Goal: Task Accomplishment & Management: Use online tool/utility

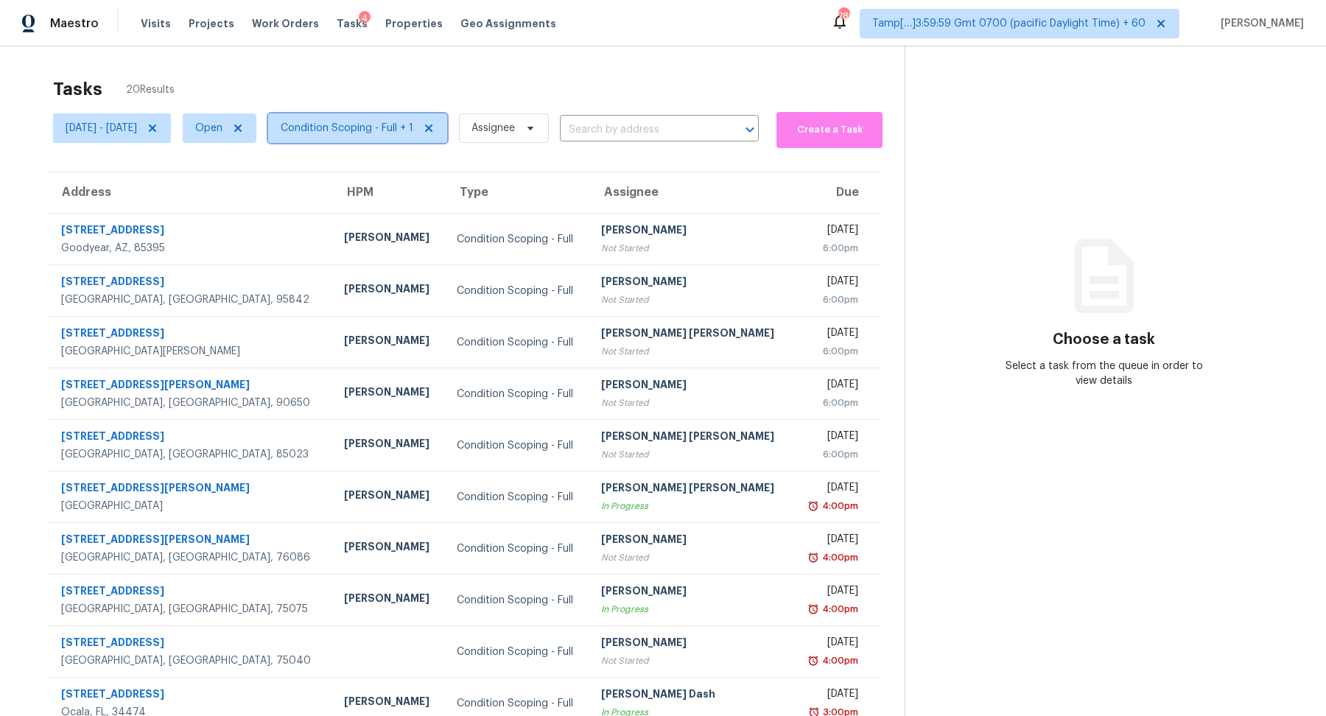
click at [414, 136] on span "Condition Scoping - Full + 1" at bounding box center [357, 127] width 179 height 29
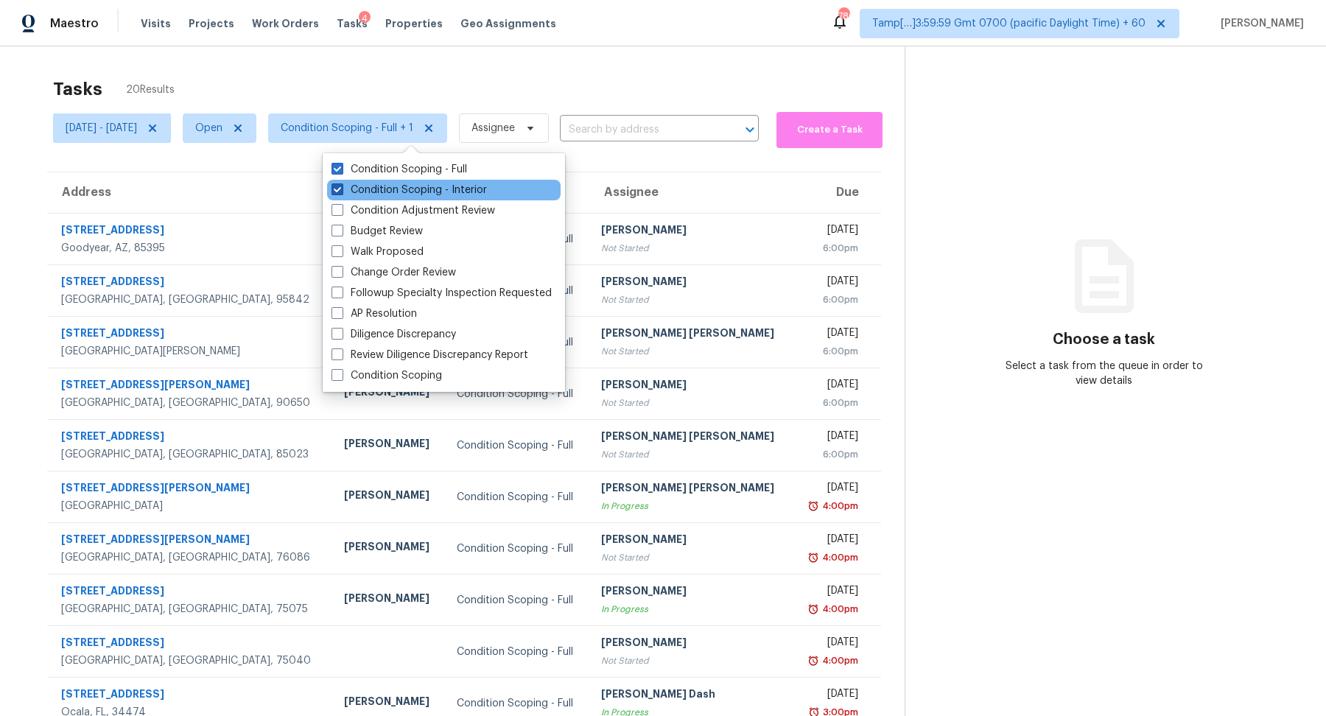
click at [415, 185] on label "Condition Scoping - Interior" at bounding box center [408, 190] width 155 height 15
click at [341, 185] on input "Condition Scoping - Interior" at bounding box center [336, 188] width 10 height 10
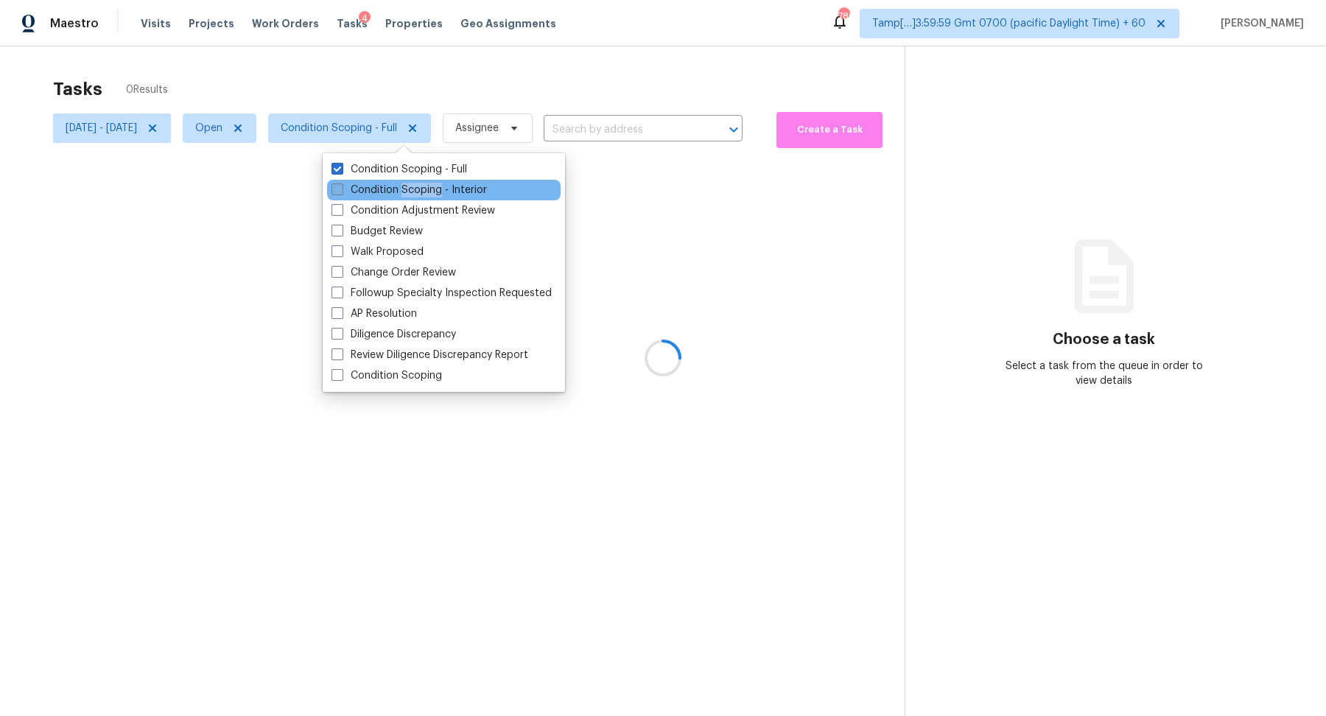
click at [415, 185] on label "Condition Scoping - Interior" at bounding box center [408, 190] width 155 height 15
click at [341, 185] on input "Condition Scoping - Interior" at bounding box center [336, 188] width 10 height 10
checkbox input "true"
click at [692, 74] on div at bounding box center [663, 358] width 1326 height 716
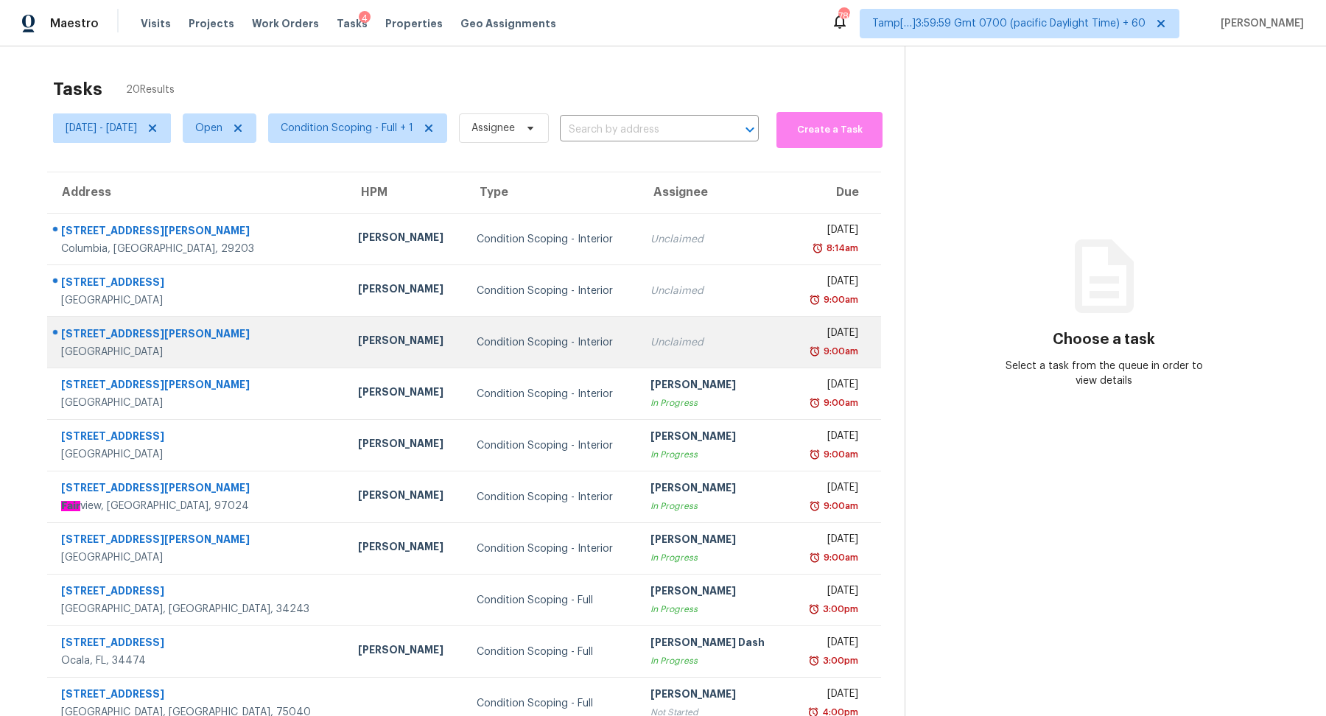
scroll to position [51, 0]
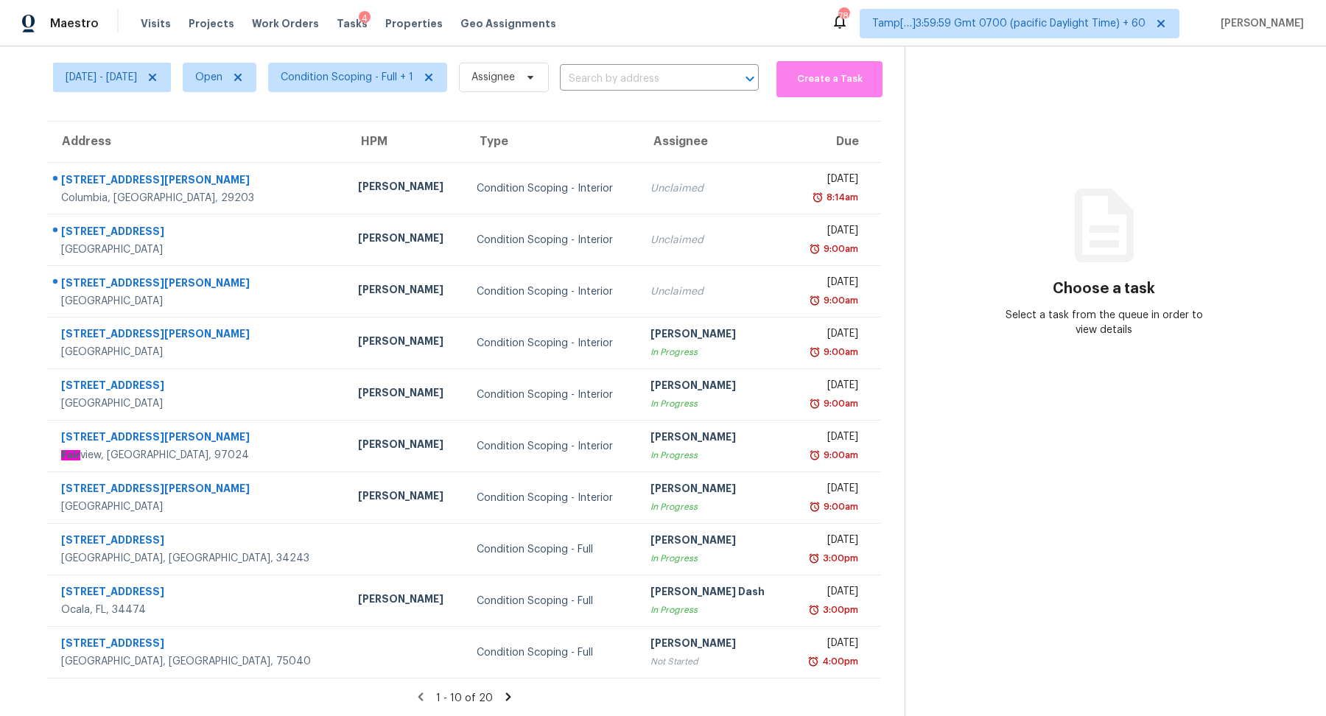
click at [507, 697] on icon at bounding box center [508, 696] width 13 height 13
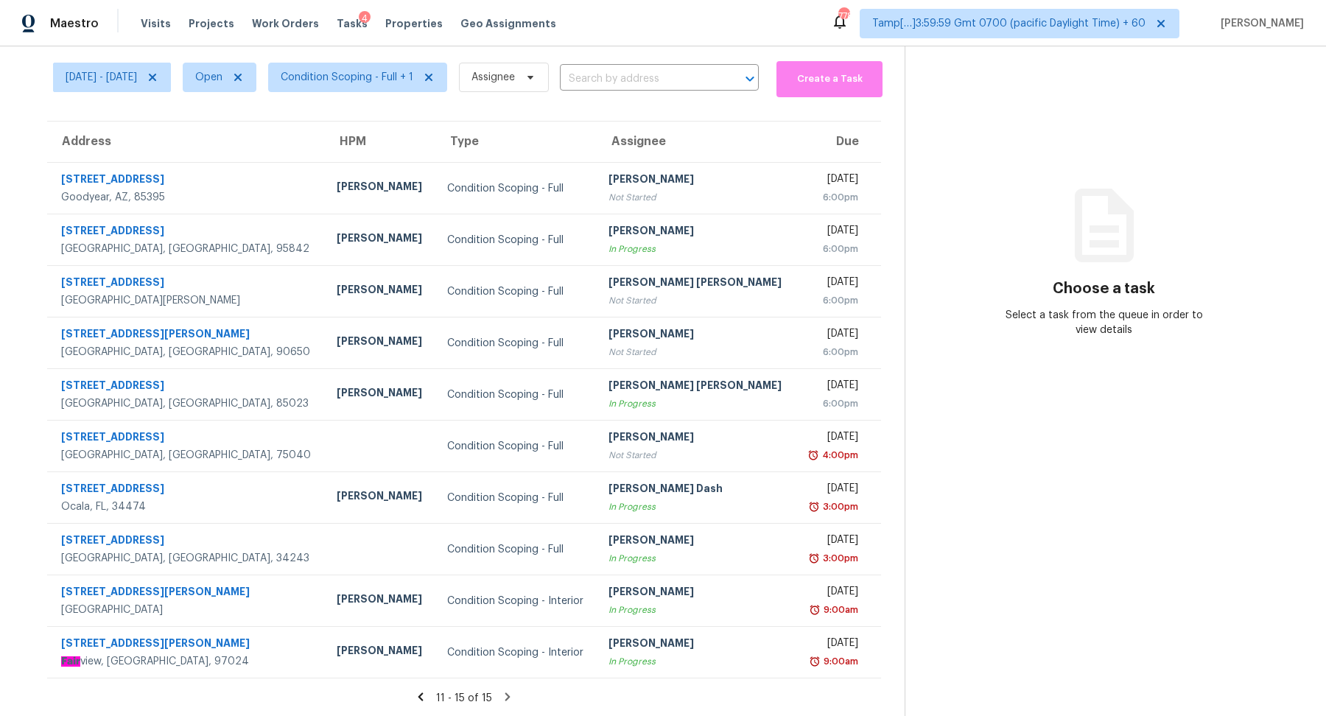
click at [512, 692] on icon at bounding box center [507, 696] width 13 height 13
click at [510, 694] on icon at bounding box center [507, 696] width 5 height 8
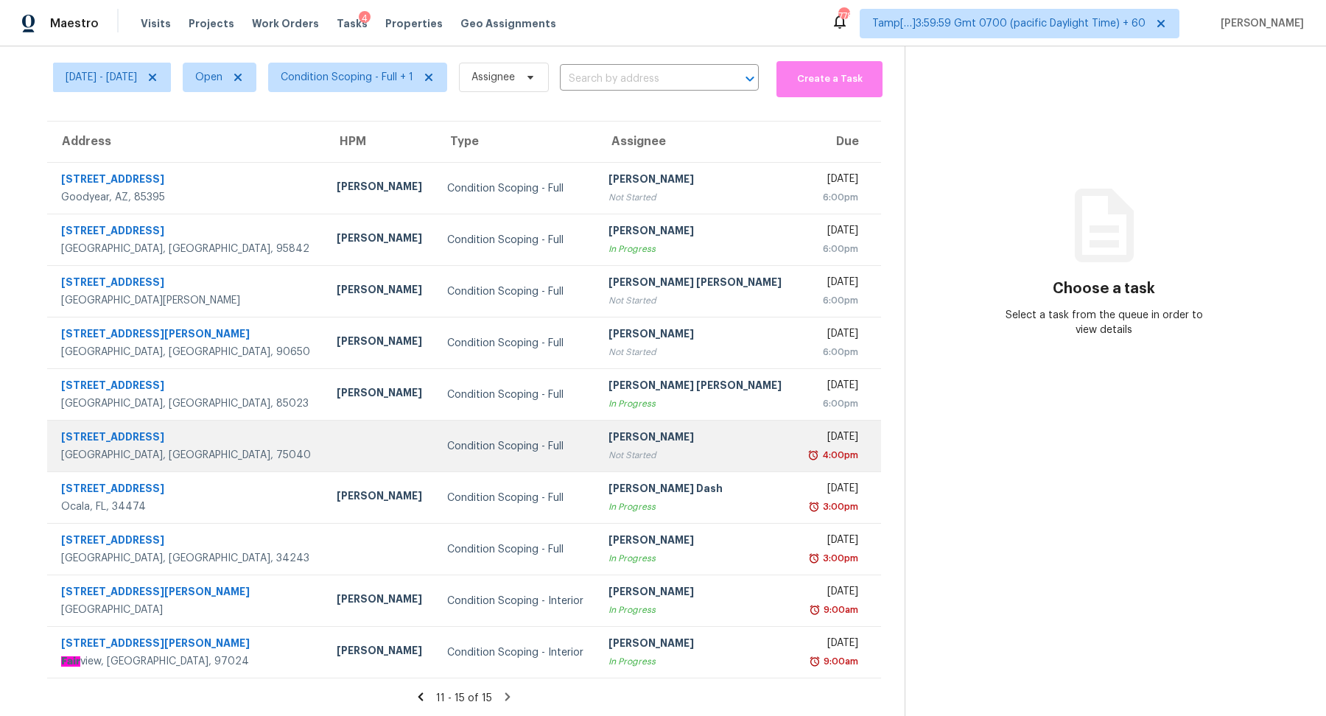
scroll to position [0, 0]
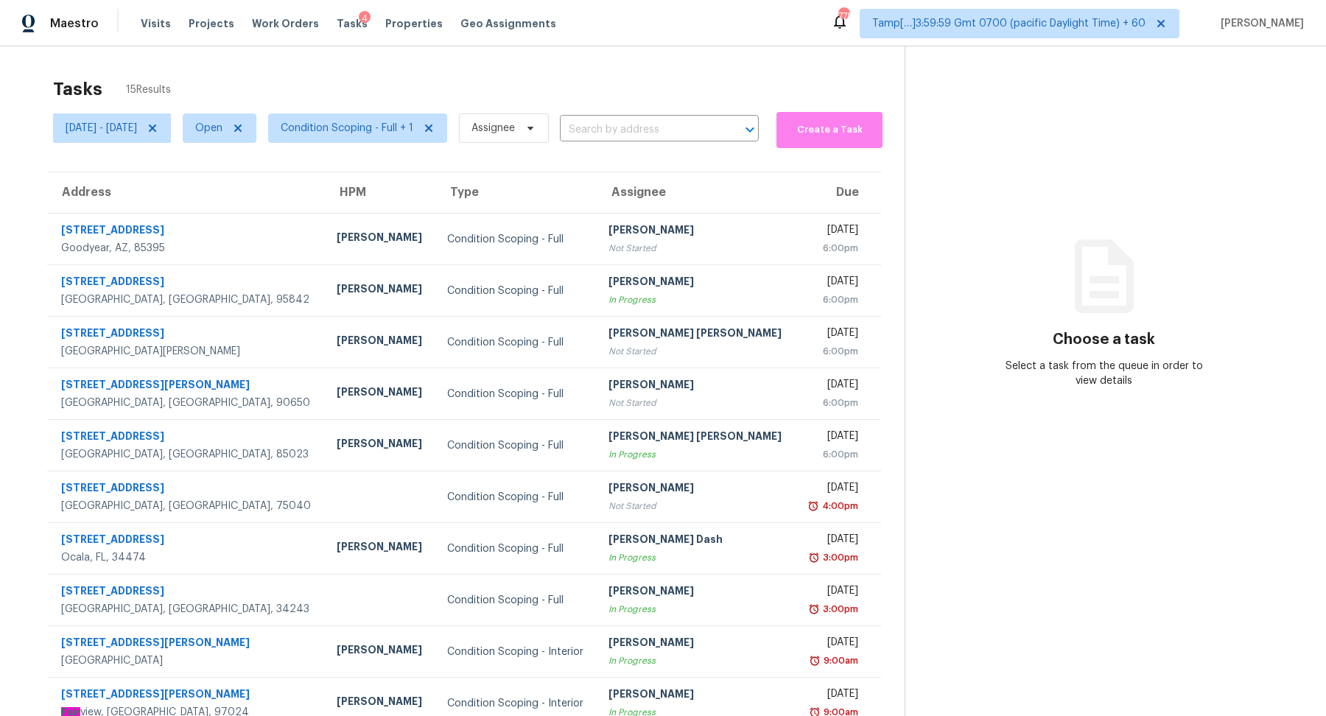
click at [367, 109] on span "Condition Scoping - Full + 1" at bounding box center [351, 128] width 191 height 38
click at [373, 124] on span "Condition Scoping - Full + 1" at bounding box center [347, 128] width 133 height 15
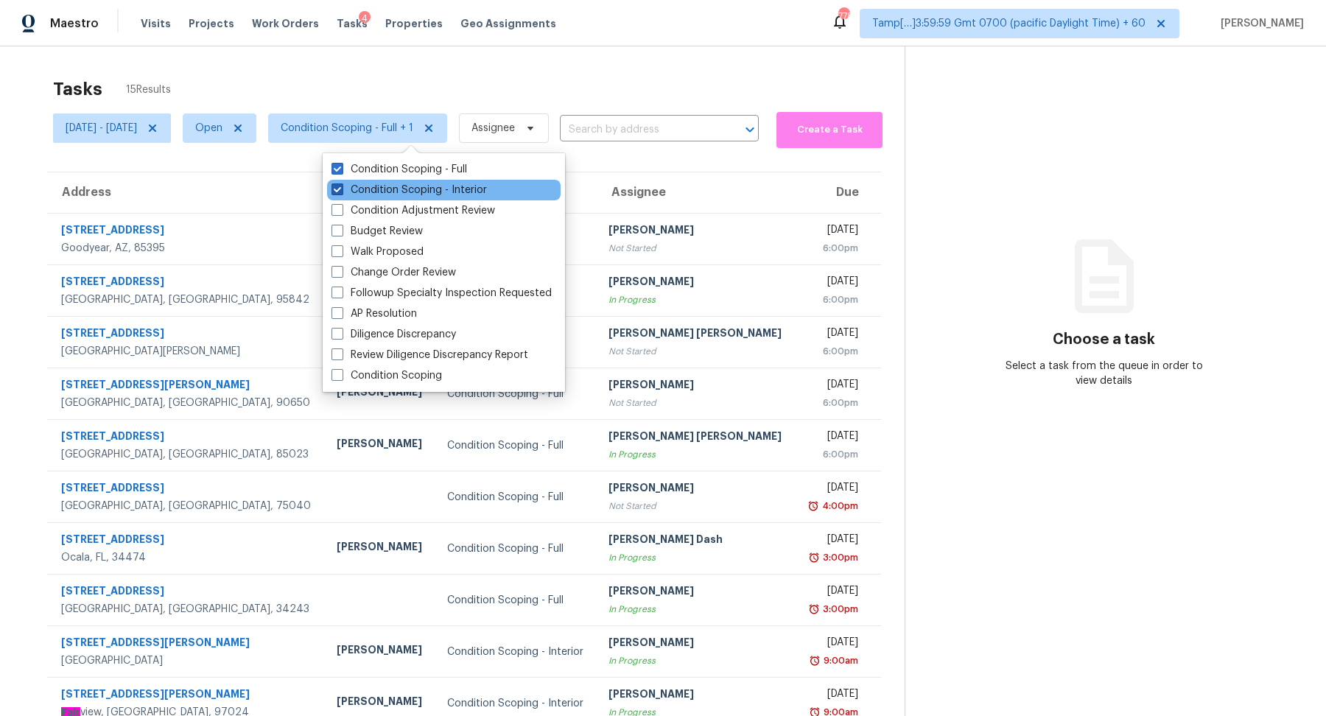
click at [398, 187] on label "Condition Scoping - Interior" at bounding box center [408, 190] width 155 height 15
click at [341, 187] on input "Condition Scoping - Interior" at bounding box center [336, 188] width 10 height 10
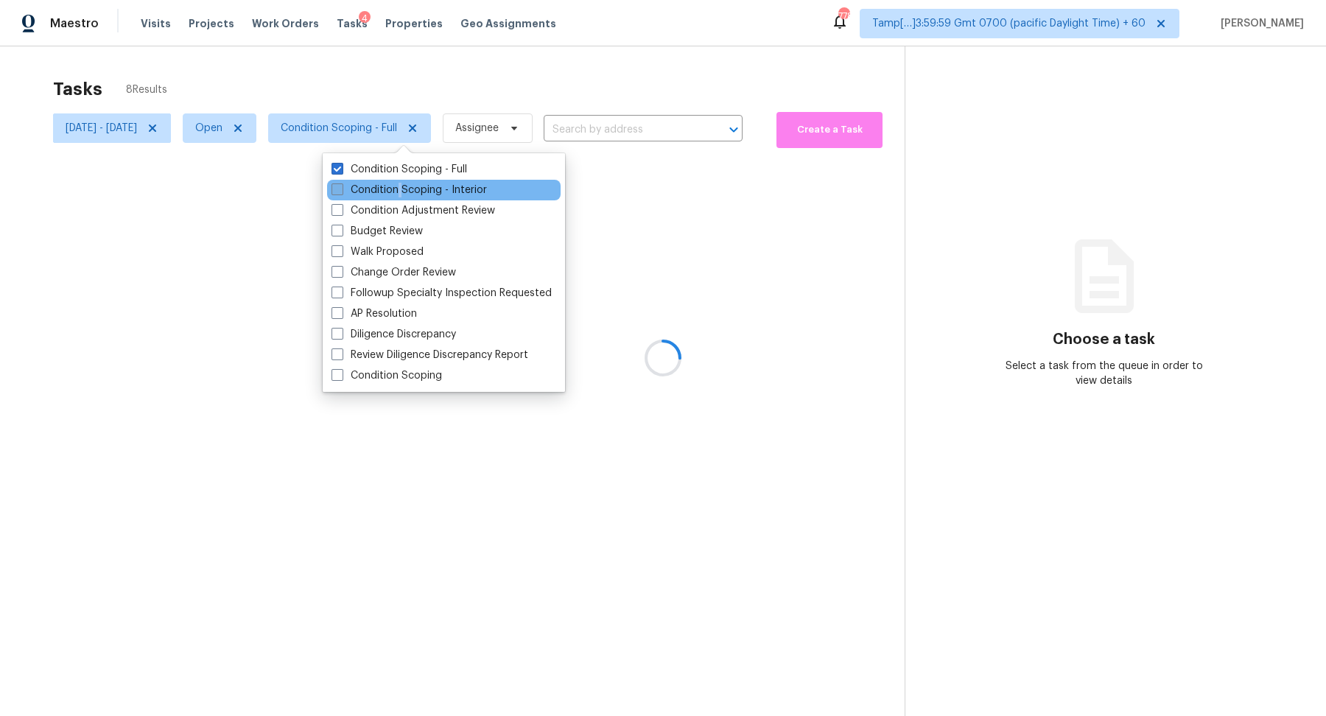
click at [398, 187] on label "Condition Scoping - Interior" at bounding box center [408, 190] width 155 height 15
click at [341, 187] on input "Condition Scoping - Interior" at bounding box center [336, 188] width 10 height 10
checkbox input "true"
click at [551, 86] on div at bounding box center [663, 358] width 1326 height 716
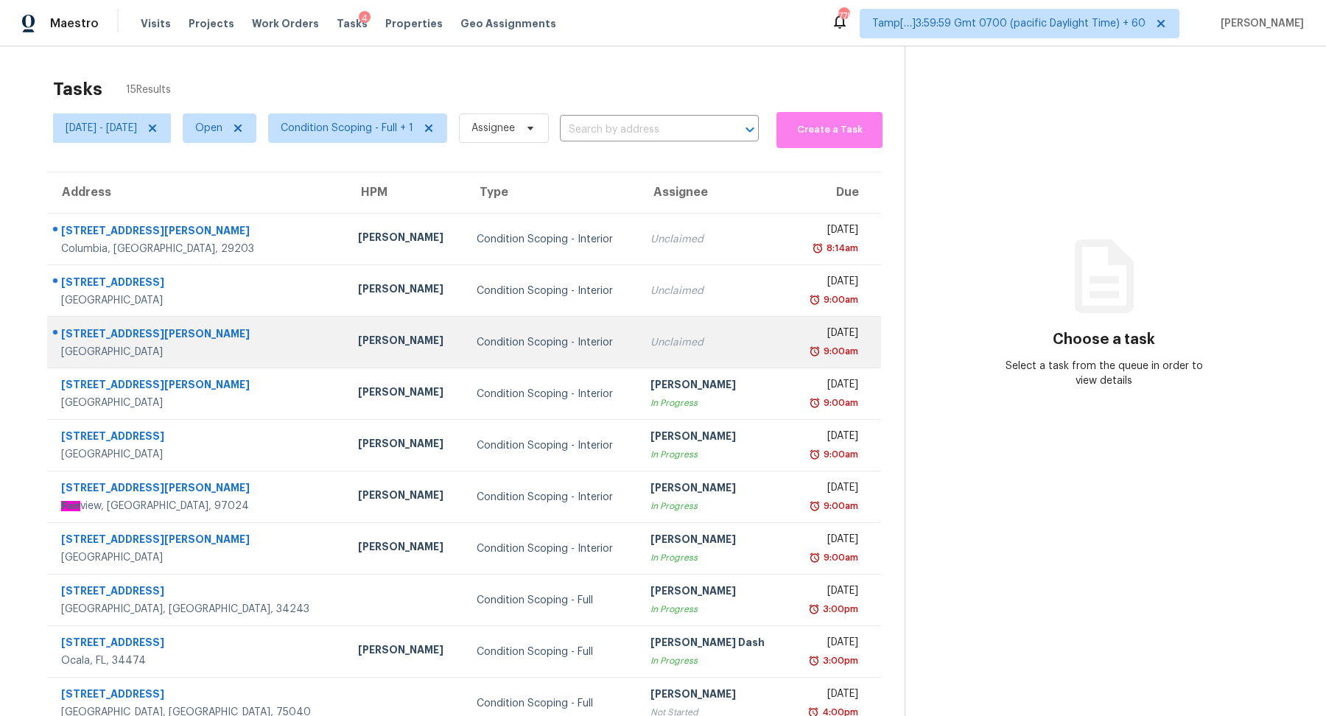
scroll to position [51, 0]
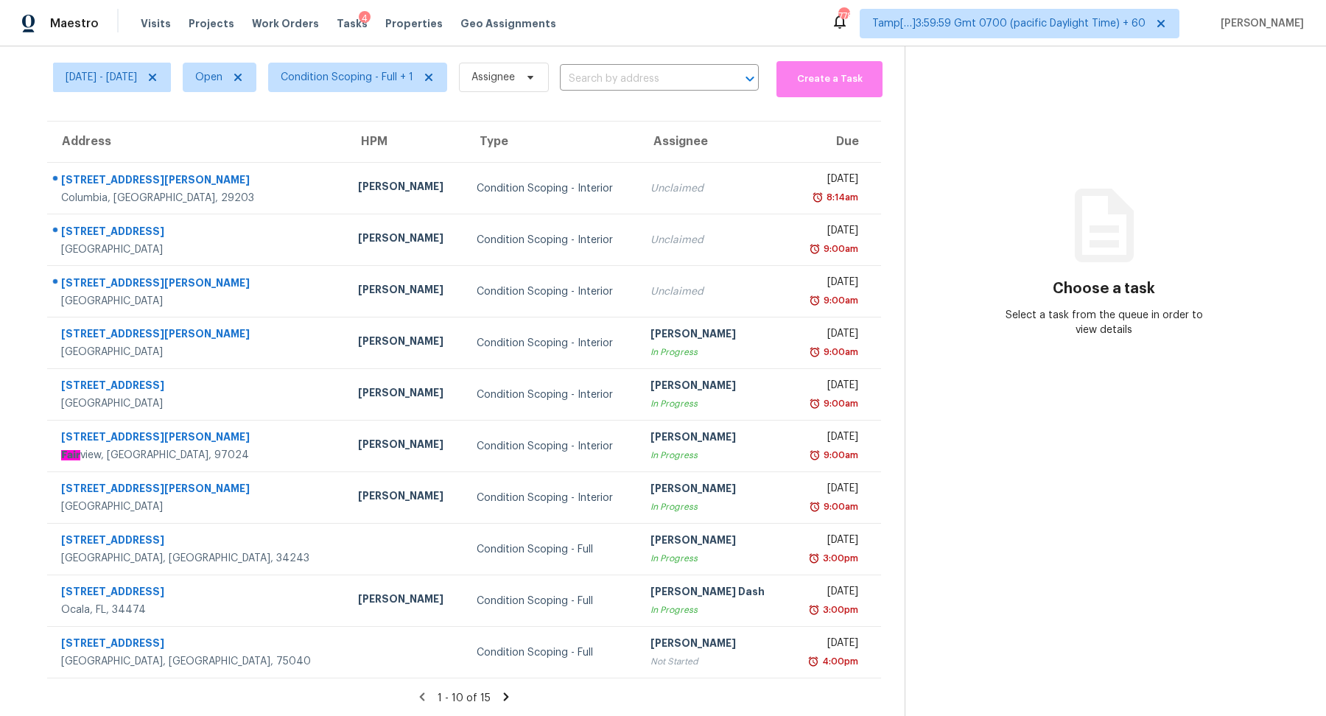
click at [508, 698] on icon at bounding box center [506, 696] width 5 height 8
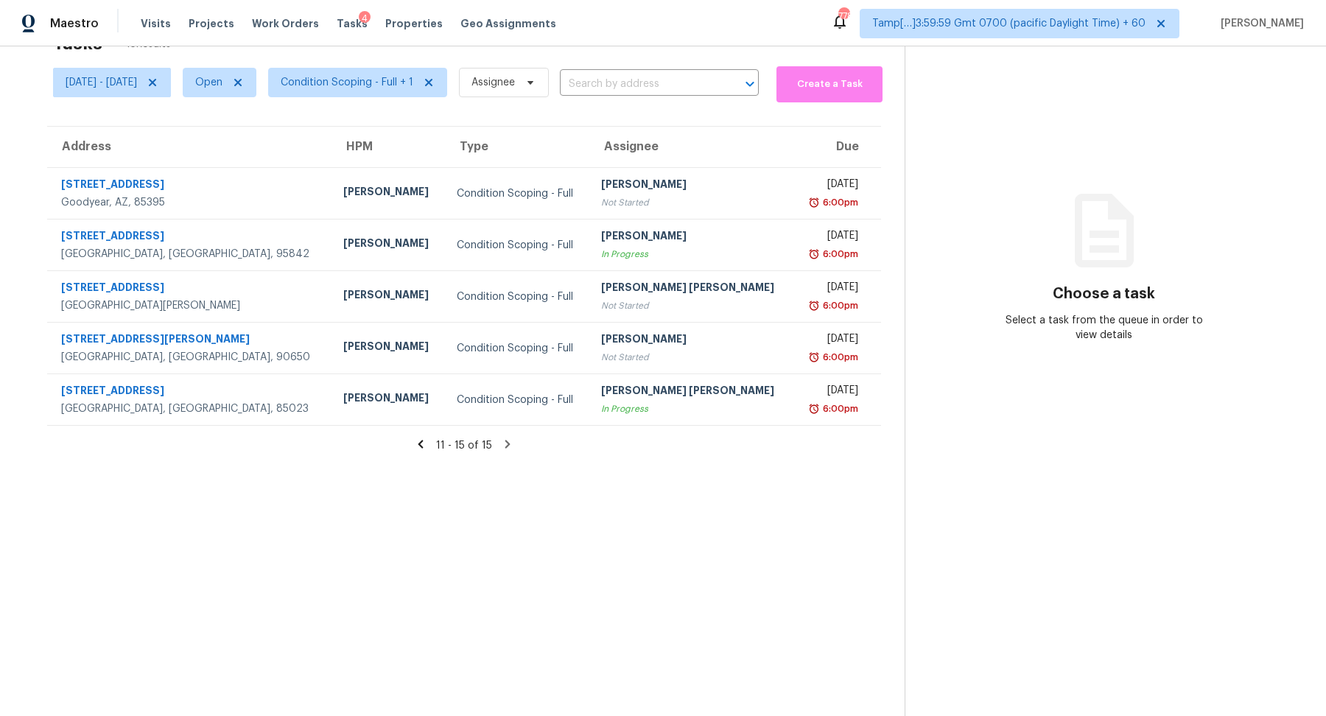
click at [423, 443] on icon at bounding box center [420, 444] width 5 height 8
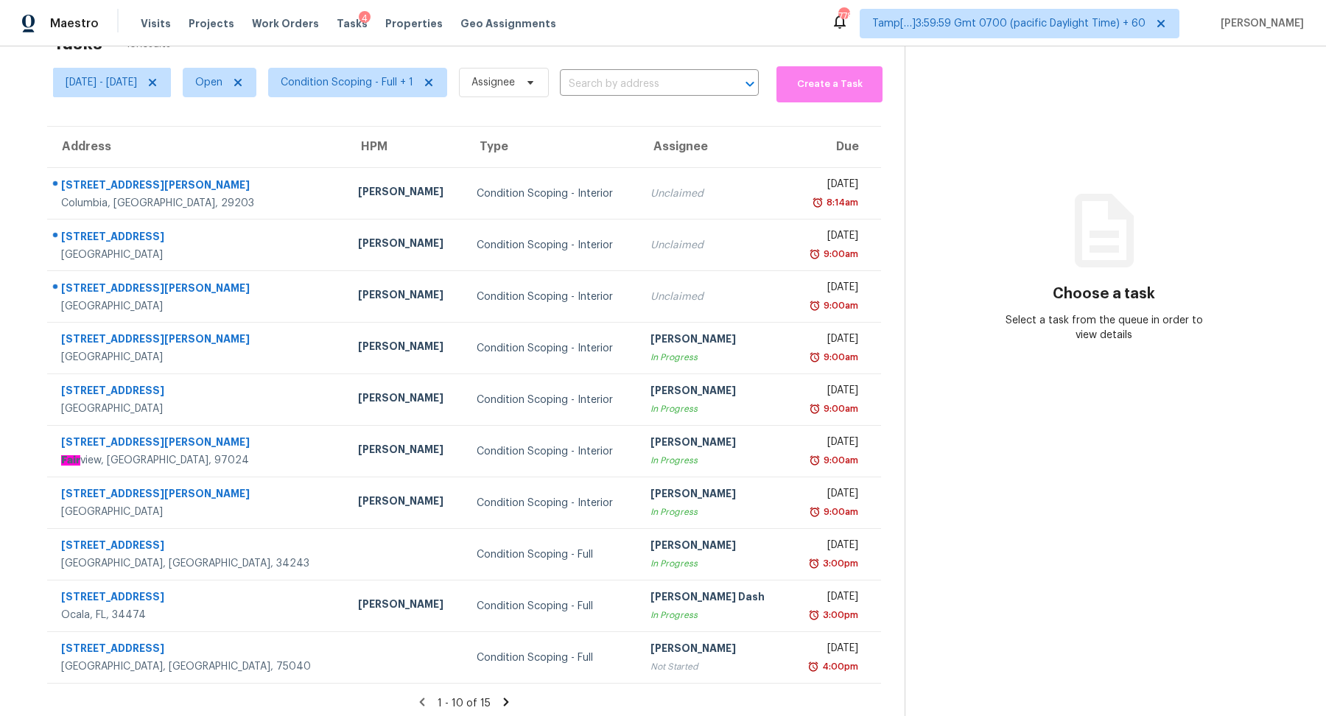
scroll to position [51, 0]
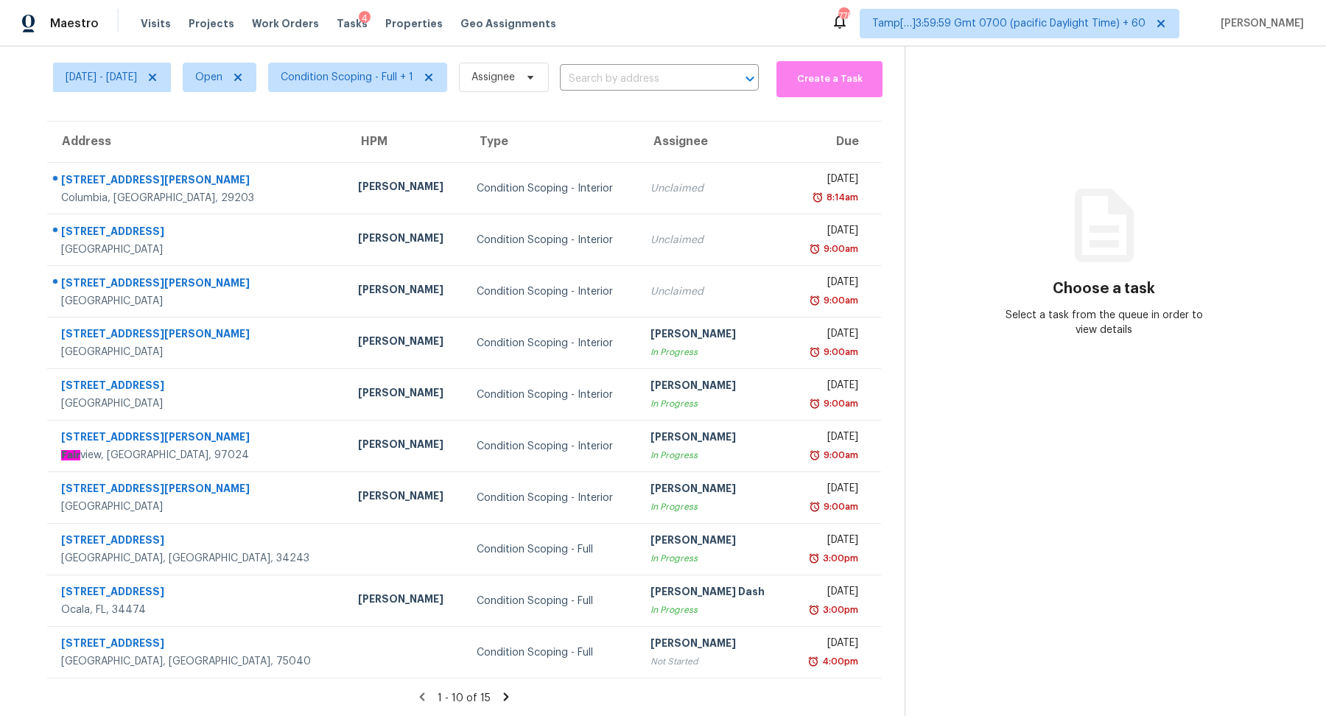
click at [505, 695] on icon at bounding box center [505, 696] width 13 height 13
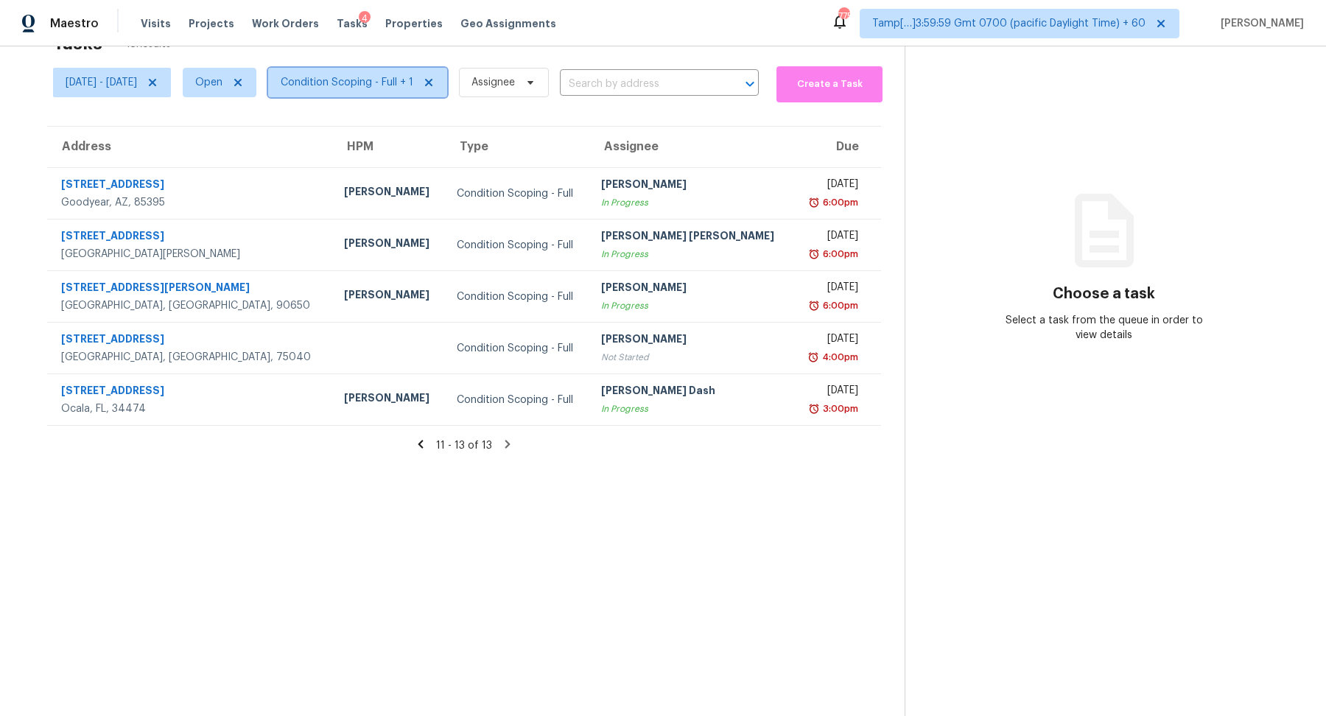
click at [398, 85] on span "Condition Scoping - Full + 1" at bounding box center [347, 82] width 133 height 15
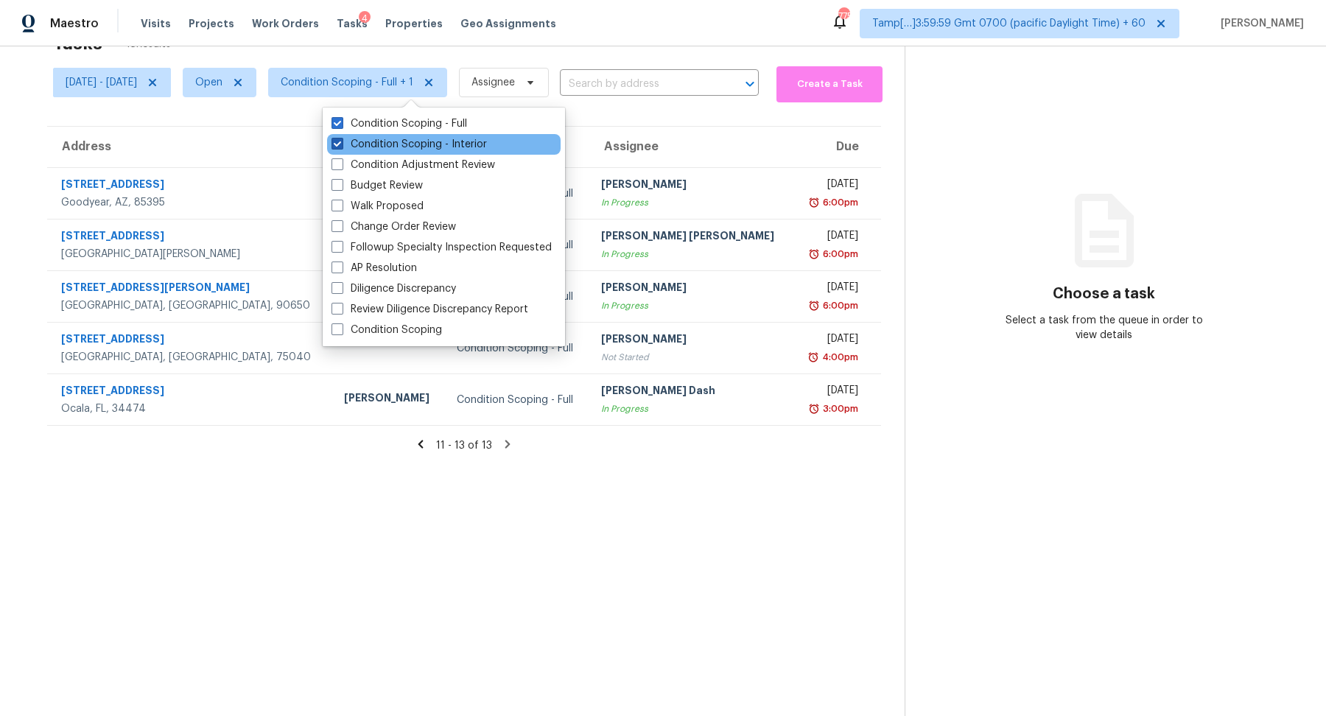
click at [412, 146] on label "Condition Scoping - Interior" at bounding box center [408, 144] width 155 height 15
click at [341, 146] on input "Condition Scoping - Interior" at bounding box center [336, 142] width 10 height 10
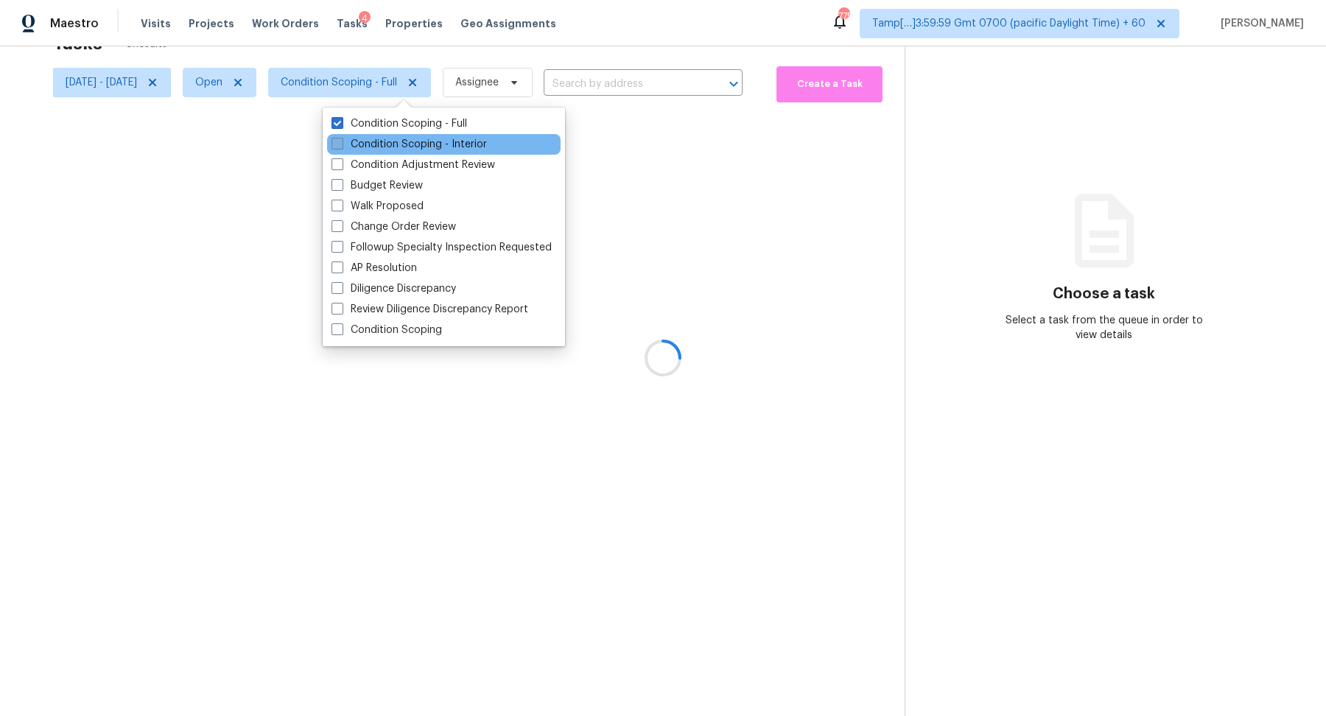
click at [412, 146] on label "Condition Scoping - Interior" at bounding box center [408, 144] width 155 height 15
click at [341, 146] on input "Condition Scoping - Interior" at bounding box center [336, 142] width 10 height 10
checkbox input "true"
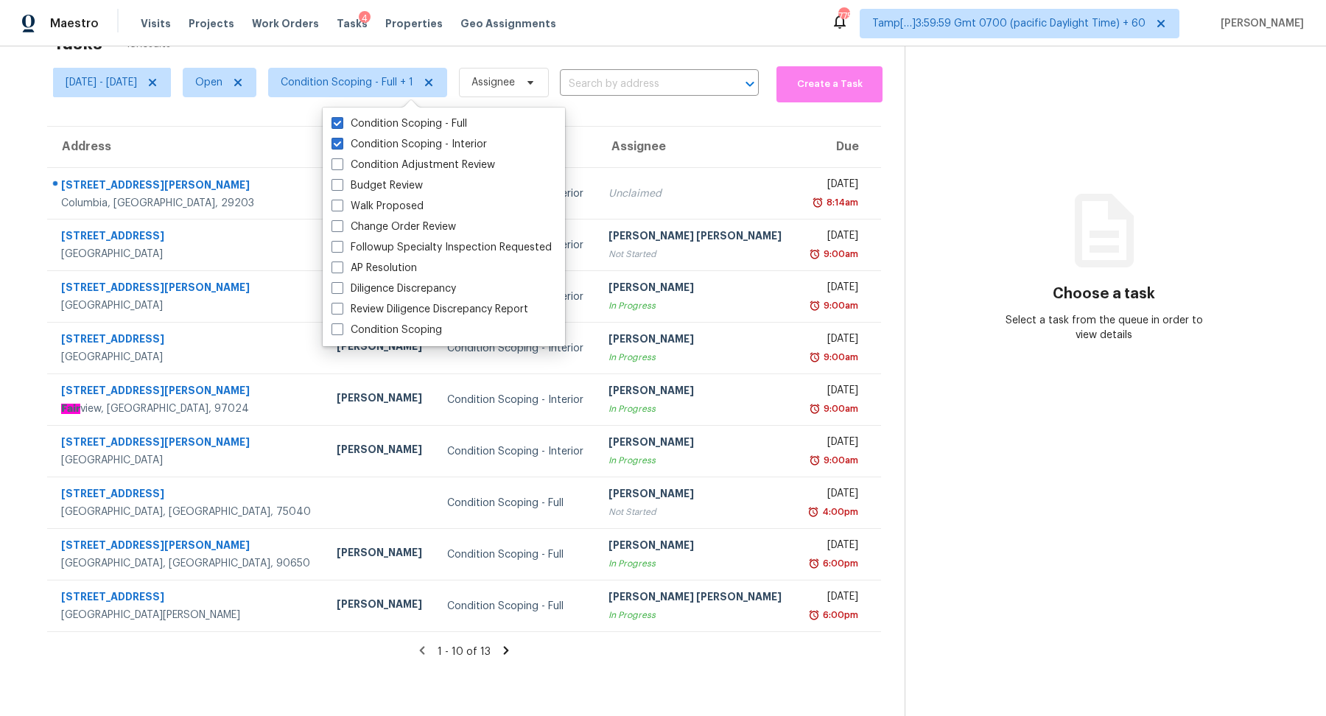
click at [795, 164] on th "Due" at bounding box center [838, 147] width 86 height 41
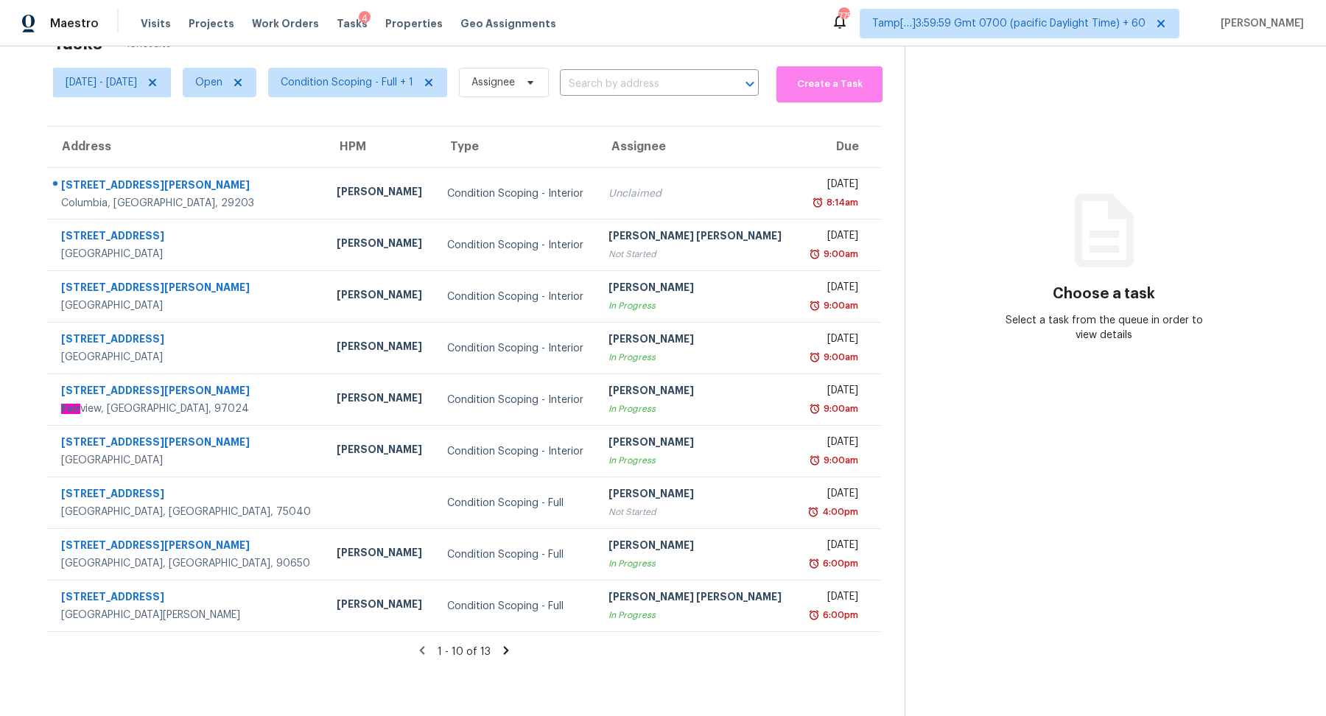
click at [508, 646] on icon at bounding box center [506, 650] width 5 height 8
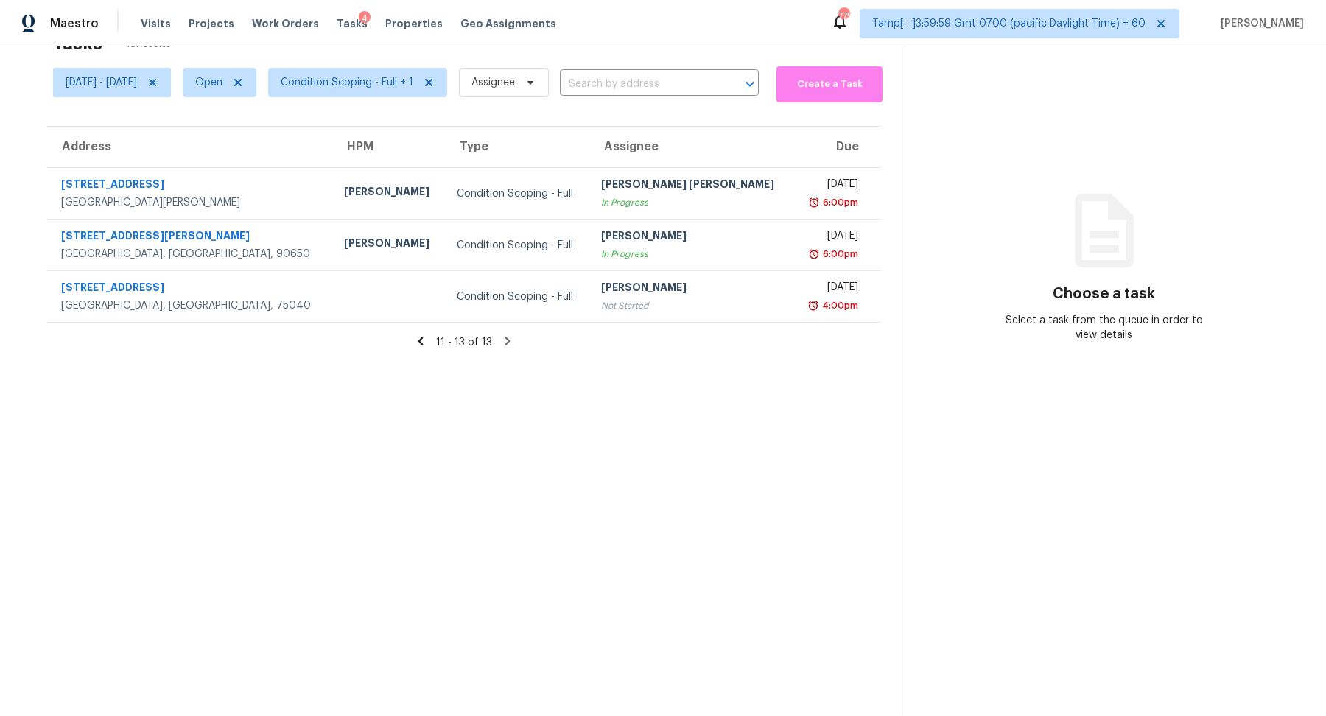
click at [427, 341] on icon at bounding box center [420, 340] width 13 height 13
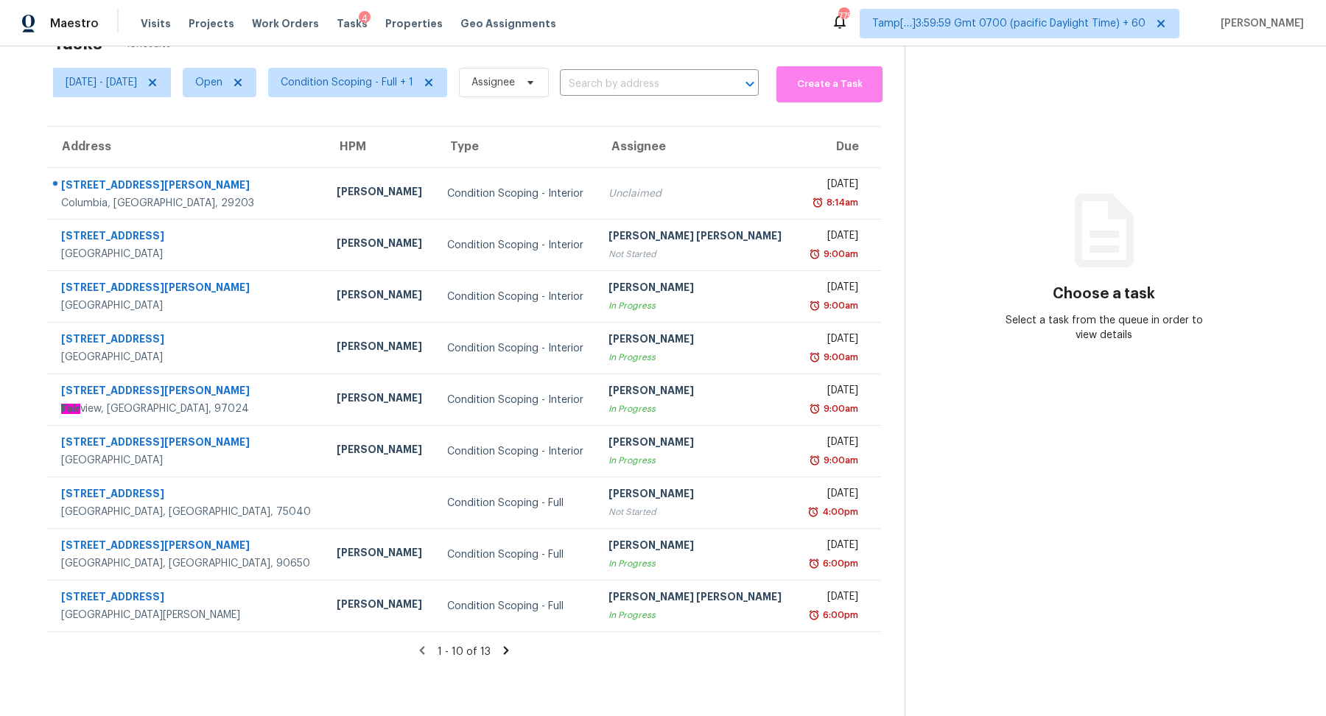
click at [396, 99] on span "Condition Scoping - Full + 1" at bounding box center [351, 82] width 191 height 38
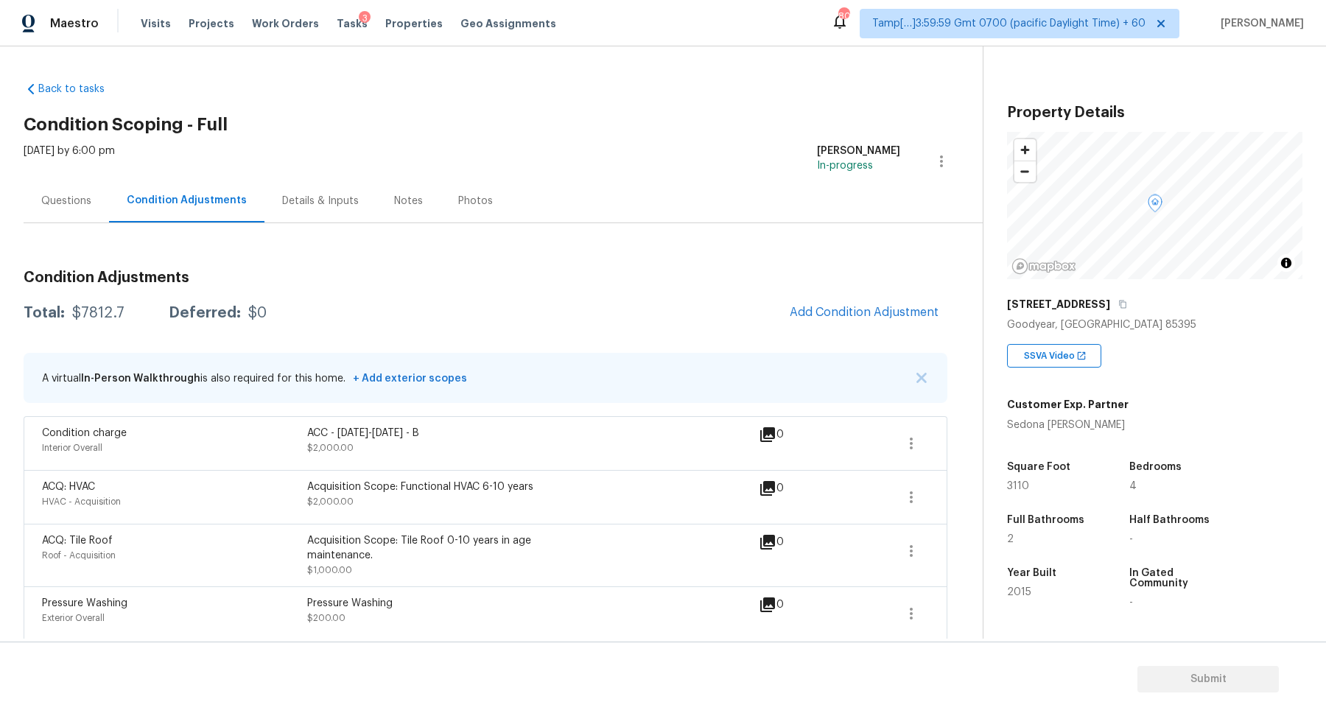
click at [108, 300] on div "Total: $7812.7 Deferred: $0 Add Condition Adjustment" at bounding box center [486, 313] width 924 height 32
copy div "$7812.7"
click at [60, 207] on div "Questions" at bounding box center [66, 201] width 50 height 15
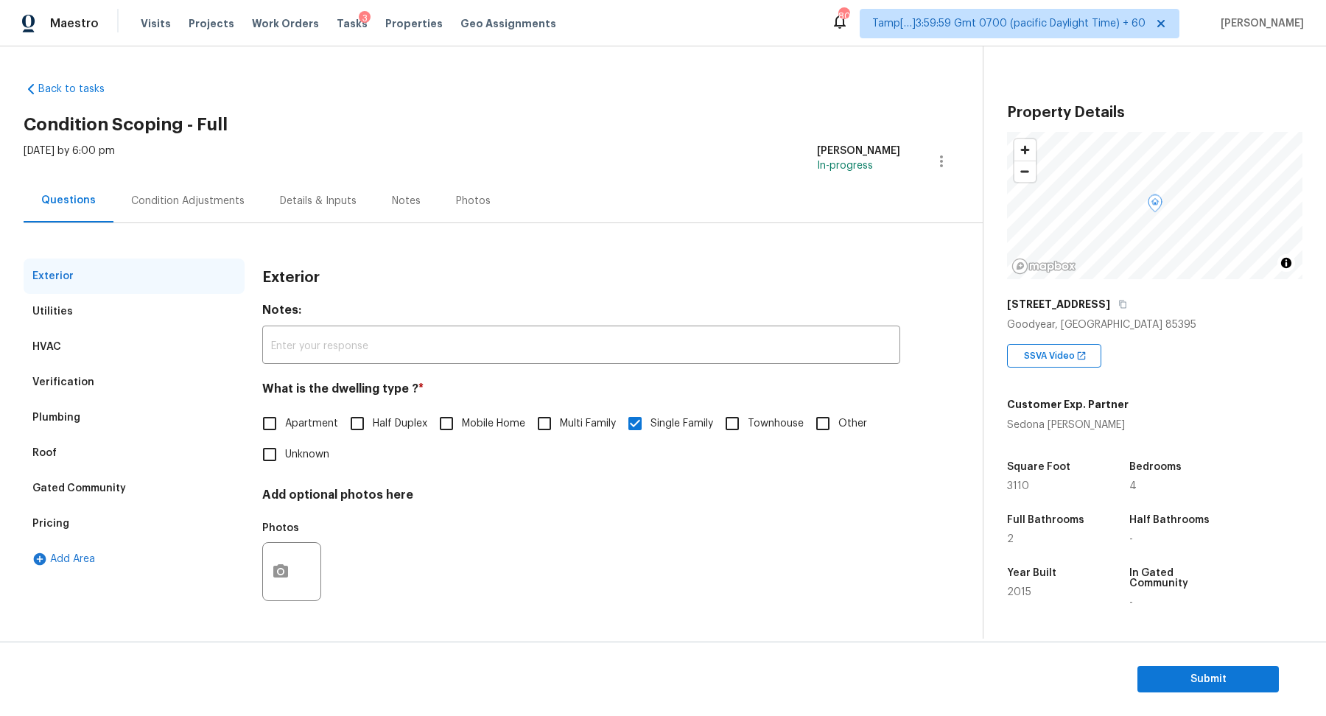
click at [109, 375] on div "Verification" at bounding box center [134, 382] width 221 height 35
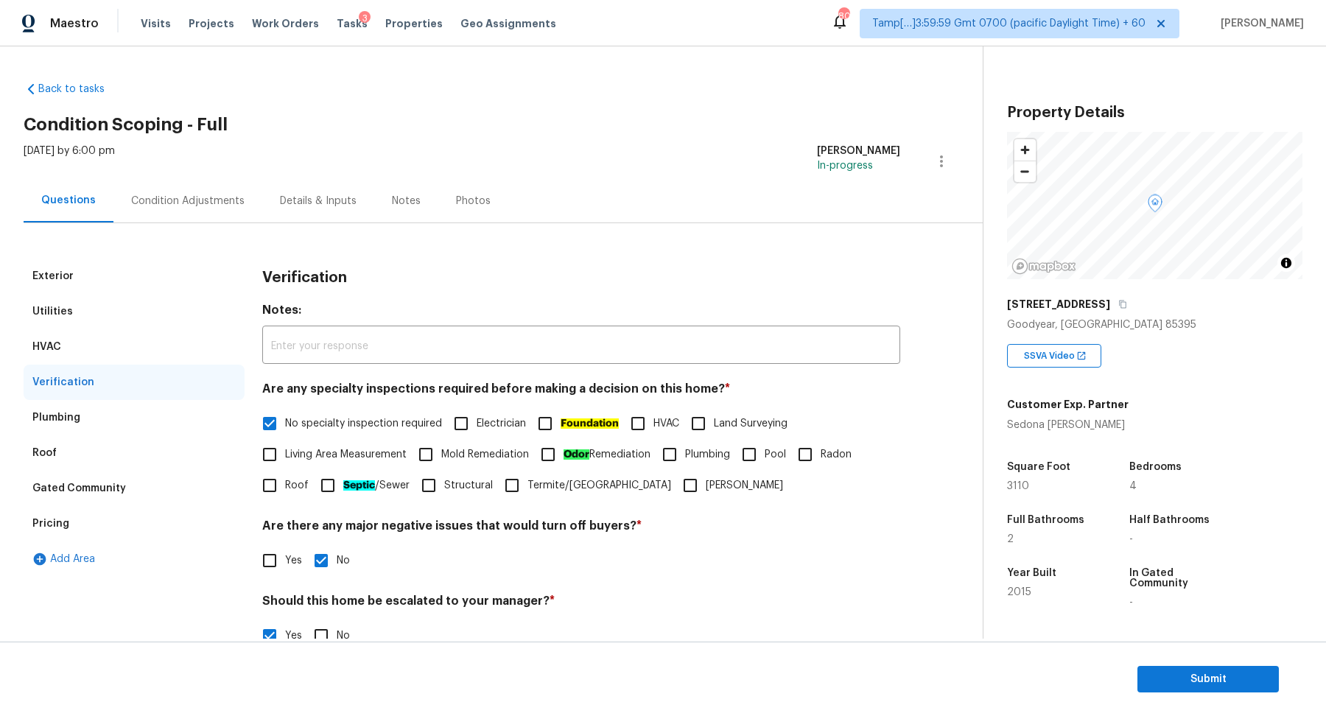
scroll to position [262, 0]
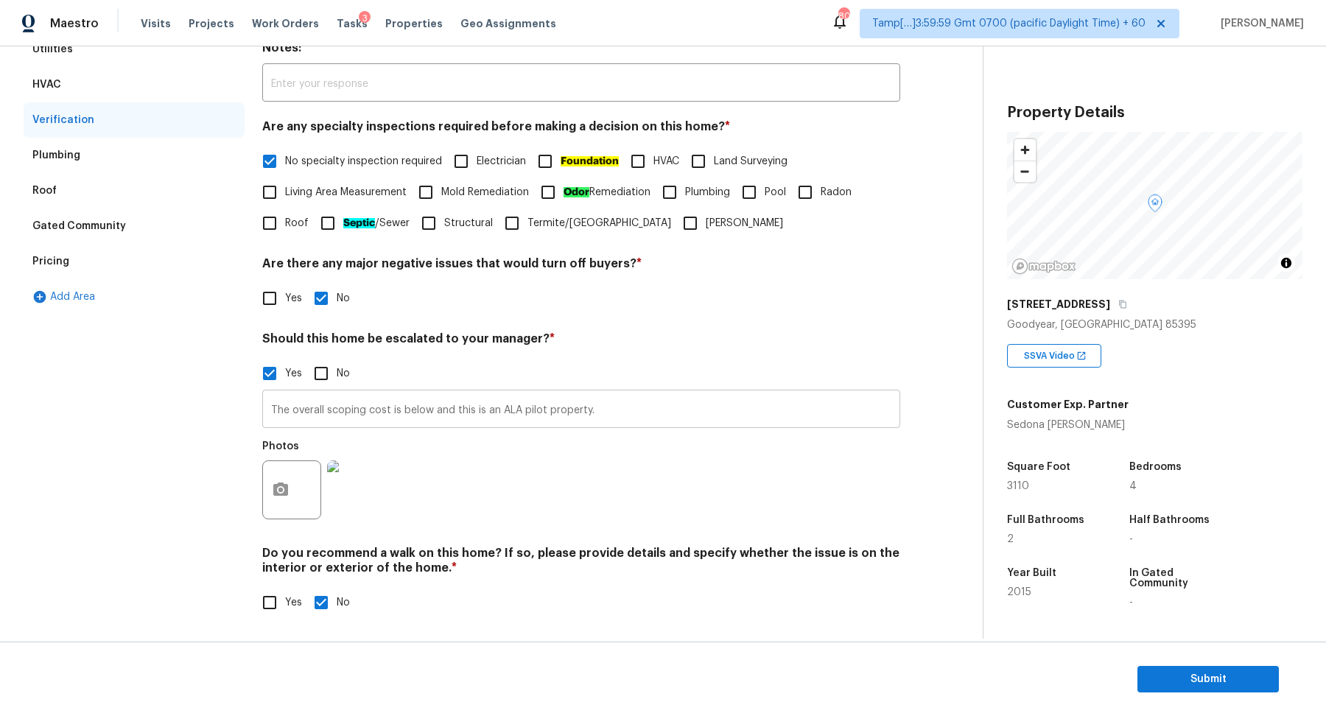
click at [298, 407] on input "The overall scoping cost is below and this is an ALA pilot property." at bounding box center [581, 410] width 638 height 35
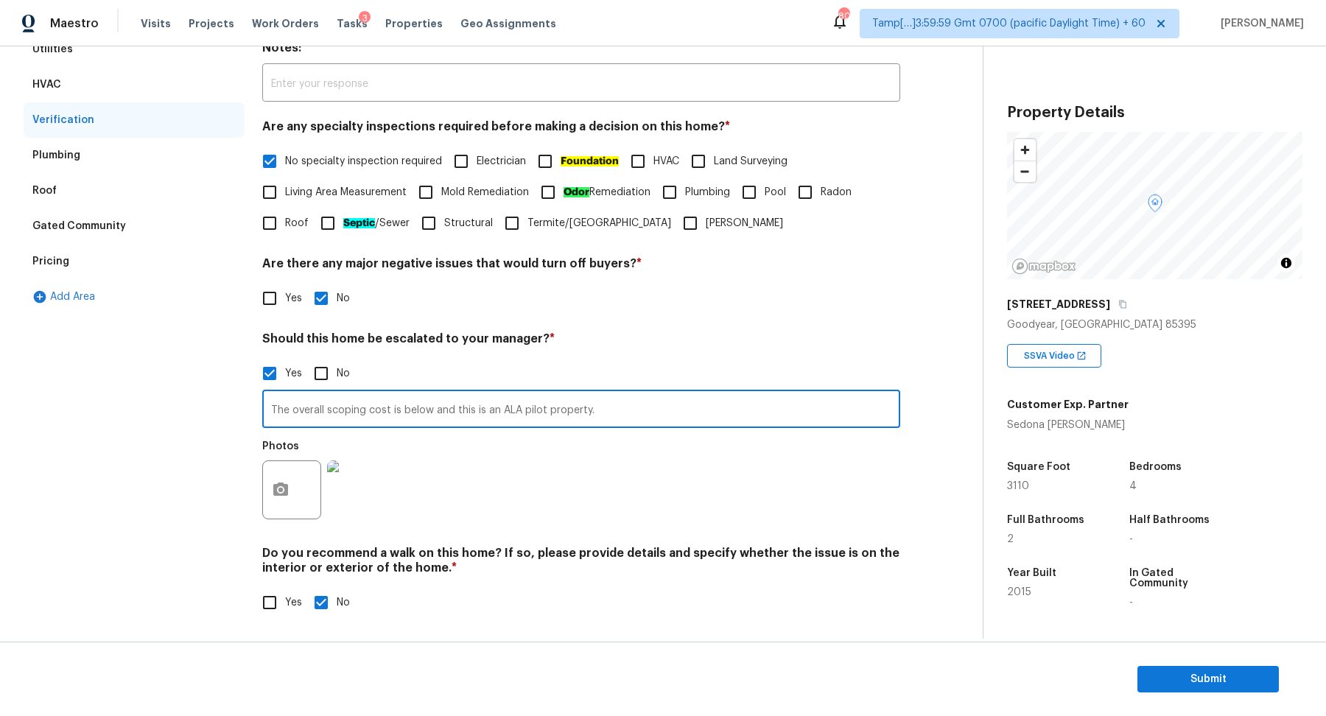
click at [298, 407] on input "The overall scoping cost is below and this is an ALA pilot property." at bounding box center [581, 410] width 638 height 35
click at [433, 415] on input "The overall scoping cost is below and this is an ALA pilot property." at bounding box center [581, 410] width 638 height 35
click at [432, 414] on input "The overall scoping cost is below and this is an ALA pilot property." at bounding box center [581, 410] width 638 height 35
click at [307, 407] on input "The overall scoping cost is below $10000 and this is an ALA pilot property." at bounding box center [581, 410] width 638 height 35
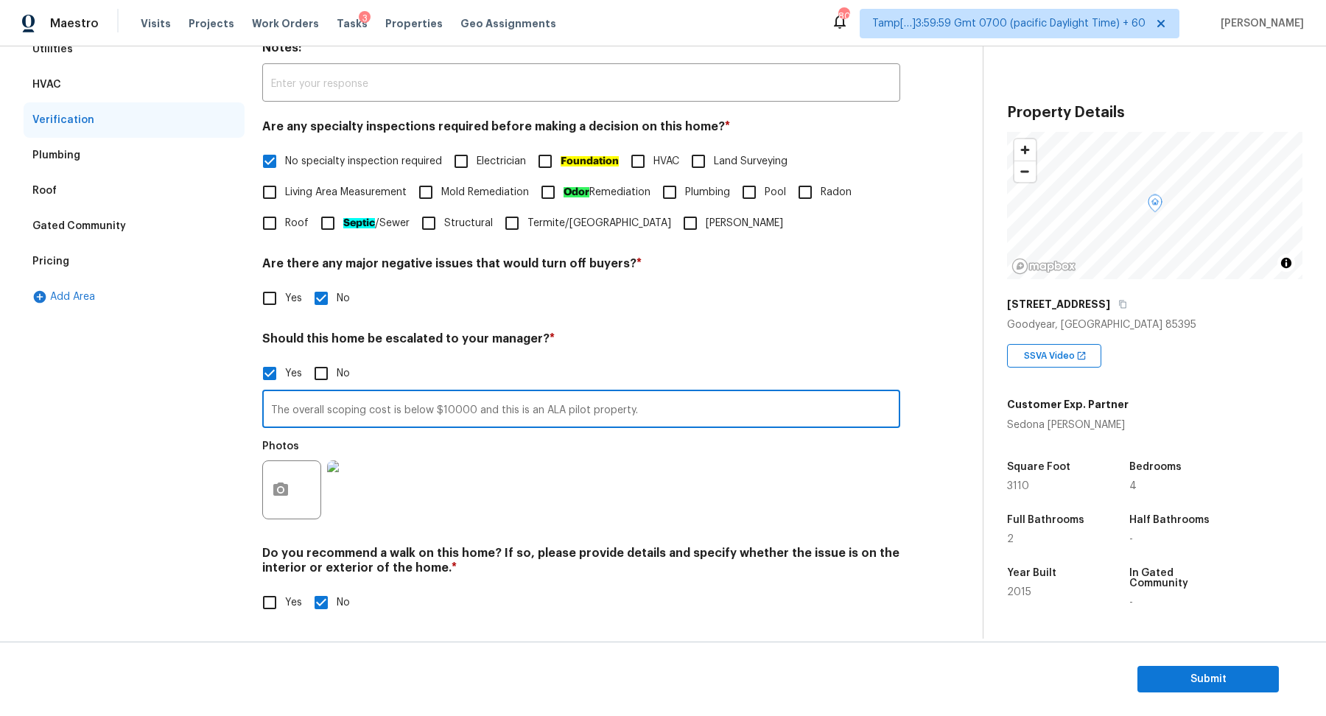
type input "The overall scoping cost is below $10000 and this is an ALA pilot property."
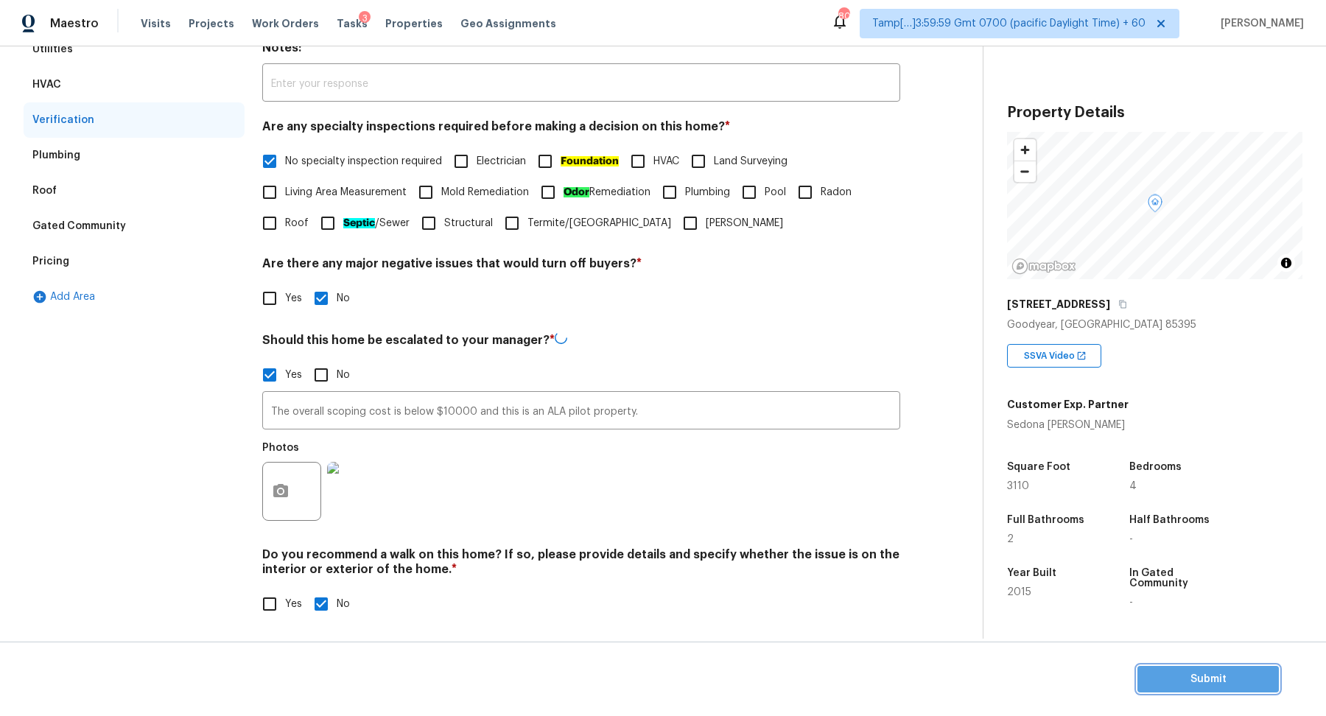
click at [1170, 672] on span "Submit" at bounding box center [1208, 679] width 118 height 18
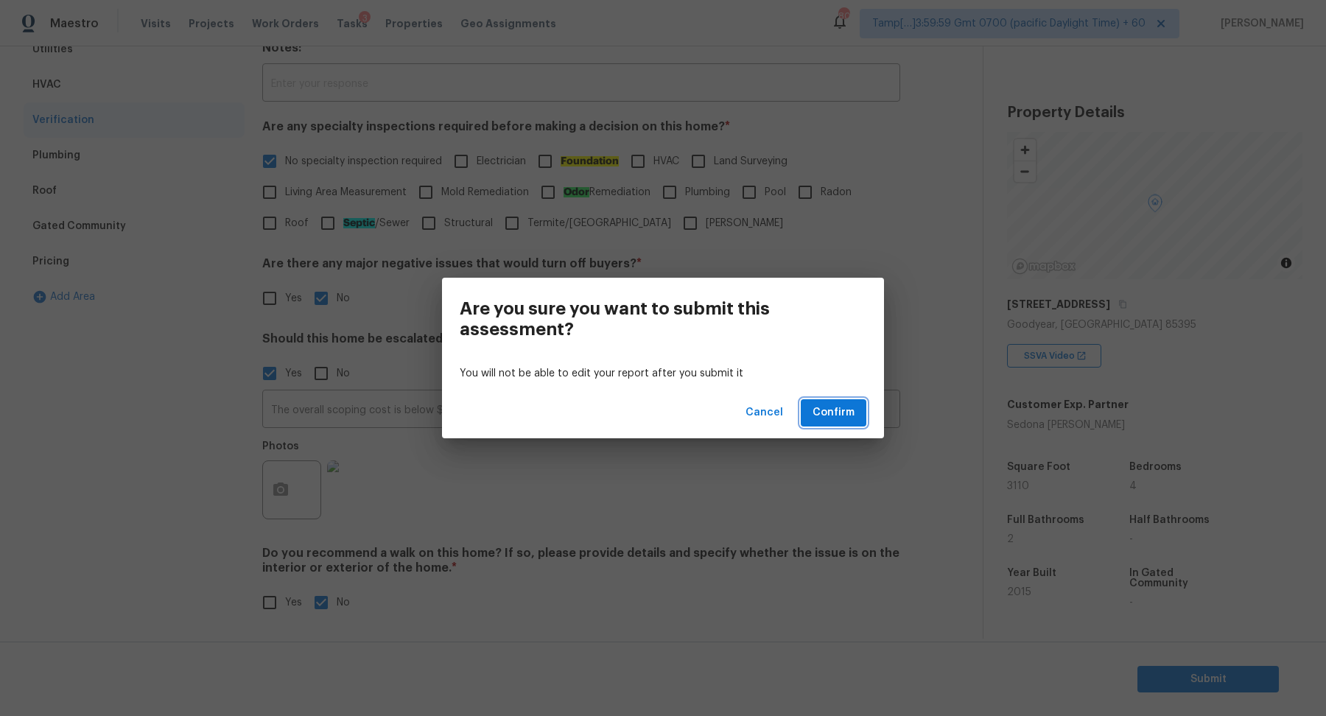
click at [840, 408] on span "Confirm" at bounding box center [833, 413] width 42 height 18
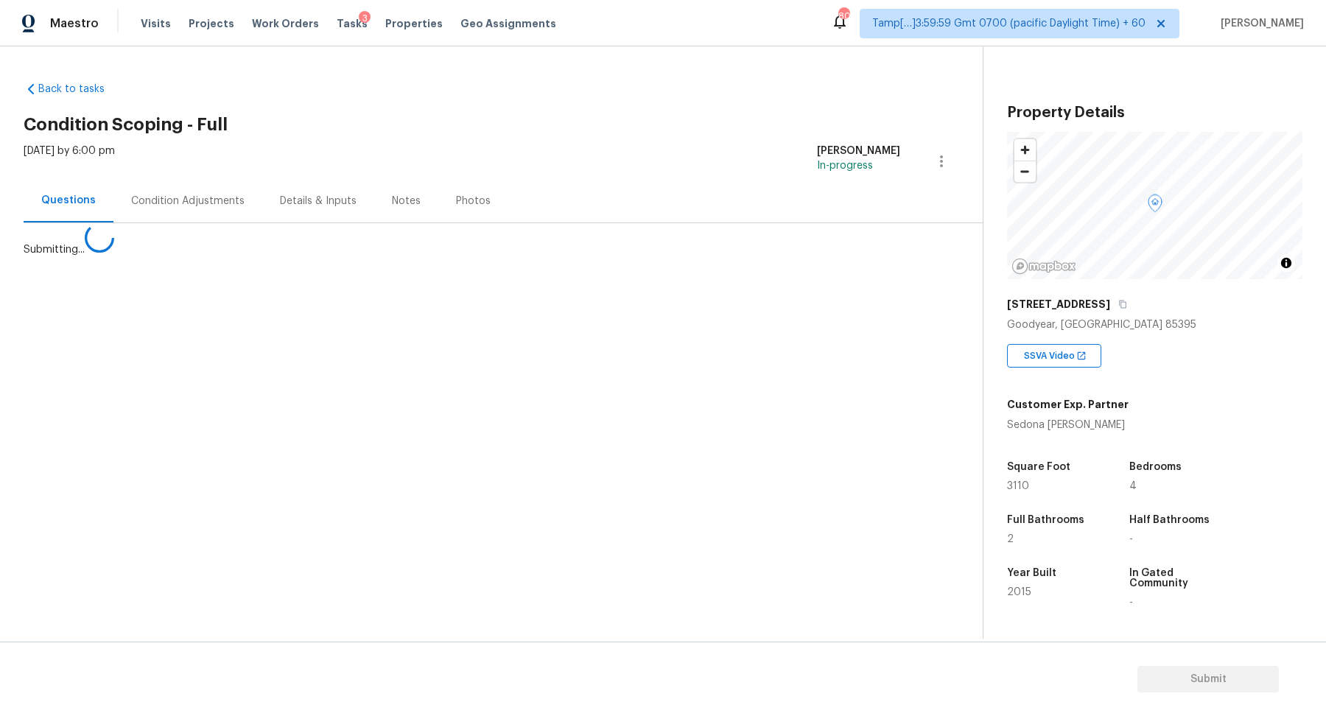
scroll to position [0, 0]
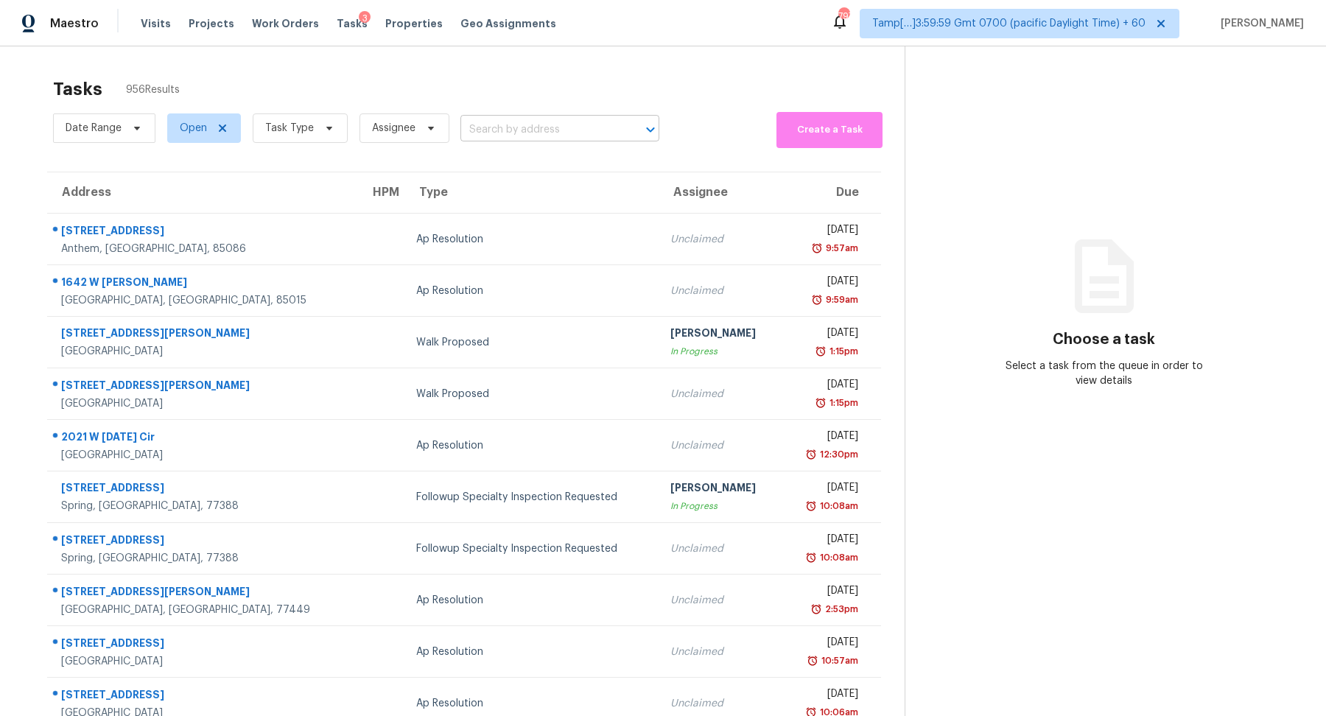
click at [561, 127] on input "text" at bounding box center [539, 130] width 158 height 23
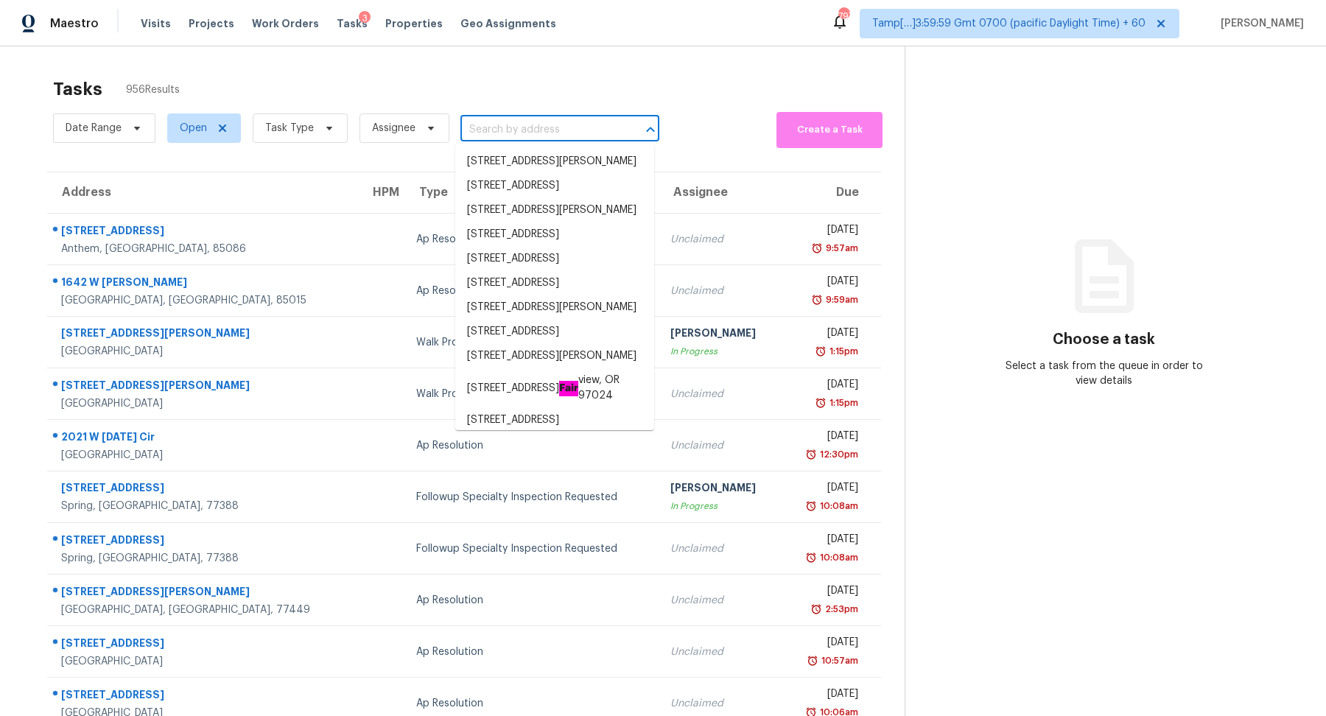
paste input "1505 Hawk Ct, Garland, TX 75040"
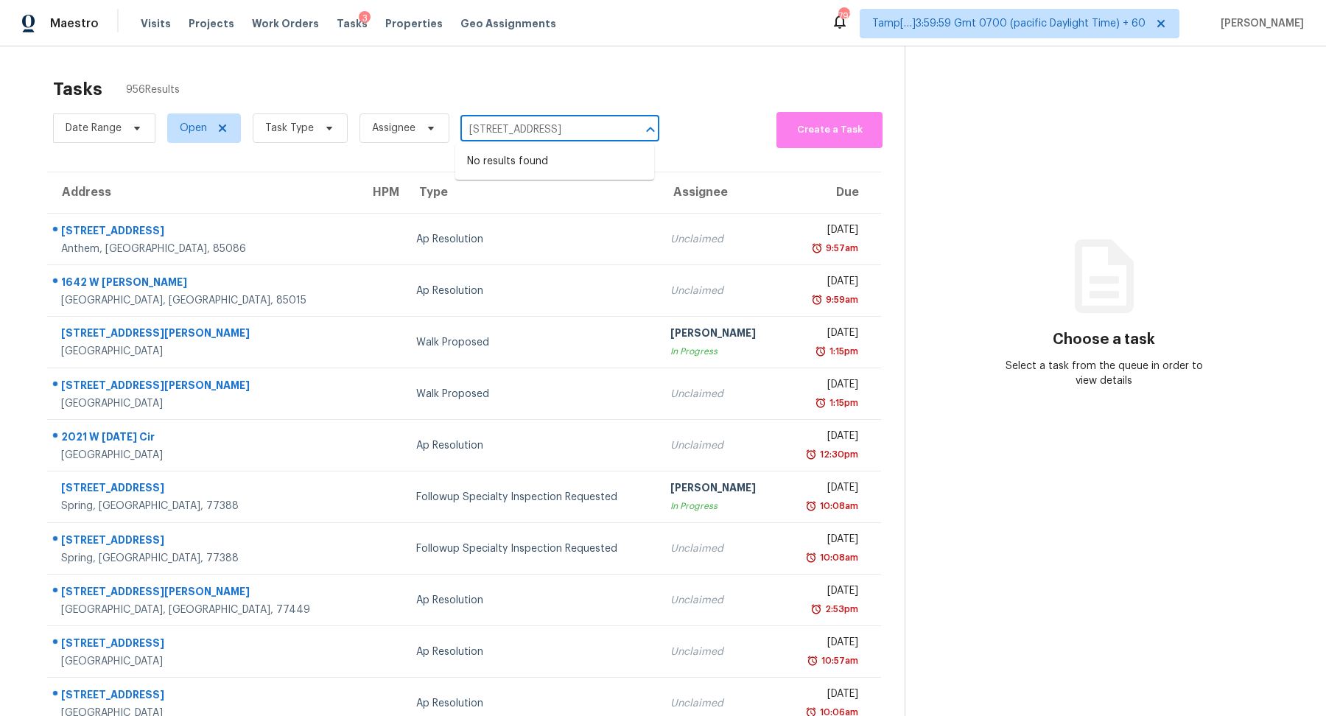
type input "1505 Hawk Ct, Garland, TX 75040"
click at [541, 158] on section "Tasks 956 Results Date Range Open Task Type Assignee ​ Create a Task Address HP…" at bounding box center [464, 419] width 881 height 698
click at [541, 144] on div "Date Range Open Task Type Assignee ​" at bounding box center [356, 128] width 606 height 40
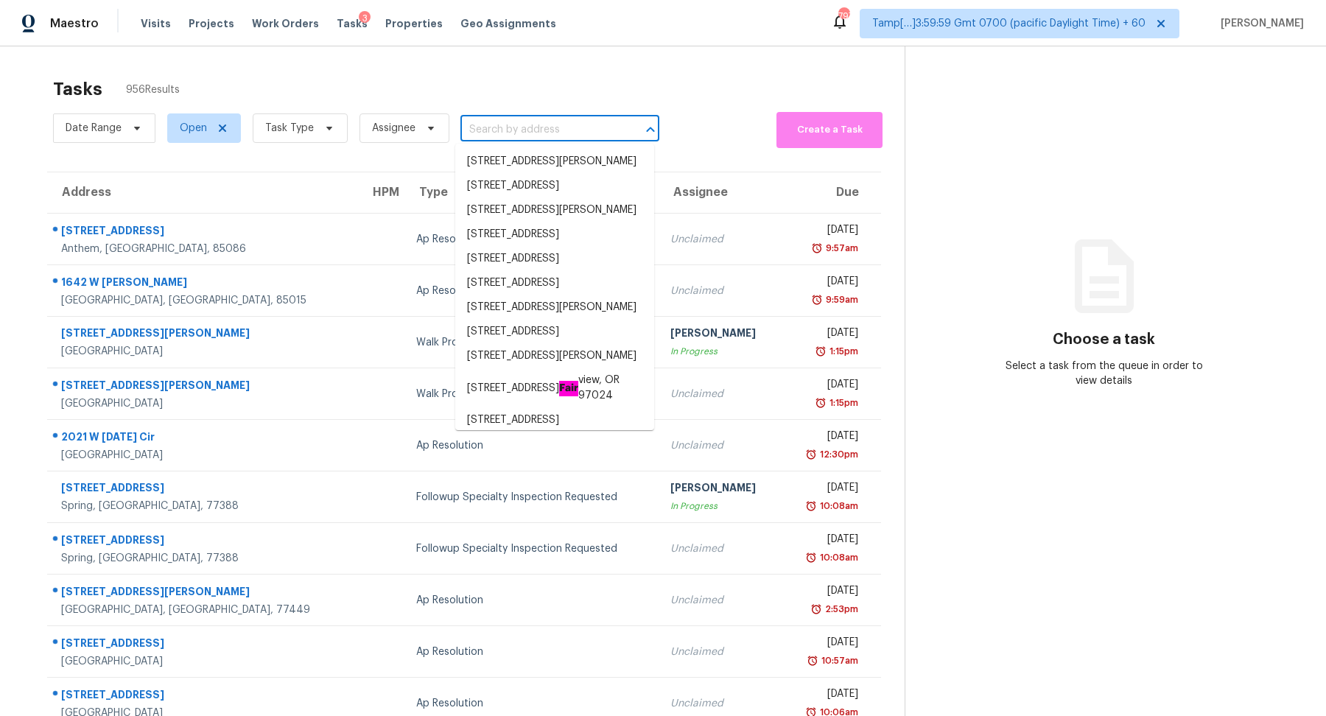
click at [550, 122] on input "text" at bounding box center [539, 130] width 158 height 23
paste input "1505 Hawk Ct, Garland, TX 75040"
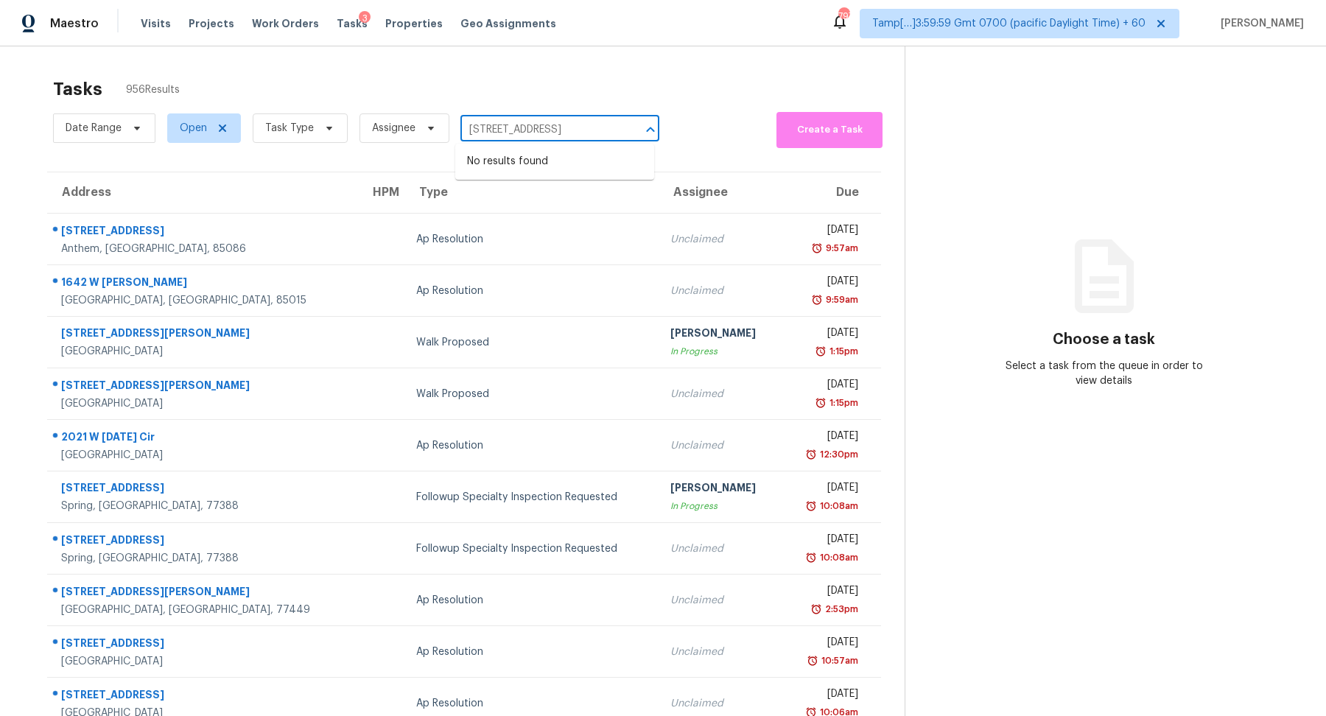
scroll to position [0, 13]
type input "1505 Hawk Ct, Garland, TX 75040"
click at [307, 124] on span "Task Type" at bounding box center [289, 128] width 49 height 15
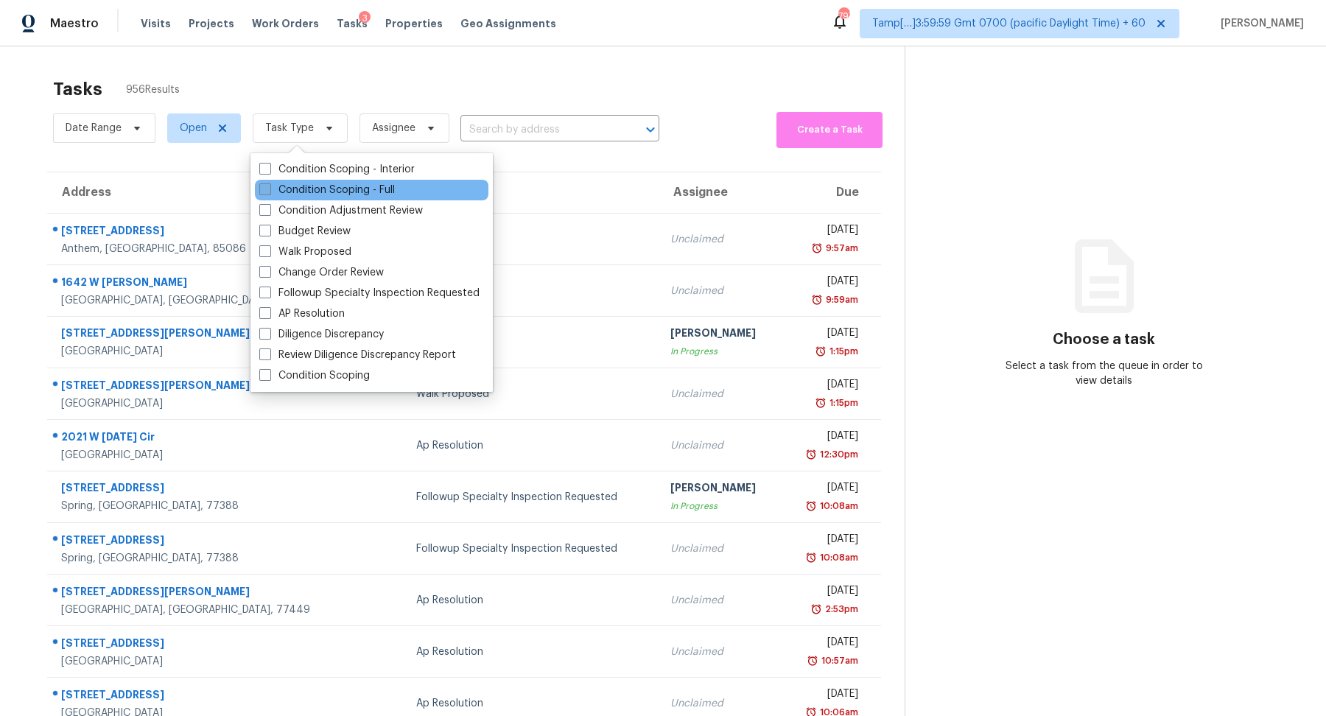
click at [334, 193] on label "Condition Scoping - Full" at bounding box center [327, 190] width 136 height 15
click at [269, 192] on input "Condition Scoping - Full" at bounding box center [264, 188] width 10 height 10
checkbox input "true"
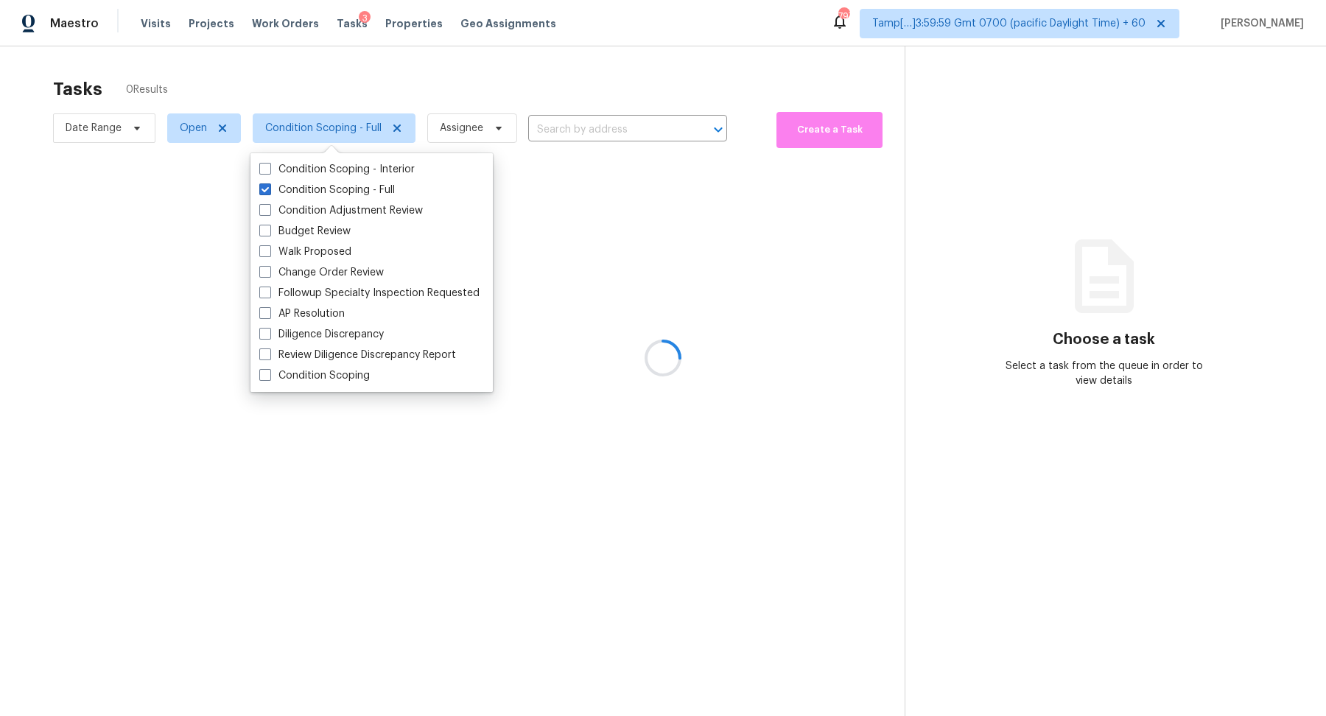
click at [567, 71] on div at bounding box center [663, 358] width 1326 height 716
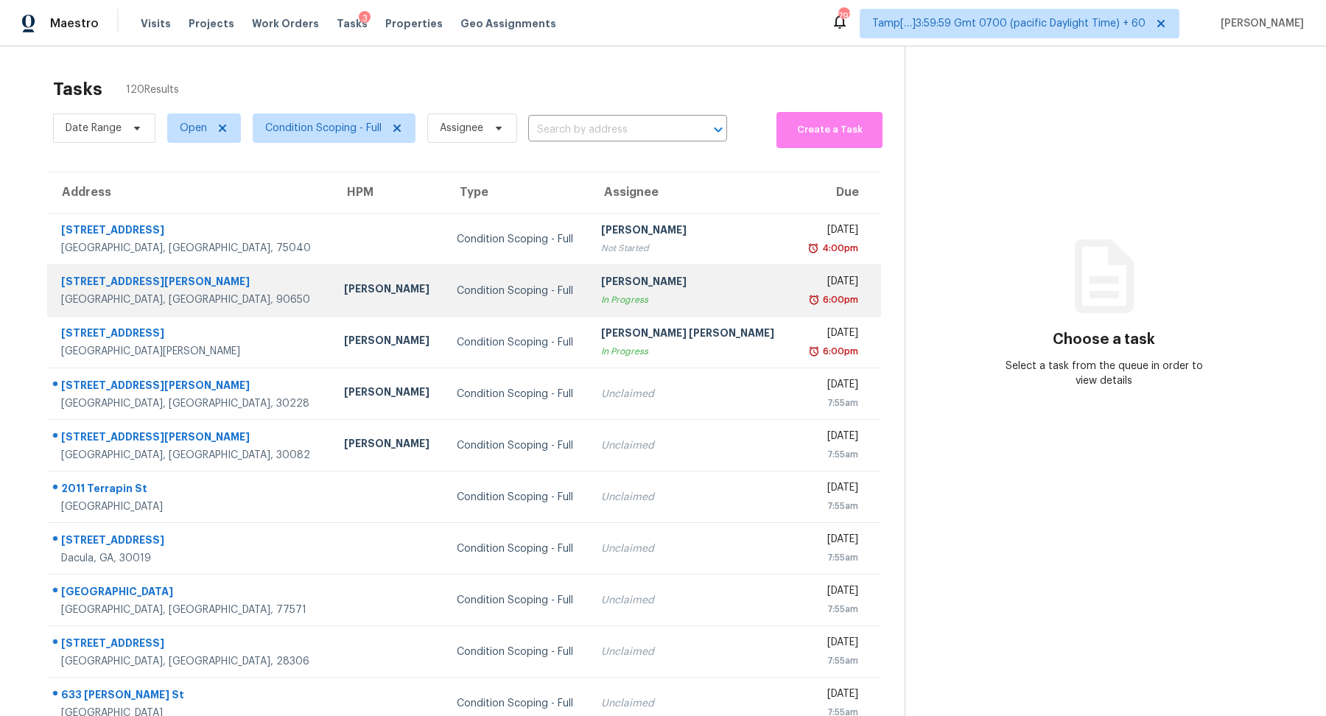
click at [635, 283] on div "[PERSON_NAME]" at bounding box center [691, 283] width 180 height 18
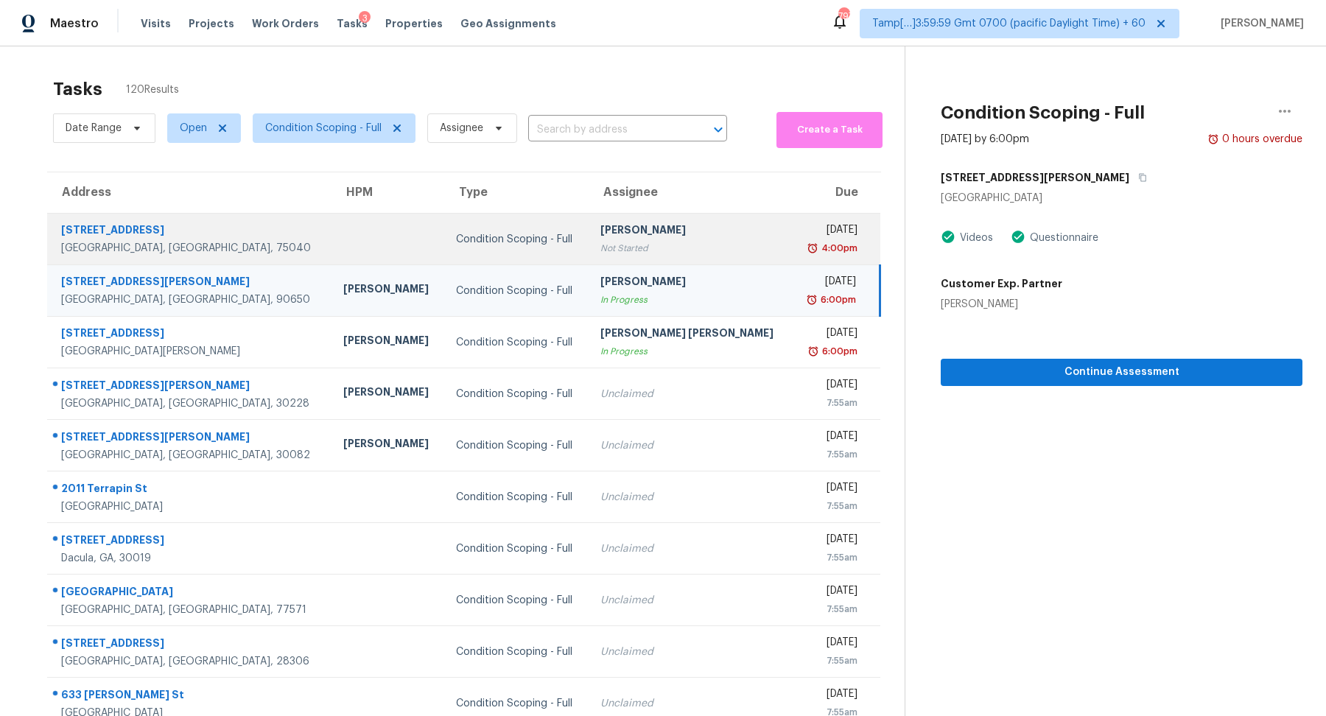
click at [803, 237] on div "Mon, Aug 18th 2025" at bounding box center [830, 231] width 54 height 18
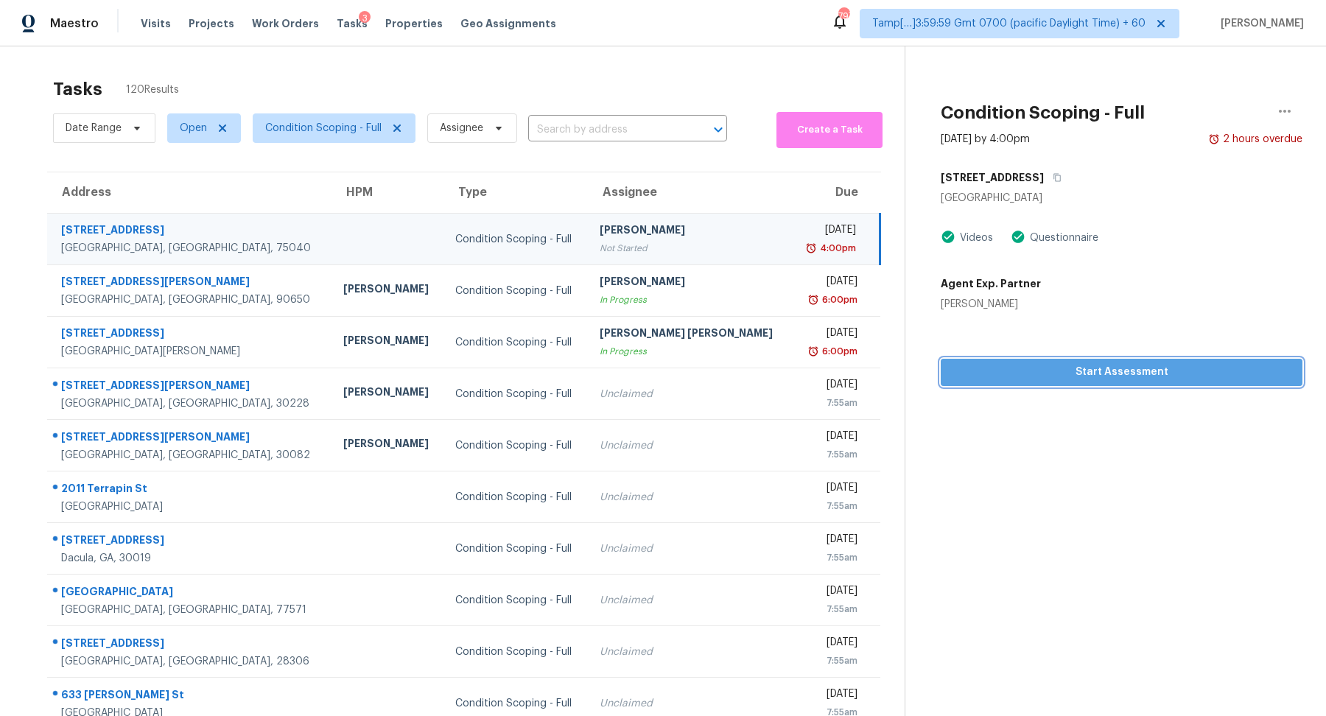
click at [1089, 378] on span "Start Assessment" at bounding box center [1121, 372] width 338 height 18
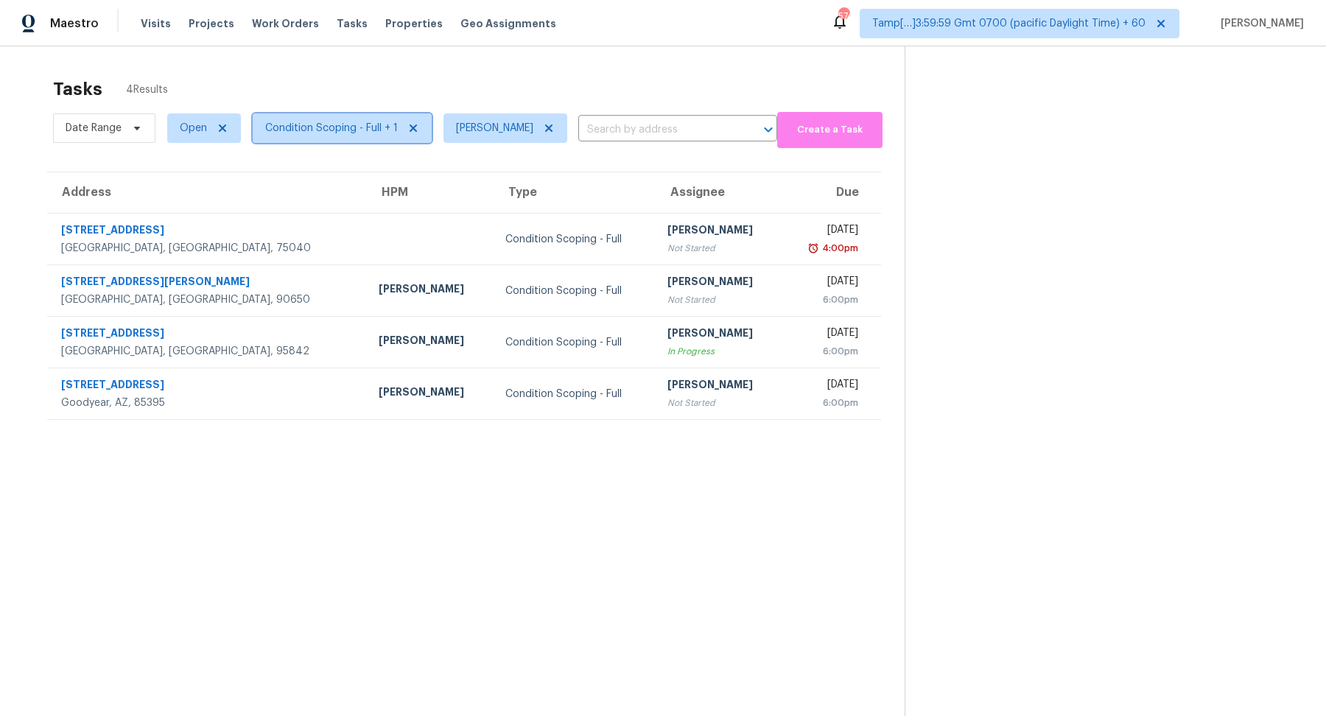
click at [314, 137] on span "Condition Scoping - Full + 1" at bounding box center [342, 127] width 179 height 29
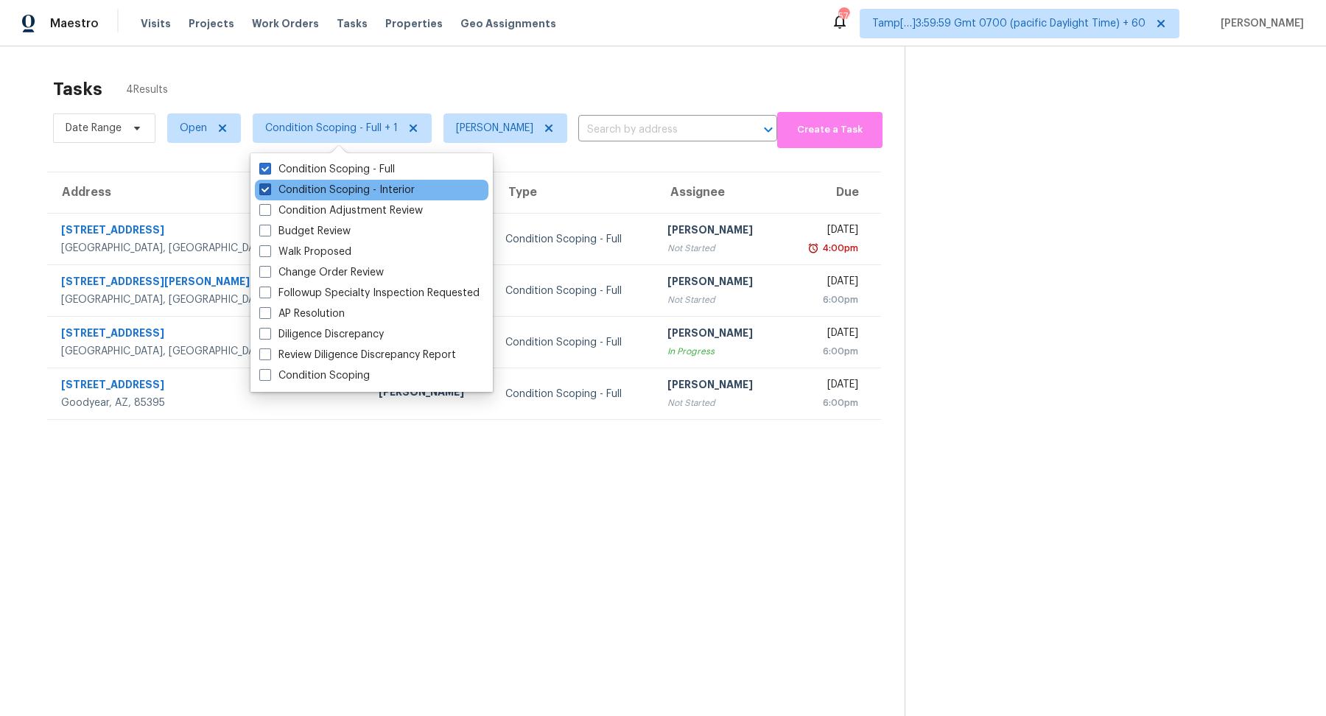
click at [331, 189] on label "Condition Scoping - Interior" at bounding box center [336, 190] width 155 height 15
click at [269, 189] on input "Condition Scoping - Interior" at bounding box center [264, 188] width 10 height 10
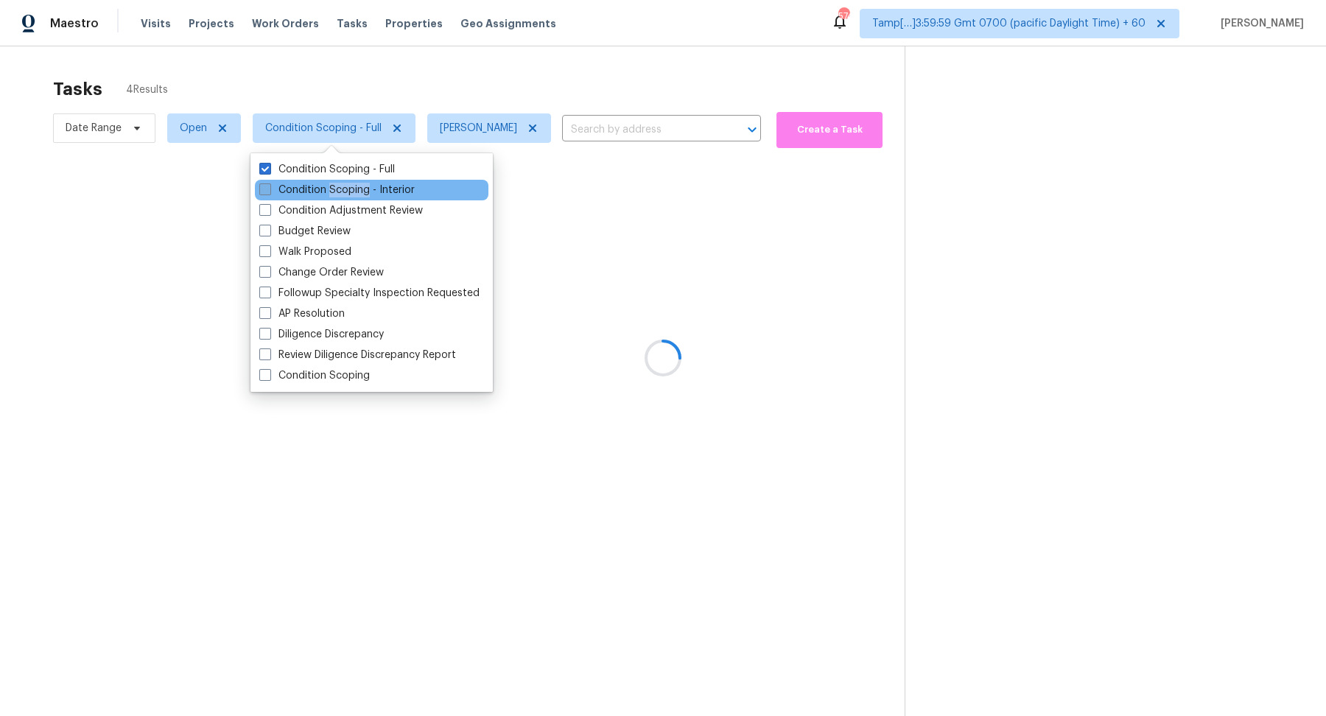
click at [331, 189] on label "Condition Scoping - Interior" at bounding box center [336, 190] width 155 height 15
click at [269, 189] on input "Condition Scoping - Interior" at bounding box center [264, 188] width 10 height 10
checkbox input "true"
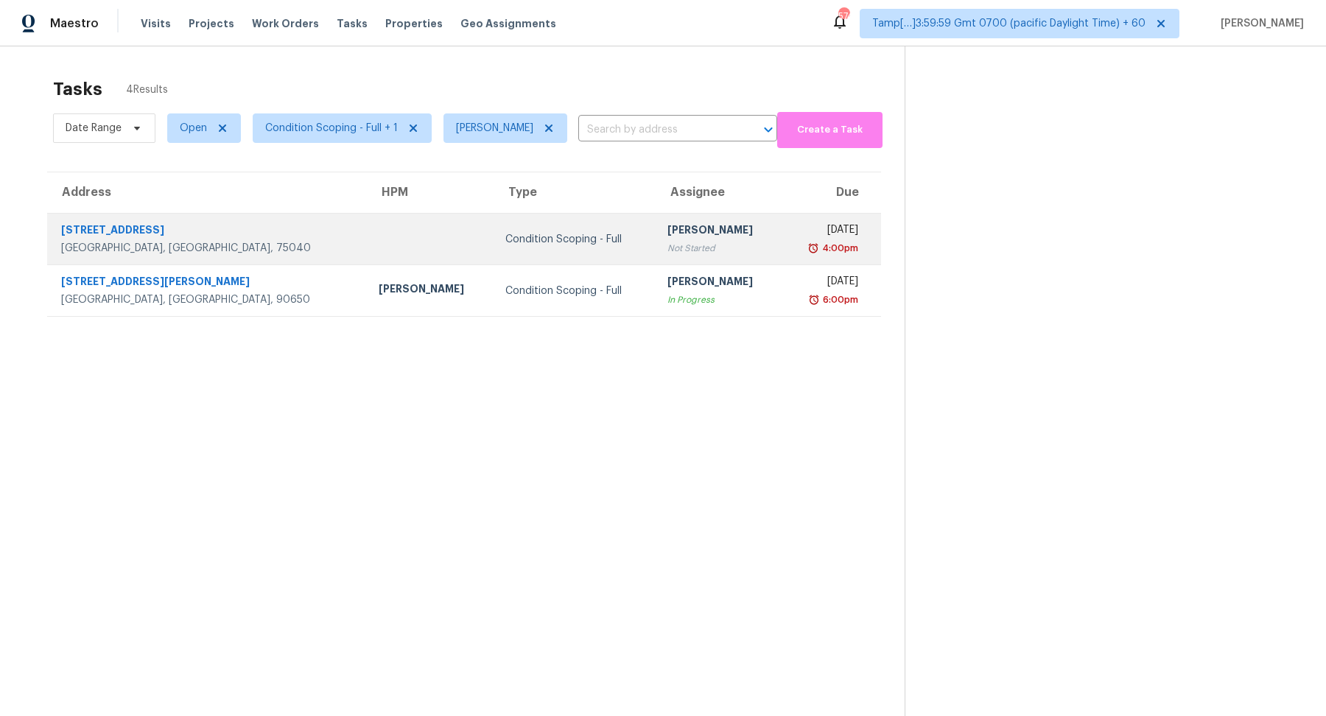
click at [655, 219] on td "[PERSON_NAME] Not Started" at bounding box center [718, 240] width 127 height 52
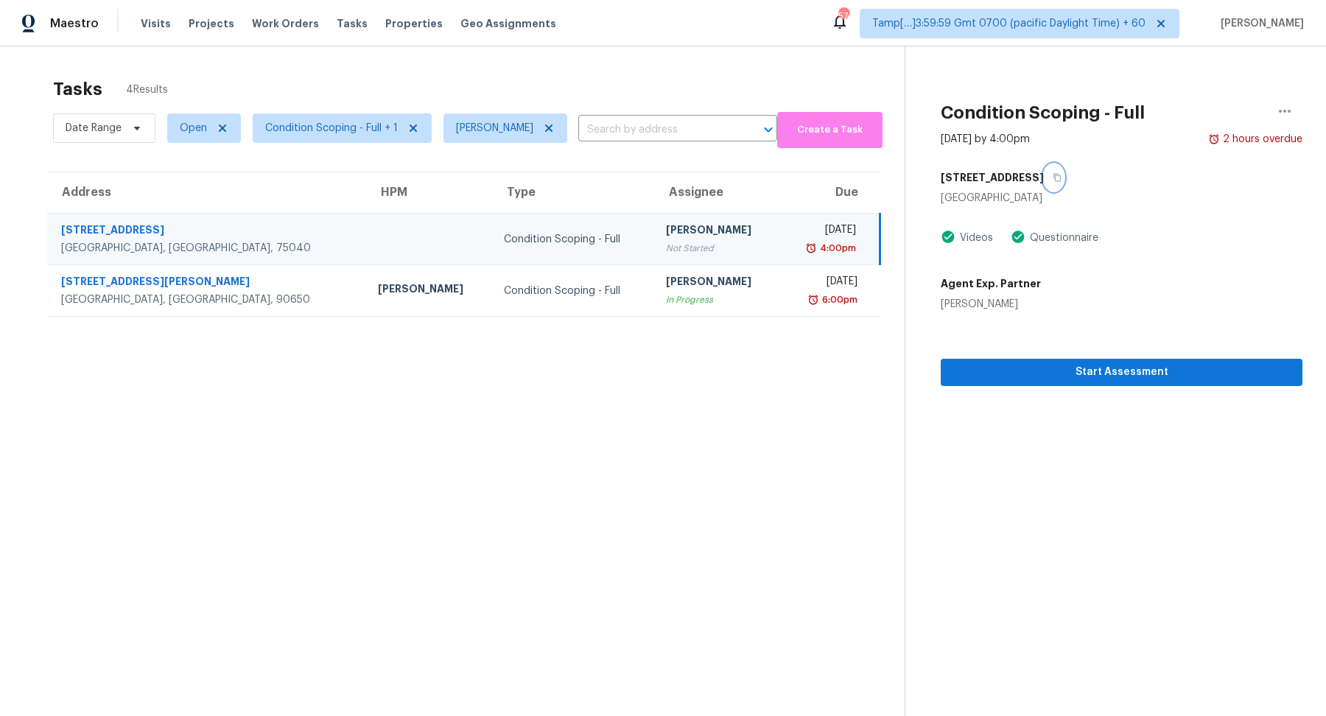
click at [1044, 179] on button "button" at bounding box center [1054, 177] width 20 height 27
click at [354, 125] on span "Condition Scoping - Full + 1" at bounding box center [331, 128] width 133 height 15
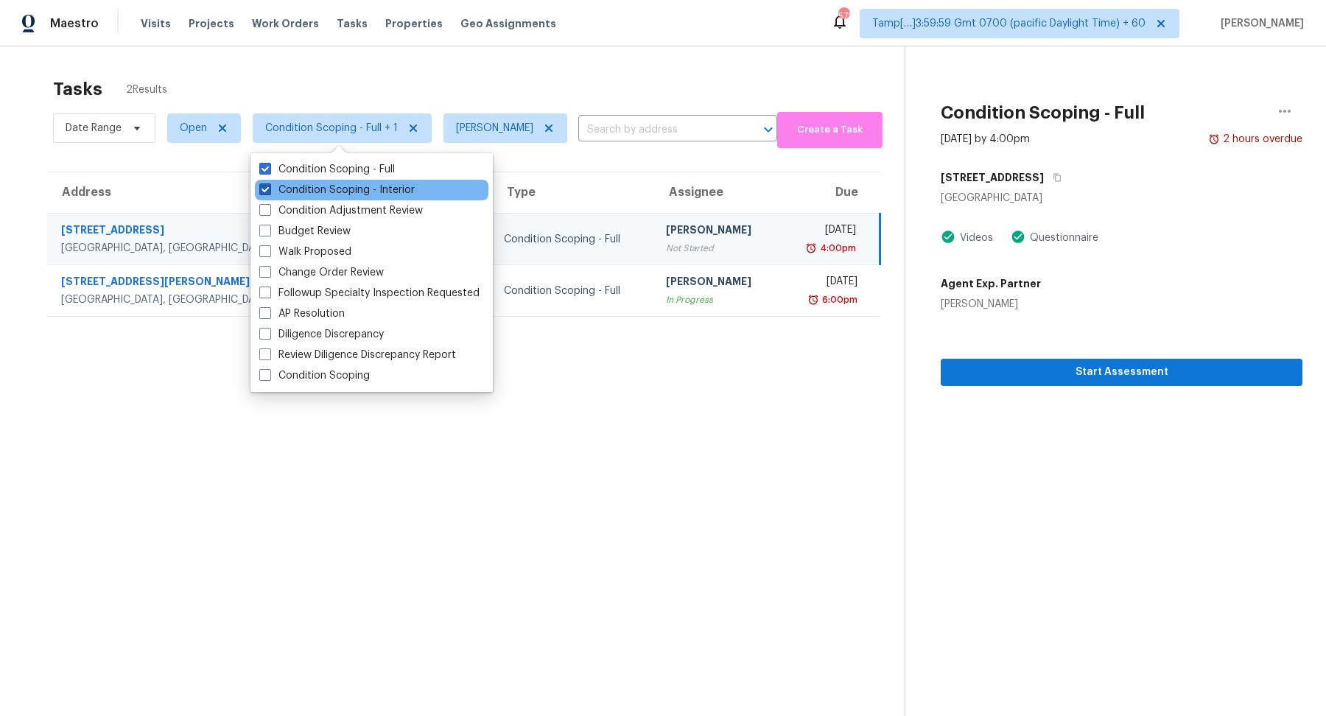
click at [365, 191] on label "Condition Scoping - Interior" at bounding box center [336, 190] width 155 height 15
click at [269, 191] on input "Condition Scoping - Interior" at bounding box center [264, 188] width 10 height 10
click at [365, 191] on label "Condition Scoping - Interior" at bounding box center [336, 190] width 155 height 15
click at [269, 191] on input "Condition Scoping - Interior" at bounding box center [264, 188] width 10 height 10
checkbox input "true"
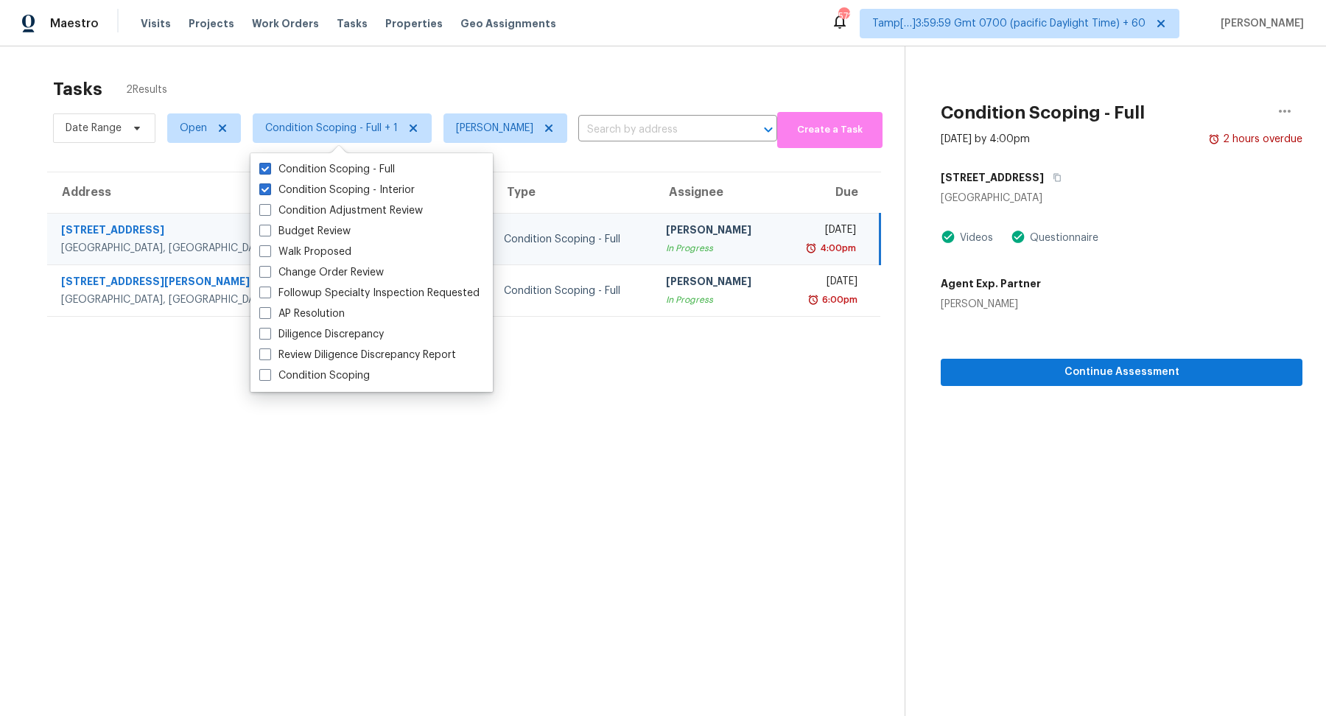
click at [583, 89] on div "Tasks 2 Results" at bounding box center [478, 89] width 851 height 38
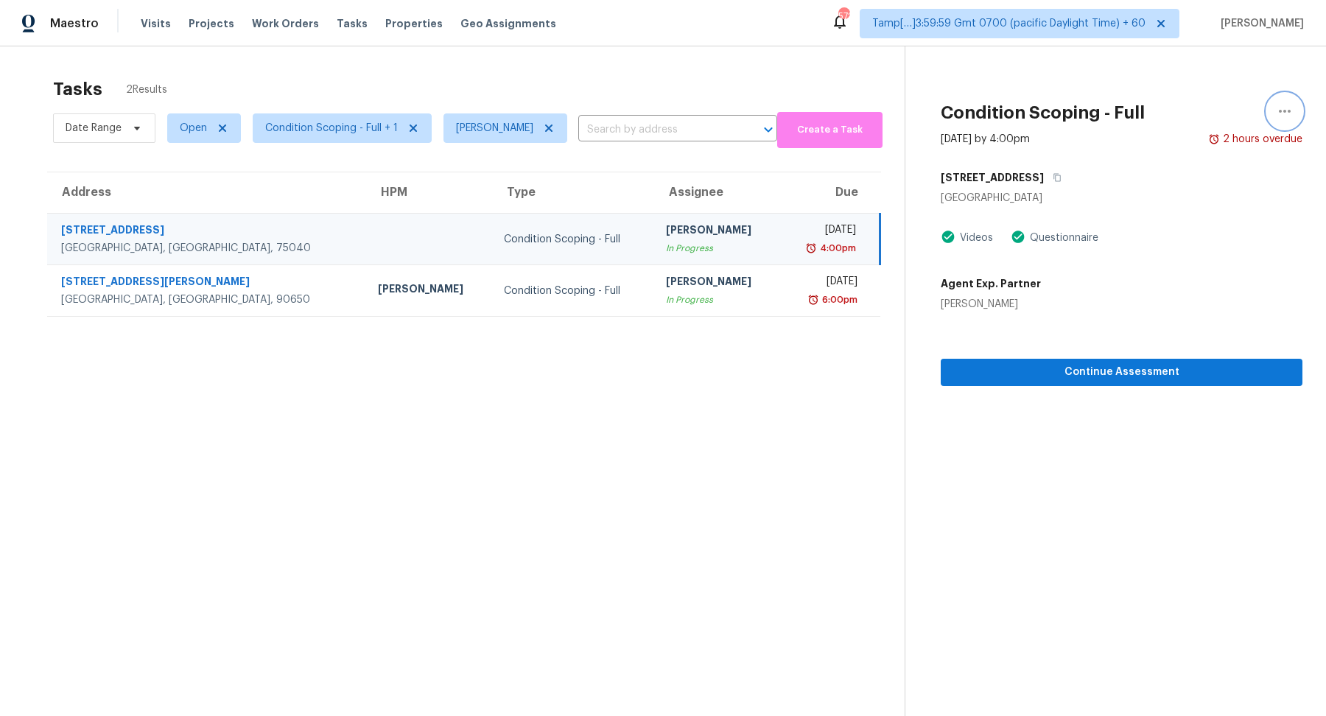
click at [1287, 102] on icon "button" at bounding box center [1285, 111] width 18 height 18
click at [1163, 120] on div "Mark as Blocked" at bounding box center [1200, 114] width 115 height 15
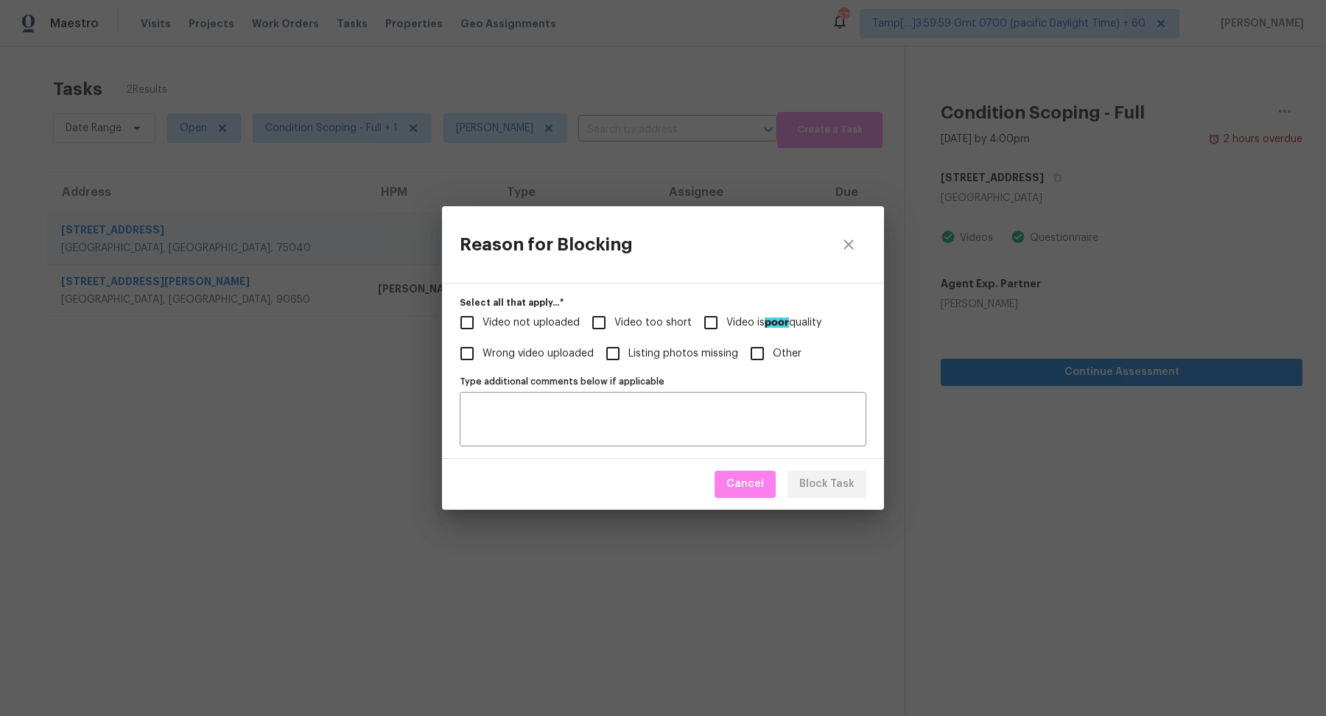
click at [545, 320] on span "Video not uploaded" at bounding box center [530, 322] width 97 height 15
click at [482, 320] on input "Video not uploaded" at bounding box center [466, 322] width 31 height 31
checkbox input "true"
click at [812, 483] on span "Block Task" at bounding box center [826, 484] width 55 height 18
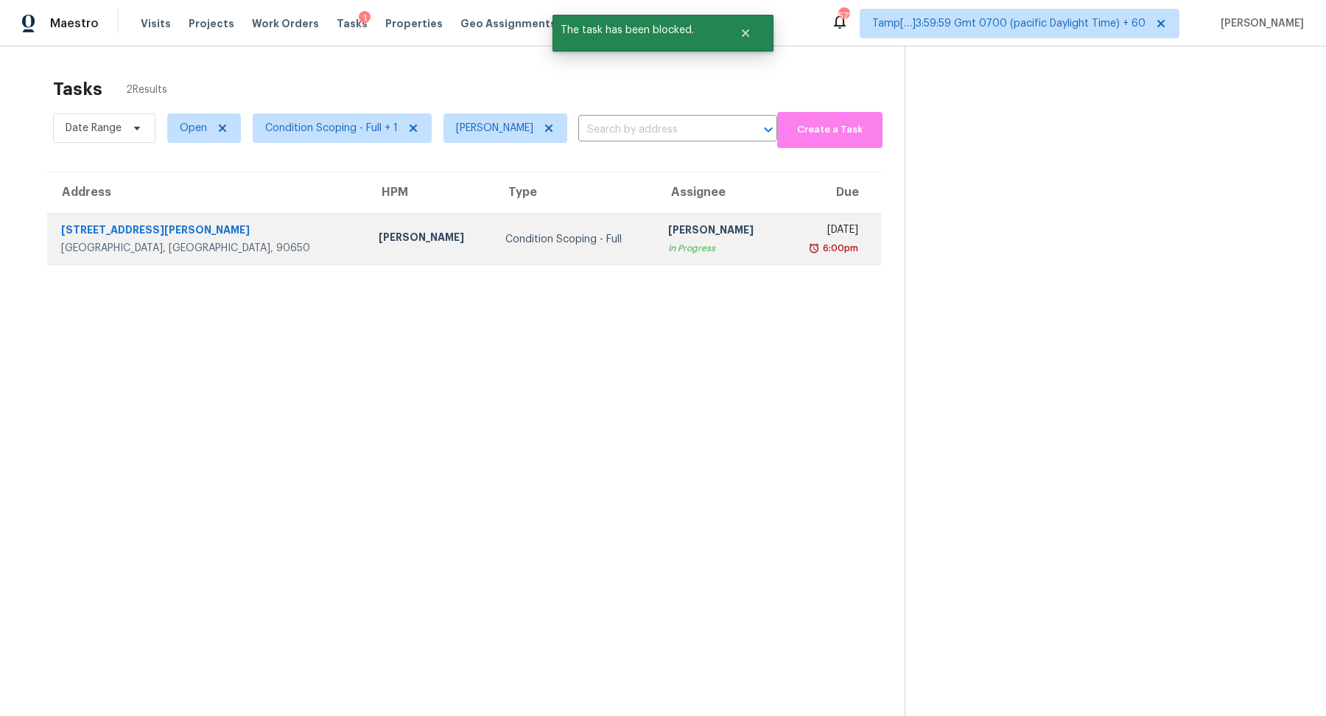
click at [668, 231] on div "[PERSON_NAME]" at bounding box center [719, 231] width 103 height 18
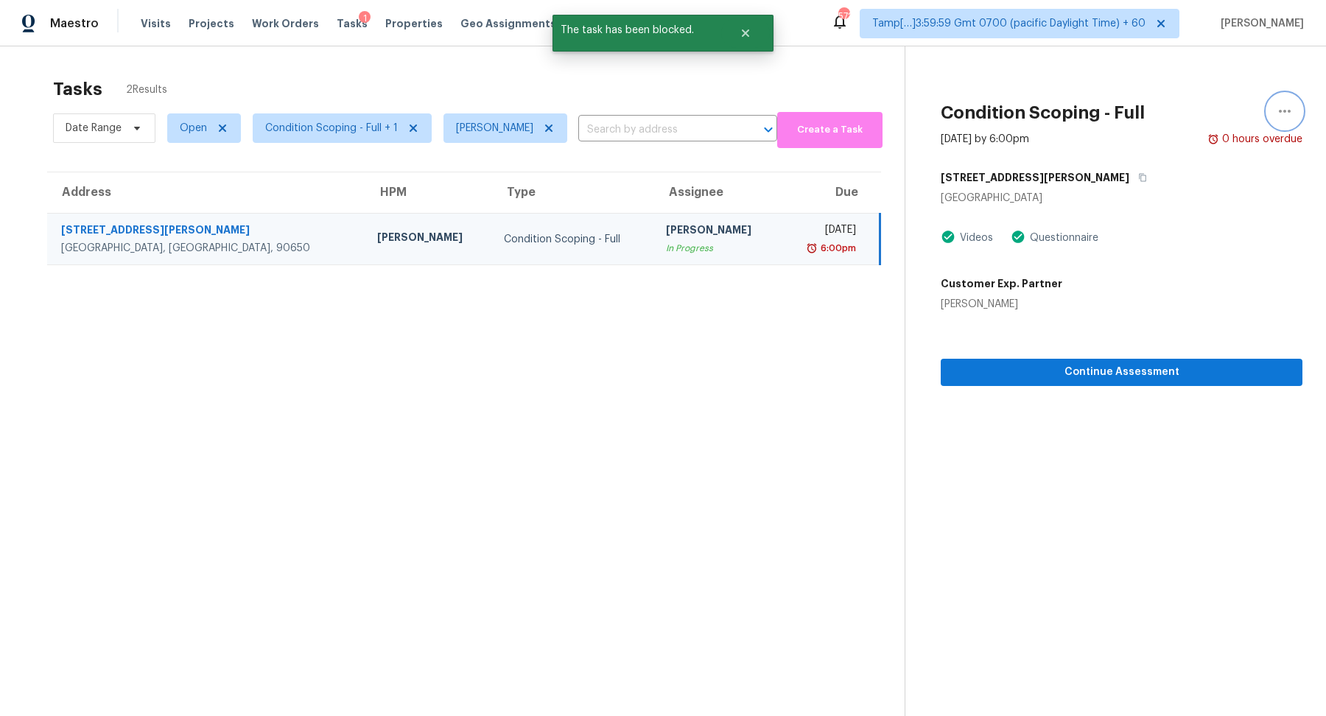
click at [1277, 111] on icon "button" at bounding box center [1285, 111] width 18 height 18
click at [1206, 108] on div "Mark as Blocked" at bounding box center [1200, 114] width 115 height 15
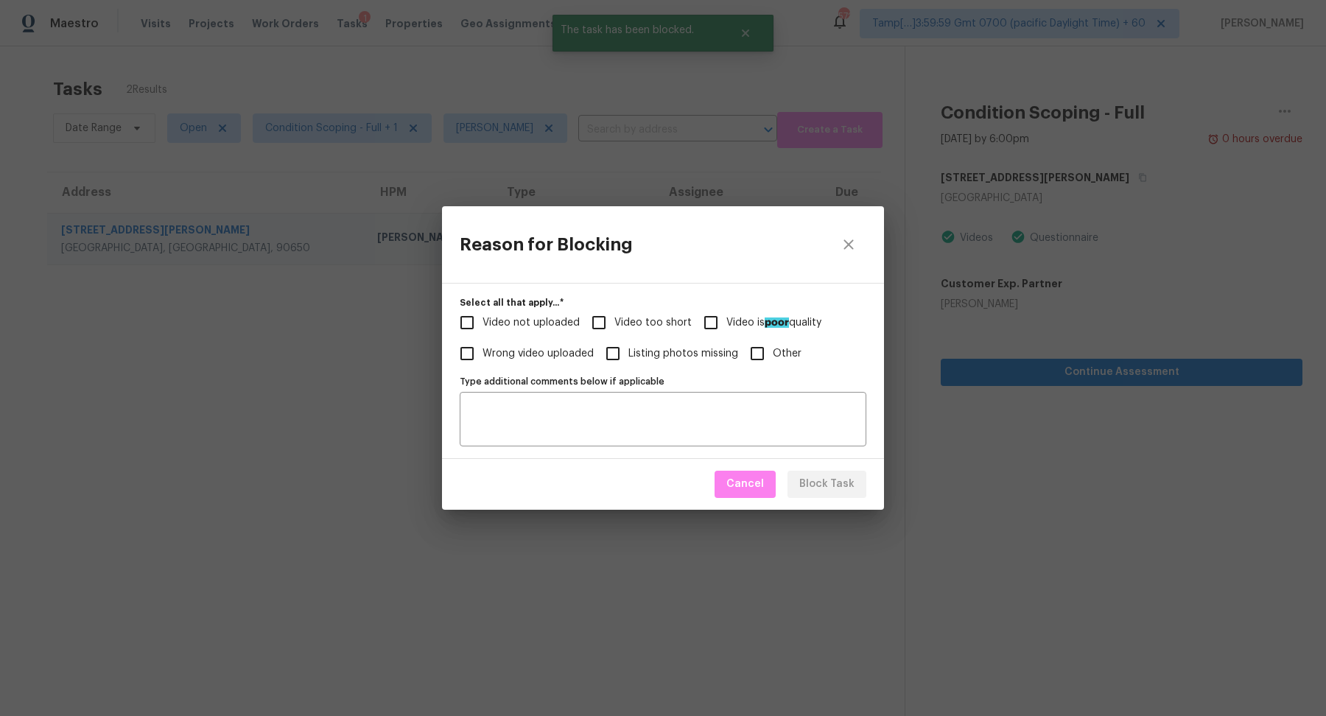
click at [621, 317] on span "Video too short" at bounding box center [652, 322] width 77 height 15
click at [614, 317] on input "Video too short" at bounding box center [598, 322] width 31 height 31
checkbox input "true"
click at [806, 471] on button "Block Task" at bounding box center [826, 484] width 79 height 27
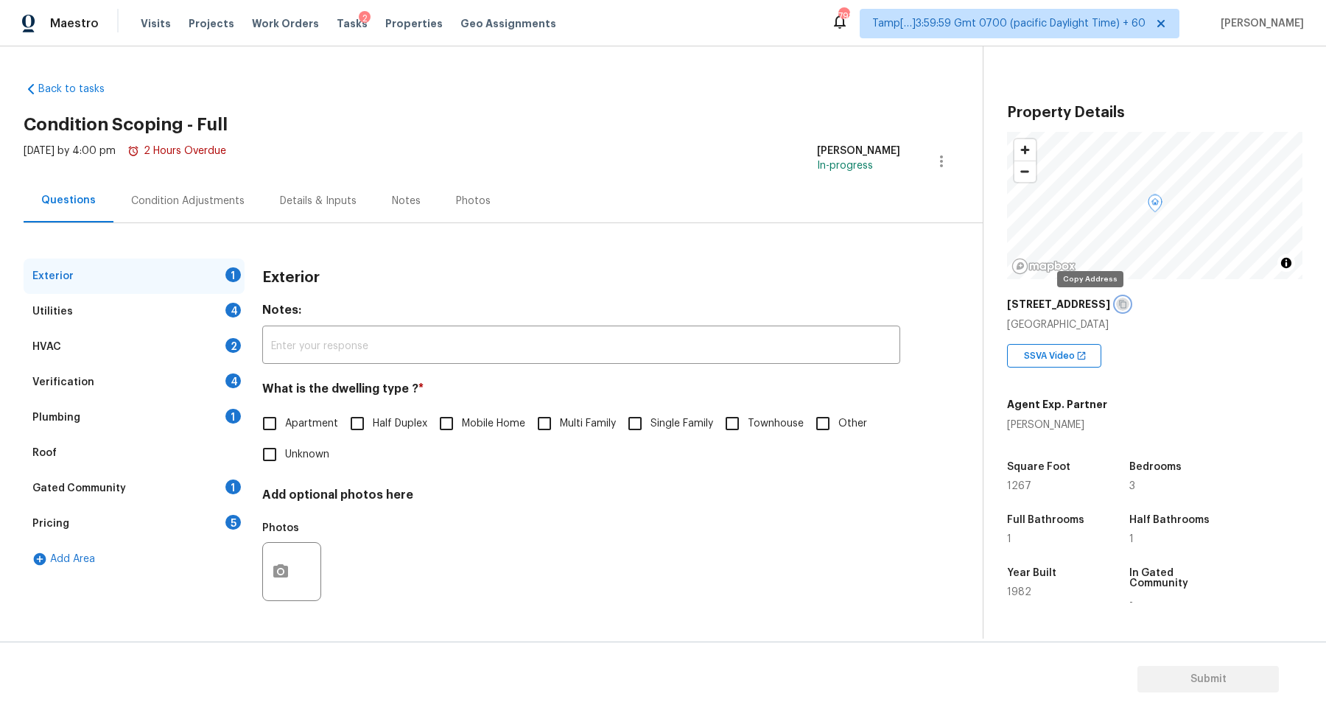
click at [1119, 307] on icon "button" at bounding box center [1122, 304] width 7 height 8
click at [639, 412] on input "Single Family" at bounding box center [634, 423] width 31 height 31
checkbox input "true"
click at [202, 313] on div "Utilities 4" at bounding box center [134, 311] width 221 height 35
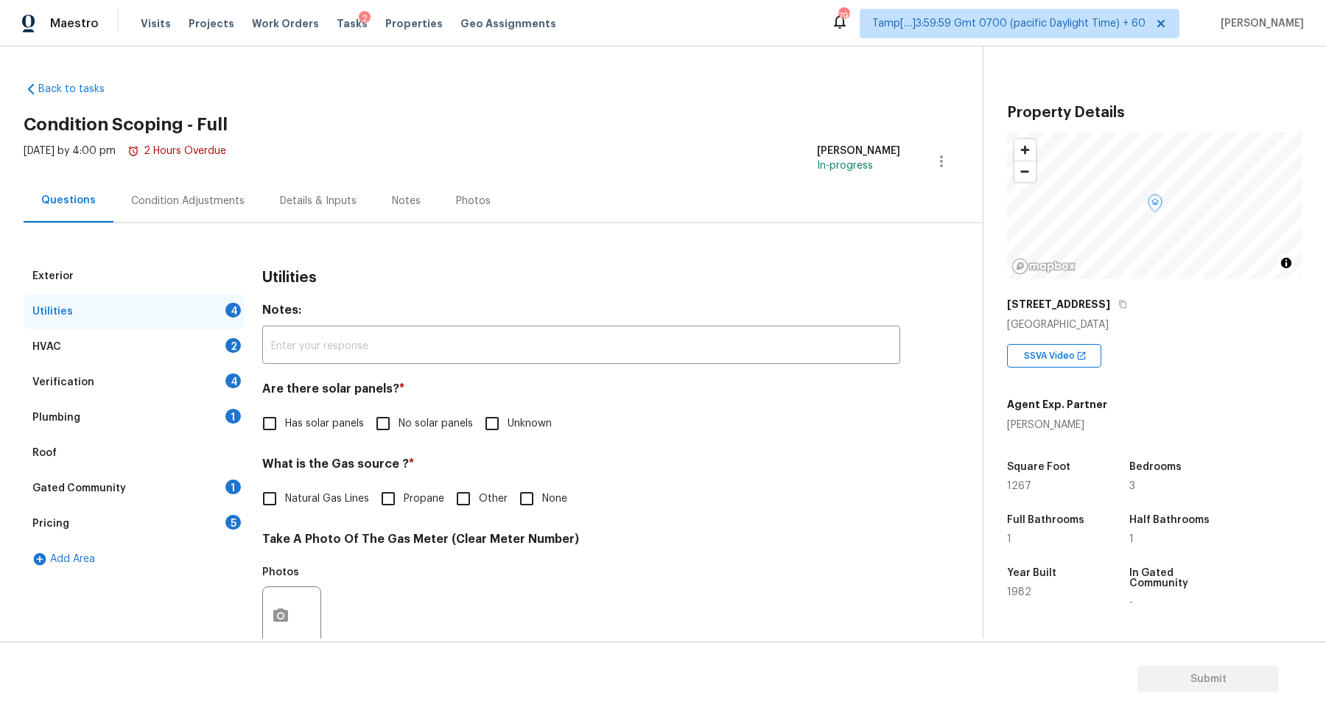
click at [409, 423] on span "No solar panels" at bounding box center [435, 423] width 74 height 15
click at [398, 423] on input "No solar panels" at bounding box center [383, 423] width 31 height 31
checkbox input "true"
click at [538, 491] on input "None" at bounding box center [526, 498] width 31 height 31
checkbox input "true"
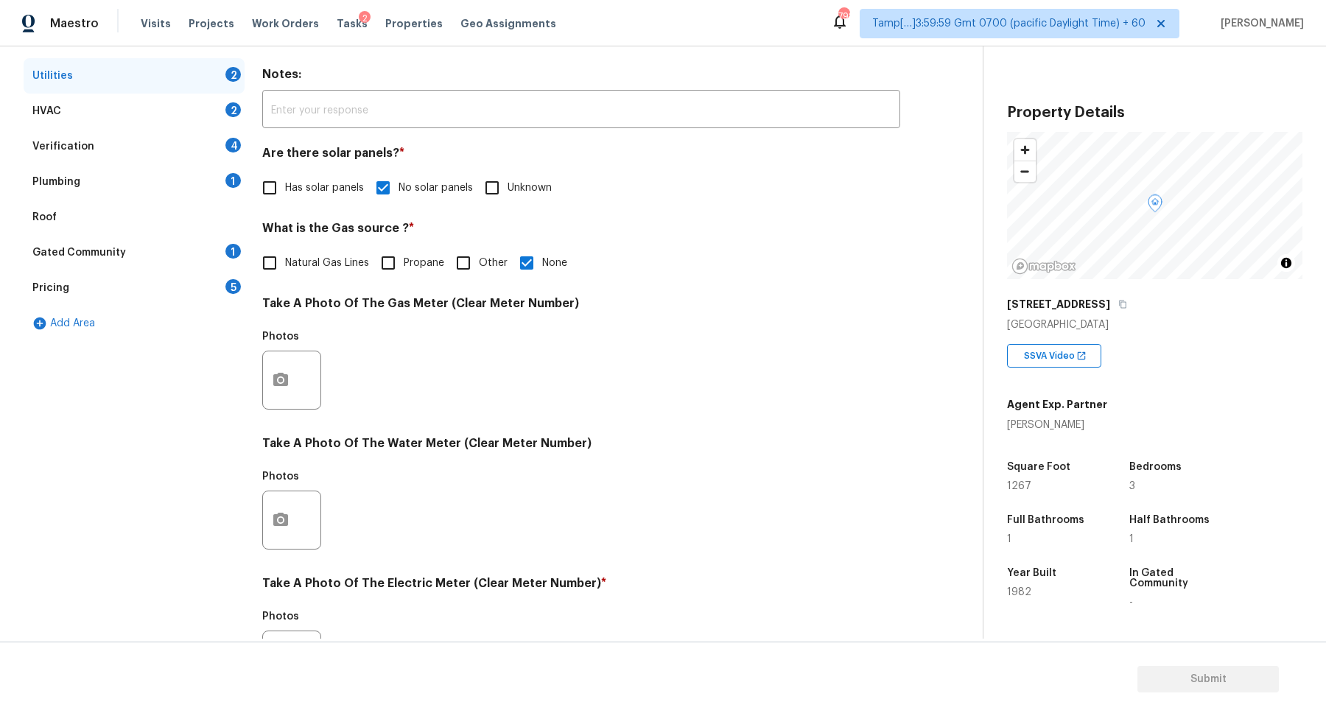
scroll to position [392, 0]
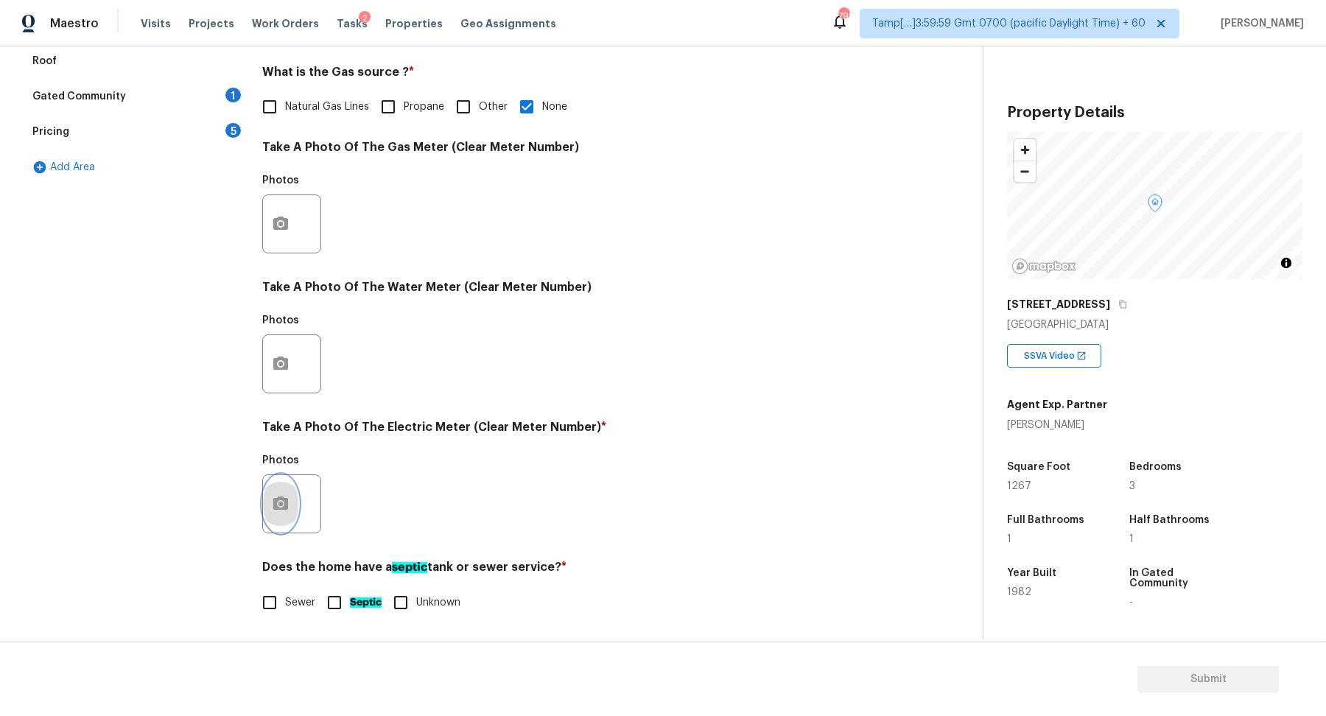
click at [287, 505] on icon "button" at bounding box center [280, 502] width 15 height 13
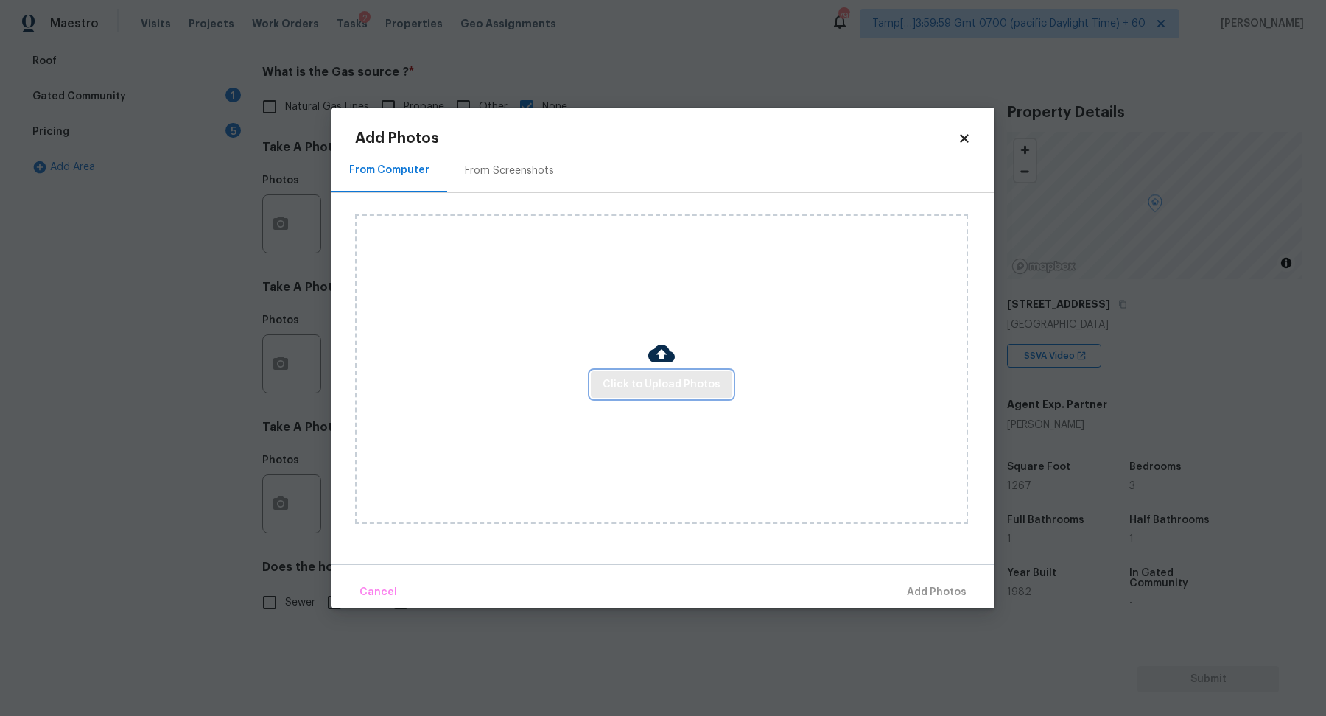
click at [618, 380] on span "Click to Upload Photos" at bounding box center [661, 385] width 118 height 18
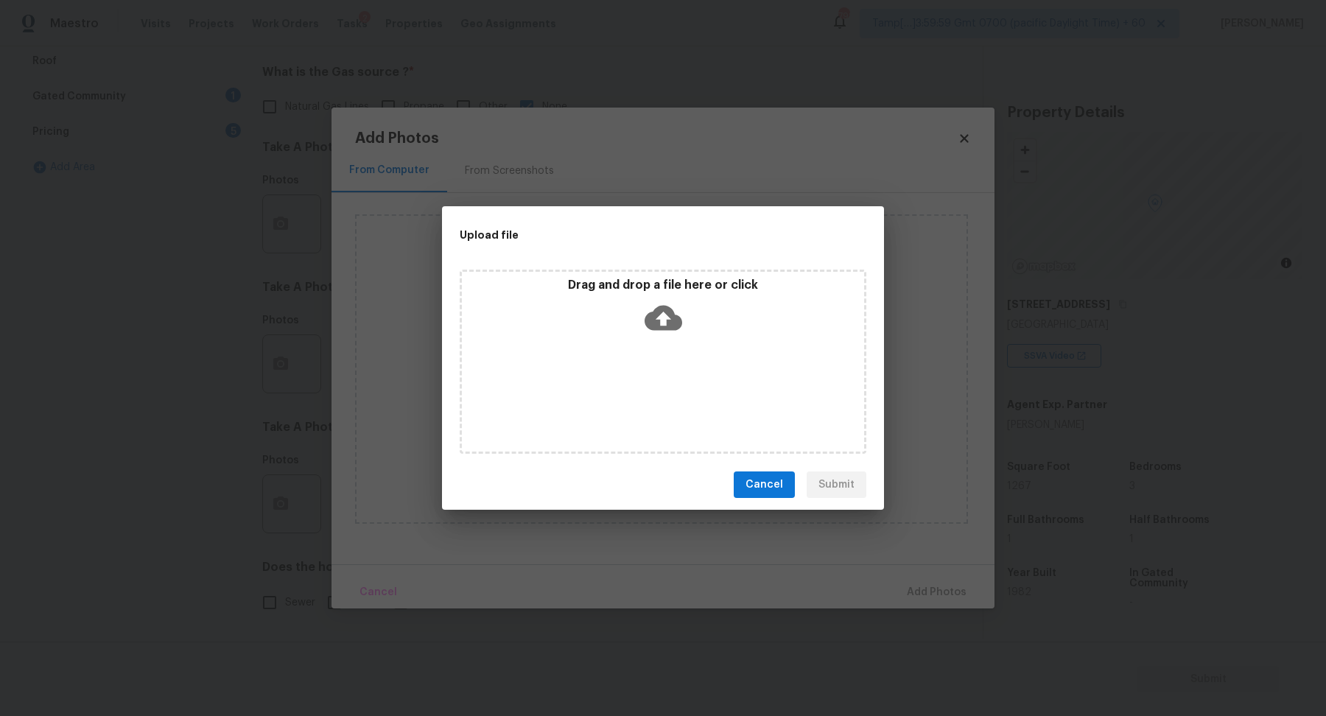
click at [675, 328] on icon at bounding box center [663, 318] width 38 height 25
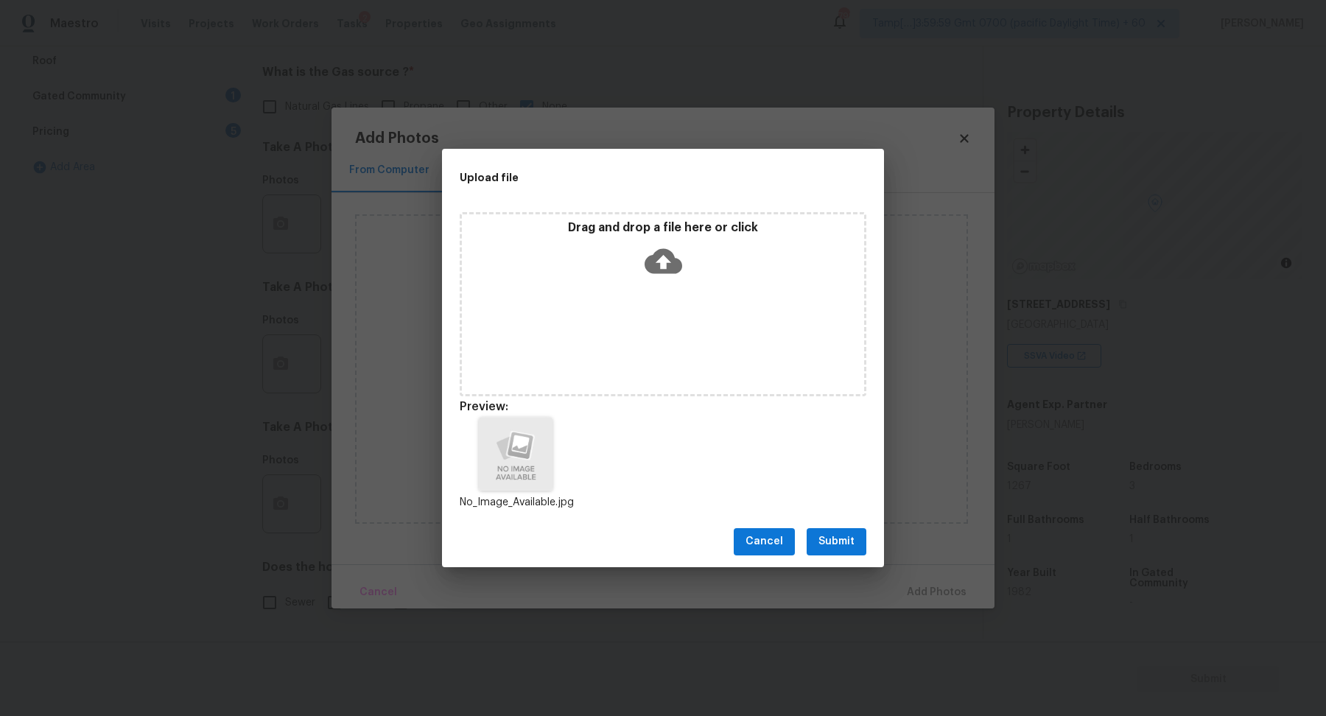
click at [859, 527] on div "Cancel Submit" at bounding box center [663, 541] width 442 height 51
click at [857, 530] on button "Submit" at bounding box center [836, 541] width 60 height 27
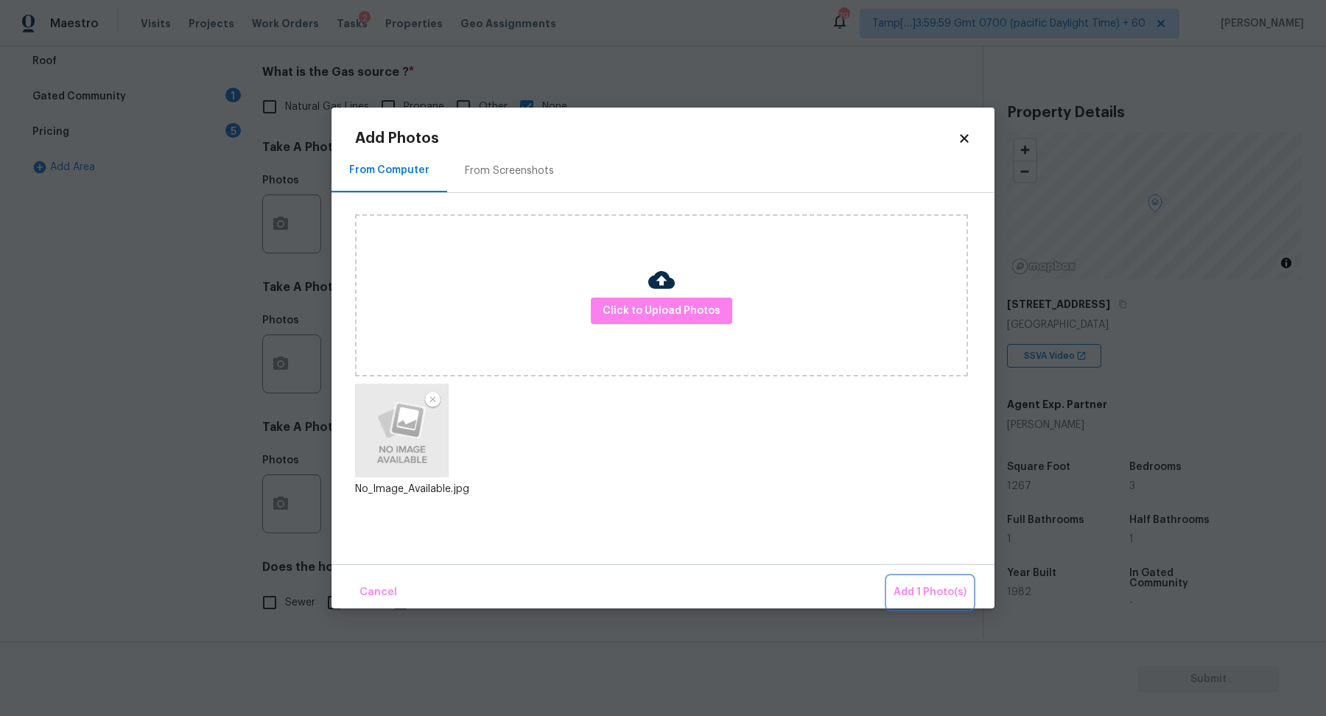
click at [899, 587] on span "Add 1 Photo(s)" at bounding box center [929, 592] width 73 height 18
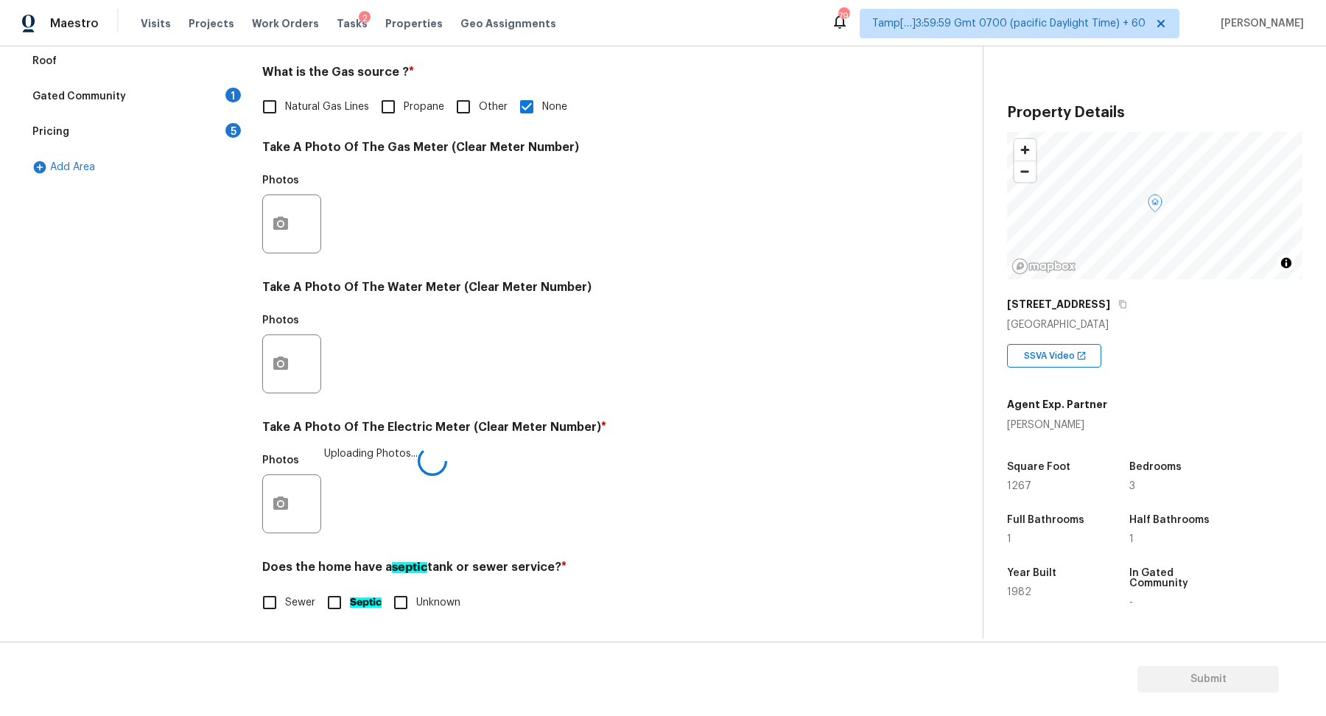
click at [295, 595] on span "Sewer" at bounding box center [300, 602] width 30 height 15
click at [285, 594] on input "Sewer" at bounding box center [269, 602] width 31 height 31
checkbox input "true"
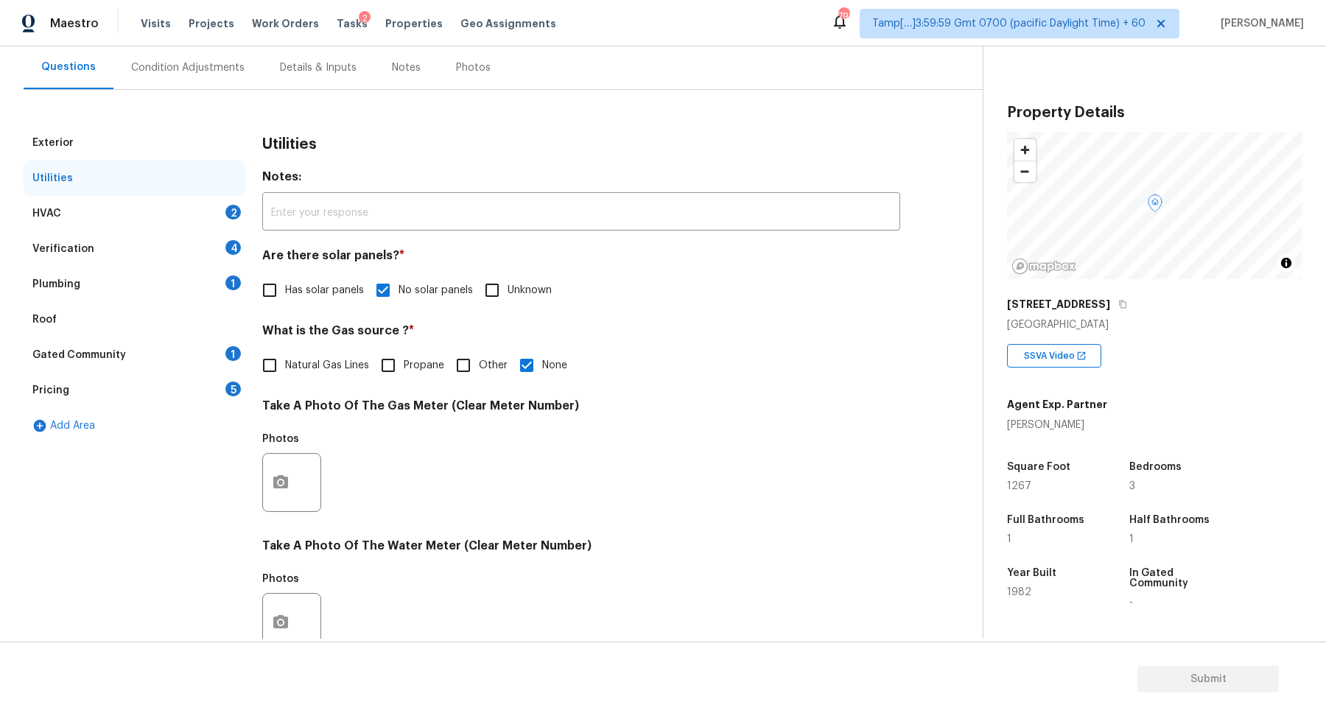
click at [209, 221] on div "HVAC 2" at bounding box center [134, 213] width 221 height 35
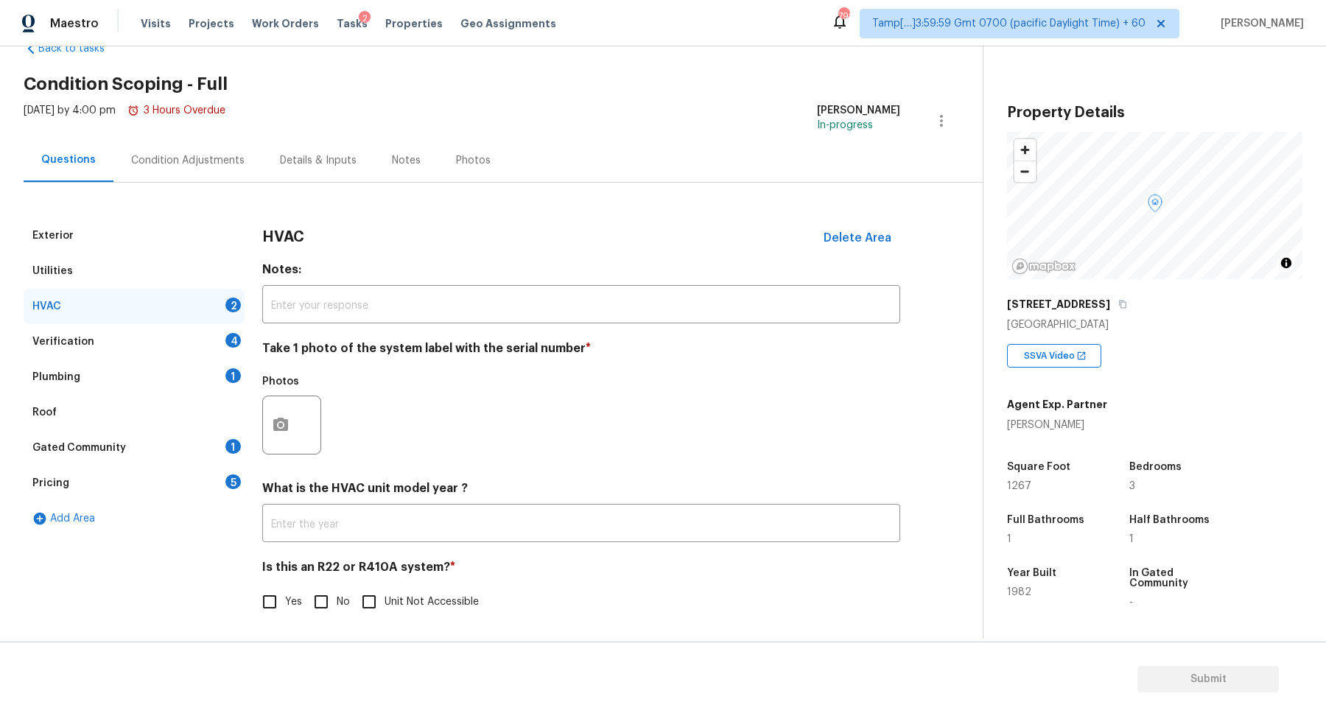
click at [299, 419] on div at bounding box center [291, 425] width 59 height 59
click at [281, 421] on icon "button" at bounding box center [281, 425] width 18 height 18
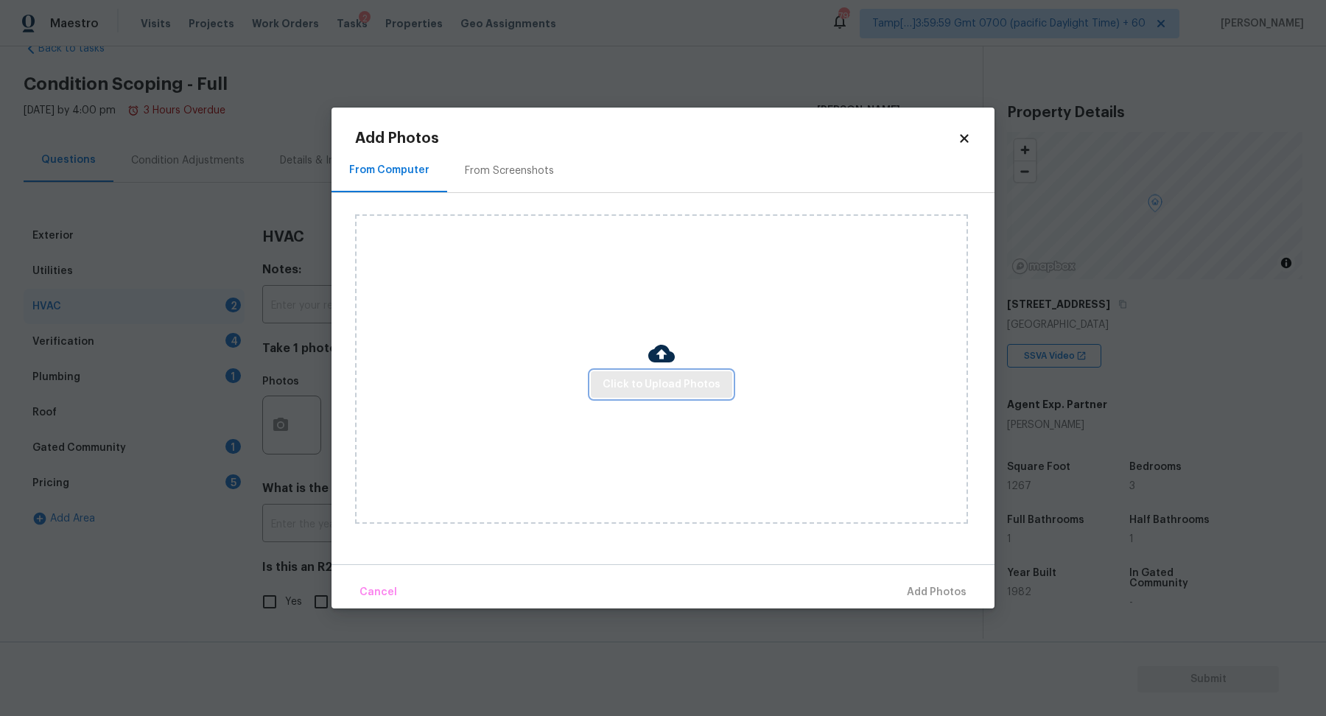
click at [605, 392] on button "Click to Upload Photos" at bounding box center [661, 384] width 141 height 27
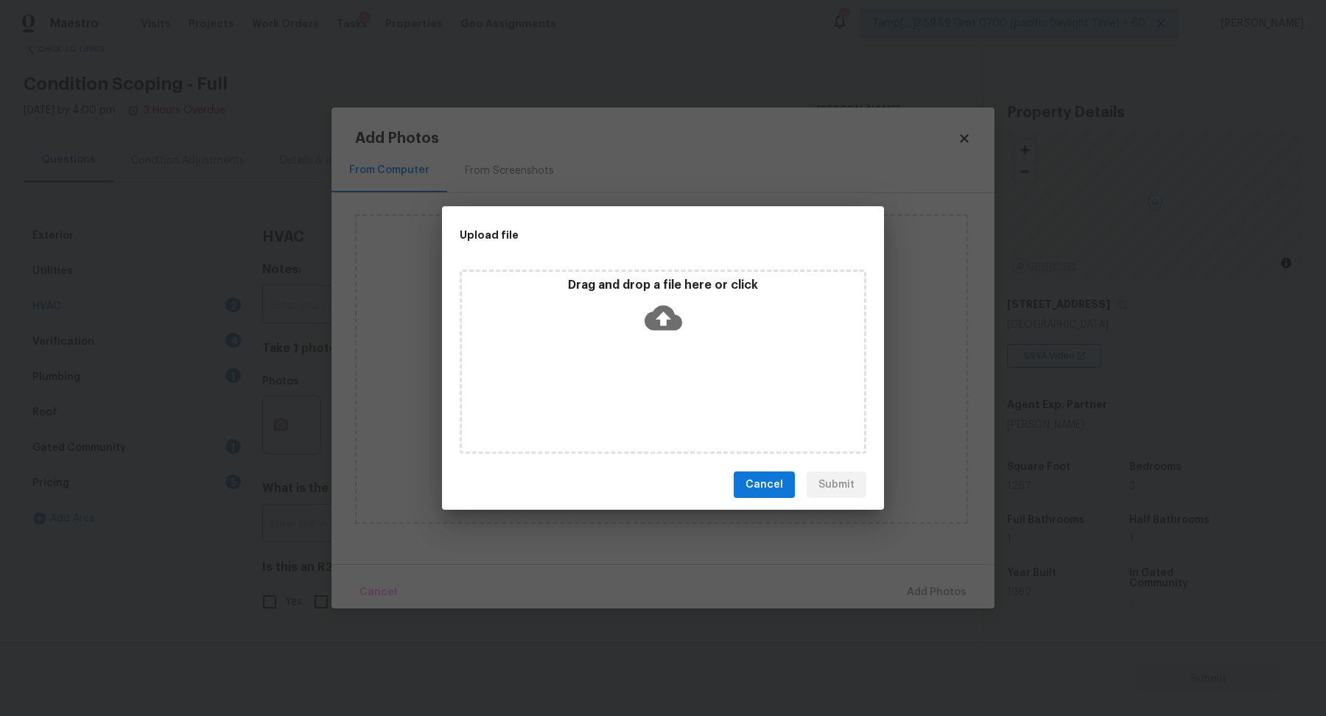
click at [671, 352] on div "Drag and drop a file here or click" at bounding box center [663, 362] width 407 height 184
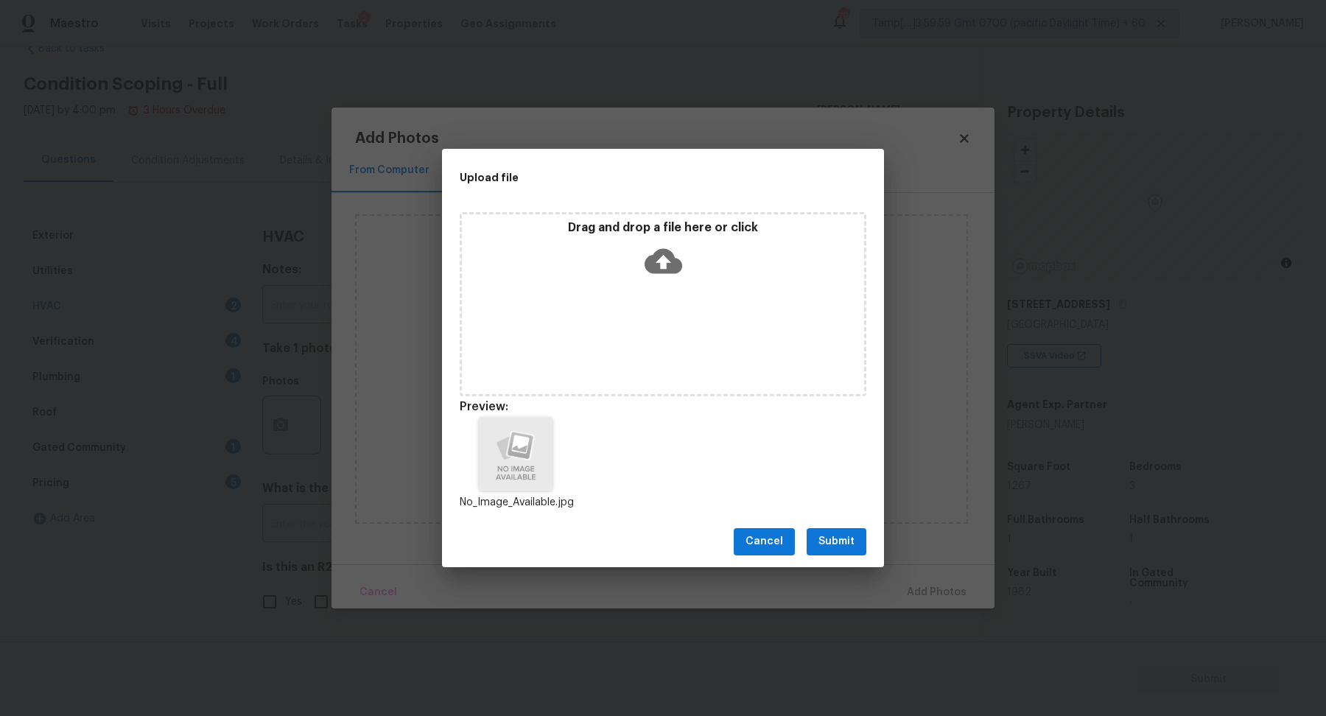
click at [852, 542] on span "Submit" at bounding box center [836, 541] width 36 height 18
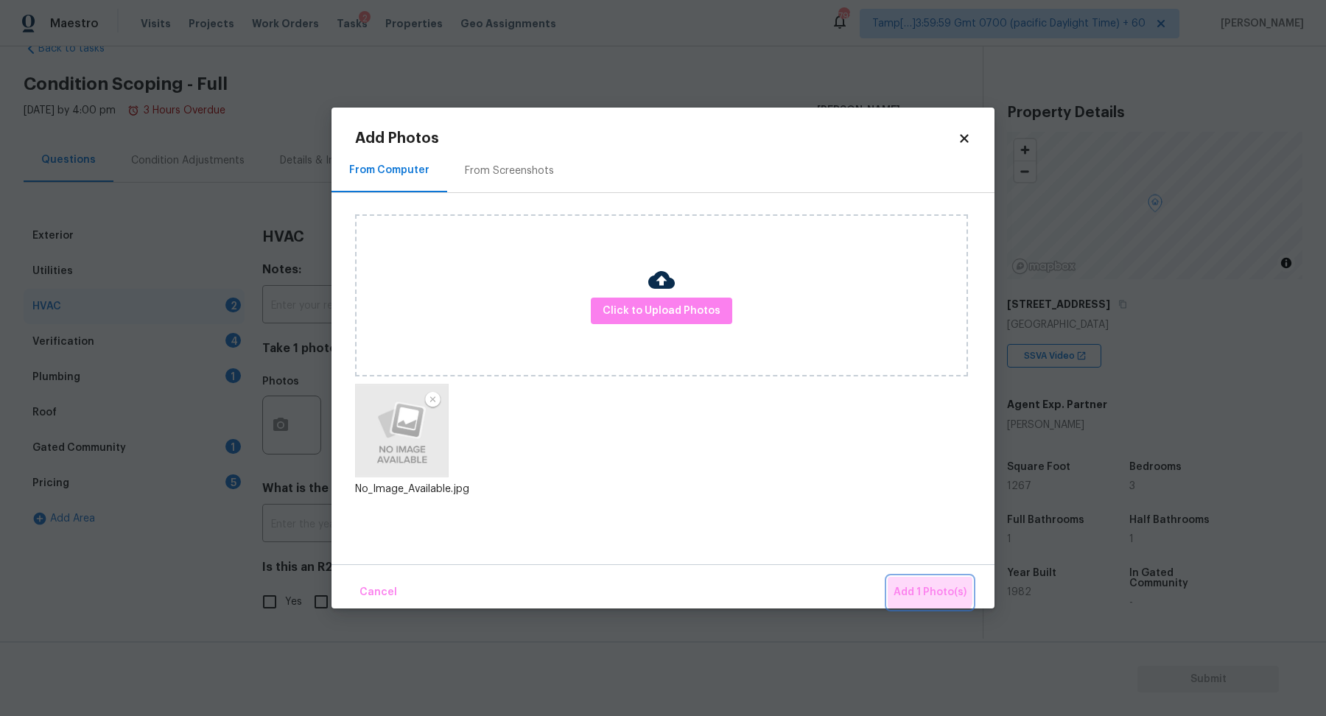
click at [909, 579] on button "Add 1 Photo(s)" at bounding box center [929, 593] width 85 height 32
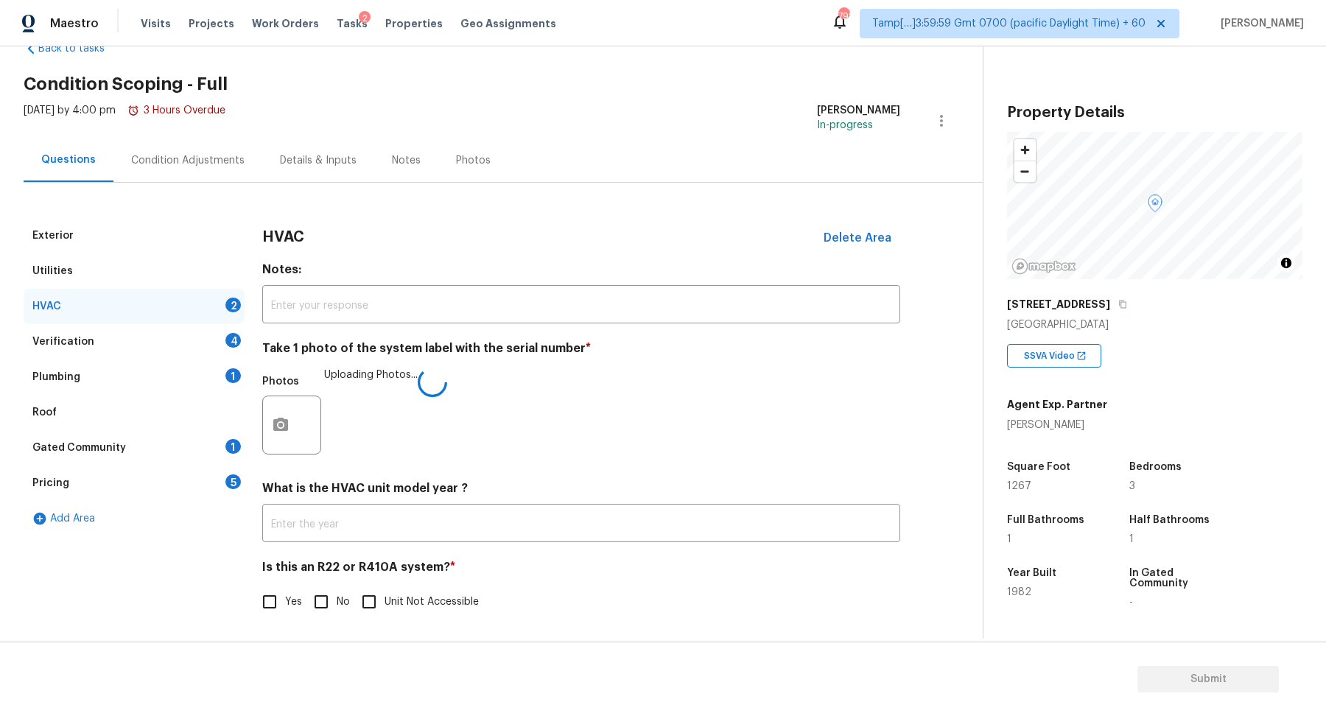
click at [342, 590] on label "No" at bounding box center [328, 601] width 44 height 31
click at [337, 590] on input "No" at bounding box center [321, 601] width 31 height 31
checkbox input "true"
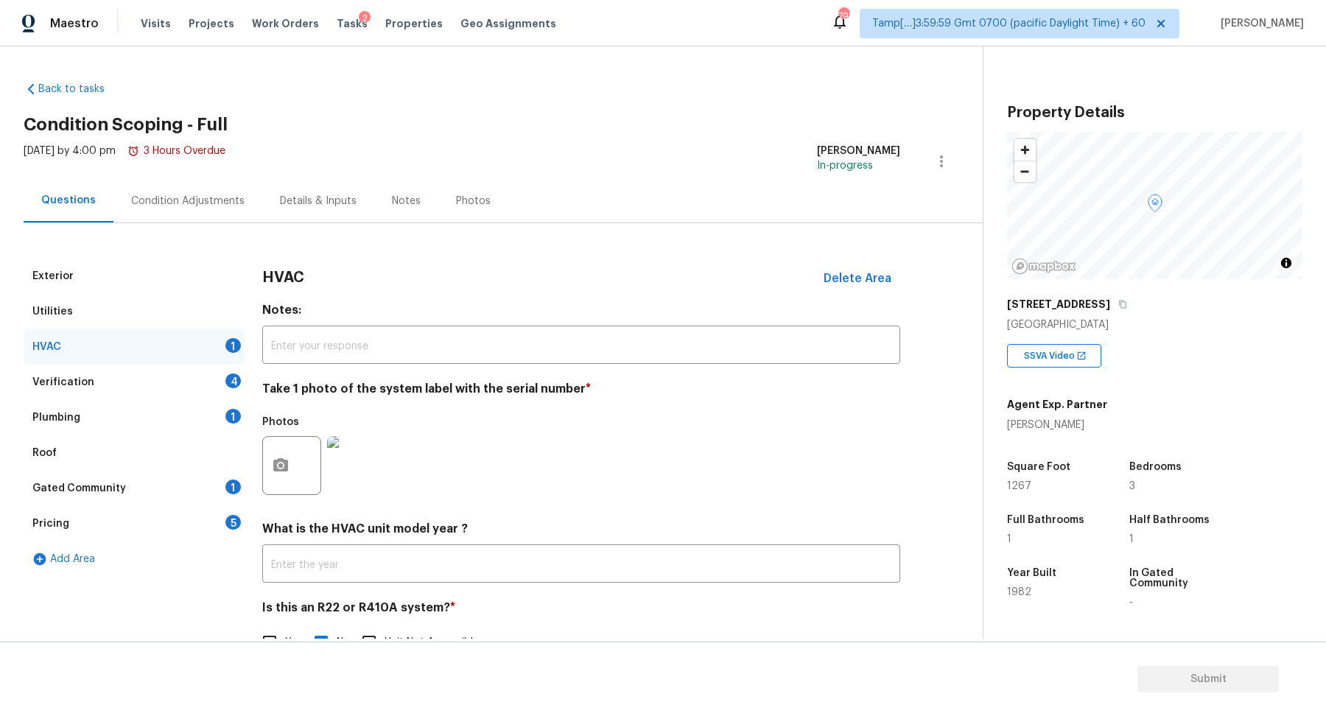
click at [175, 368] on div "Verification 4" at bounding box center [134, 382] width 221 height 35
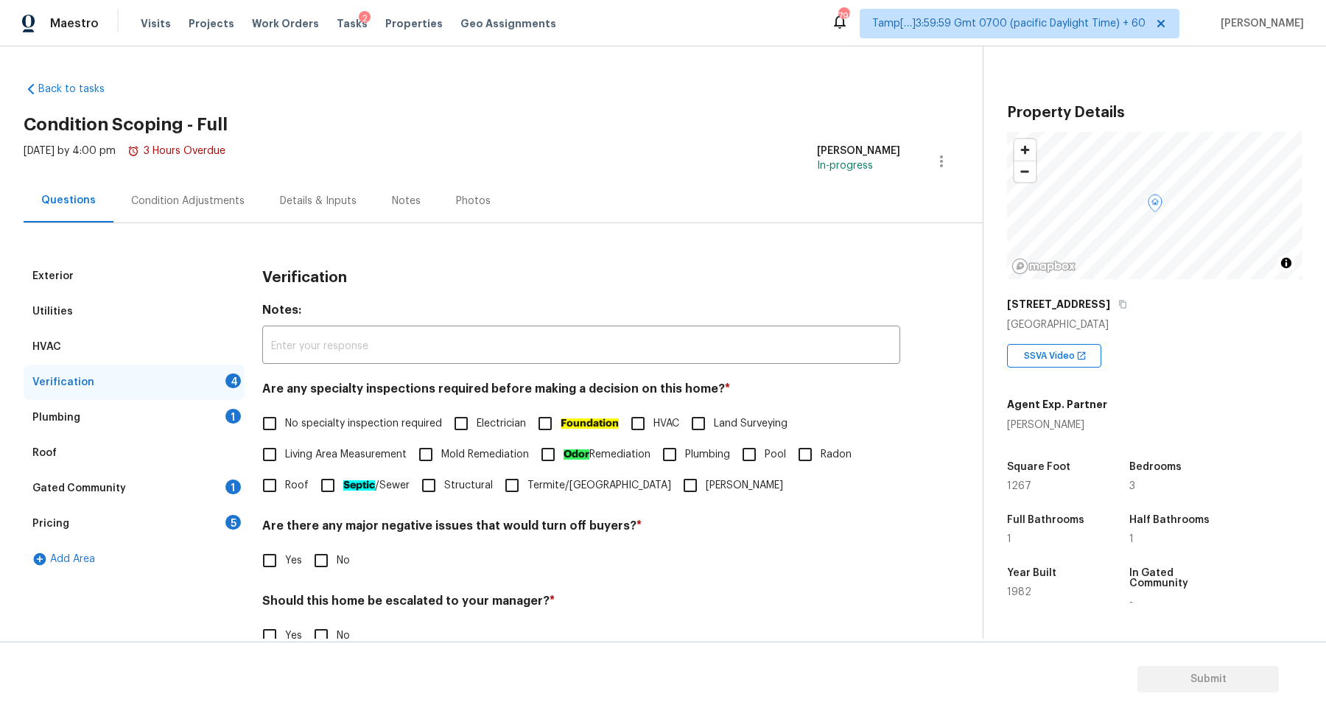
click at [308, 426] on span "No specialty inspection required" at bounding box center [363, 423] width 157 height 15
click at [285, 426] on input "No specialty inspection required" at bounding box center [269, 423] width 31 height 31
checkbox input "true"
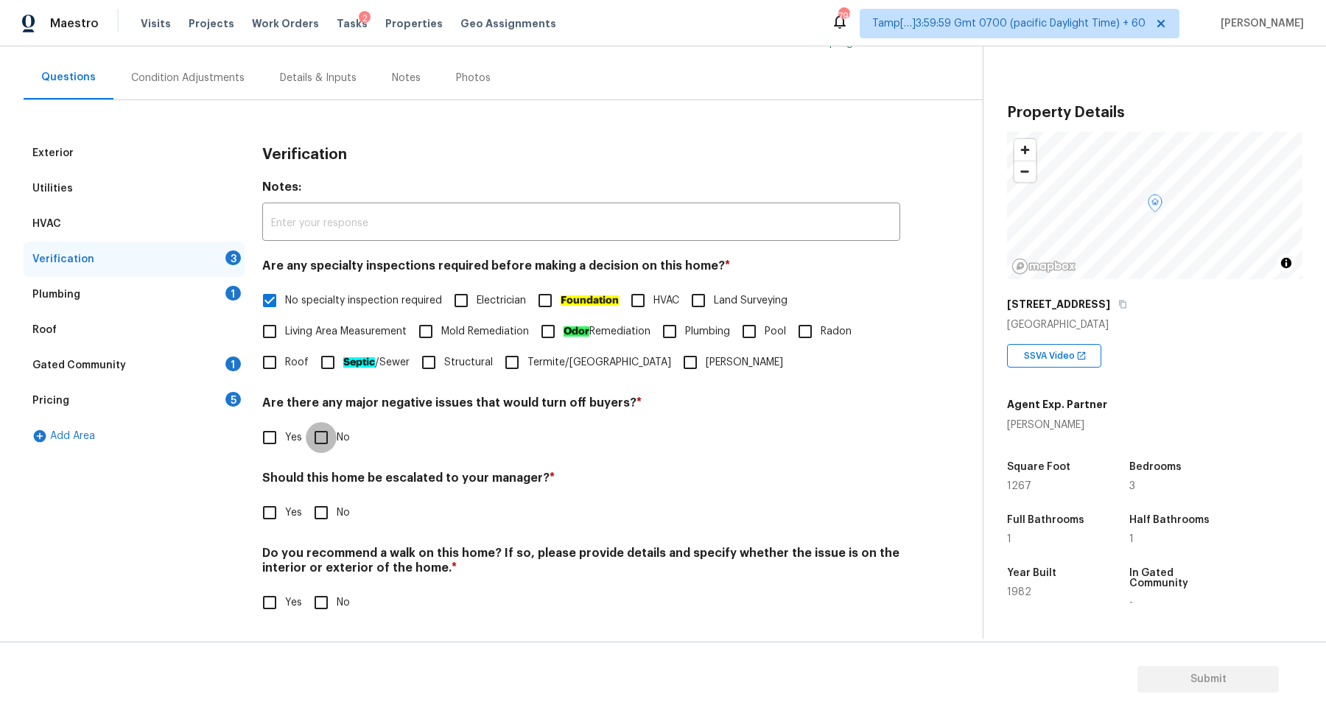
click at [325, 446] on input "No" at bounding box center [321, 437] width 31 height 31
checkbox input "true"
click at [257, 528] on div "Exterior Utilities HVAC Verification 2 Plumbing 1 Roof Gated Community 1 Pricin…" at bounding box center [486, 387] width 924 height 502
click at [268, 519] on input "Yes" at bounding box center [269, 512] width 31 height 31
checkbox input "true"
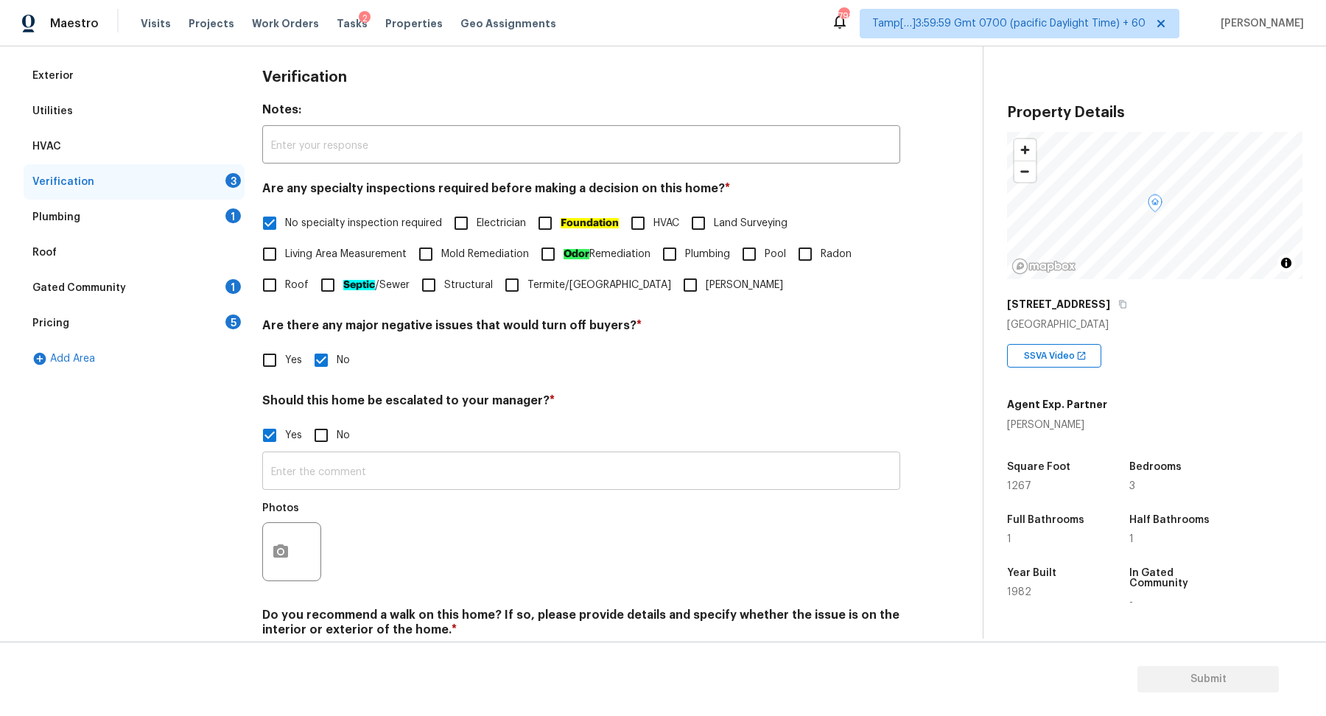
scroll to position [262, 0]
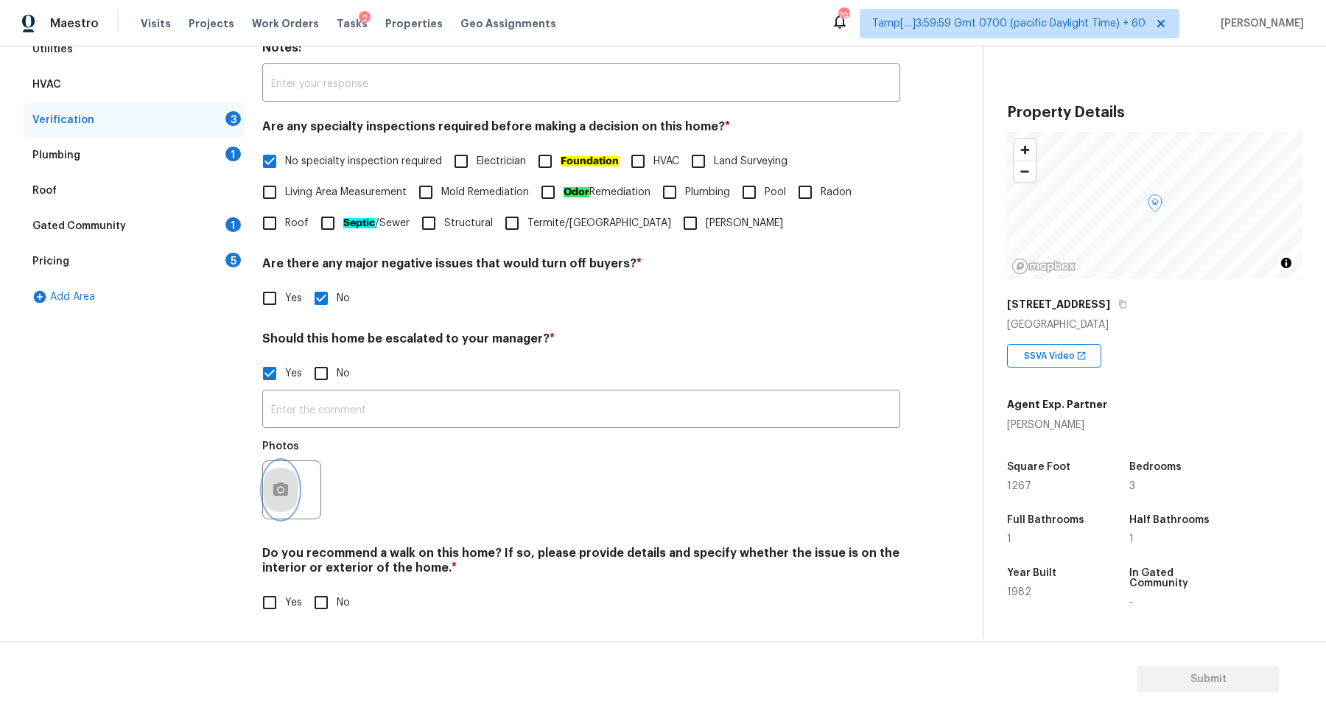
click at [271, 504] on button "button" at bounding box center [280, 489] width 35 height 57
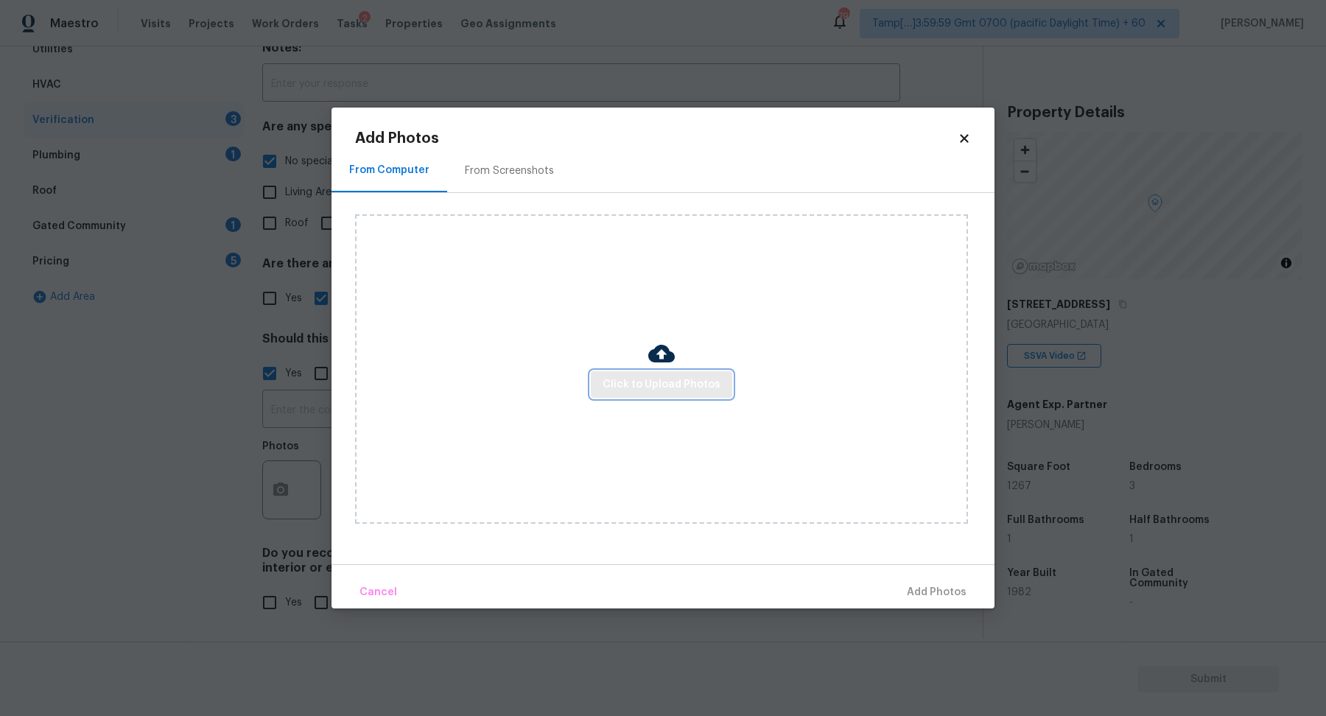
click at [673, 376] on span "Click to Upload Photos" at bounding box center [661, 385] width 118 height 18
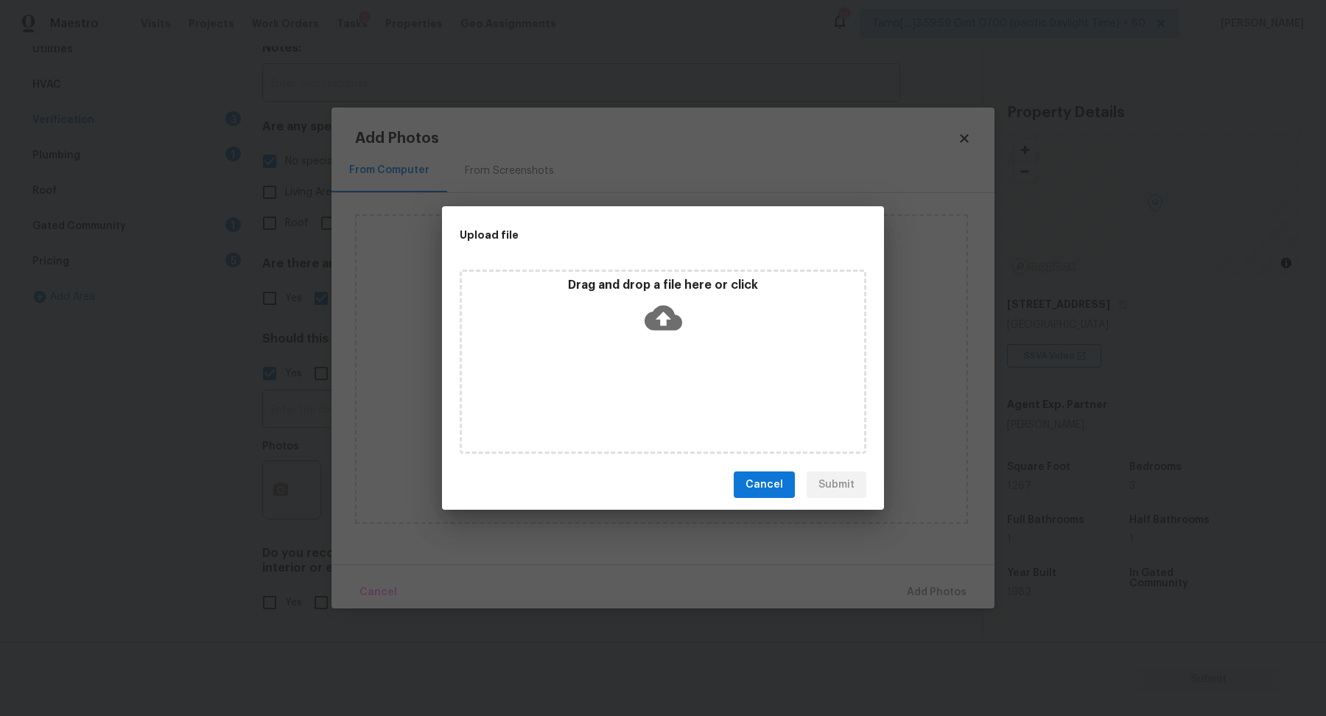
click at [673, 334] on icon at bounding box center [663, 318] width 38 height 38
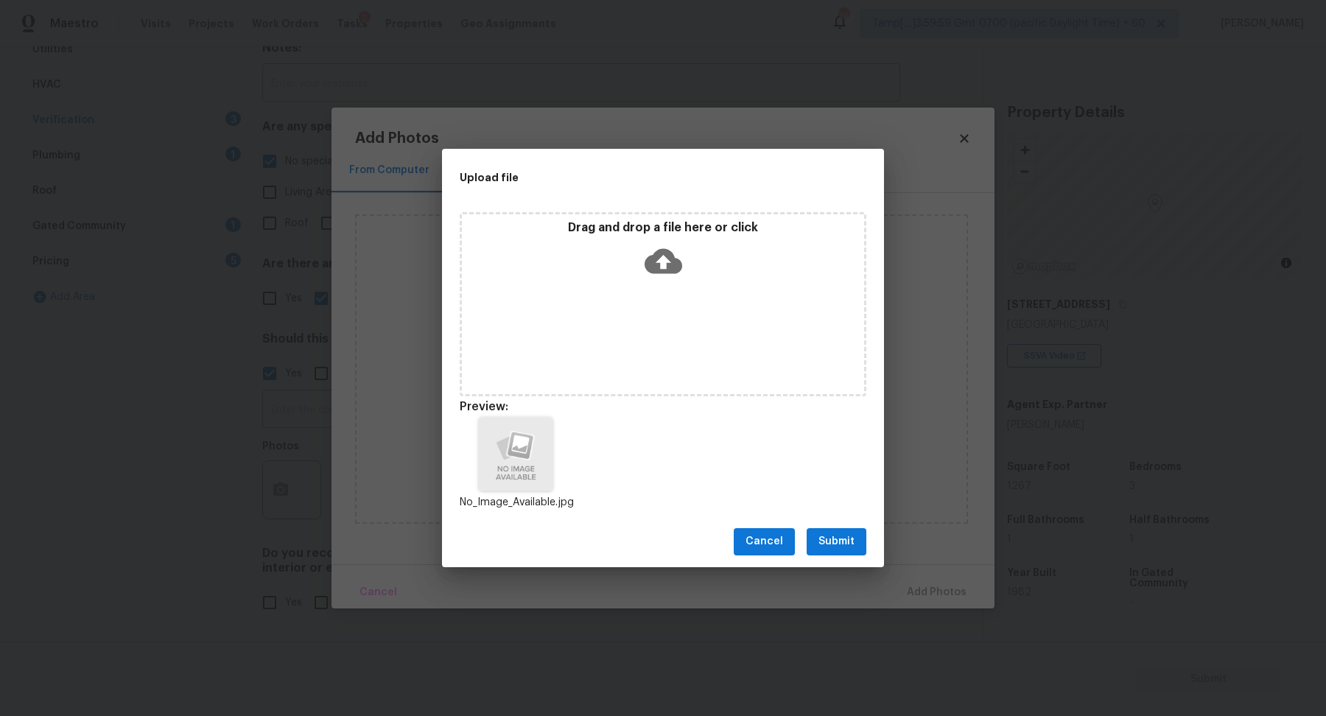
click at [845, 544] on span "Submit" at bounding box center [836, 541] width 36 height 18
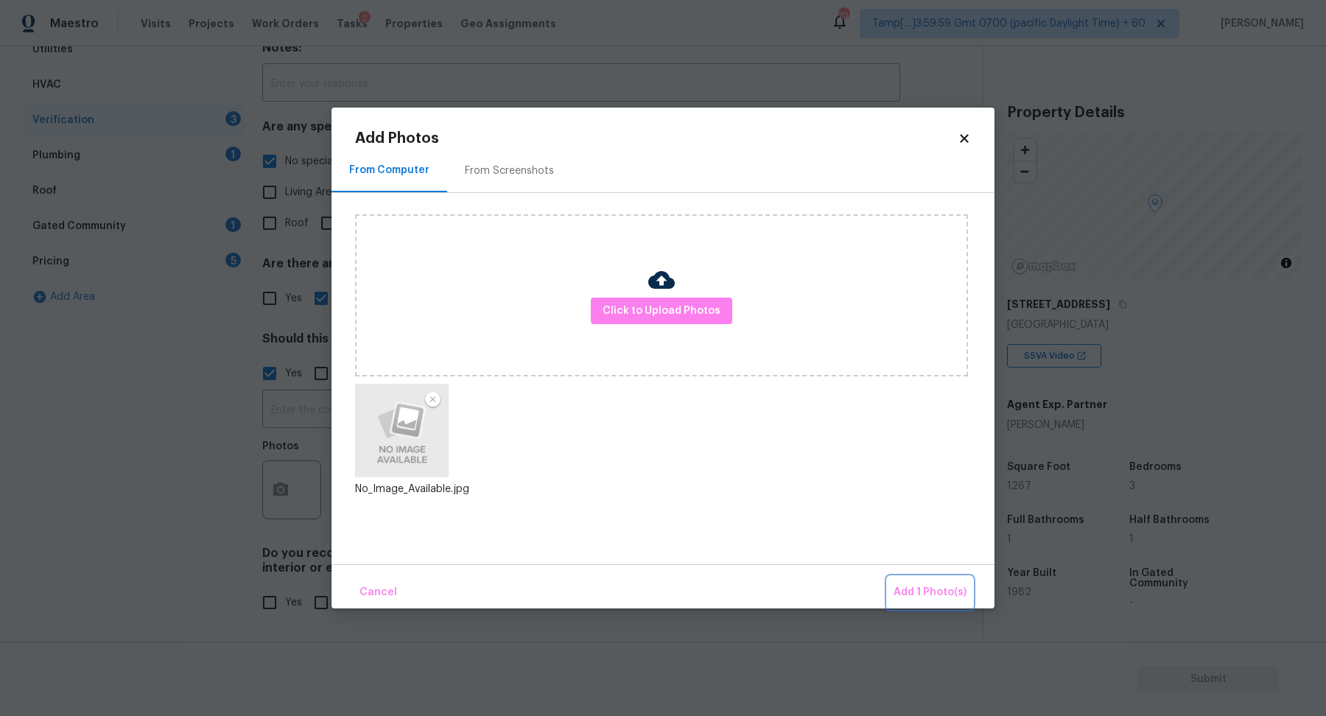
click at [917, 586] on span "Add 1 Photo(s)" at bounding box center [929, 592] width 73 height 18
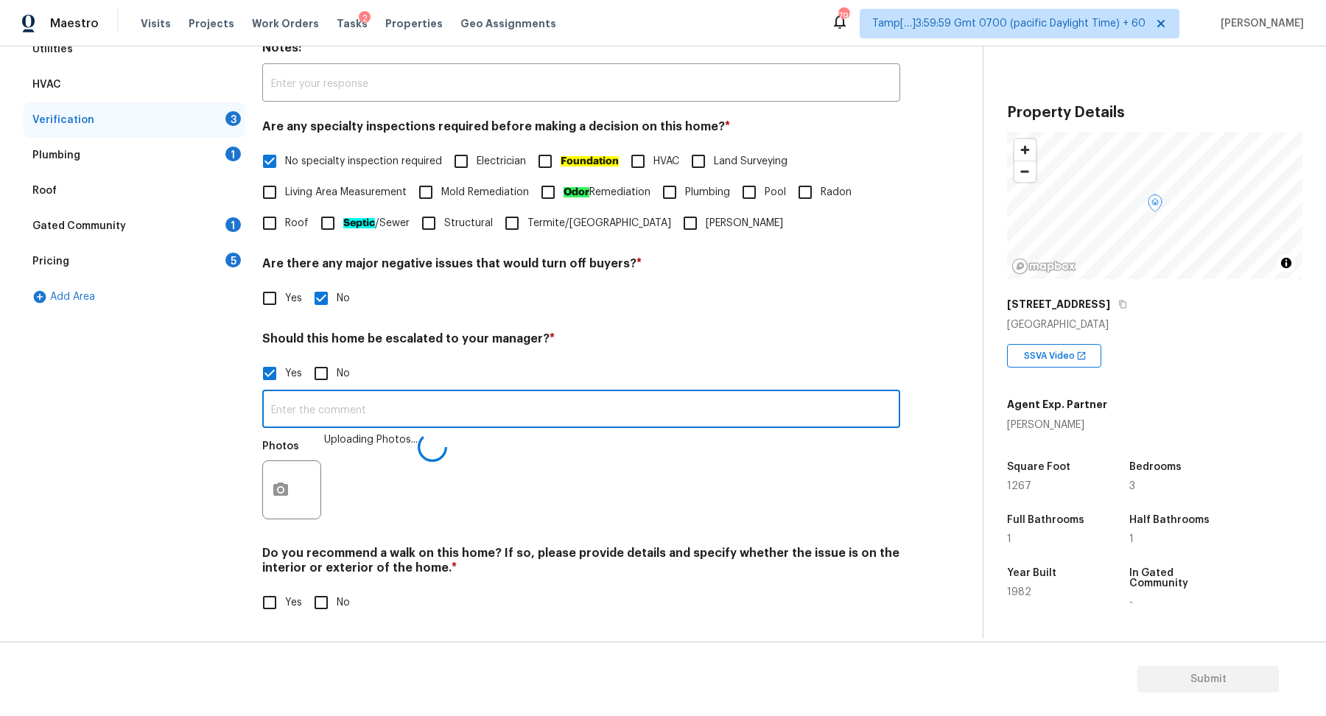
click at [624, 400] on input "text" at bounding box center [581, 410] width 638 height 35
type input "This is an ALA pilot property."
click at [332, 595] on input "No" at bounding box center [321, 602] width 31 height 31
checkbox input "true"
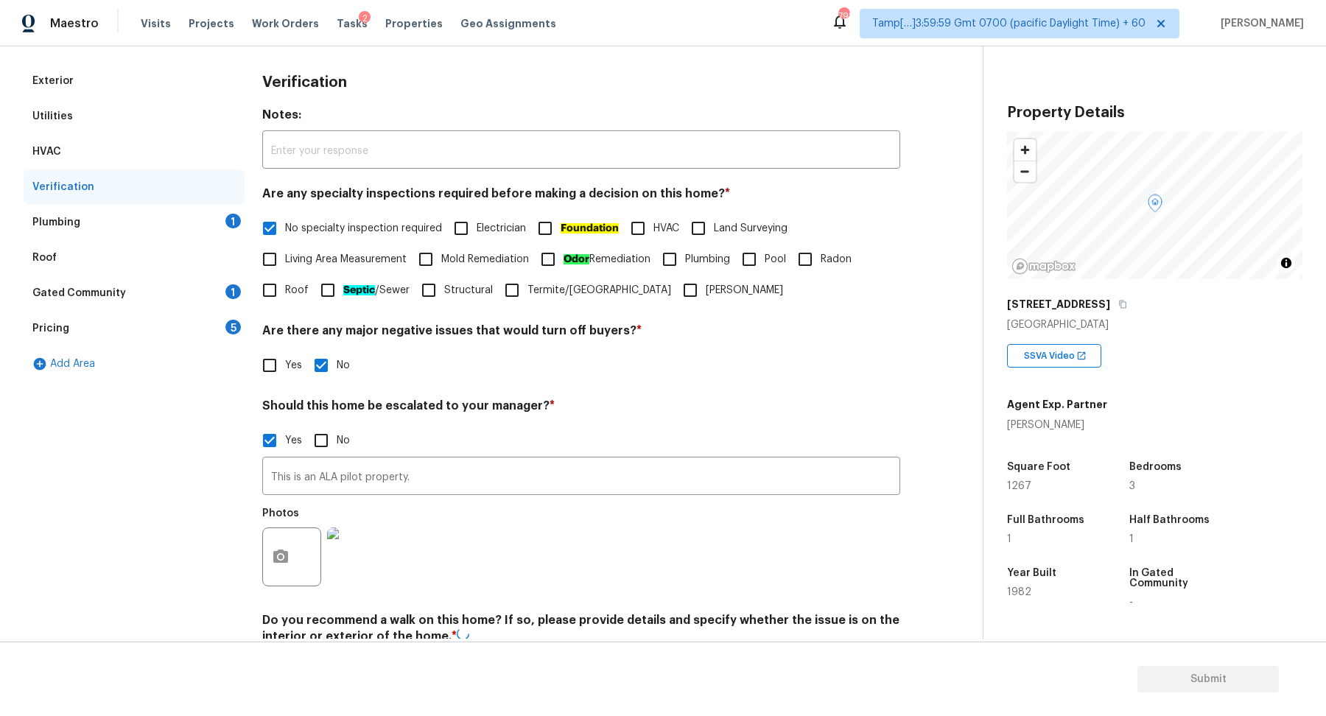
scroll to position [110, 0]
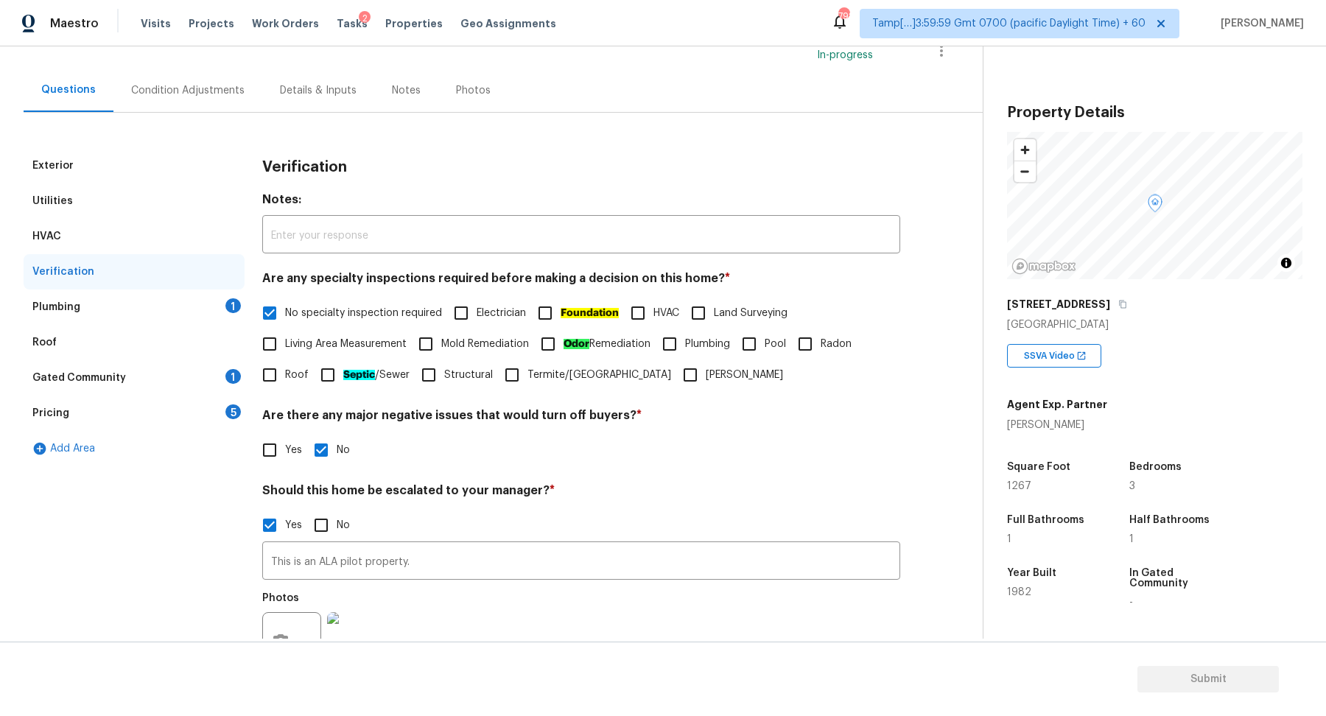
click at [220, 287] on div "Verification" at bounding box center [134, 271] width 221 height 35
click at [258, 311] on input "No specialty inspection required" at bounding box center [269, 313] width 31 height 31
click at [256, 312] on input "No specialty inspection required" at bounding box center [269, 313] width 31 height 31
checkbox input "true"
click at [218, 310] on div "Plumbing 1" at bounding box center [134, 306] width 221 height 35
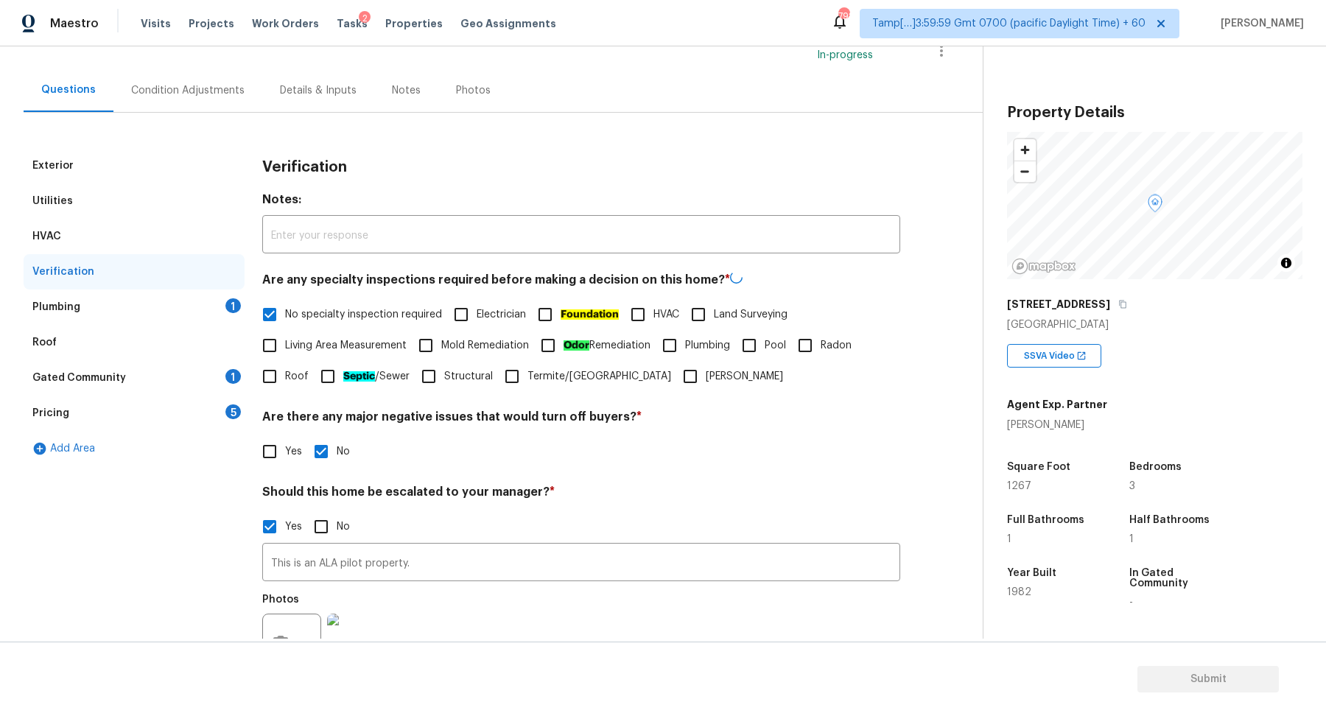
scroll to position [0, 0]
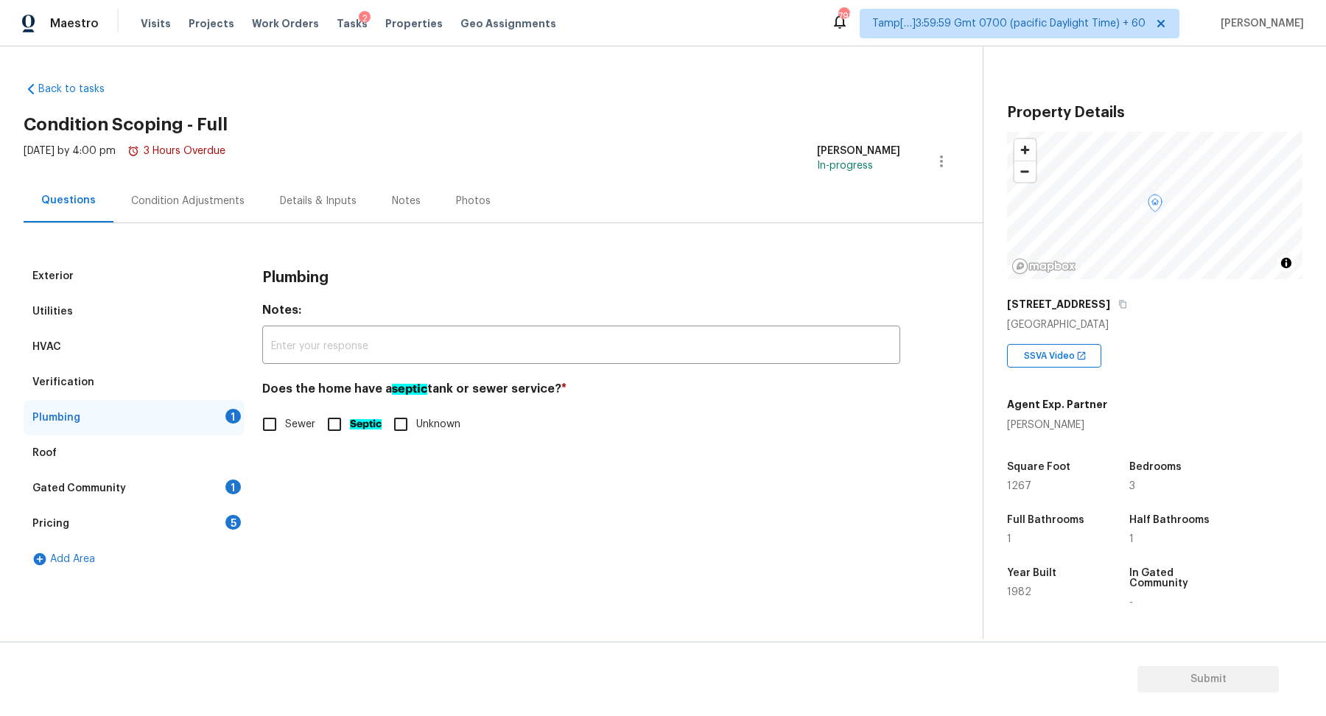
click at [277, 433] on input "Sewer" at bounding box center [269, 424] width 31 height 31
checkbox input "true"
click at [211, 488] on div "Gated Community 1" at bounding box center [134, 488] width 221 height 35
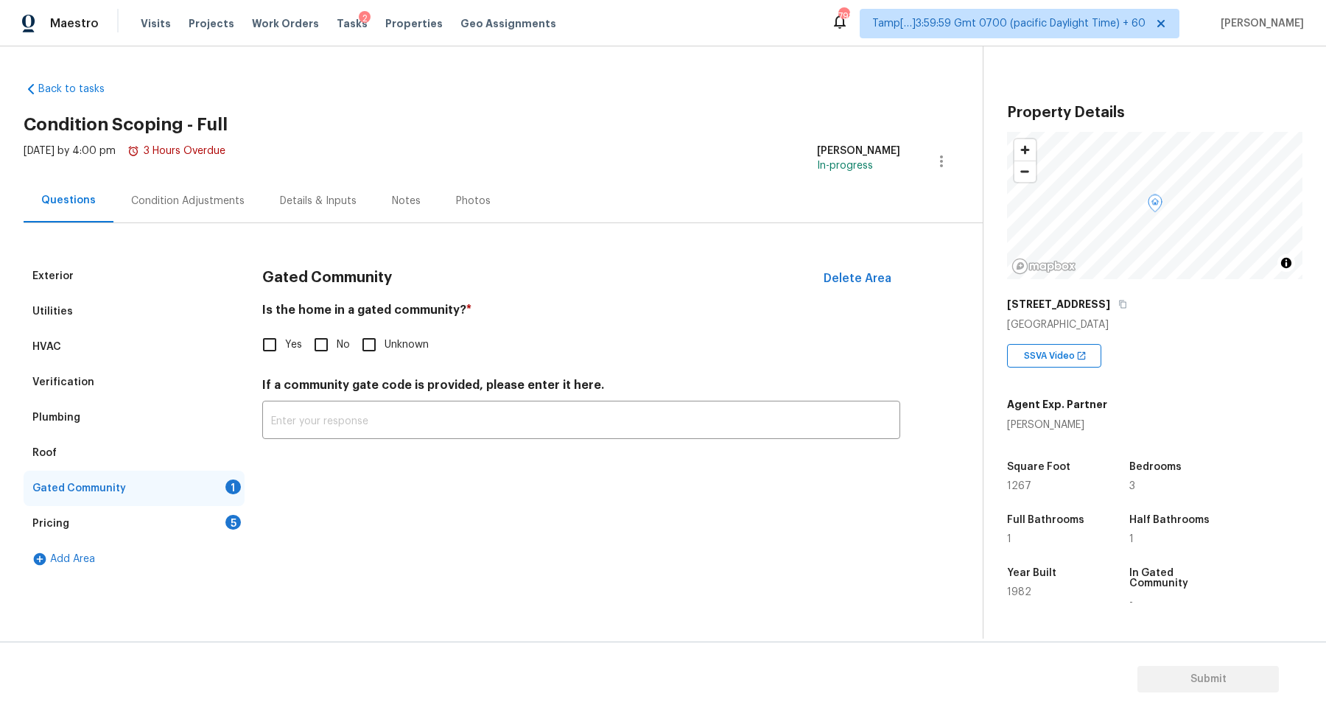
click at [345, 343] on span "No" at bounding box center [343, 344] width 13 height 15
click at [337, 343] on input "No" at bounding box center [321, 344] width 31 height 31
checkbox input "true"
click at [222, 507] on div "Pricing 5" at bounding box center [134, 523] width 221 height 35
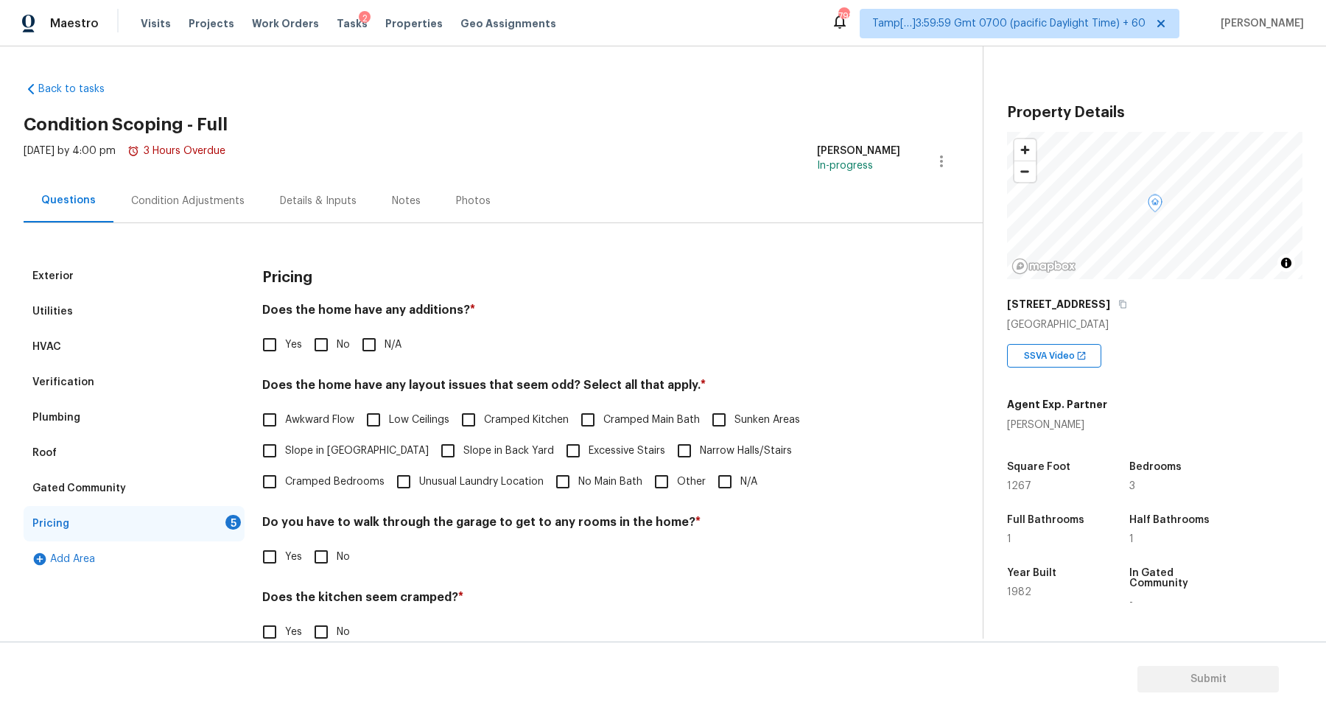
click at [329, 342] on input "No" at bounding box center [321, 344] width 31 height 31
checkbox input "true"
click at [341, 435] on label "Awkward Flow" at bounding box center [304, 421] width 100 height 31
click at [285, 435] on input "Awkward Flow" at bounding box center [269, 421] width 31 height 31
click at [342, 420] on span "Awkward Flow" at bounding box center [319, 421] width 69 height 15
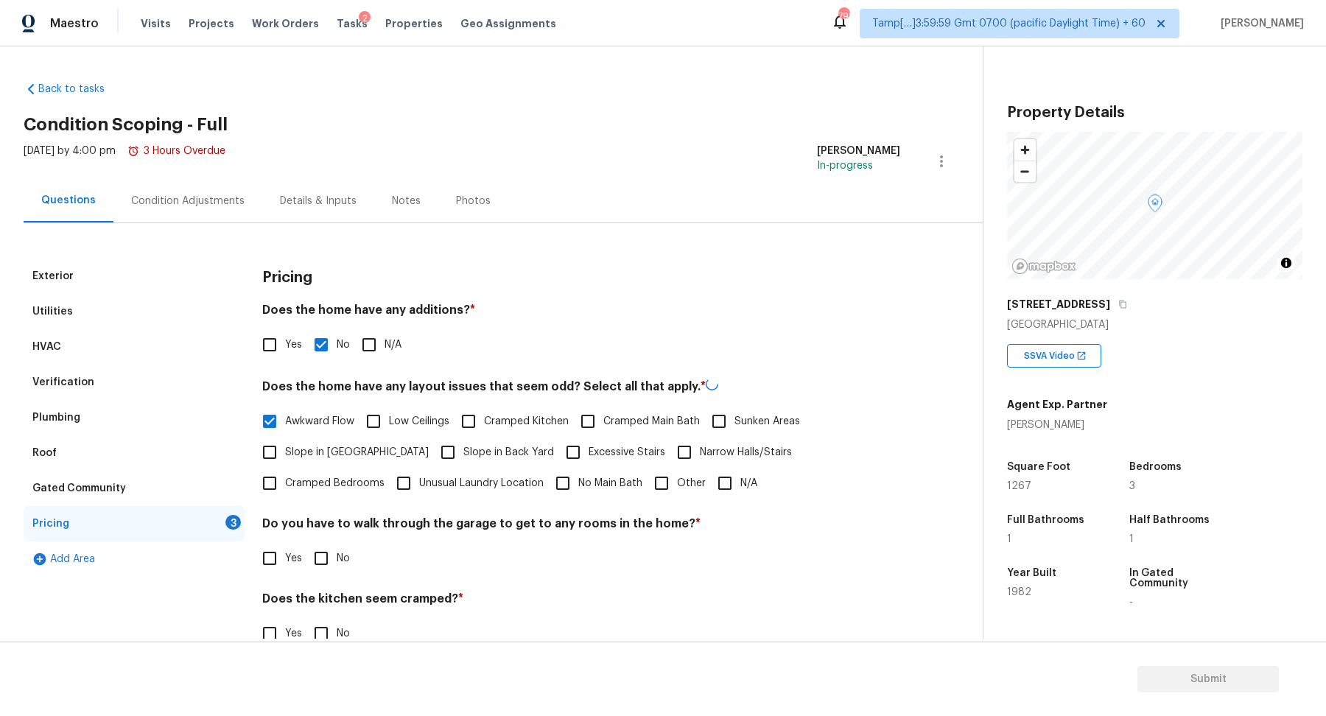
click at [285, 420] on input "Awkward Flow" at bounding box center [269, 421] width 31 height 31
checkbox input "false"
click at [342, 440] on label "Slope in Front Yard" at bounding box center [341, 450] width 175 height 31
click at [285, 440] on input "Slope in Front Yard" at bounding box center [269, 450] width 31 height 31
checkbox input "true"
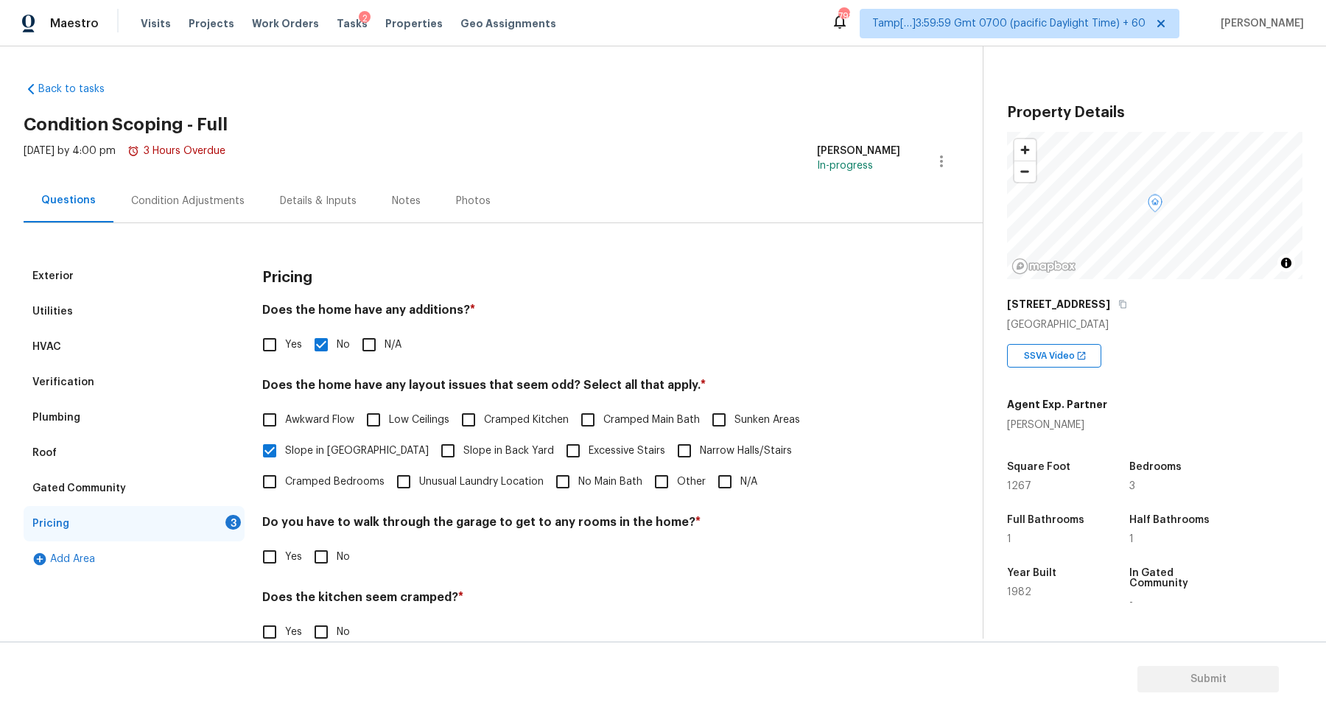
click at [463, 443] on span "Slope in Back Yard" at bounding box center [508, 450] width 91 height 15
click at [432, 443] on input "Slope in Back Yard" at bounding box center [447, 450] width 31 height 31
checkbox input "true"
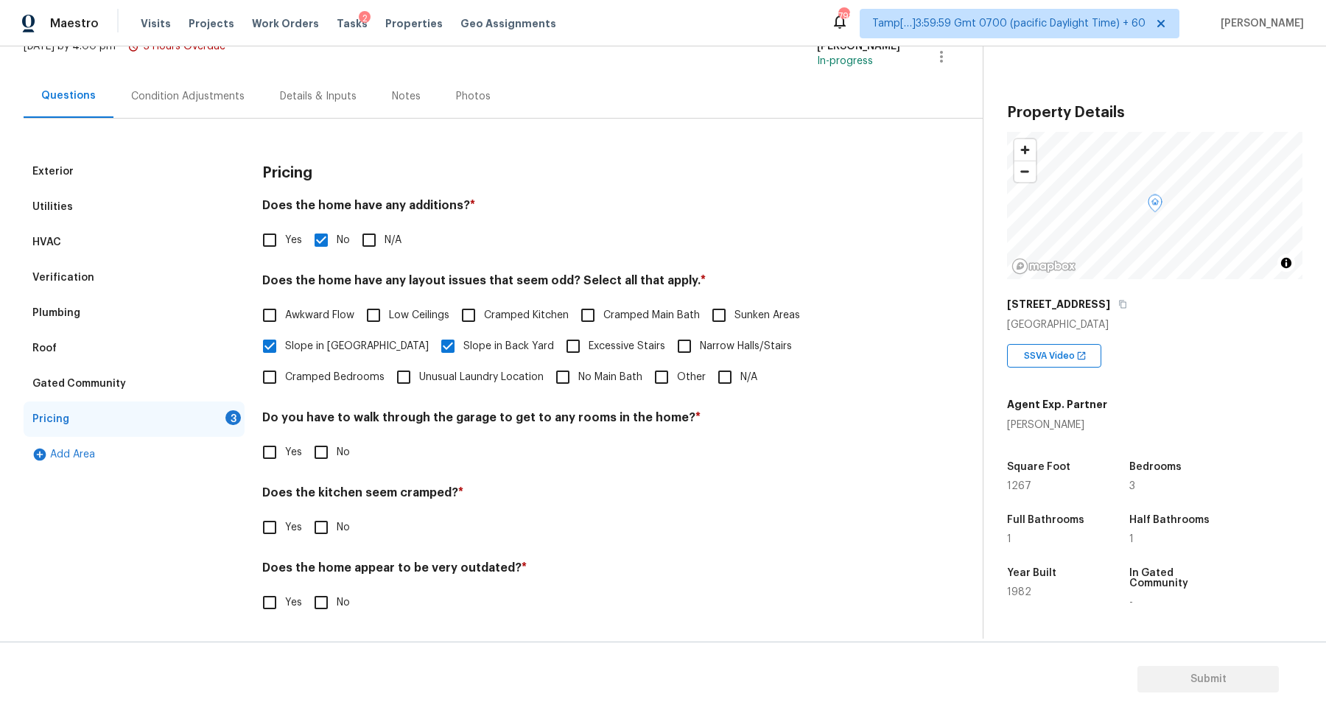
click at [335, 471] on div "Pricing Does the home have any additions? * Yes No N/A Does the home have any l…" at bounding box center [581, 395] width 638 height 482
click at [323, 457] on input "No" at bounding box center [321, 452] width 31 height 31
checkbox input "true"
click at [306, 512] on input "No" at bounding box center [321, 527] width 31 height 31
checkbox input "true"
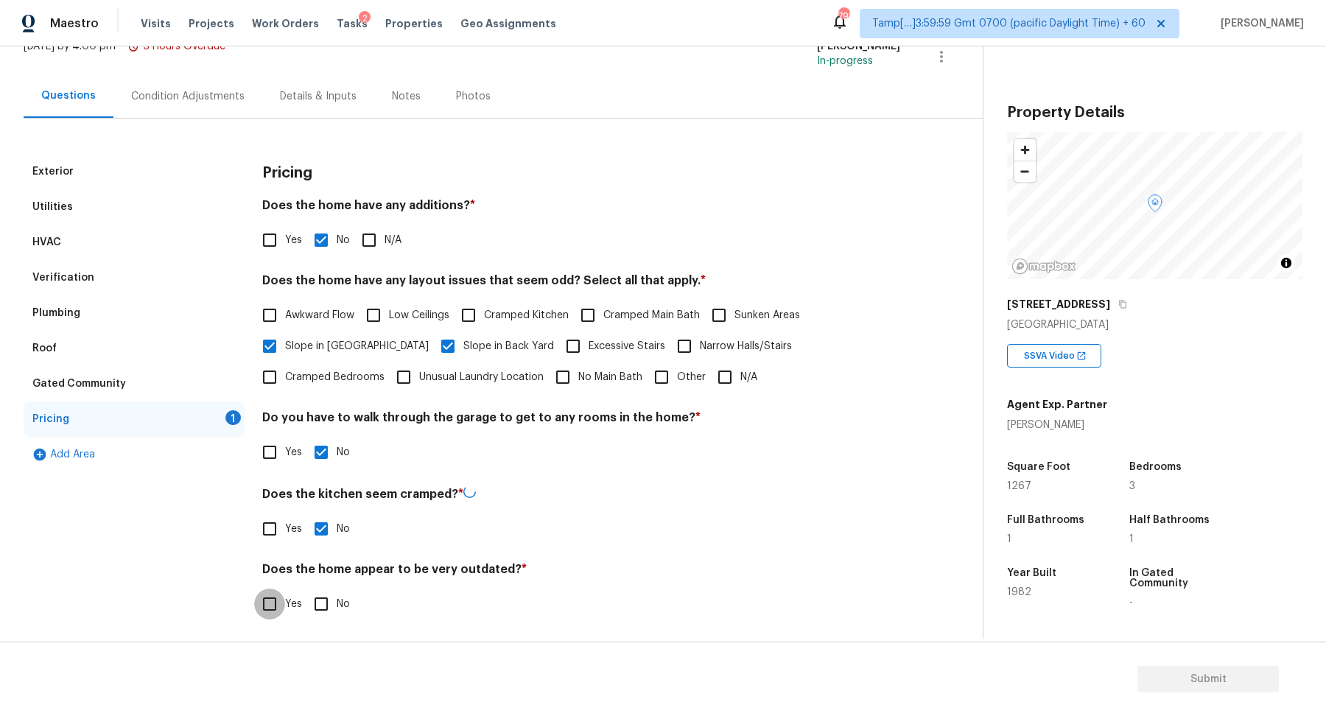
click at [306, 588] on input "No" at bounding box center [321, 603] width 31 height 31
checkbox input "true"
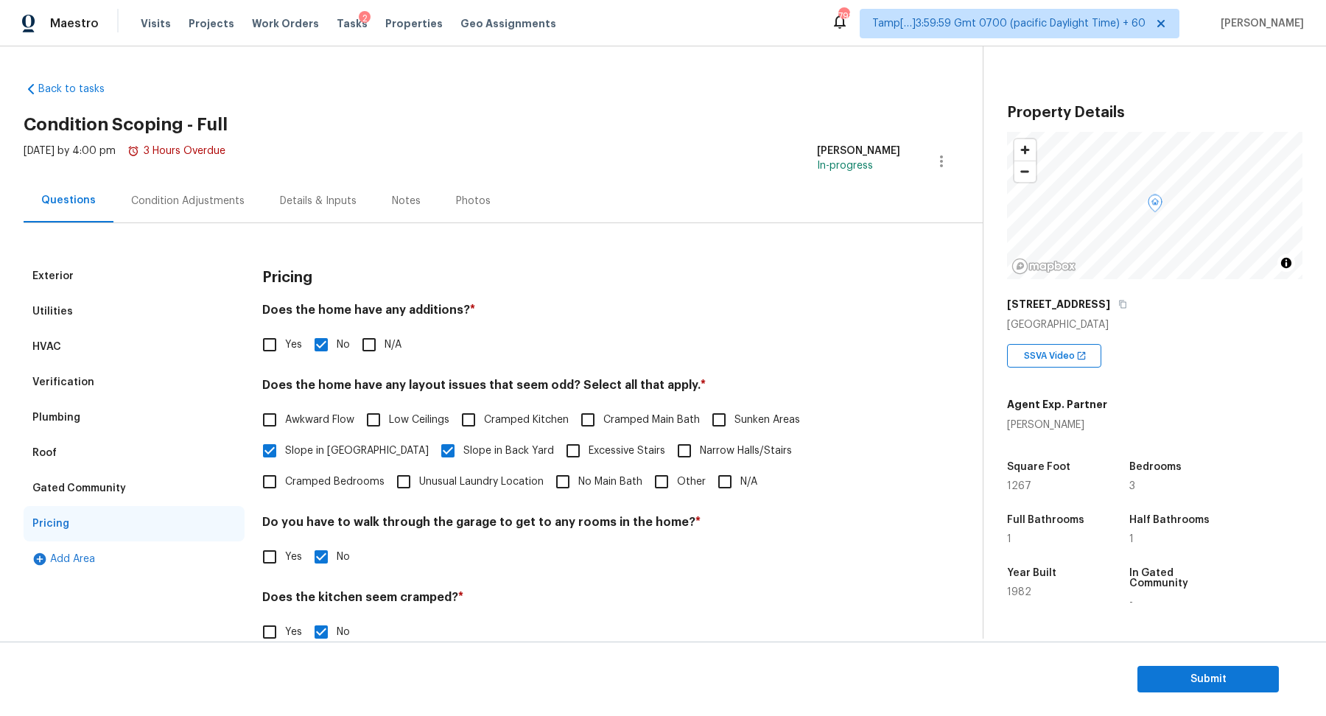
click at [216, 217] on div "Condition Adjustments" at bounding box center [187, 200] width 149 height 43
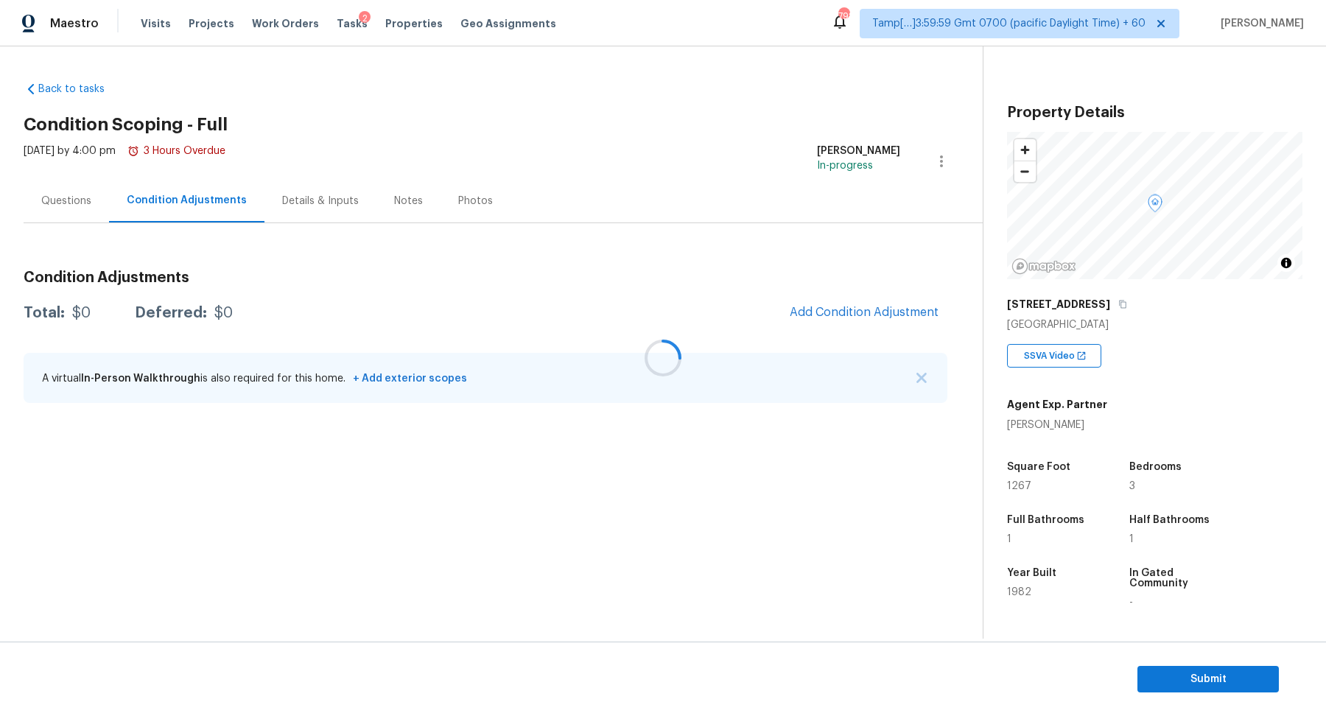
click at [840, 308] on div at bounding box center [663, 358] width 1326 height 716
click at [840, 308] on span "Add Condition Adjustment" at bounding box center [864, 312] width 149 height 13
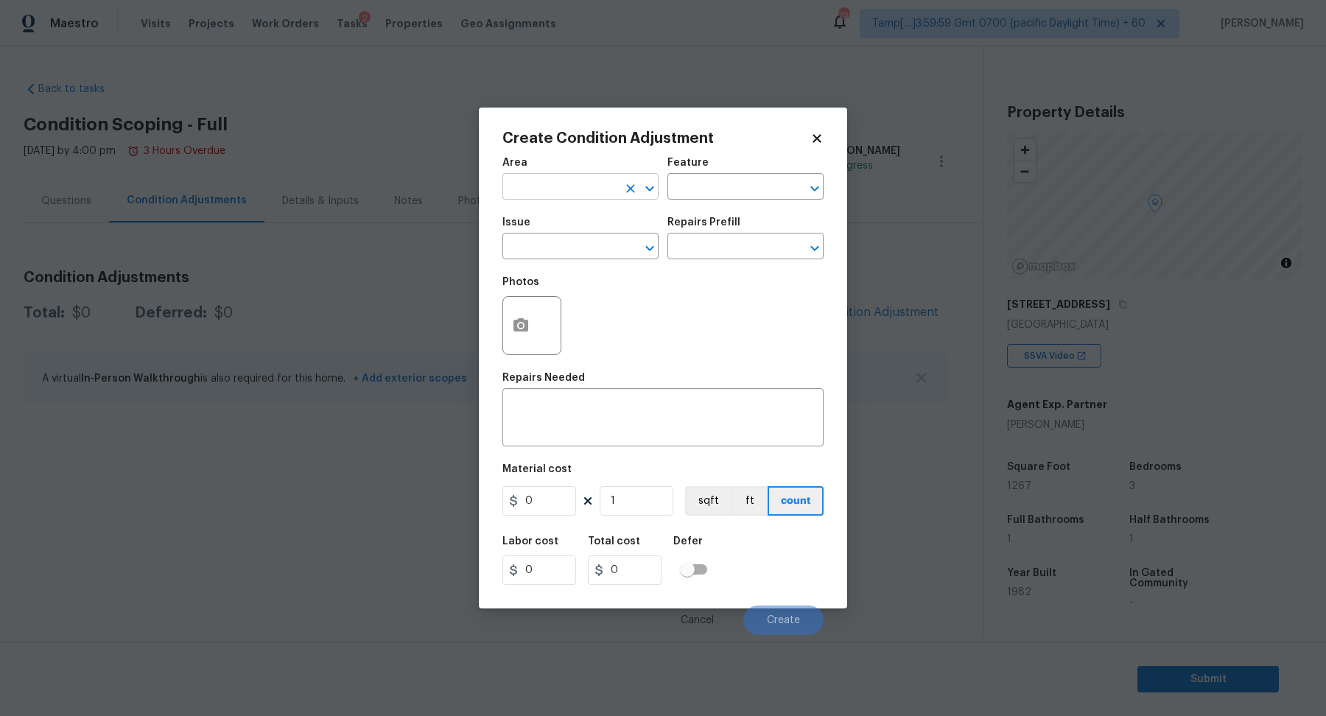
click at [560, 193] on input "text" at bounding box center [559, 188] width 115 height 23
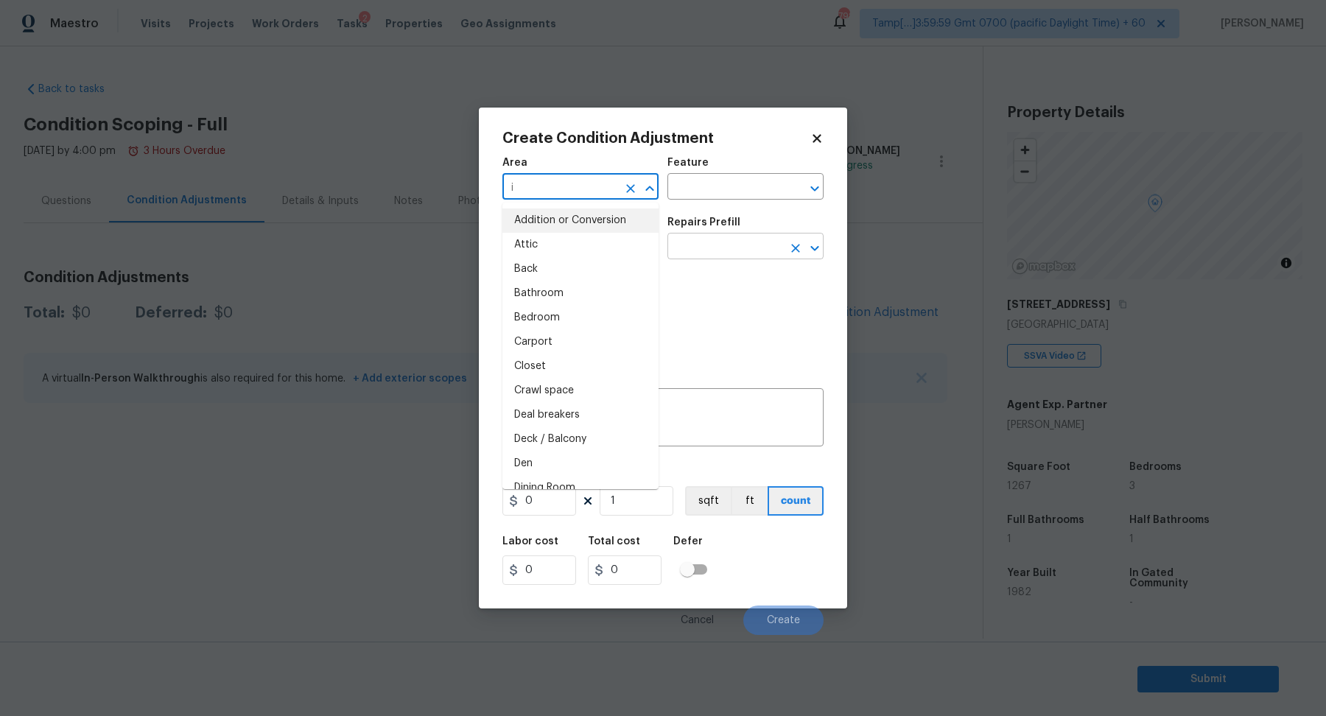
type input "in"
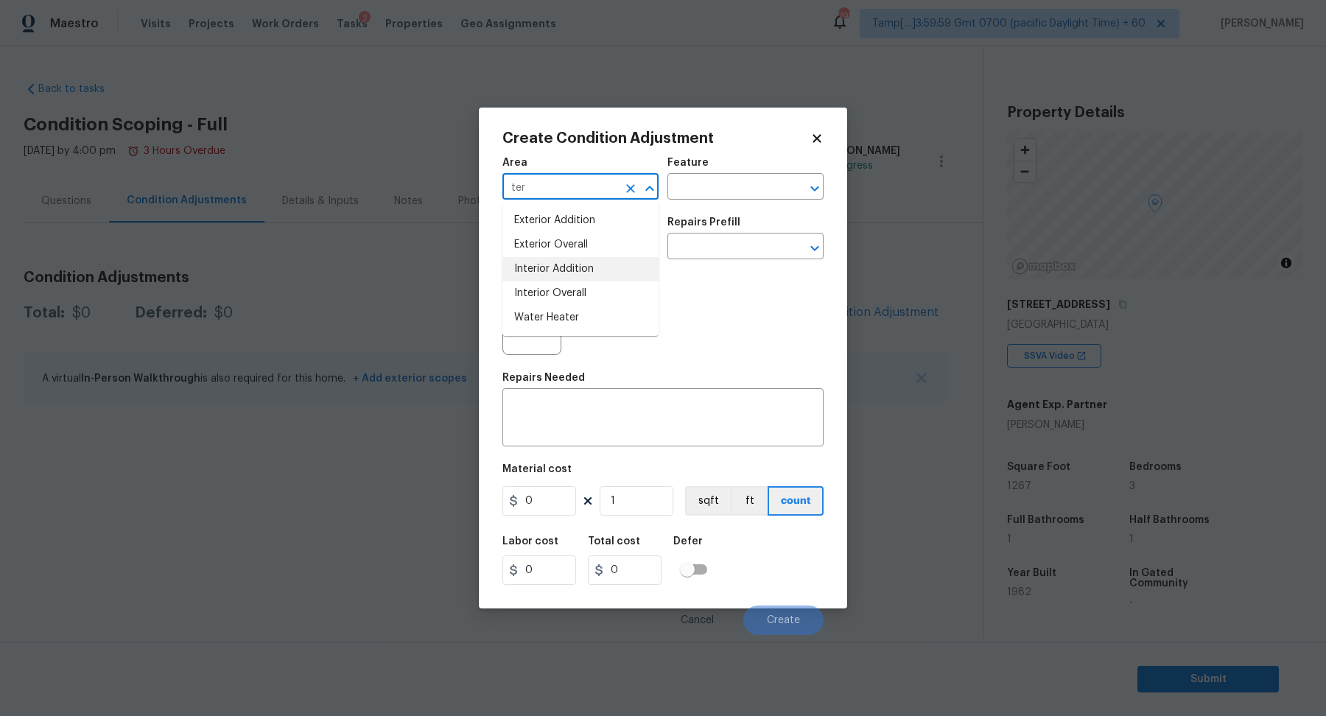
click at [572, 261] on li "Interior Addition" at bounding box center [580, 269] width 156 height 24
click at [602, 187] on input "Interior Addition" at bounding box center [559, 188] width 115 height 23
type input "t"
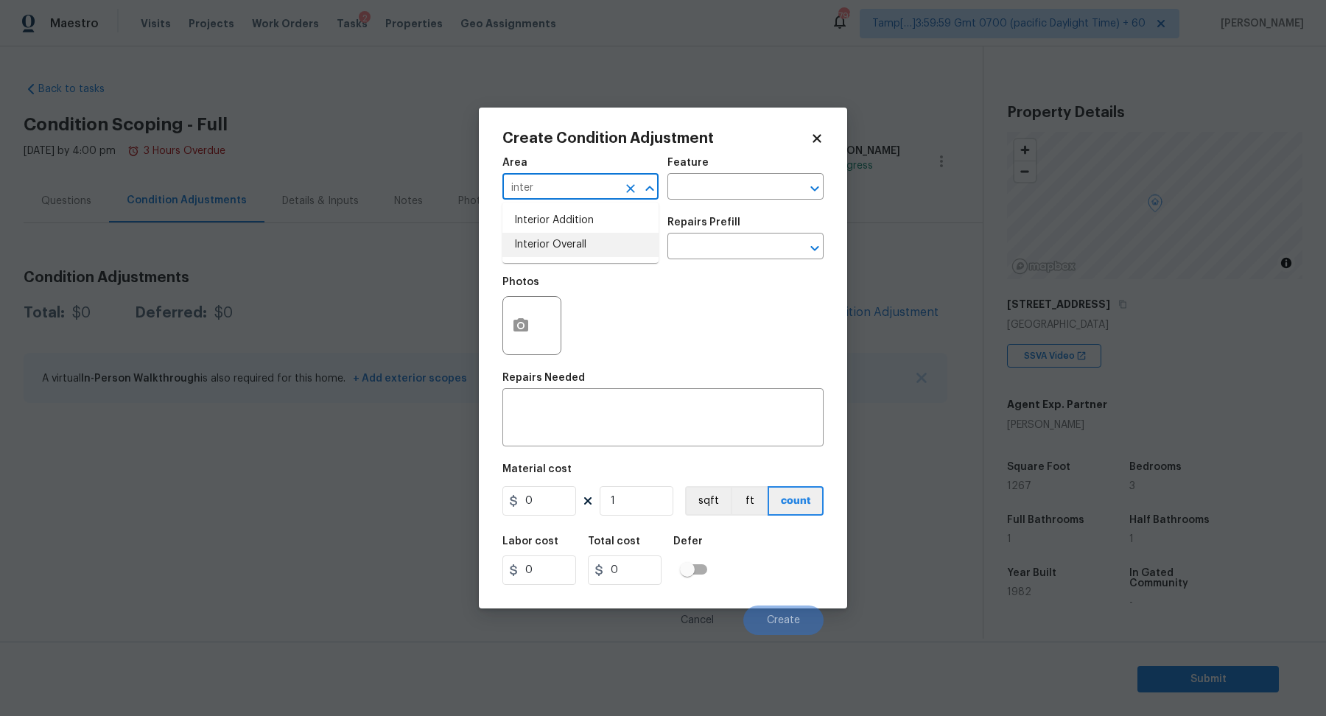
click at [530, 255] on li "Interior Overall" at bounding box center [580, 245] width 156 height 24
type input "Interior Overall"
click at [530, 255] on input "text" at bounding box center [559, 247] width 115 height 23
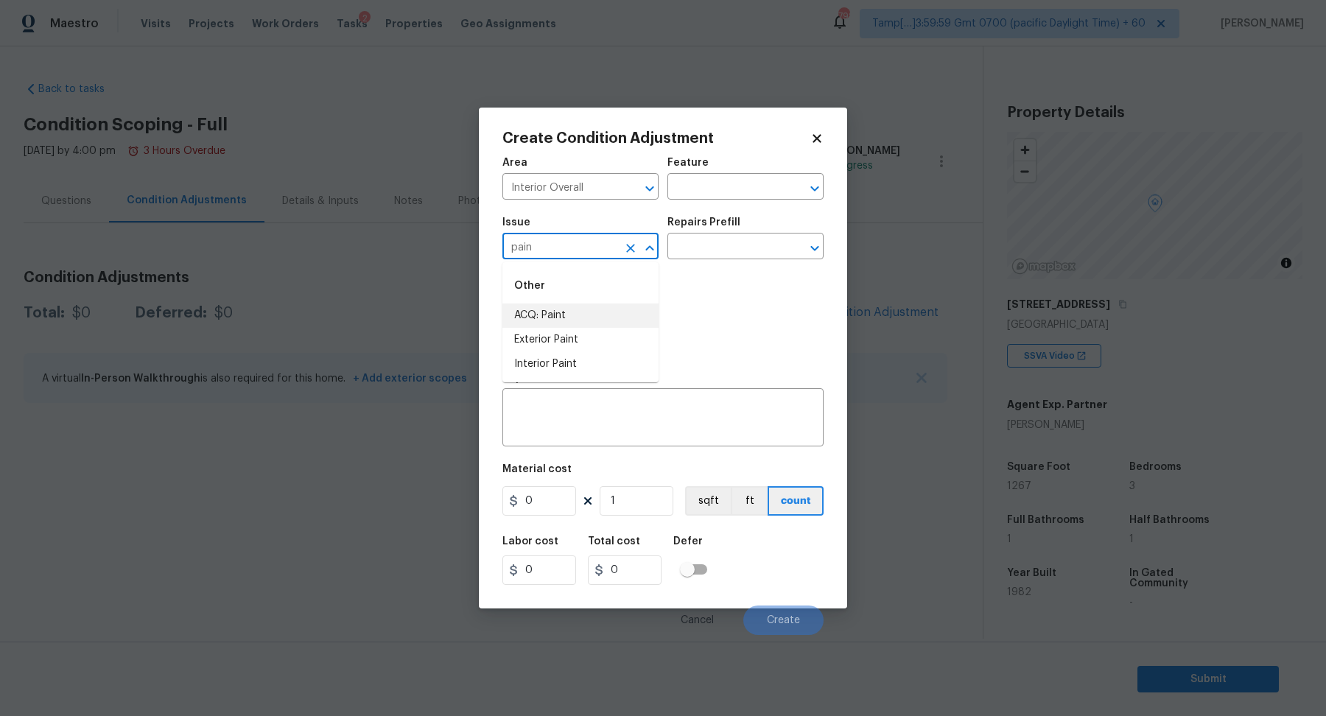
click at [544, 316] on li "ACQ: Paint" at bounding box center [580, 315] width 156 height 24
type input "ACQ: Paint"
click at [697, 256] on input "text" at bounding box center [724, 247] width 115 height 23
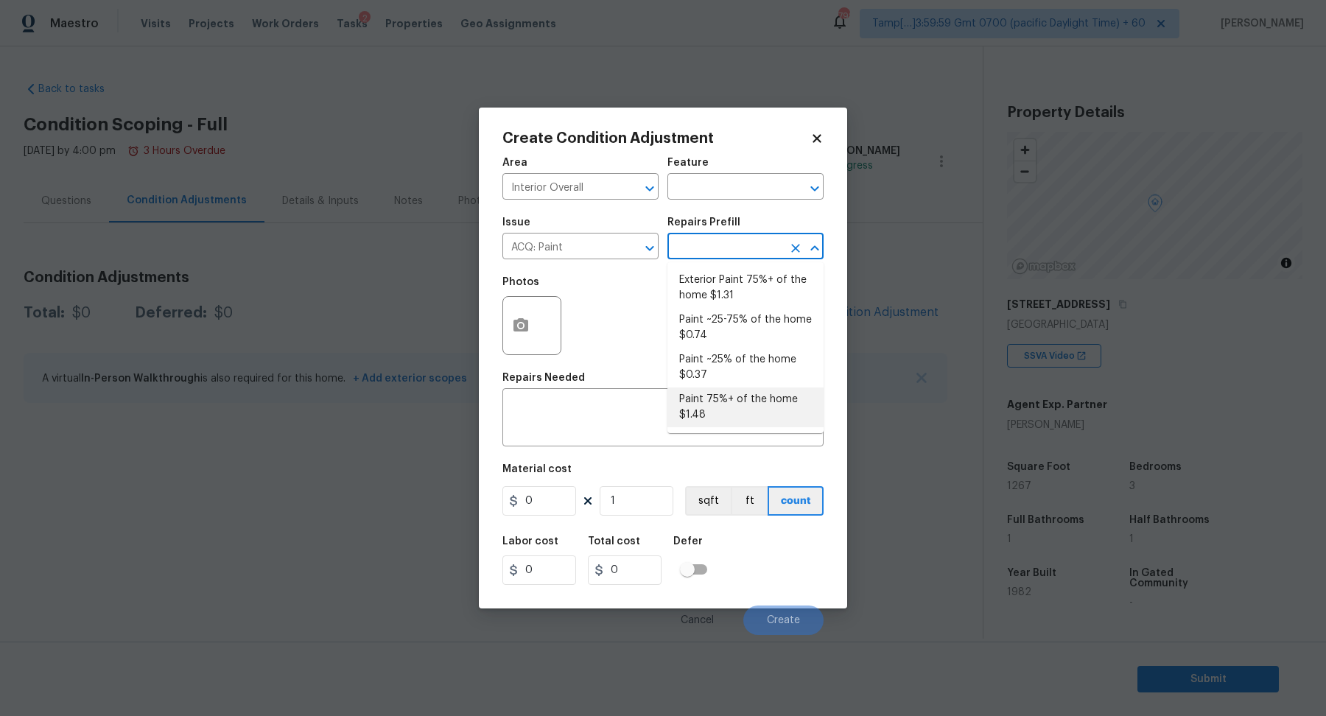
click at [734, 395] on li "Paint 75%+ of the home $1.48" at bounding box center [745, 407] width 156 height 40
type input "Acquisition"
type textarea "Acquisition Scope: 75%+ of the home will likely require interior paint"
type input "1.48"
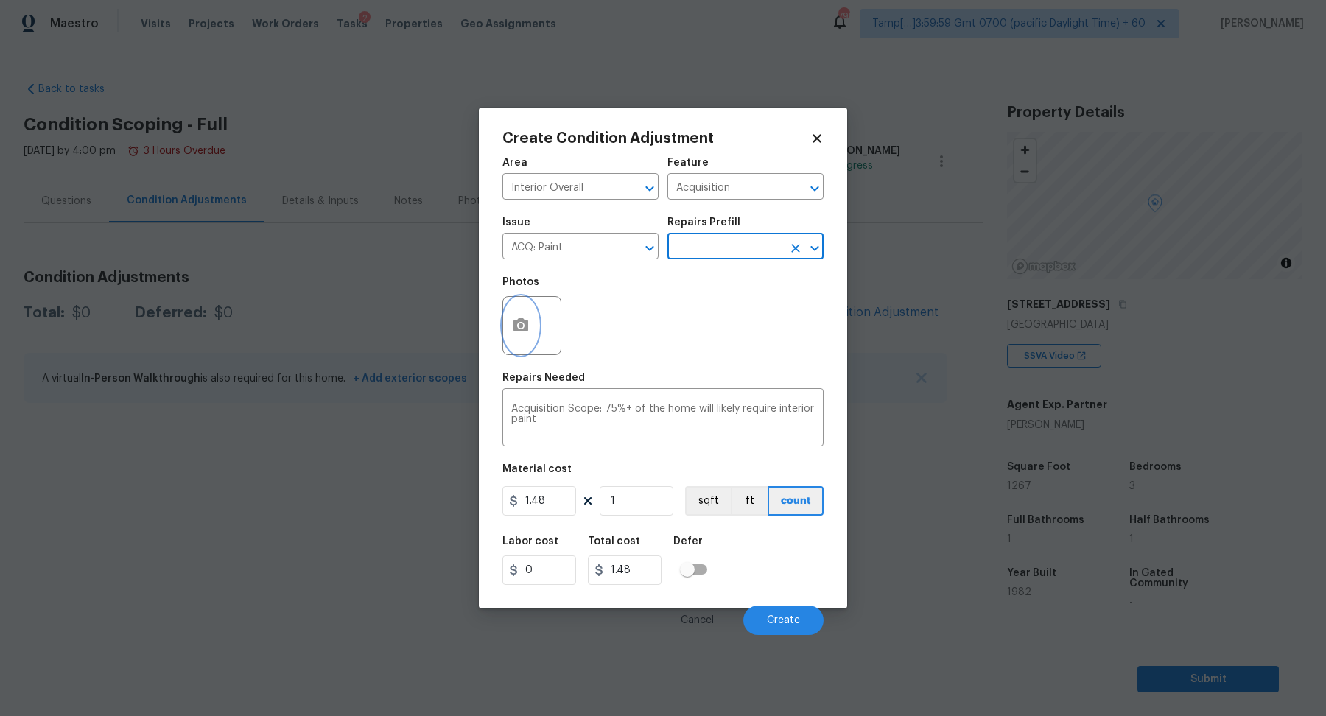
click at [525, 328] on icon "button" at bounding box center [520, 324] width 15 height 13
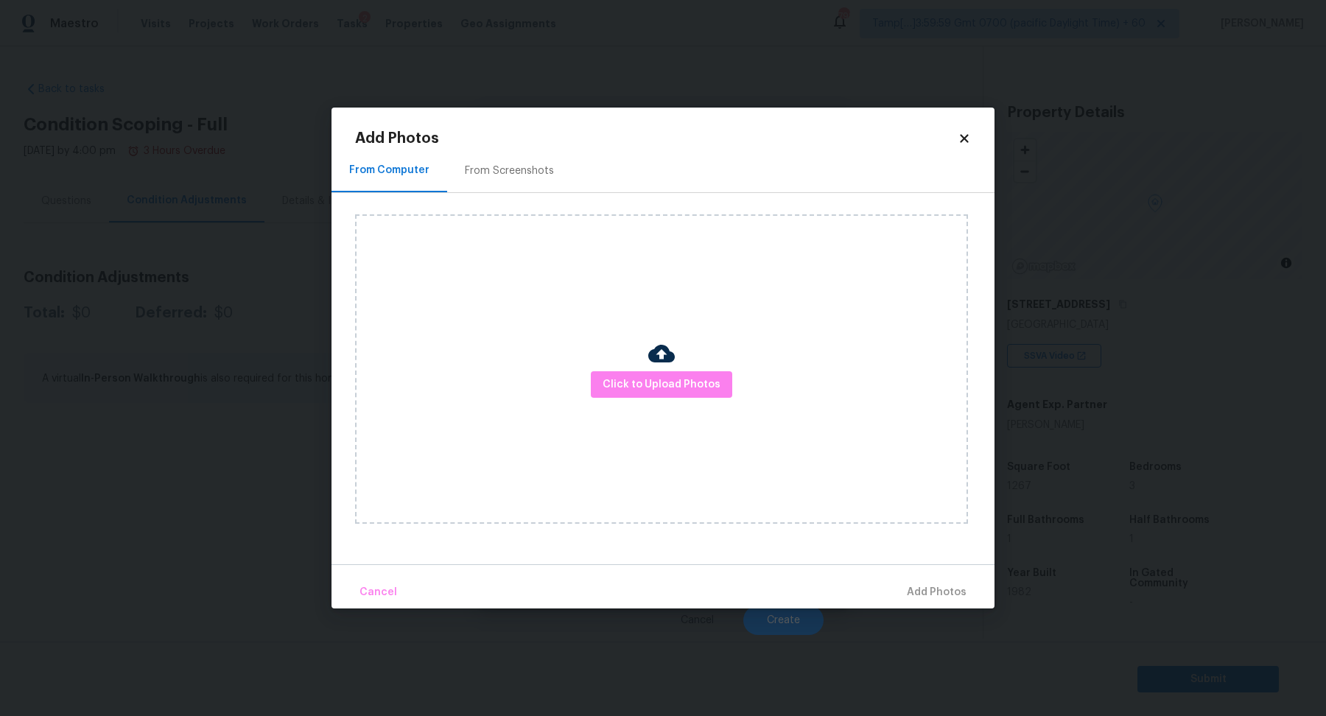
click at [533, 194] on div "Click to Upload Photos" at bounding box center [674, 369] width 639 height 352
click at [523, 182] on div "From Screenshots" at bounding box center [509, 170] width 124 height 43
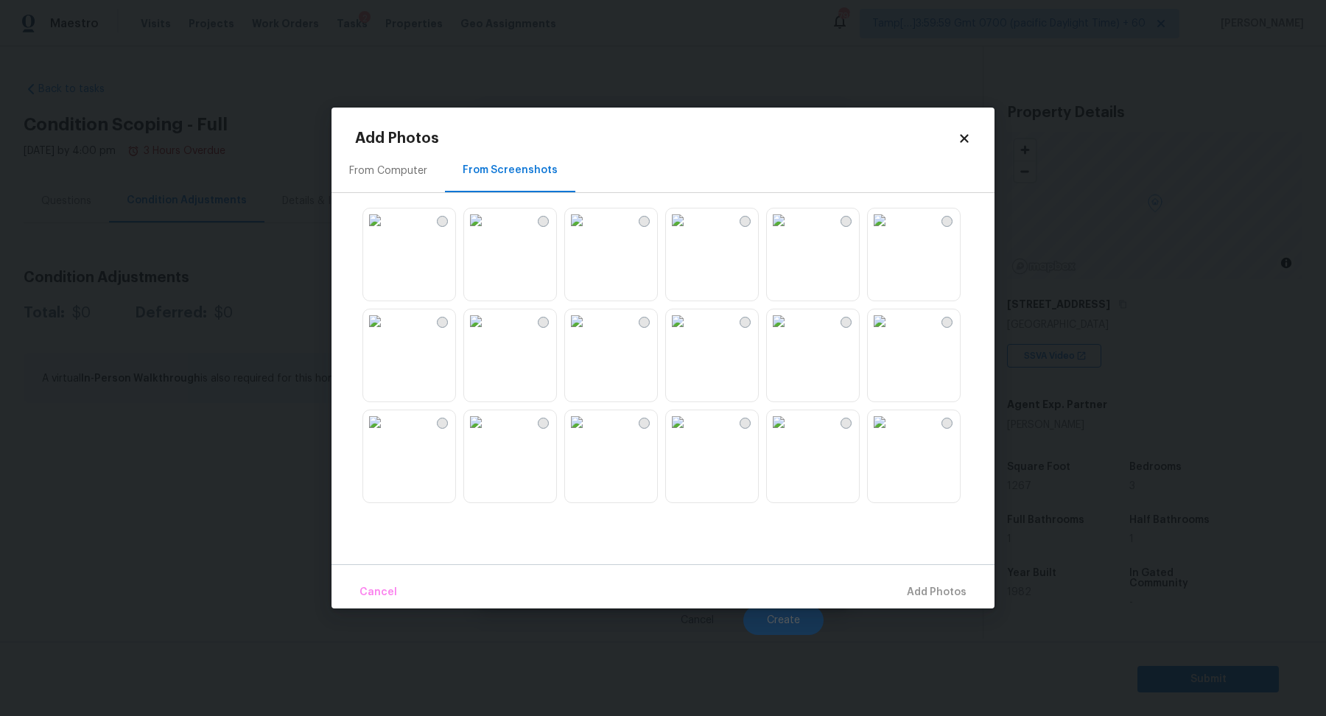
scroll to position [15, 0]
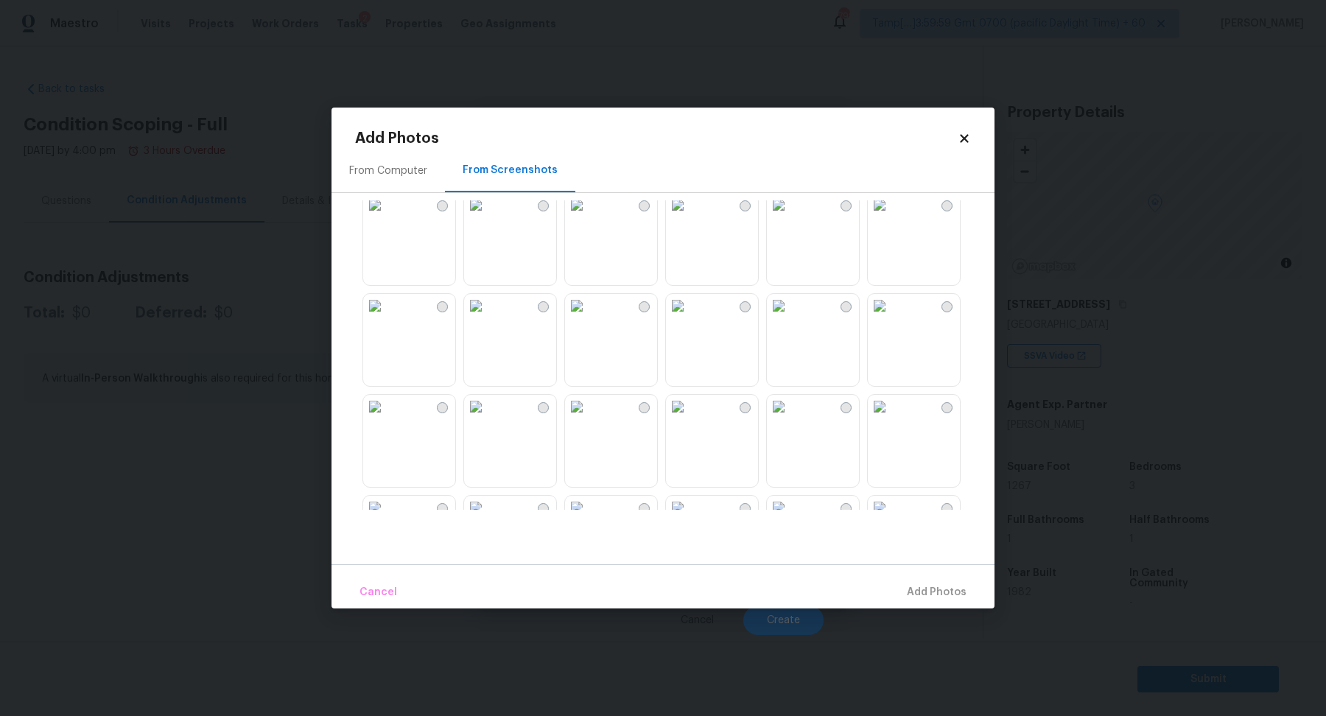
click at [488, 317] on img at bounding box center [476, 306] width 24 height 24
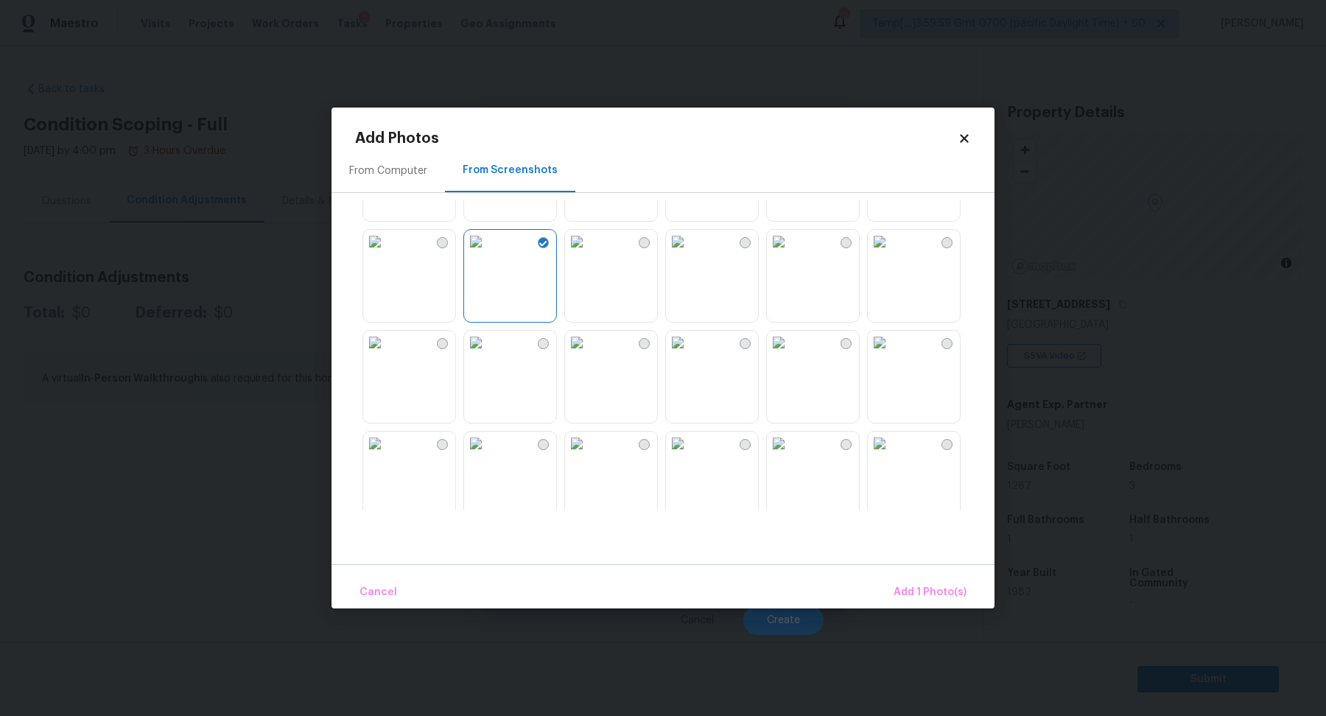
scroll to position [131, 0]
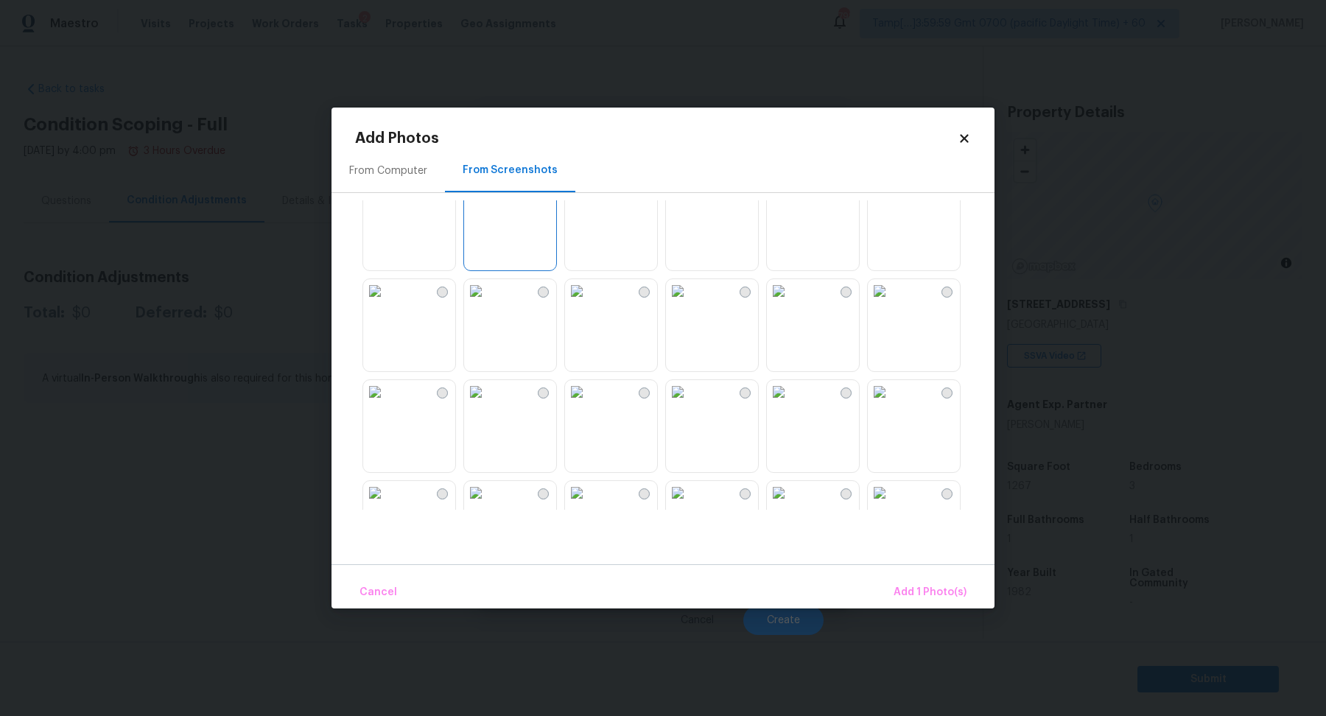
click at [891, 303] on img at bounding box center [880, 291] width 24 height 24
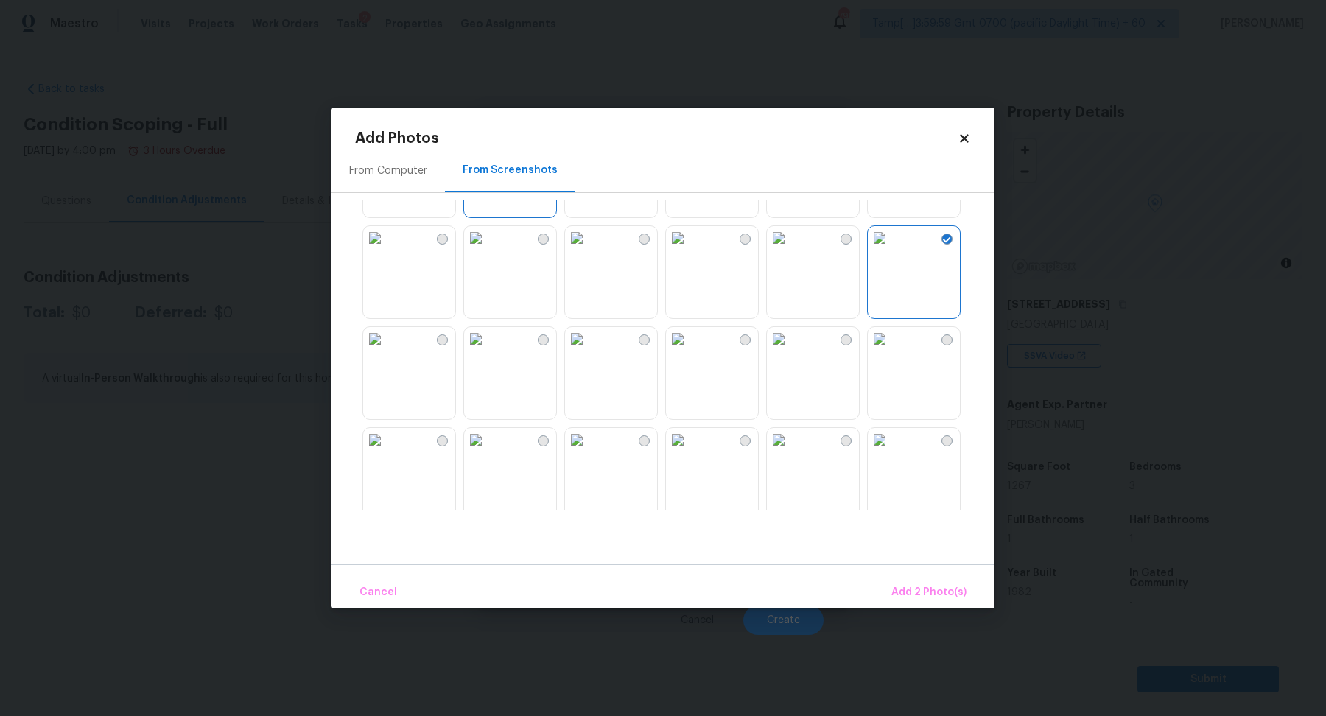
scroll to position [270, 0]
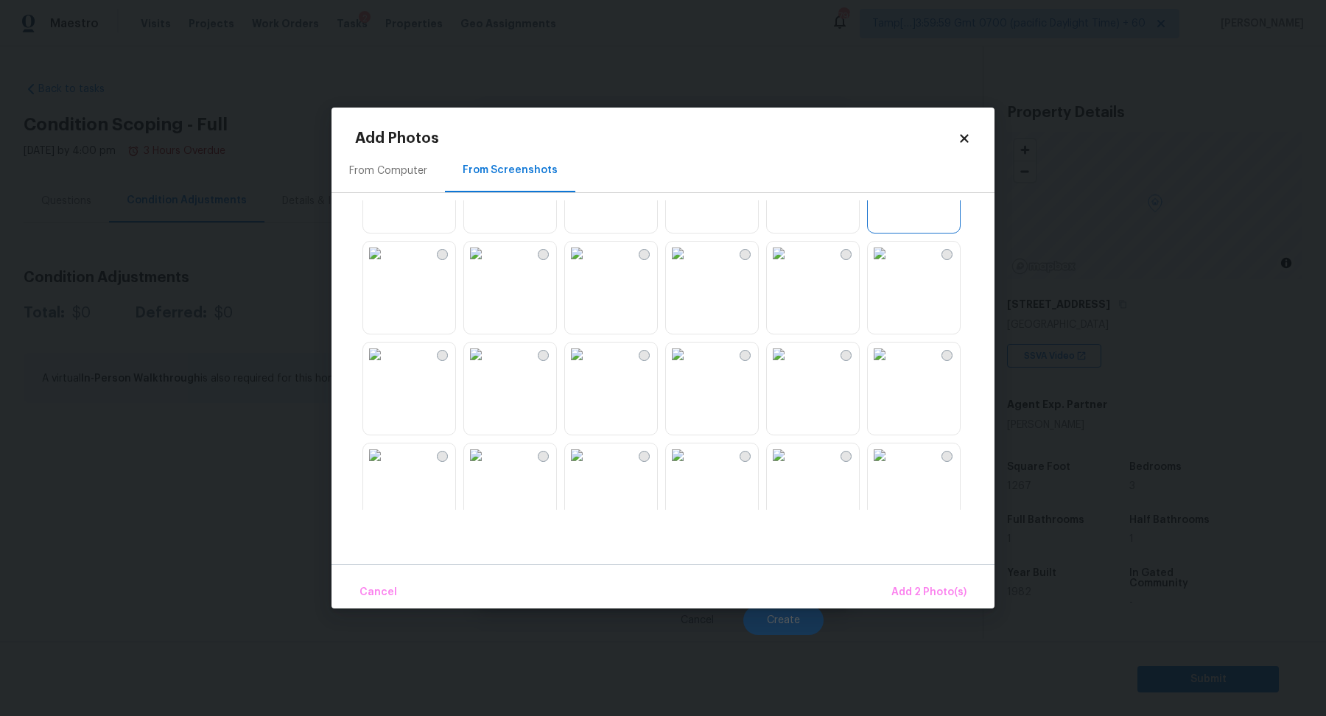
click at [689, 265] on img at bounding box center [678, 254] width 24 height 24
click at [588, 366] on img at bounding box center [577, 354] width 24 height 24
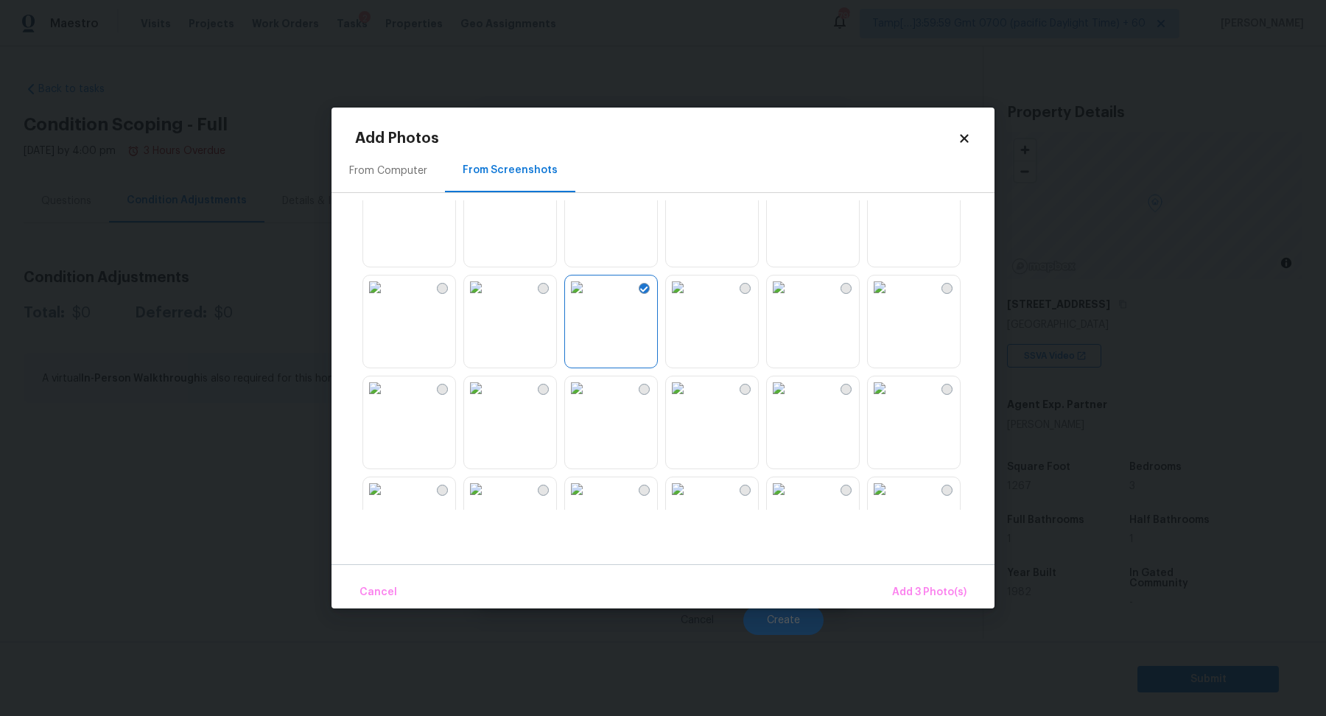
click at [387, 299] on img at bounding box center [375, 287] width 24 height 24
click at [790, 396] on img at bounding box center [779, 385] width 24 height 24
click at [891, 396] on img at bounding box center [880, 385] width 24 height 24
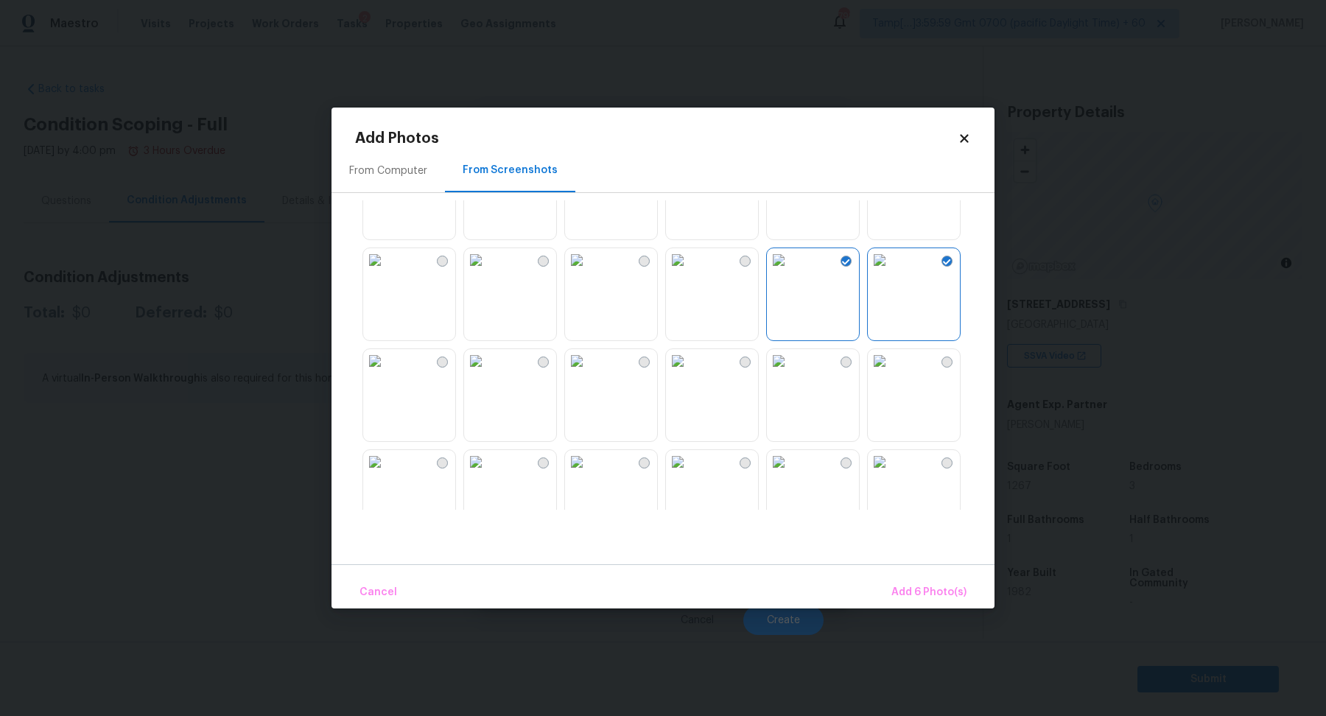
scroll to position [821, 0]
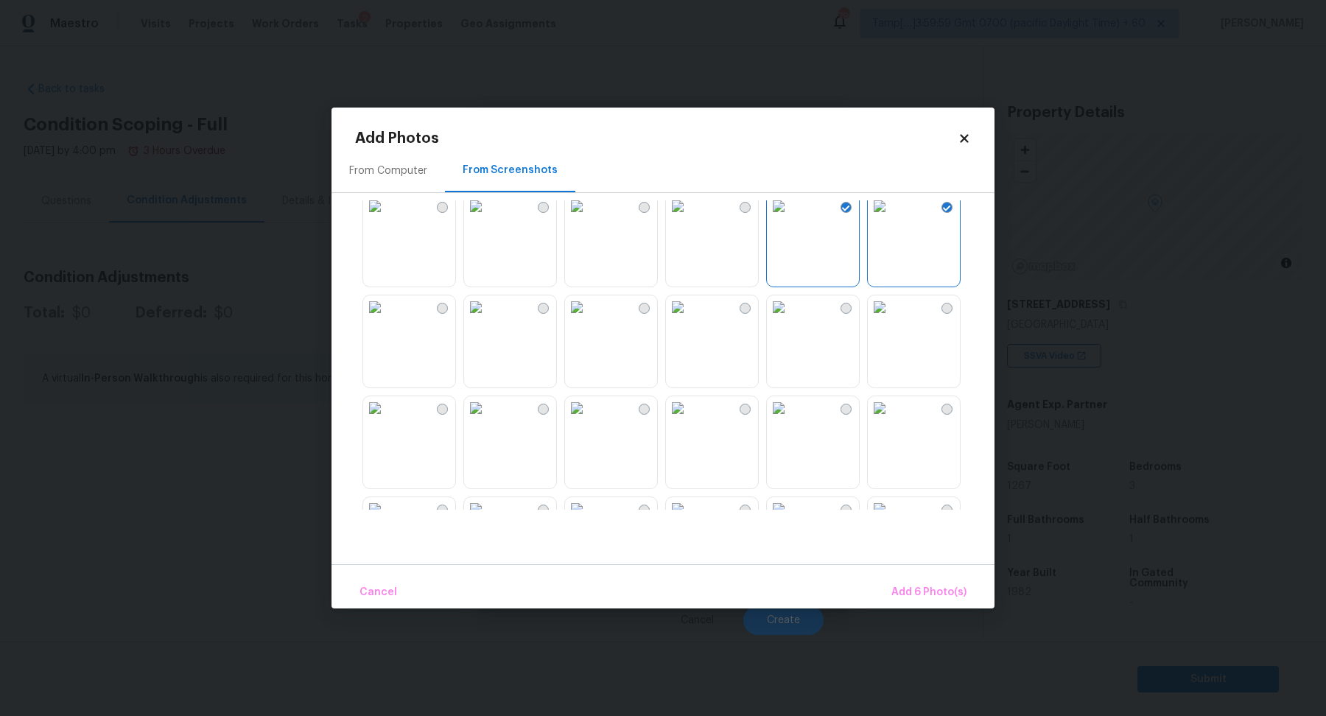
click at [689, 319] on img at bounding box center [678, 307] width 24 height 24
click at [790, 319] on img at bounding box center [779, 307] width 24 height 24
click at [488, 319] on img at bounding box center [476, 307] width 24 height 24
click at [906, 566] on div "Cancel Add 9 Photo(s)" at bounding box center [662, 586] width 663 height 44
click at [915, 584] on span "Add 9 Photo(s)" at bounding box center [928, 592] width 75 height 18
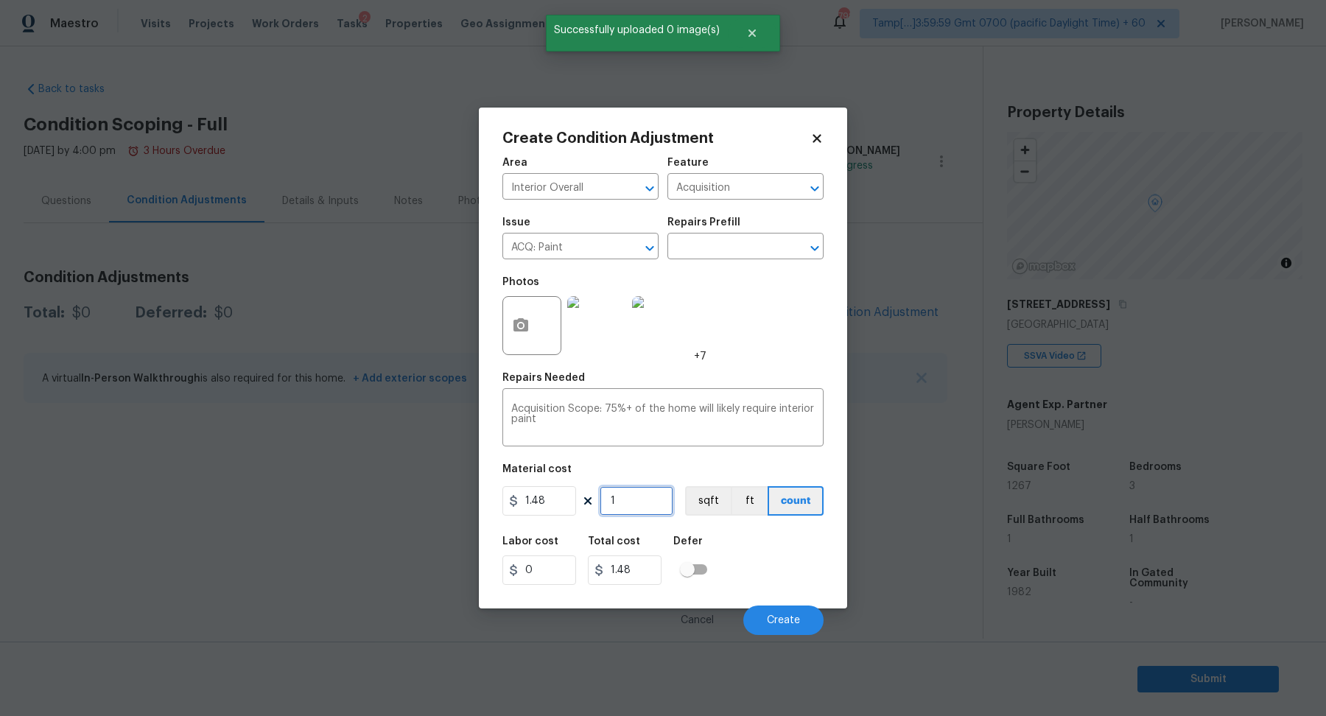
click at [636, 505] on input "1" at bounding box center [637, 500] width 74 height 29
type input "12"
type input "17.76"
type input "126"
type input "186.48"
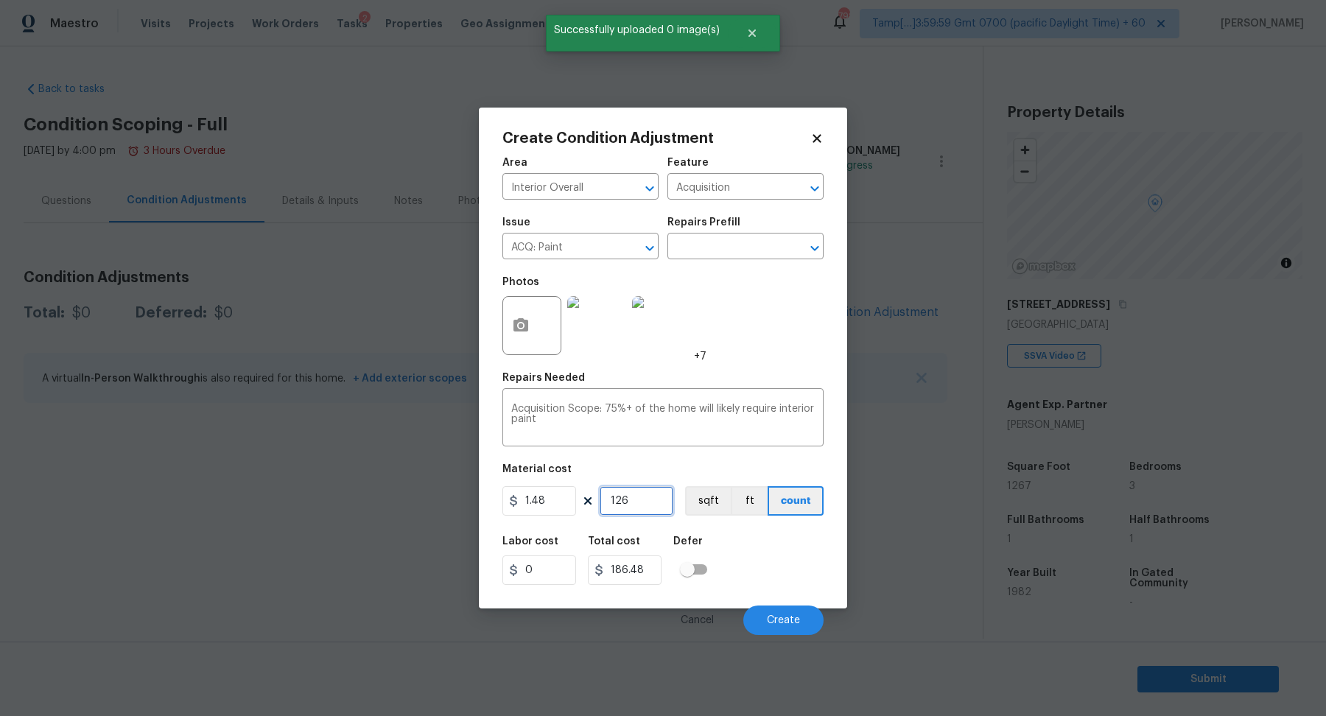
type input "1267"
type input "1875.16"
type input "1267"
click at [765, 609] on button "Create" at bounding box center [783, 619] width 80 height 29
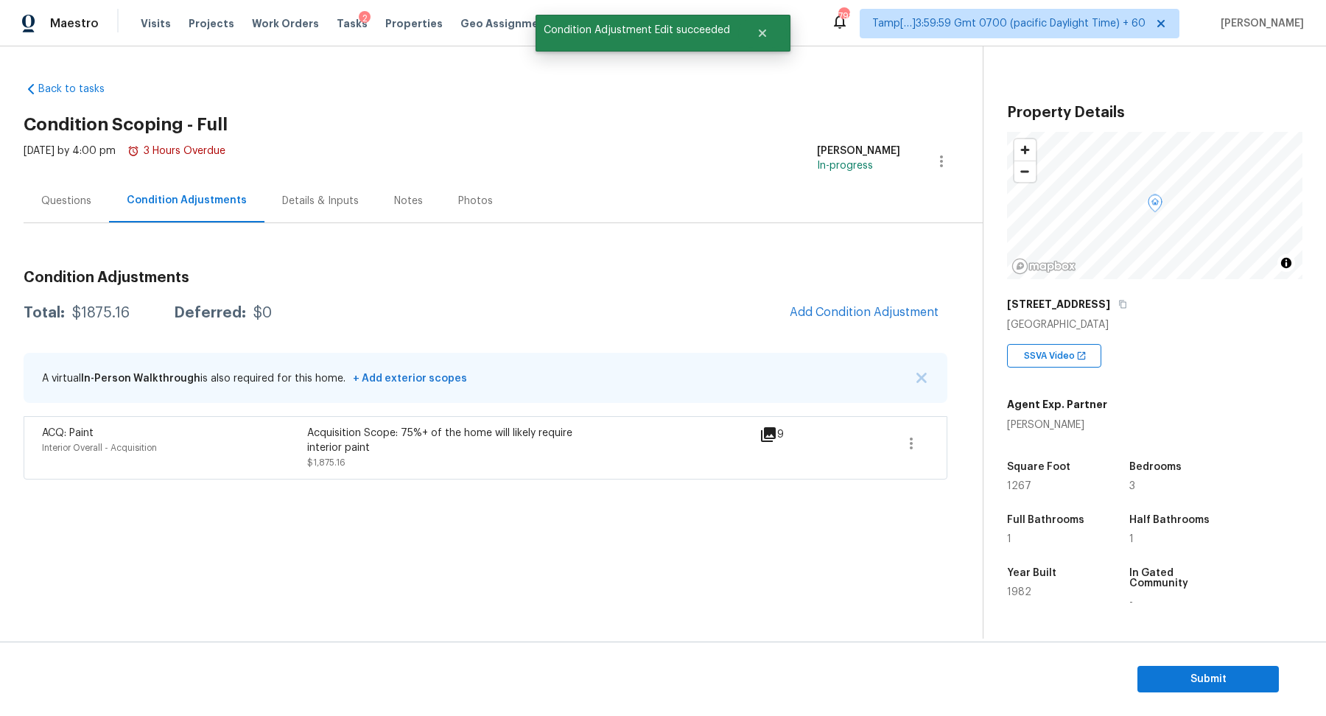
click at [896, 284] on h3 "Condition Adjustments" at bounding box center [486, 277] width 924 height 15
click at [879, 303] on button "Add Condition Adjustment" at bounding box center [864, 312] width 166 height 31
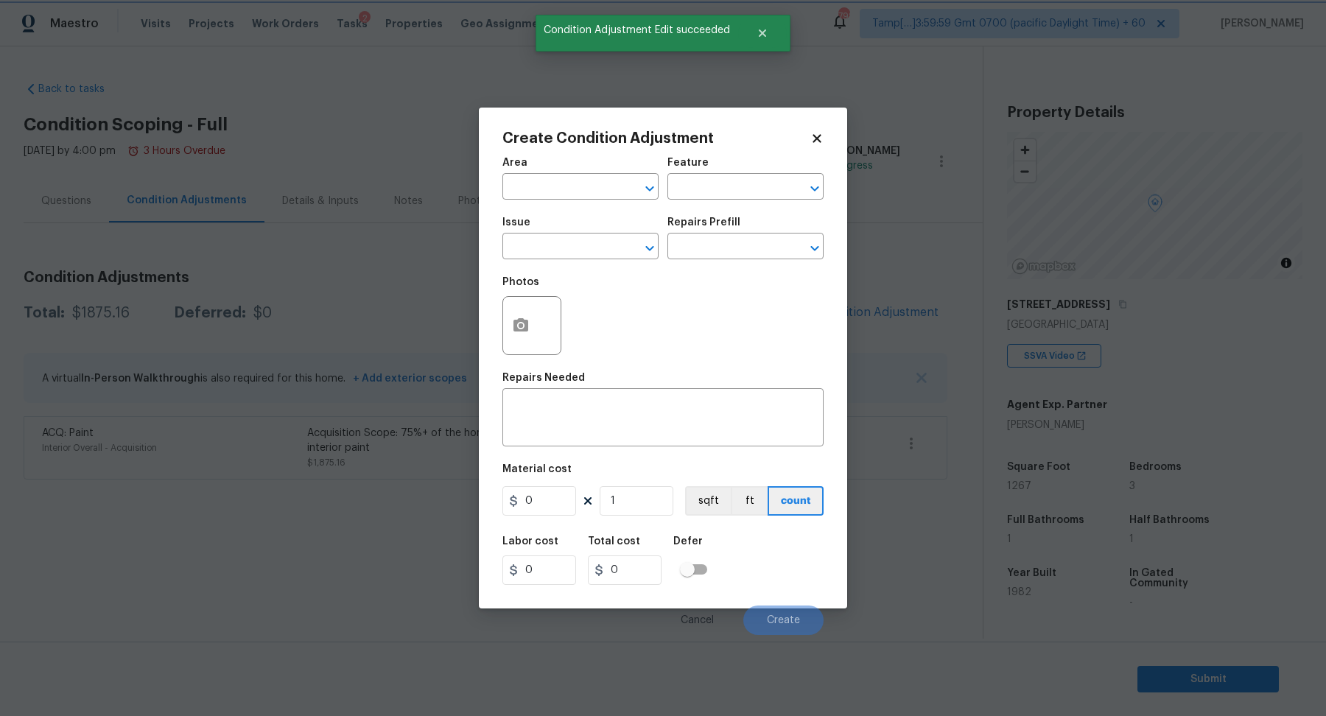
click at [555, 214] on span "Issue ​" at bounding box center [580, 238] width 156 height 60
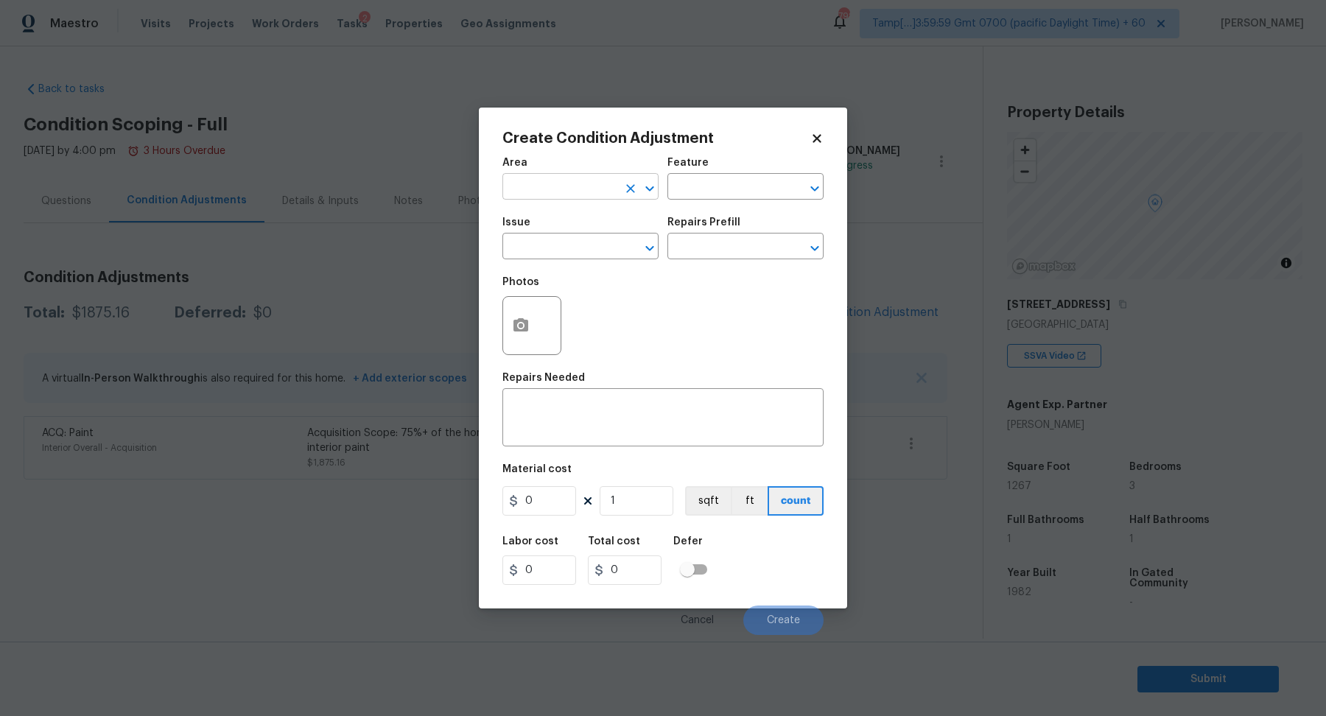
click at [544, 185] on input "text" at bounding box center [559, 188] width 115 height 23
click at [596, 250] on li "Interior Overall" at bounding box center [580, 245] width 156 height 24
type input "Interior Overall"
click at [596, 250] on input "text" at bounding box center [559, 247] width 115 height 23
click at [547, 303] on div "Other" at bounding box center [580, 285] width 156 height 35
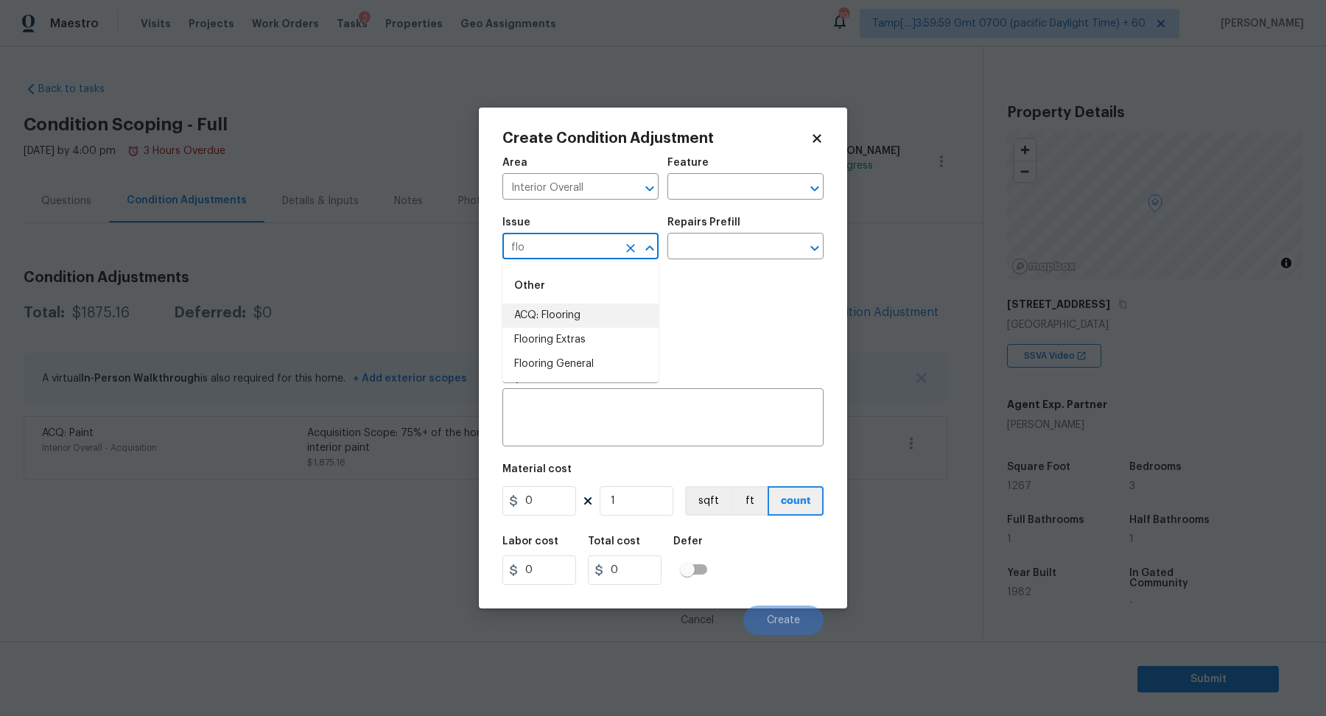
click at [547, 310] on li "ACQ: Flooring" at bounding box center [580, 315] width 156 height 24
type input "ACQ: Flooring"
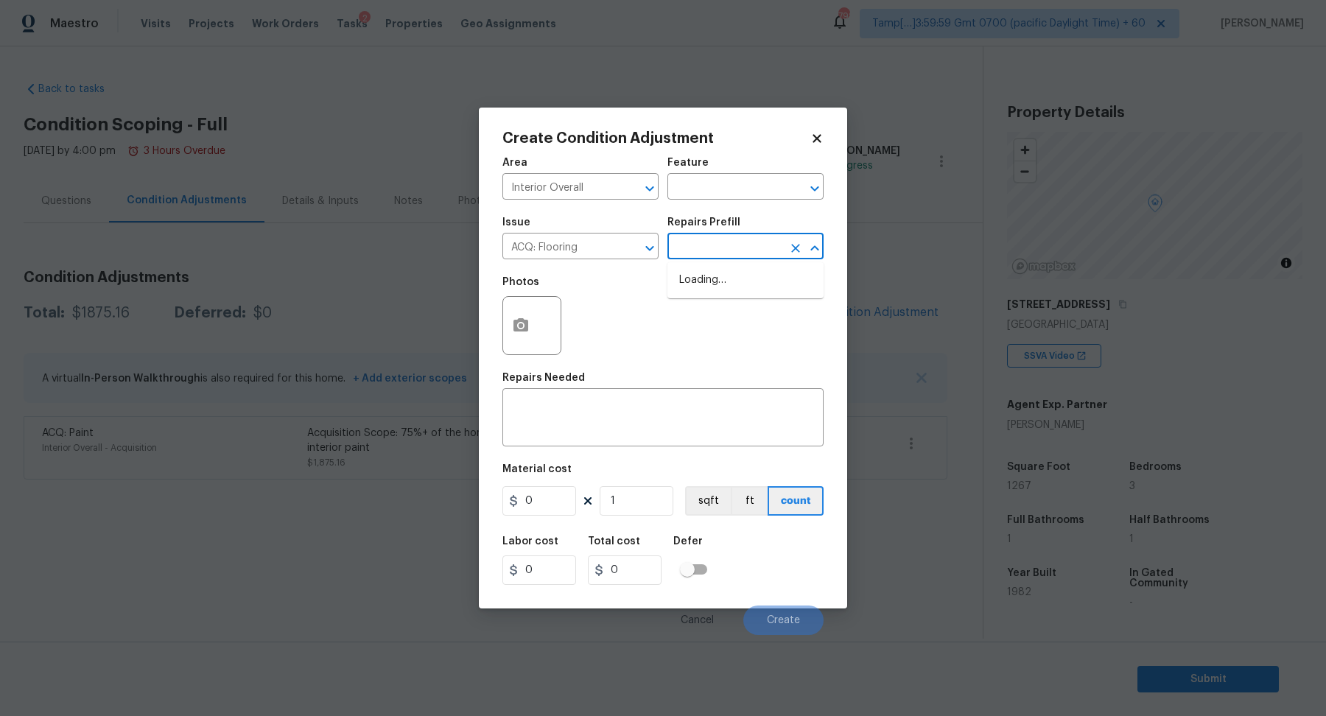
click at [682, 256] on input "text" at bounding box center [724, 247] width 115 height 23
click at [724, 331] on li "Minimum Flooring Repairs $0.20" at bounding box center [745, 328] width 156 height 40
type input "Acquisition"
type textarea "Acquisition Scope: Minimum flooring repairs"
type input "0.2"
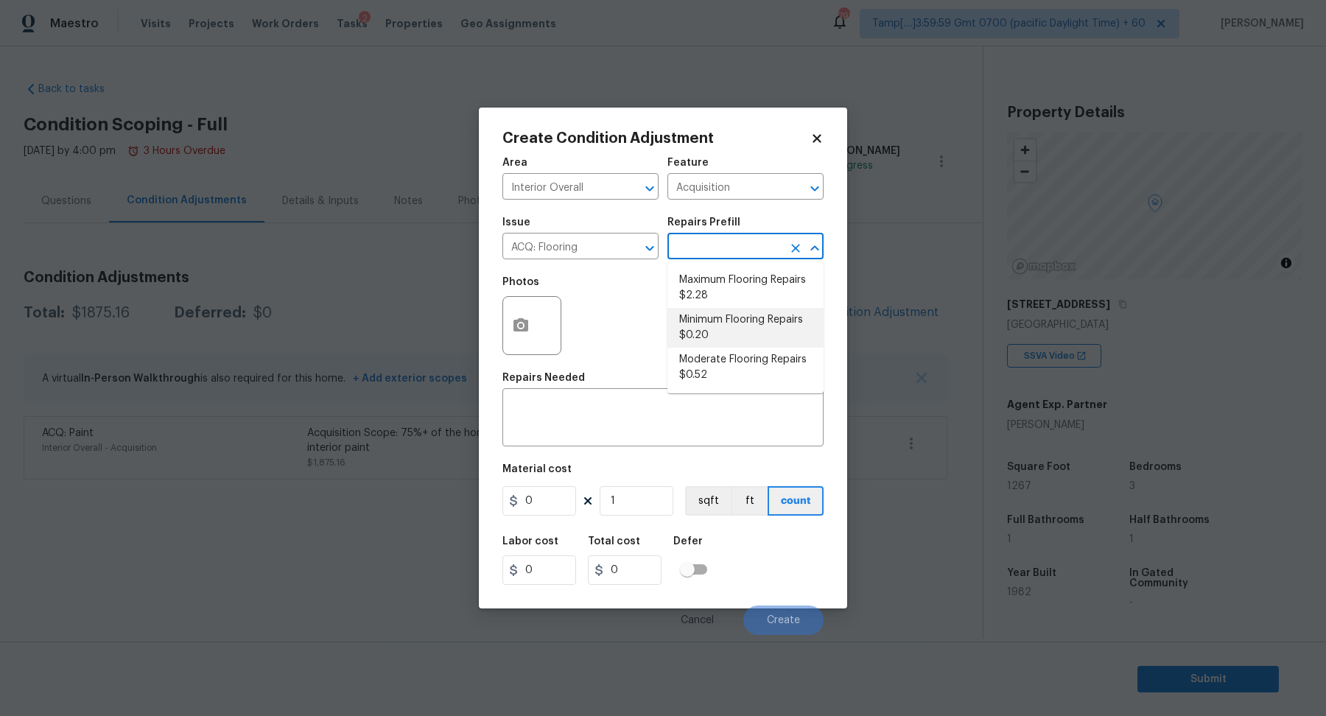
type input "0.2"
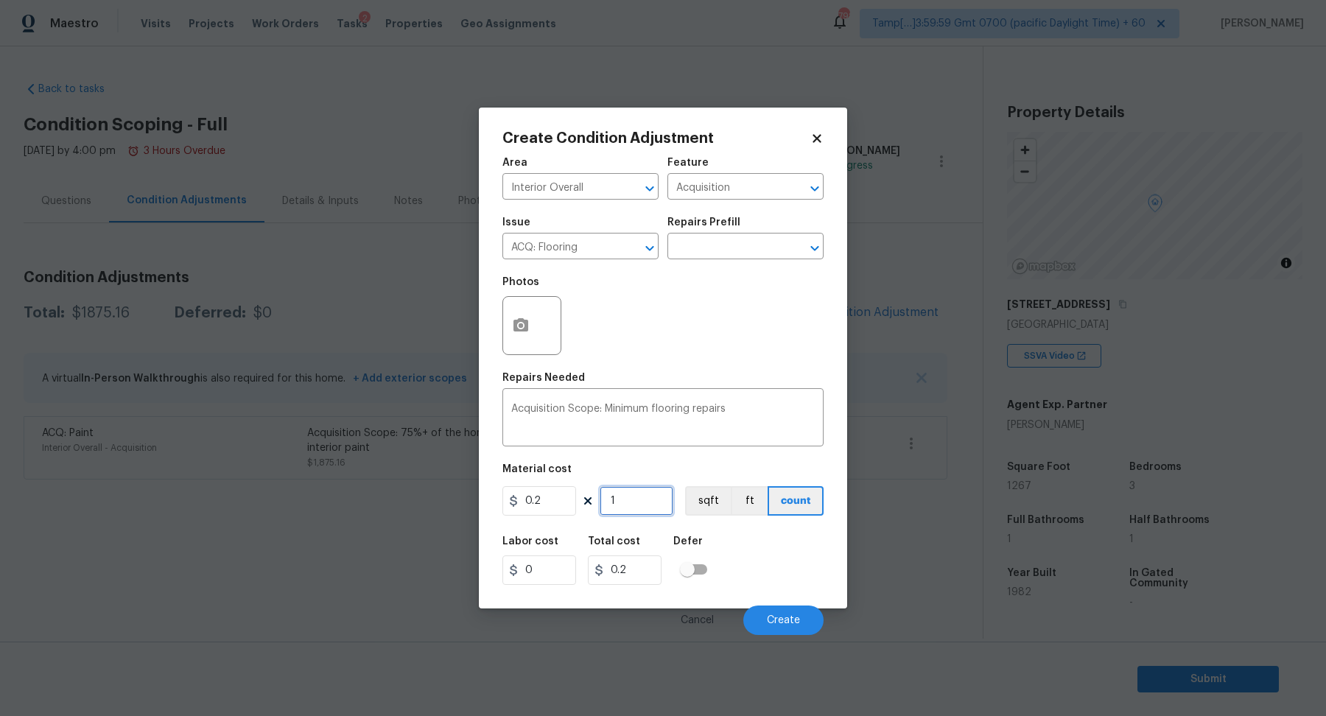
click at [640, 511] on input "1" at bounding box center [637, 500] width 74 height 29
type input "12"
type input "2.4"
type input "126"
type input "25.2"
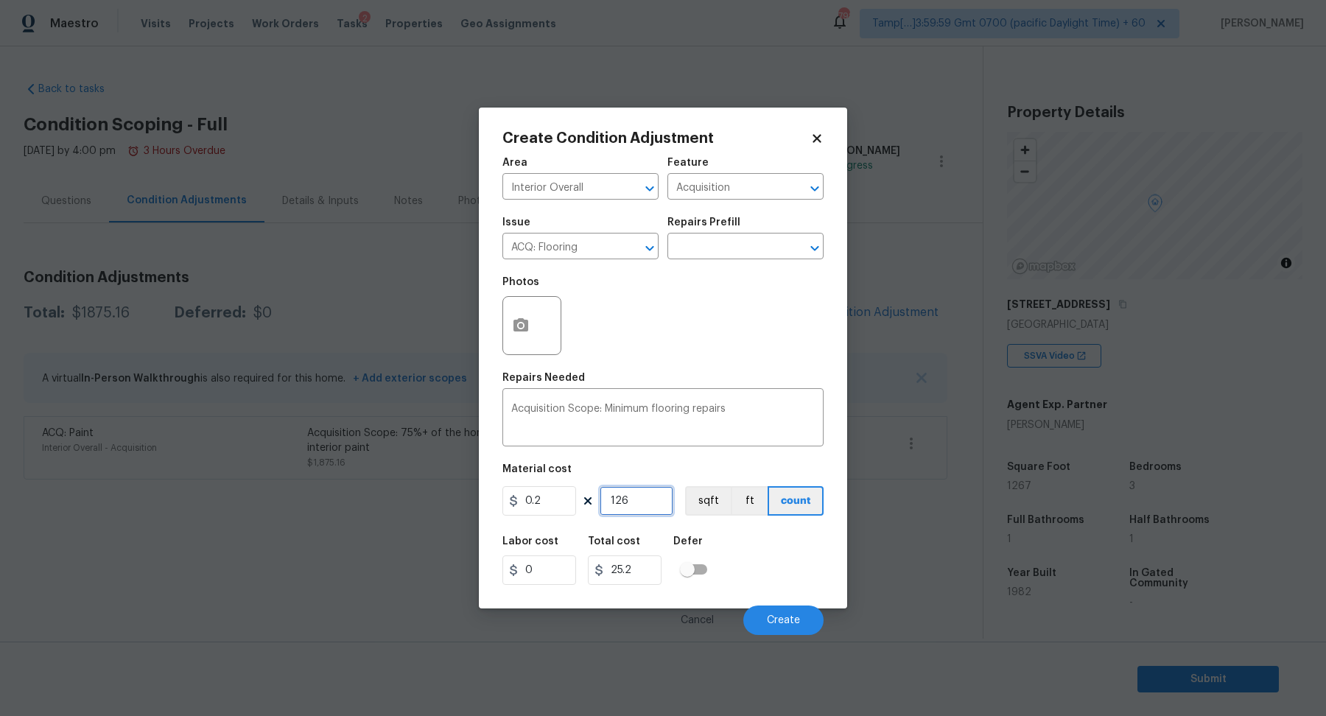
type input "1267"
type input "253.4"
type input "1267"
click at [777, 622] on span "Create" at bounding box center [783, 620] width 33 height 11
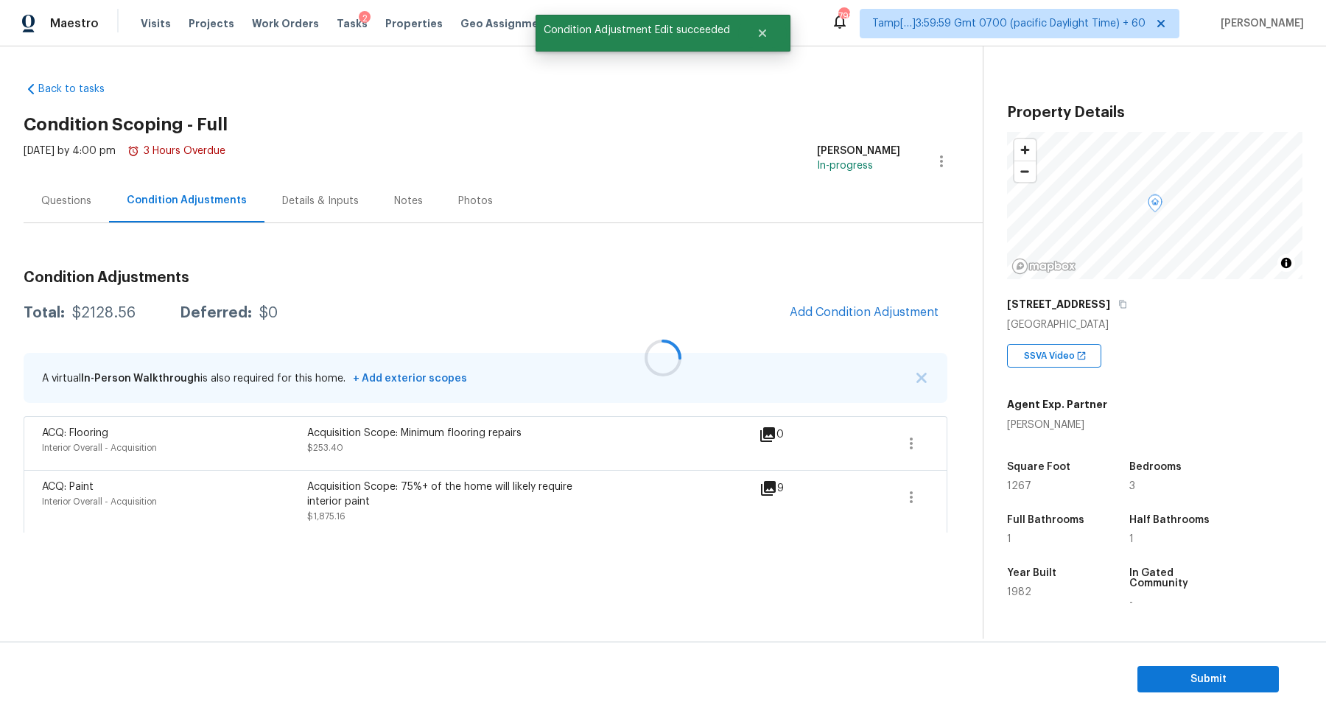
click at [866, 308] on div at bounding box center [663, 358] width 1326 height 716
click at [866, 308] on span "Add Condition Adjustment" at bounding box center [864, 312] width 149 height 13
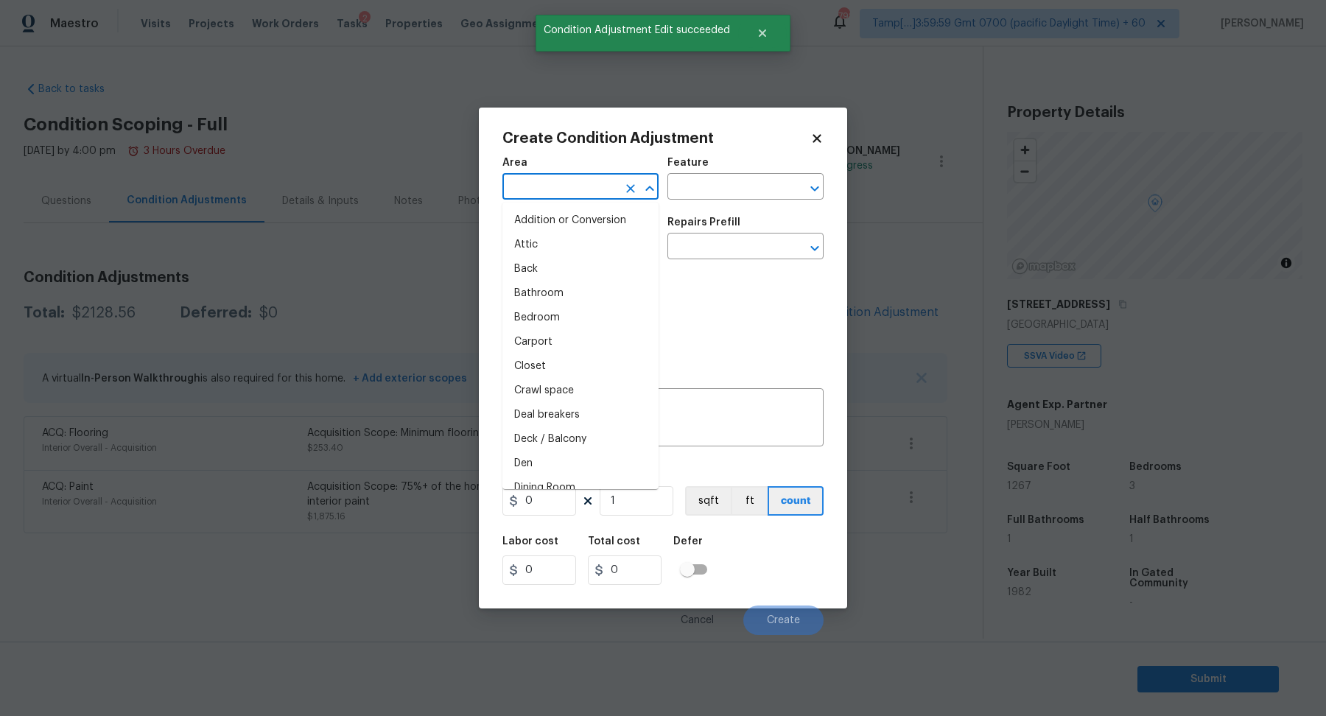
click at [535, 182] on input "text" at bounding box center [559, 188] width 115 height 23
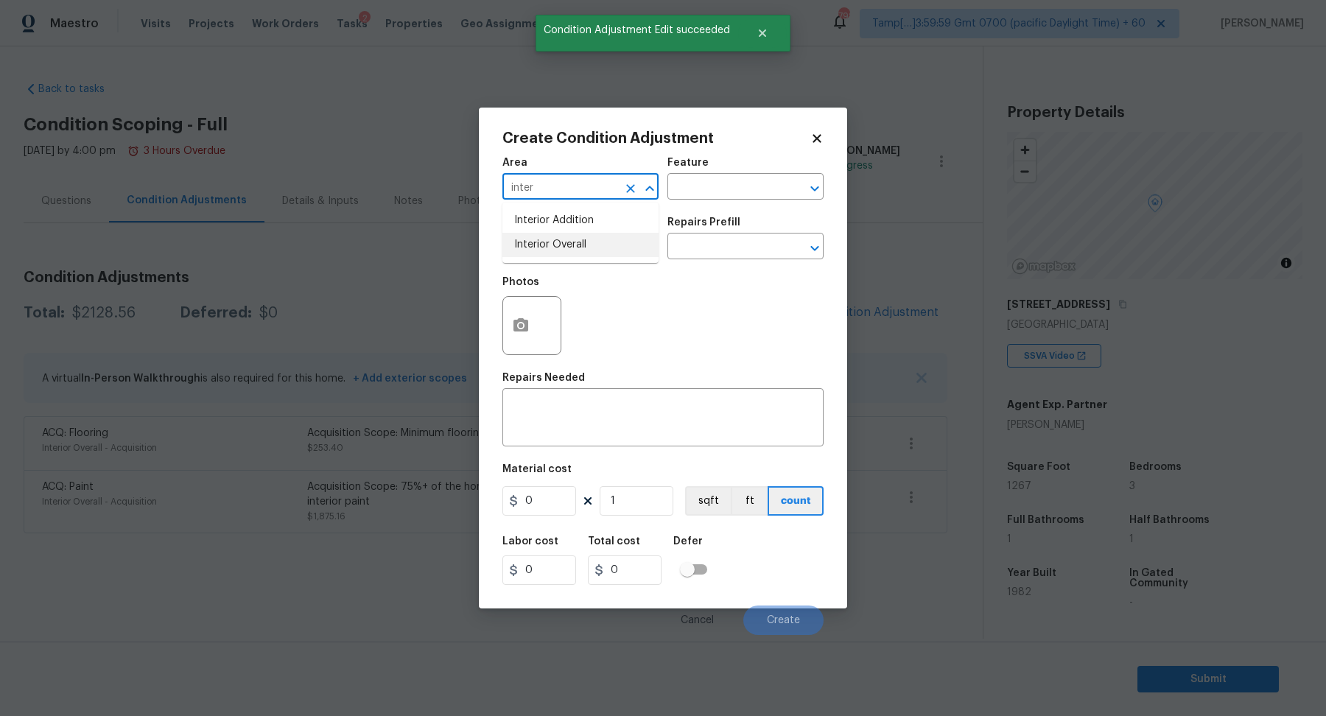
click at [605, 253] on li "Interior Overall" at bounding box center [580, 245] width 156 height 24
type input "Interior Overall"
click at [605, 253] on input "text" at bounding box center [559, 247] width 115 height 23
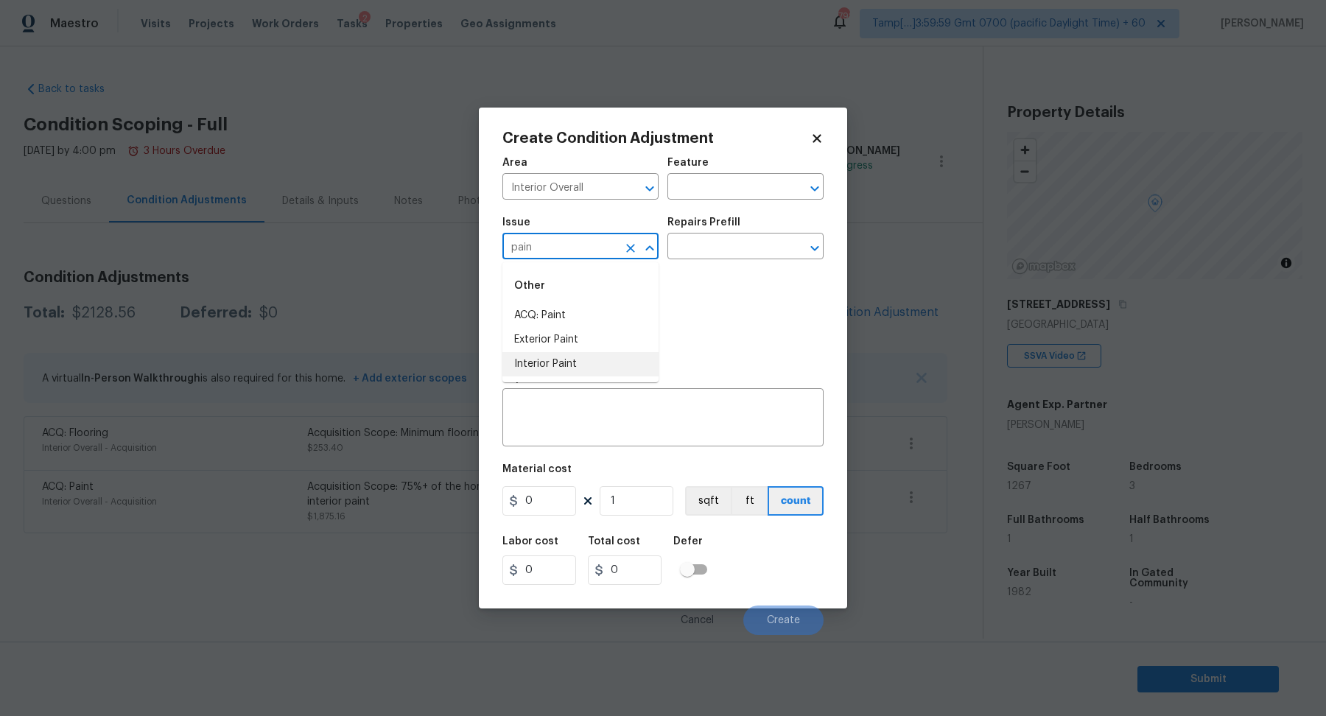
click at [586, 370] on li "Interior Paint" at bounding box center [580, 364] width 156 height 24
type input "Interior Paint"
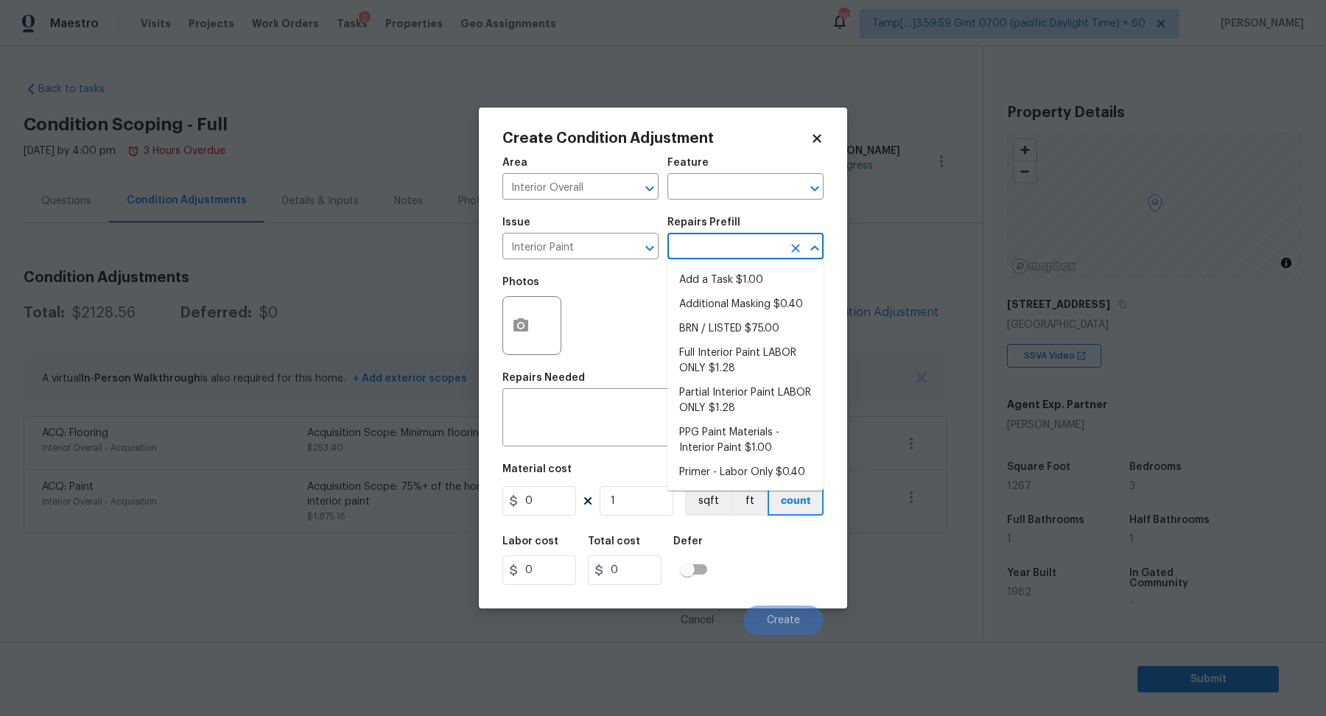
click at [757, 256] on input "text" at bounding box center [724, 247] width 115 height 23
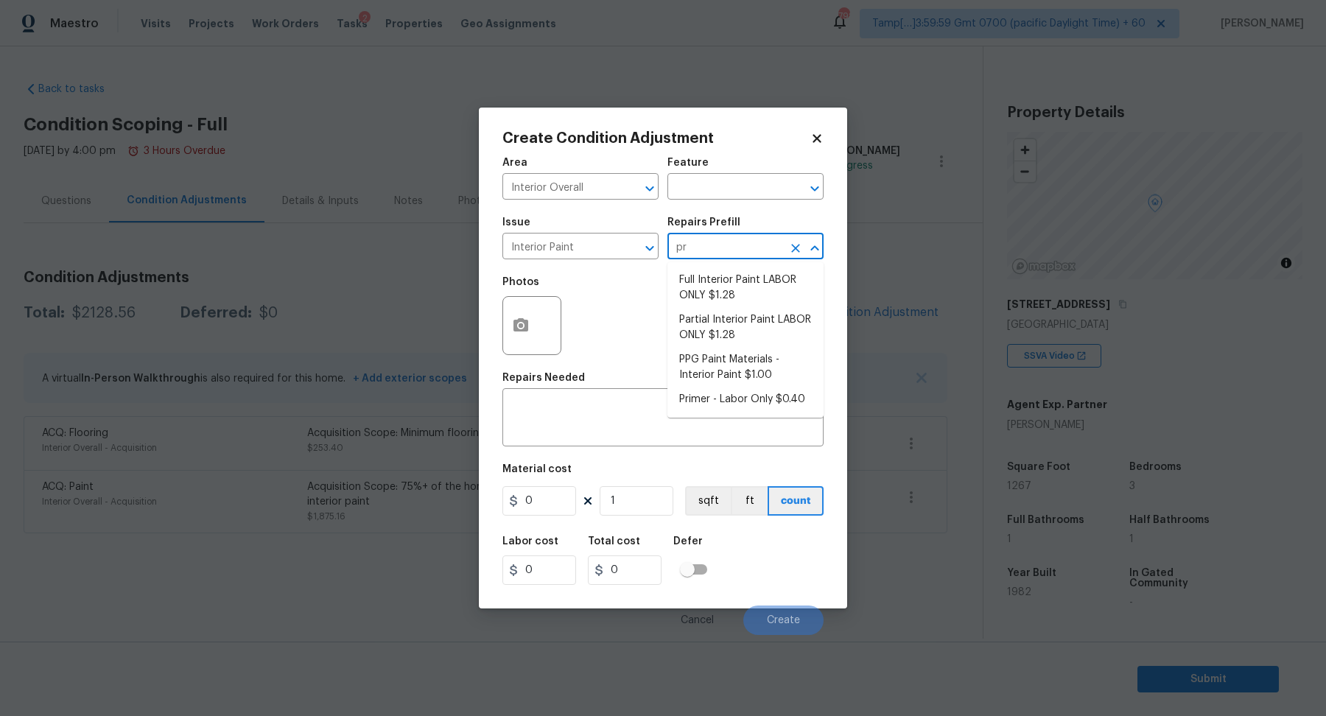
type input "pri"
click at [757, 275] on li "Primer - Labor Only $0.40" at bounding box center [745, 280] width 156 height 24
type input "Overall Paint"
type textarea "Interior primer - PRIMER PROVIDED BY OPENDOOR - All nails, screws, drywall anch…"
type input "0.4"
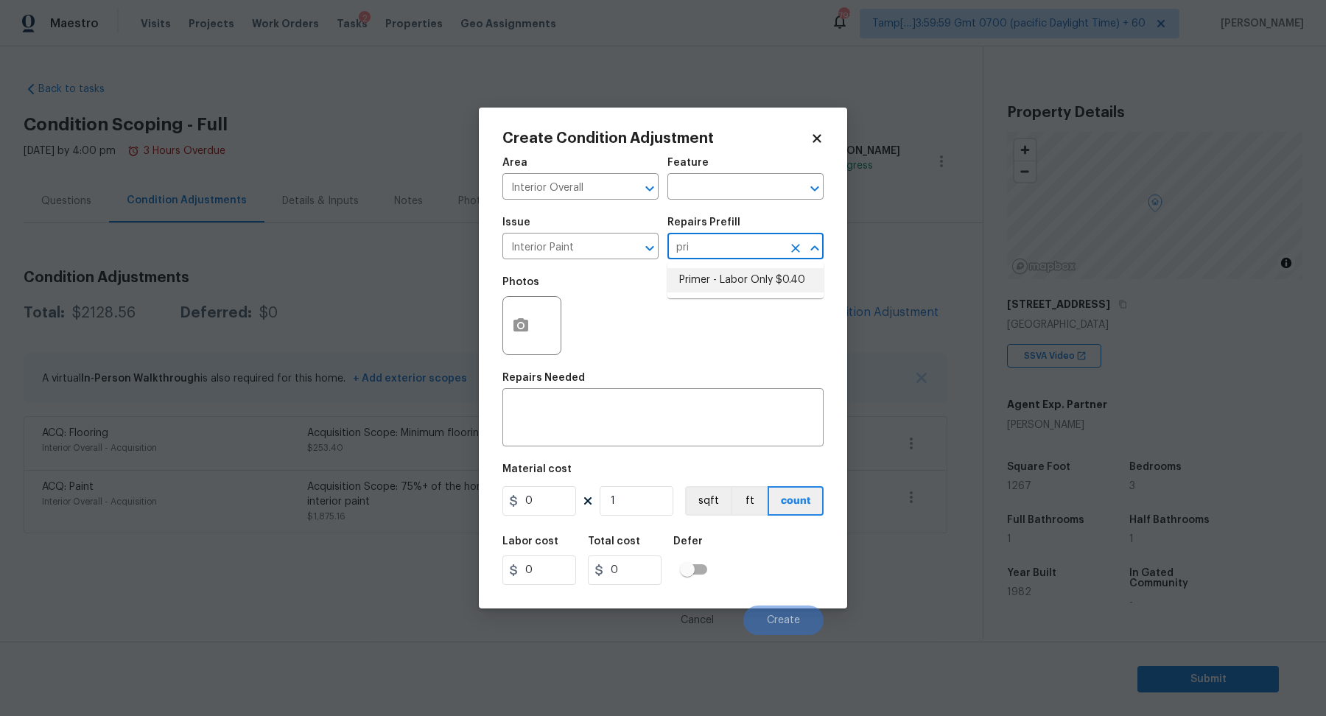
type input "0.4"
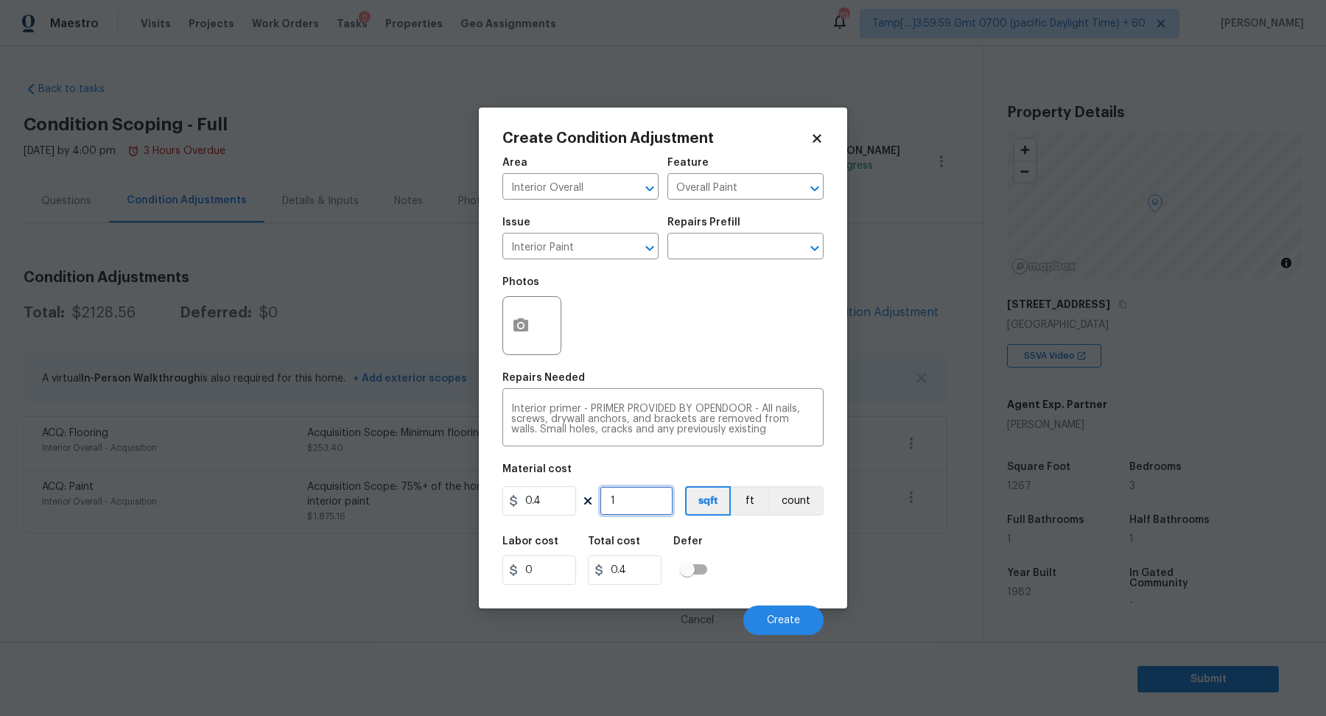
click at [644, 503] on input "1" at bounding box center [637, 500] width 74 height 29
type input "6"
type input "2.4"
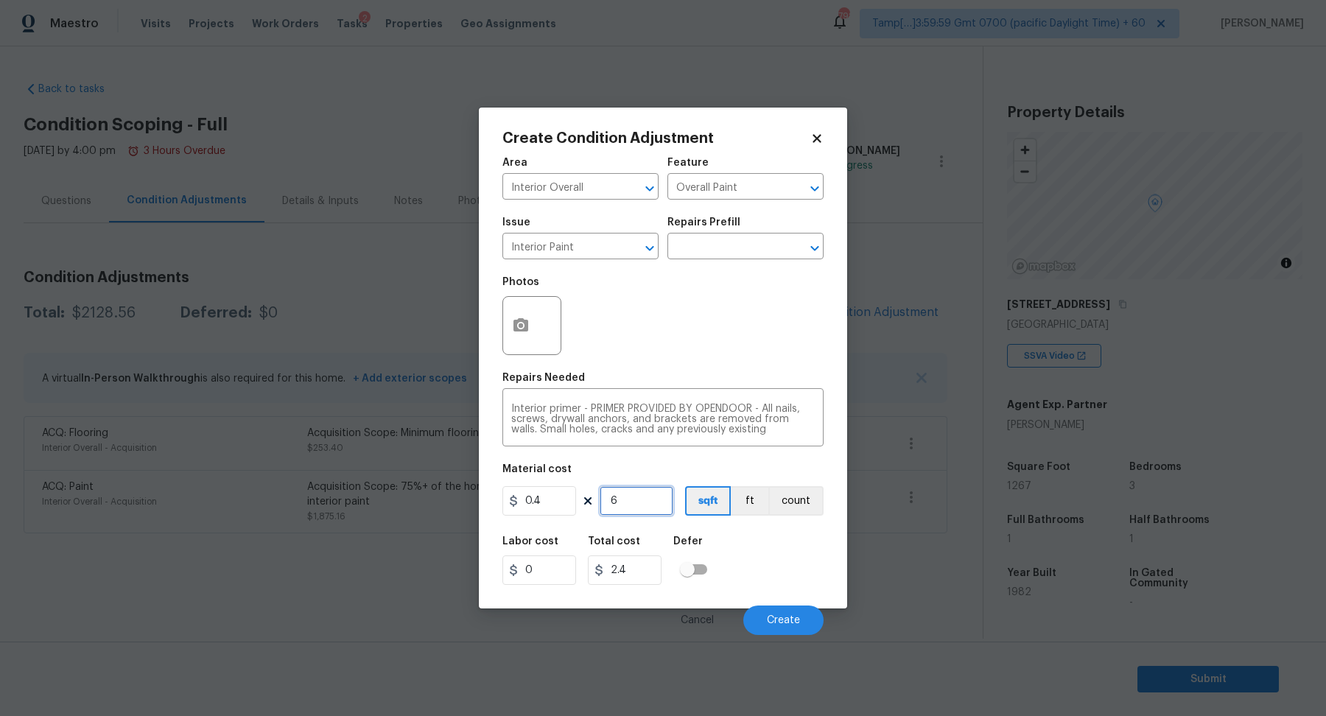
type input "60"
type input "24"
type input "600"
type input "240"
type input "600"
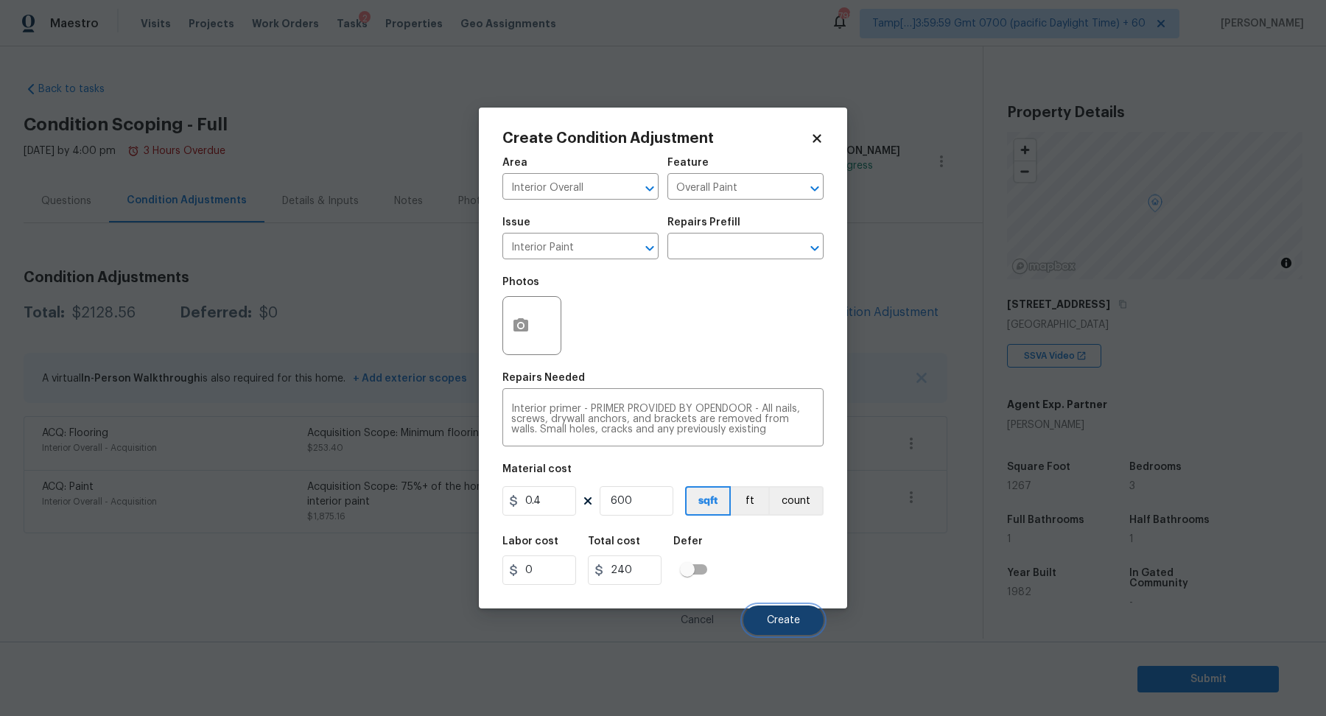
click at [774, 619] on span "Create" at bounding box center [783, 620] width 33 height 11
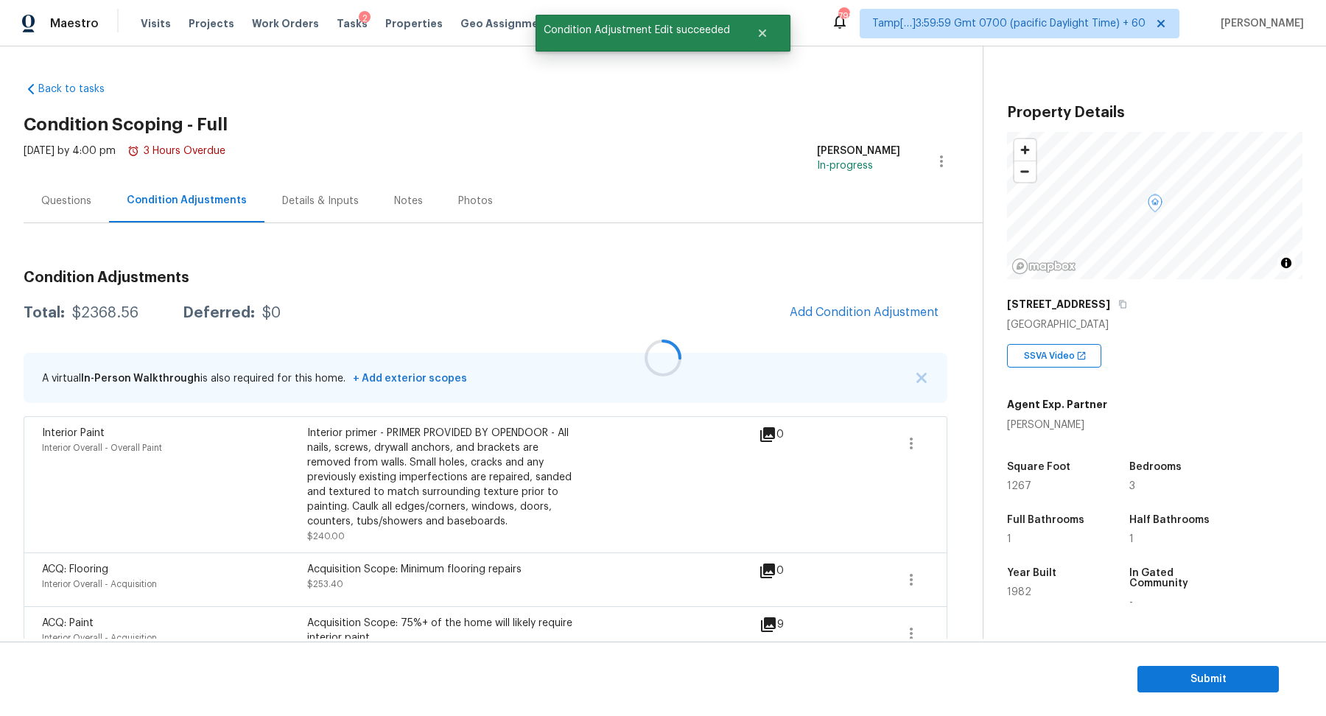
click at [869, 320] on div at bounding box center [663, 358] width 1326 height 716
click at [869, 320] on button "Add Condition Adjustment" at bounding box center [864, 312] width 166 height 31
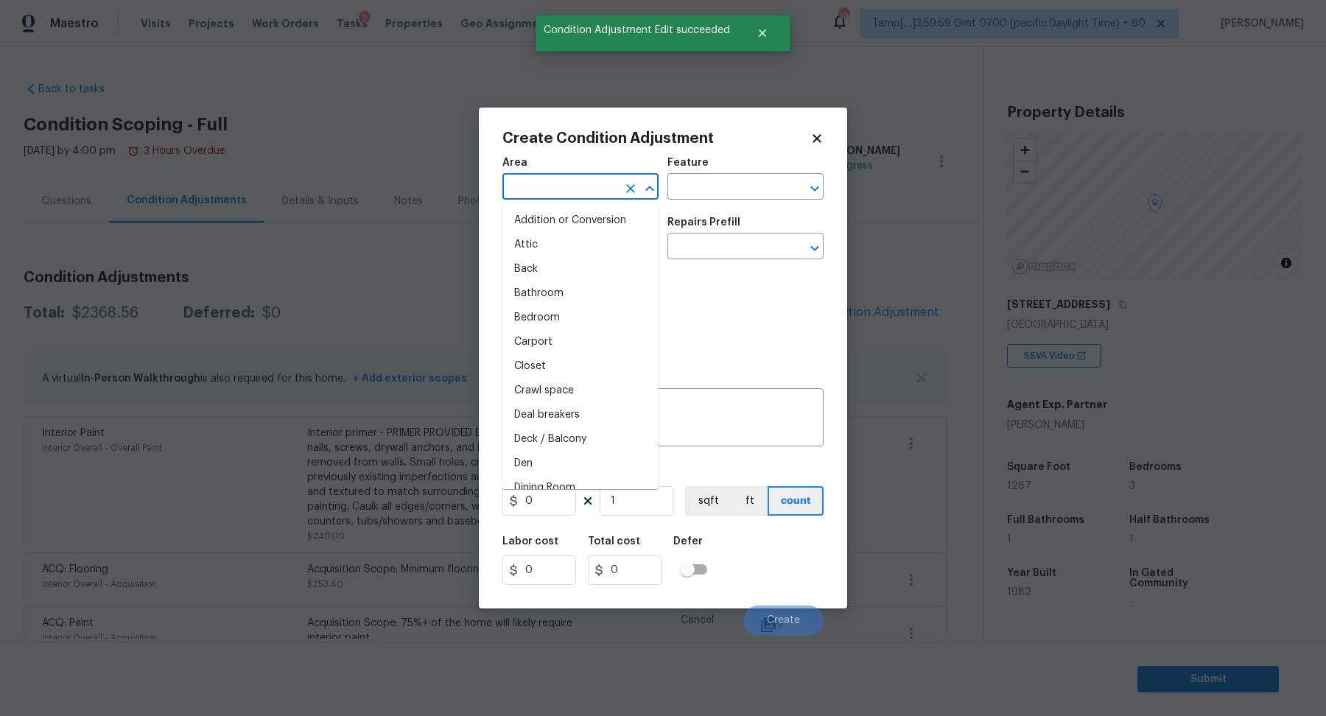
click at [573, 188] on input "text" at bounding box center [559, 188] width 115 height 23
type input "e"
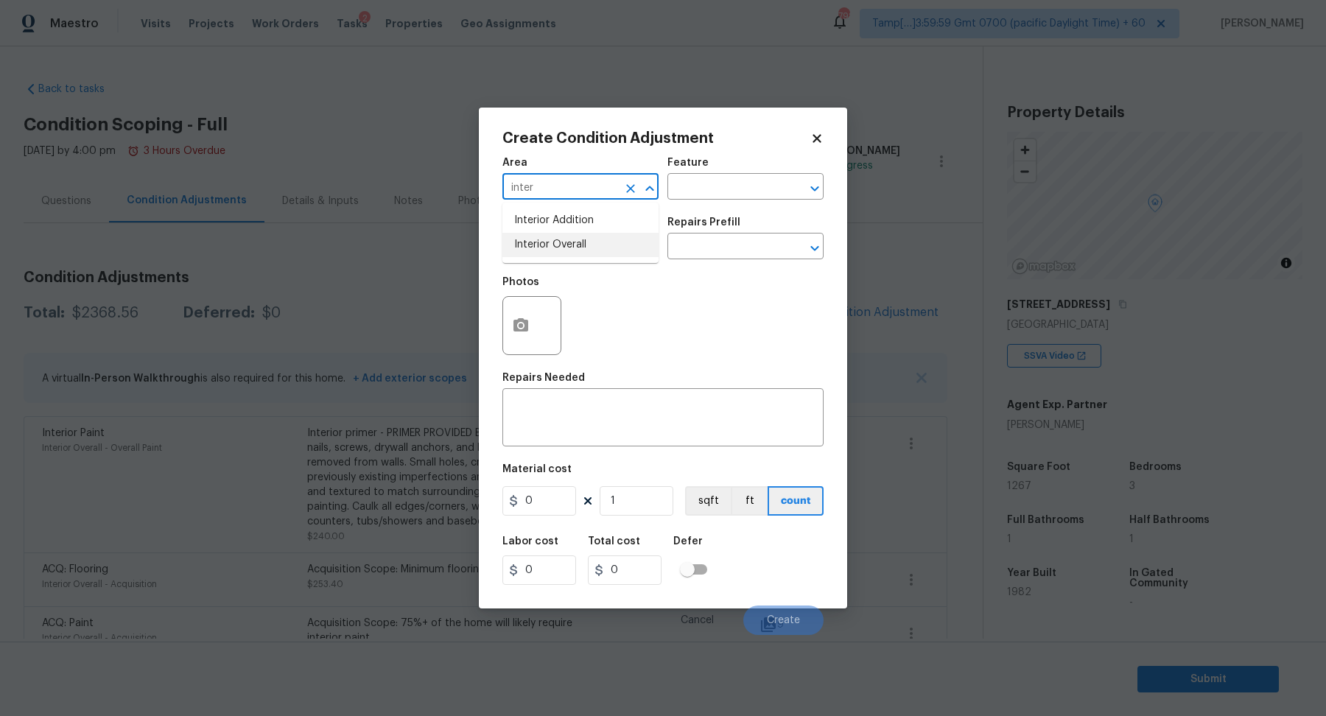
click at [603, 253] on li "Interior Overall" at bounding box center [580, 245] width 156 height 24
type input "Interior Overall"
click at [584, 249] on input "text" at bounding box center [559, 247] width 115 height 23
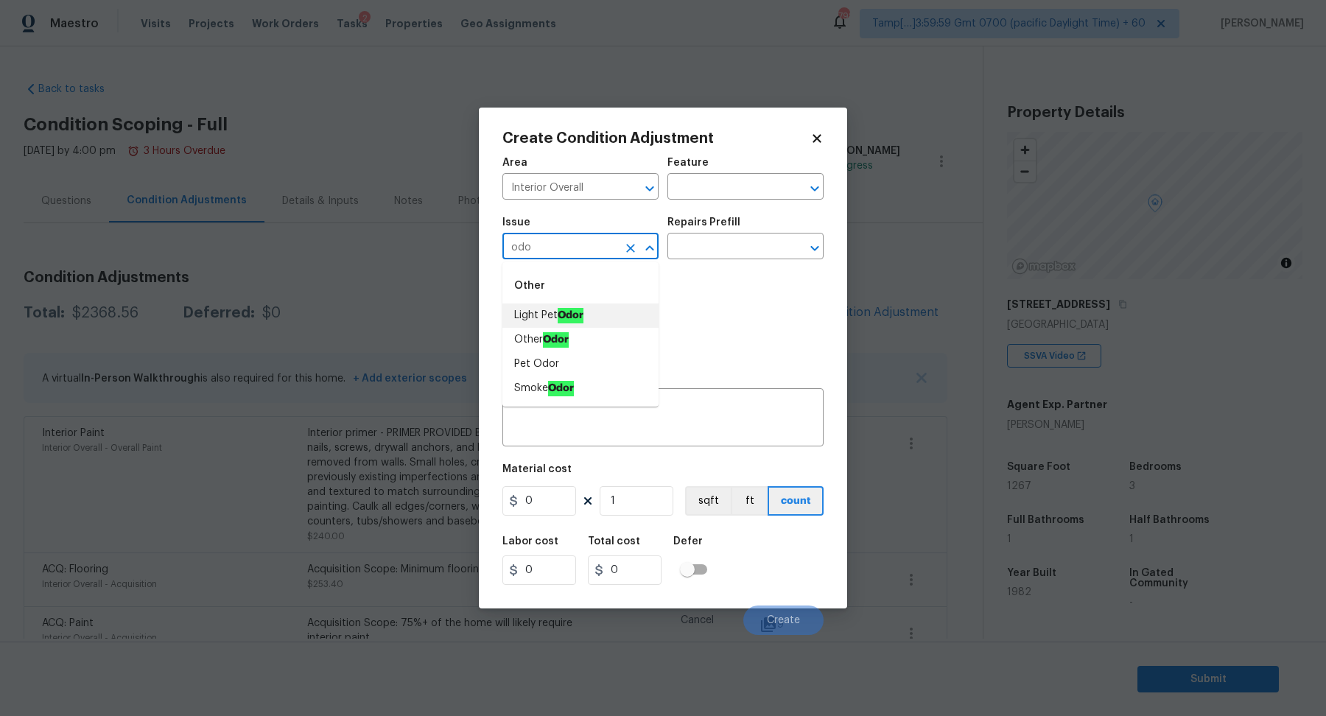
click at [601, 326] on li "Light Pet Odor" at bounding box center [580, 315] width 156 height 24
type input "Light Pet Odor"
click at [707, 257] on input "text" at bounding box center [724, 247] width 115 height 23
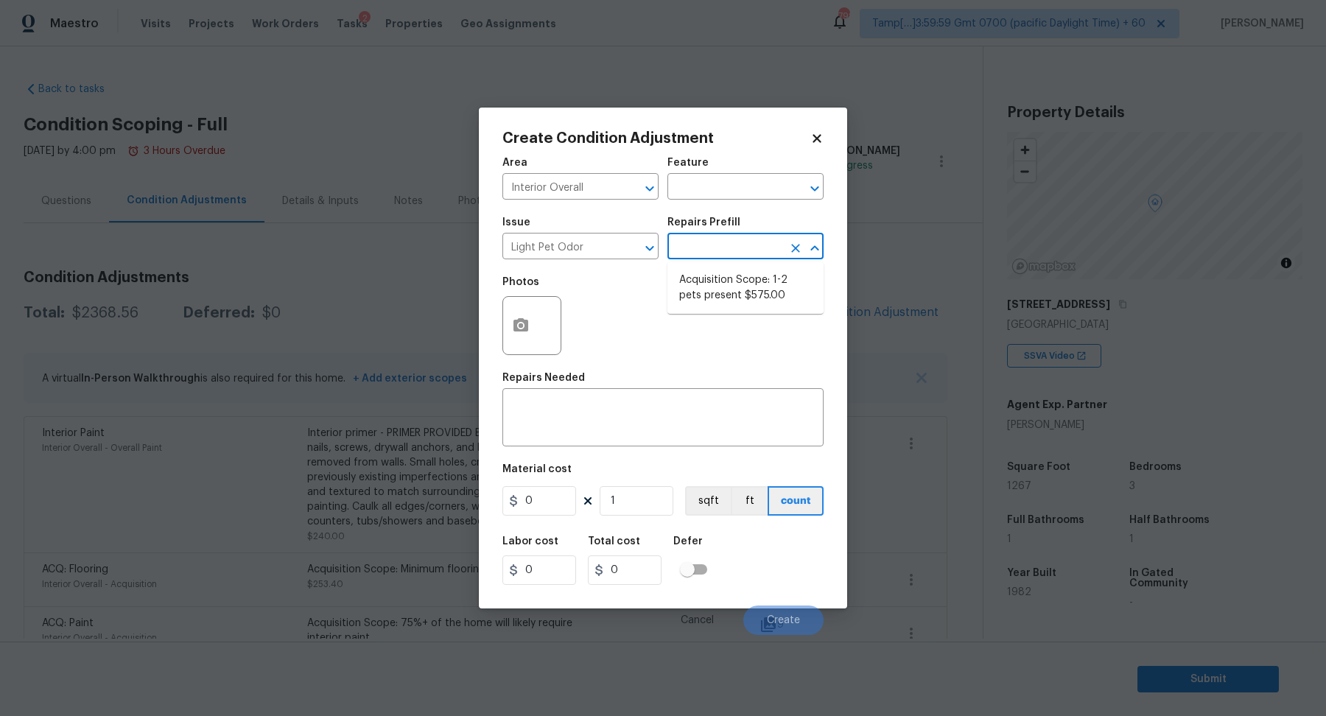
click at [707, 279] on li "Acquisition Scope: 1-2 pets present $575.00" at bounding box center [745, 288] width 156 height 40
type textarea "Acquisition Scope: 1-2 pets present"
type input "575"
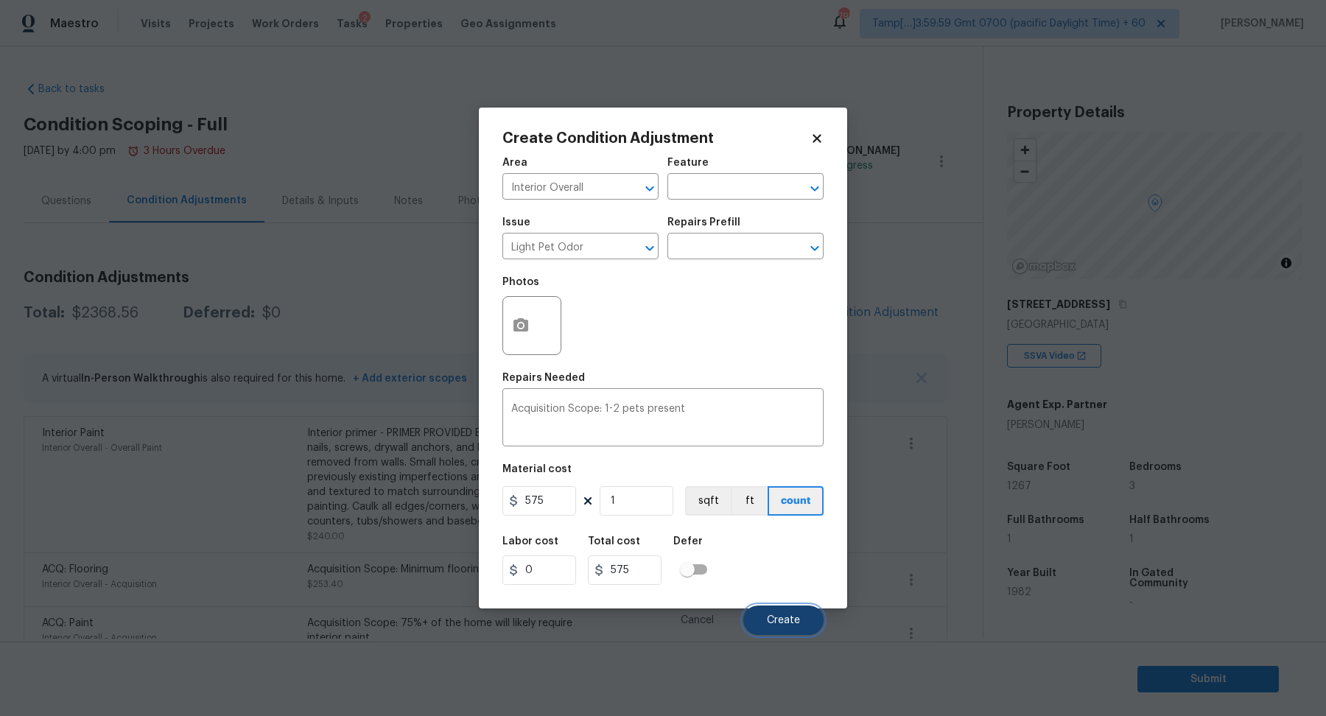
click at [779, 619] on span "Create" at bounding box center [783, 620] width 33 height 11
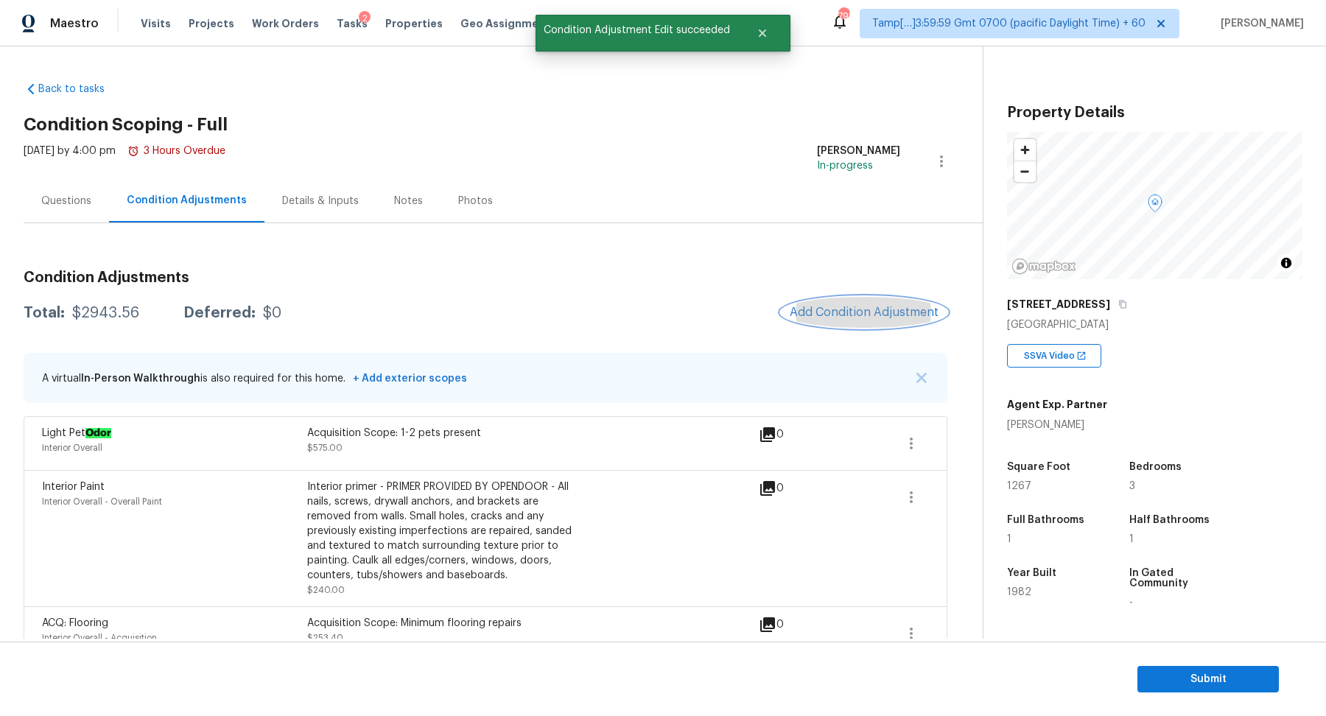
click at [887, 322] on button "Add Condition Adjustment" at bounding box center [864, 312] width 166 height 31
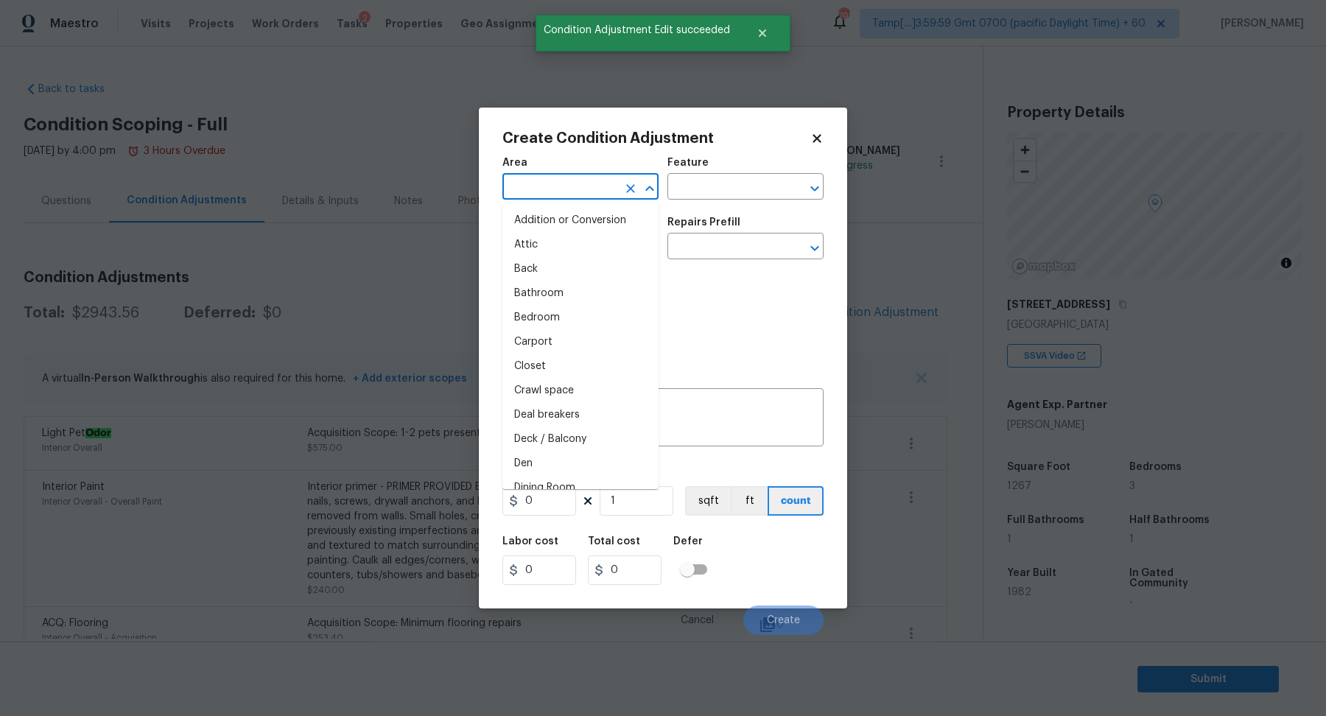
click at [597, 196] on input "text" at bounding box center [559, 188] width 115 height 23
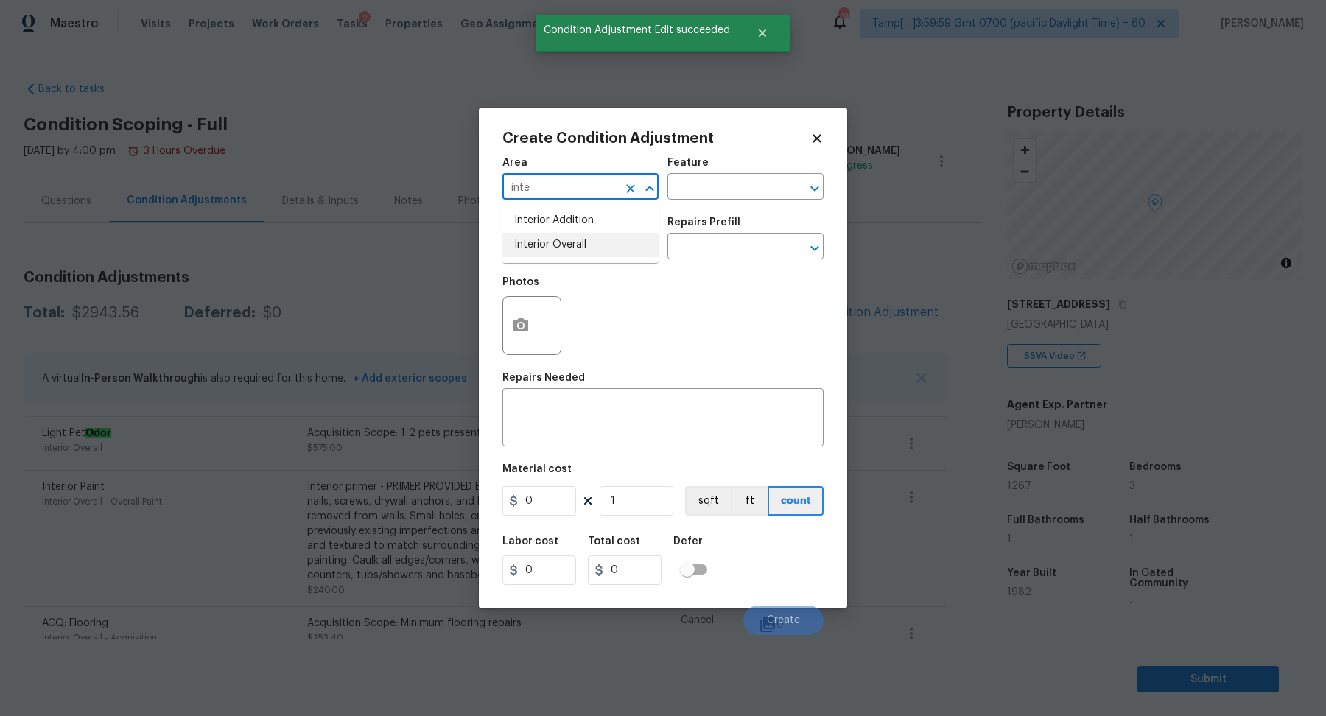
click at [562, 253] on li "Interior Overall" at bounding box center [580, 245] width 156 height 24
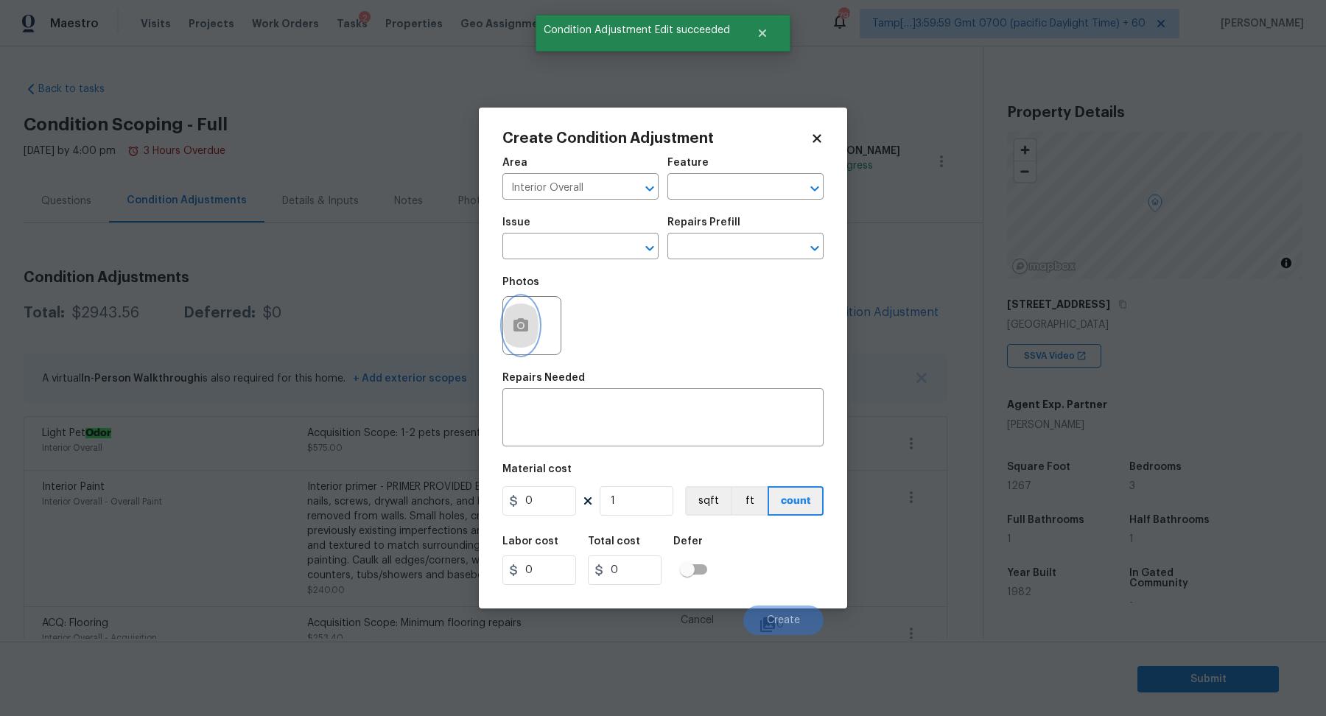
click at [531, 314] on button "button" at bounding box center [520, 325] width 35 height 57
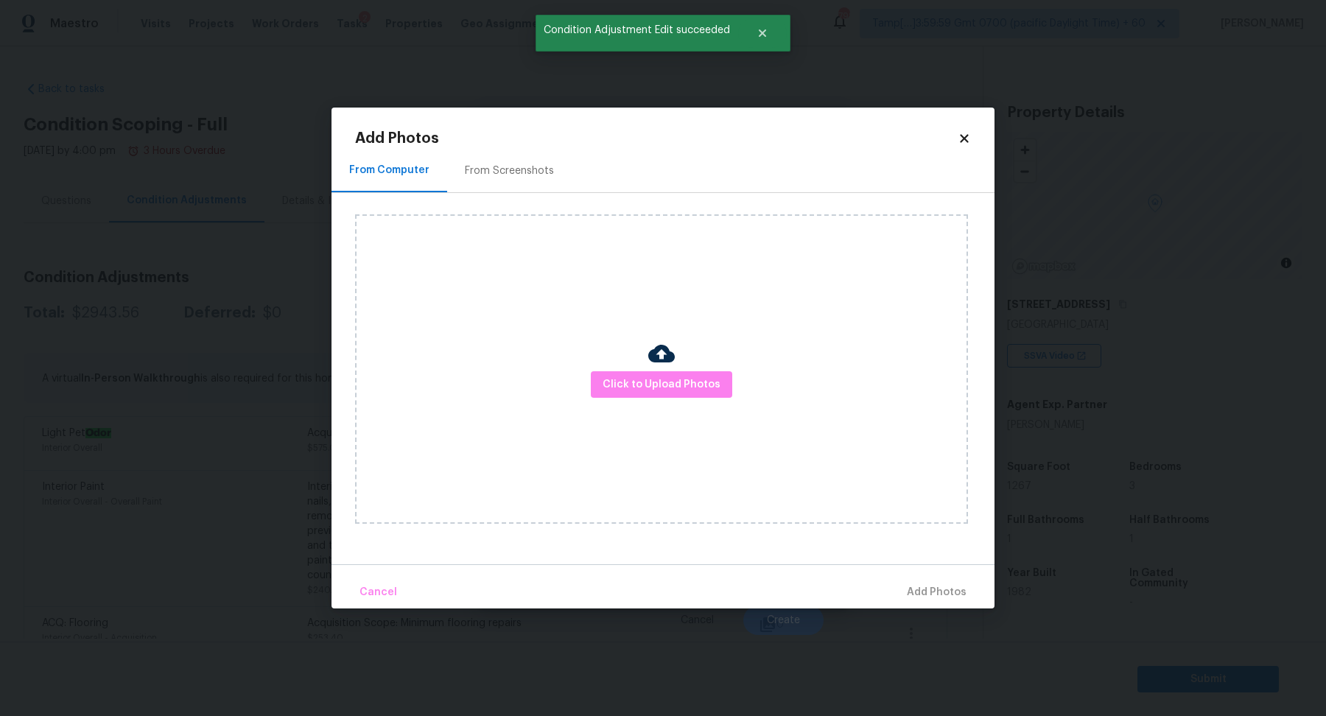
click at [635, 166] on div "From Computer From Screenshots" at bounding box center [662, 171] width 663 height 44
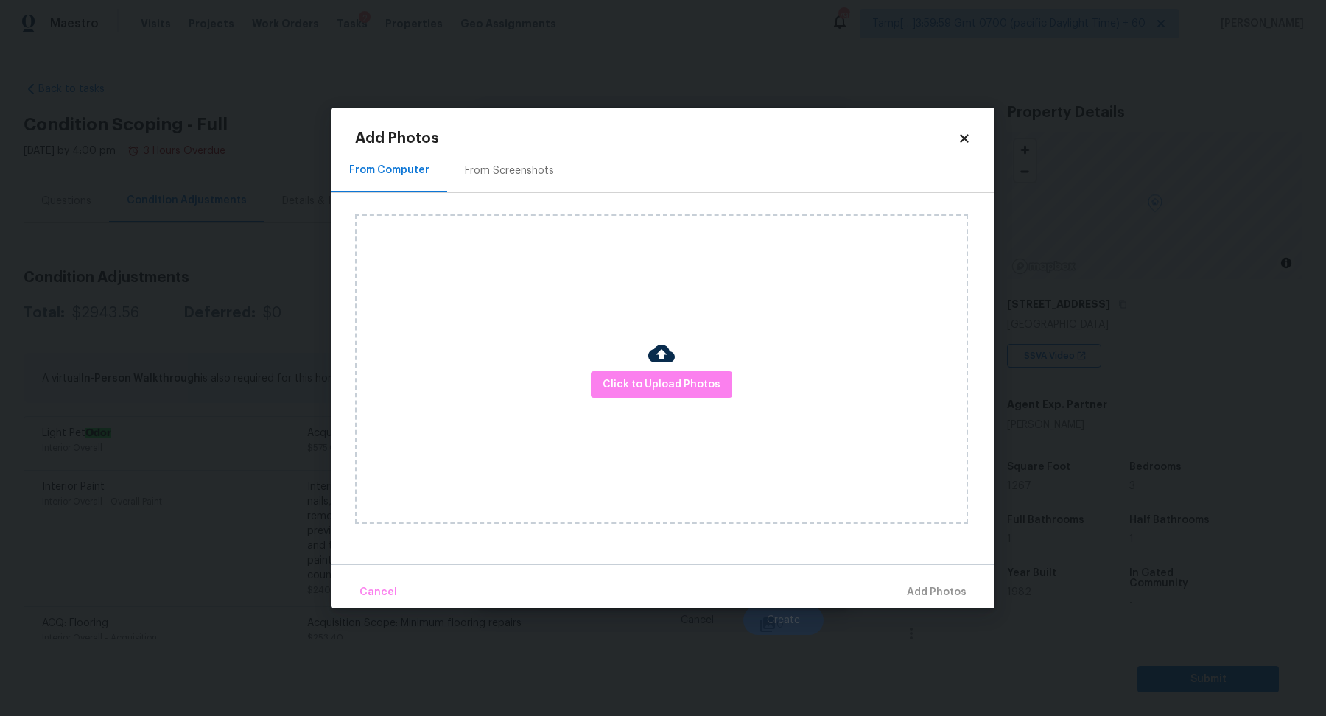
click at [973, 127] on div "Add Photos From Computer From Screenshots Click to Upload Photos Cancel Add Pho…" at bounding box center [662, 358] width 663 height 501
click at [971, 127] on div "Add Photos From Computer From Screenshots Click to Upload Photos Cancel Add Pho…" at bounding box center [662, 358] width 663 height 501
click at [971, 131] on div "Add Photos From Computer From Screenshots Click to Upload Photos Cancel Add Pho…" at bounding box center [662, 358] width 663 height 501
click at [964, 138] on icon at bounding box center [964, 138] width 8 height 8
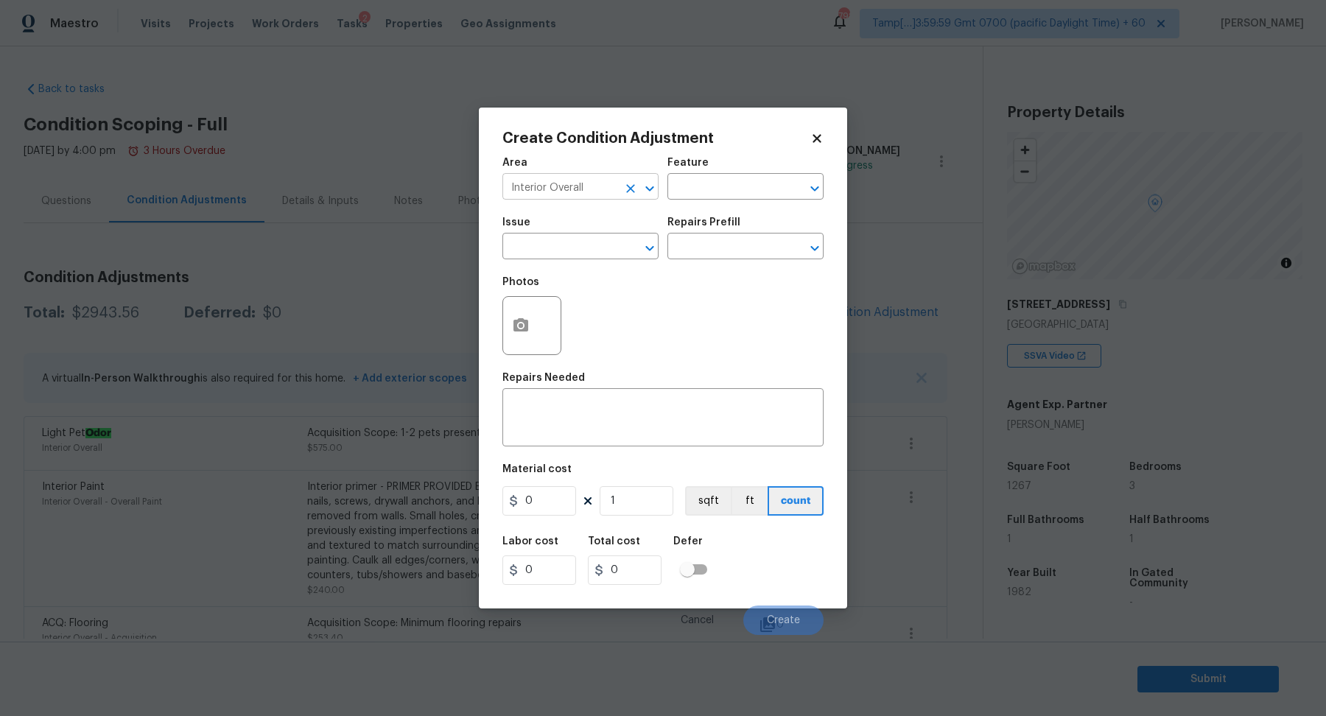
click at [592, 193] on input "Interior Overall" at bounding box center [559, 188] width 115 height 23
click at [527, 213] on li "Kitchen" at bounding box center [580, 220] width 156 height 24
type input "Kitchen"
click at [535, 305] on div at bounding box center [531, 325] width 59 height 59
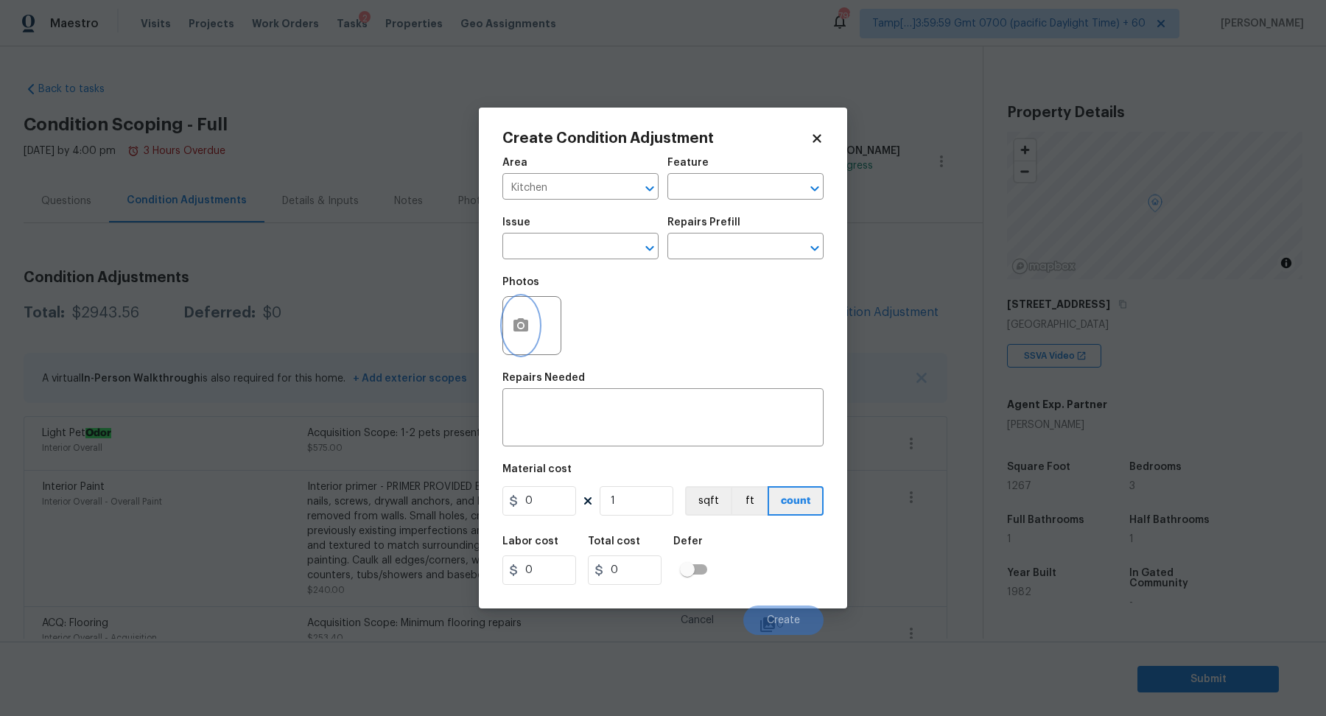
click at [516, 334] on icon "button" at bounding box center [521, 326] width 18 height 18
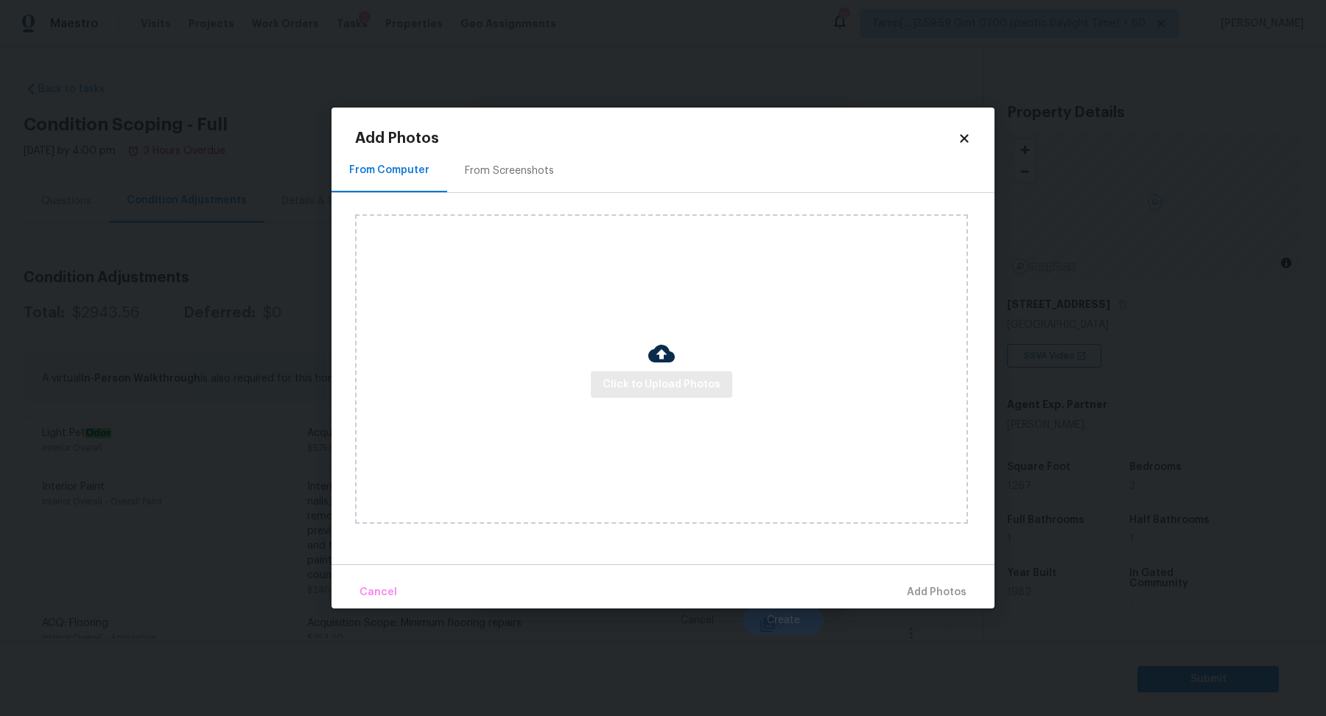
click at [631, 398] on div "Click to Upload Photos" at bounding box center [661, 368] width 613 height 309
click at [636, 396] on button "Click to Upload Photos" at bounding box center [661, 384] width 141 height 27
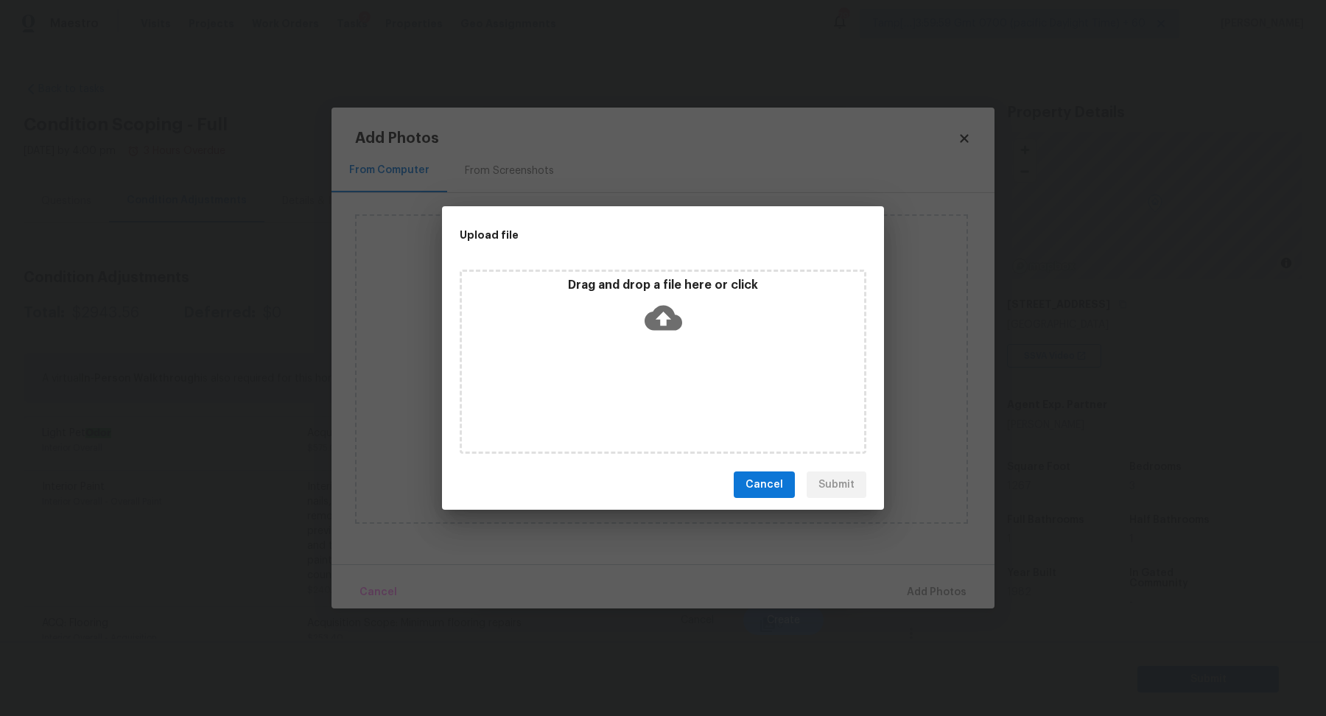
click at [694, 332] on div "Drag and drop a file here or click" at bounding box center [663, 309] width 402 height 63
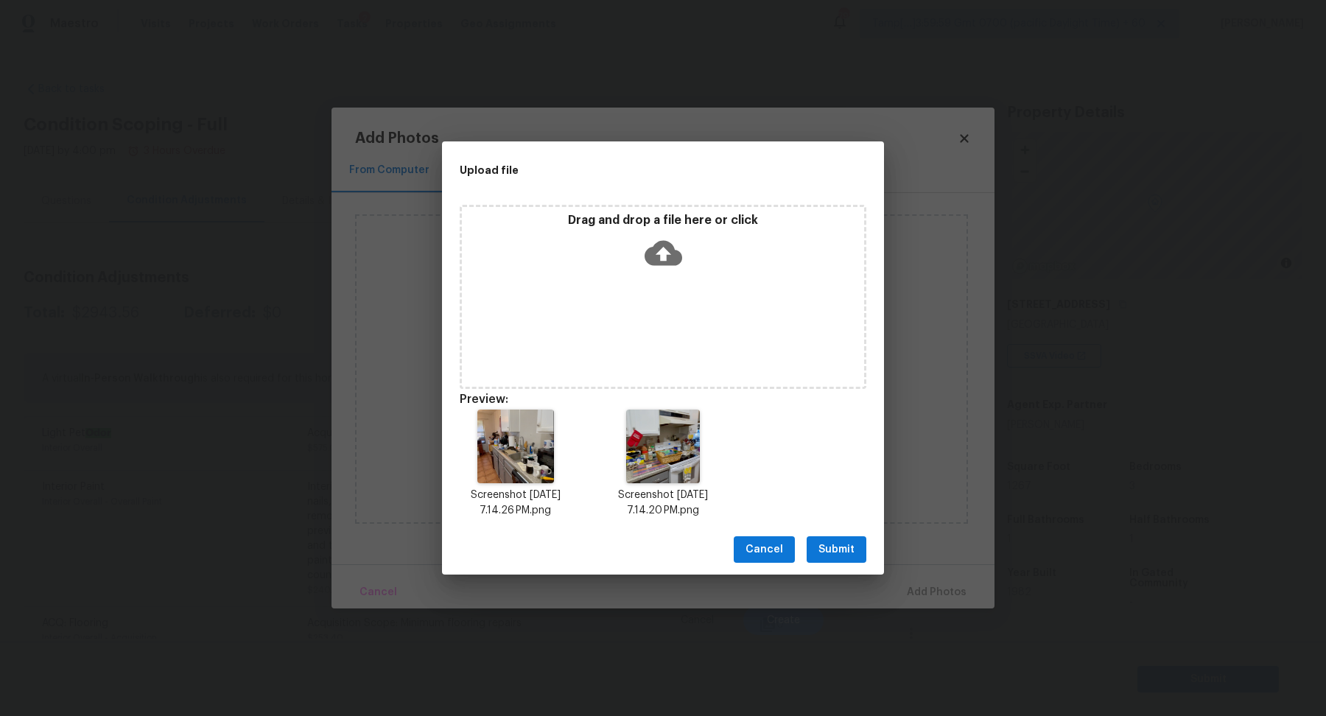
click at [842, 552] on span "Submit" at bounding box center [836, 550] width 36 height 18
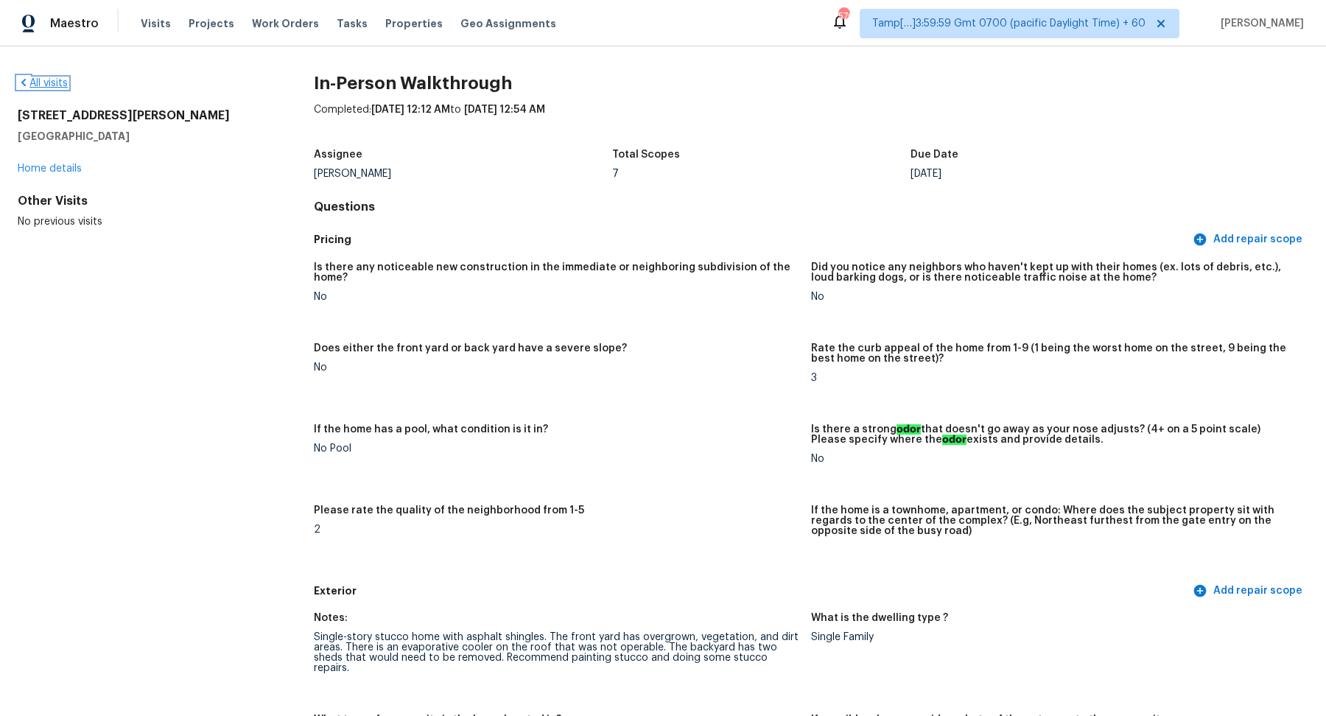
click at [58, 82] on link "All visits" at bounding box center [43, 83] width 50 height 10
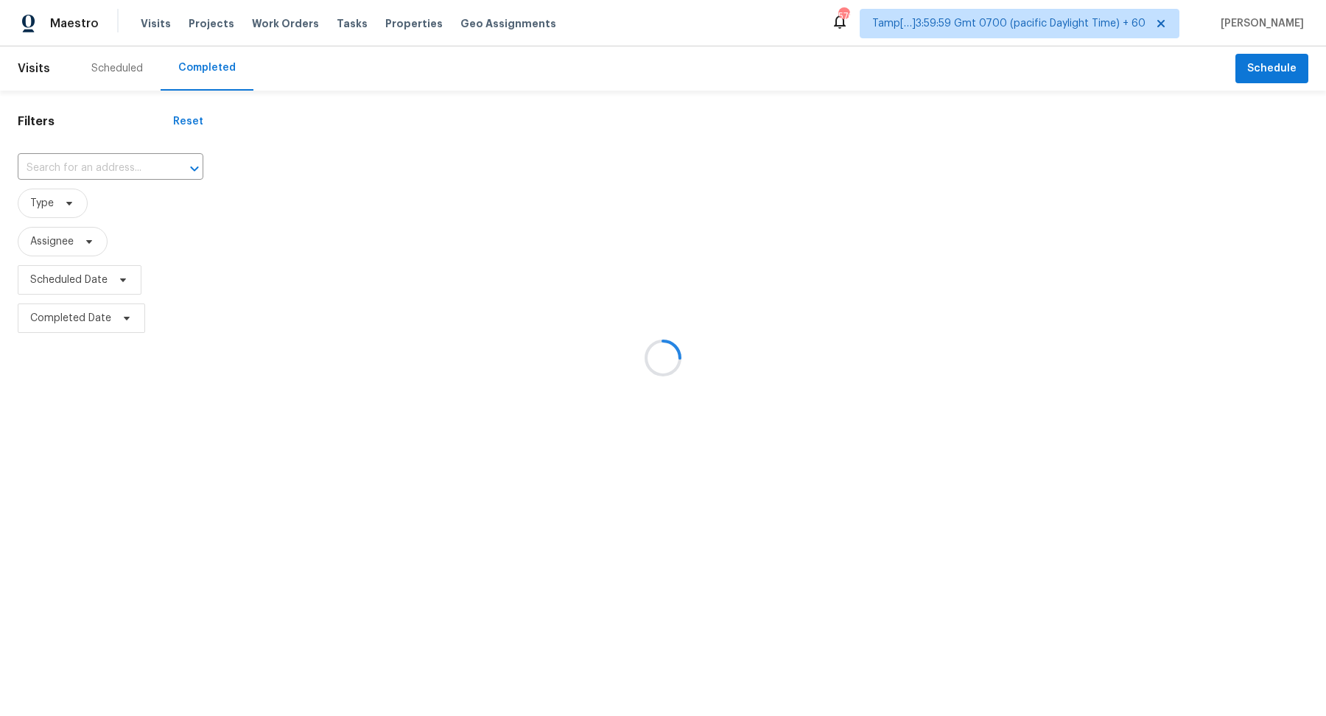
click at [71, 143] on div at bounding box center [663, 358] width 1326 height 716
click at [62, 171] on div at bounding box center [663, 358] width 1326 height 716
click at [69, 170] on div at bounding box center [663, 358] width 1326 height 716
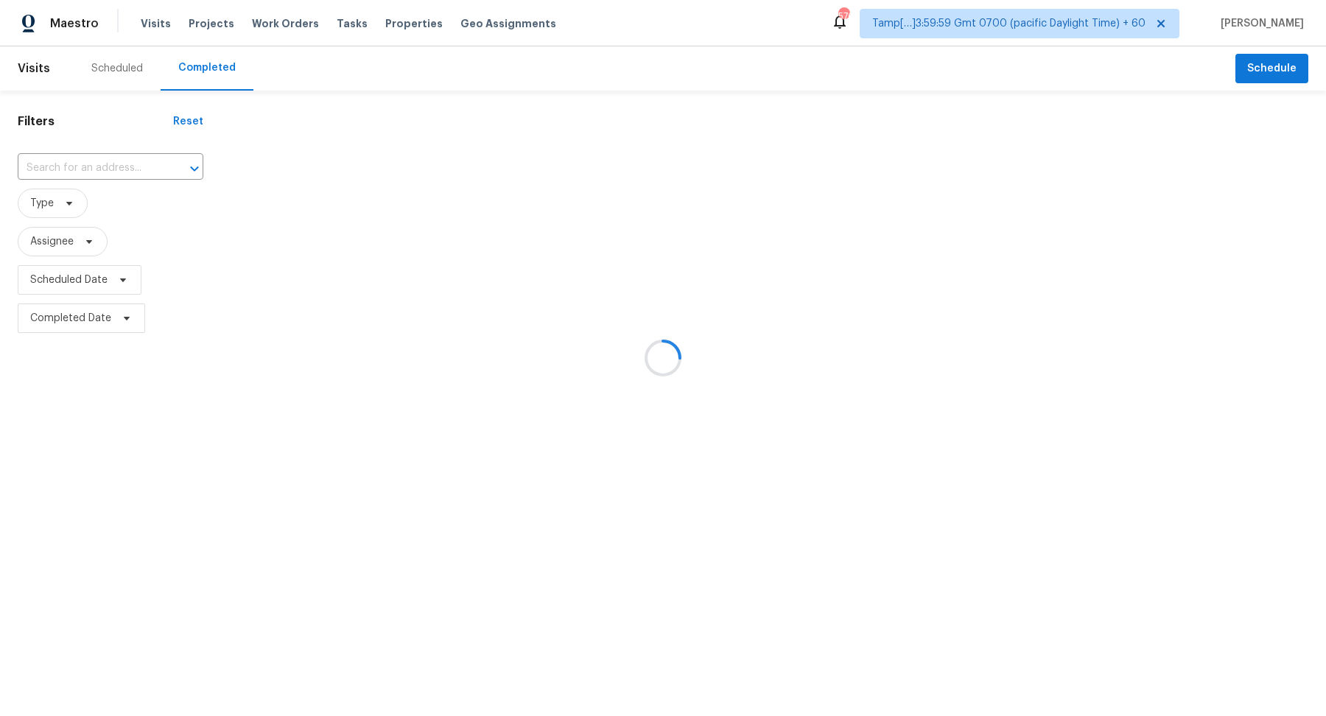
click at [69, 170] on div at bounding box center [663, 358] width 1326 height 716
click at [77, 169] on div at bounding box center [663, 358] width 1326 height 716
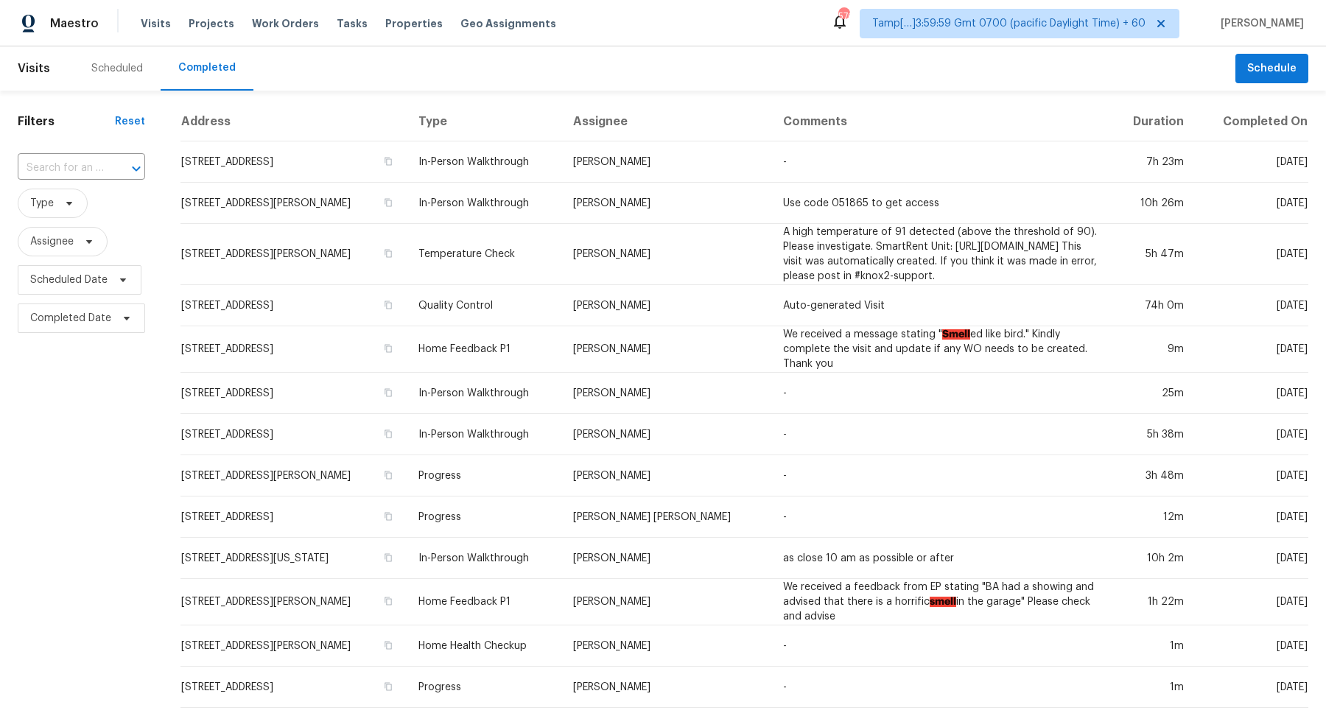
click at [77, 169] on input "text" at bounding box center [61, 168] width 86 height 23
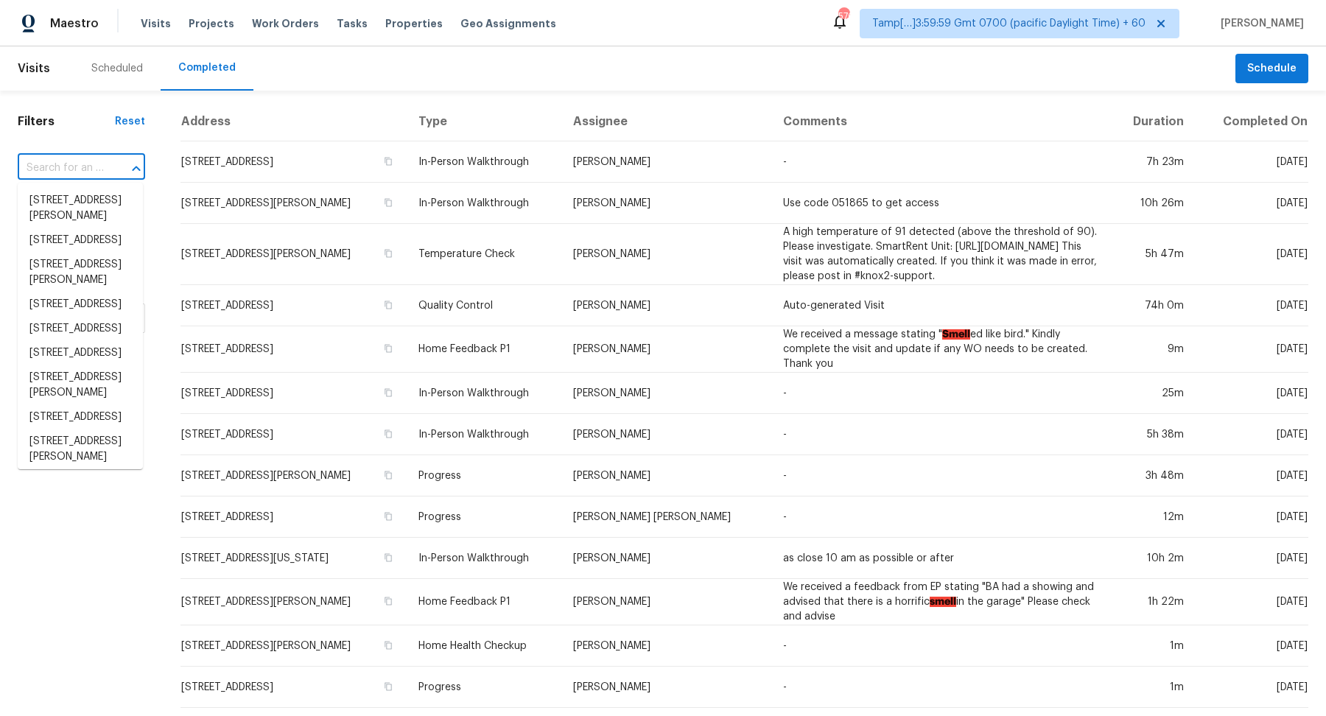
paste input "[STREET_ADDRESS]"
type input "[STREET_ADDRESS]"
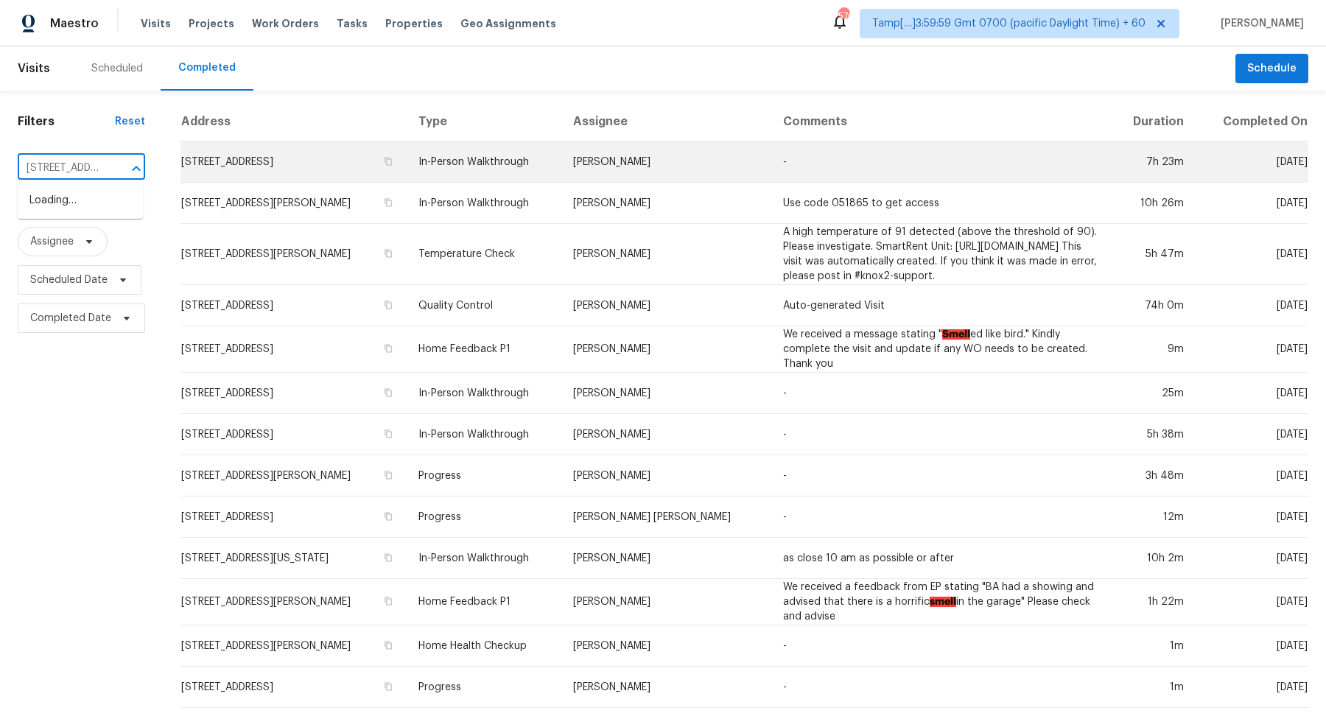
scroll to position [0, 173]
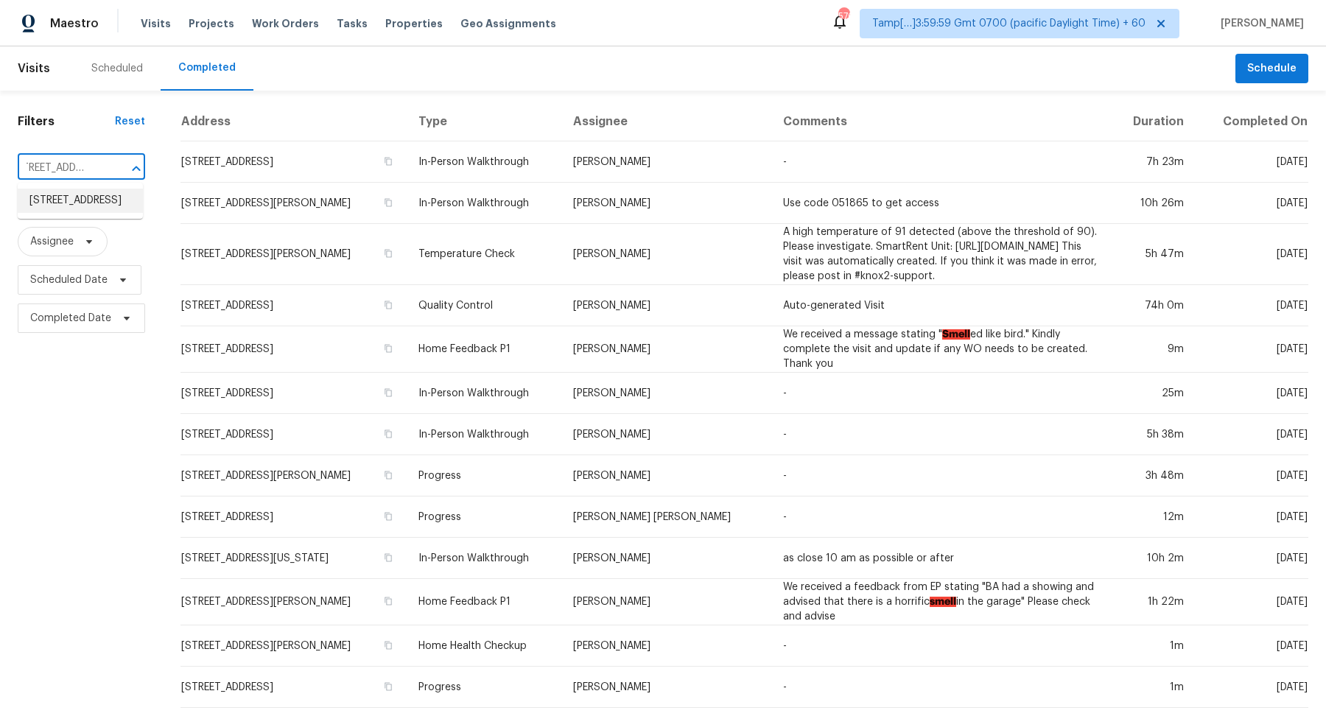
click at [98, 200] on li "[STREET_ADDRESS]" at bounding box center [80, 201] width 125 height 24
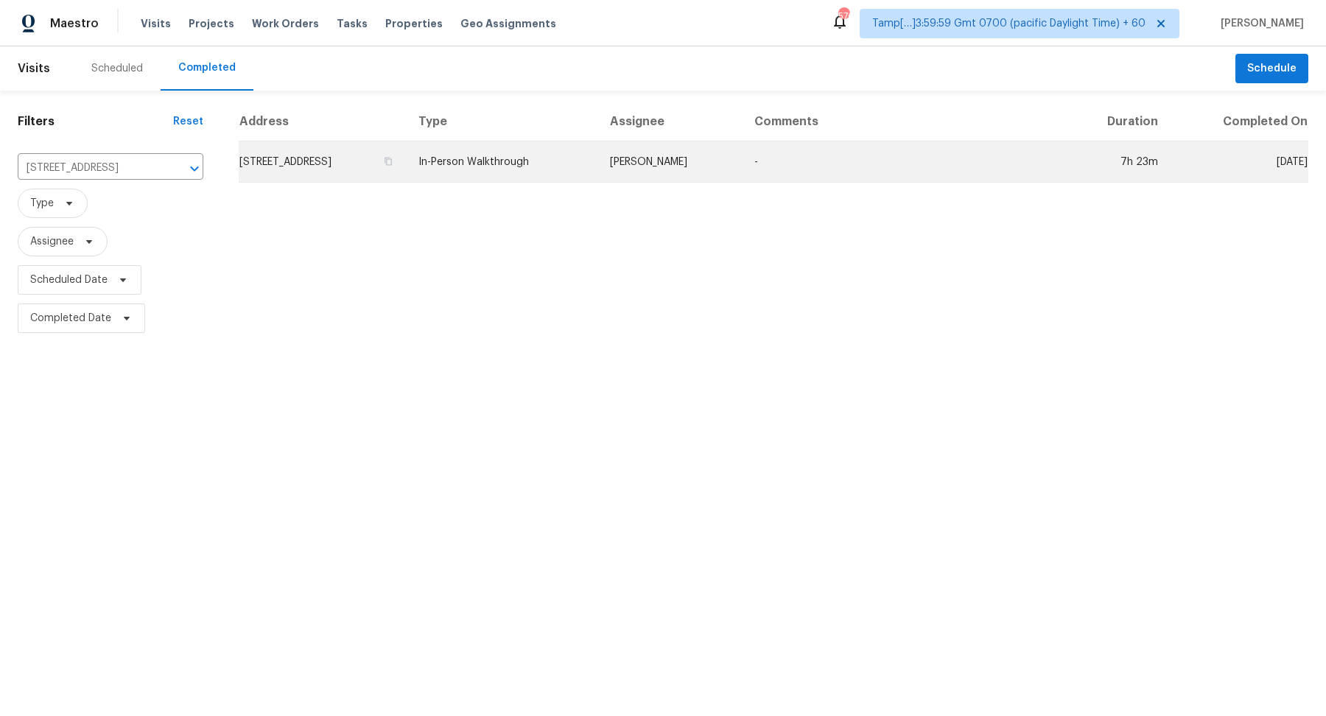
click at [383, 168] on td "[STREET_ADDRESS]" at bounding box center [323, 161] width 168 height 41
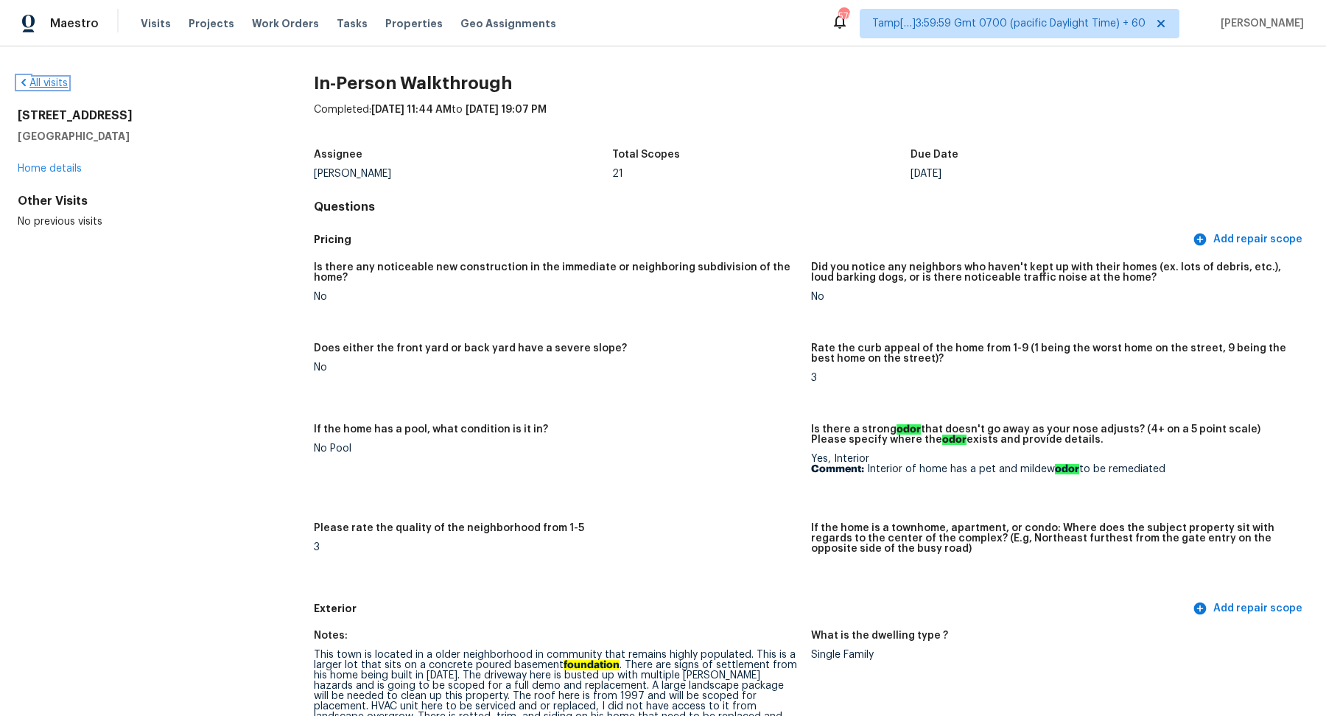
click at [52, 84] on link "All visits" at bounding box center [43, 83] width 50 height 10
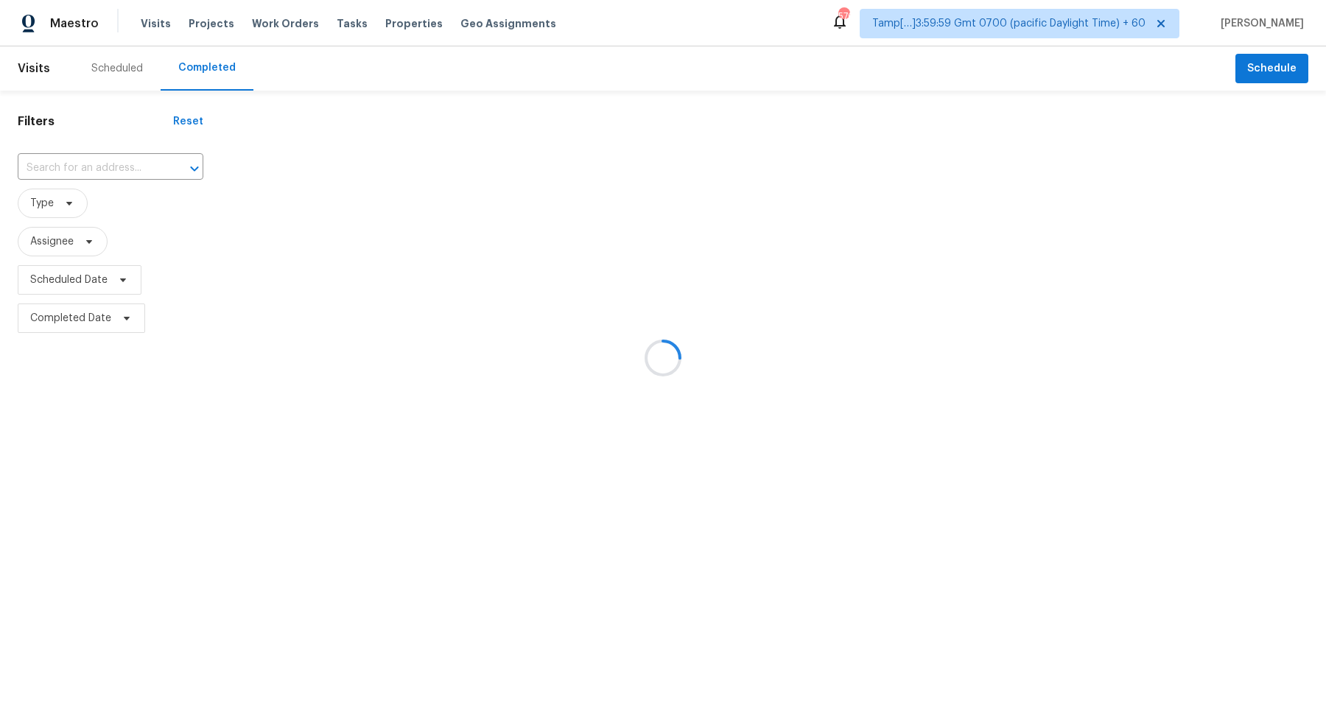
click at [80, 164] on div at bounding box center [663, 358] width 1326 height 716
click at [80, 164] on input "text" at bounding box center [90, 168] width 144 height 23
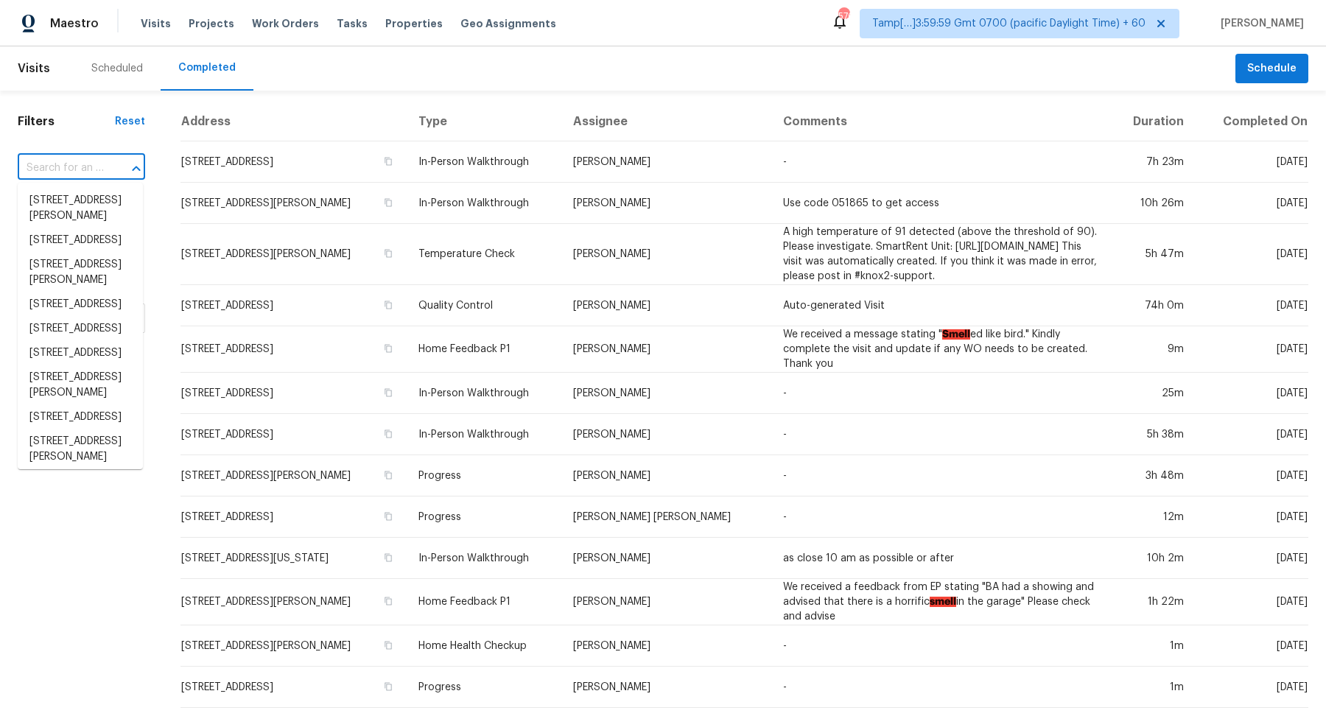
paste input "[STREET_ADDRESS]"
type input "[STREET_ADDRESS]"
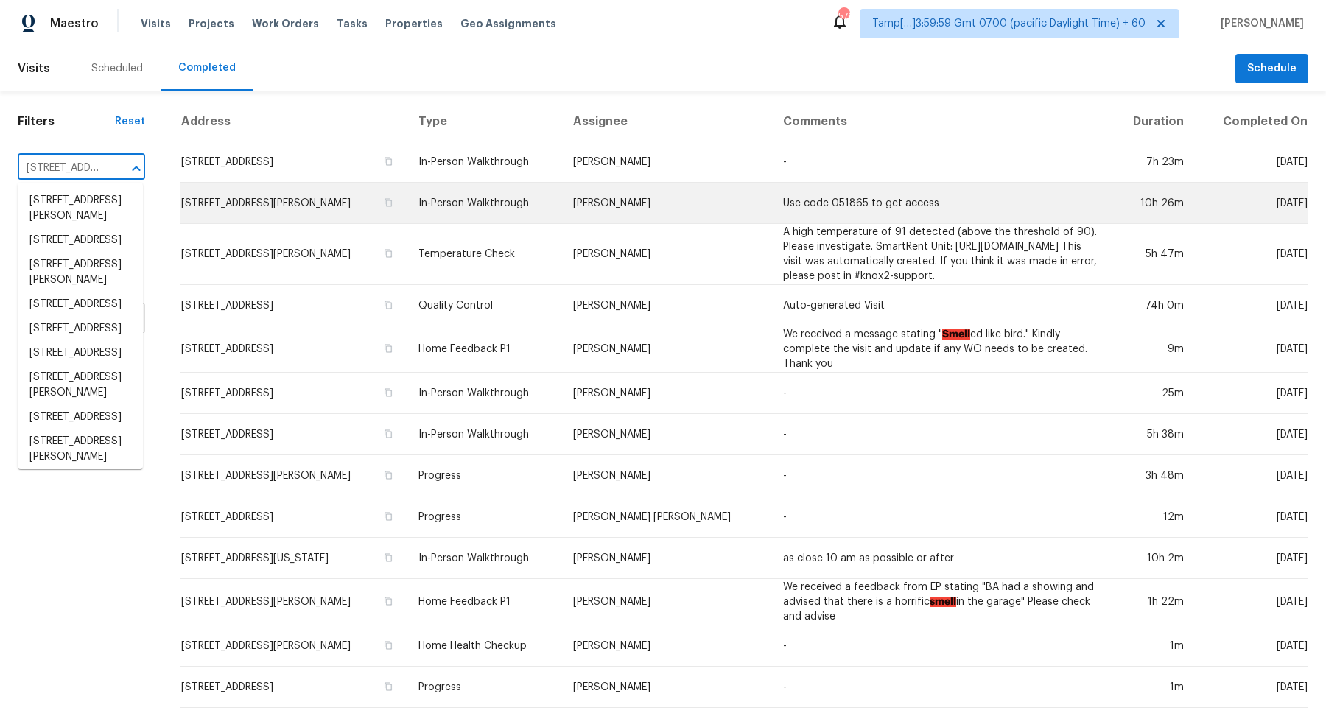
scroll to position [0, 106]
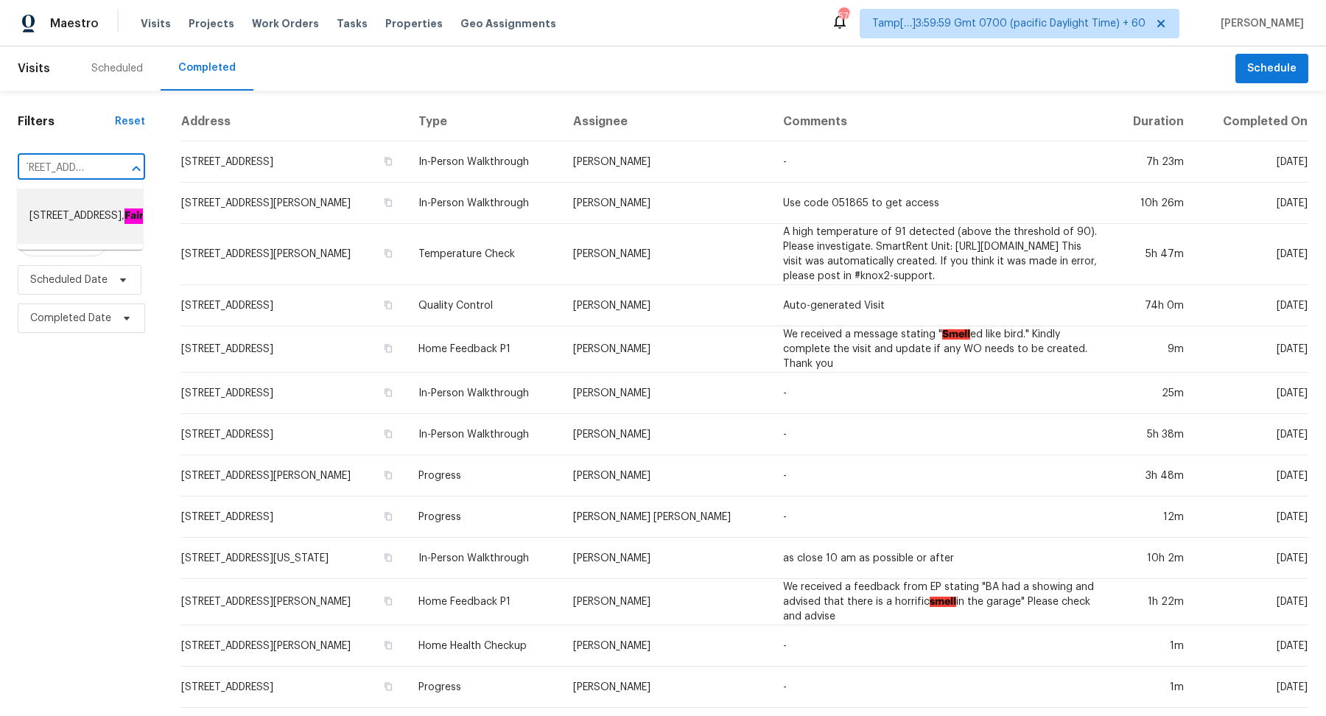
click at [73, 211] on li "[STREET_ADDRESS]" at bounding box center [80, 216] width 125 height 55
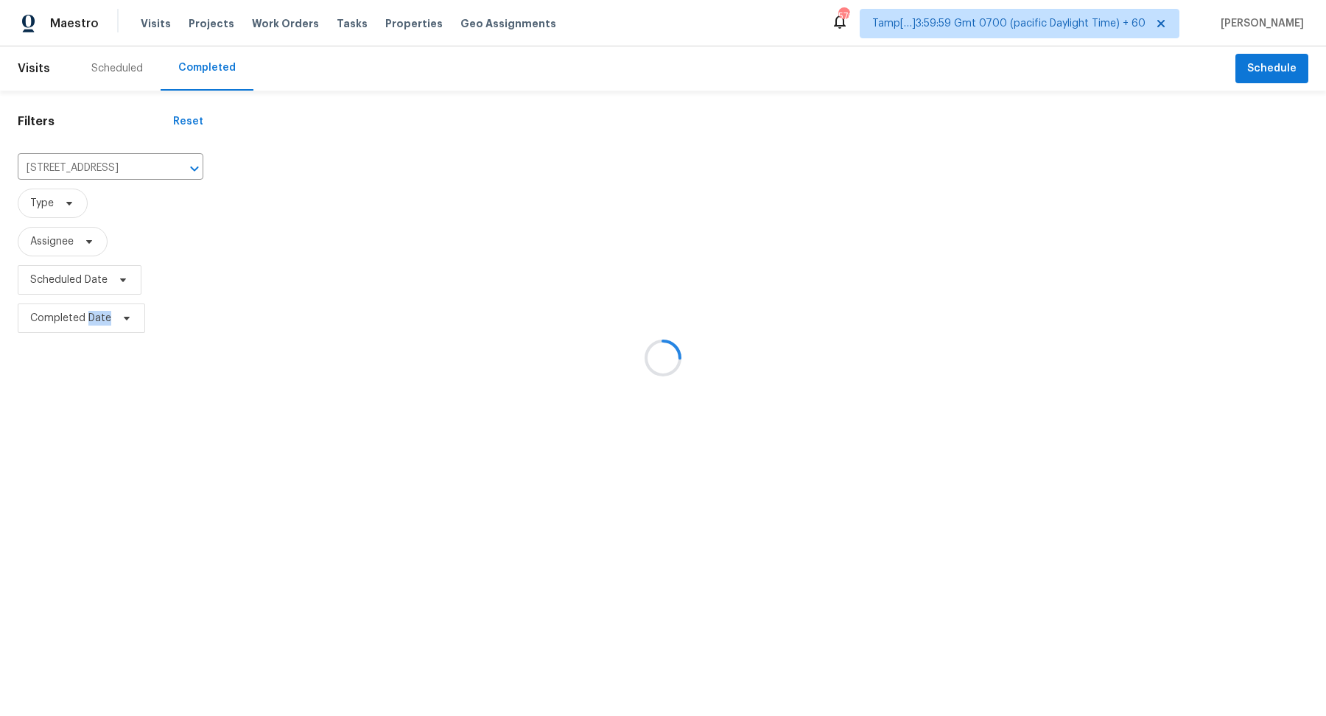
click at [204, 211] on div at bounding box center [663, 358] width 1326 height 716
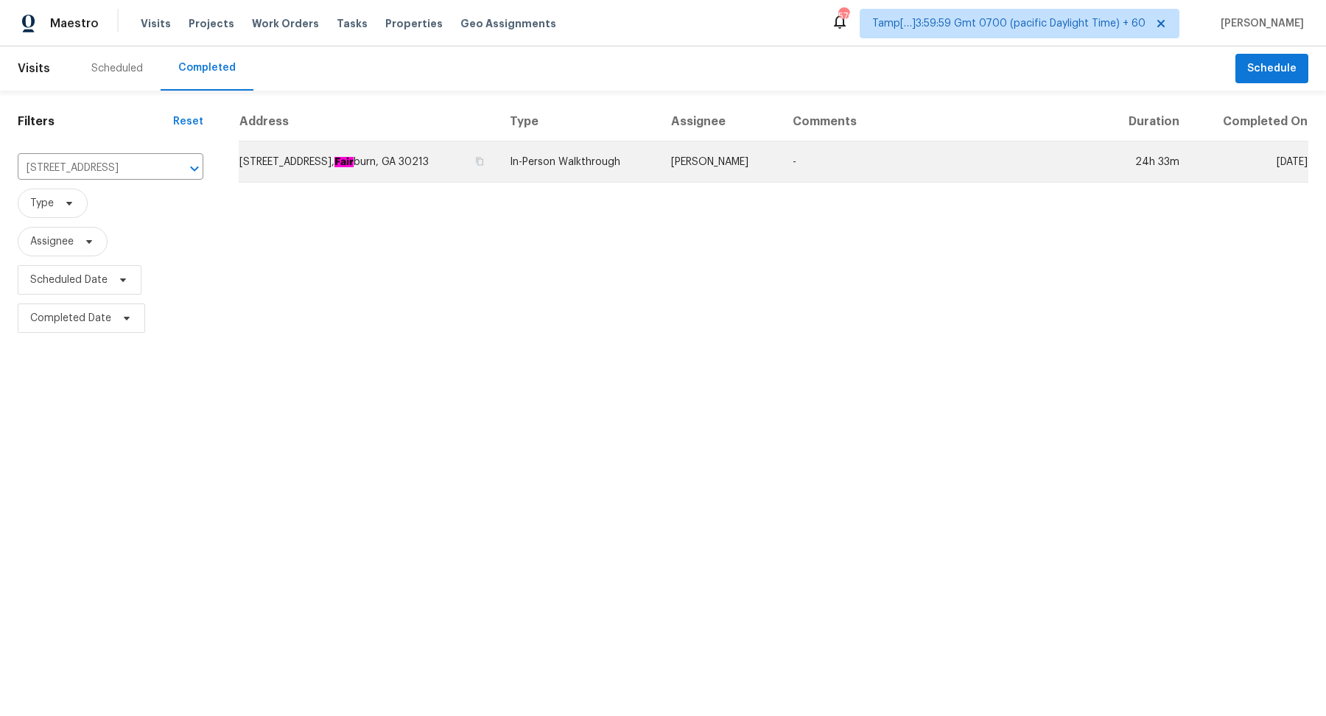
click at [283, 174] on td "[STREET_ADDRESS]" at bounding box center [368, 161] width 259 height 41
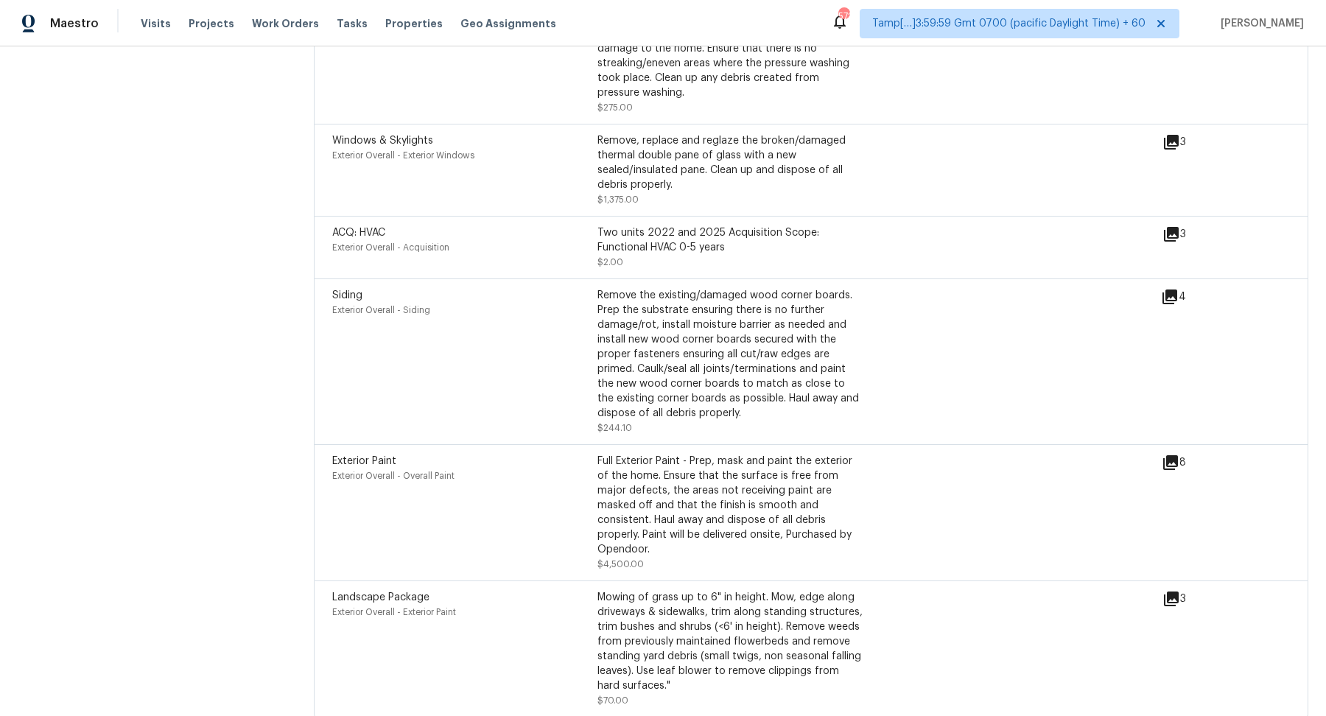
scroll to position [4173, 0]
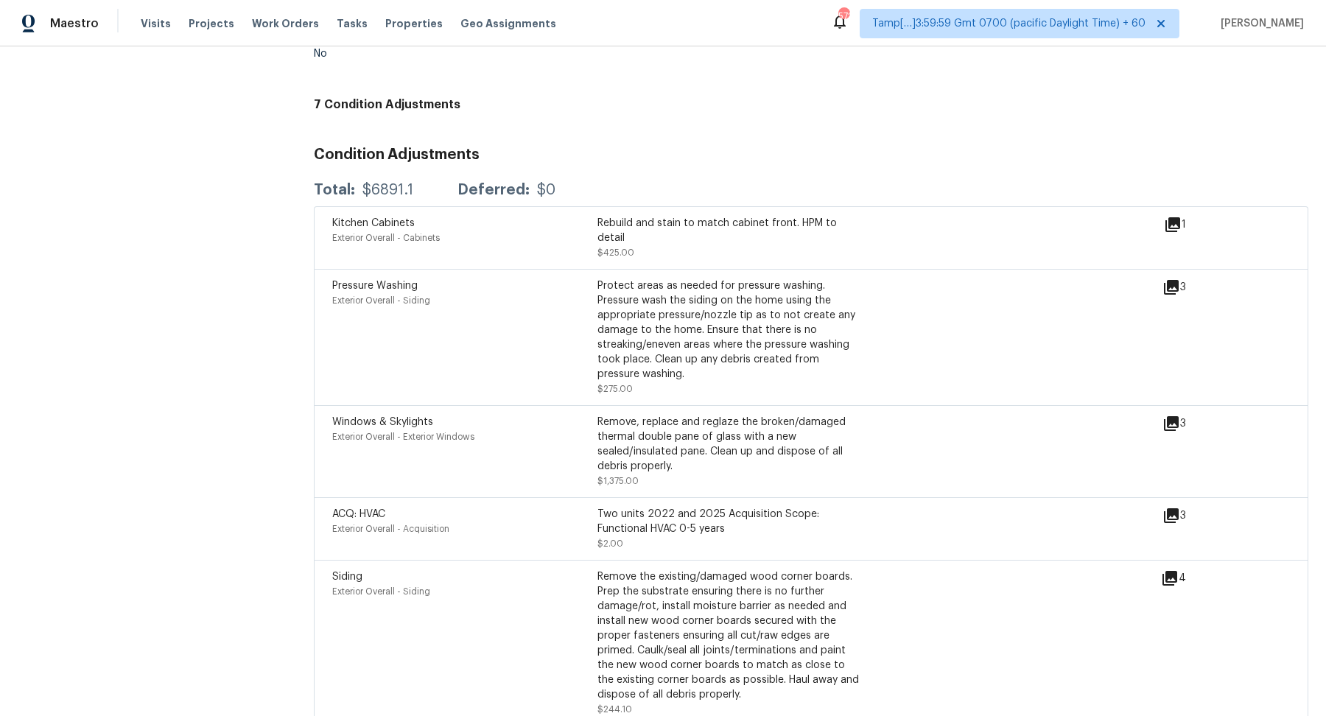
click at [1165, 216] on icon at bounding box center [1173, 225] width 18 height 18
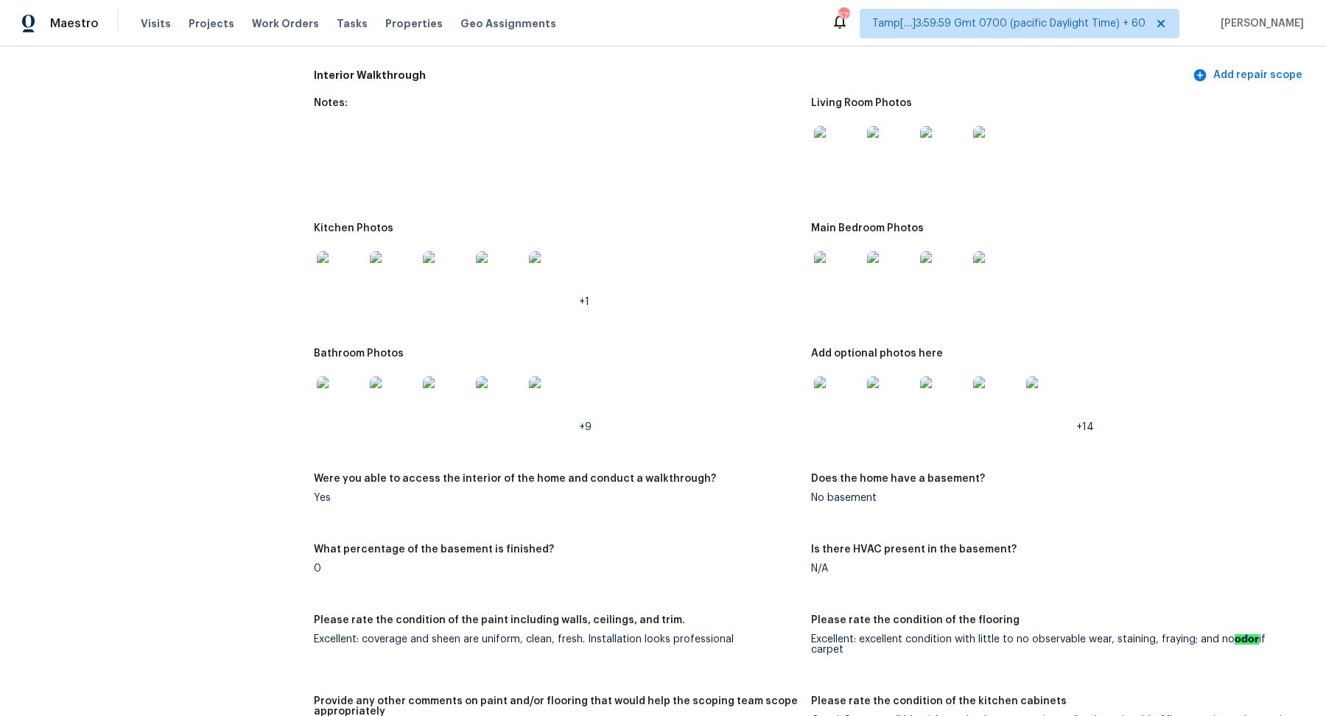
scroll to position [2098, 0]
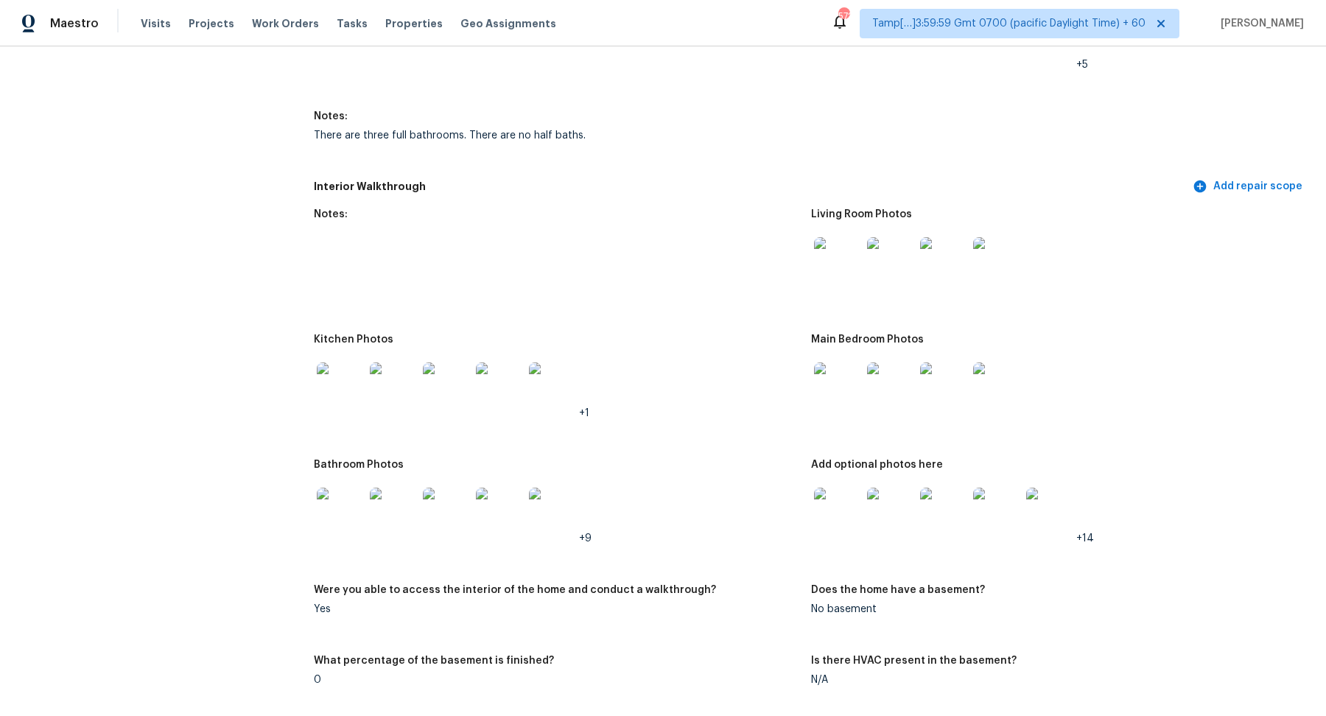
click at [818, 256] on img at bounding box center [837, 260] width 47 height 47
click at [302, 397] on div "All visits [STREET_ADDRESS] Home details Other Visits No previous visits In-Per…" at bounding box center [663, 544] width 1290 height 5133
click at [303, 397] on div "All visits [STREET_ADDRESS] Home details Other Visits No previous visits In-Per…" at bounding box center [663, 544] width 1290 height 5133
click at [410, 393] on img at bounding box center [393, 385] width 47 height 47
click at [837, 380] on img at bounding box center [837, 385] width 47 height 47
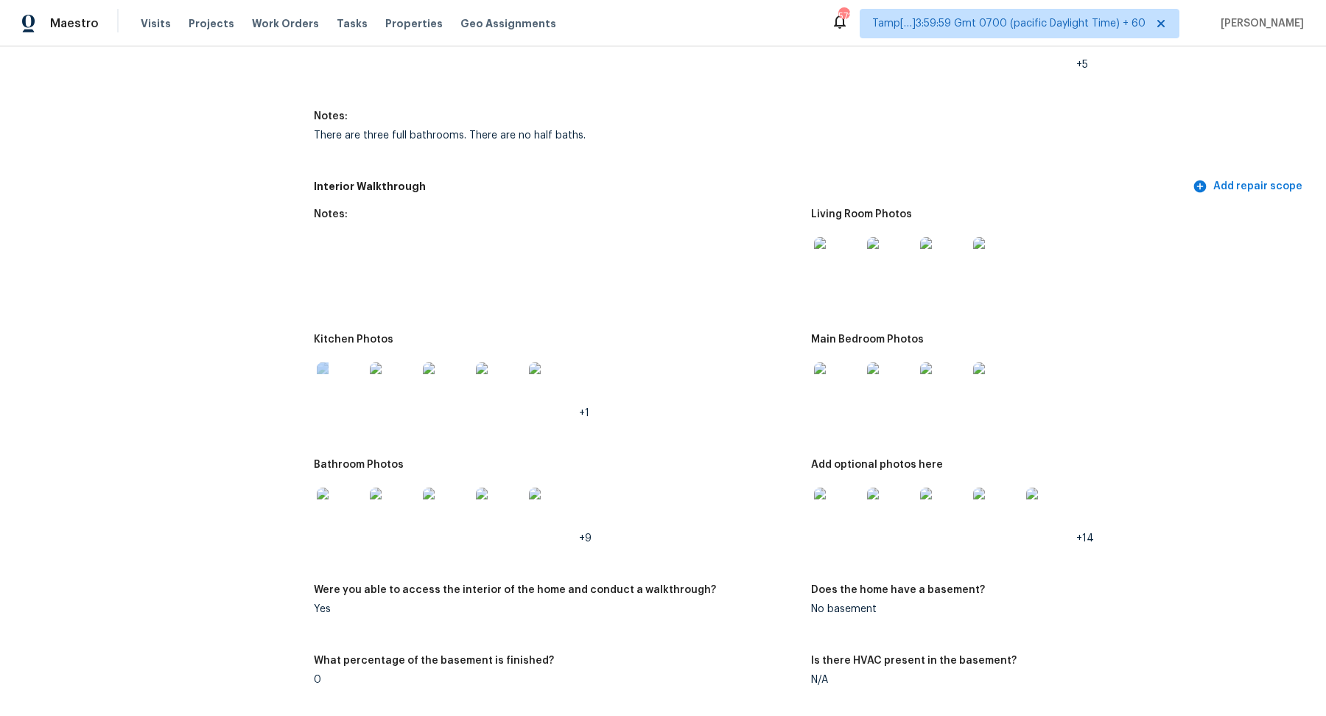
click at [820, 390] on img at bounding box center [837, 385] width 47 height 47
click at [834, 510] on img at bounding box center [837, 511] width 47 height 47
click at [395, 504] on img at bounding box center [393, 511] width 47 height 47
click at [827, 362] on img at bounding box center [837, 385] width 47 height 47
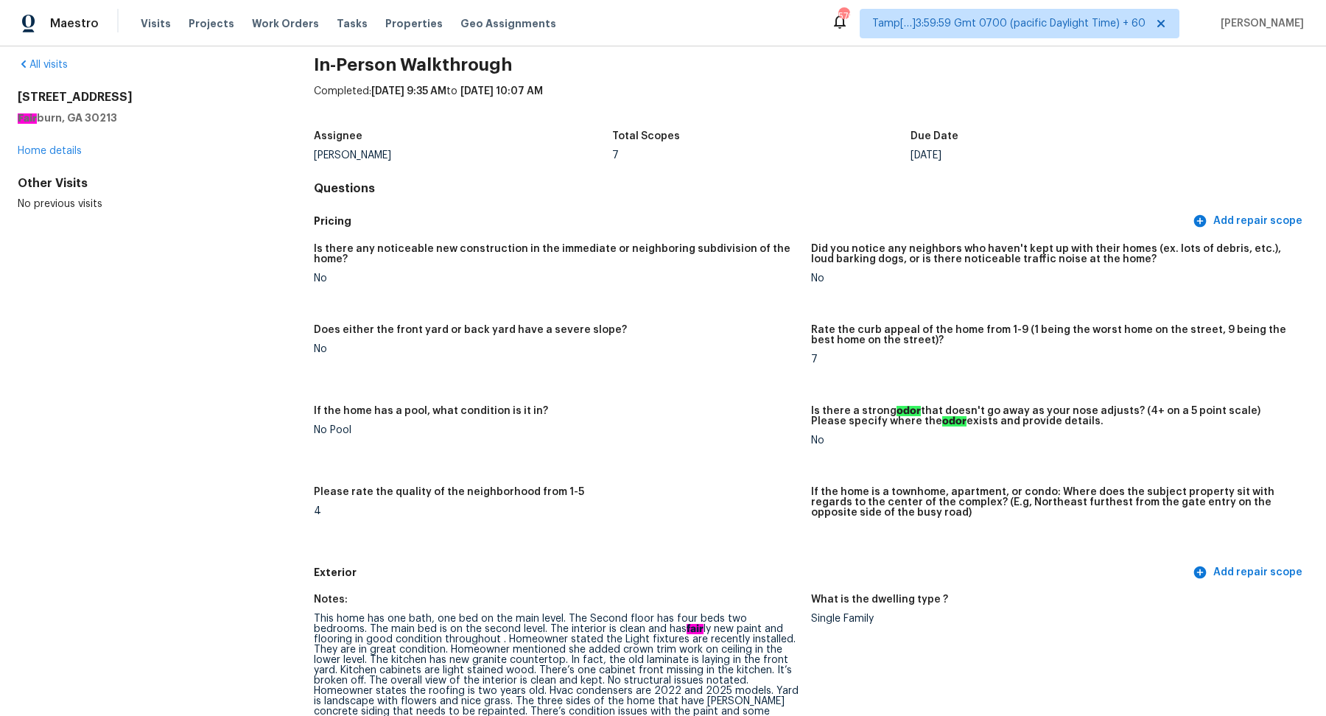
scroll to position [0, 0]
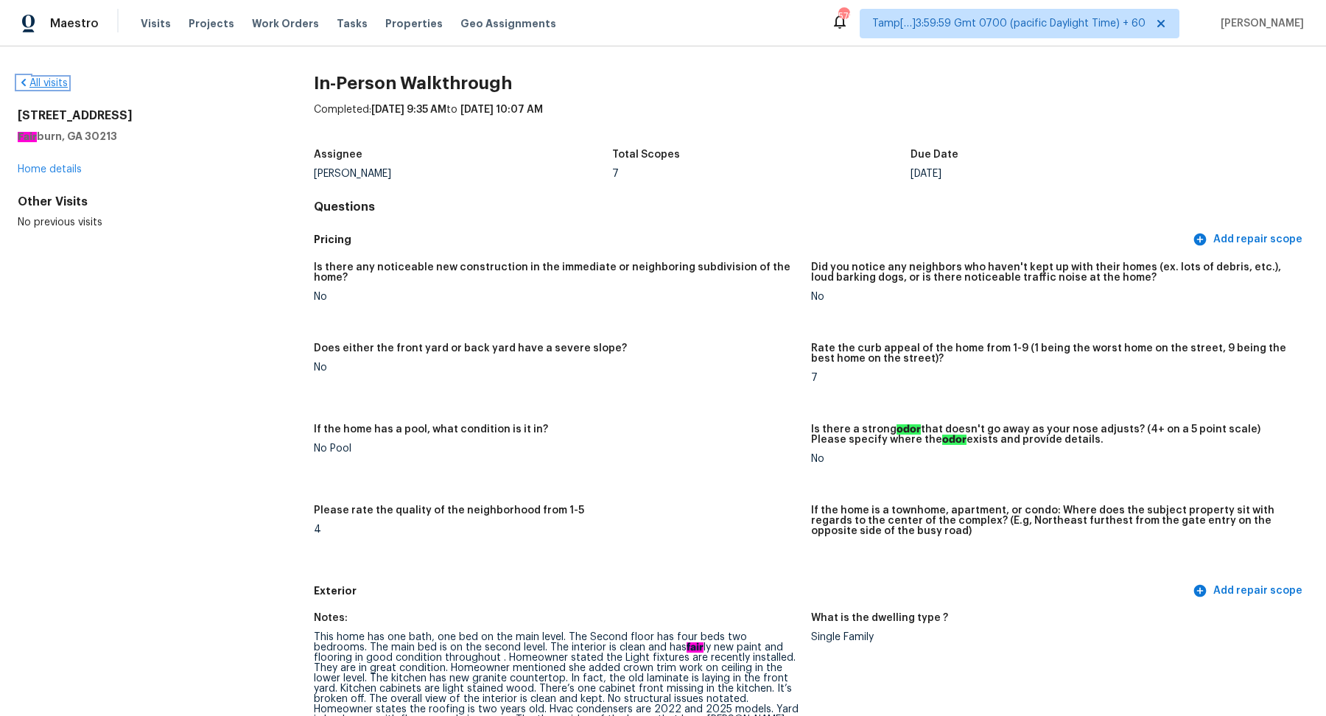
click at [47, 86] on link "All visits" at bounding box center [43, 83] width 50 height 10
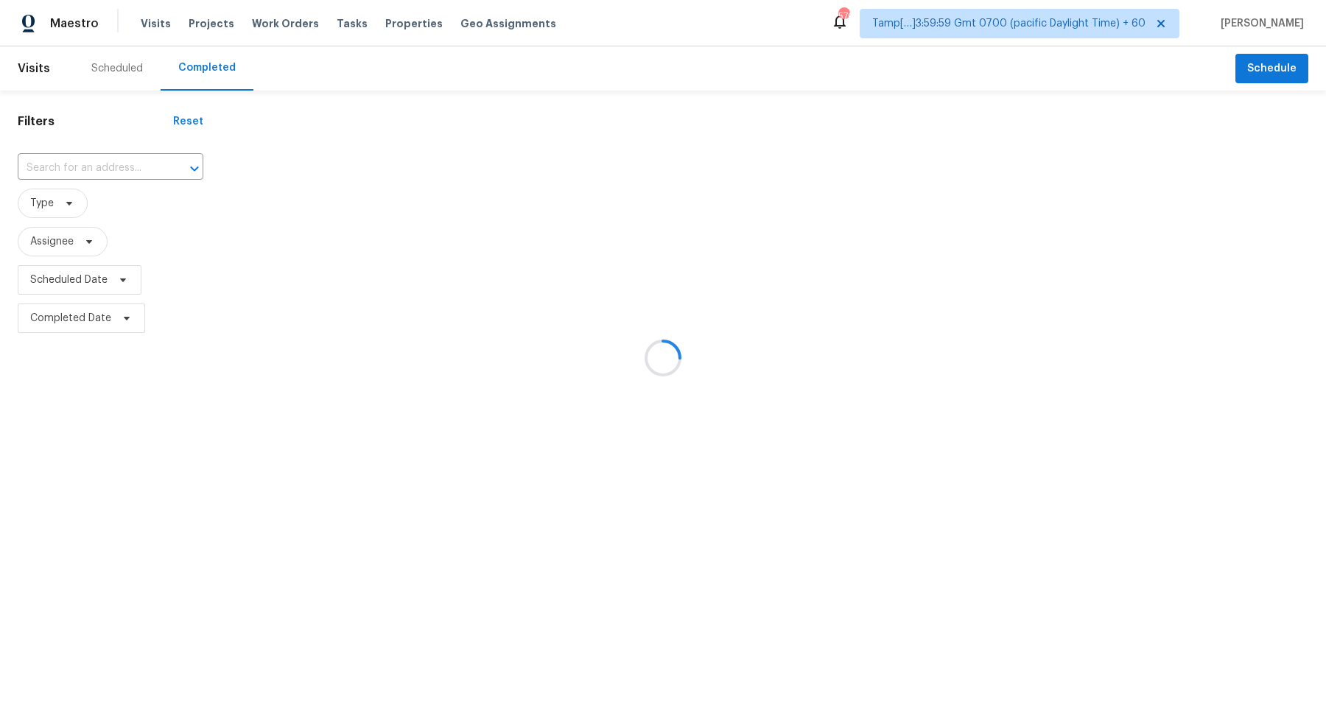
click at [108, 155] on div at bounding box center [663, 358] width 1326 height 716
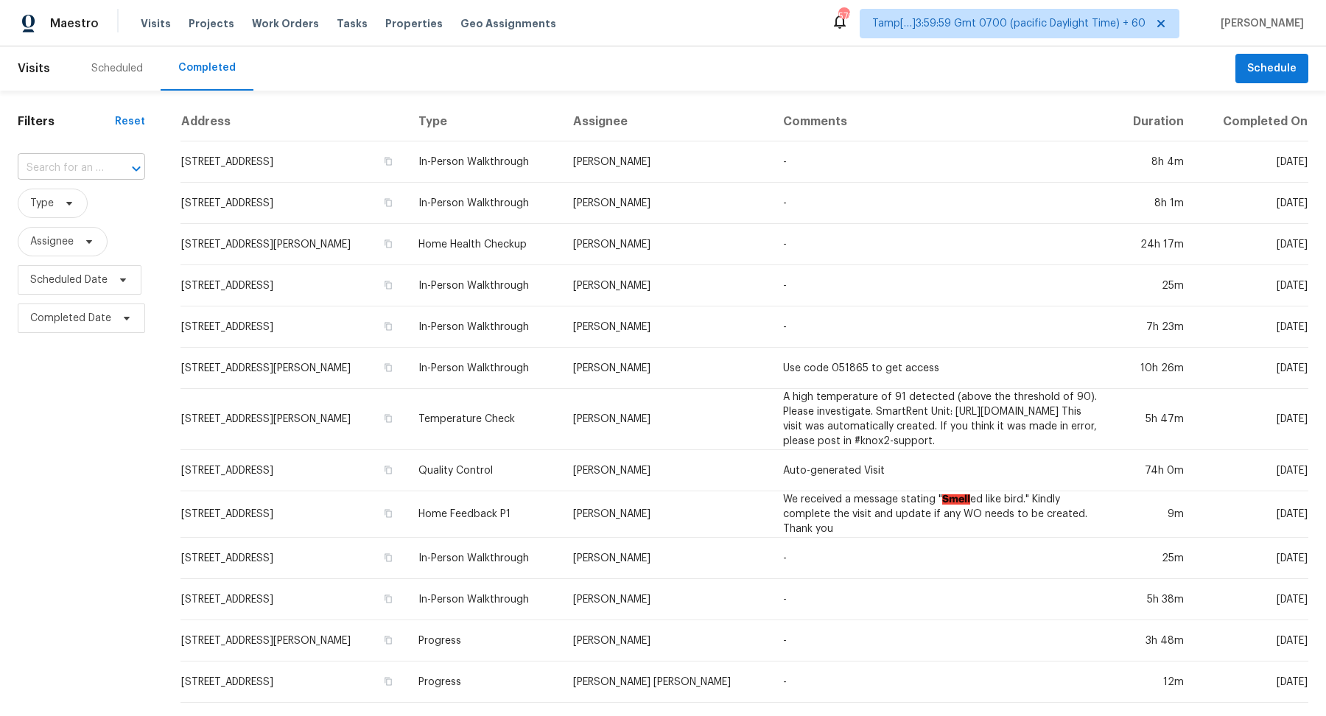
click at [113, 161] on div at bounding box center [126, 168] width 38 height 21
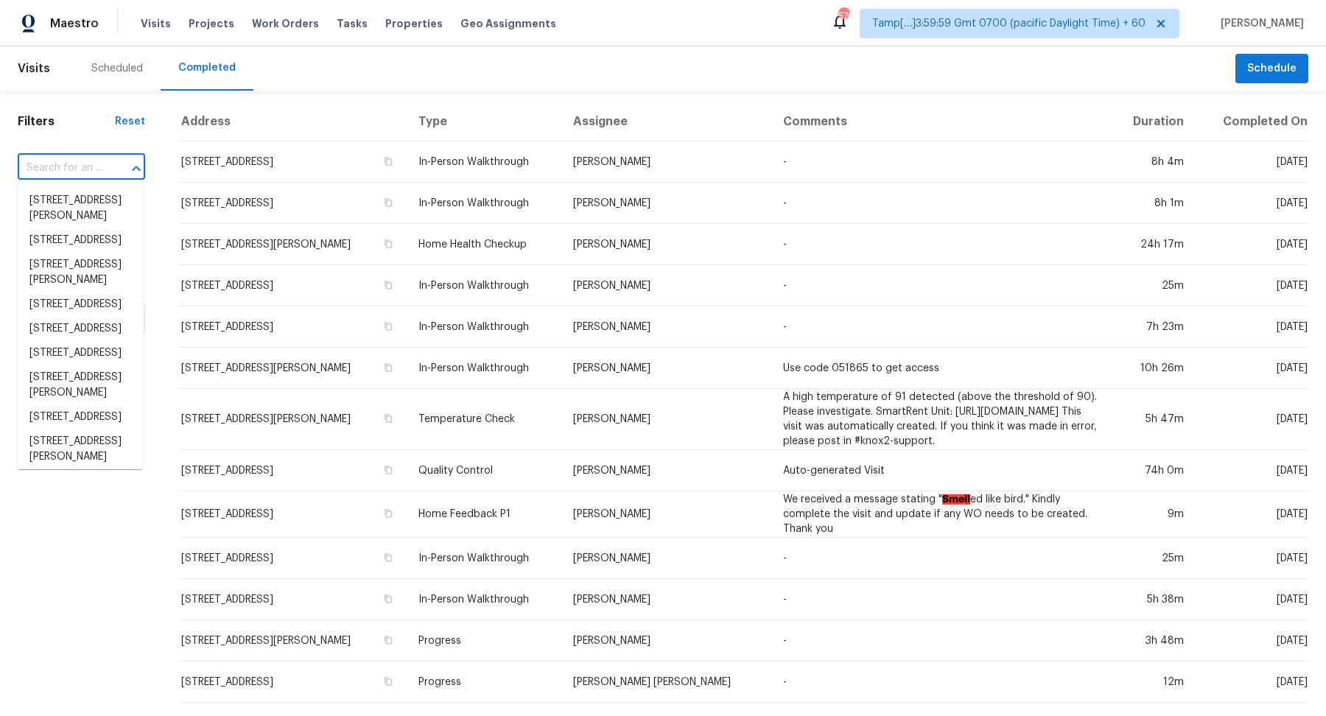
paste input "4525 Wood Thrush Dr, Cleveland, OH 44134"
type input "4525 Wood Thrush Dr, Cleveland, OH 44134"
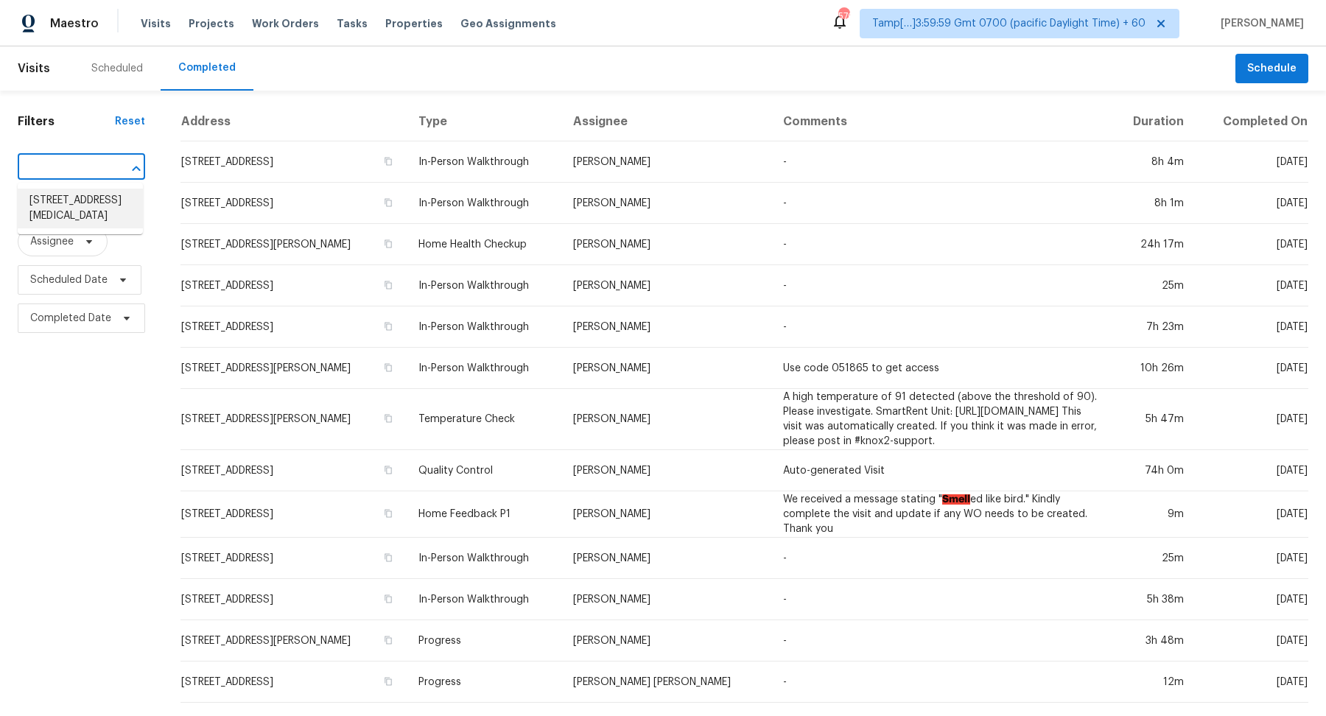
click at [68, 205] on li "4525 Wood Thrush Dr, Cleveland, OH 44134" at bounding box center [80, 209] width 125 height 40
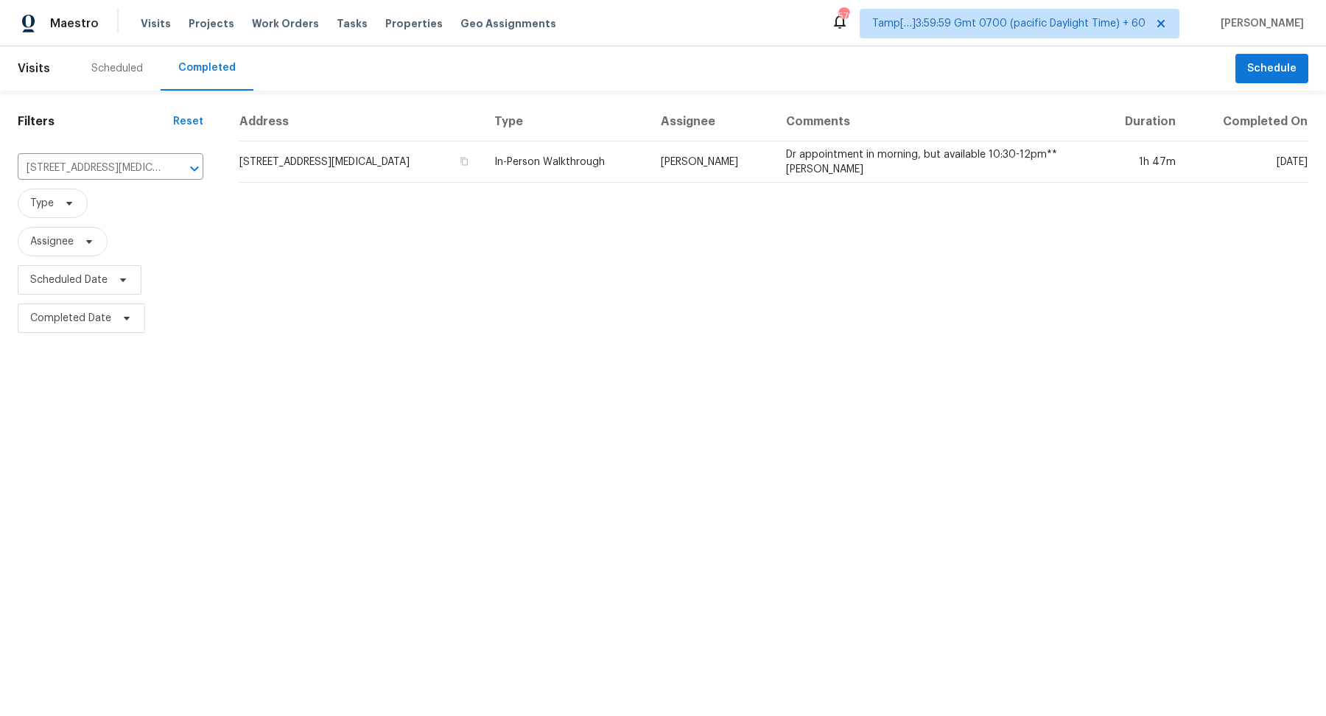
click at [369, 163] on td "4525 Wood Thrush Dr, Cleveland, OH 44134" at bounding box center [361, 161] width 244 height 41
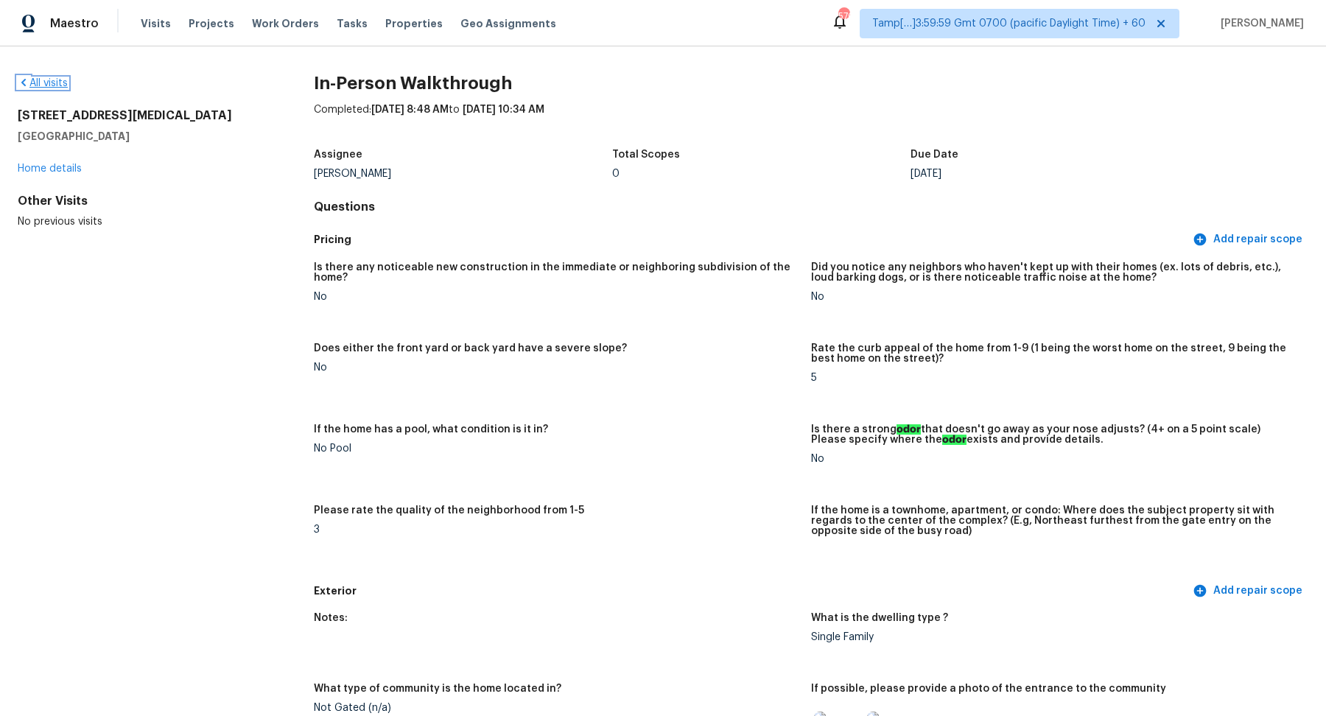
click at [34, 78] on link "All visits" at bounding box center [43, 83] width 50 height 10
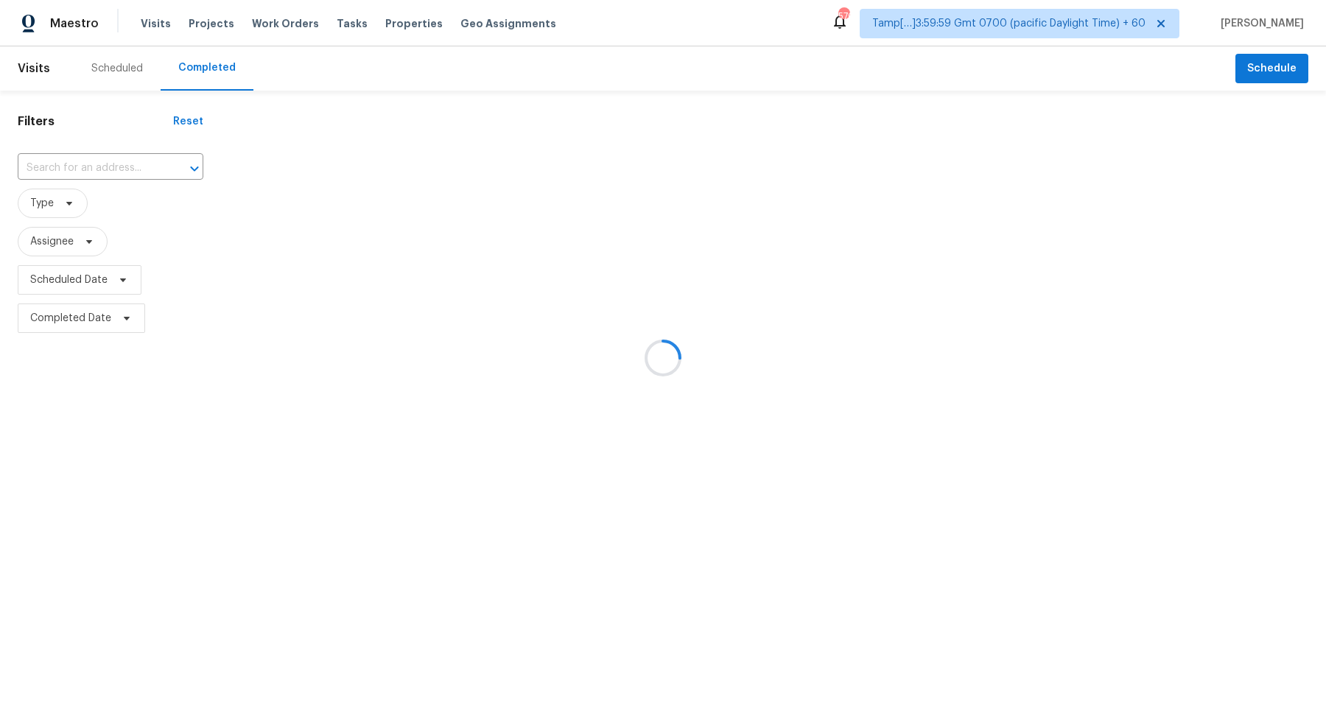
click at [120, 147] on div at bounding box center [663, 358] width 1326 height 716
click at [118, 154] on div at bounding box center [663, 358] width 1326 height 716
click at [118, 159] on div at bounding box center [663, 358] width 1326 height 716
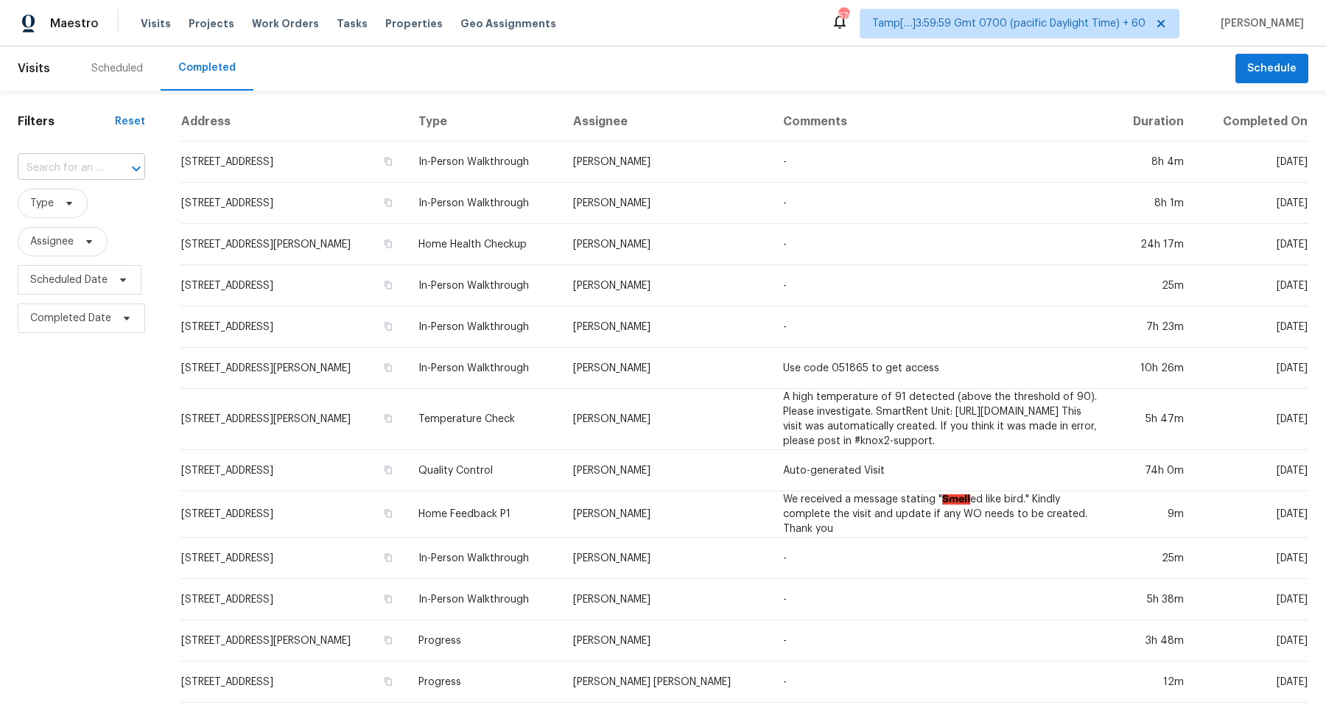
click at [99, 162] on input "text" at bounding box center [61, 168] width 86 height 23
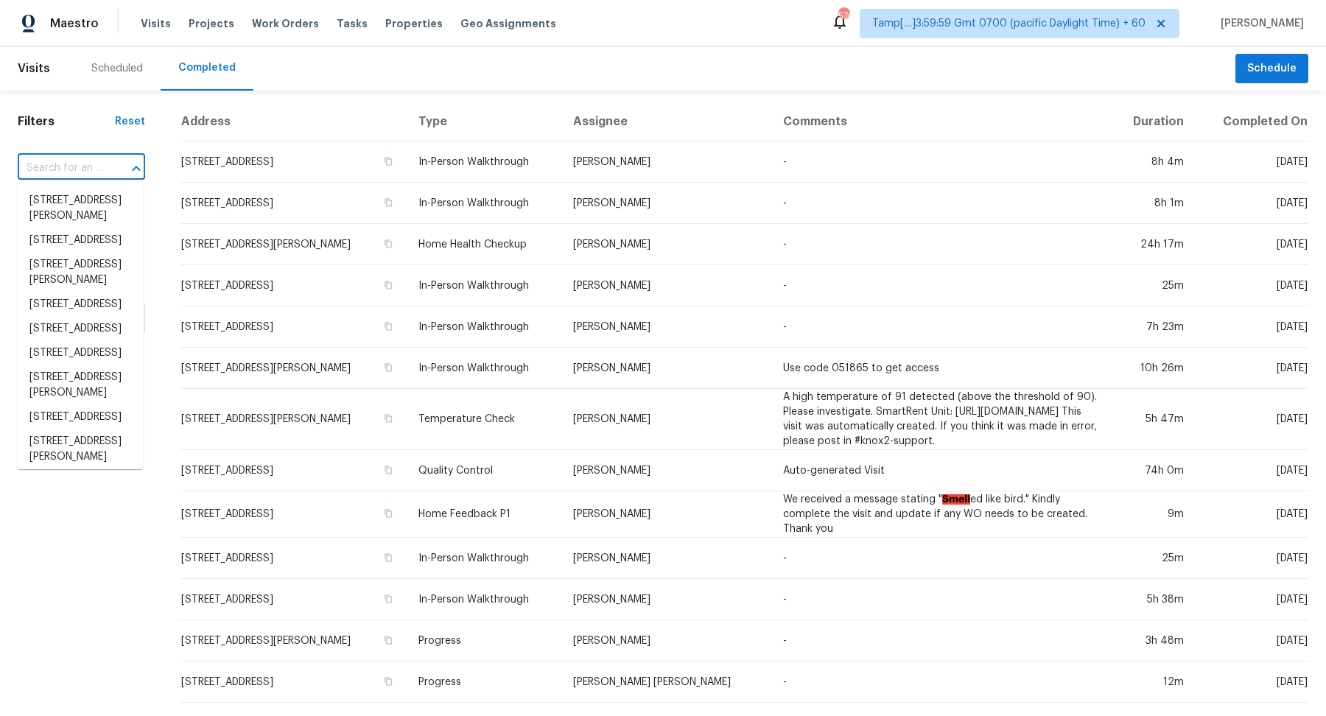
paste input "120 Lummus Rd, Covington, GA 30016"
type input "120 Lummus Rd, Covington, GA 30016"
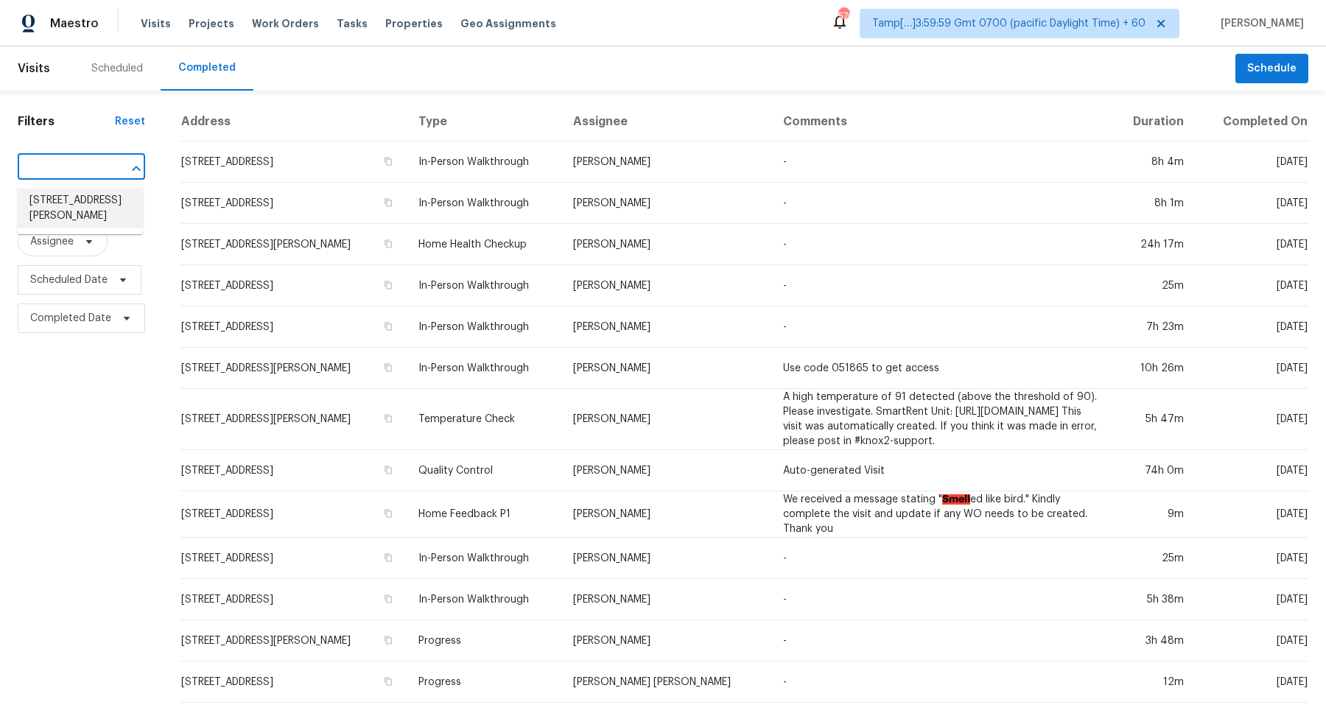
click at [68, 211] on li "120 Lummus Rd, Covington, GA 30016" at bounding box center [80, 209] width 125 height 40
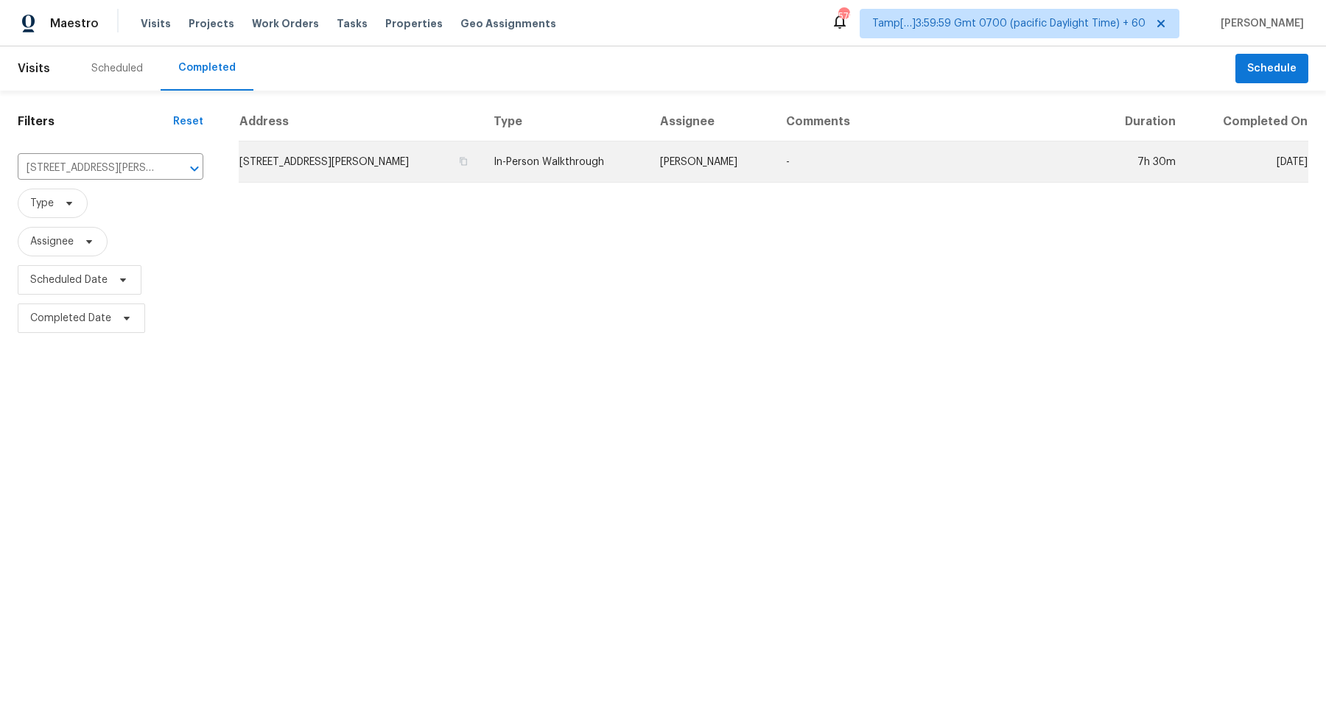
click at [288, 161] on td "120 Lummus Rd, Covington, GA 30016" at bounding box center [360, 161] width 243 height 41
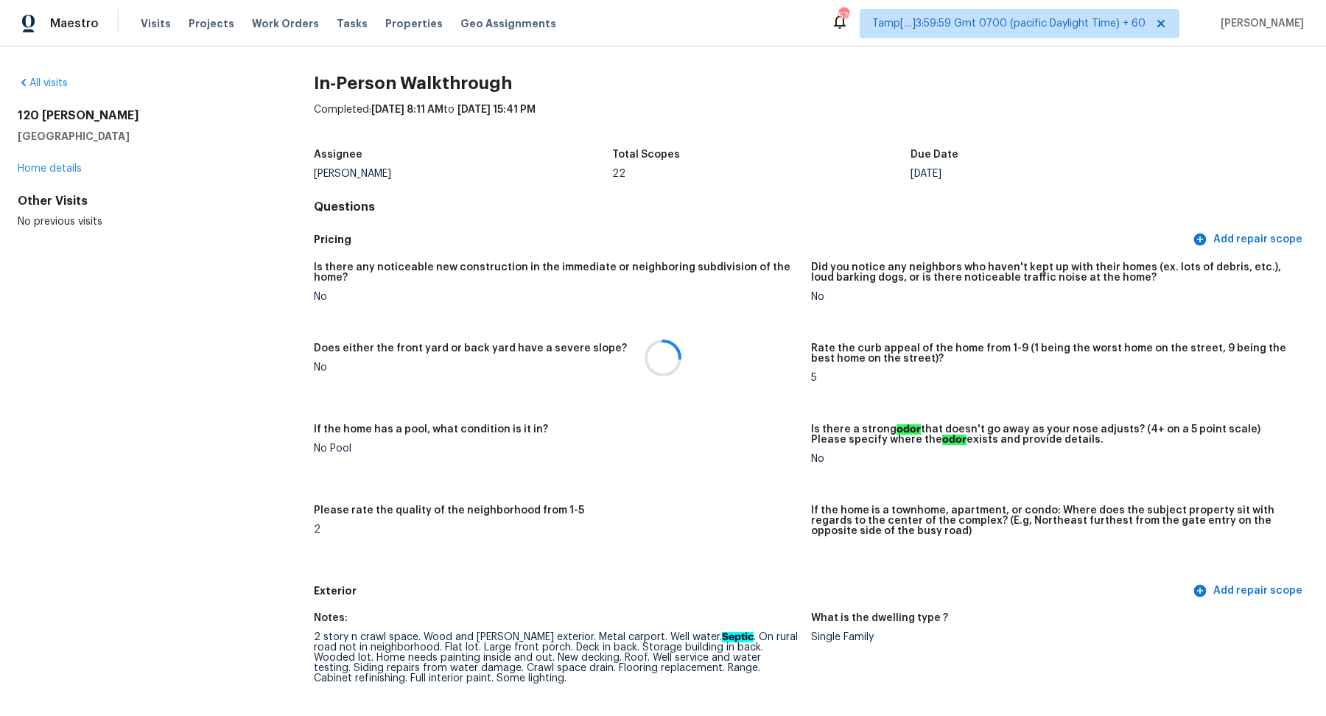
click at [686, 446] on div at bounding box center [663, 358] width 1326 height 716
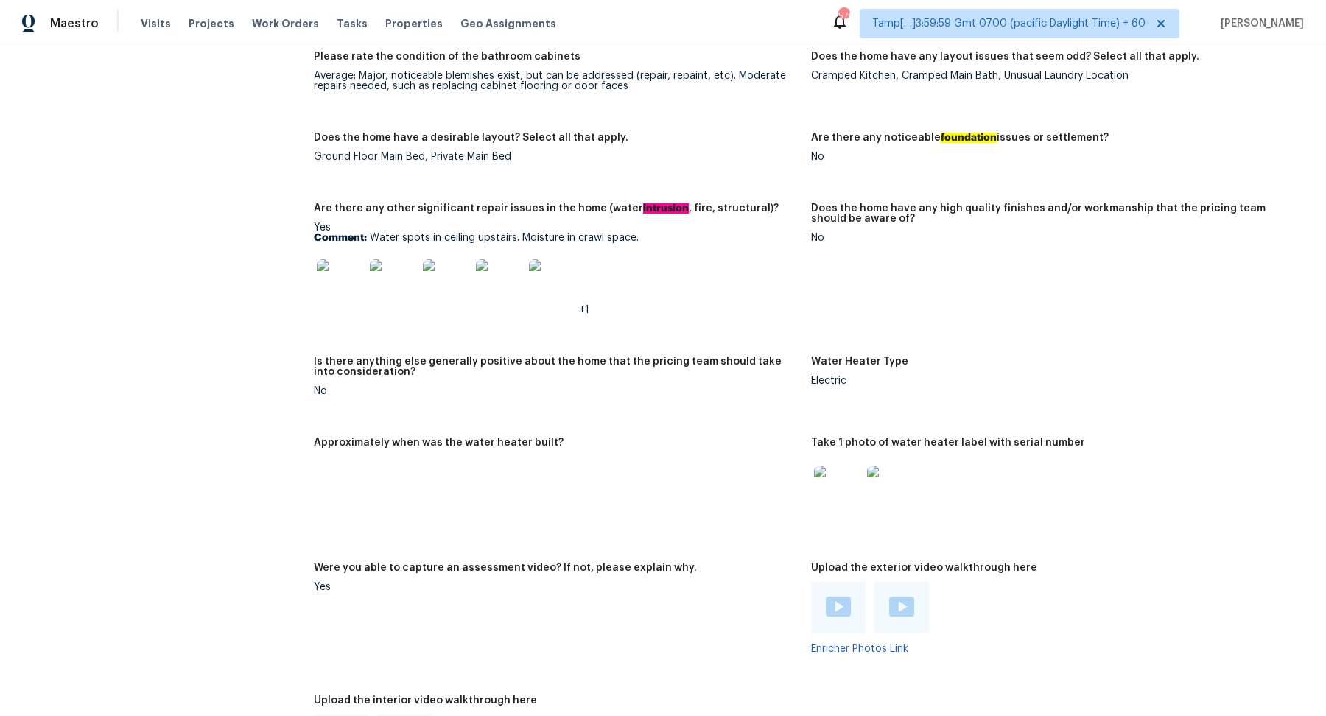
scroll to position [2115, 0]
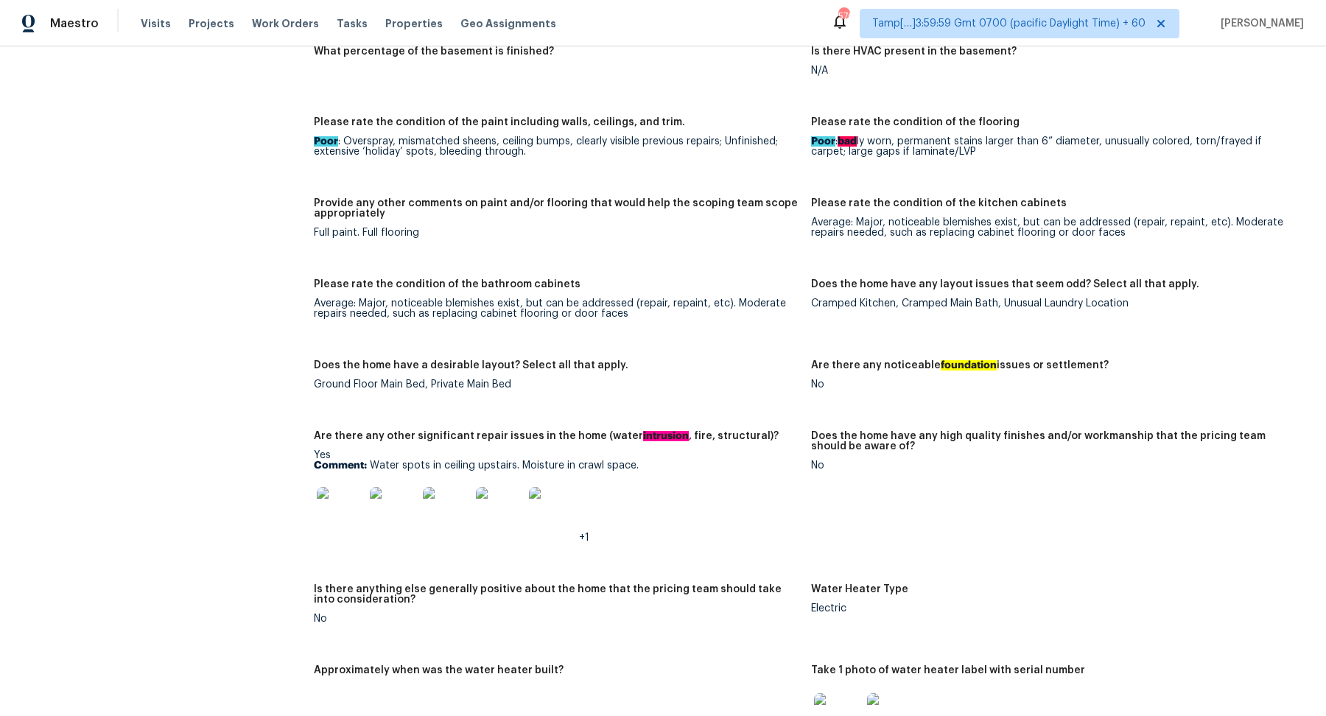
click at [550, 517] on img at bounding box center [552, 510] width 47 height 47
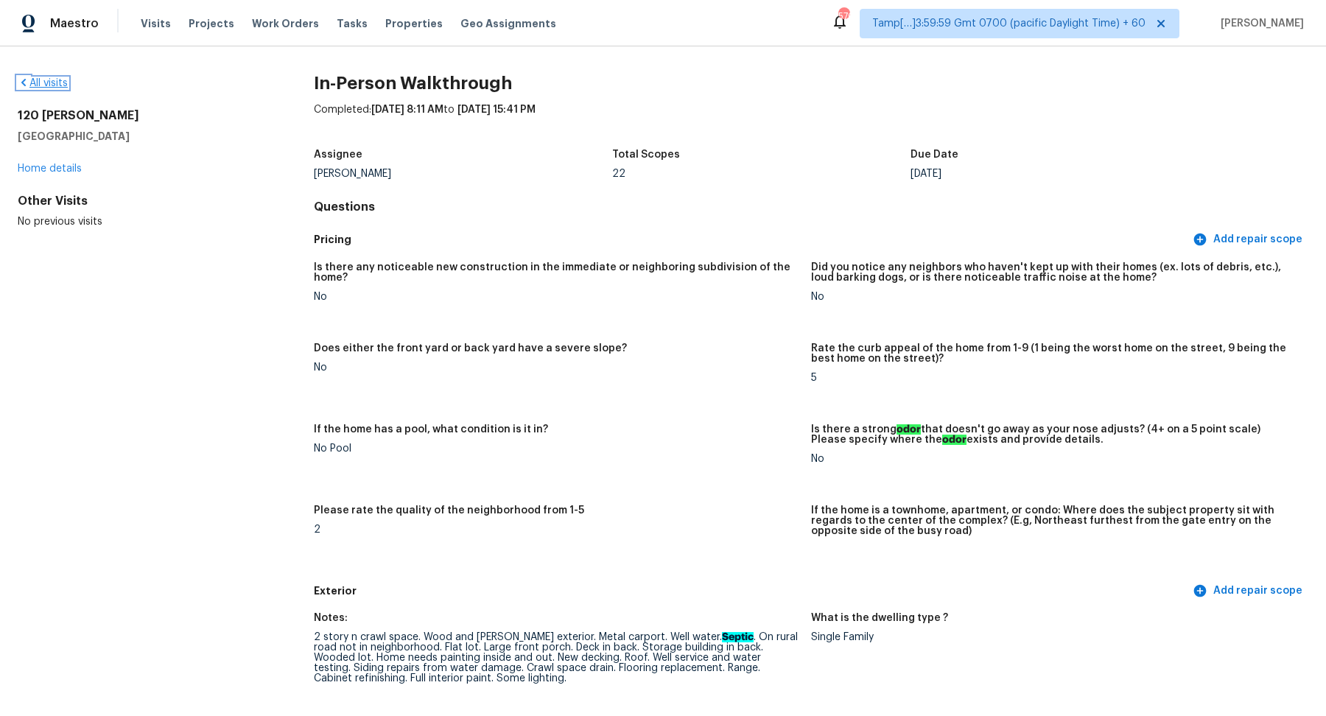
click at [32, 80] on link "All visits" at bounding box center [43, 83] width 50 height 10
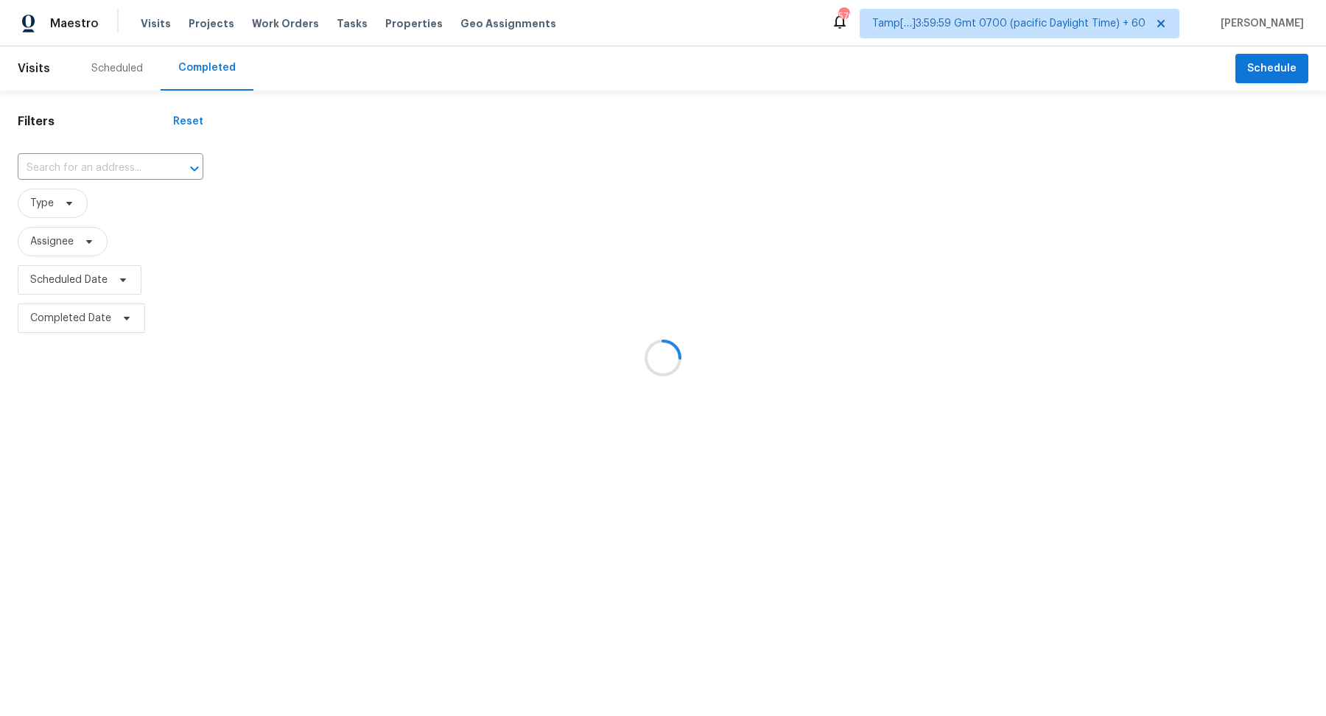
click at [119, 178] on div at bounding box center [663, 358] width 1326 height 716
click at [135, 166] on div at bounding box center [663, 358] width 1326 height 716
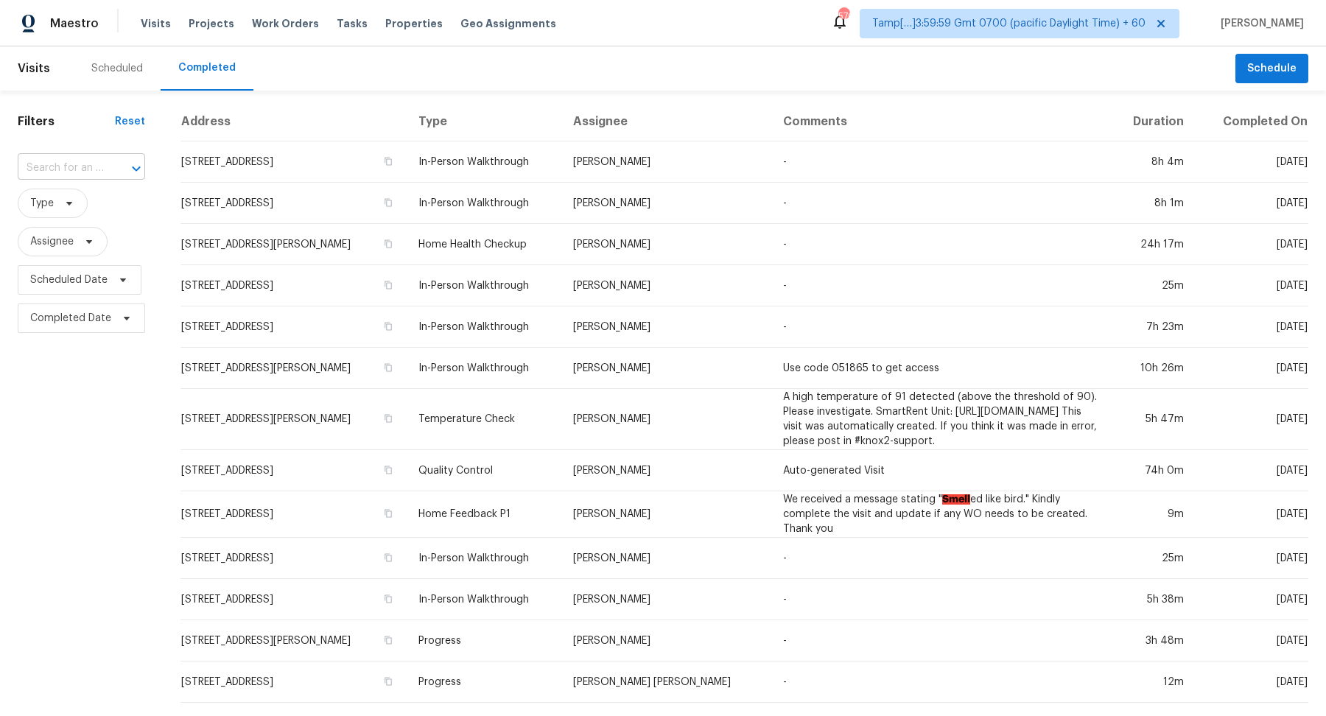
click at [96, 164] on input "text" at bounding box center [61, 168] width 86 height 23
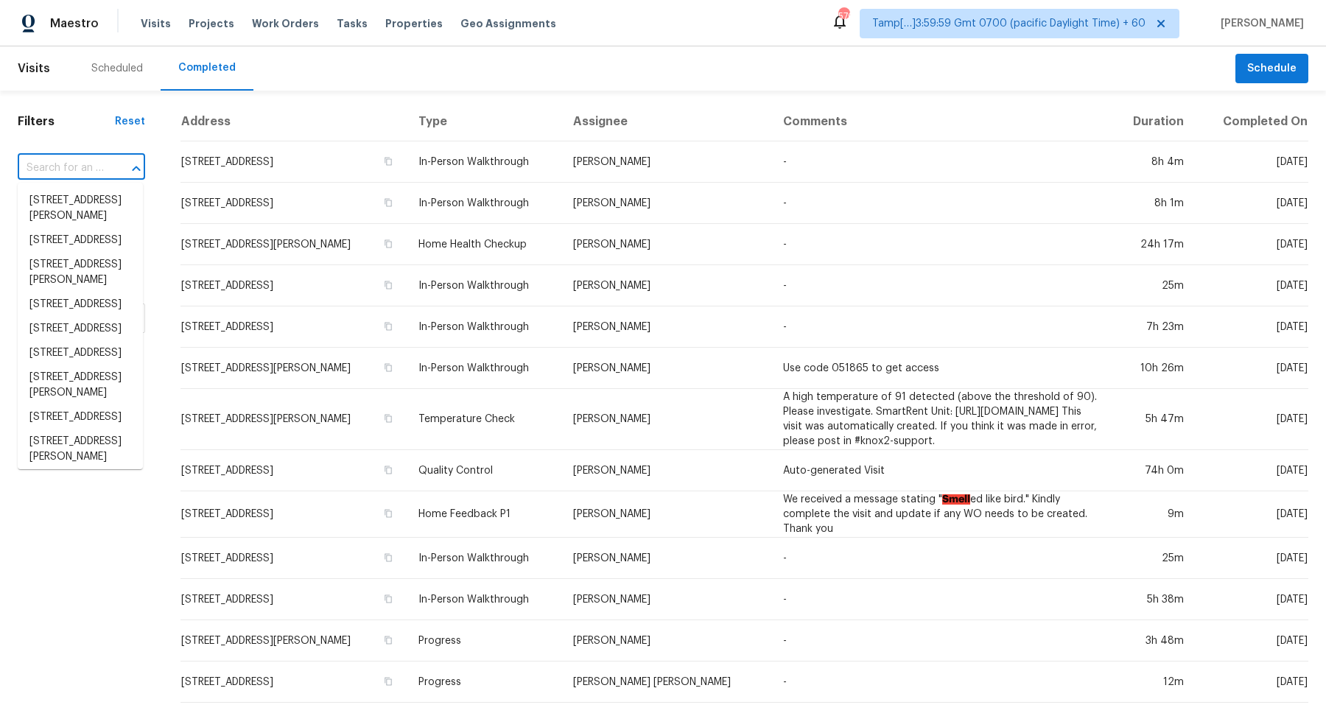
paste input "990 Spring Brook Dr, Lawrenceville, GA 30043"
type input "990 Spring Brook Dr, Lawrenceville, GA 30043"
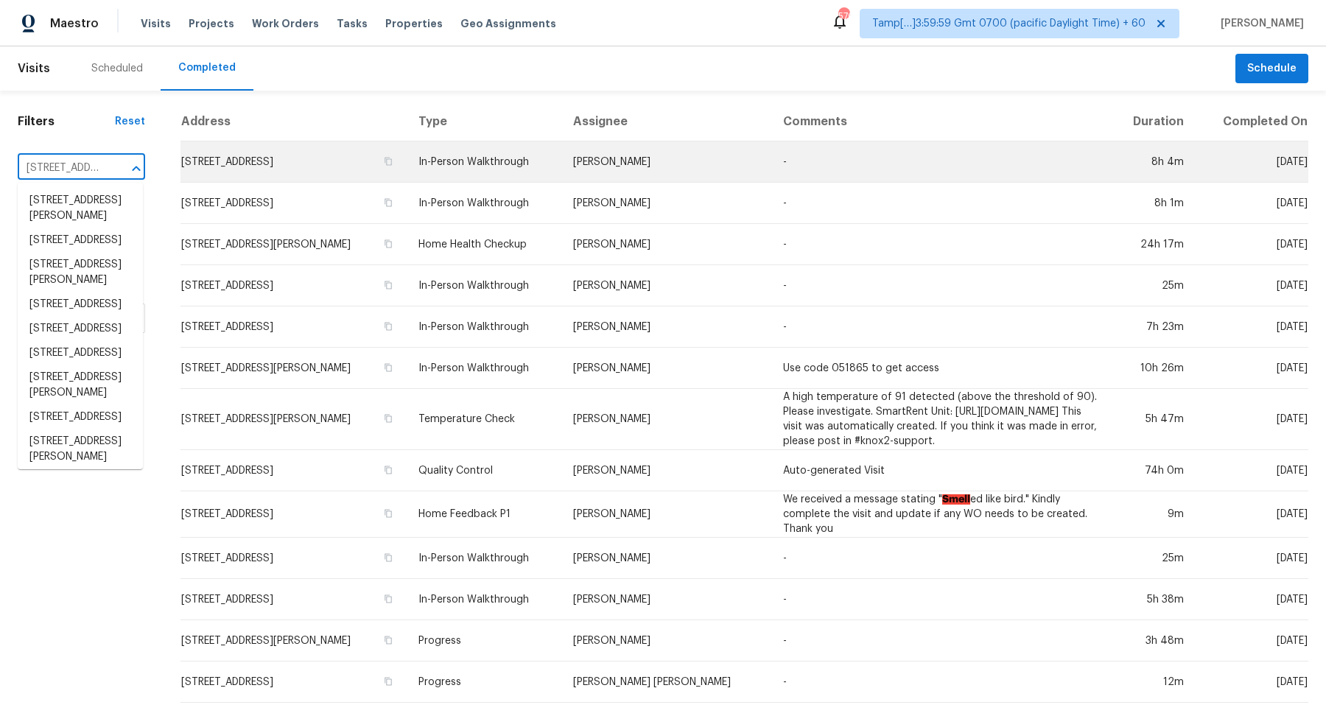
scroll to position [0, 150]
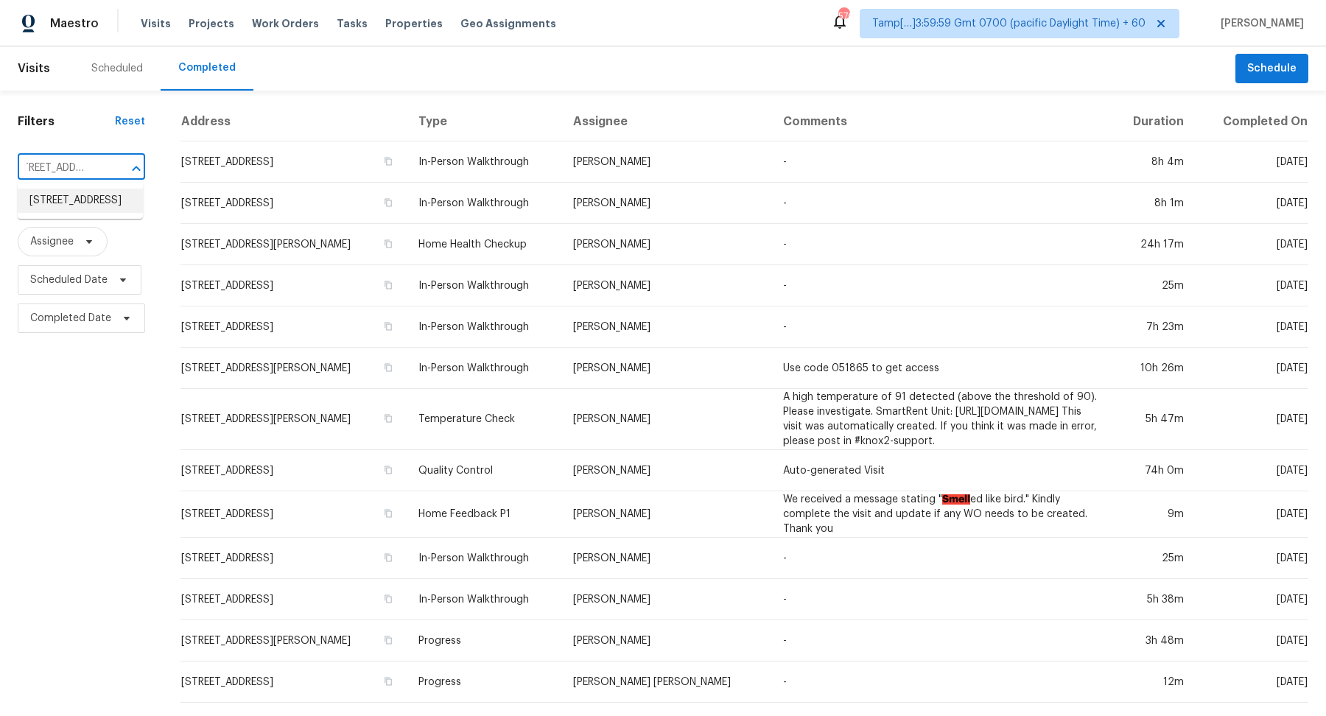
click at [84, 209] on li "990 Spring Brook Dr, Lawrenceville, GA 30043" at bounding box center [80, 201] width 125 height 24
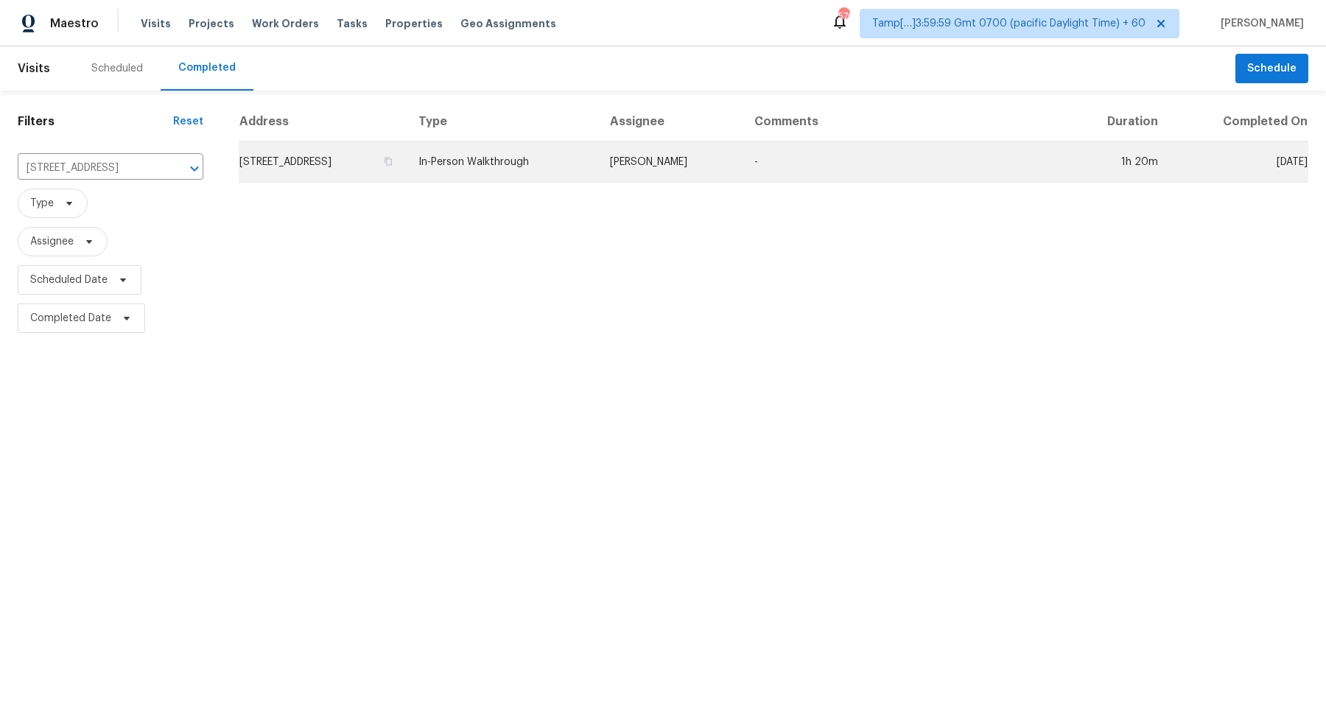
click at [374, 162] on td "990 Spring Brook Dr, Lawrenceville, GA 30043" at bounding box center [323, 161] width 168 height 41
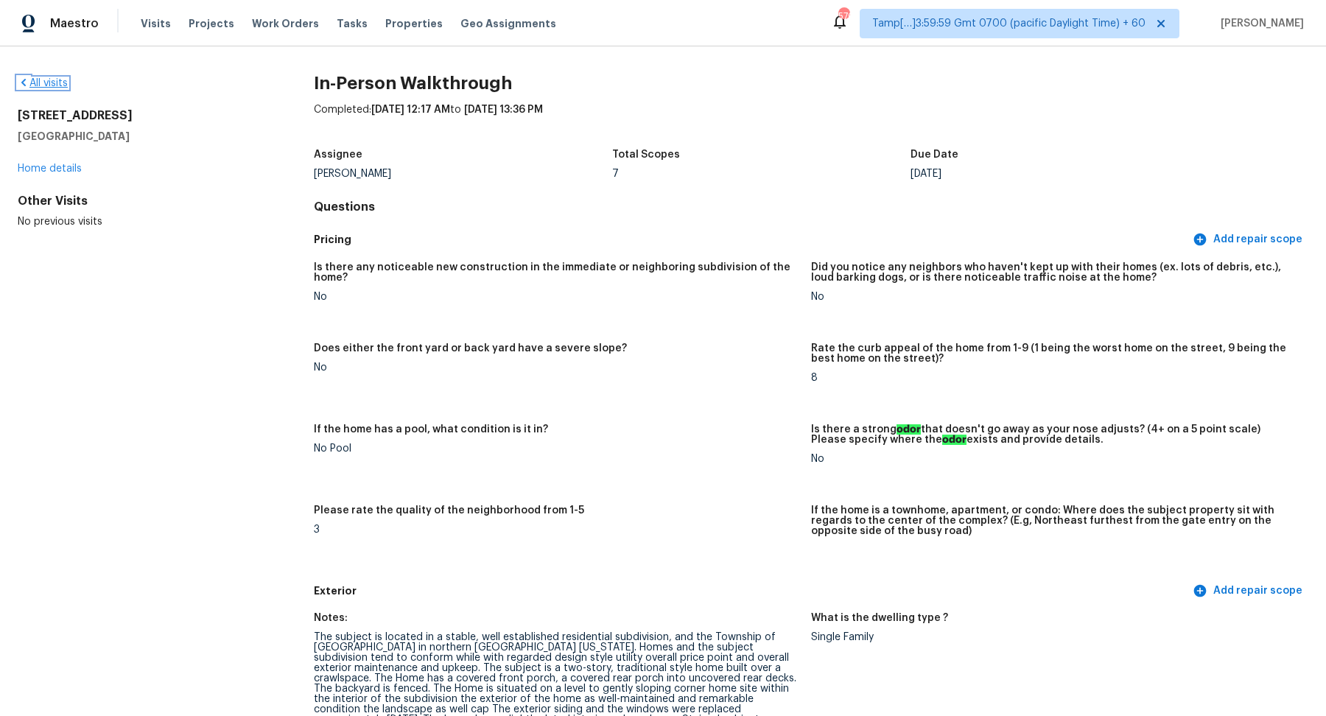
click at [47, 85] on link "All visits" at bounding box center [43, 83] width 50 height 10
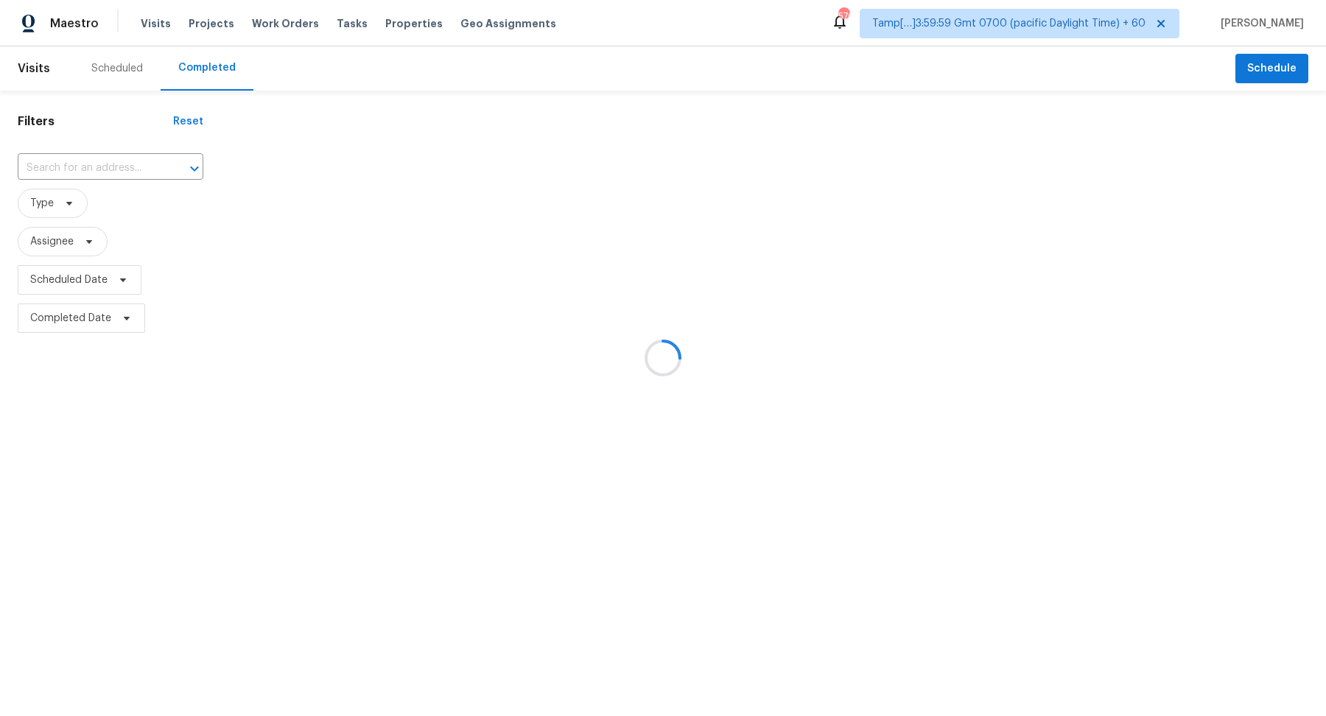
click at [96, 180] on div at bounding box center [663, 358] width 1326 height 716
click at [108, 175] on div at bounding box center [663, 358] width 1326 height 716
click at [121, 161] on div at bounding box center [663, 358] width 1326 height 716
click at [80, 156] on div at bounding box center [663, 358] width 1326 height 716
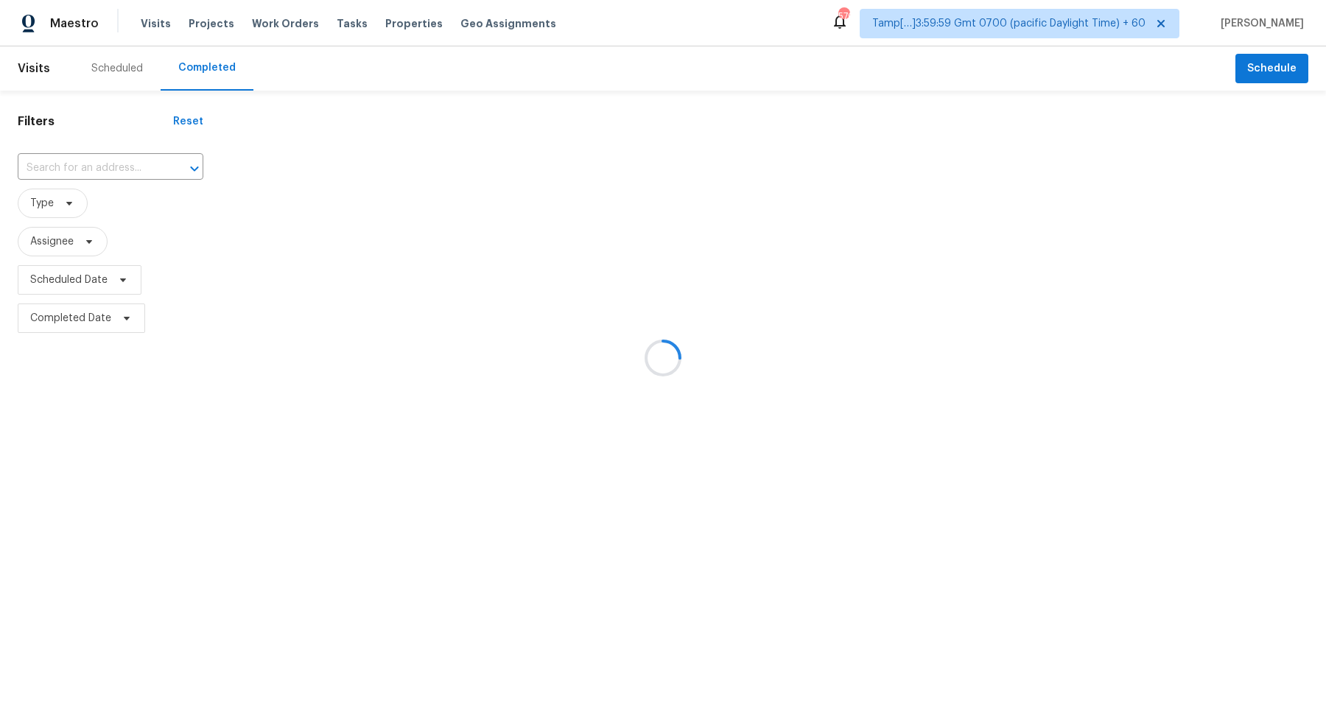
click at [97, 168] on div at bounding box center [663, 358] width 1326 height 716
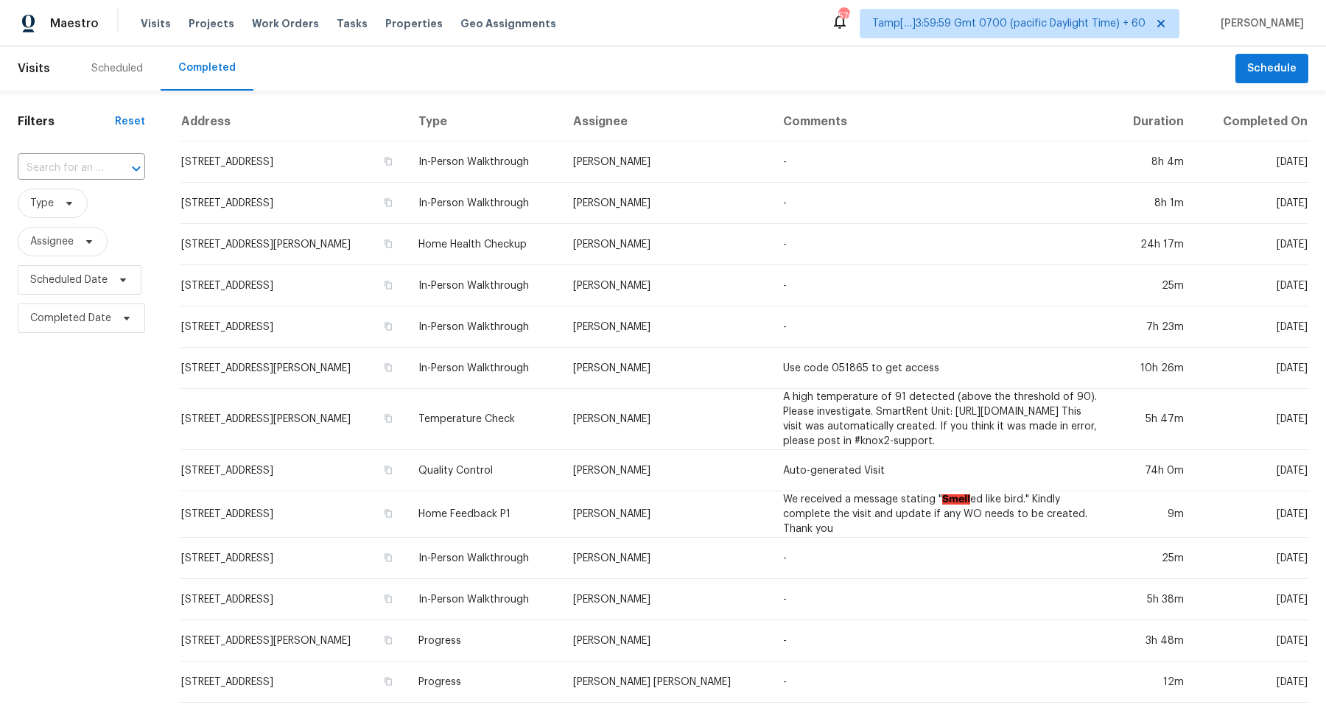
click at [97, 168] on input "text" at bounding box center [61, 168] width 86 height 23
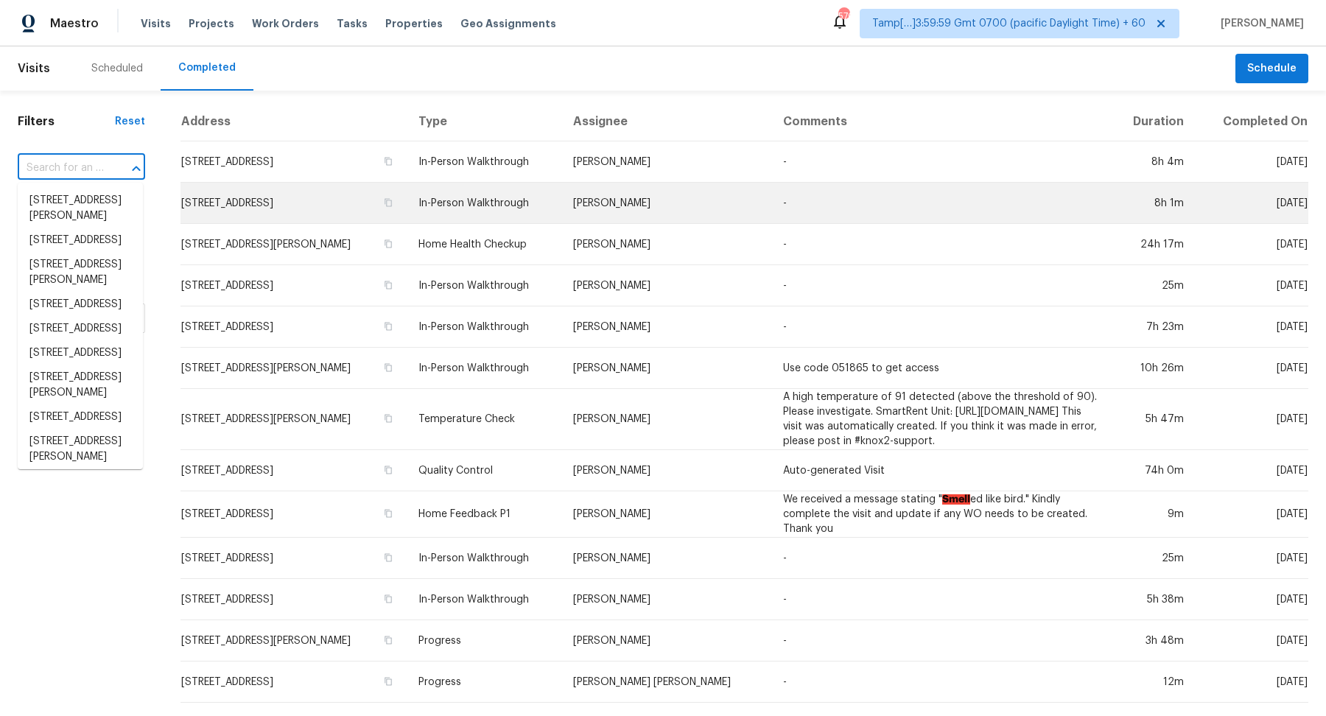
paste input "1704 Dalian St, La Marque, TX 77568"
type input "1704 Dalian St, La Marque, TX 77568"
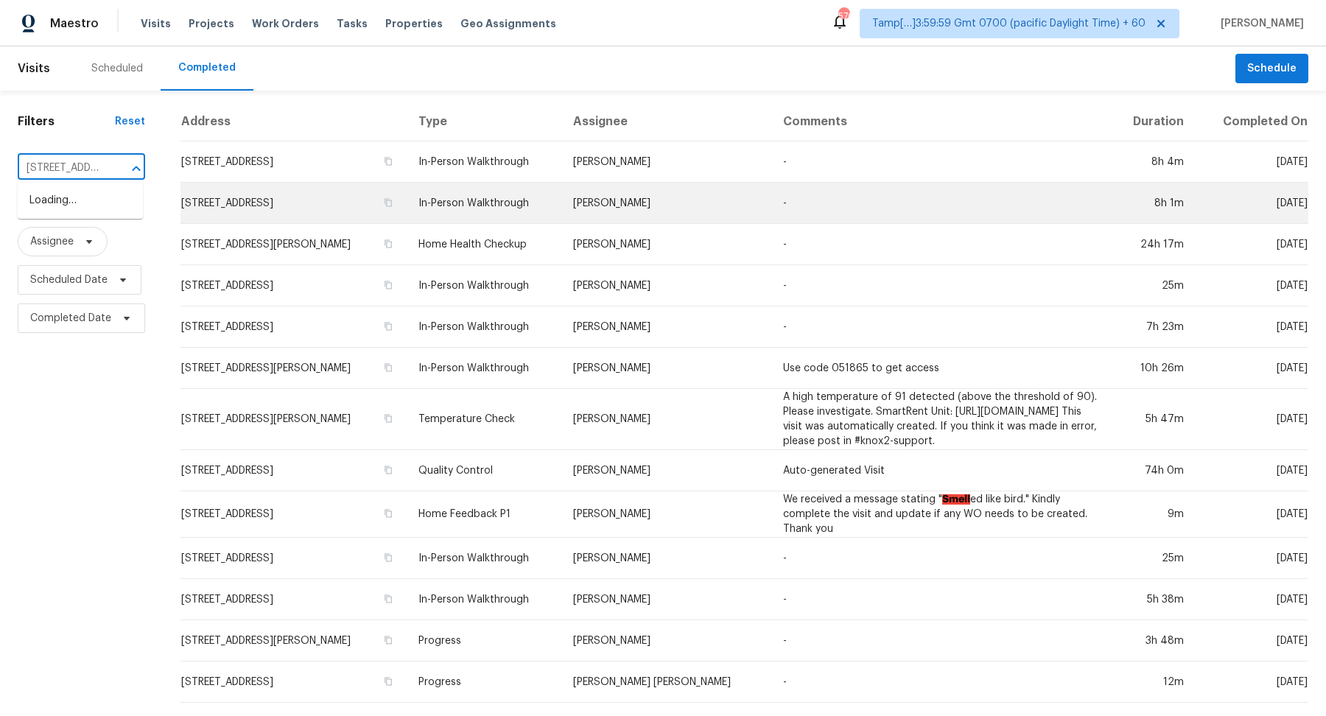
scroll to position [0, 99]
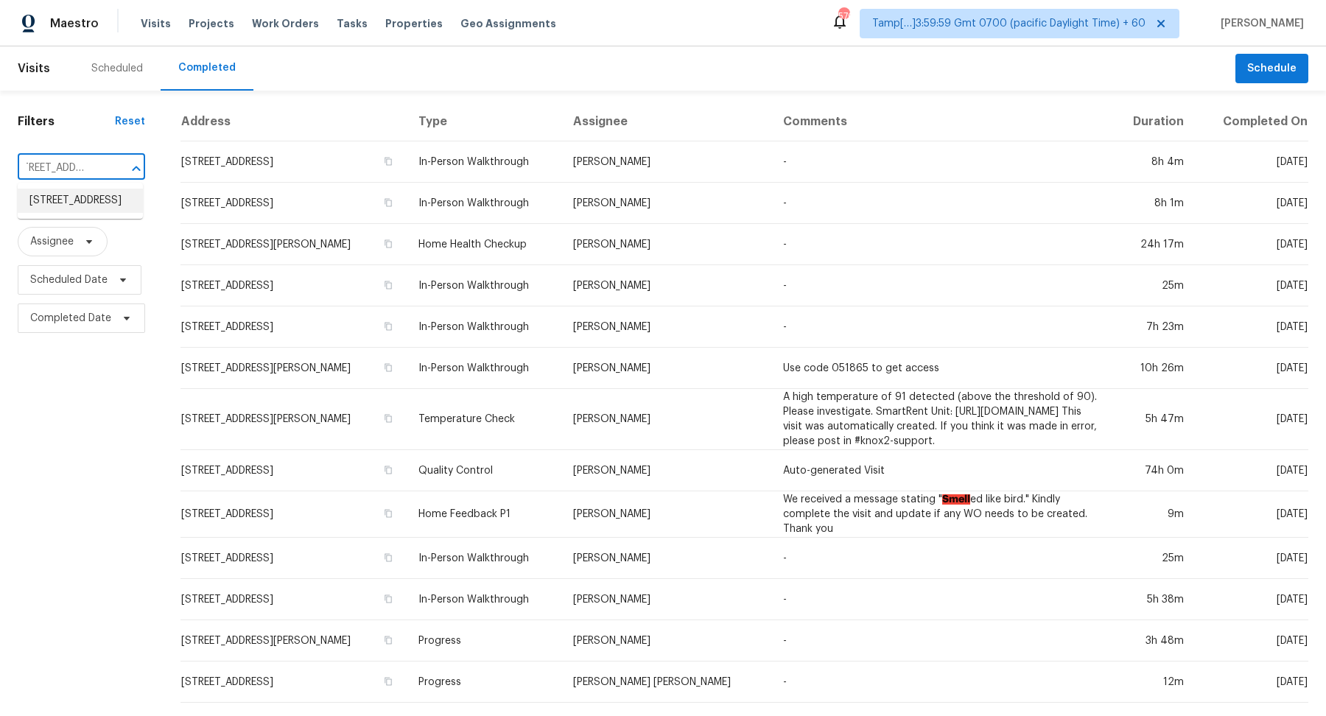
click at [63, 207] on li "1704 Dalian St, La Marque, TX 77568" at bounding box center [80, 201] width 125 height 24
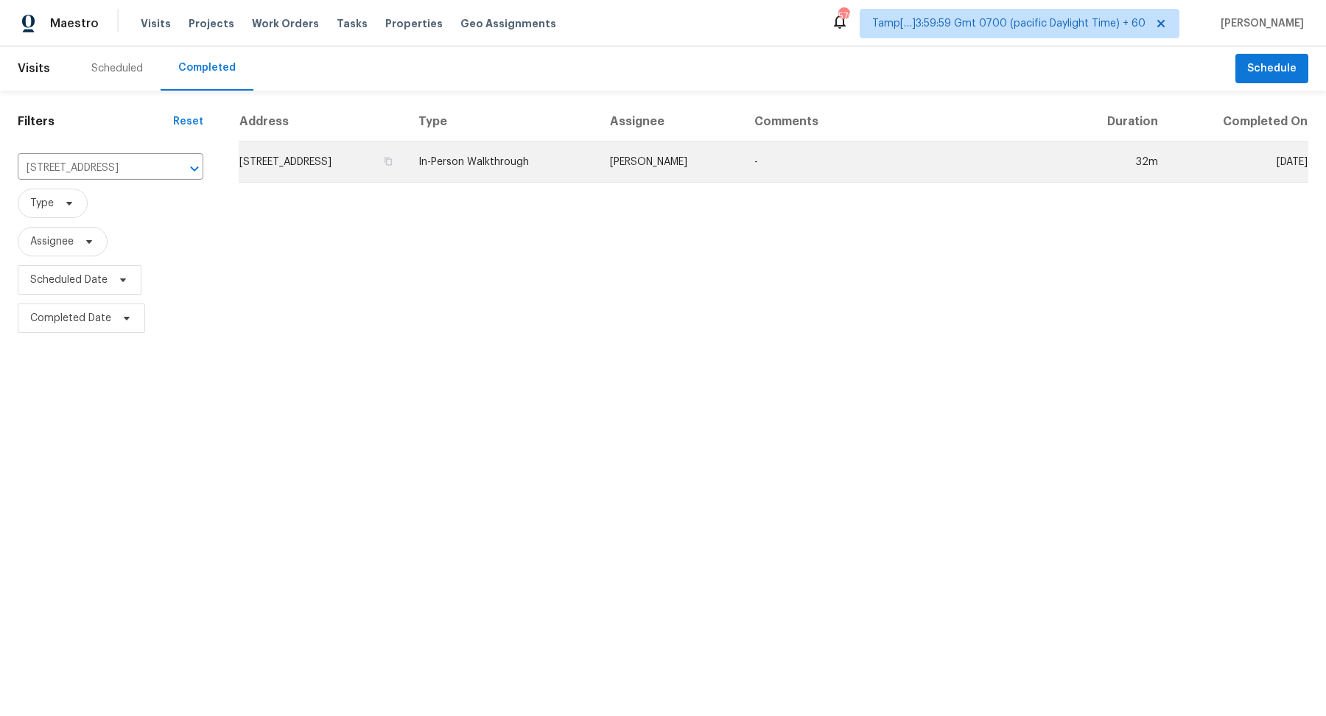
click at [374, 143] on td "1704 Dalian St, La Marque, TX 77568" at bounding box center [323, 161] width 168 height 41
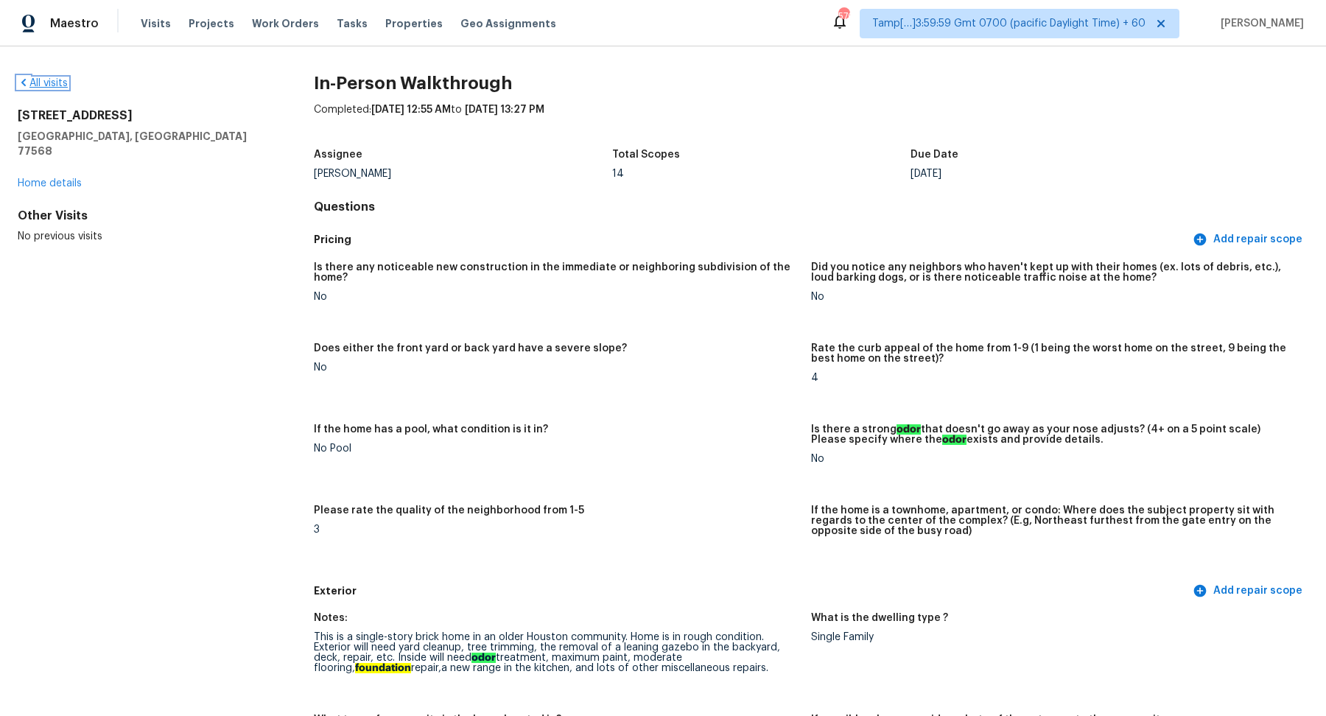
click at [24, 80] on icon at bounding box center [23, 82] width 4 height 7
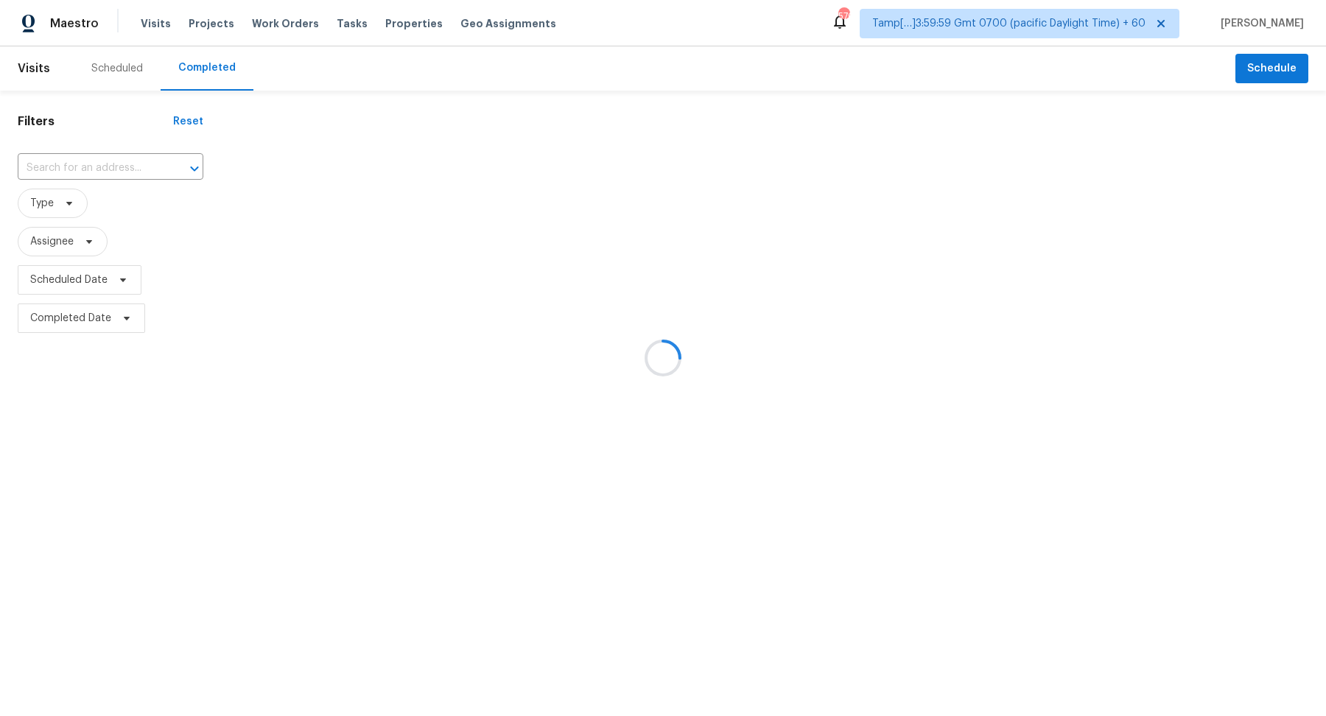
click at [138, 158] on div at bounding box center [663, 358] width 1326 height 716
click at [96, 163] on div at bounding box center [663, 358] width 1326 height 716
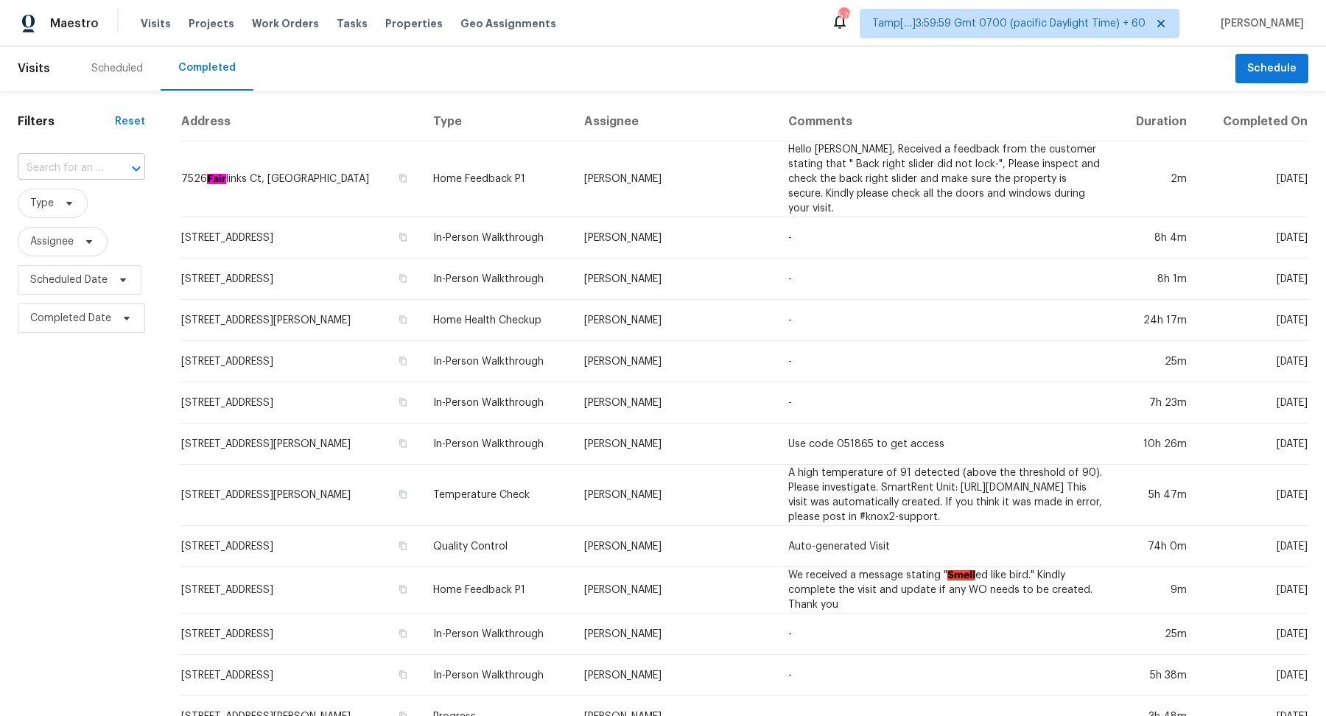
click at [108, 169] on div at bounding box center [126, 168] width 38 height 21
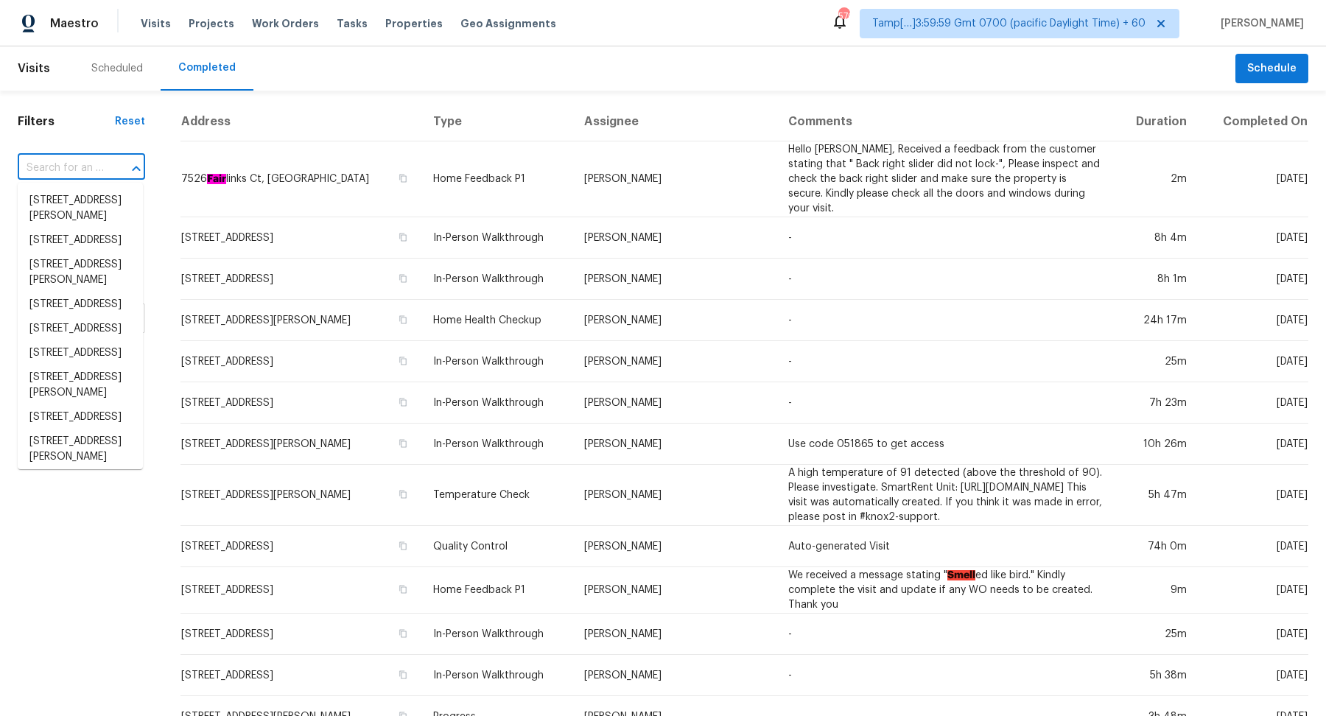
paste input "4914 Gammage St, Houston, TX 77021"
type input "4914 Gammage St, Houston, TX 77021"
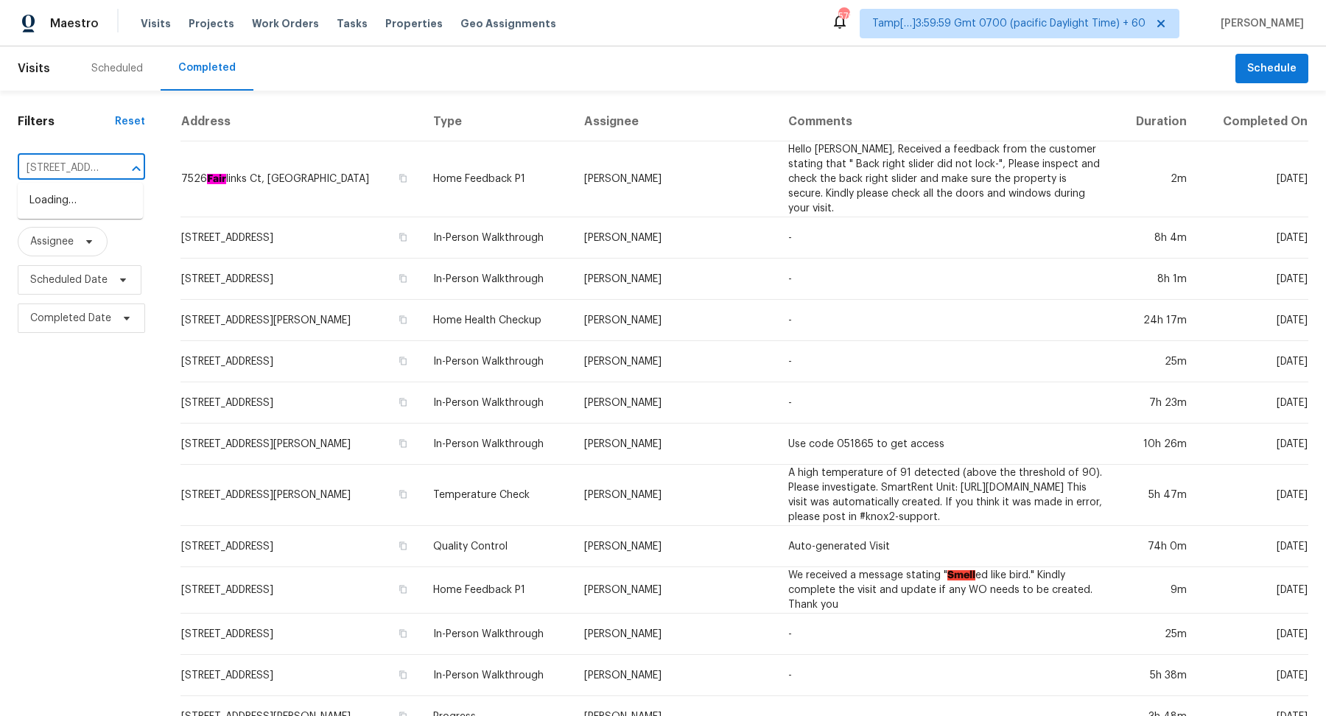
scroll to position [0, 108]
click at [99, 203] on li "4914 Gammage St, Houston, TX 77021" at bounding box center [80, 209] width 125 height 40
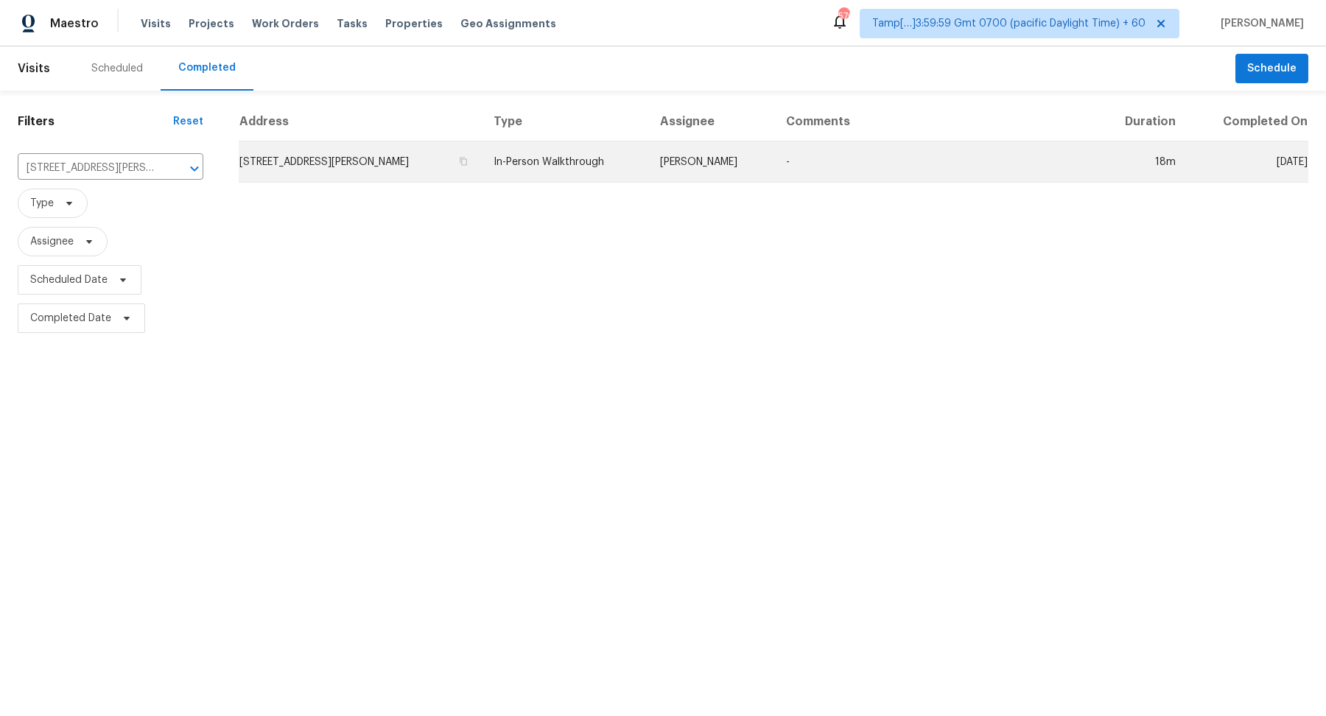
click at [369, 165] on td "4914 Gammage St, Houston, TX 77021" at bounding box center [360, 161] width 243 height 41
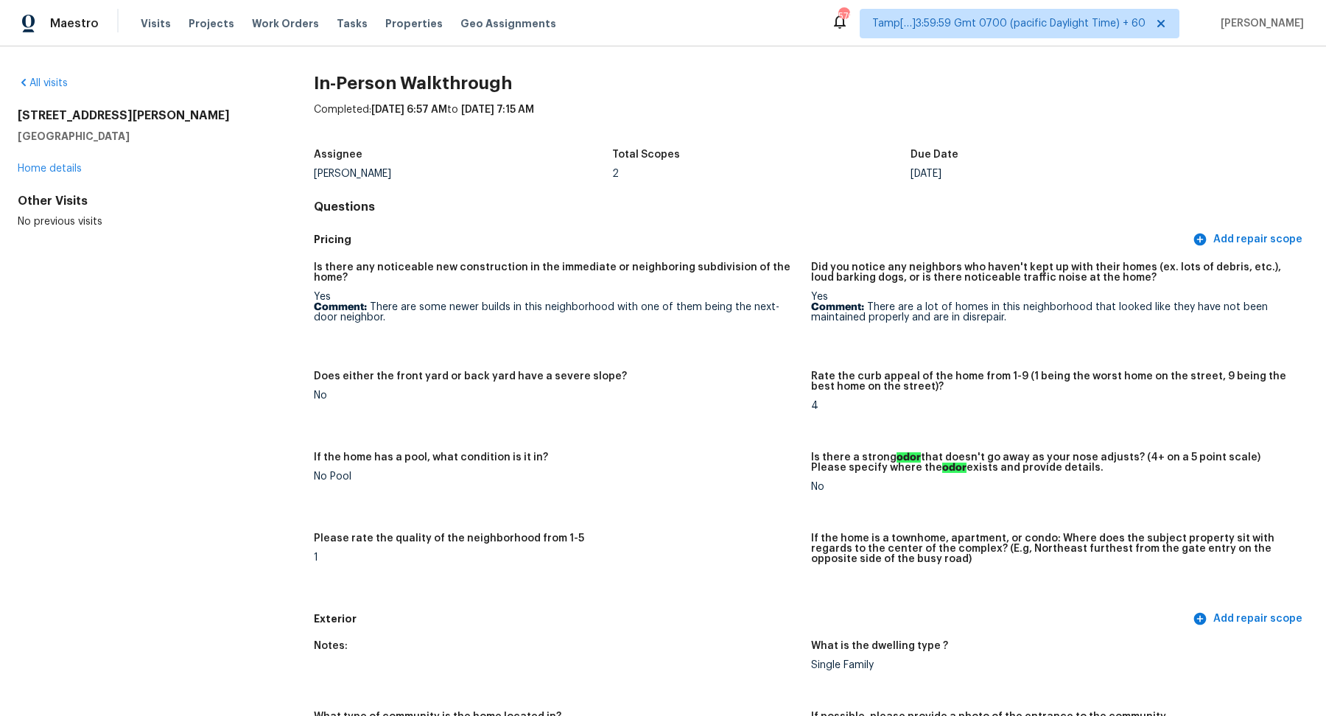
click at [727, 447] on div "Is there any noticeable new construction in the immediate or neighboring subdiv…" at bounding box center [811, 429] width 994 height 352
click at [41, 82] on link "All visits" at bounding box center [43, 83] width 50 height 10
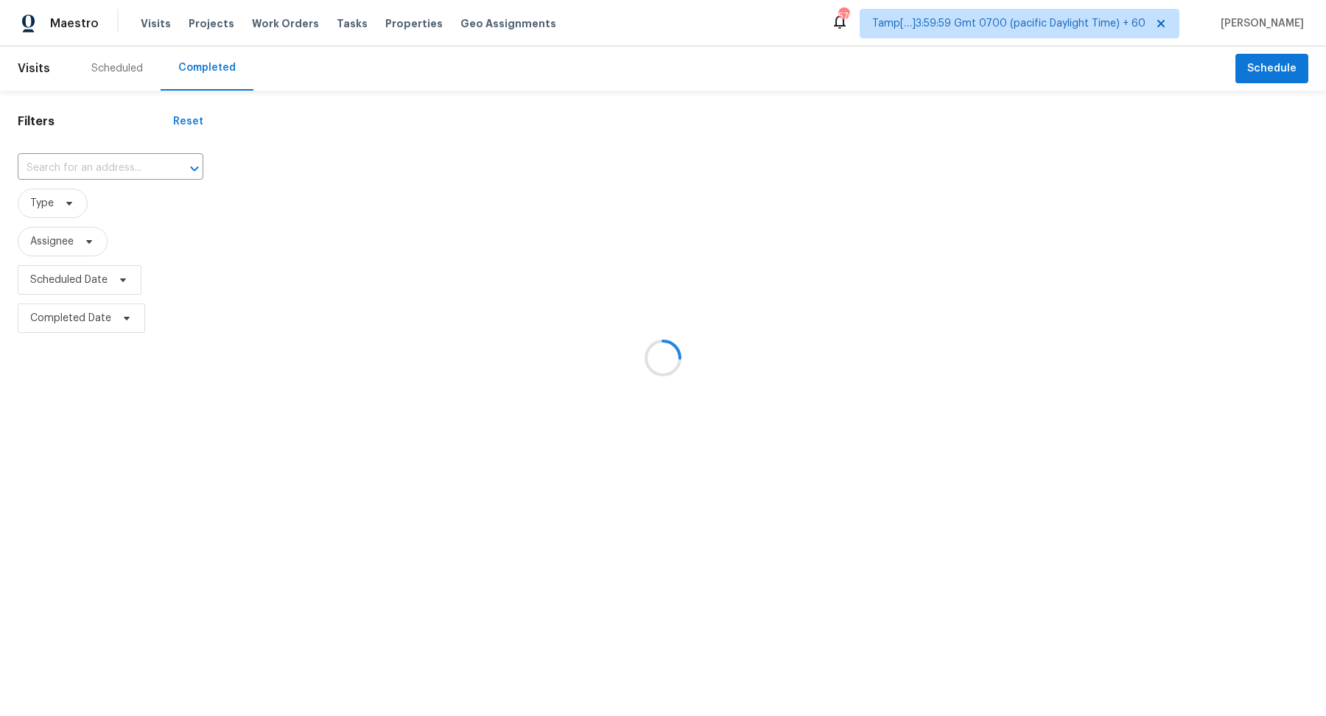
click at [85, 155] on div at bounding box center [663, 358] width 1326 height 716
click at [93, 163] on div at bounding box center [663, 358] width 1326 height 716
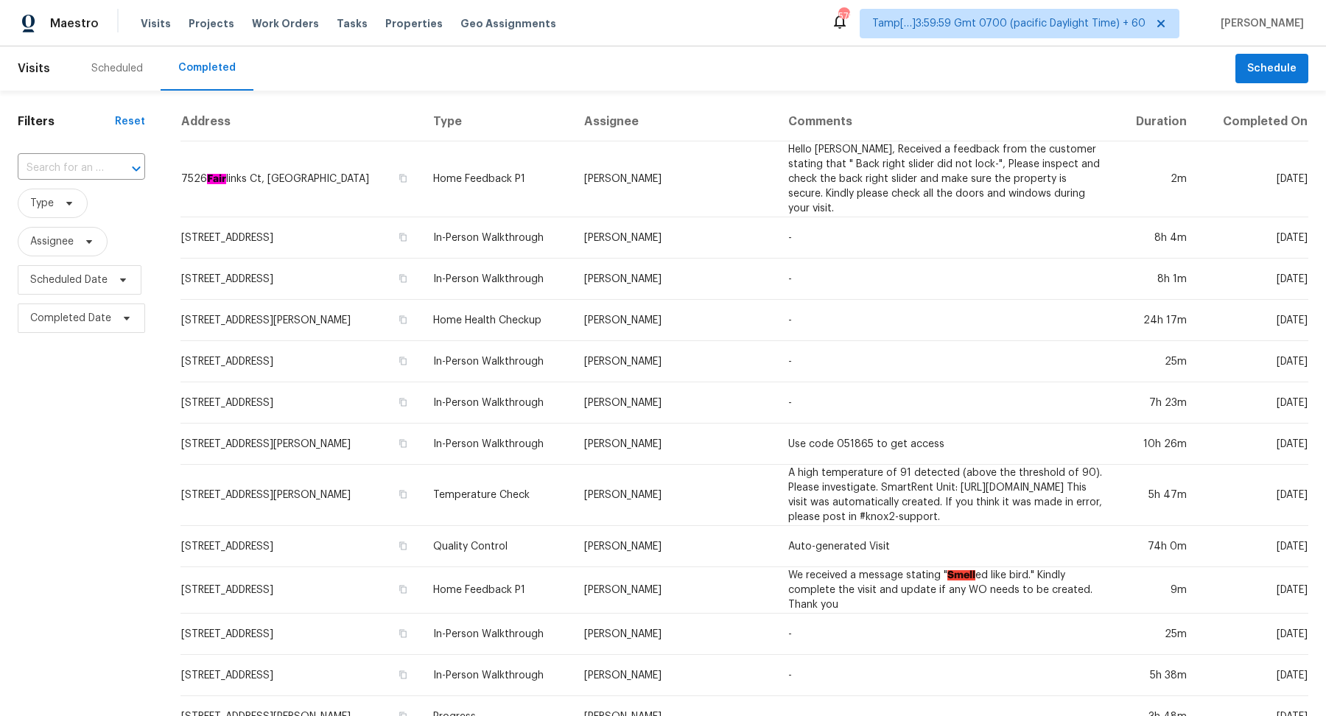
click at [93, 163] on input "text" at bounding box center [61, 168] width 86 height 23
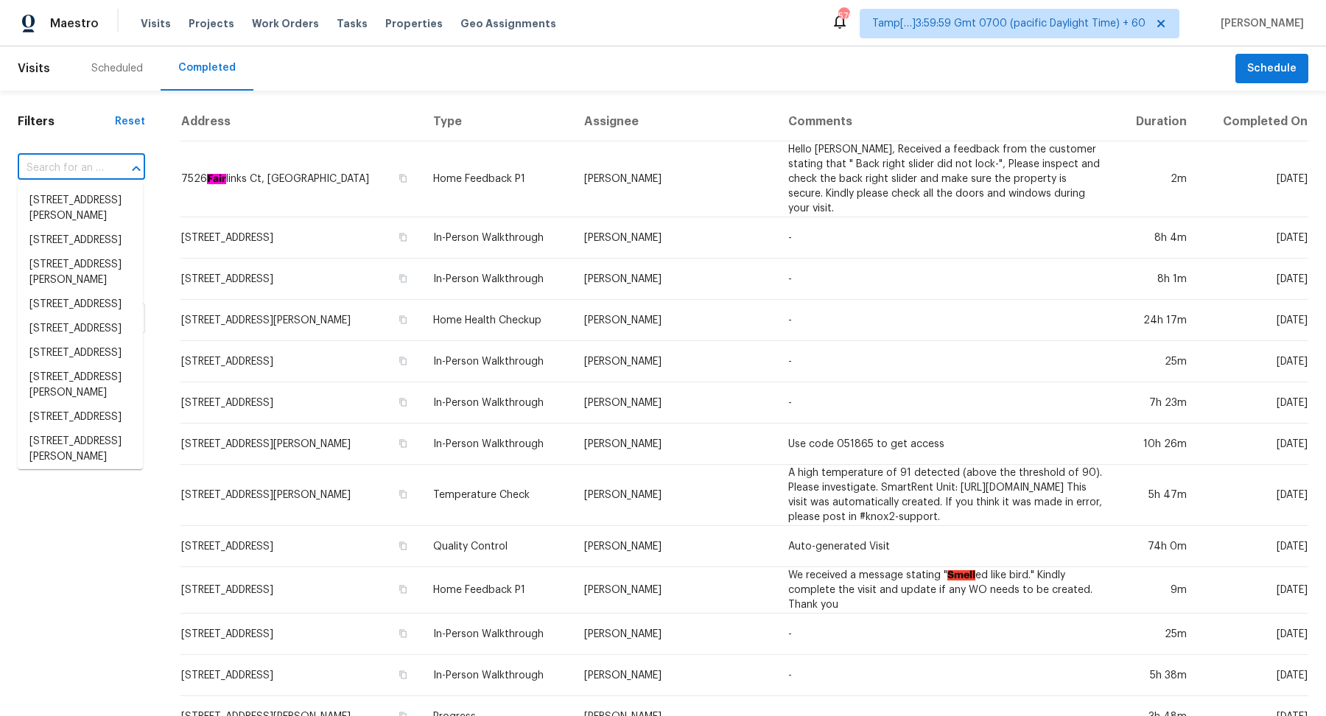
paste input "96 Belford Dr, Daly City, CA 94015"
type input "96 Belford Dr, Daly City, CA 94015"
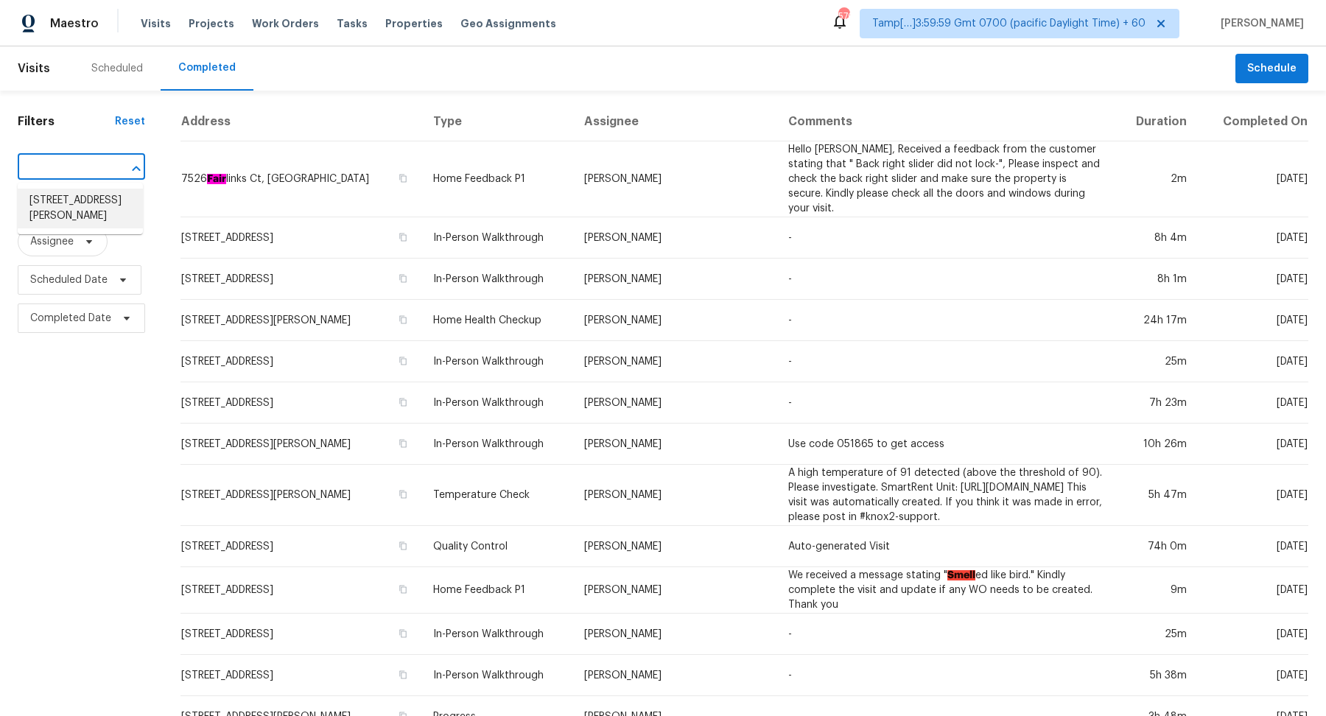
click at [63, 198] on li "96 Belford Dr, Daly City, CA 94015" at bounding box center [80, 209] width 125 height 40
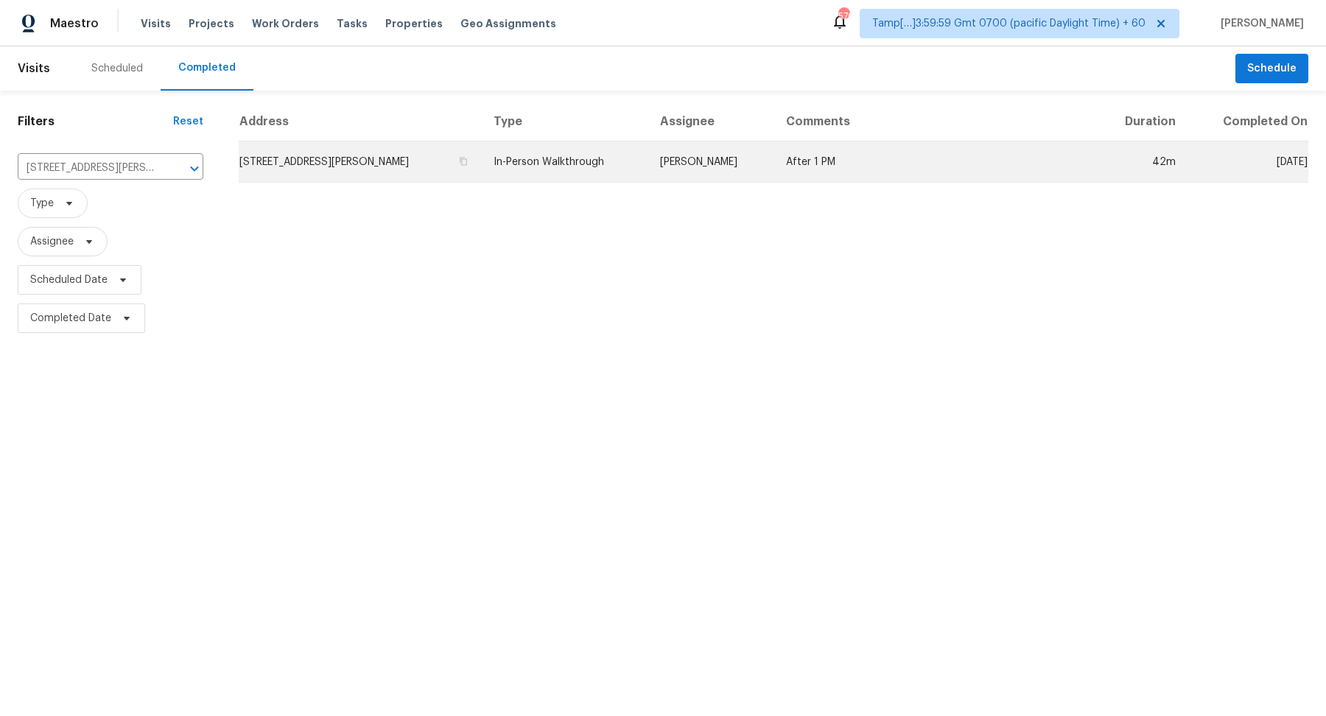
click at [317, 161] on td "96 Belford Dr, Daly City, CA 94015" at bounding box center [360, 161] width 243 height 41
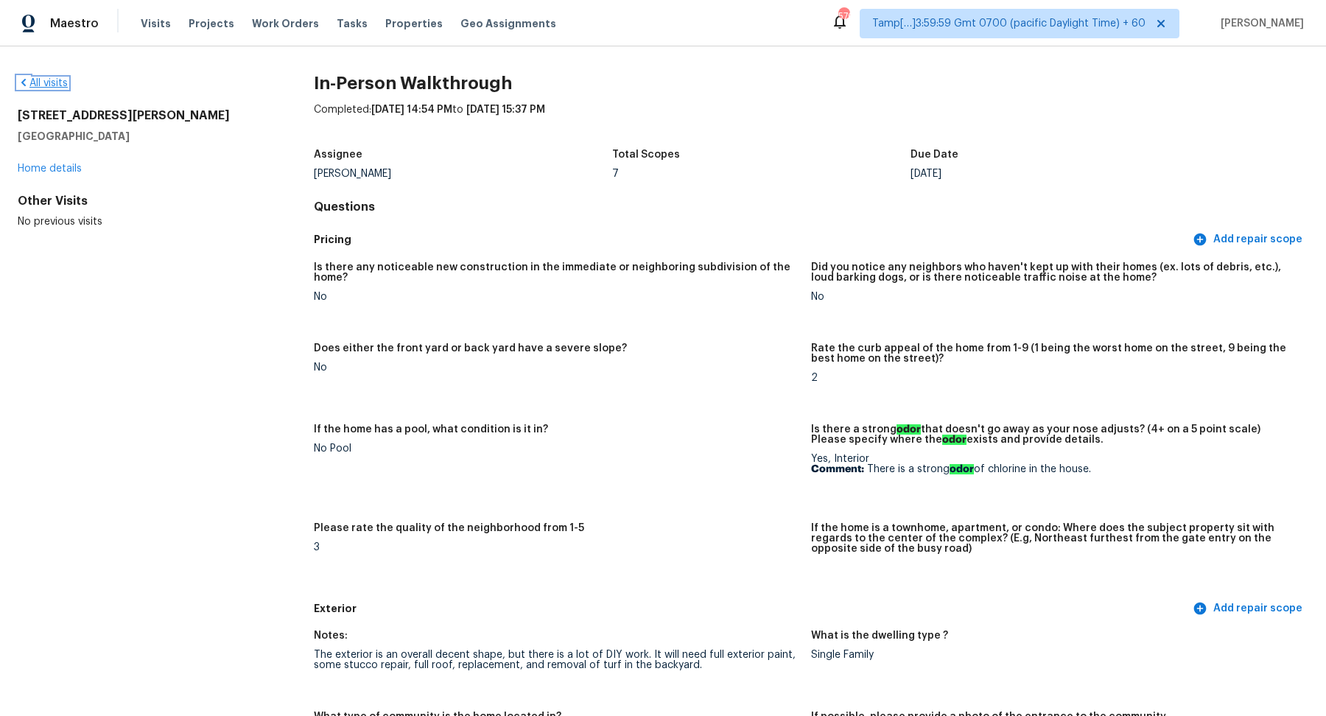
click at [50, 83] on link "All visits" at bounding box center [43, 83] width 50 height 10
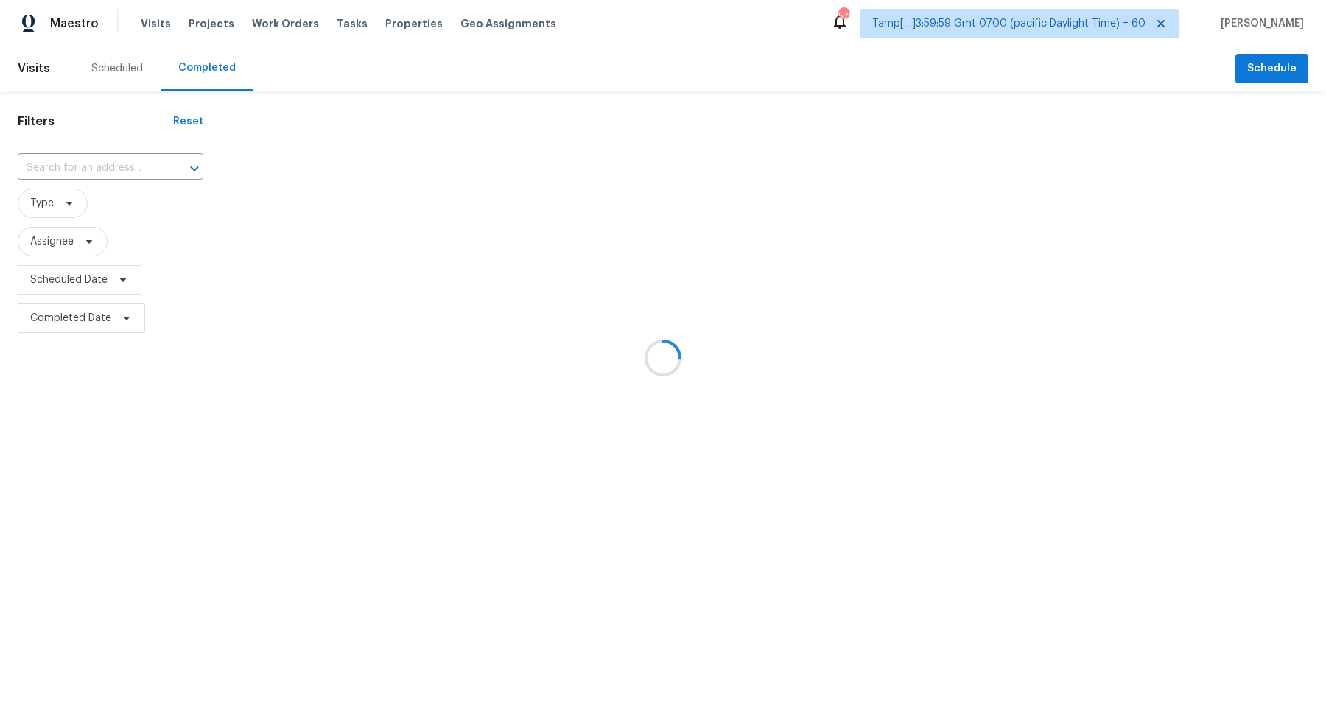
click at [125, 154] on div at bounding box center [663, 358] width 1326 height 716
click at [118, 158] on div at bounding box center [663, 358] width 1326 height 716
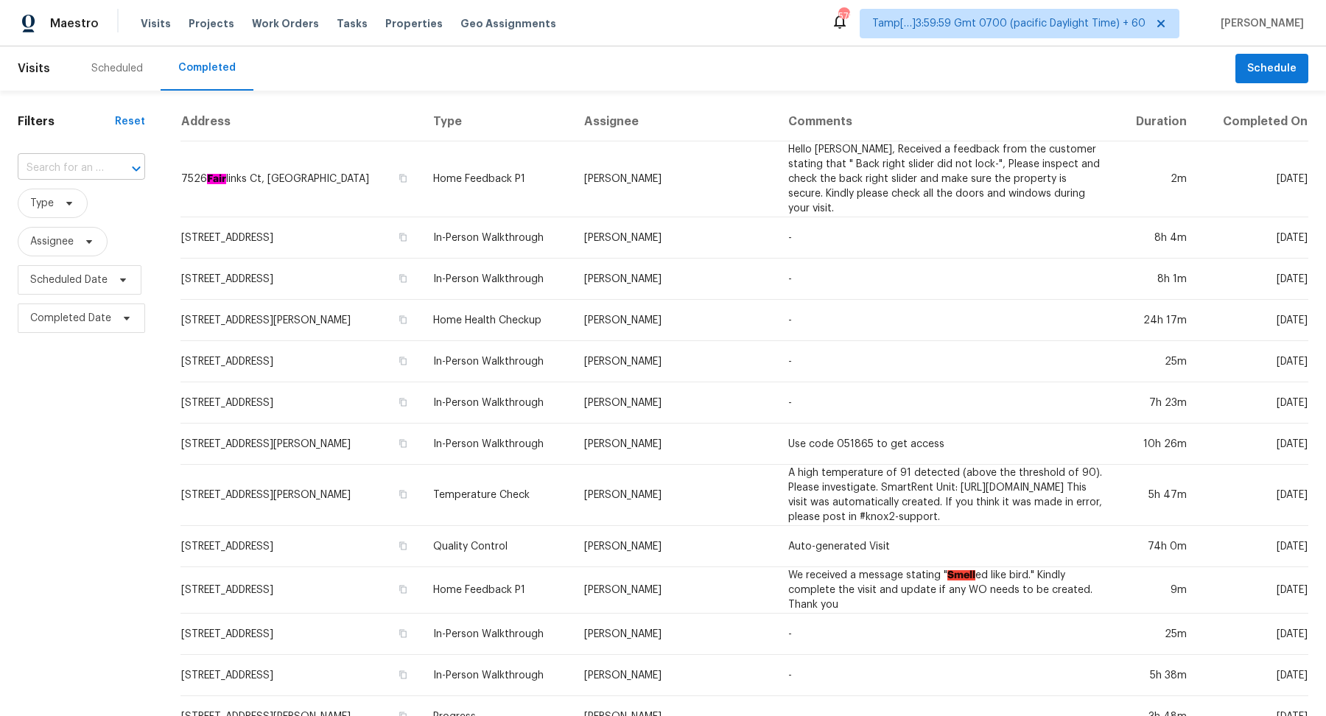
click at [94, 169] on input "text" at bounding box center [61, 168] width 86 height 23
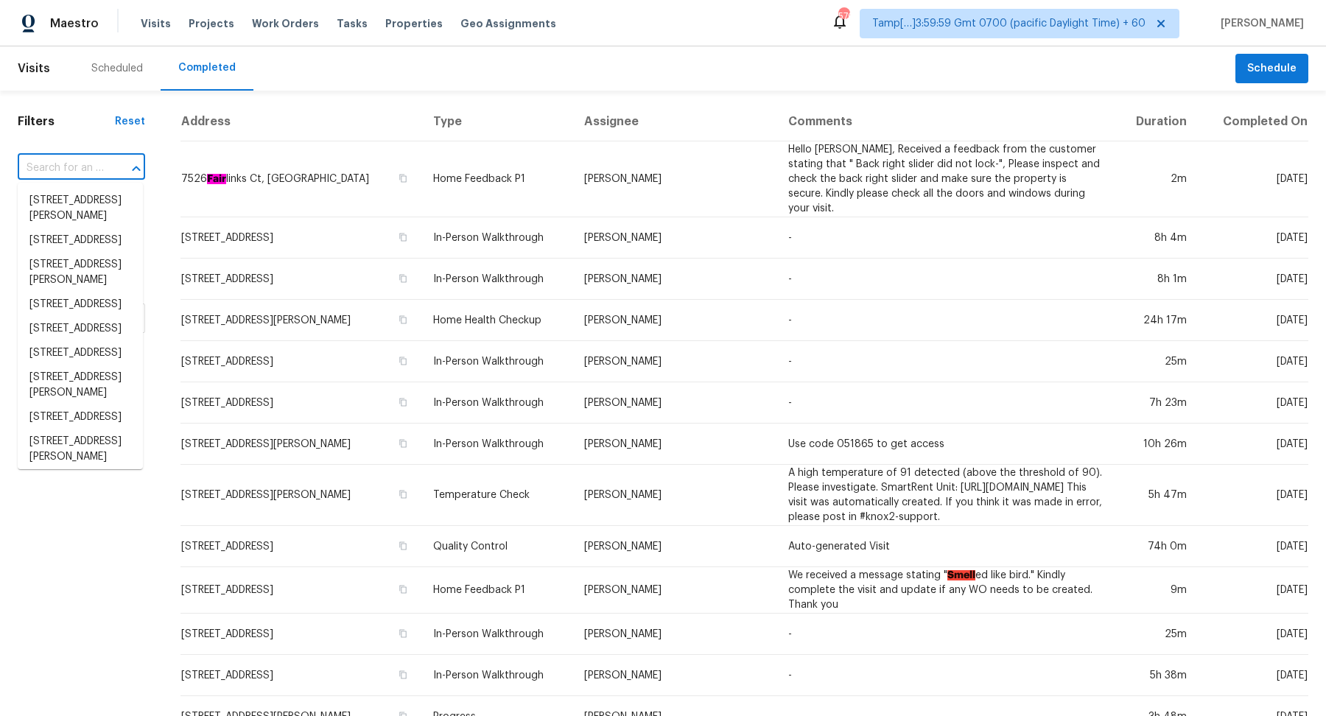
paste input "2122 Dragon Trl, New Braunfels, TX 78130"
type input "2122 Dragon Trl, New Braunfels, TX 78130"
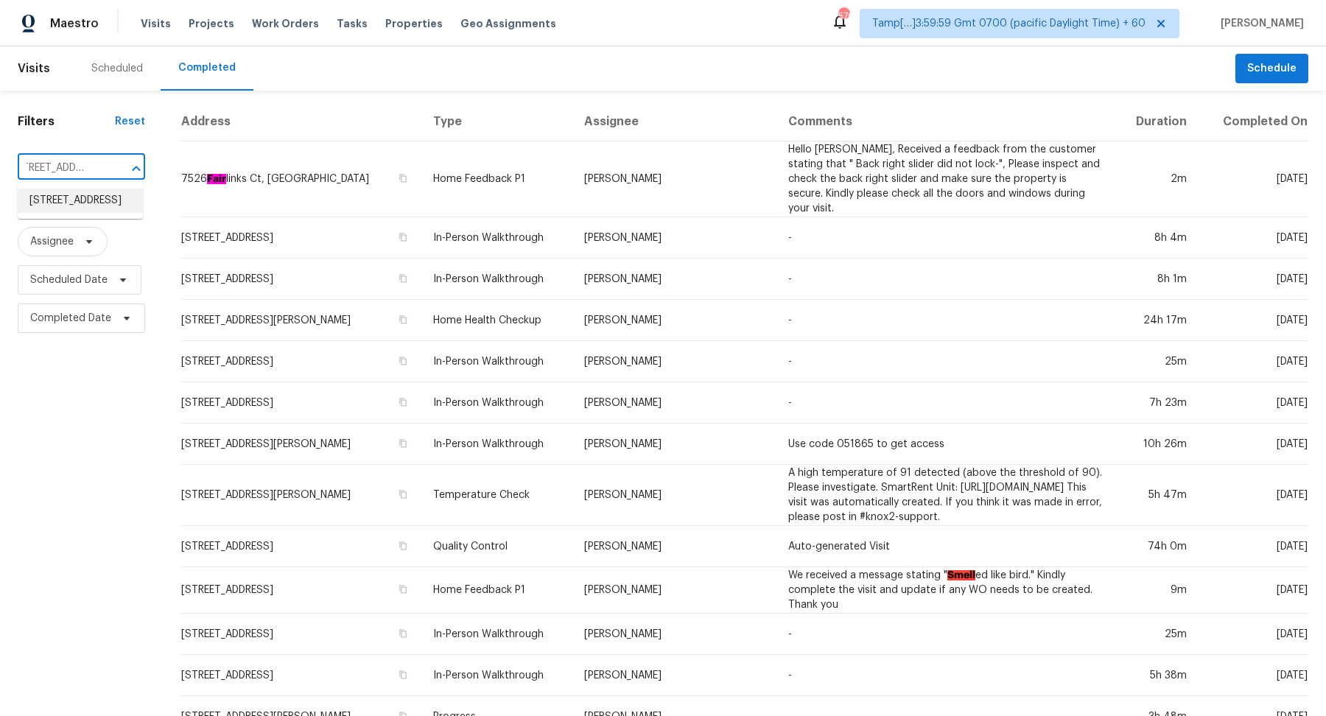
click at [71, 211] on li "2122 Dragon Trl, New Braunfels, TX 78130" at bounding box center [80, 201] width 125 height 24
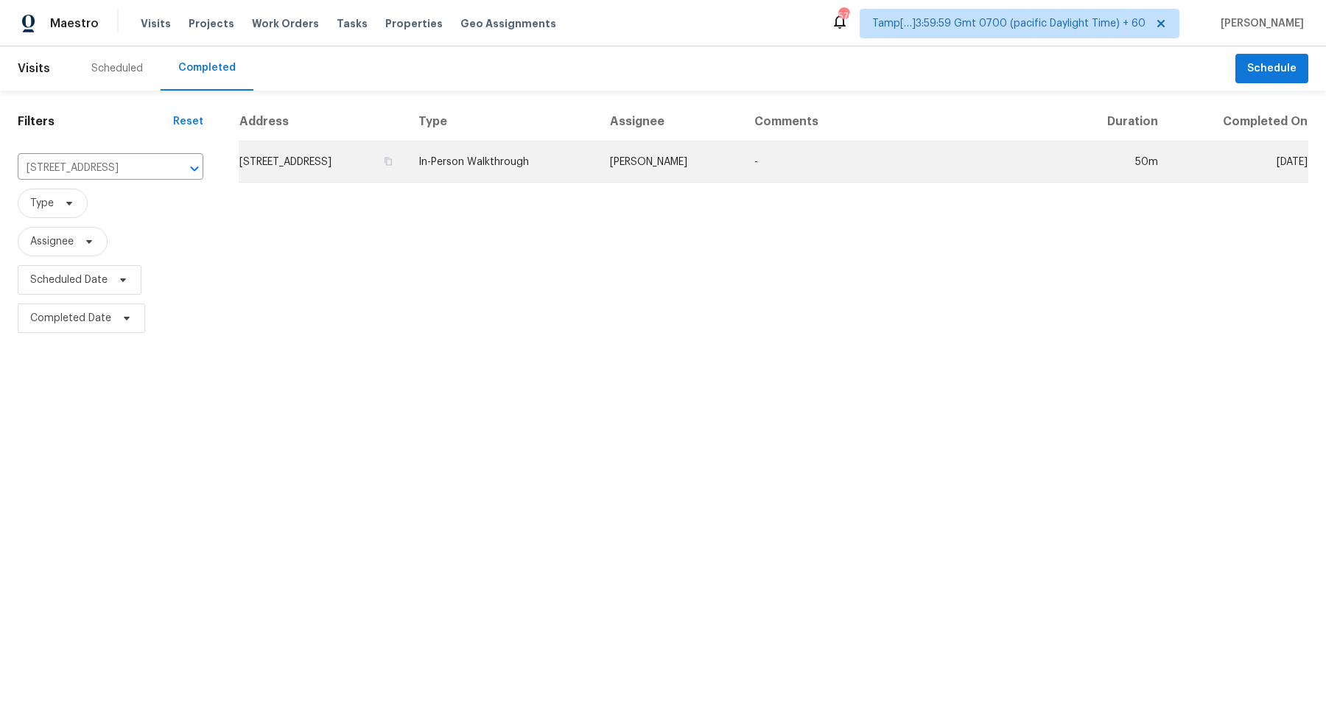
click at [295, 176] on td "2122 Dragon Trl, New Braunfels, TX 78130" at bounding box center [323, 161] width 168 height 41
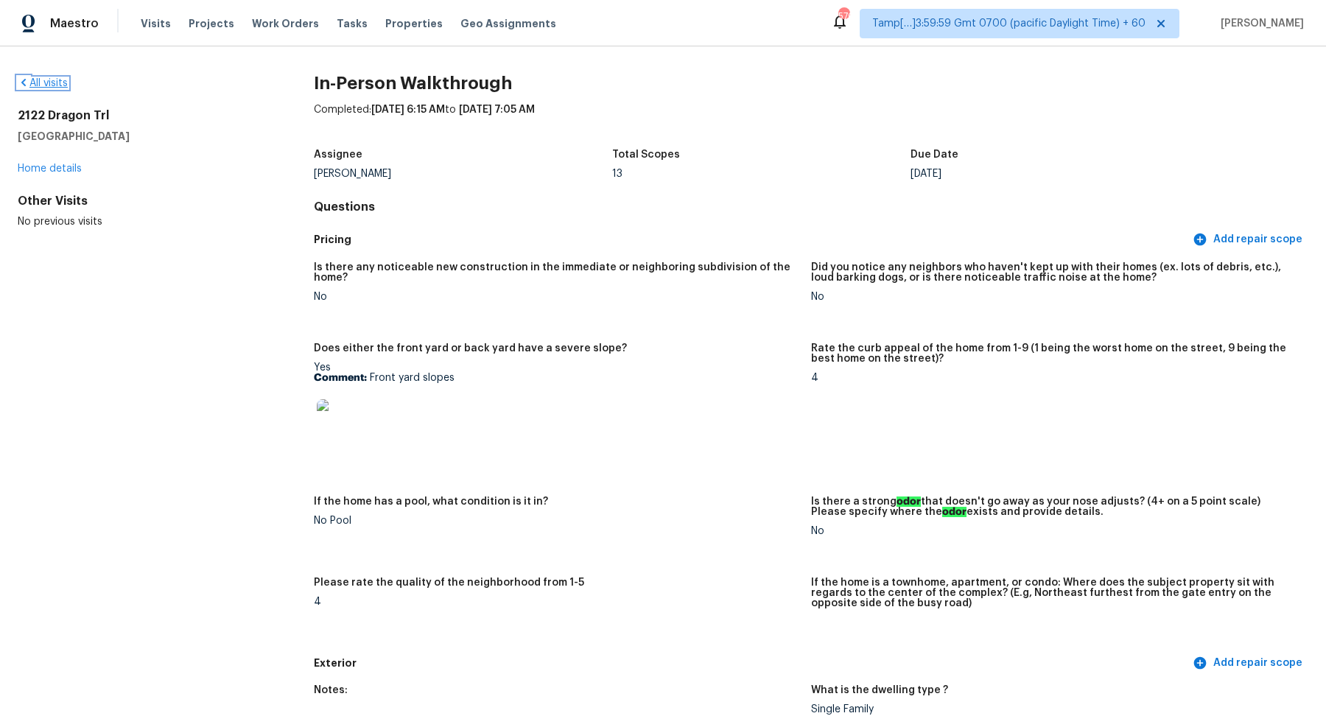
click at [49, 86] on link "All visits" at bounding box center [43, 83] width 50 height 10
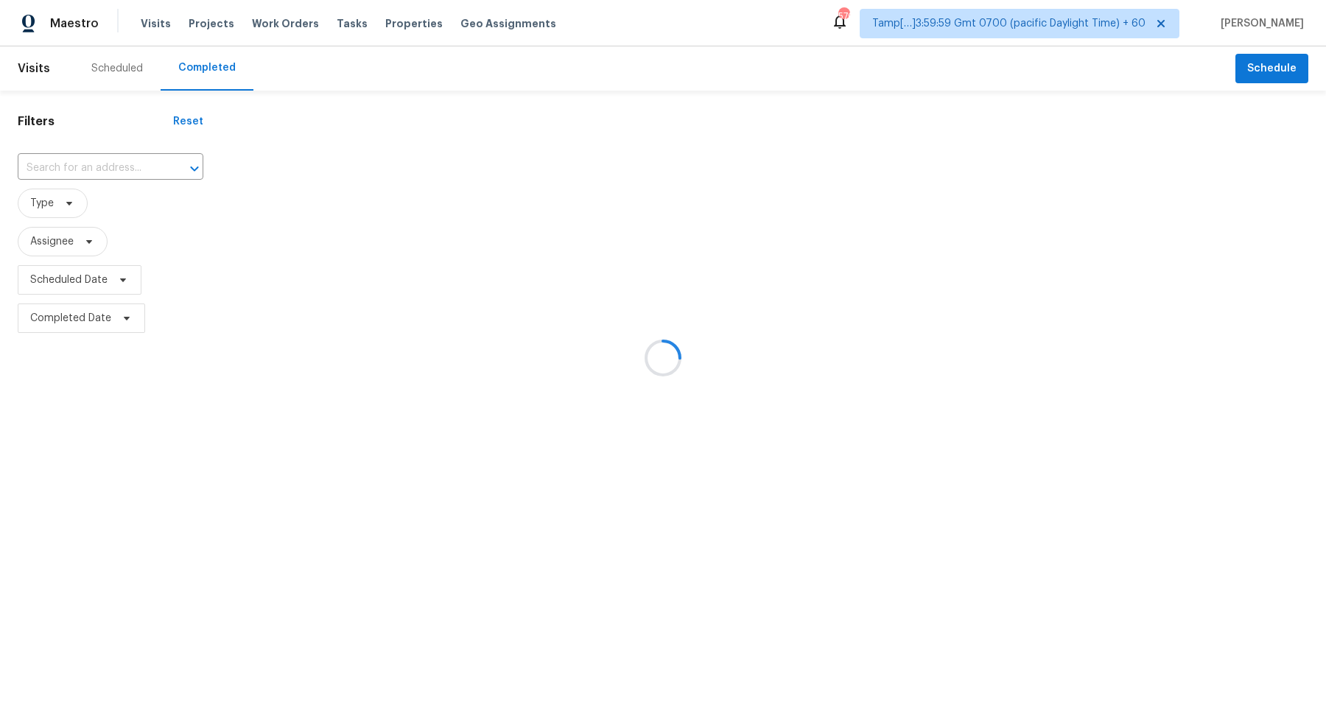
click at [93, 172] on div at bounding box center [663, 358] width 1326 height 716
click at [98, 172] on div at bounding box center [663, 358] width 1326 height 716
click at [85, 171] on div at bounding box center [663, 358] width 1326 height 716
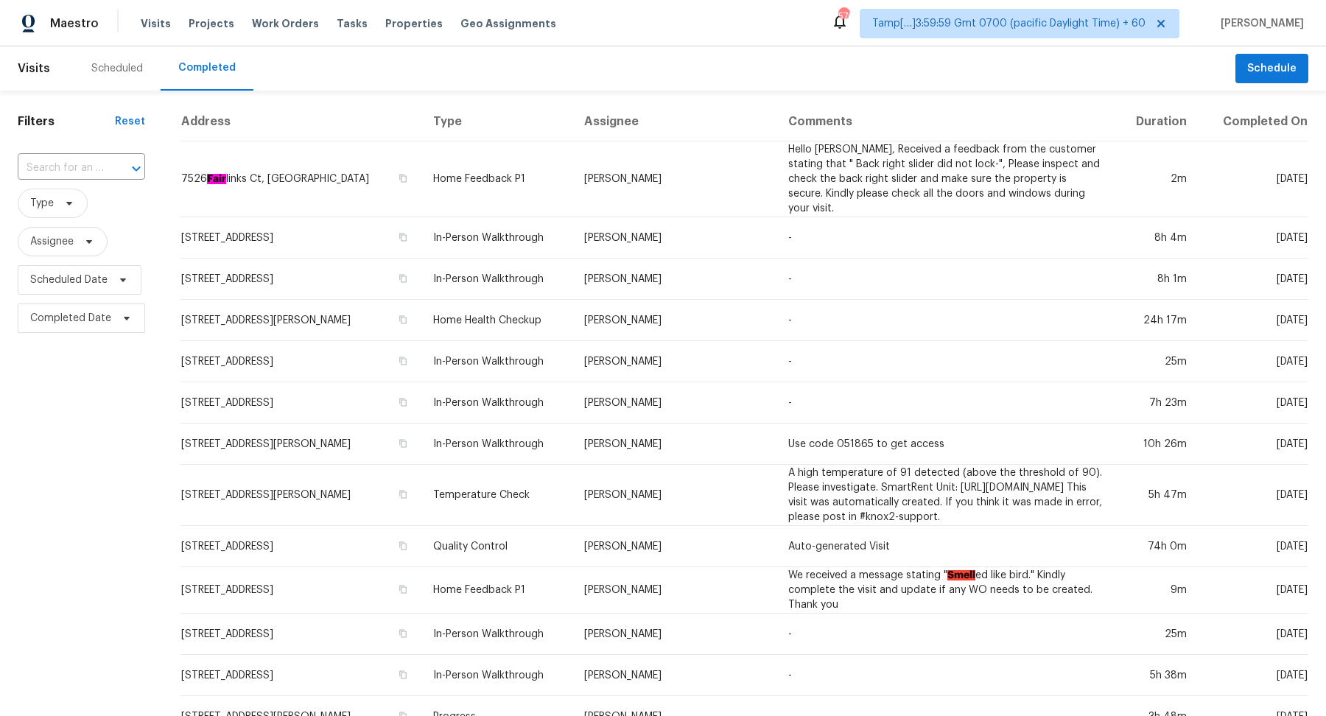
click at [85, 171] on input "text" at bounding box center [61, 168] width 86 height 23
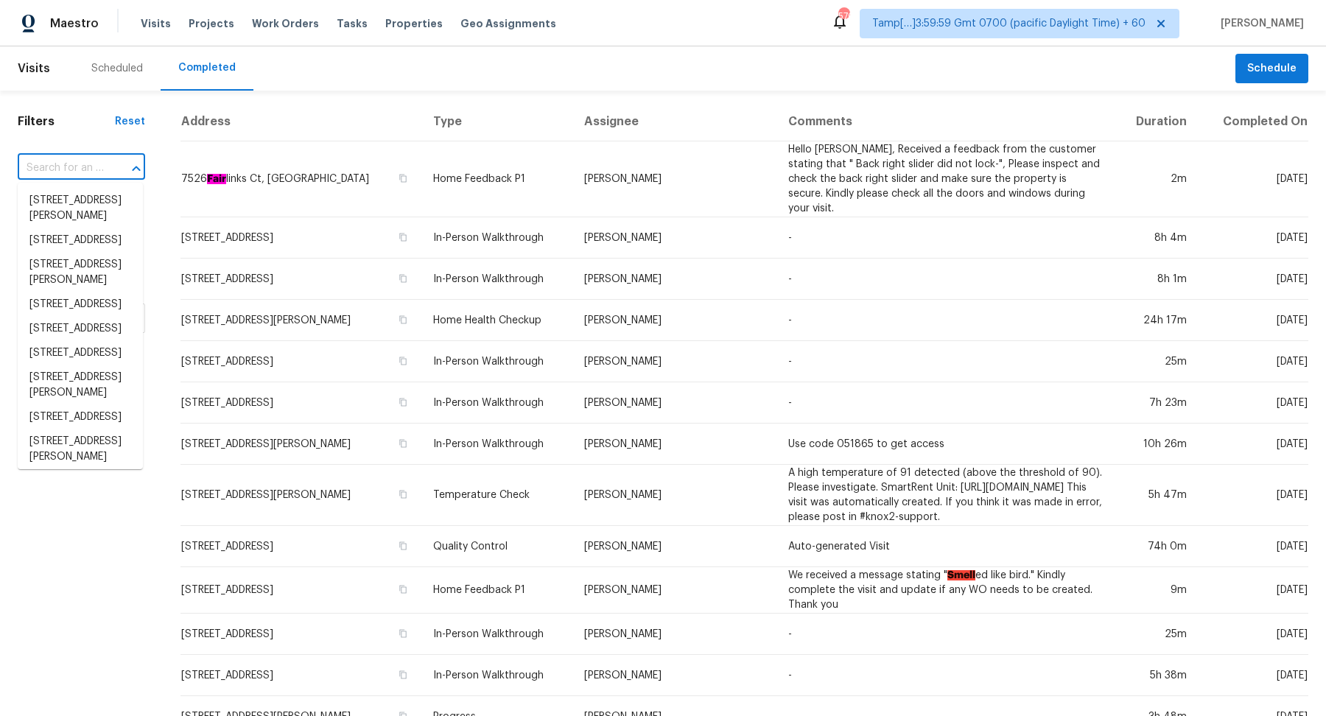
paste input "11312 County Road 899, Princeton, TX 75407"
type input "11312 County Road 899, Princeton, TX 75407"
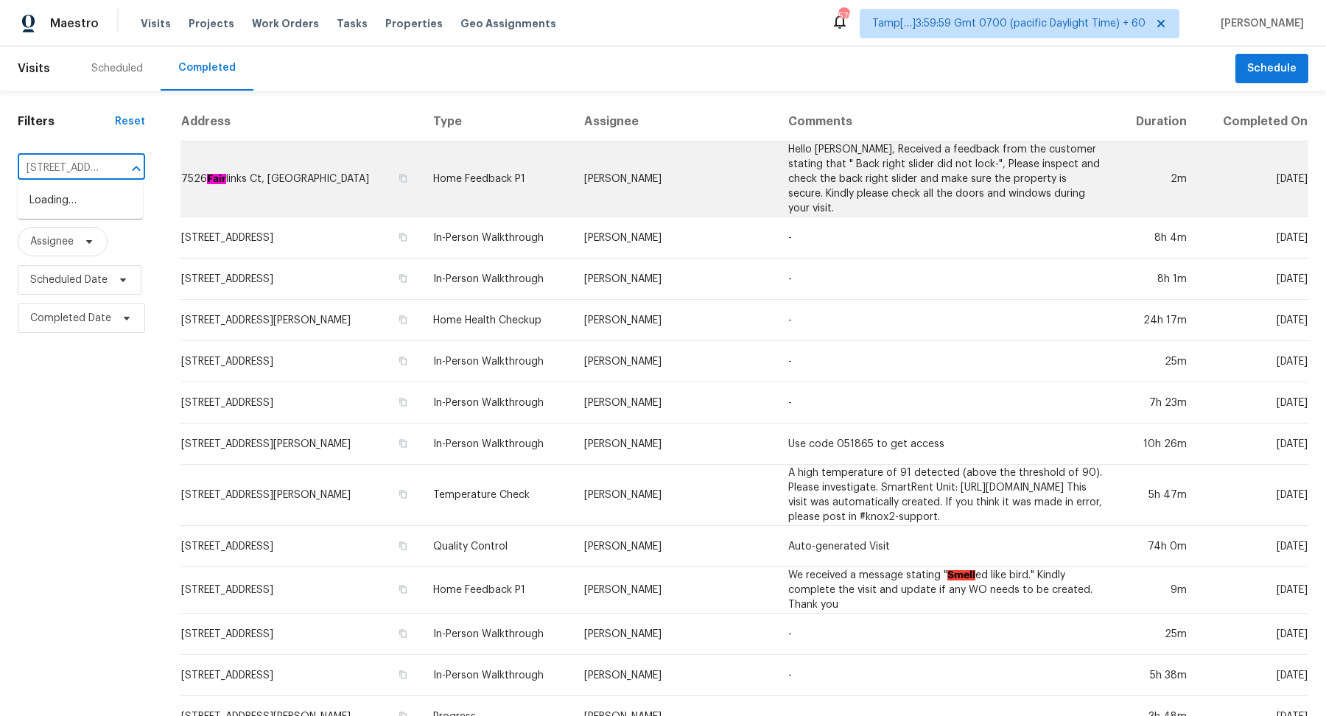
scroll to position [0, 138]
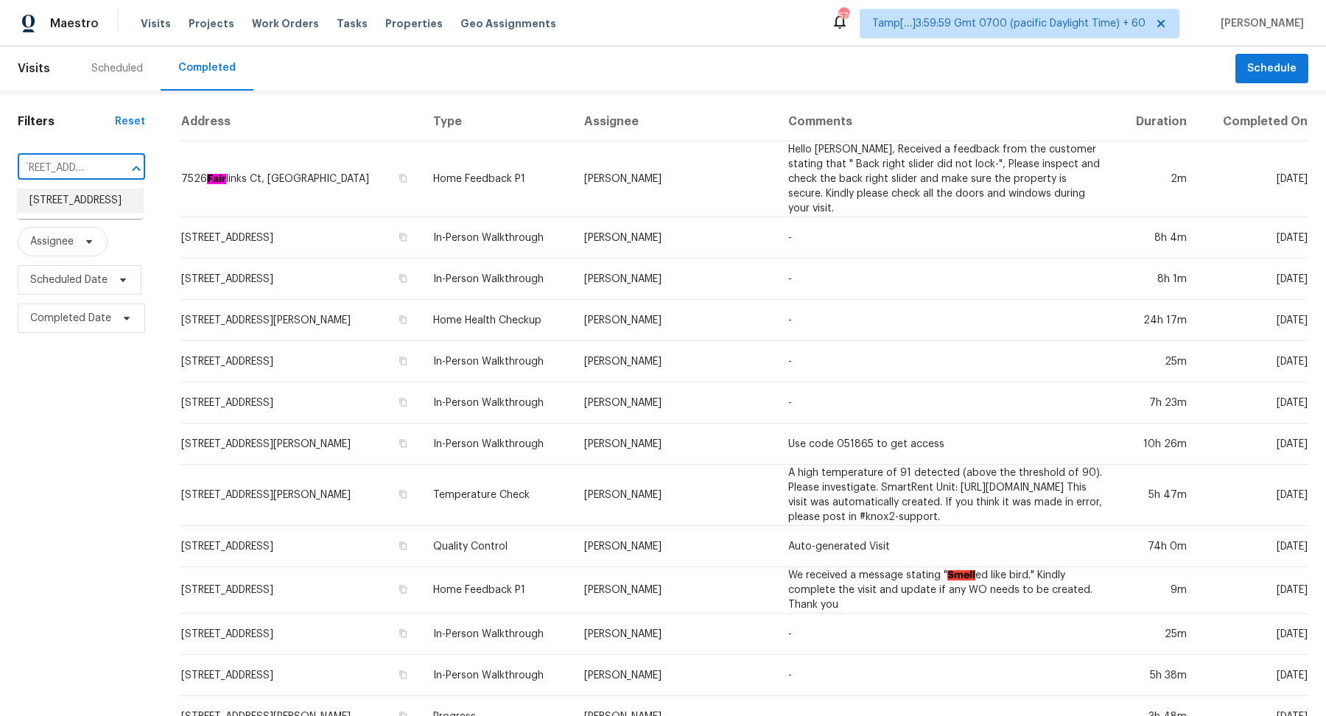
click at [55, 198] on li "11312 County Road 899, Princeton, TX 75407" at bounding box center [80, 201] width 125 height 24
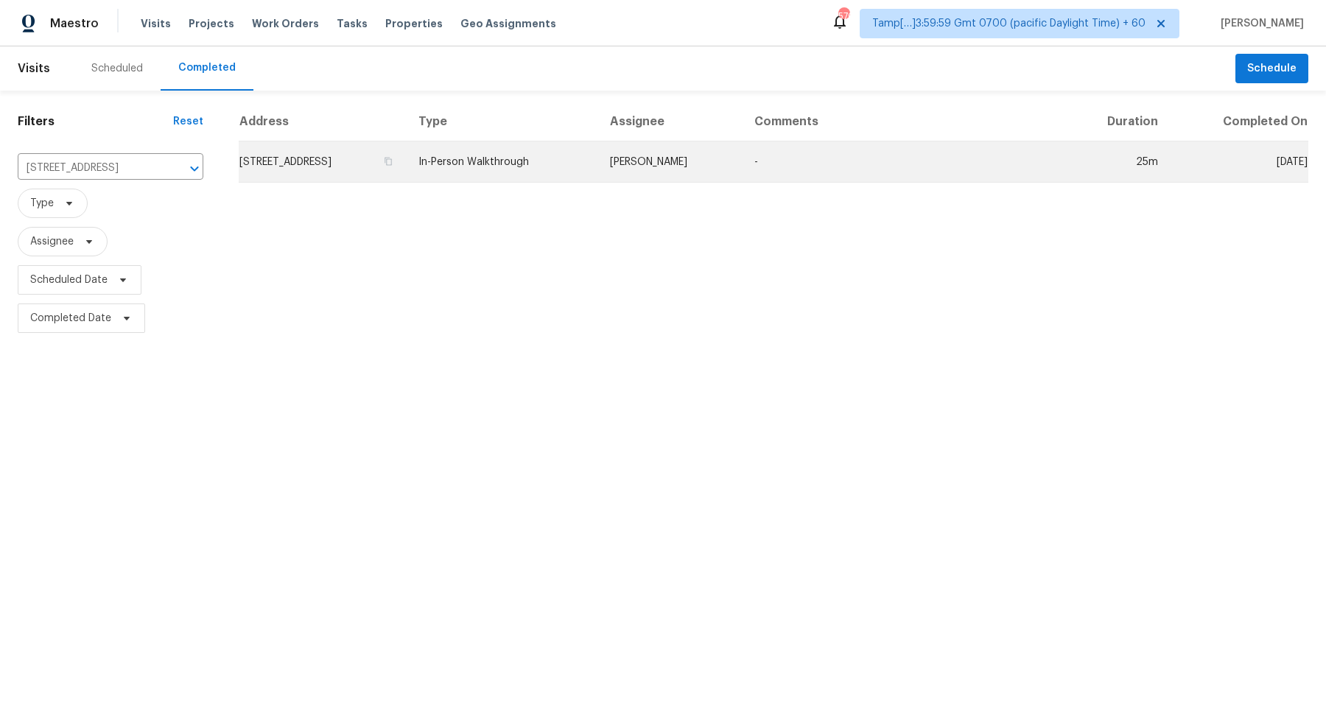
click at [300, 169] on td "11312 County Road 899, Princeton, TX 75407" at bounding box center [323, 161] width 168 height 41
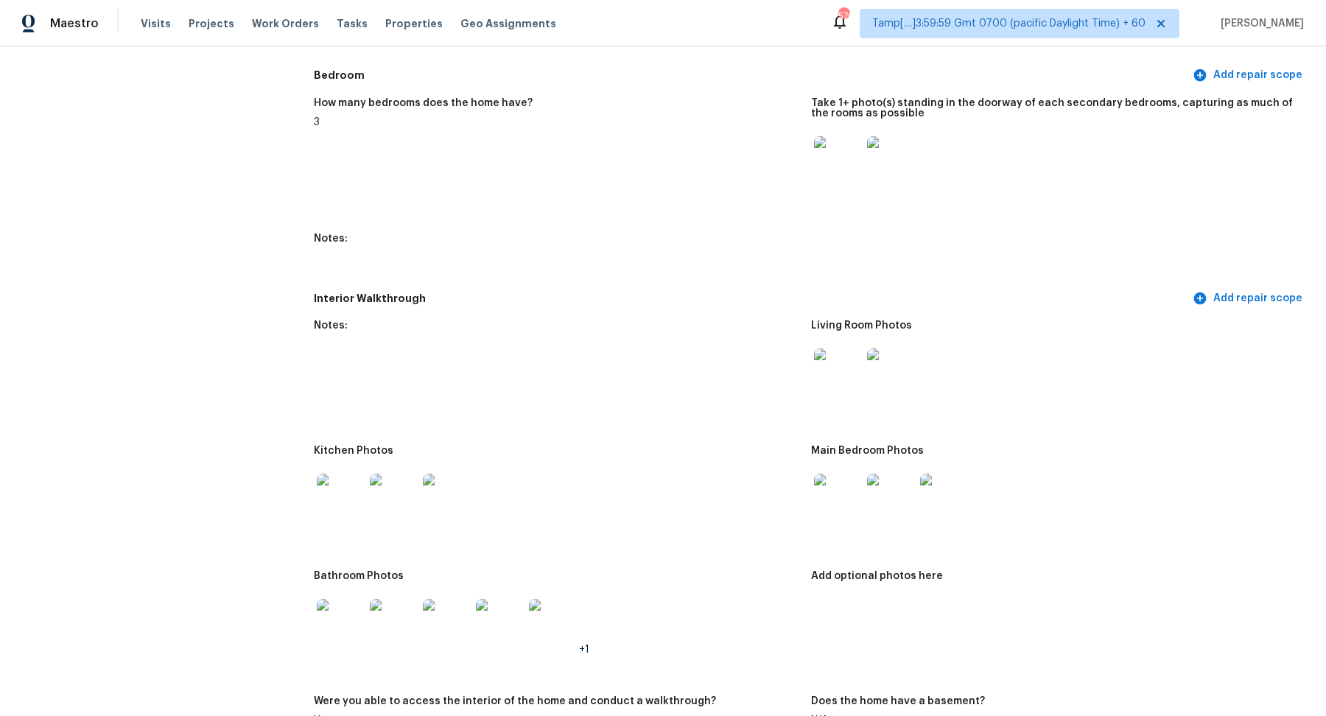
scroll to position [1828, 0]
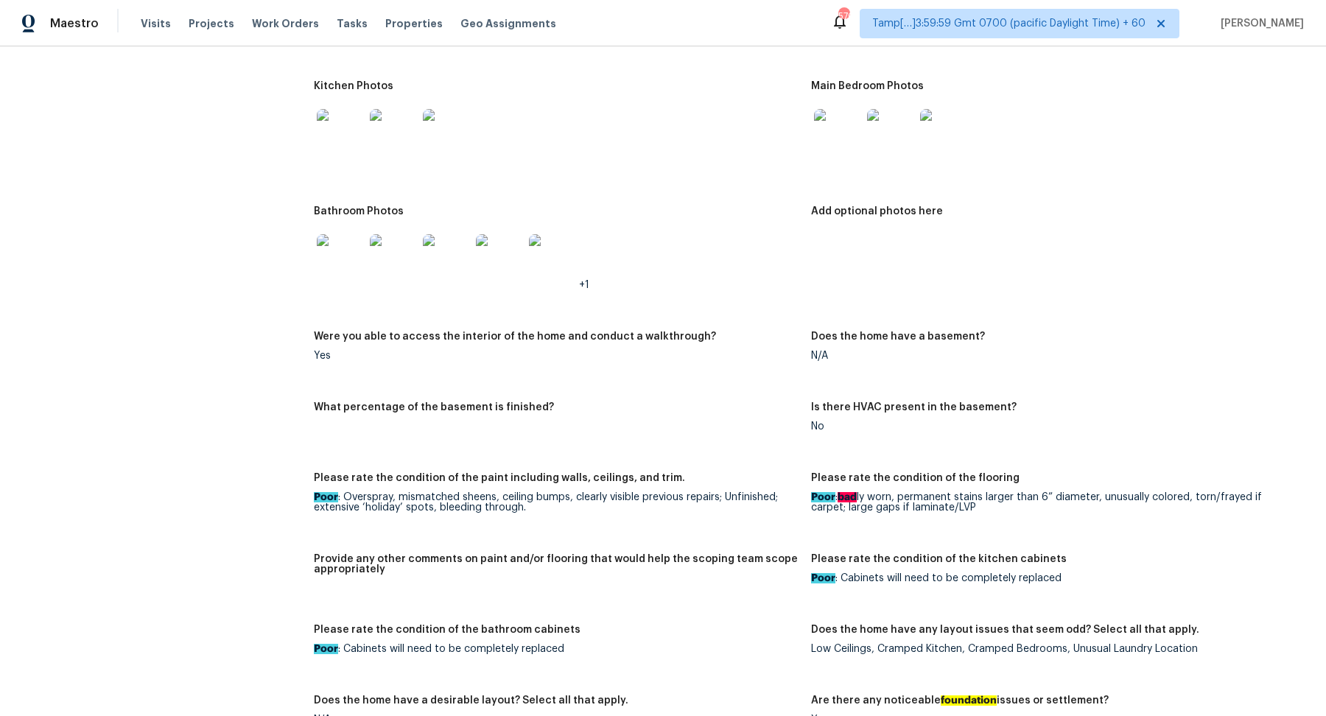
click at [337, 119] on img at bounding box center [340, 132] width 47 height 47
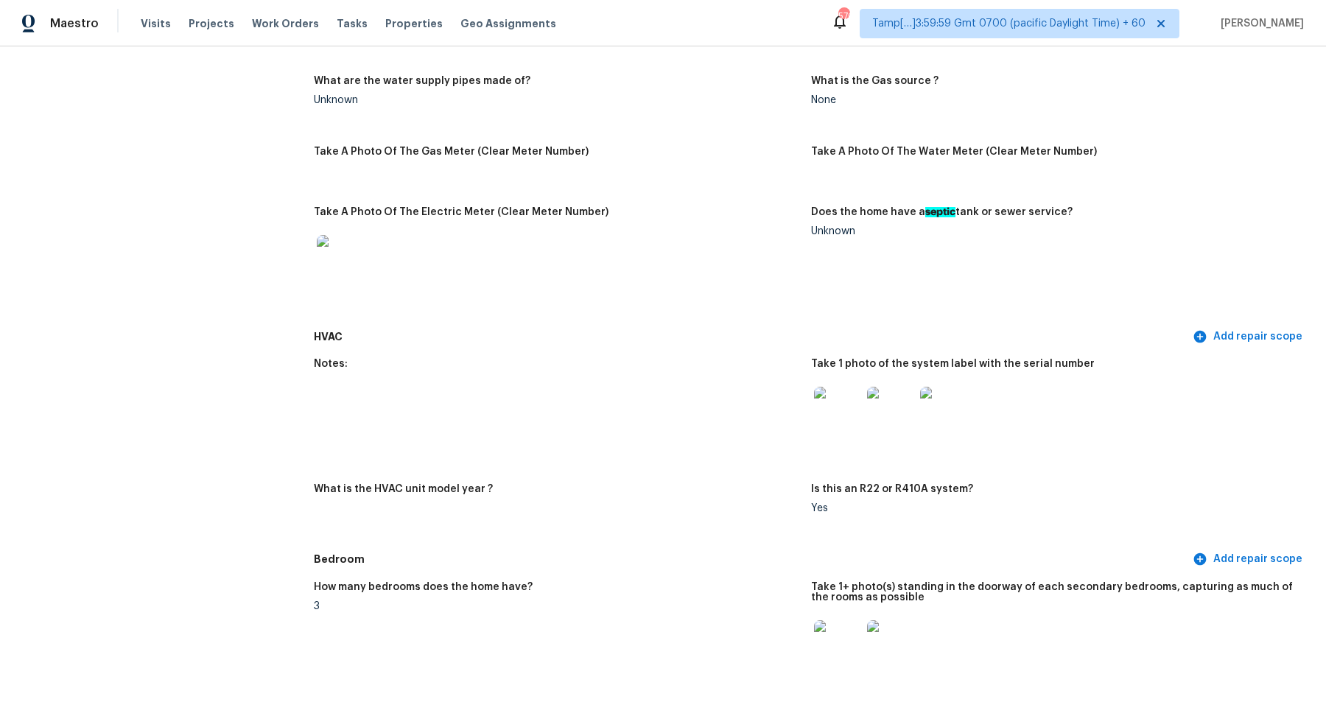
scroll to position [0, 0]
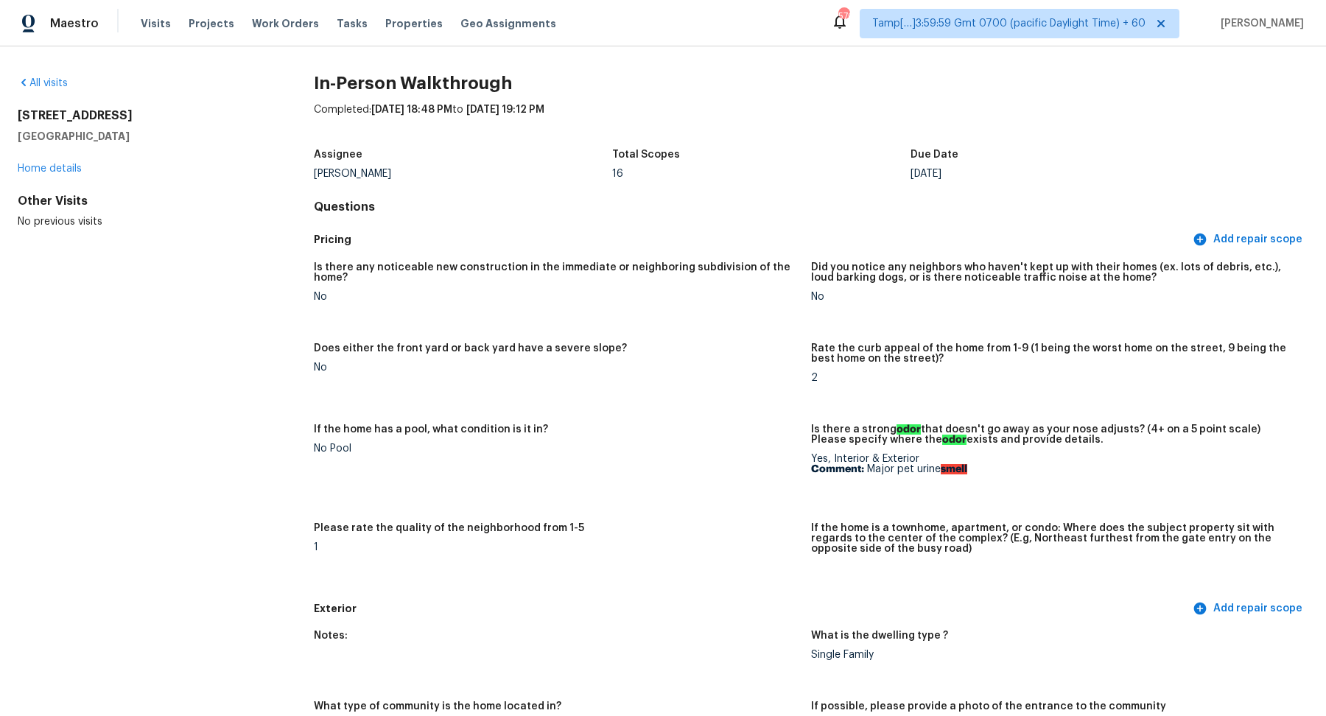
click at [45, 65] on div "All visits 11312 County Road 899 Princeton, TX 75407 Home details Other Visits …" at bounding box center [663, 380] width 1326 height 669
click at [49, 85] on link "All visits" at bounding box center [43, 83] width 50 height 10
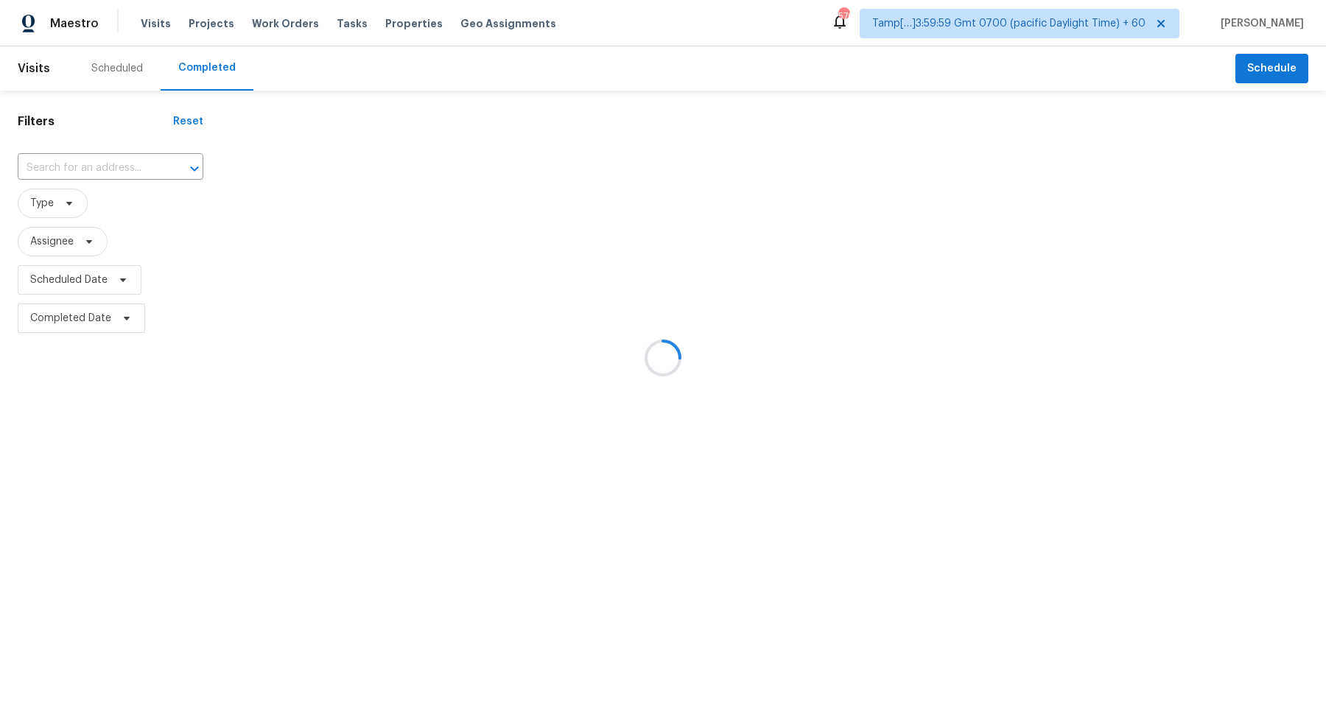
click at [149, 155] on div at bounding box center [663, 358] width 1326 height 716
click at [130, 159] on div at bounding box center [663, 358] width 1326 height 716
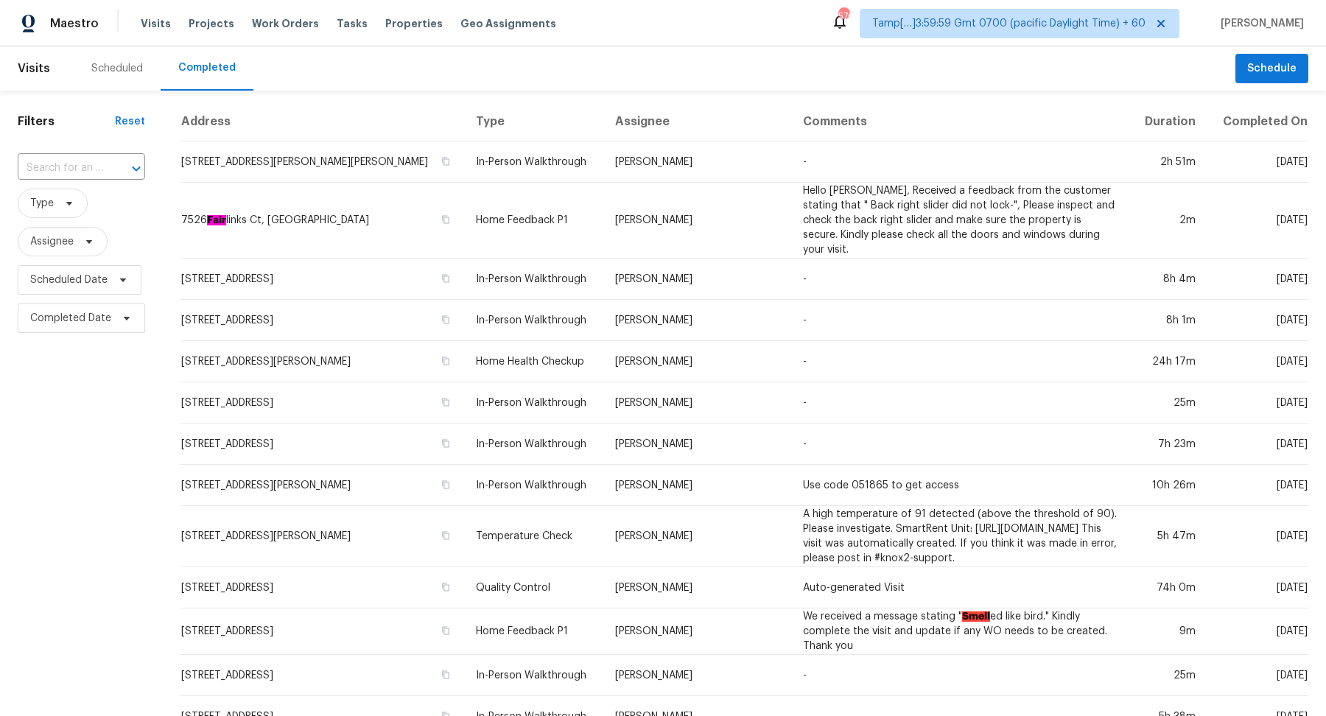
click at [107, 163] on div at bounding box center [126, 168] width 38 height 21
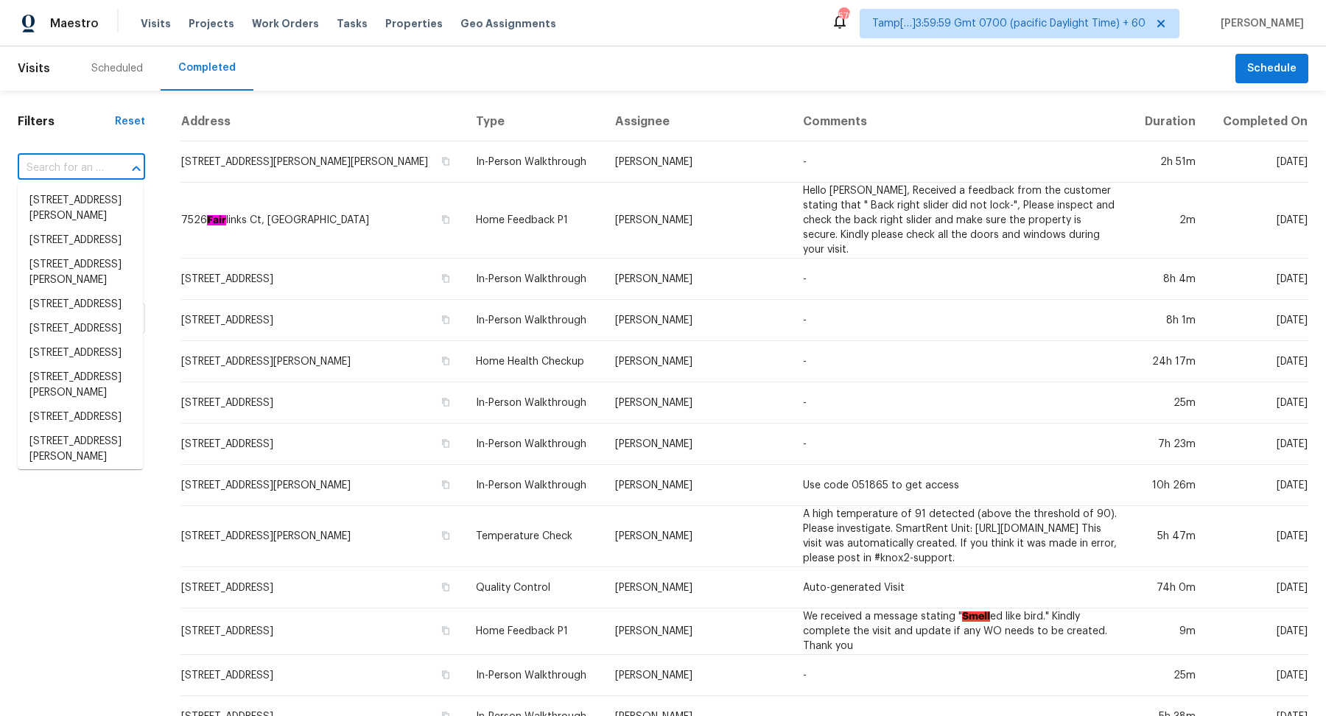
paste input "7 S Circle Dr, Chapel Hill, NC 27516"
type input "7 S Circle Dr, Chapel Hill, NC 27516"
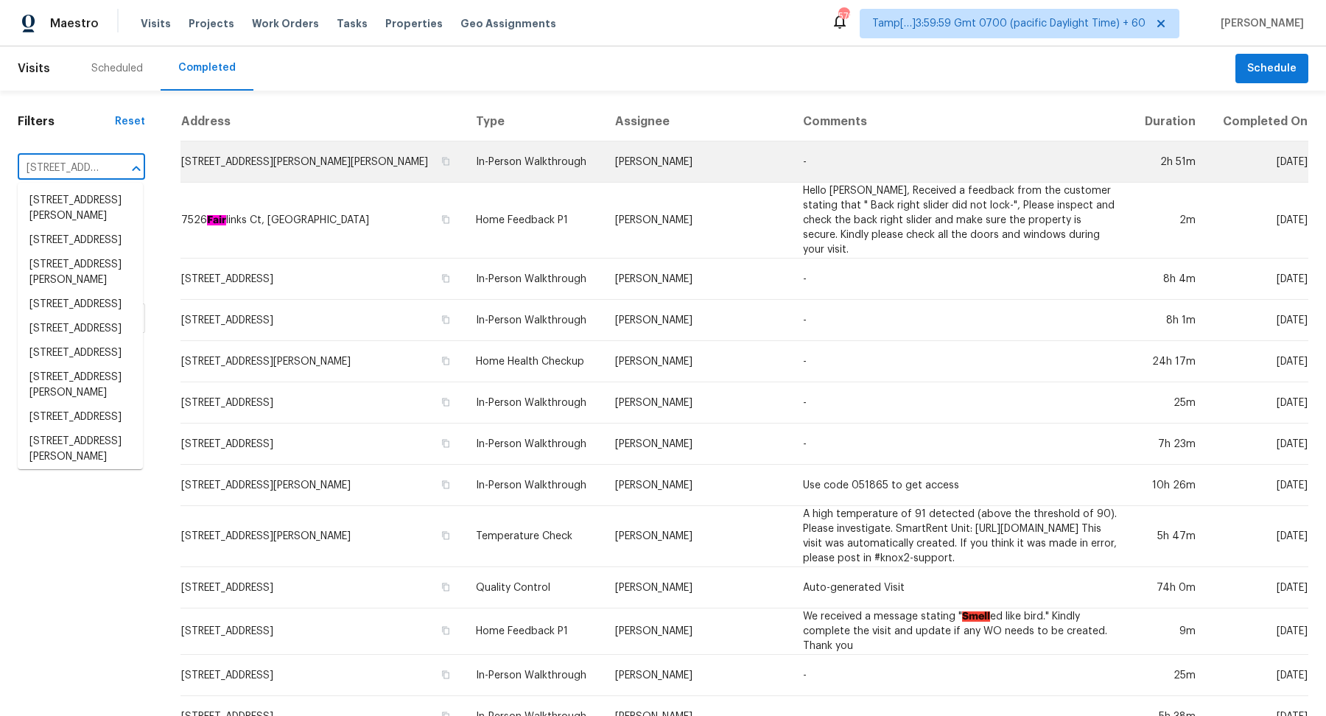
scroll to position [0, 92]
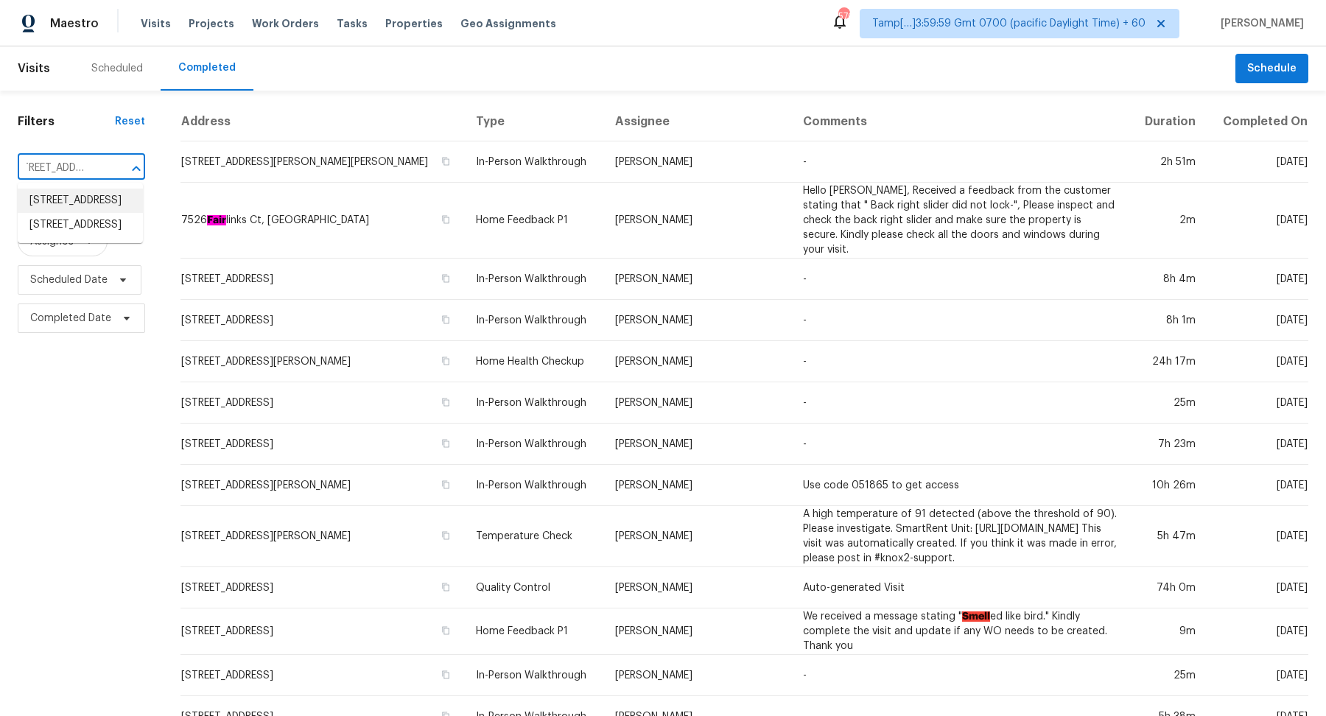
click at [61, 206] on li "37 S Circle Dr, Chapel Hill, NC 27516" at bounding box center [80, 201] width 125 height 24
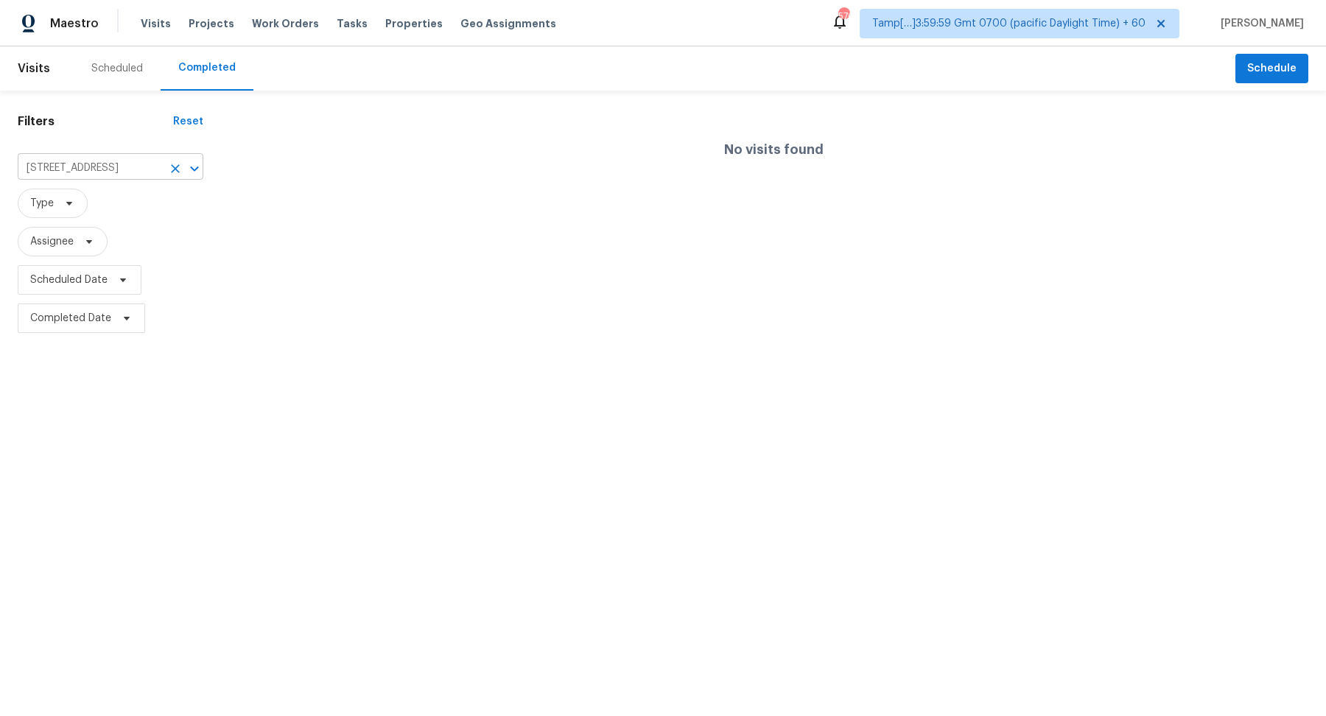
click at [55, 169] on input "37 S Circle Dr, Chapel Hill, NC 27516" at bounding box center [90, 168] width 144 height 23
paste input "text"
type input "7 S Circle Dr, Chapel Hill, NC 27516"
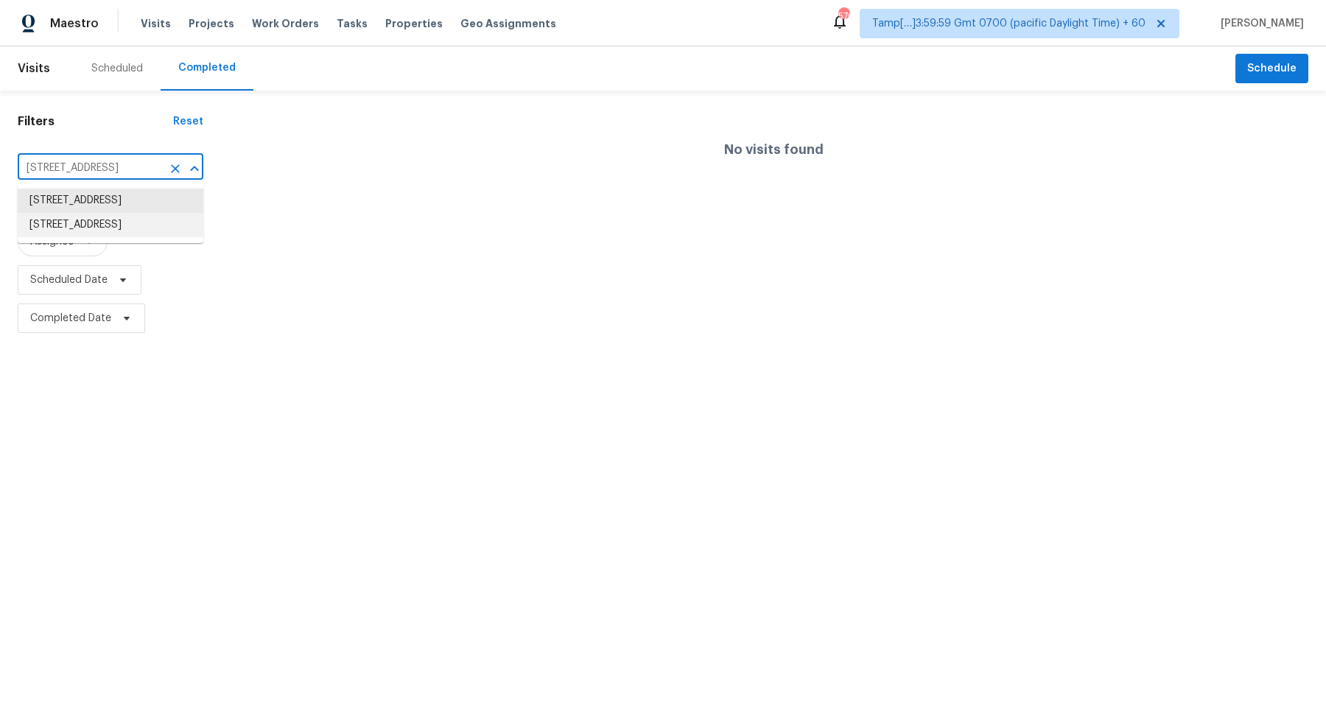
click at [104, 237] on li "7 S Circle Dr, Chapel Hill, NC 27516" at bounding box center [111, 225] width 186 height 24
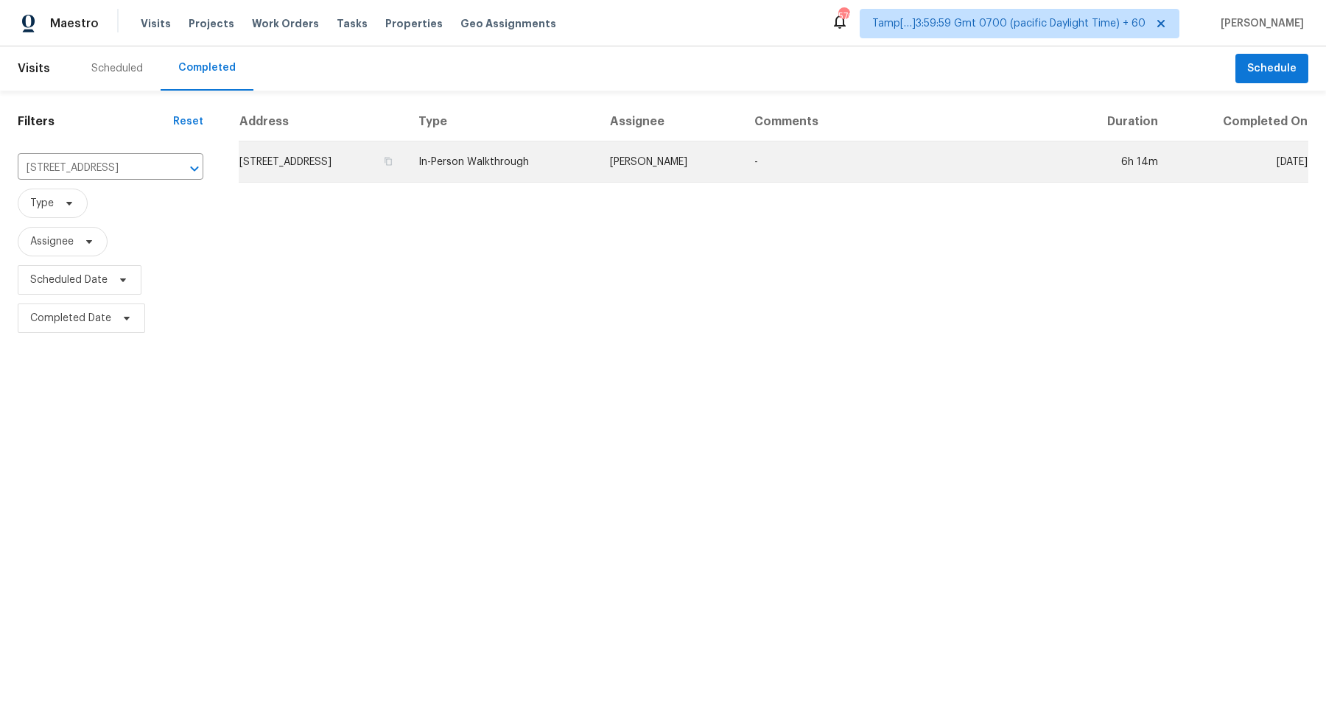
click at [395, 150] on td "7 S Circle Dr, Chapel Hill, NC 27516" at bounding box center [323, 161] width 168 height 41
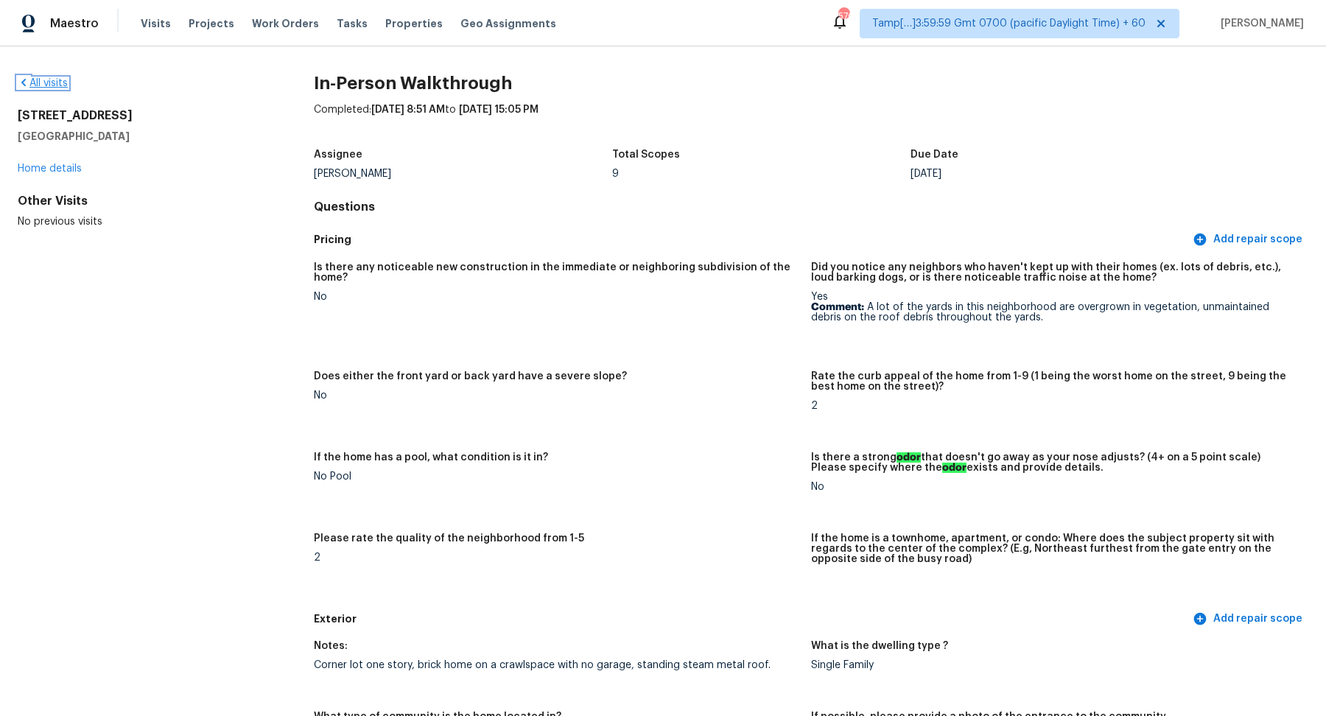
click at [63, 85] on link "All visits" at bounding box center [43, 83] width 50 height 10
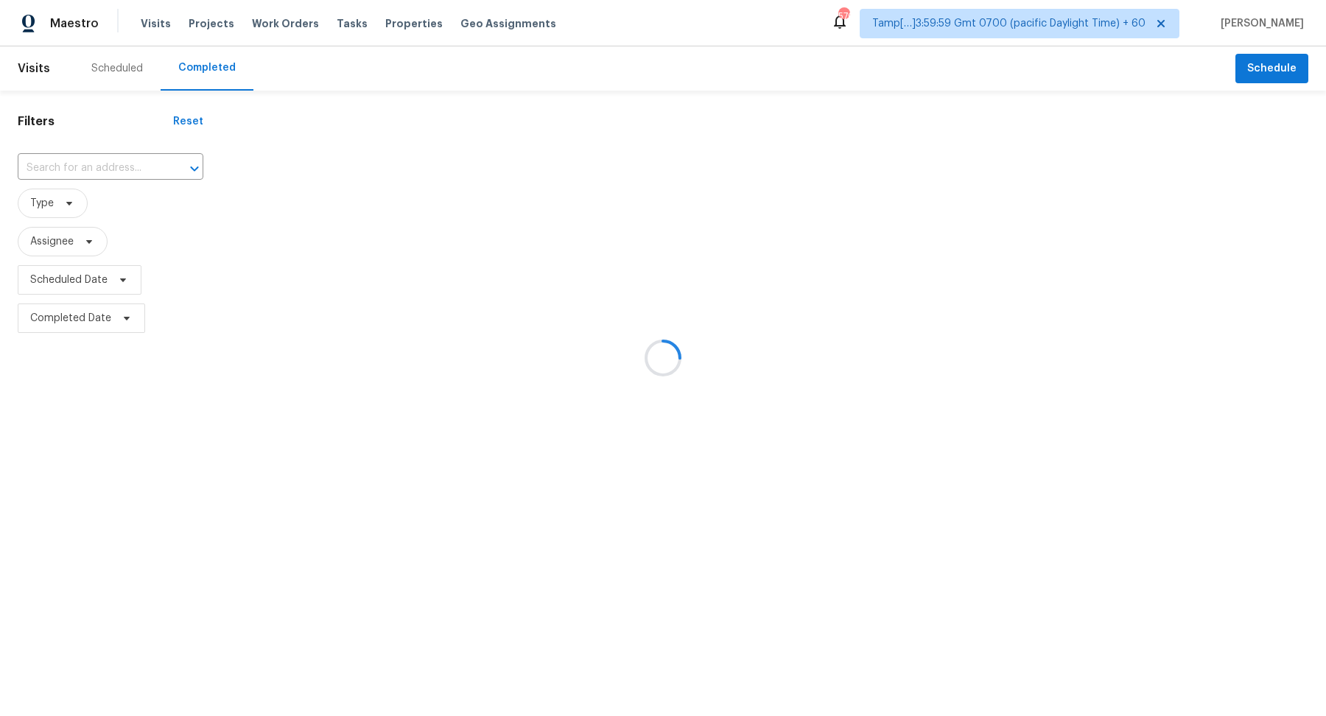
click at [102, 180] on div at bounding box center [663, 358] width 1326 height 716
click at [123, 162] on div at bounding box center [663, 358] width 1326 height 716
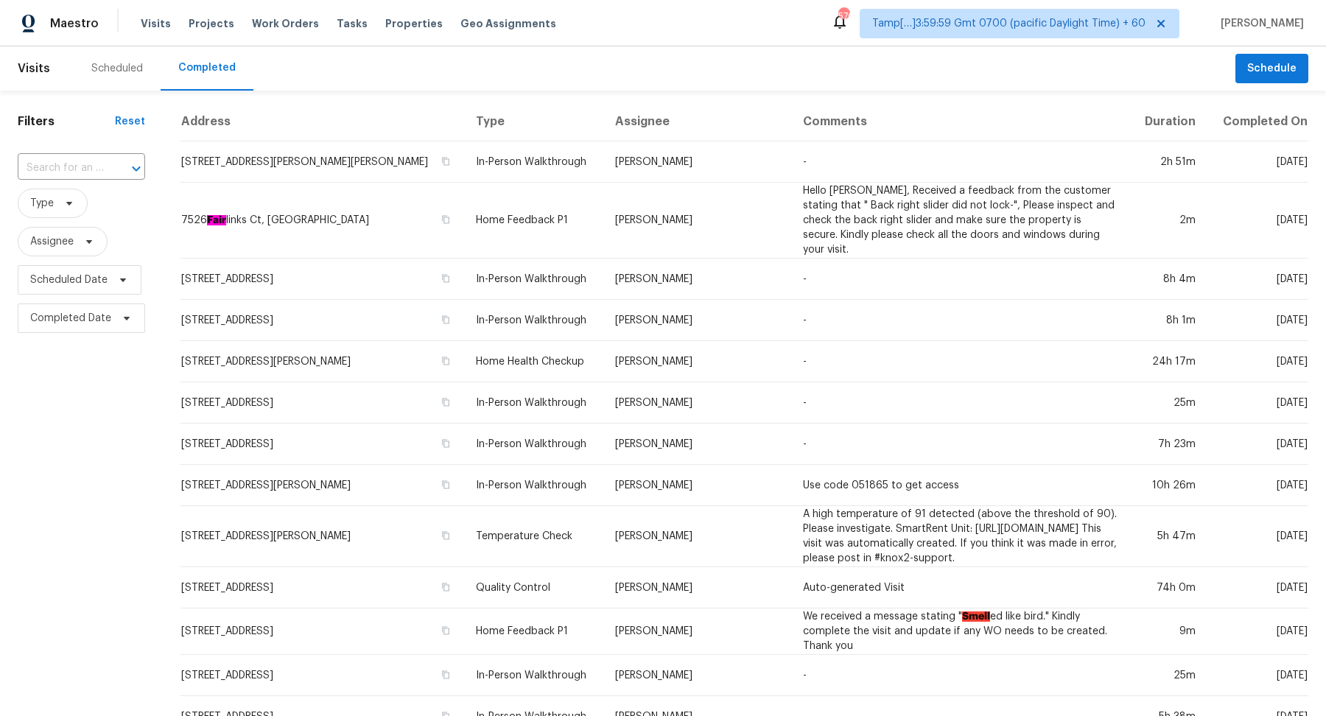
click at [123, 162] on div at bounding box center [126, 168] width 38 height 21
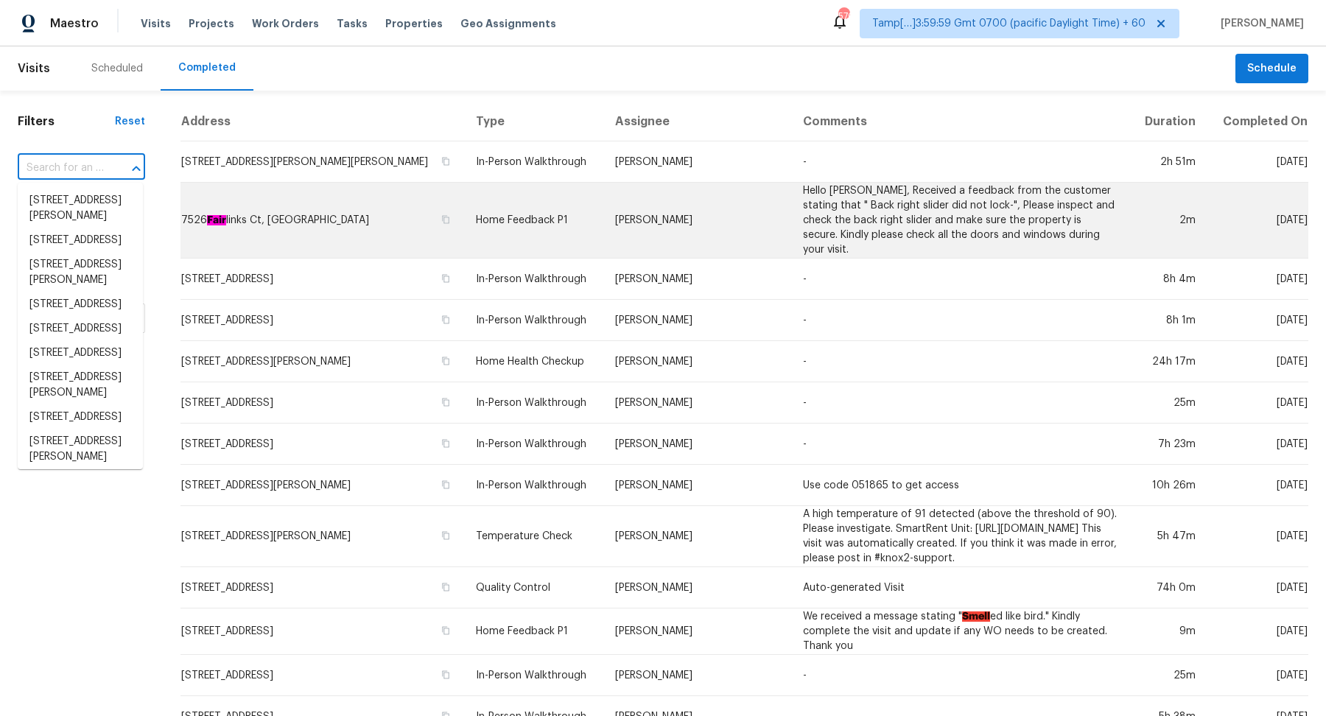
paste input "403 Pony Express Trl, Ault, CO 80610"
type input "403 Pony Express Trl, Ault, CO 80610"
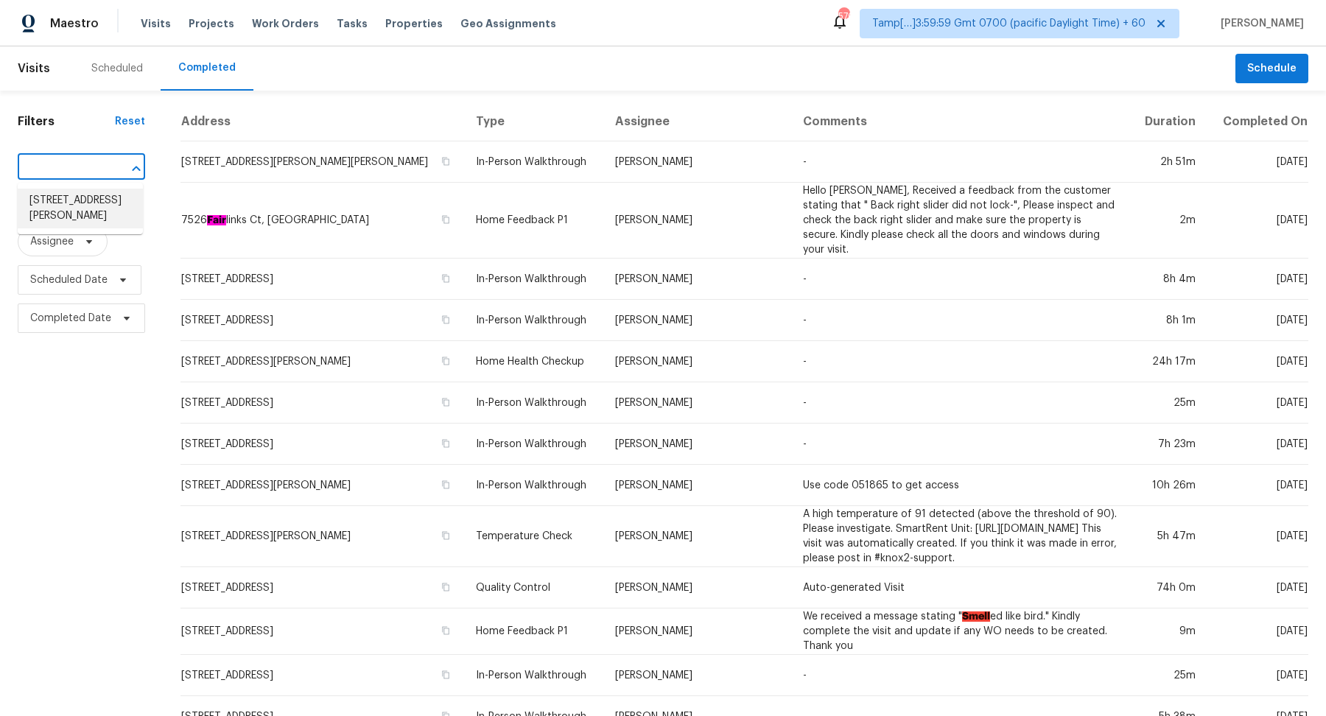
click at [72, 211] on li "403 Pony Express Trl, Ault, CO 80610" at bounding box center [80, 209] width 125 height 40
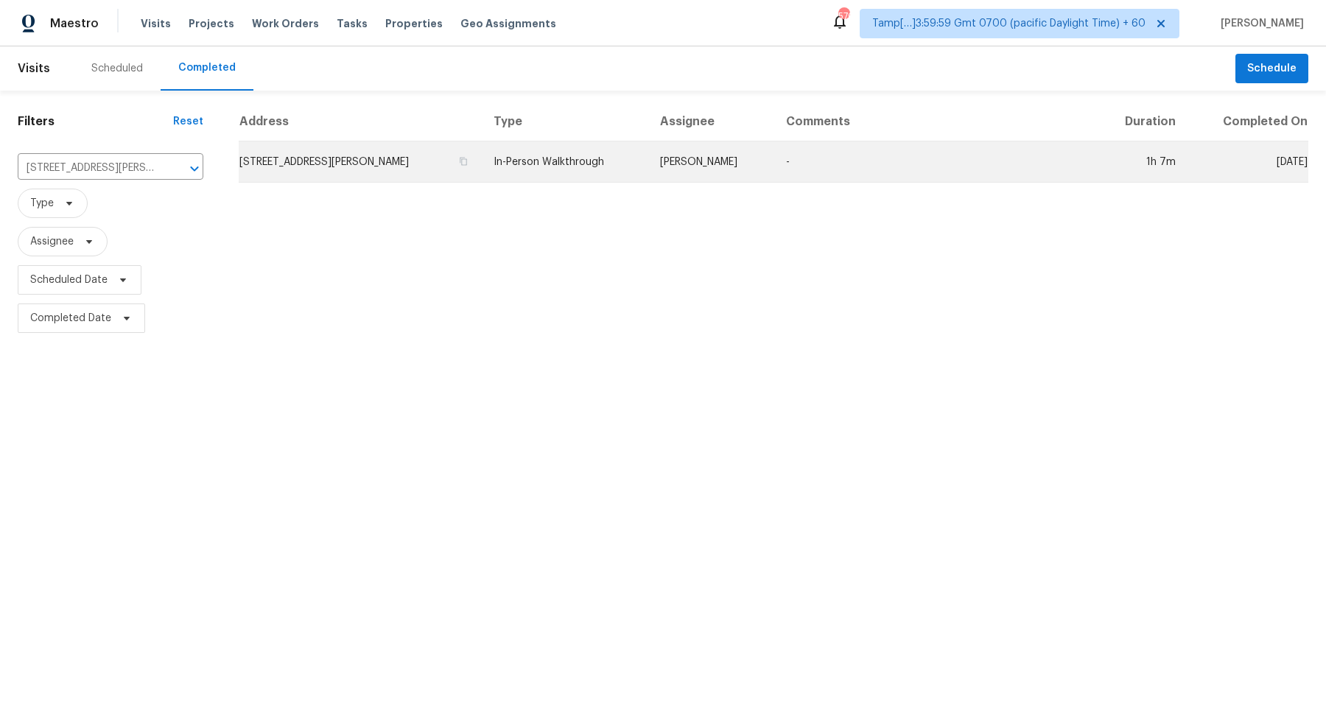
click at [361, 163] on td "403 Pony Express Trl, Ault, CO 80610" at bounding box center [360, 161] width 243 height 41
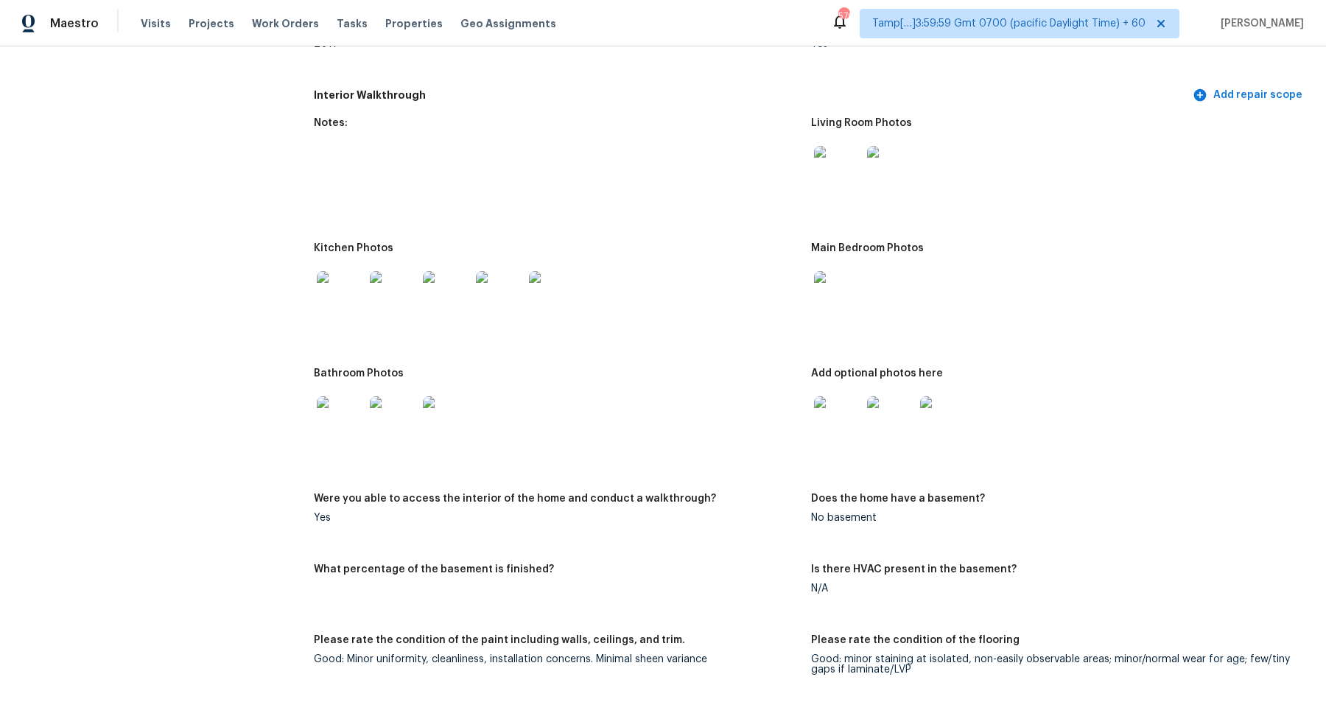
scroll to position [1407, 0]
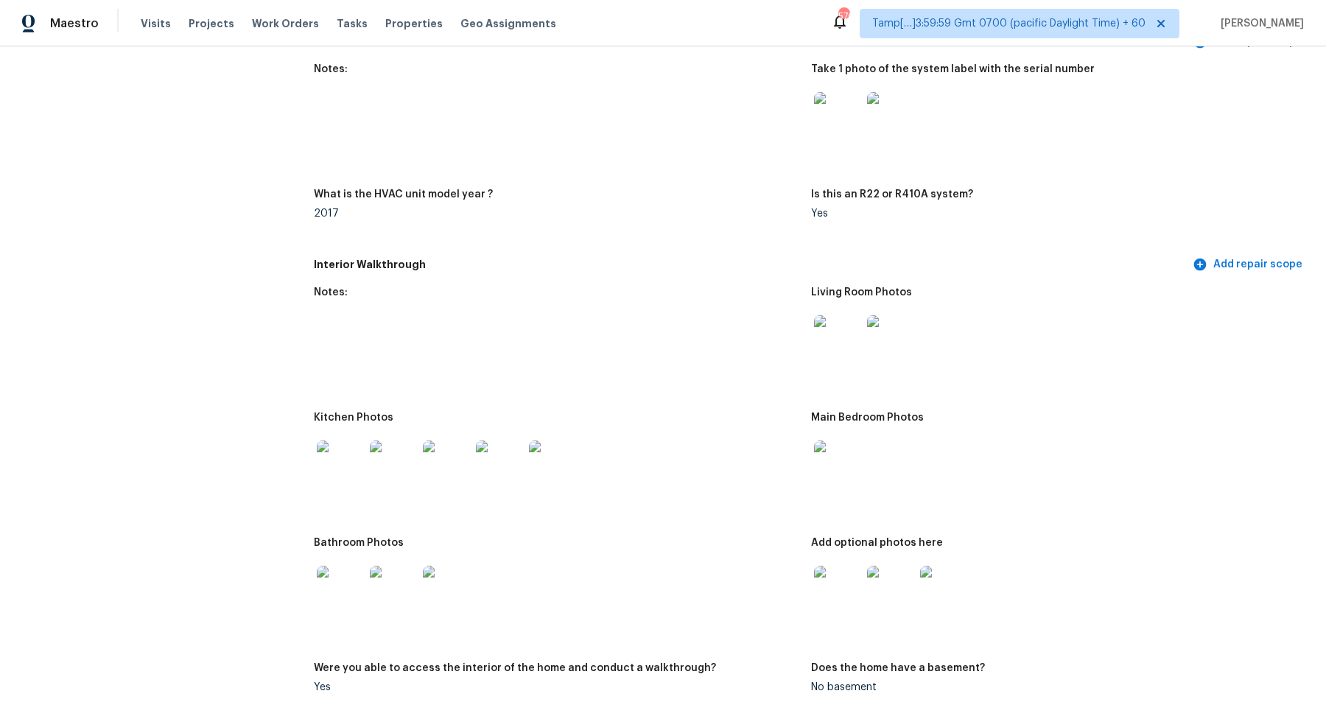
click at [857, 346] on img at bounding box center [837, 338] width 47 height 47
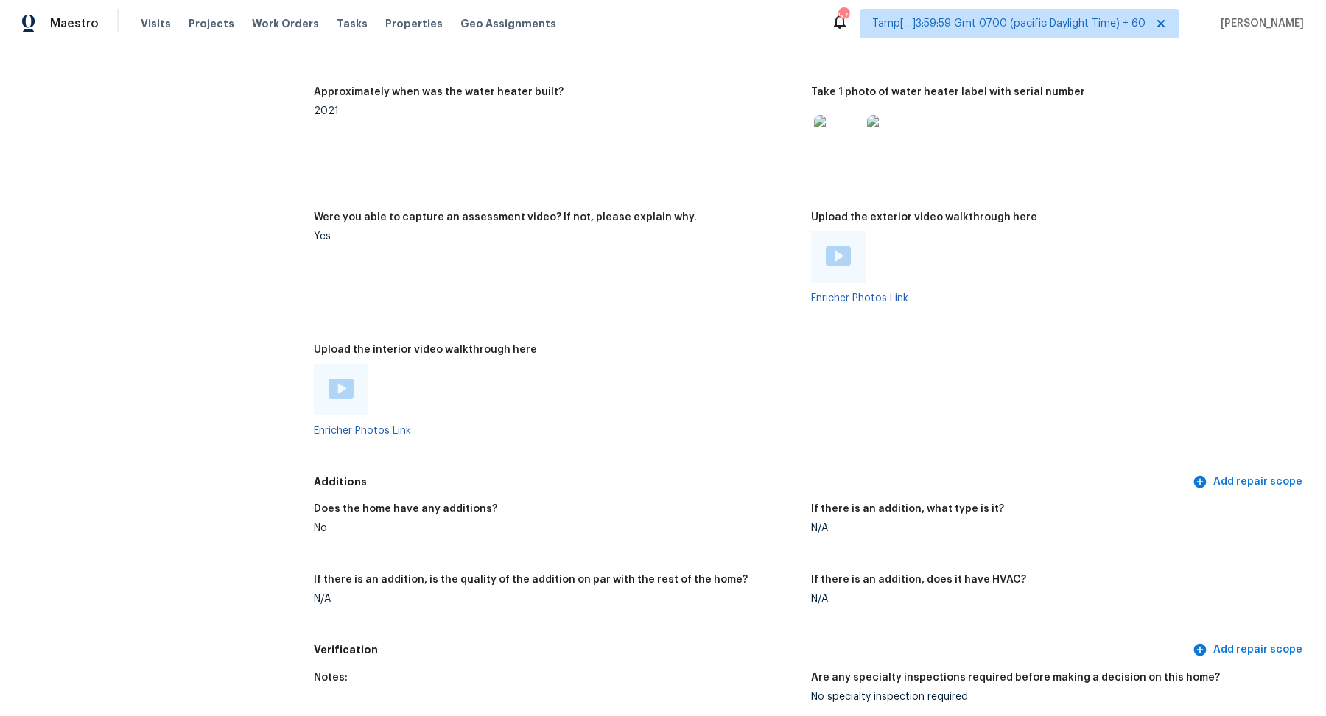
scroll to position [2681, 0]
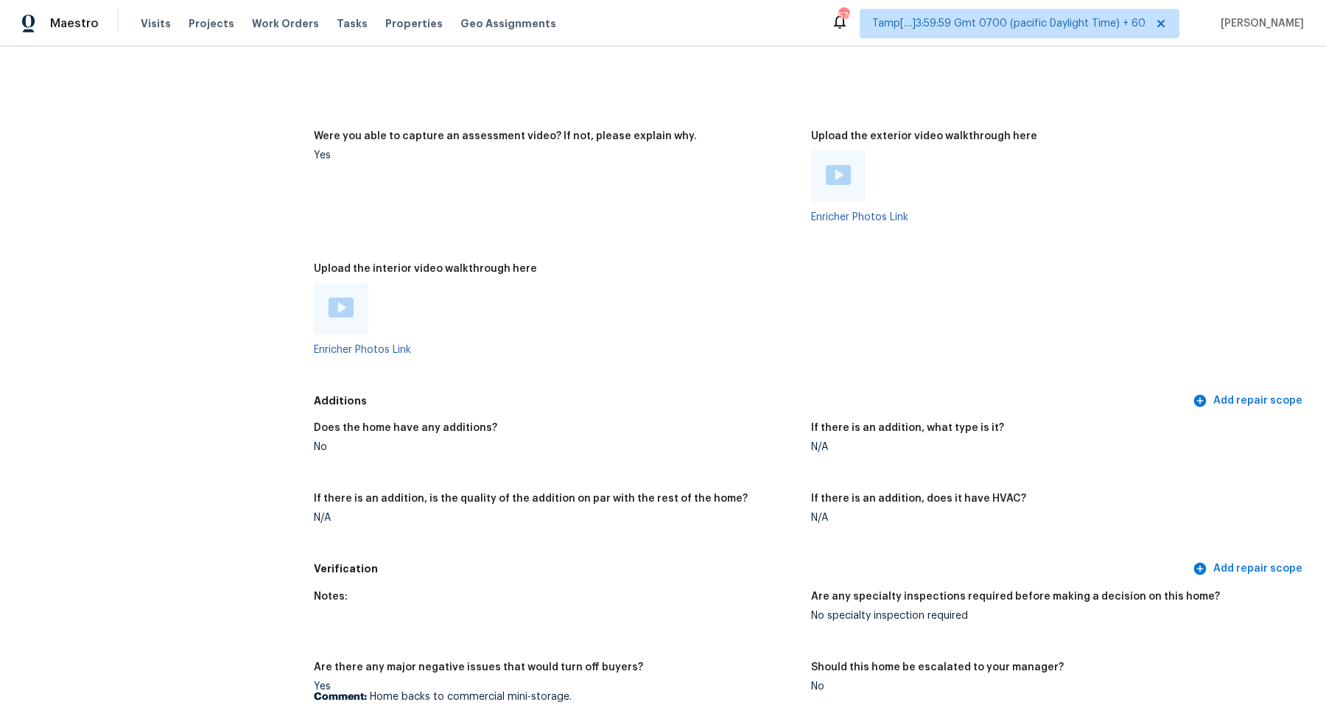
click at [344, 312] on img at bounding box center [340, 308] width 25 height 20
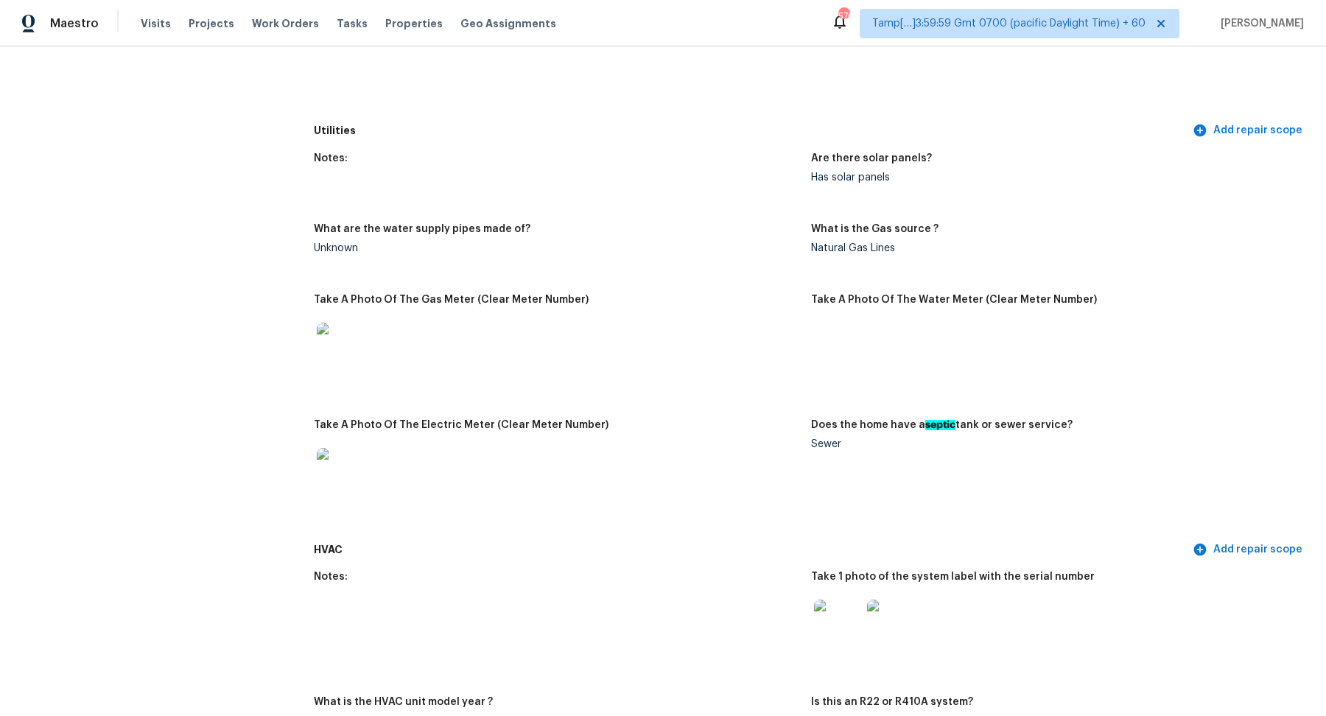
scroll to position [57, 0]
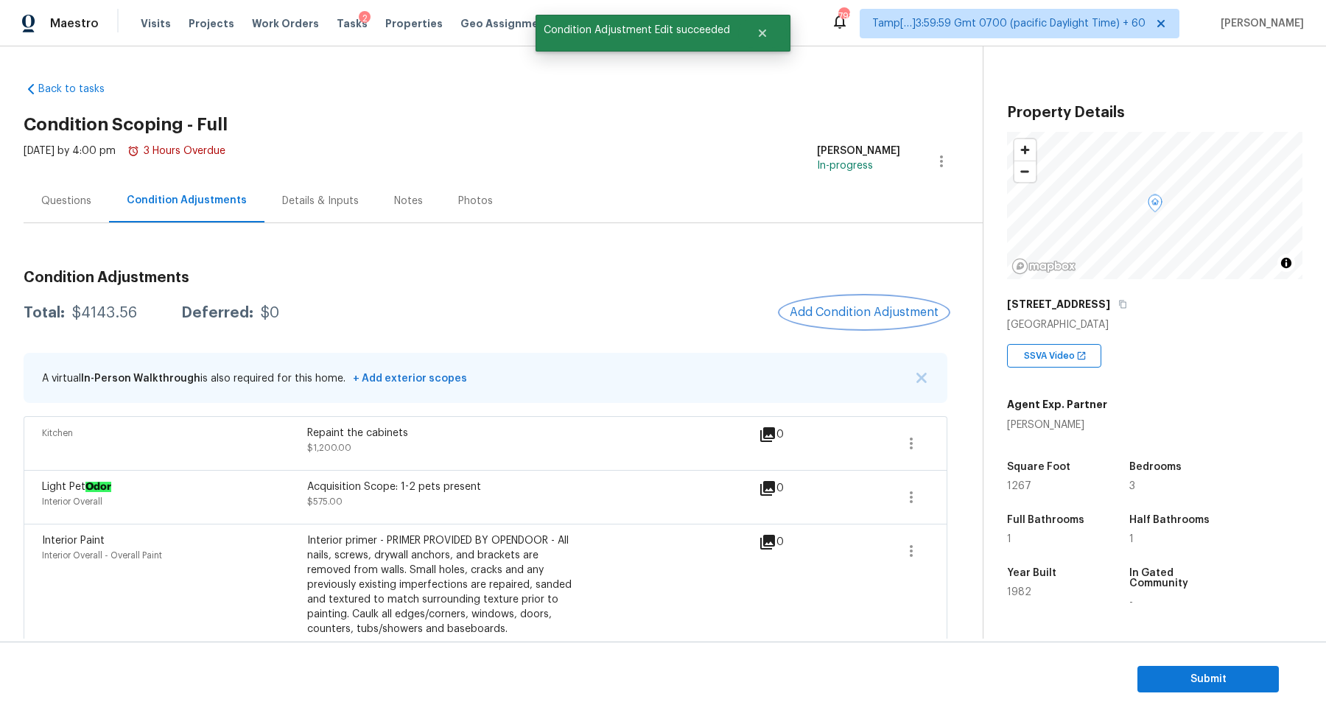
click at [881, 314] on span "Add Condition Adjustment" at bounding box center [864, 312] width 149 height 13
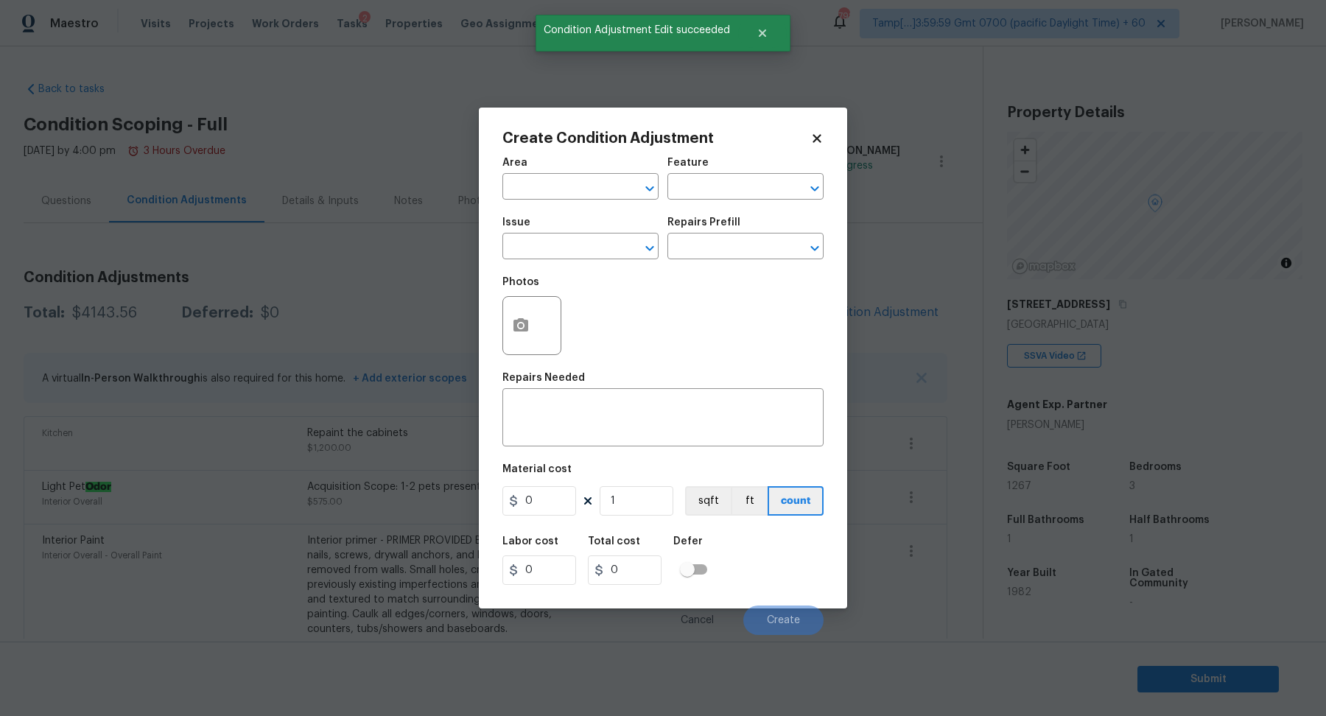
click at [585, 206] on span "Area ​" at bounding box center [580, 179] width 156 height 60
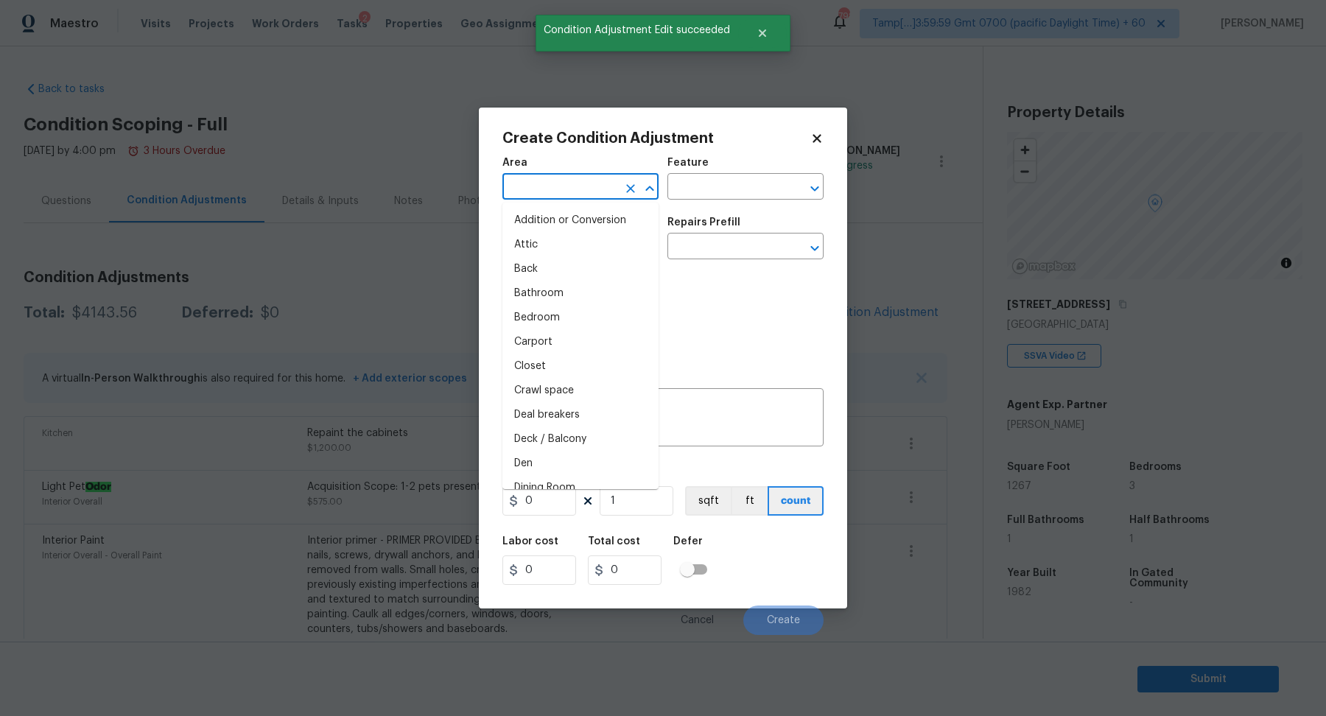
click at [568, 195] on input "text" at bounding box center [559, 188] width 115 height 23
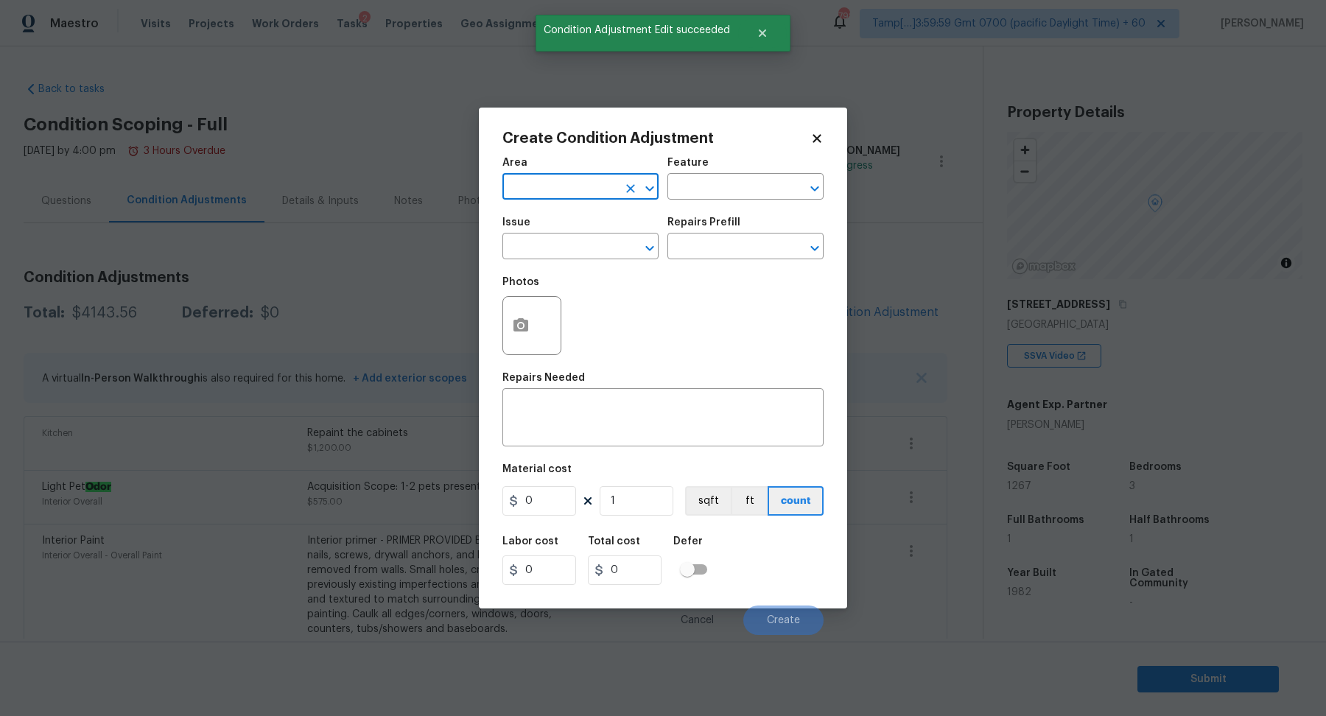
drag, startPoint x: 568, startPoint y: 195, endPoint x: 675, endPoint y: 216, distance: 109.5
click at [675, 216] on div "Area ​ Feature ​ Issue ​ Repairs Prefill ​" at bounding box center [662, 208] width 321 height 119
click at [574, 189] on input "exter" at bounding box center [559, 188] width 115 height 23
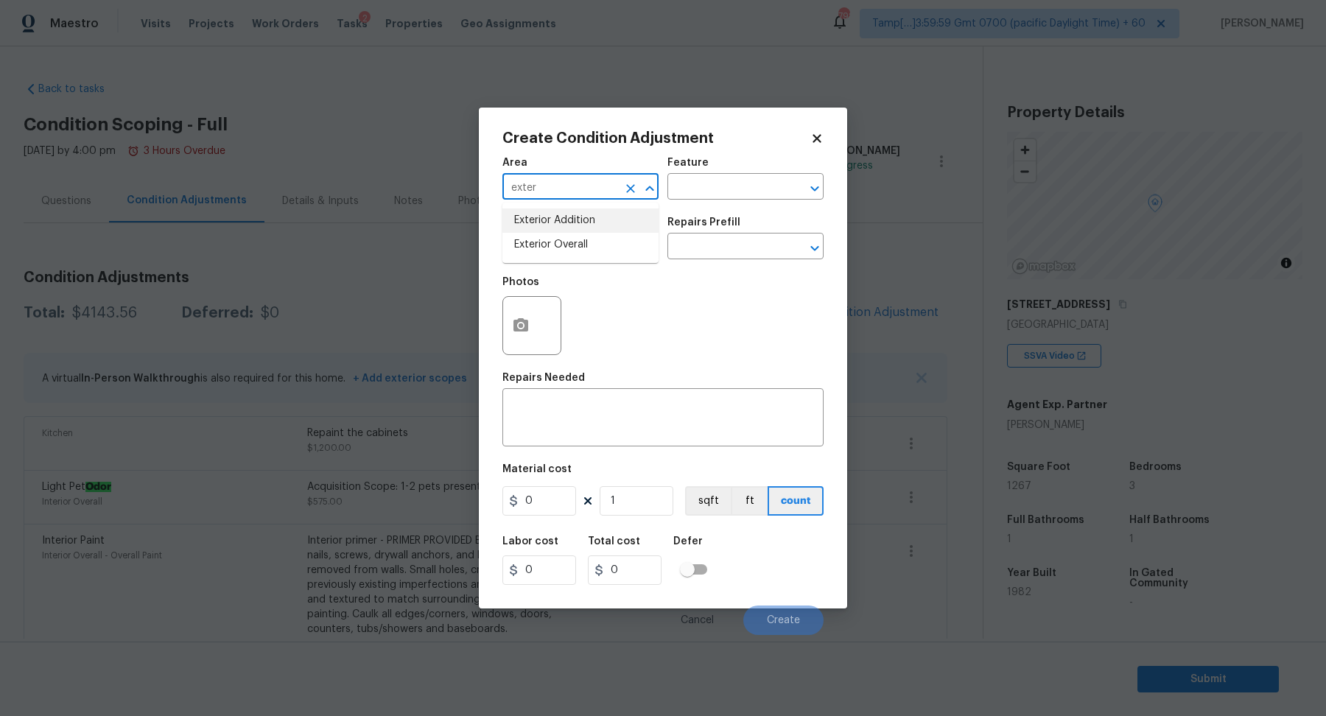
click at [574, 189] on input "exter" at bounding box center [559, 188] width 115 height 23
click at [562, 246] on li "Interior Overall" at bounding box center [580, 245] width 156 height 24
type input "Interior Overall"
click at [562, 246] on input "text" at bounding box center [559, 247] width 115 height 23
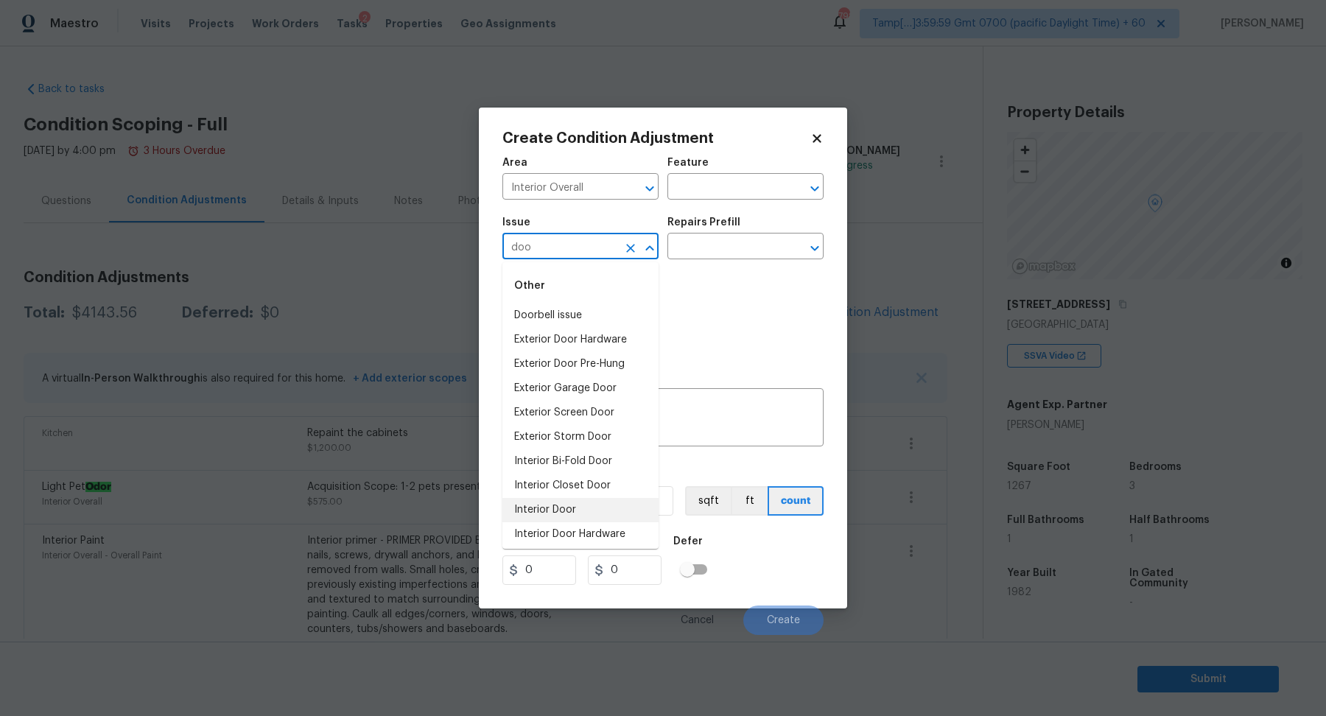
click at [558, 507] on li "Interior Door" at bounding box center [580, 510] width 156 height 24
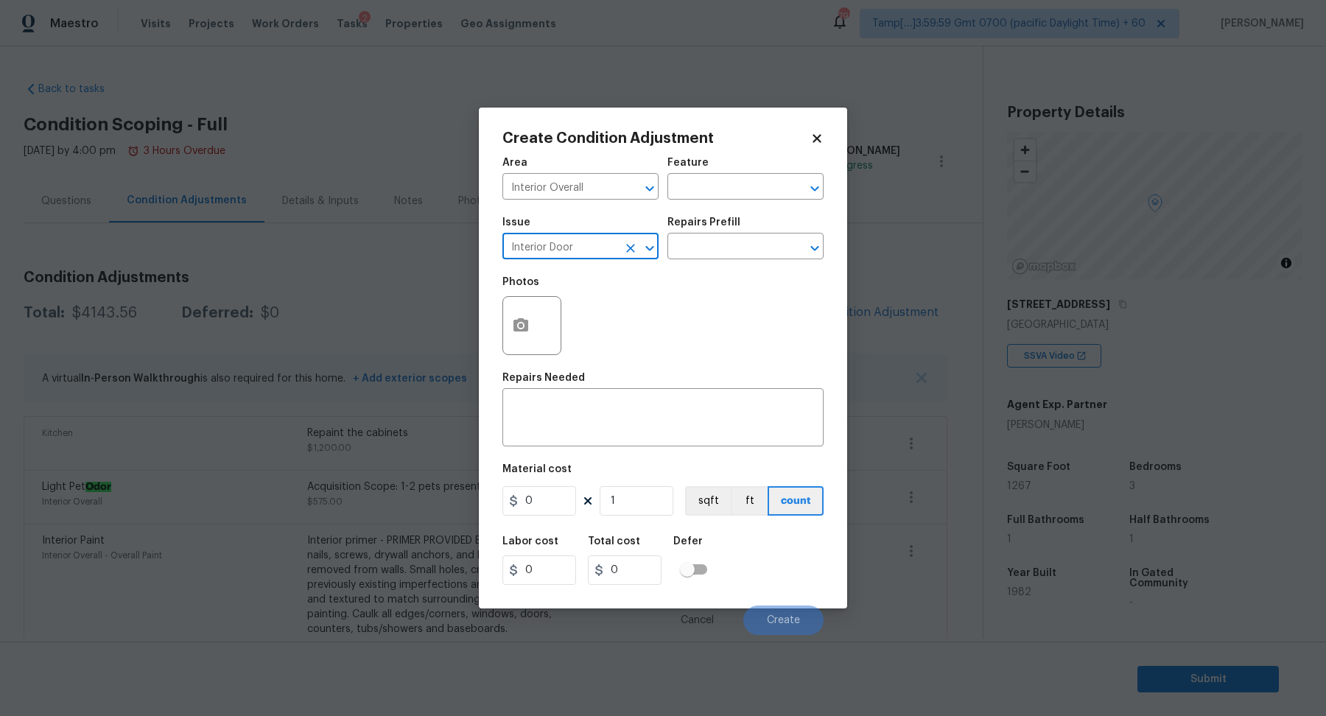
type input "Interior Door"
click at [736, 259] on div "Issue Interior Door ​ Repairs Prefill ​" at bounding box center [662, 238] width 321 height 60
click at [753, 250] on input "text" at bounding box center [724, 247] width 115 height 23
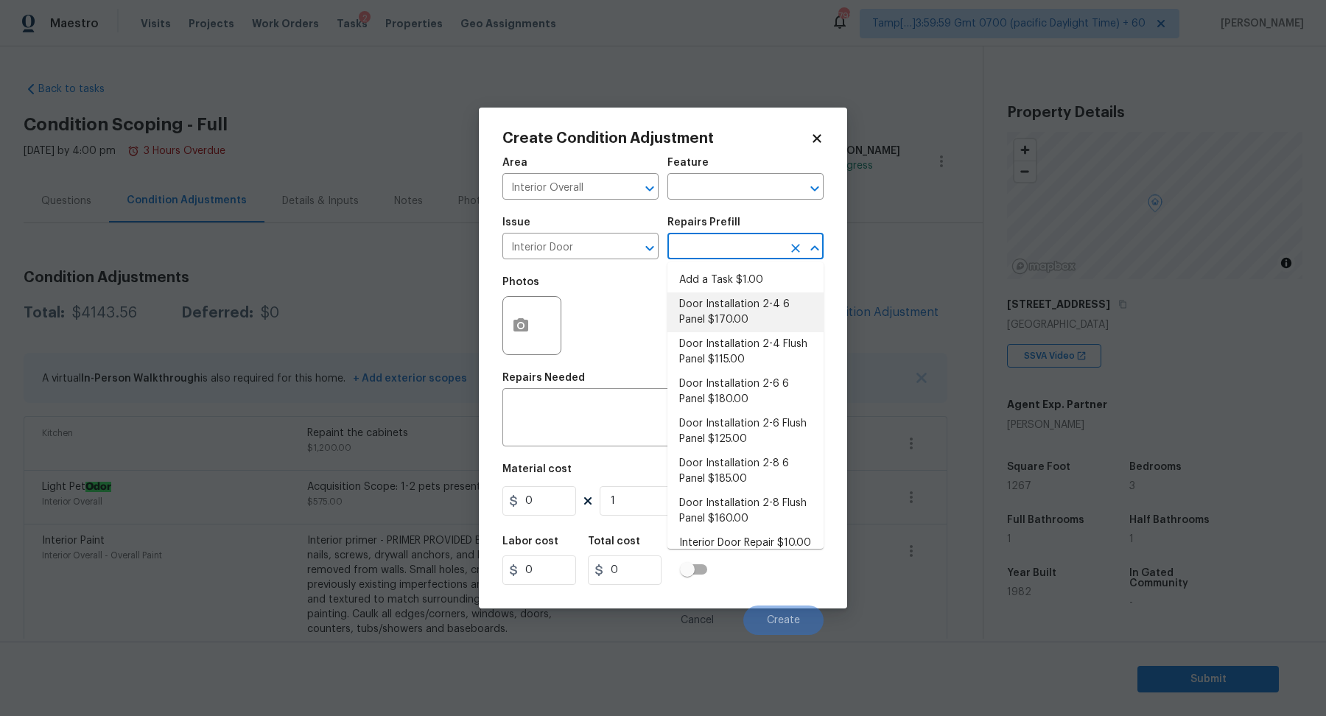
click at [763, 312] on li "Door Installation 2-4 6 Panel $170.00" at bounding box center [745, 312] width 156 height 40
type input "Interior Door"
type textarea "Remove the existing door (if present). Install a new pre-hung 2-4 6 panel inter…"
type input "170"
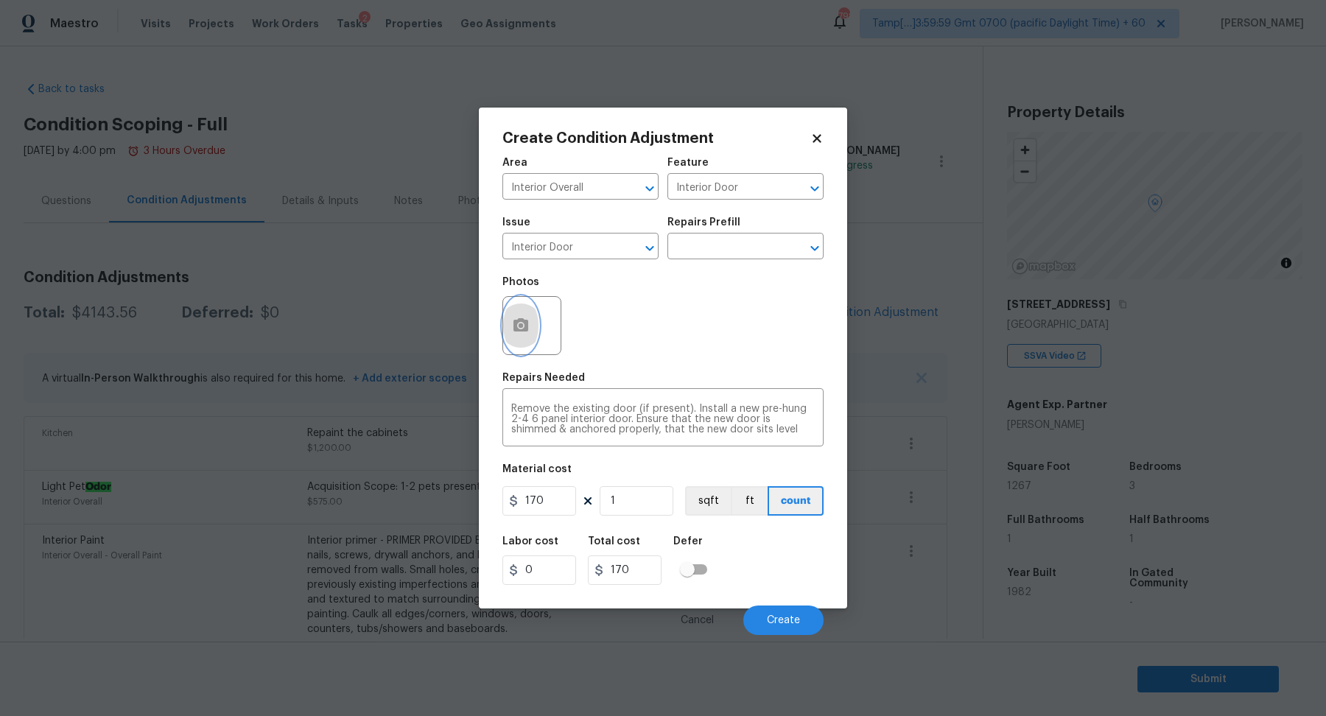
click at [530, 312] on button "button" at bounding box center [520, 325] width 35 height 57
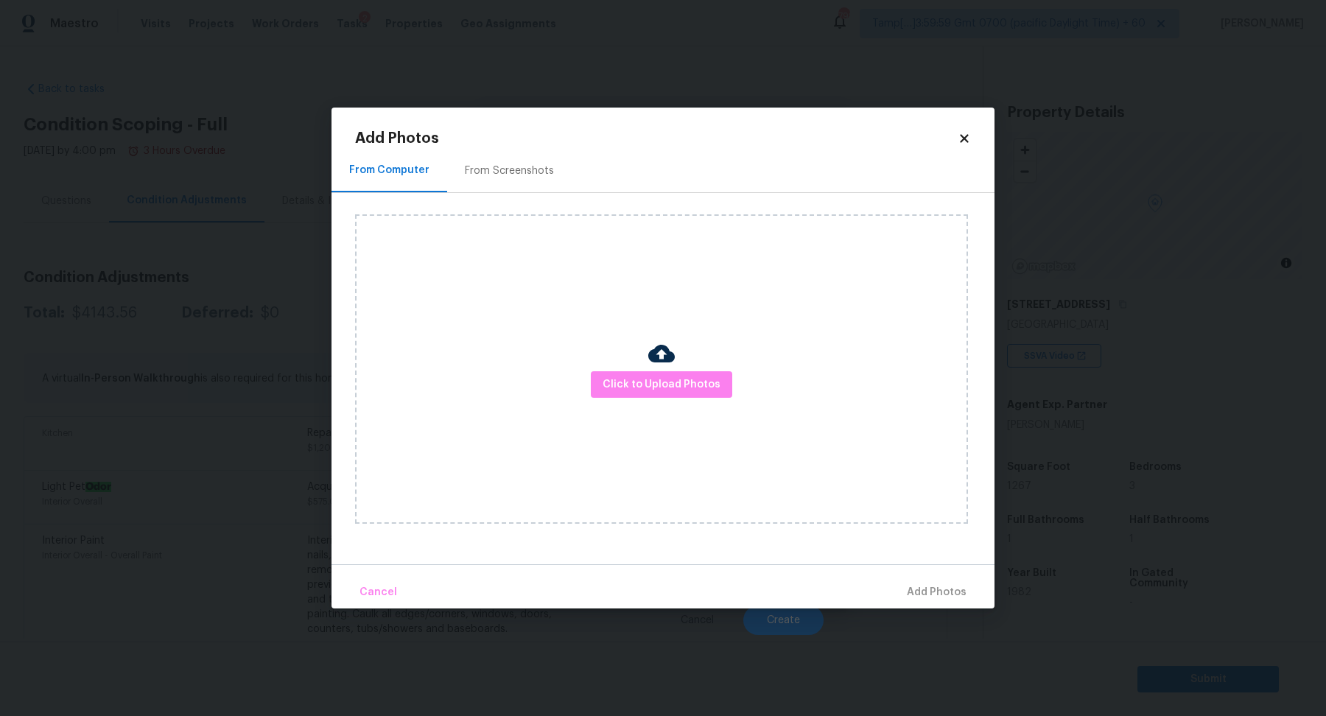
click at [644, 357] on div "Click to Upload Photos" at bounding box center [661, 368] width 613 height 309
click at [644, 387] on span "Click to Upload Photos" at bounding box center [661, 385] width 118 height 18
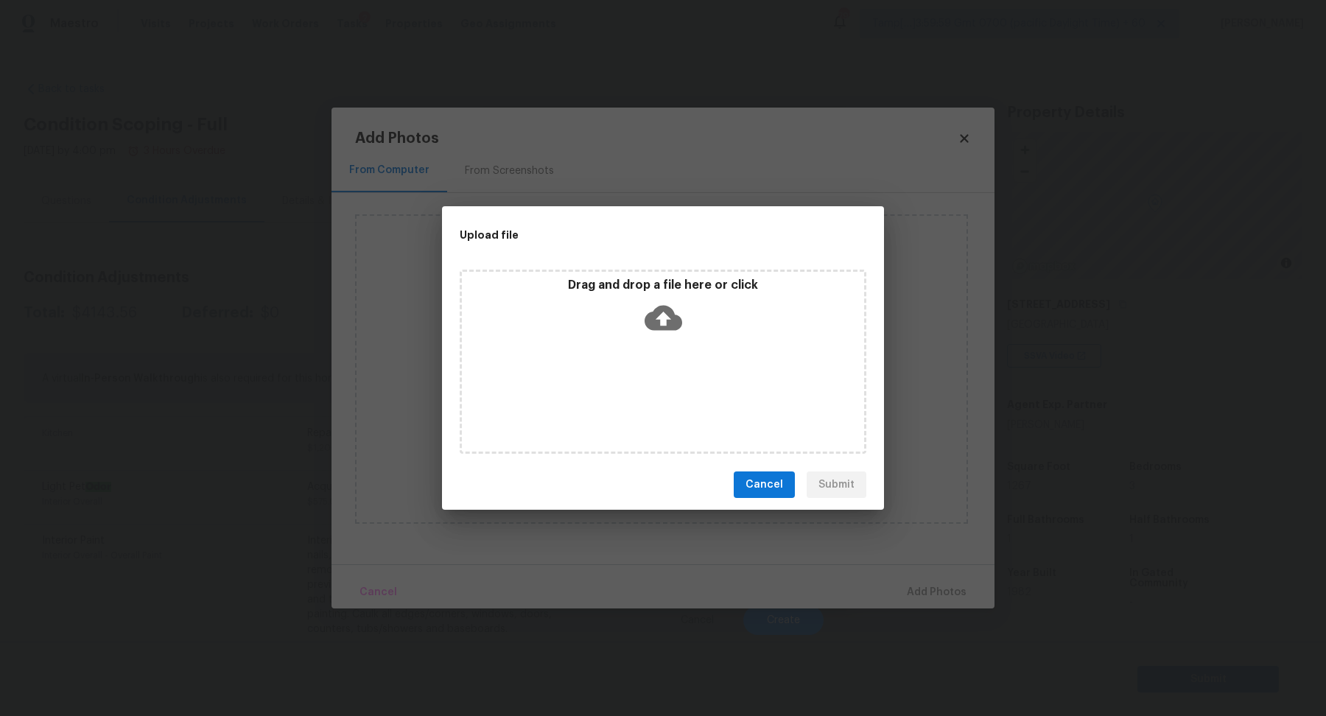
click at [698, 331] on div "Drag and drop a file here or click" at bounding box center [663, 309] width 402 height 63
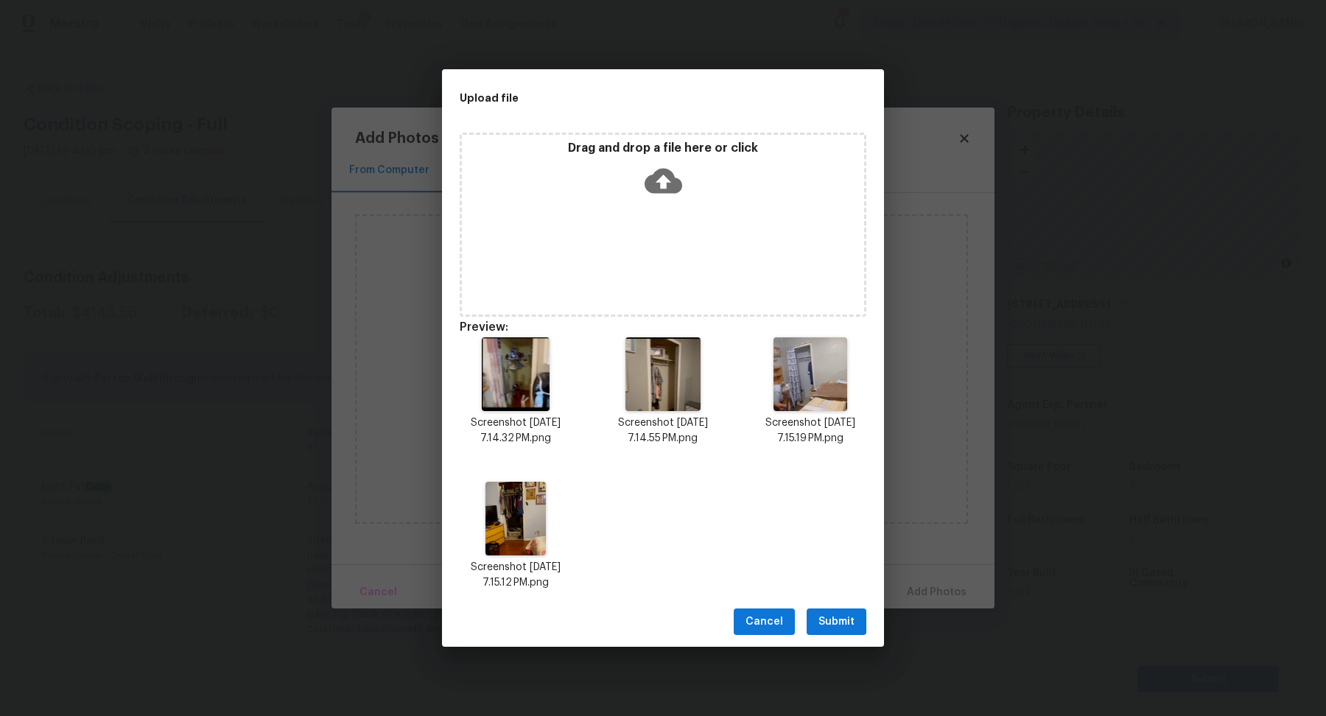
click at [851, 615] on span "Submit" at bounding box center [836, 622] width 36 height 18
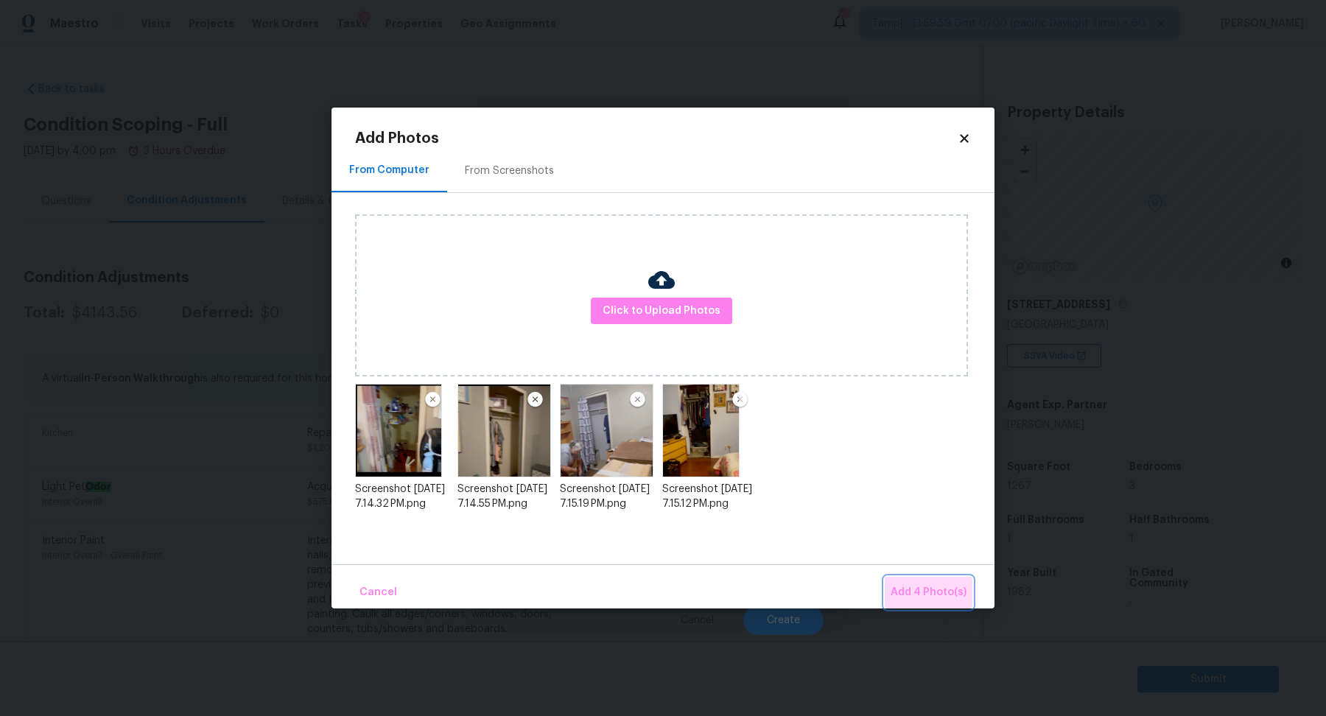
click at [934, 587] on span "Add 4 Photo(s)" at bounding box center [928, 592] width 76 height 18
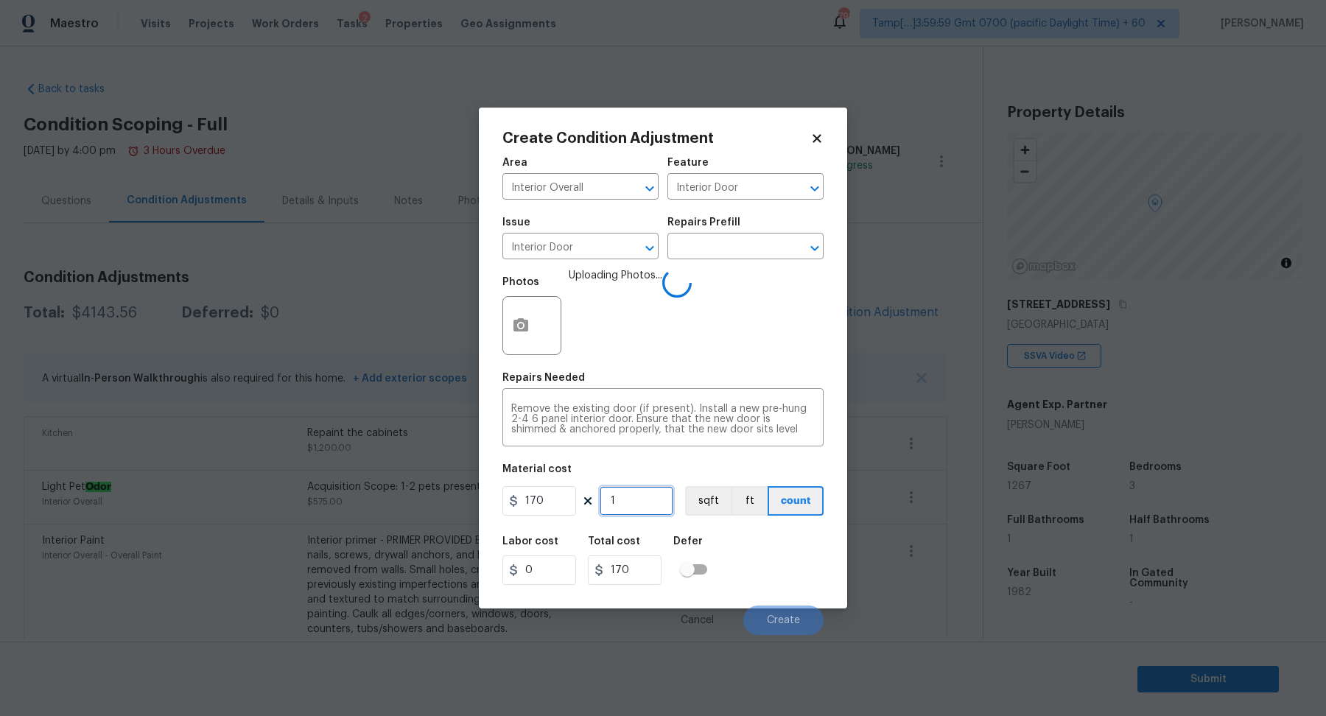
click at [642, 513] on input "1" at bounding box center [637, 500] width 74 height 29
type input "4"
type input "680"
type input "4"
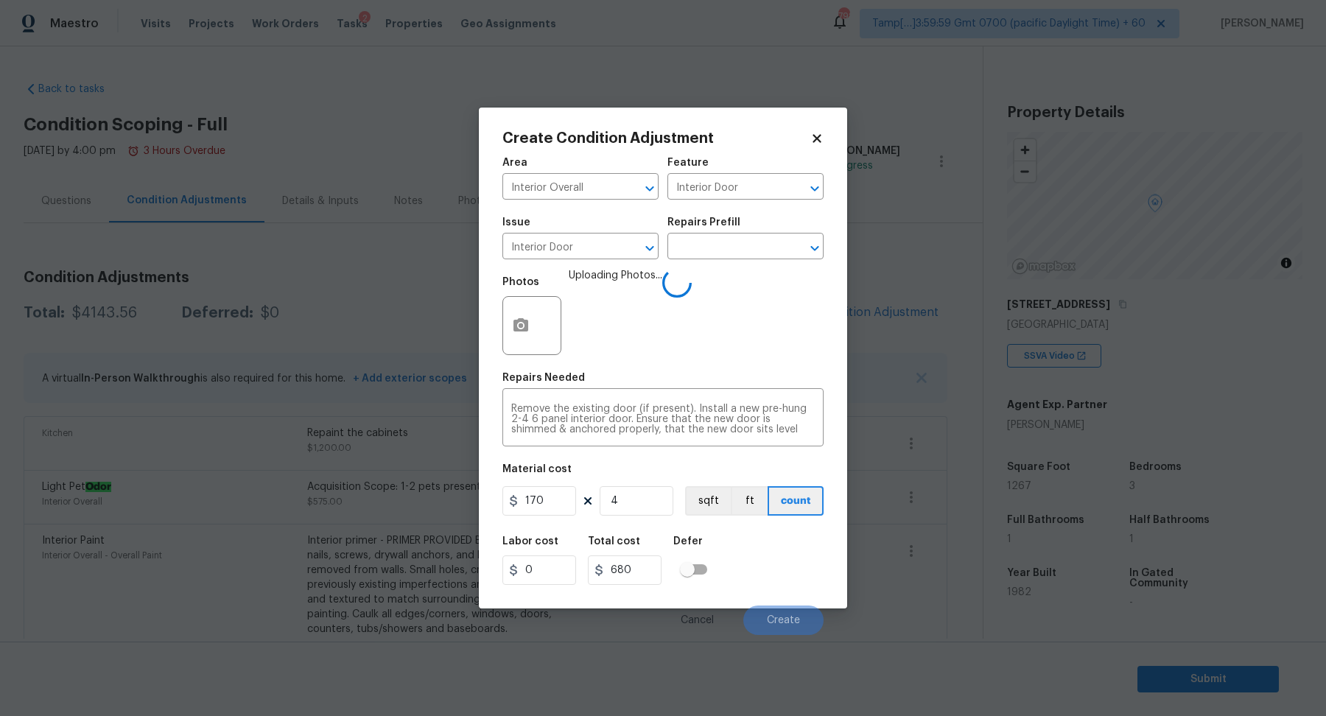
click at [725, 545] on div "Labor cost 0 Total cost 680 Defer" at bounding box center [662, 560] width 321 height 66
click at [755, 566] on div "Labor cost 0 Total cost 680 Defer" at bounding box center [662, 560] width 321 height 66
click at [768, 609] on button "Create" at bounding box center [783, 619] width 80 height 29
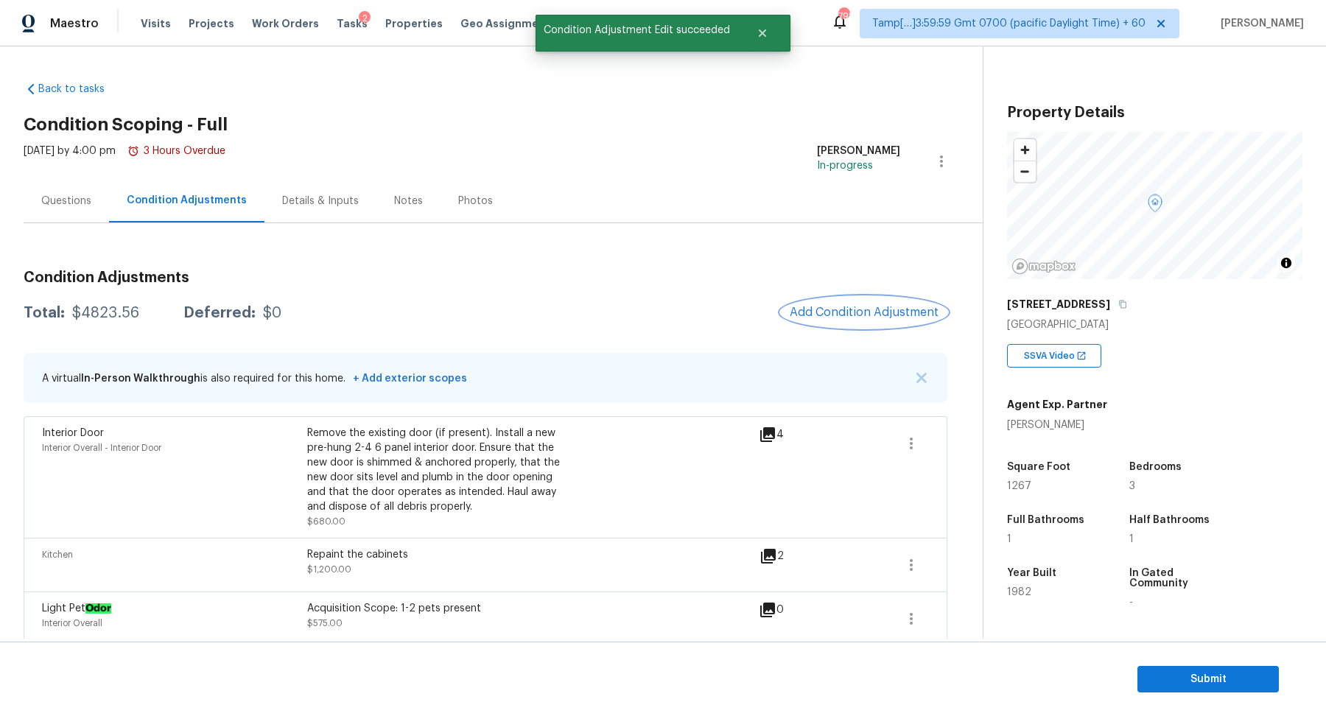
click at [921, 320] on button "Add Condition Adjustment" at bounding box center [864, 312] width 166 height 31
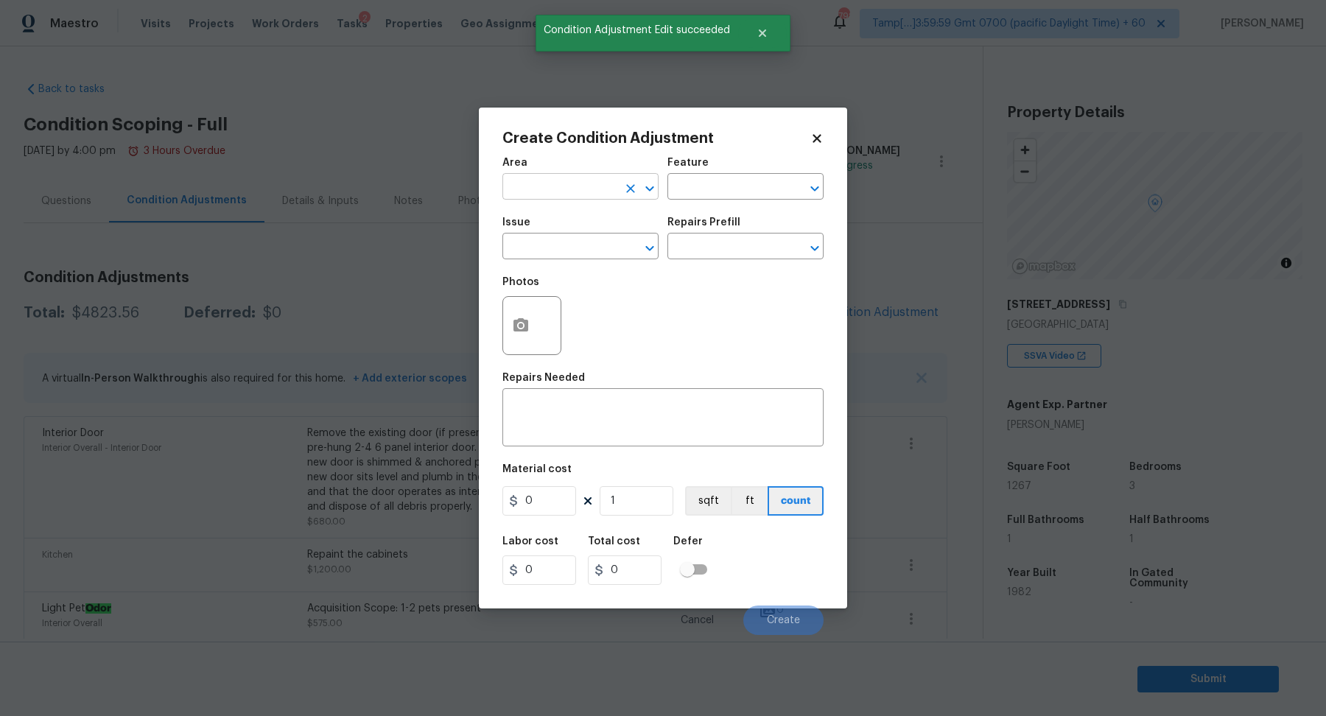
click at [553, 186] on input "text" at bounding box center [559, 188] width 115 height 23
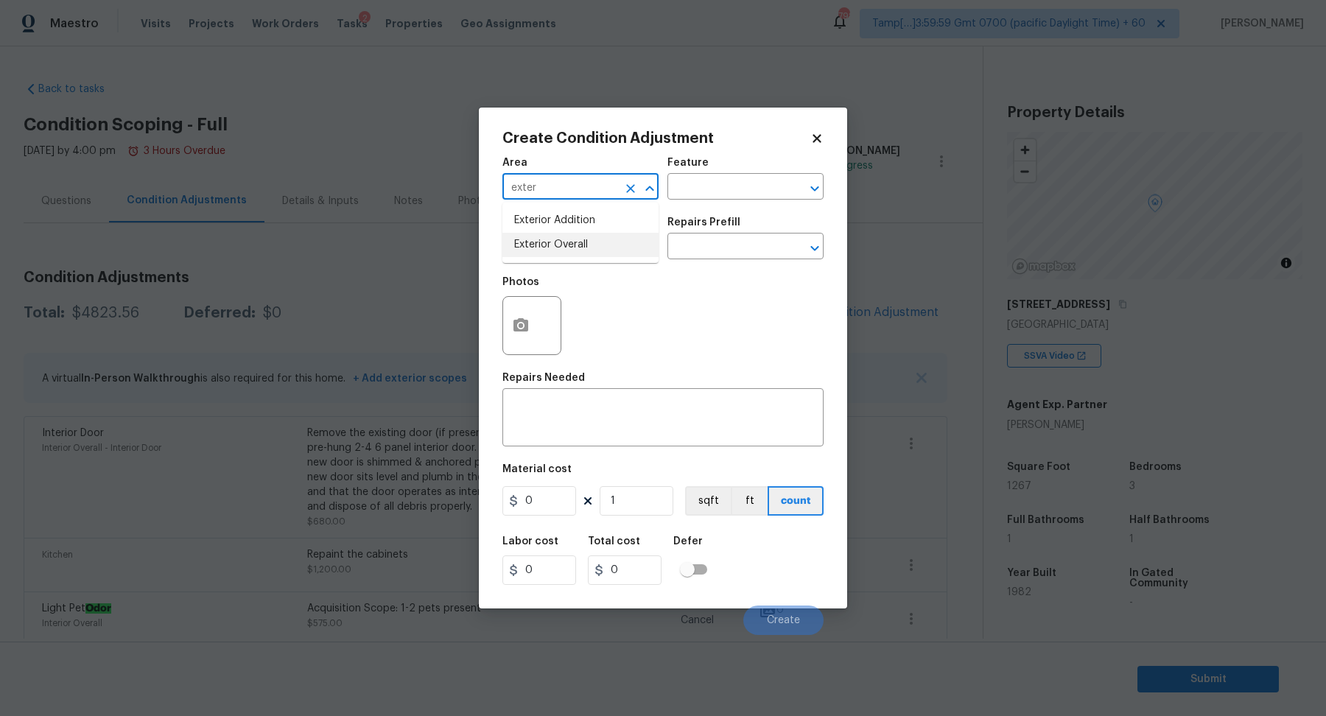
click at [588, 253] on li "Exterior Overall" at bounding box center [580, 245] width 156 height 24
type input "Exterior Overall"
click at [526, 309] on button "button" at bounding box center [520, 325] width 35 height 57
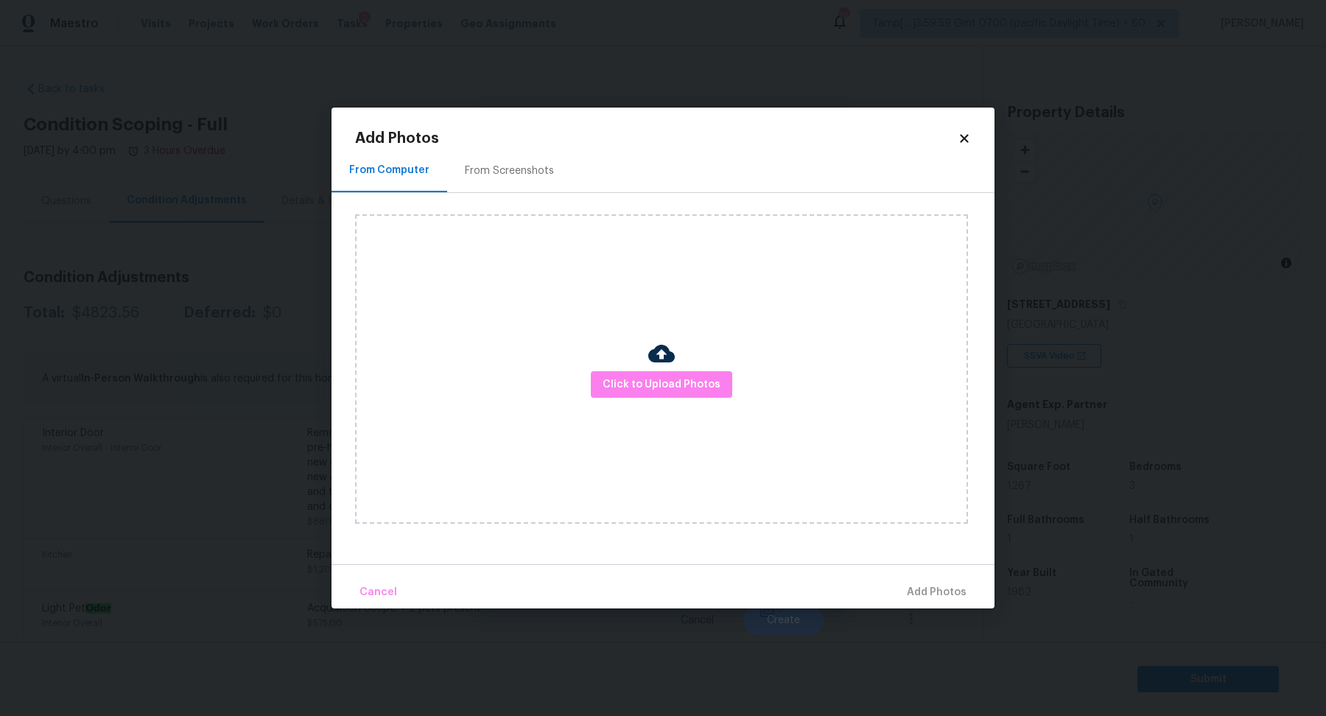
click at [963, 142] on icon at bounding box center [963, 138] width 13 height 13
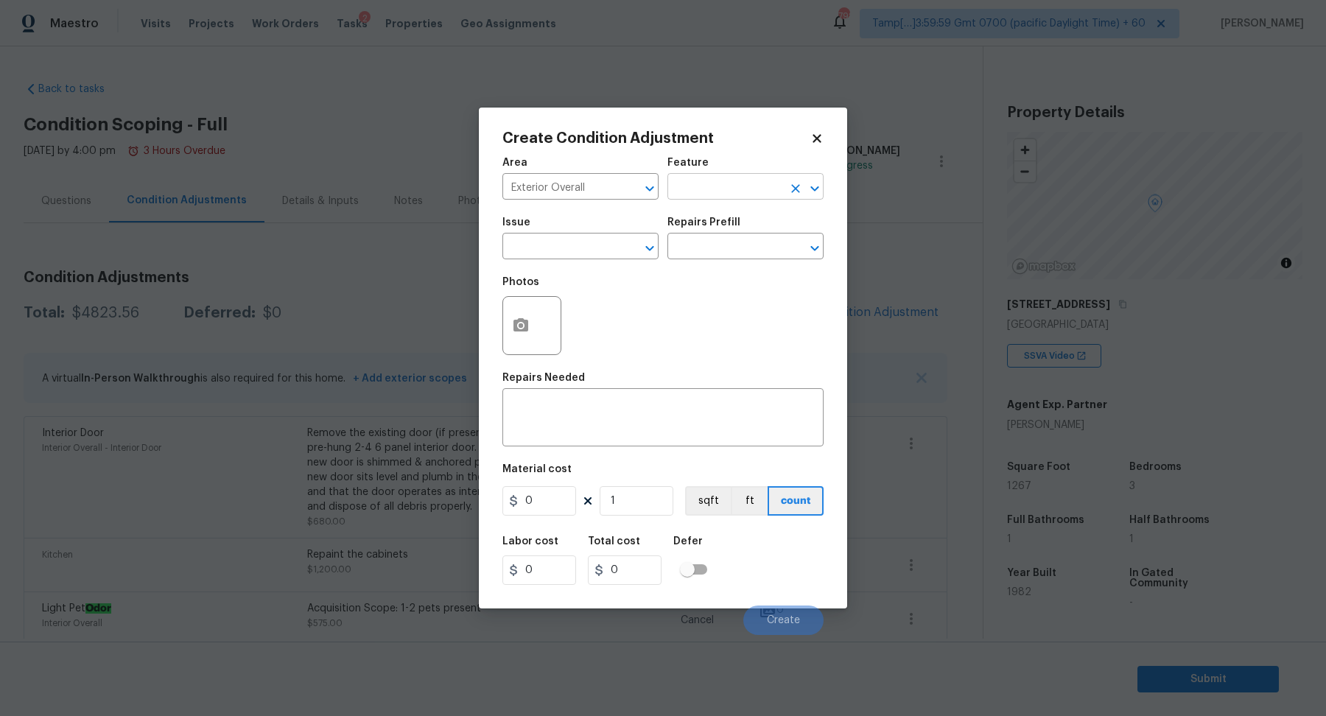
click at [751, 193] on input "text" at bounding box center [724, 188] width 115 height 23
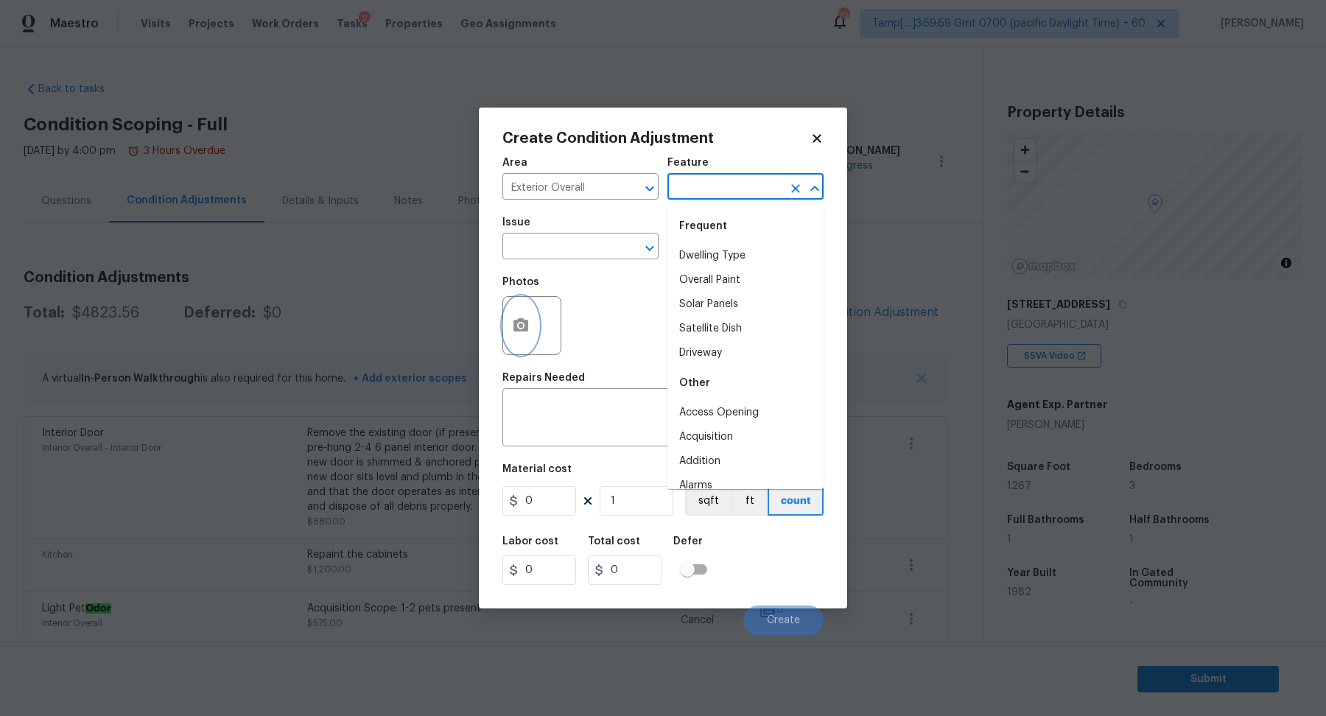
click at [522, 326] on circle "button" at bounding box center [521, 325] width 4 height 4
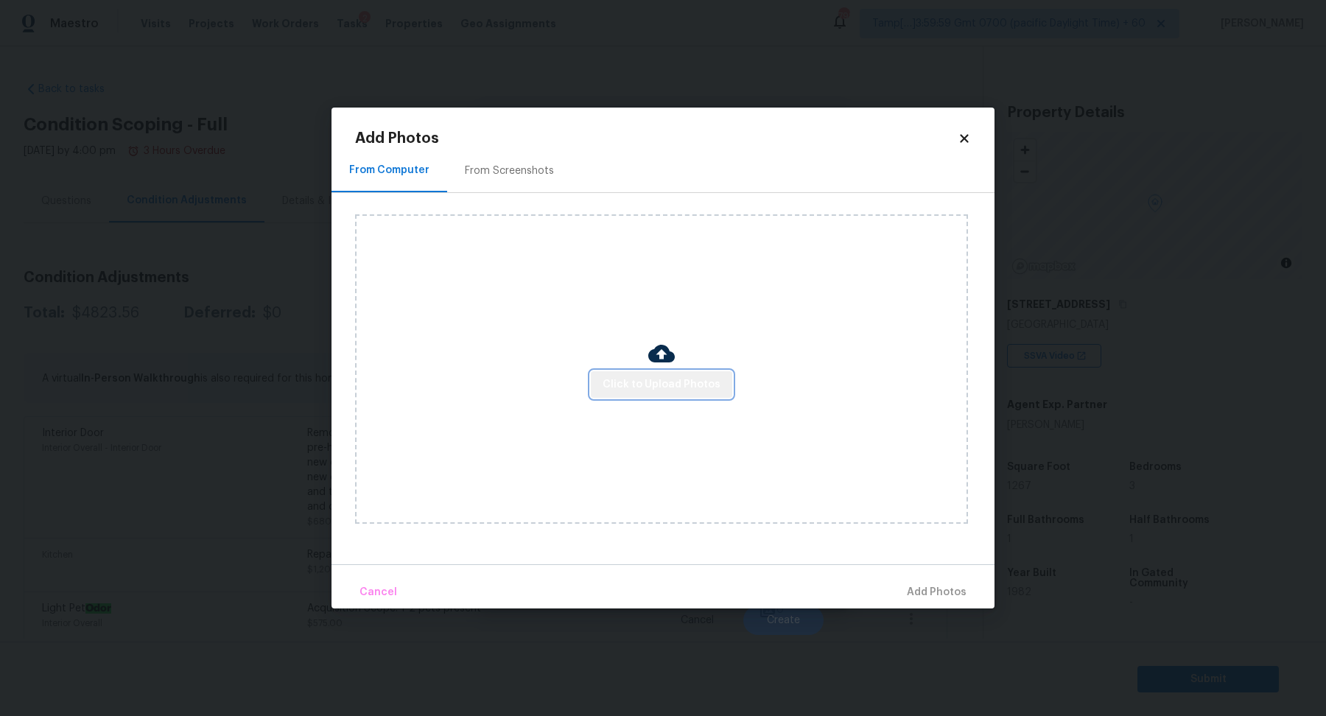
click at [683, 390] on span "Click to Upload Photos" at bounding box center [661, 385] width 118 height 18
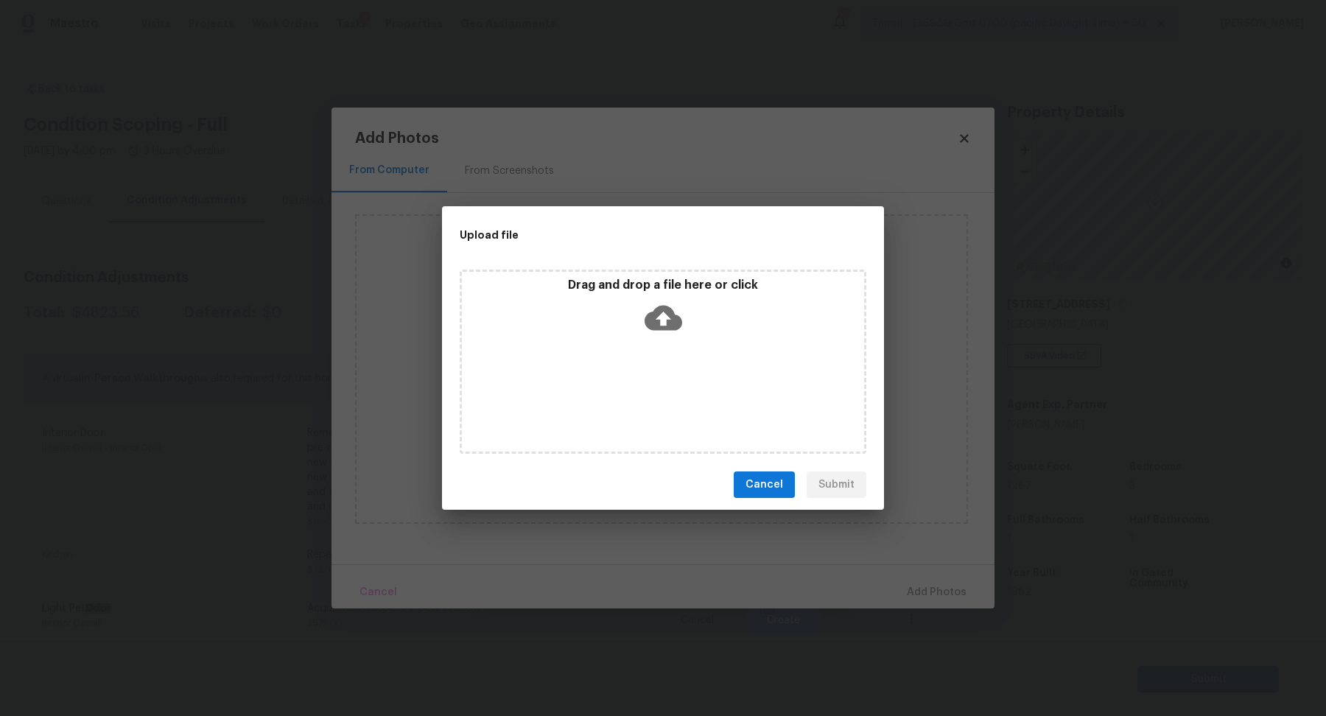
click at [693, 340] on div "Drag and drop a file here or click" at bounding box center [663, 309] width 402 height 63
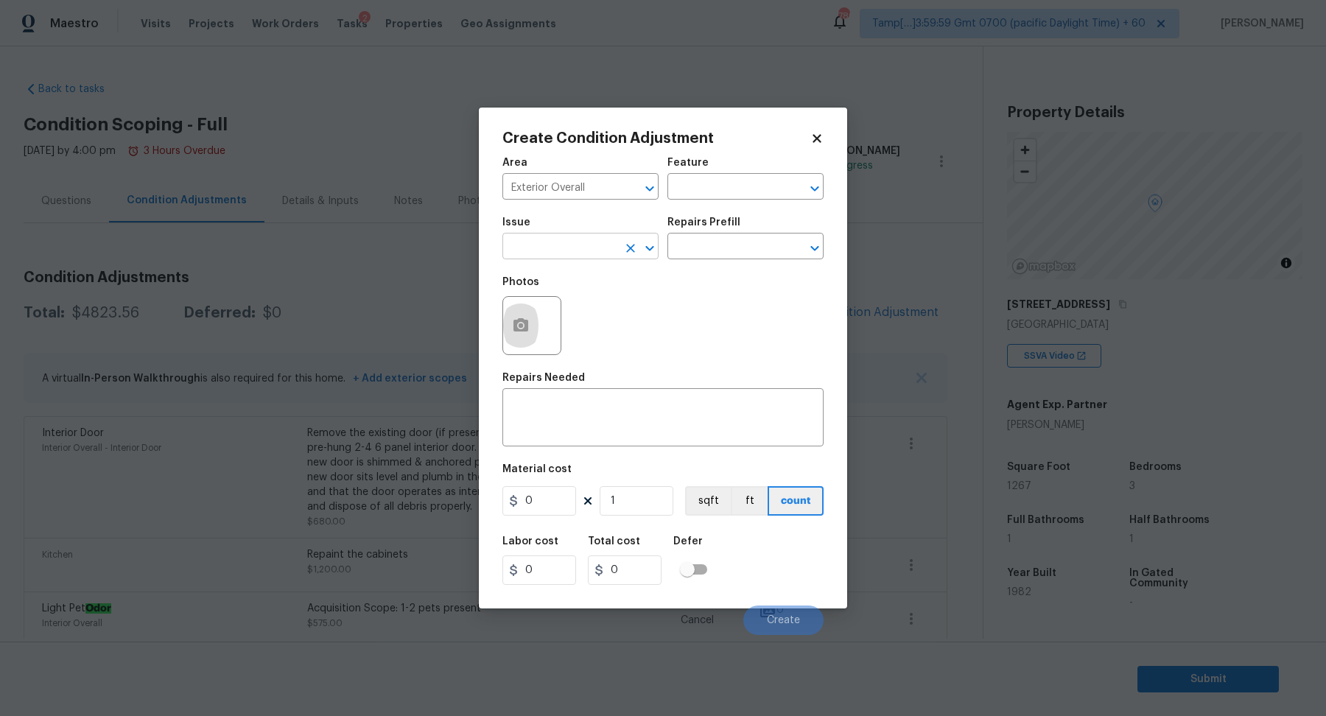
click at [545, 257] on input "text" at bounding box center [559, 247] width 115 height 23
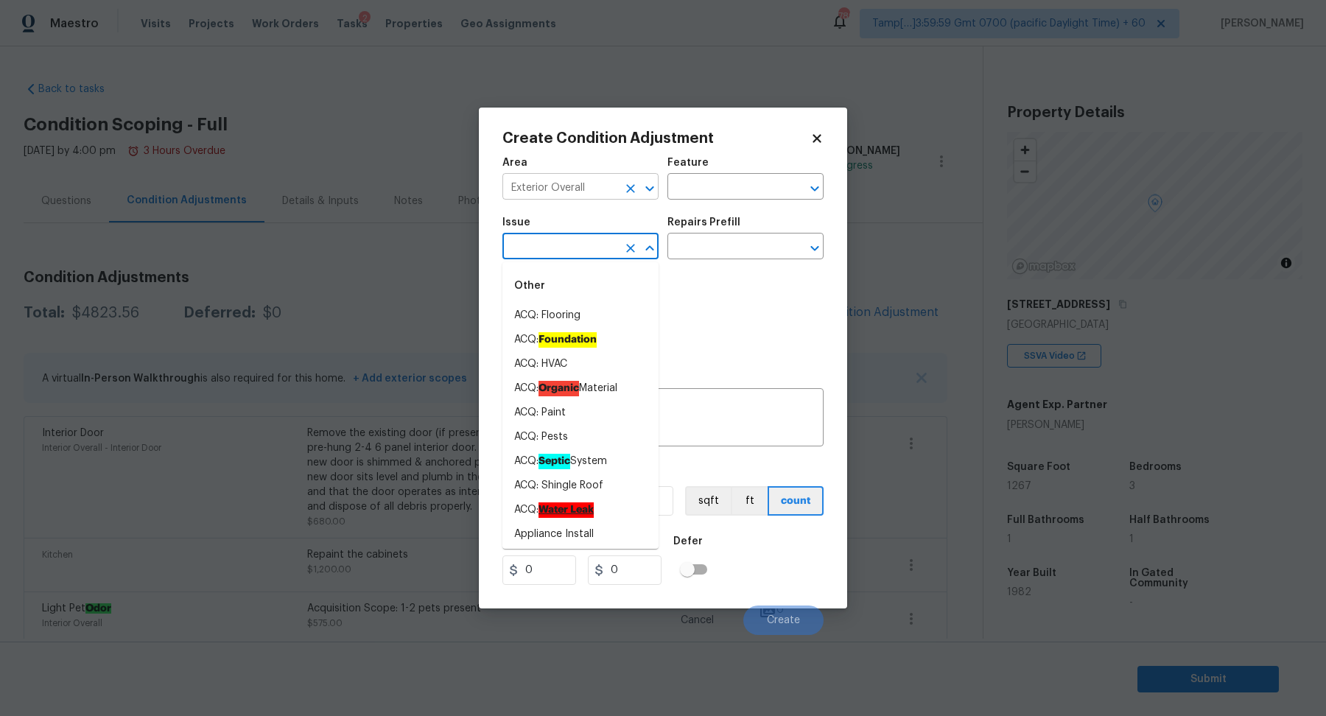
click at [588, 193] on input "Exterior Overall" at bounding box center [559, 188] width 115 height 23
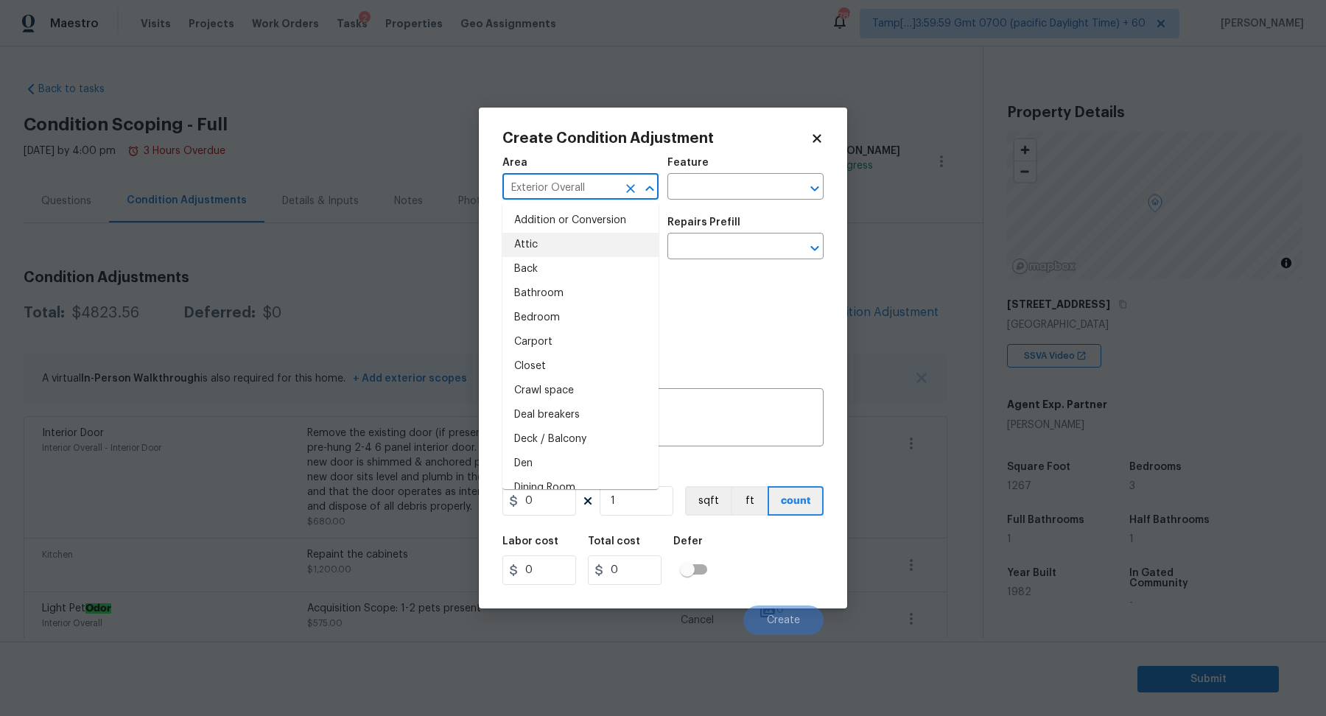
click at [588, 193] on input "Exterior Overall" at bounding box center [559, 188] width 115 height 23
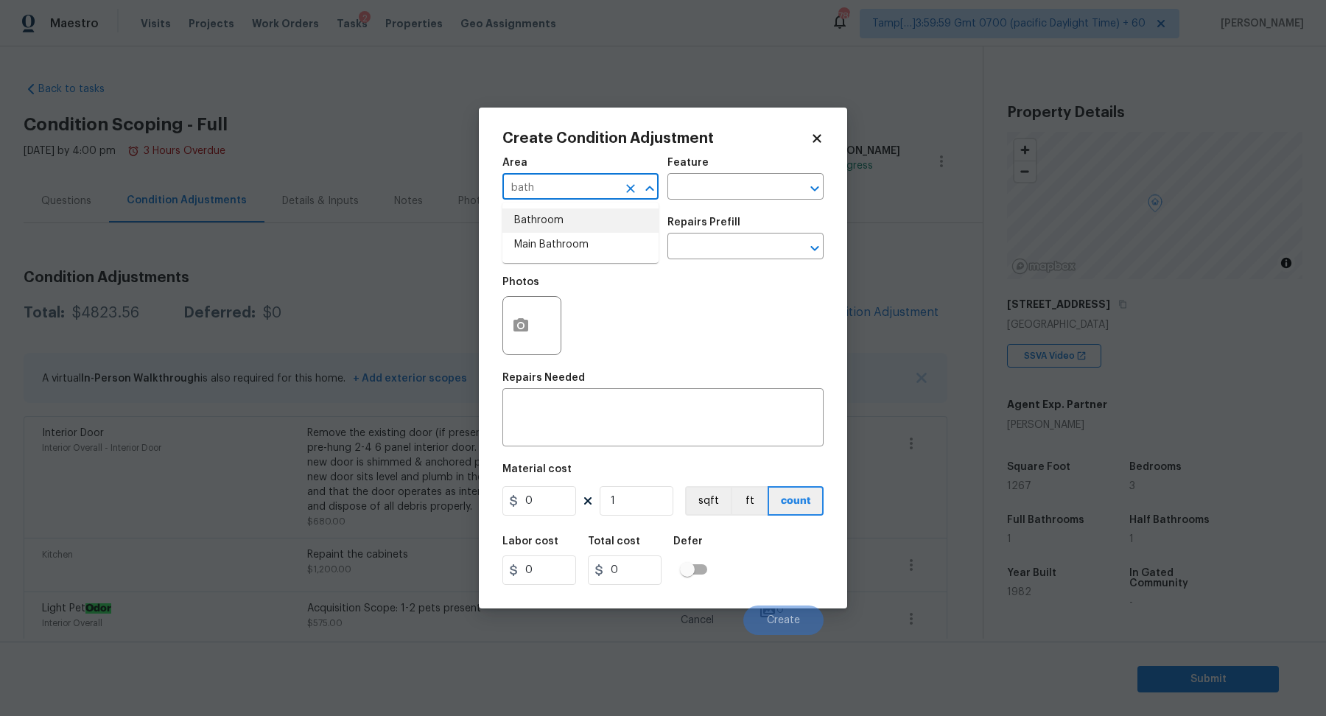
click at [608, 217] on li "Bathroom" at bounding box center [580, 220] width 156 height 24
type input "Bathroom"
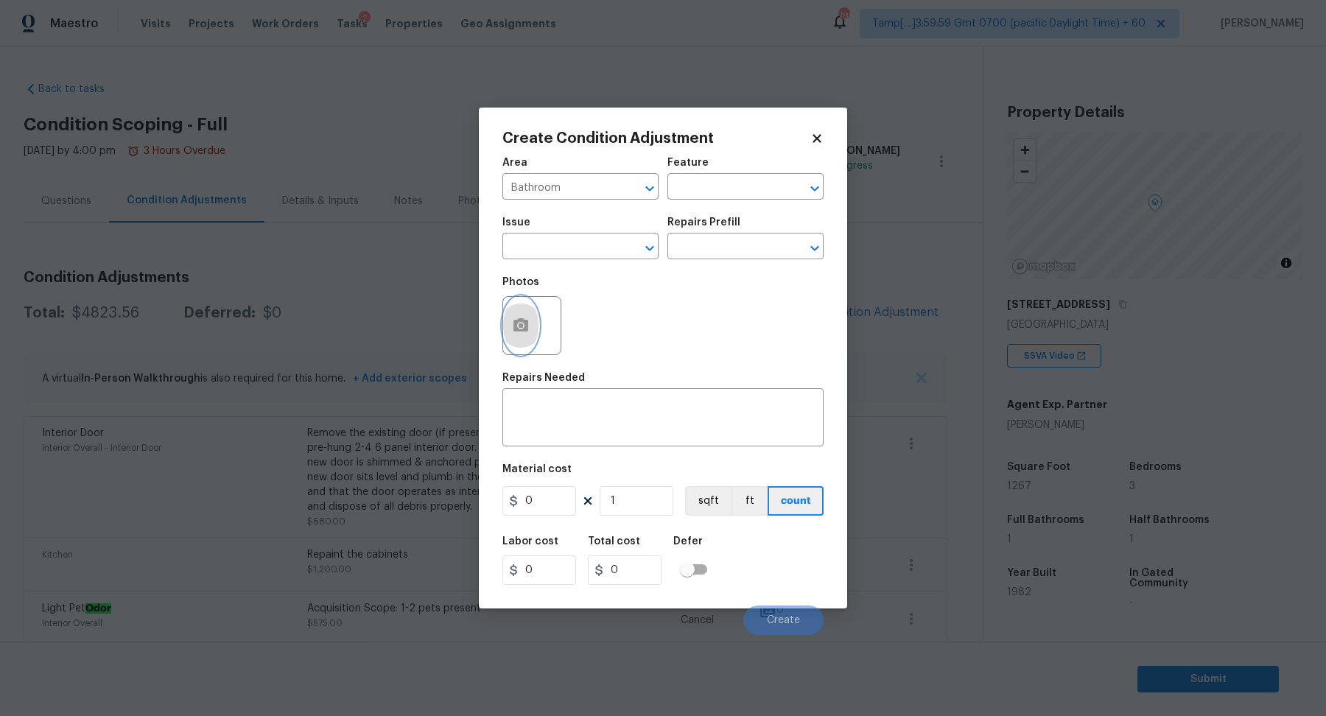
click at [527, 314] on button "button" at bounding box center [520, 325] width 35 height 57
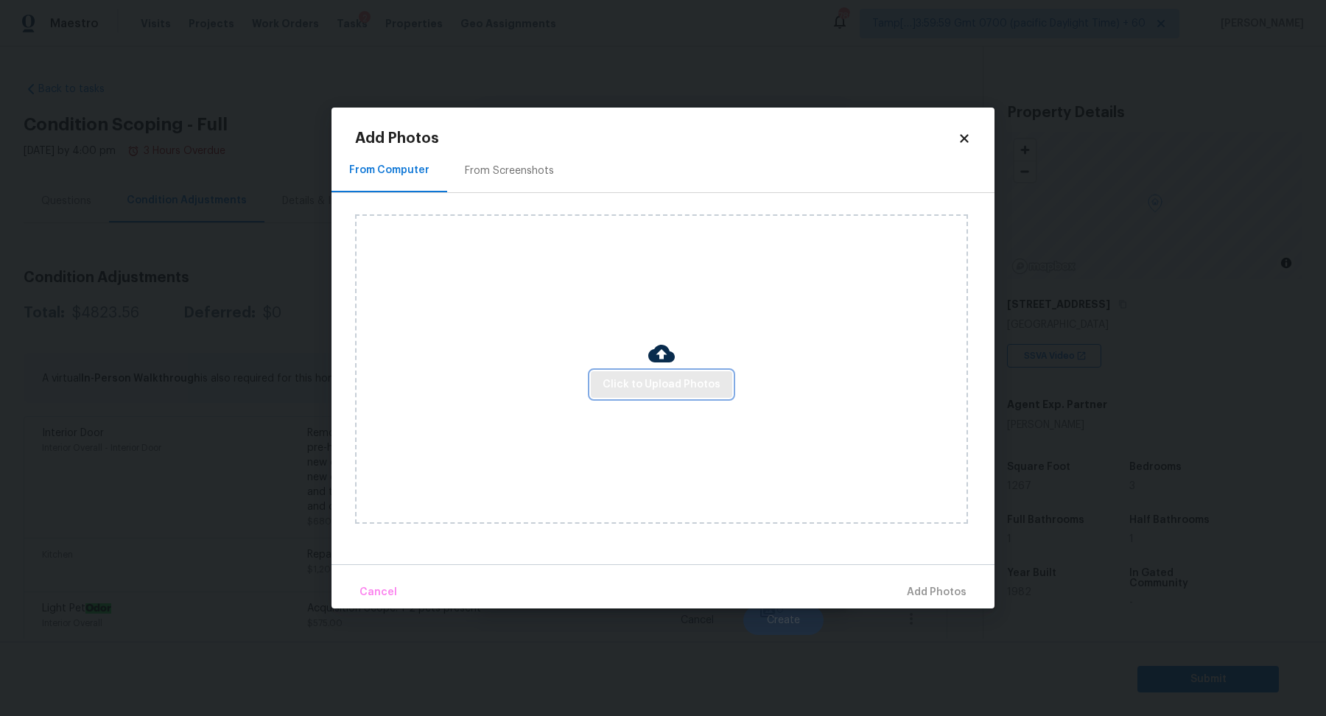
click at [621, 390] on span "Click to Upload Photos" at bounding box center [661, 385] width 118 height 18
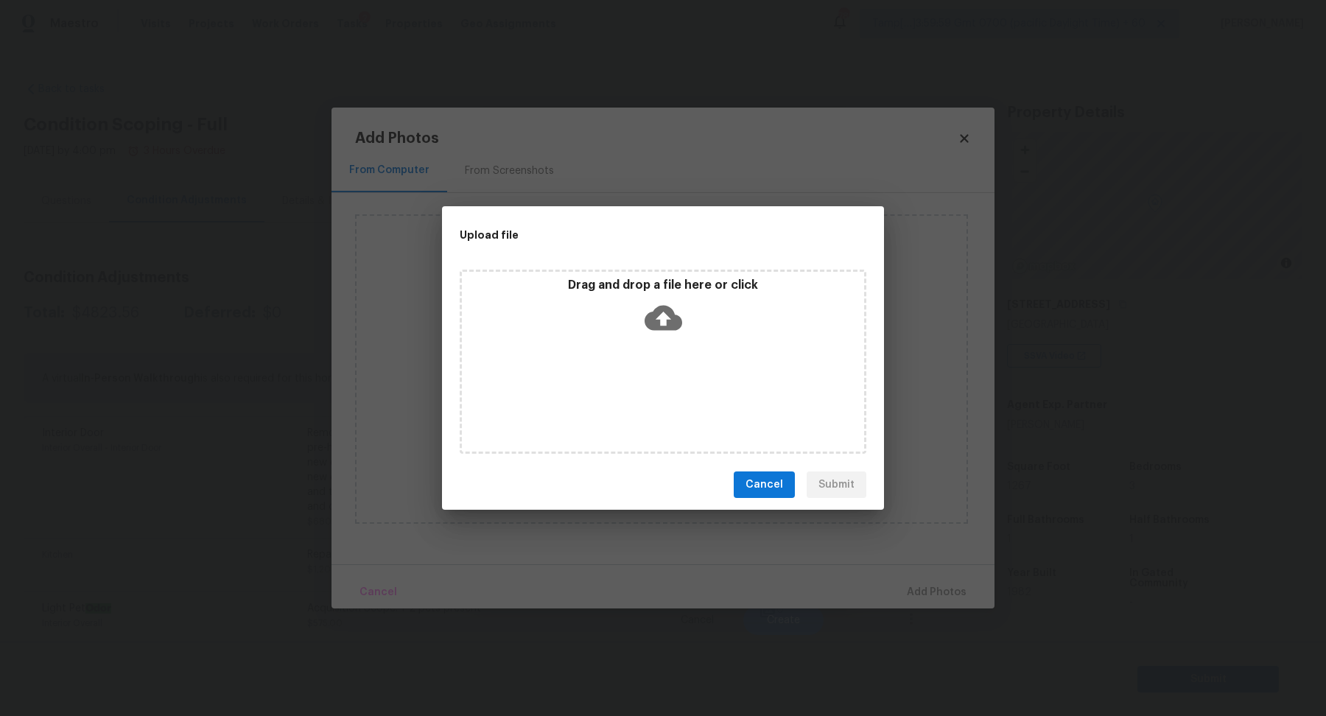
click at [685, 328] on div "Drag and drop a file here or click" at bounding box center [663, 309] width 402 height 63
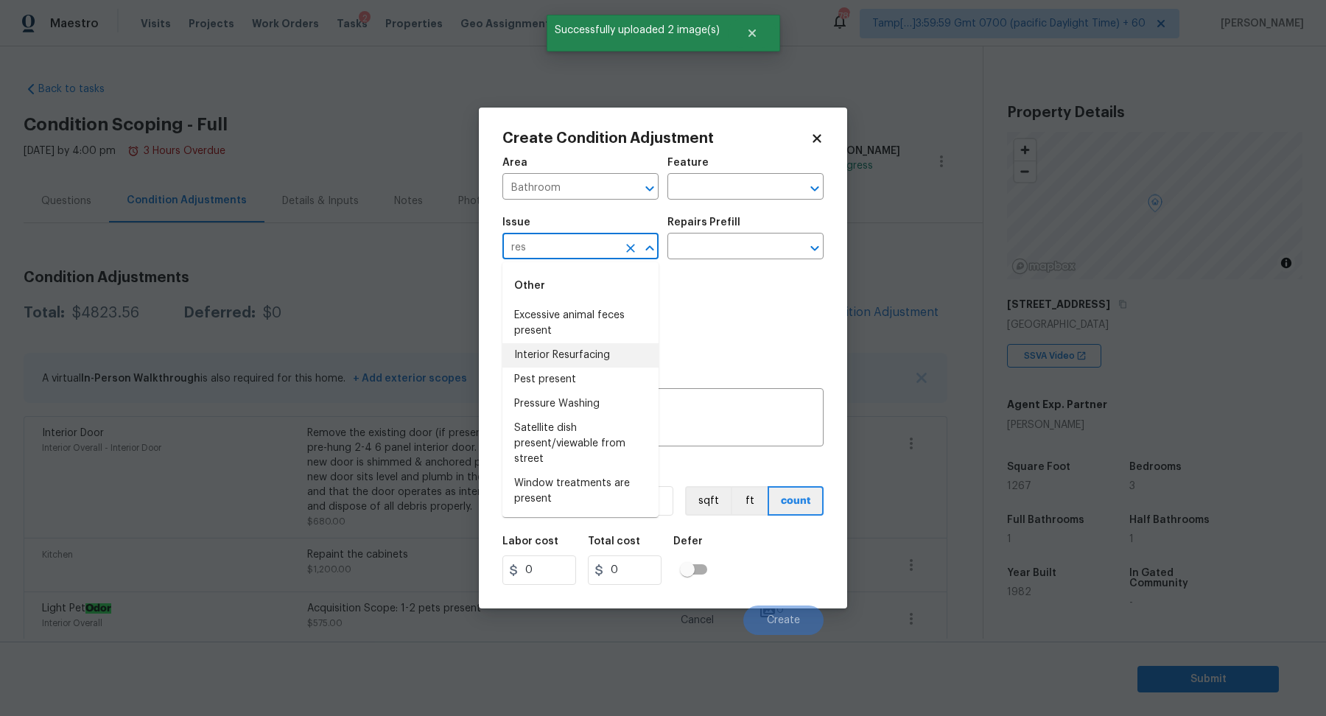
click at [621, 362] on li "Interior Resurfacing" at bounding box center [580, 355] width 156 height 24
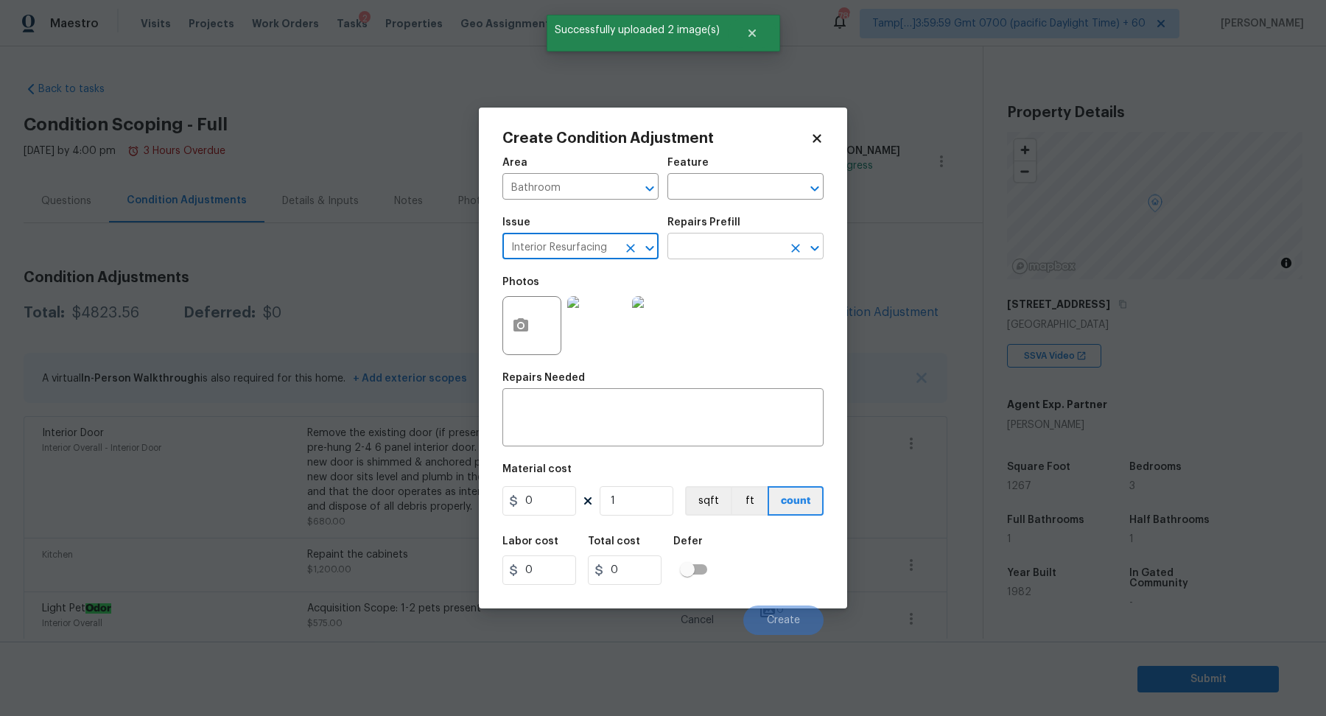
type input "Interior Resurfacing"
click at [745, 256] on input "text" at bounding box center [724, 247] width 115 height 23
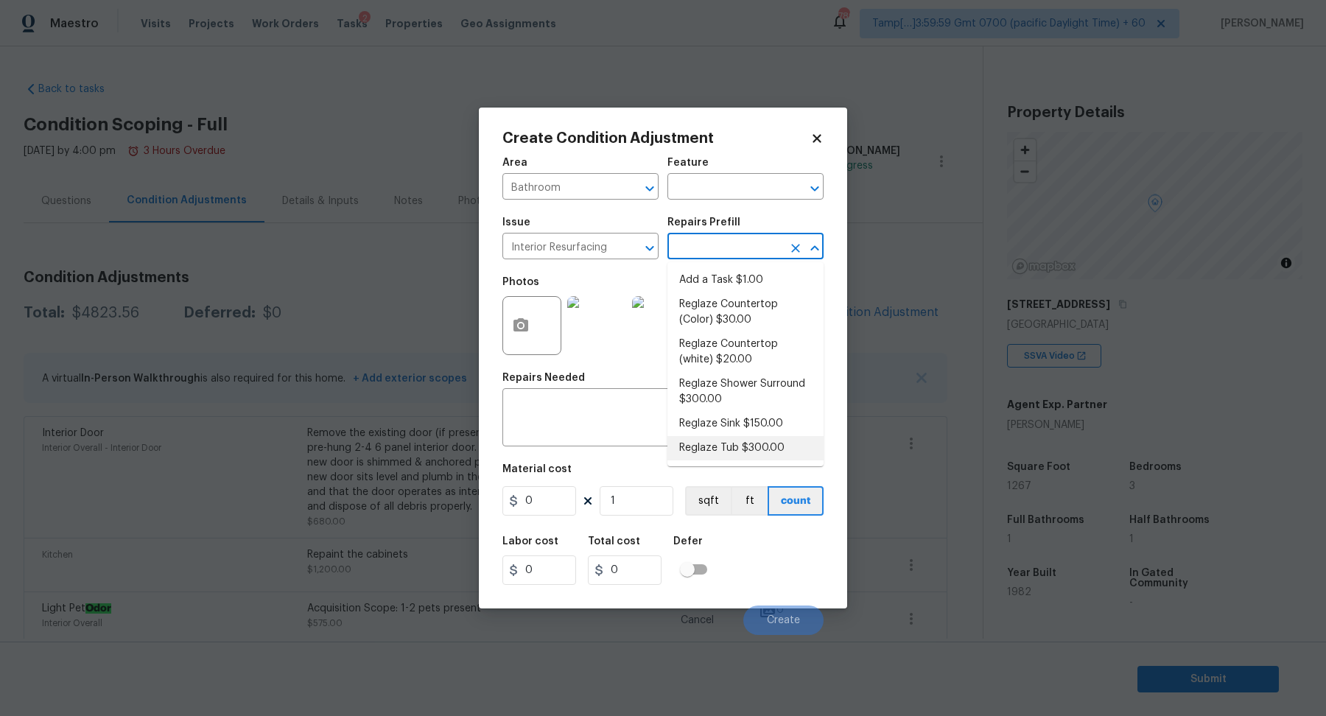
click at [732, 441] on li "Reglaze Tub $300.00" at bounding box center [745, 448] width 156 height 24
type input "300"
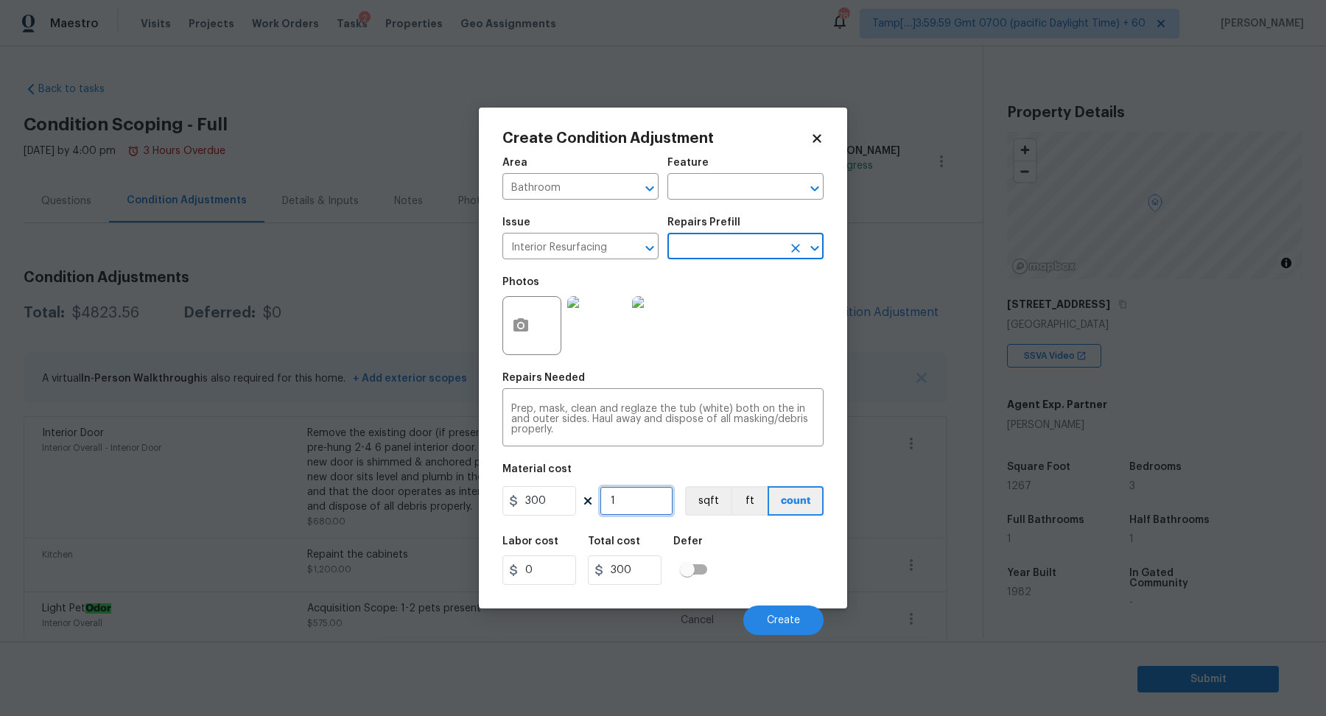
click at [634, 502] on input "1" at bounding box center [637, 500] width 74 height 29
type input "2"
type input "600"
type input "2"
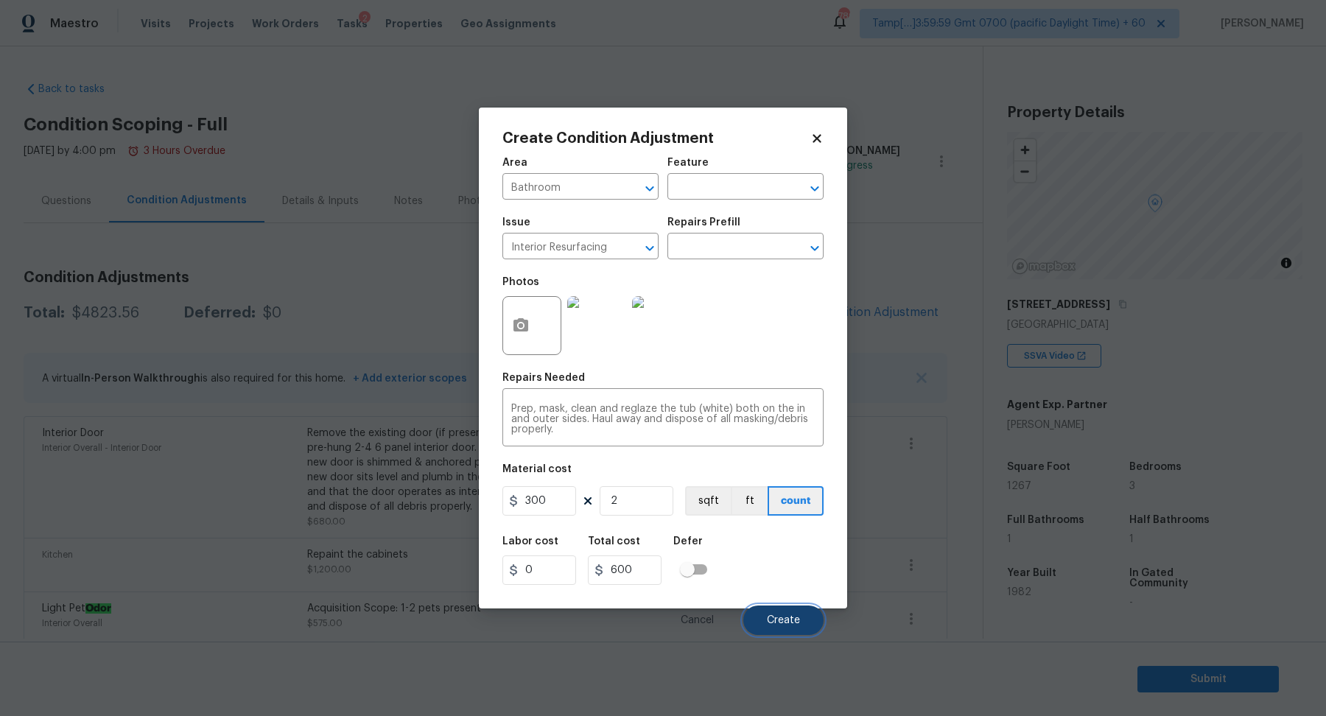
click at [757, 615] on button "Create" at bounding box center [783, 619] width 80 height 29
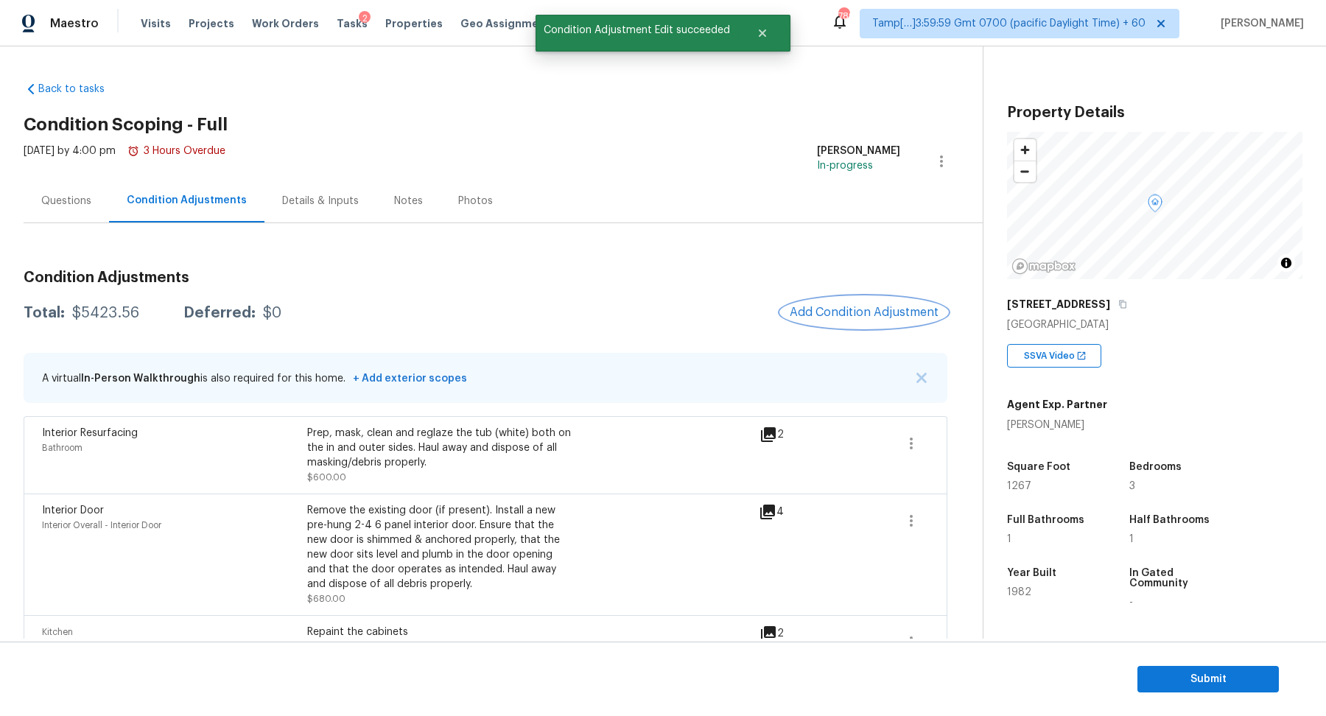
click at [856, 310] on span "Add Condition Adjustment" at bounding box center [864, 312] width 149 height 13
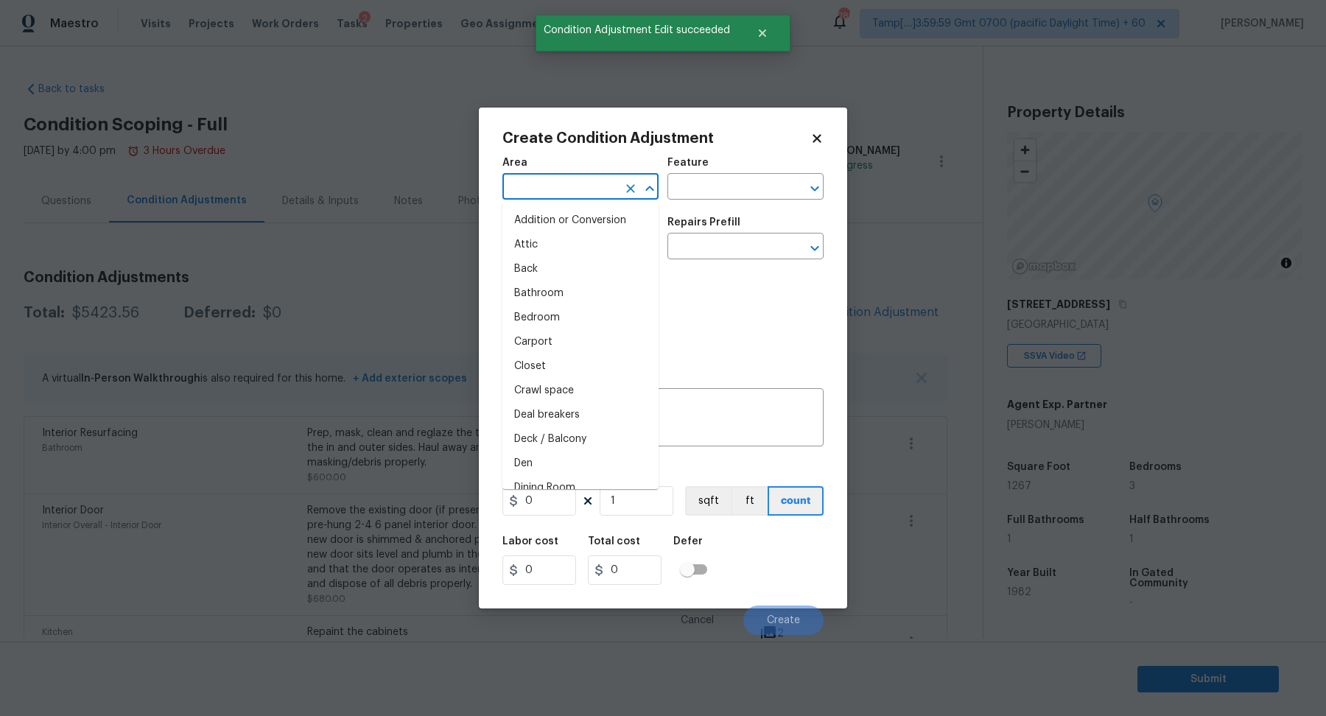
click at [580, 191] on input "text" at bounding box center [559, 188] width 115 height 23
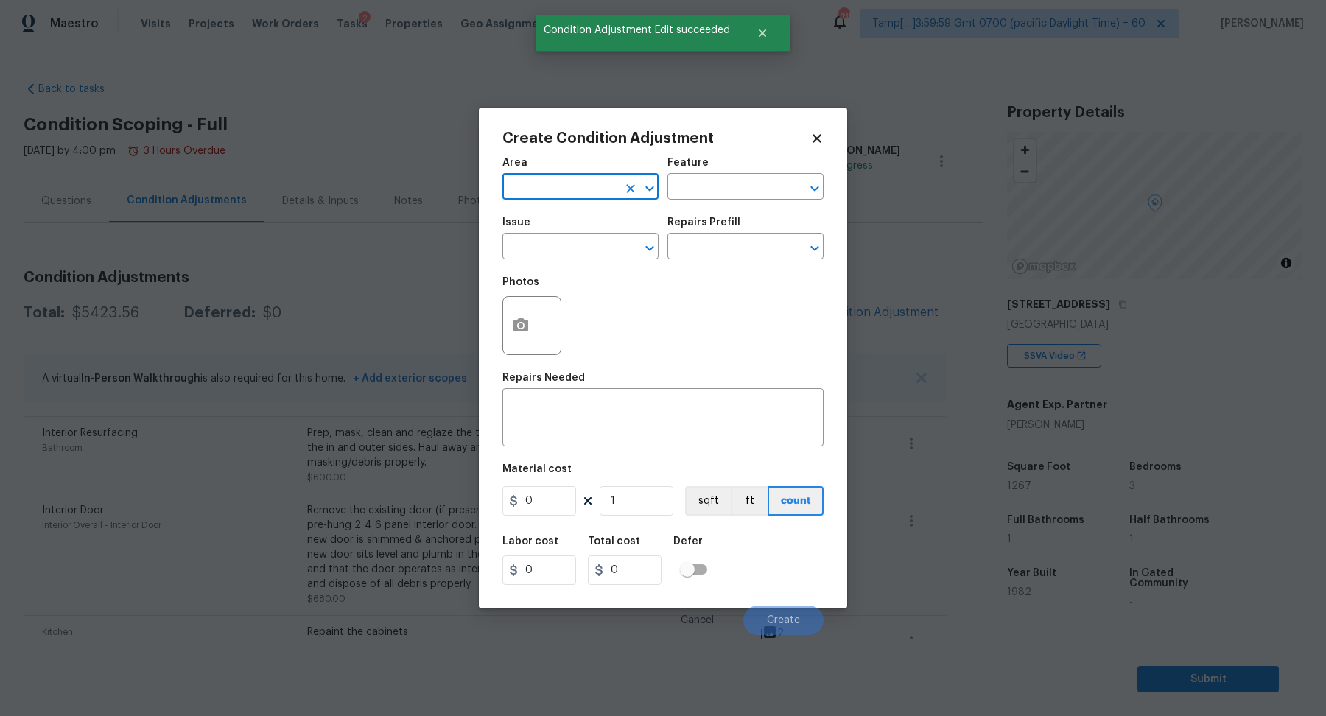
drag, startPoint x: 580, startPoint y: 191, endPoint x: 678, endPoint y: 211, distance: 100.1
click at [672, 211] on div "Area ​ Feature ​ Issue ​ Repairs Prefill ​" at bounding box center [662, 208] width 321 height 119
click at [514, 256] on li "Exterior Overall" at bounding box center [580, 245] width 156 height 24
type input "Exterior Overall"
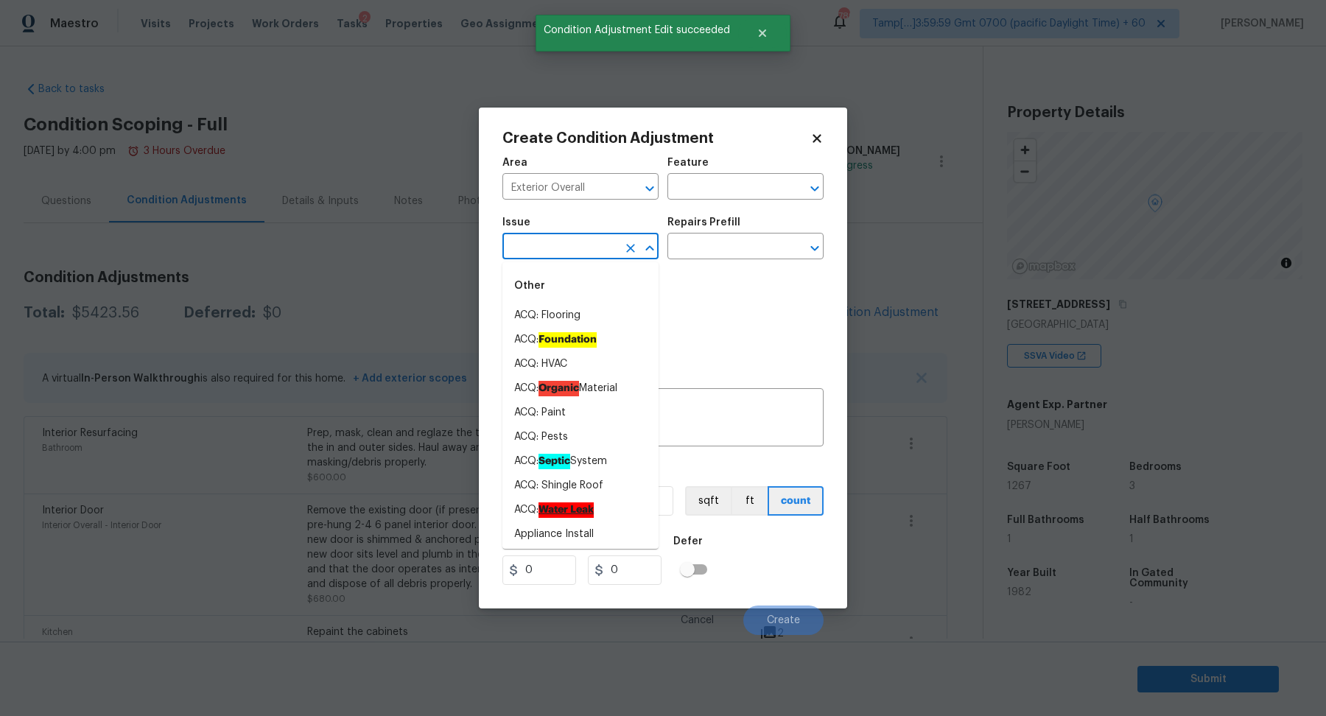
click at [538, 254] on input "text" at bounding box center [559, 247] width 115 height 23
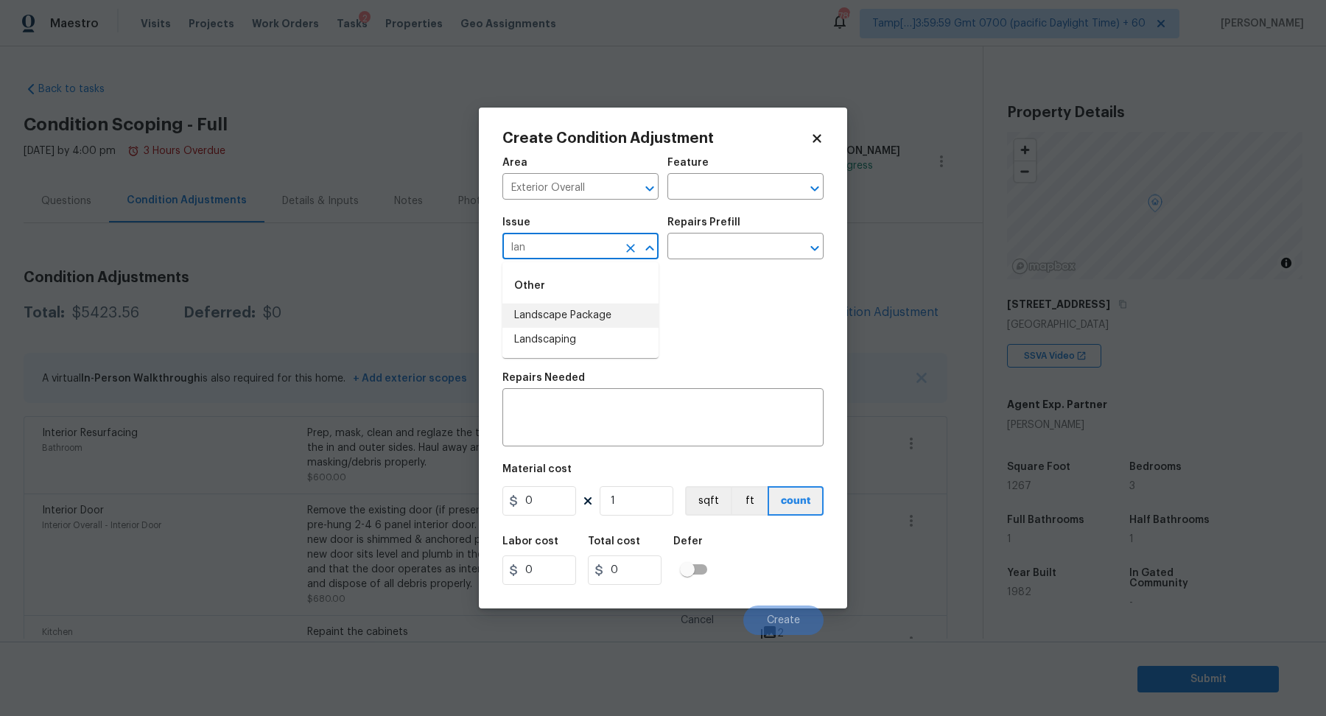
click at [572, 326] on li "Landscape Package" at bounding box center [580, 315] width 156 height 24
type input "Landscape Package"
click at [740, 245] on input "text" at bounding box center [724, 247] width 115 height 23
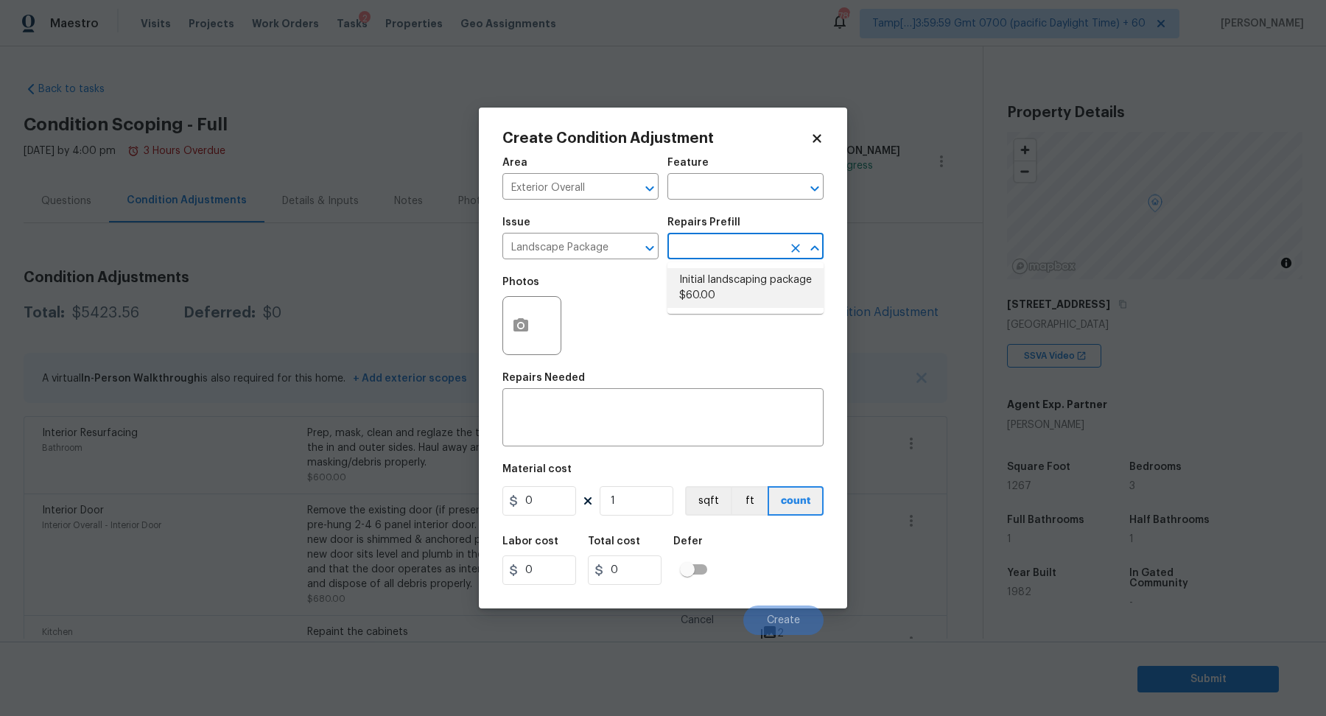
click at [721, 284] on li "Initial landscaping package $60.00" at bounding box center [745, 288] width 156 height 40
type input "Home Readiness Packages"
type textarea "Mowing of grass up to 6" in height. Mow, edge along driveways & sidewalks, trim…"
type input "60"
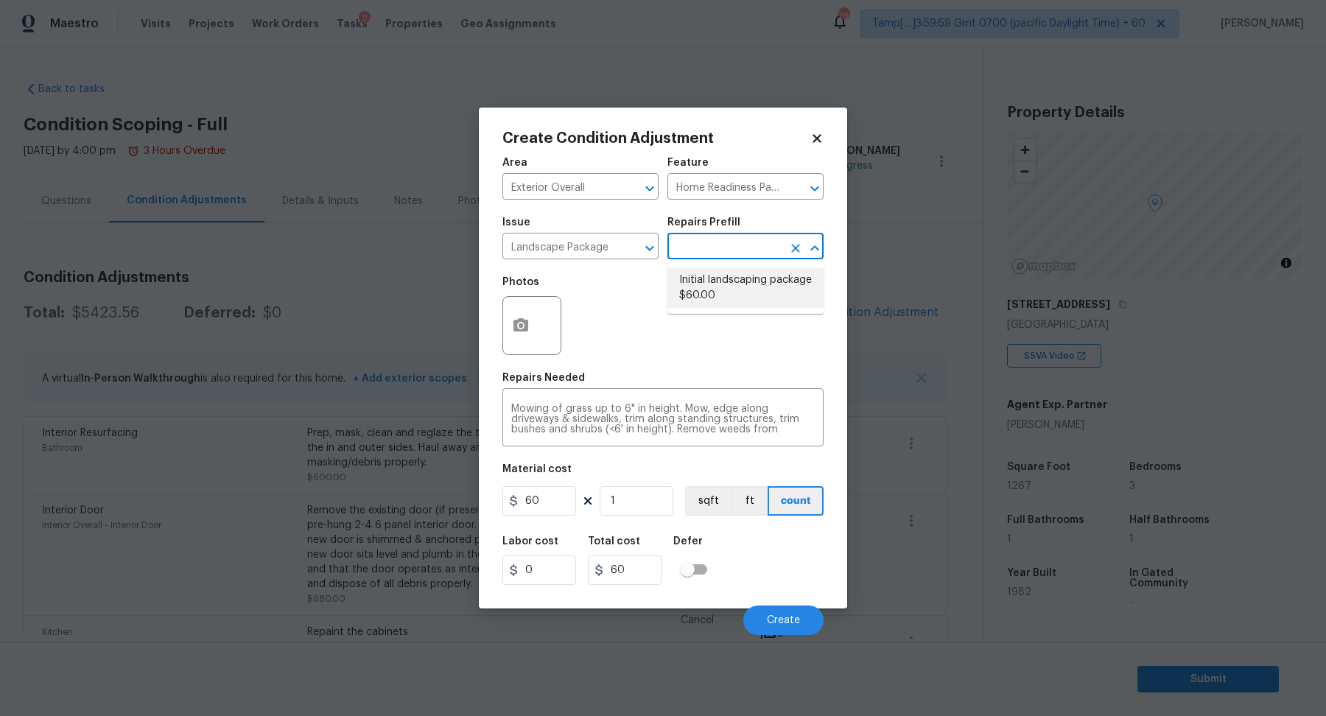
click at [774, 274] on li "Initial landscaping package $60.00" at bounding box center [745, 288] width 156 height 40
click at [527, 330] on icon "button" at bounding box center [520, 324] width 15 height 13
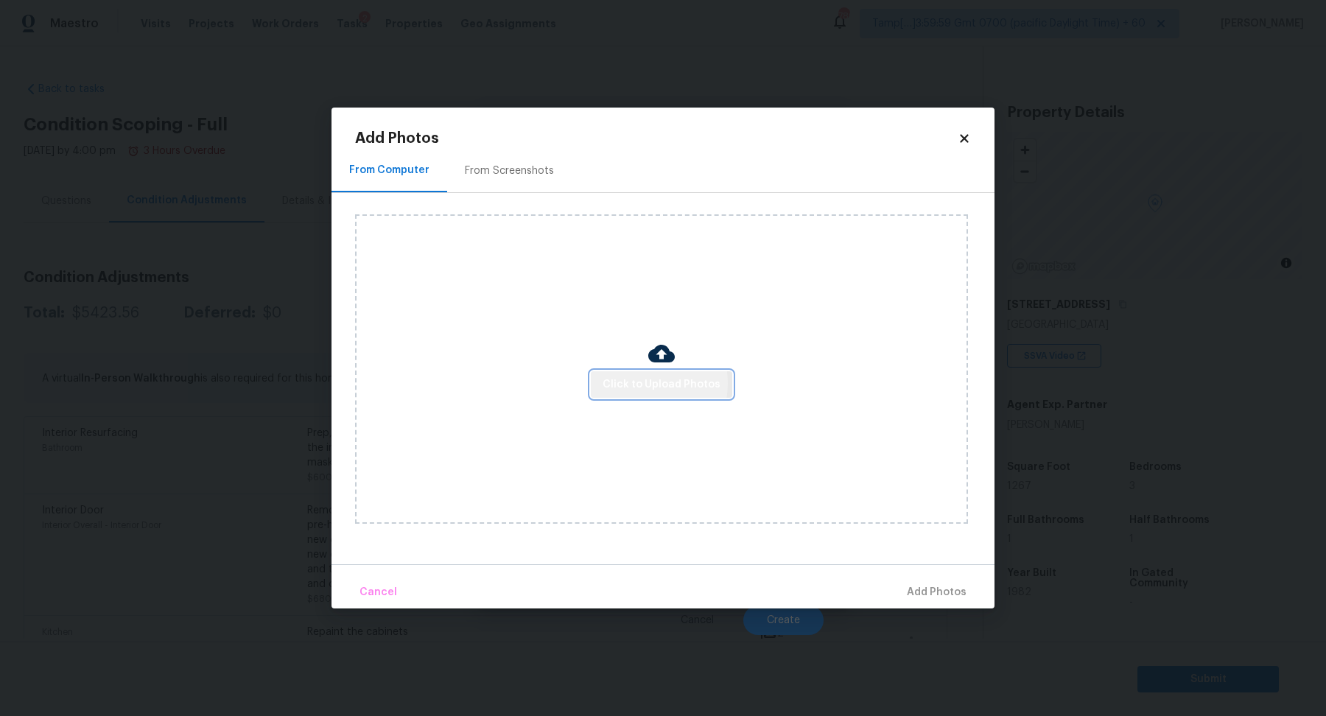
click at [635, 384] on span "Click to Upload Photos" at bounding box center [661, 385] width 118 height 18
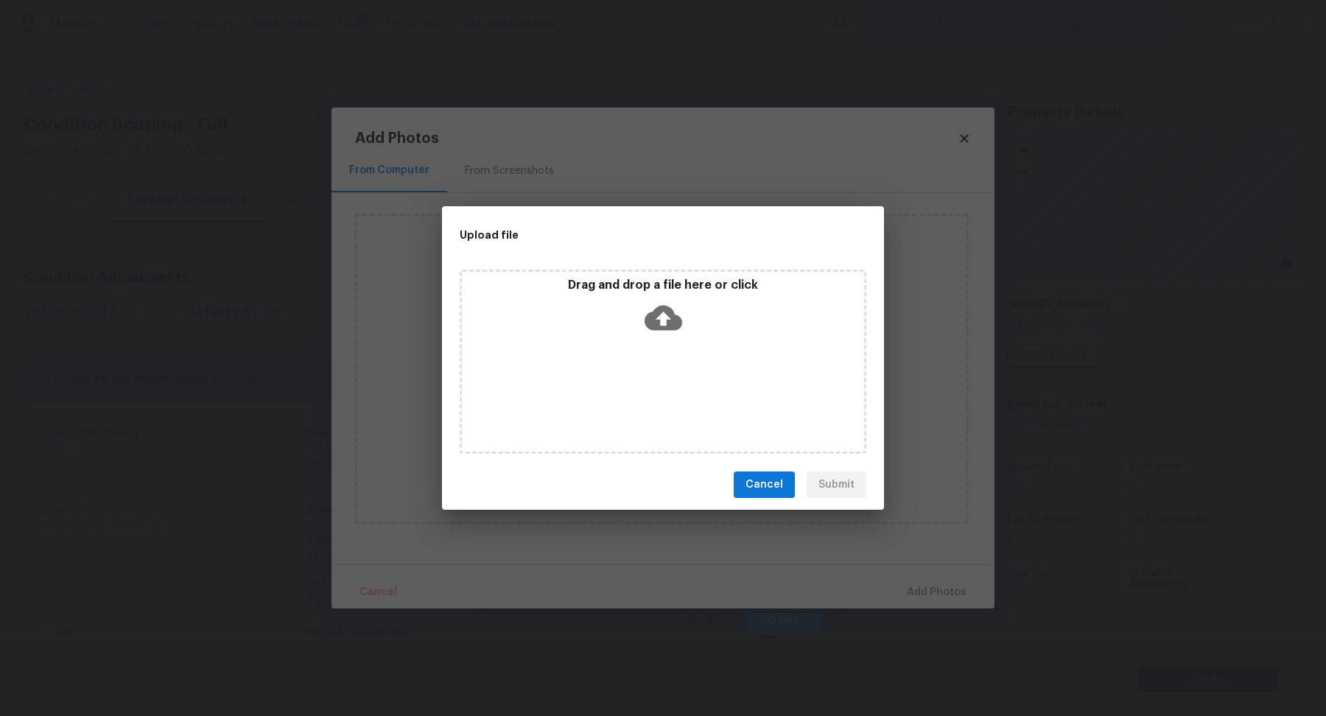
click at [674, 321] on icon at bounding box center [663, 318] width 38 height 25
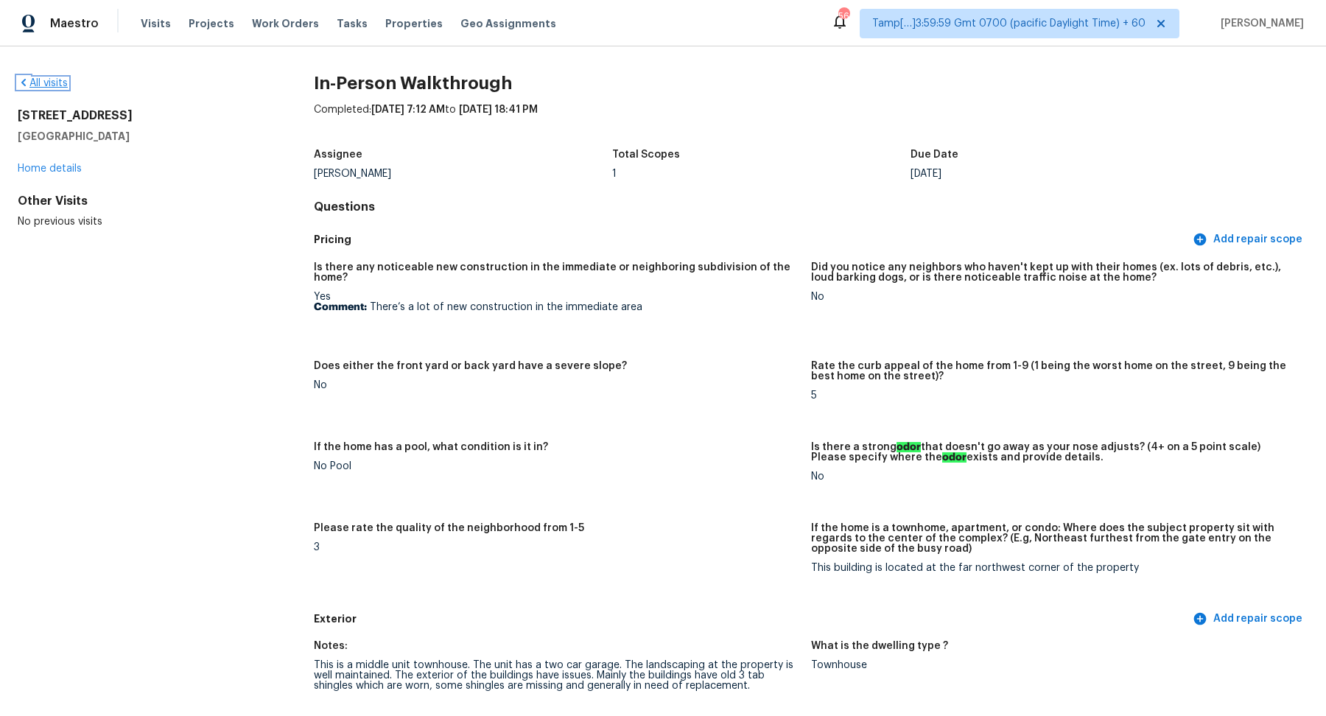
click at [64, 80] on link "All visits" at bounding box center [43, 83] width 50 height 10
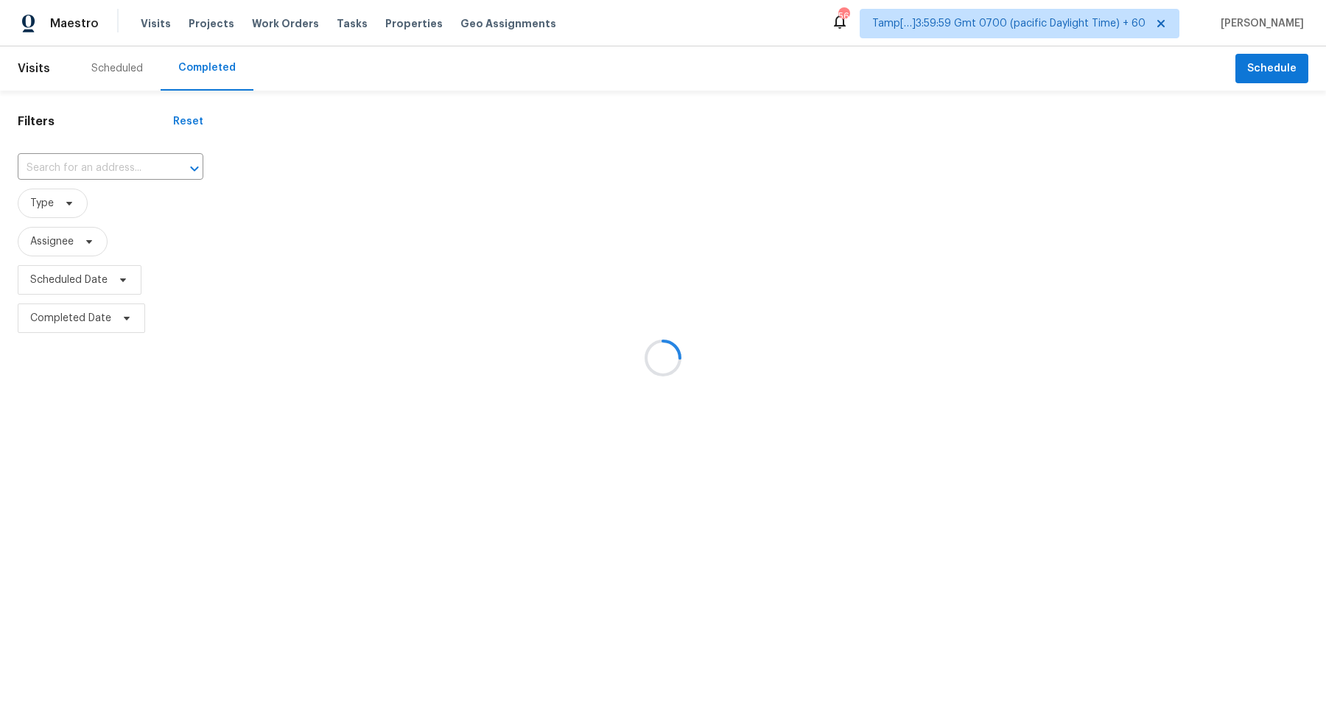
click at [155, 156] on div at bounding box center [663, 358] width 1326 height 716
click at [124, 168] on div at bounding box center [663, 358] width 1326 height 716
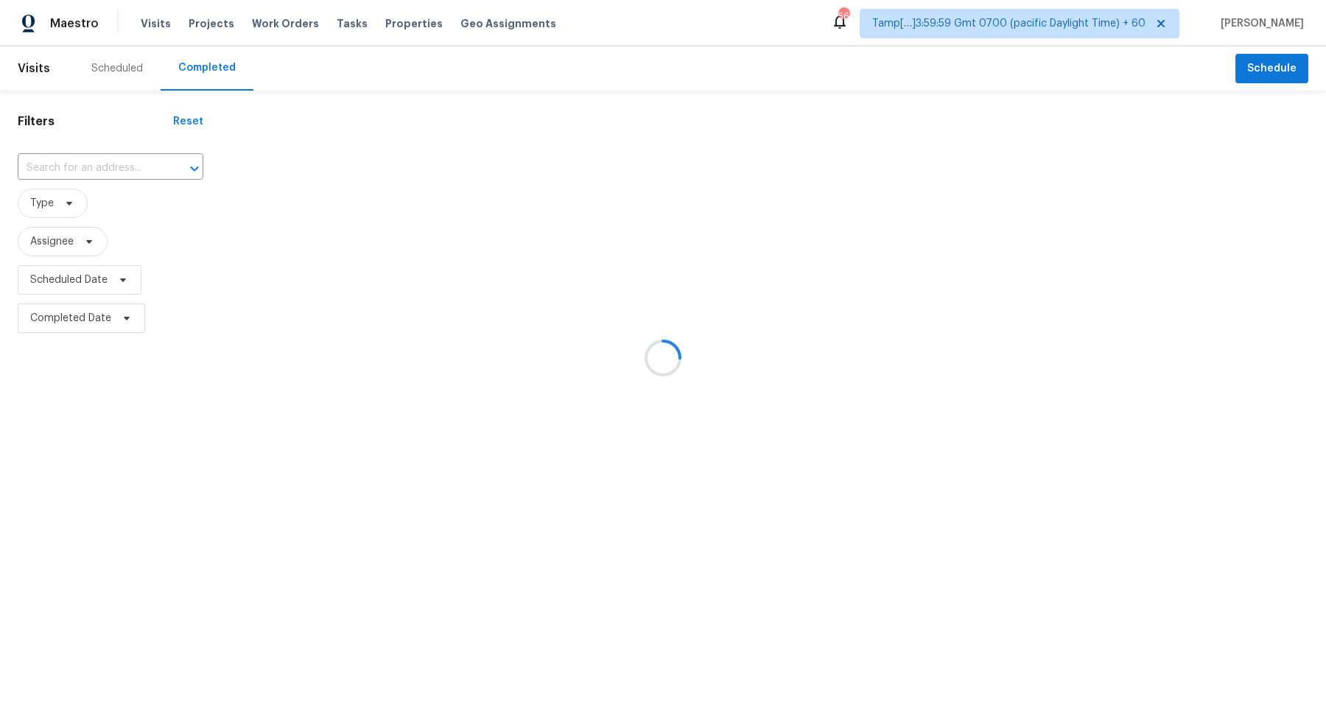
click at [124, 168] on div at bounding box center [663, 358] width 1326 height 716
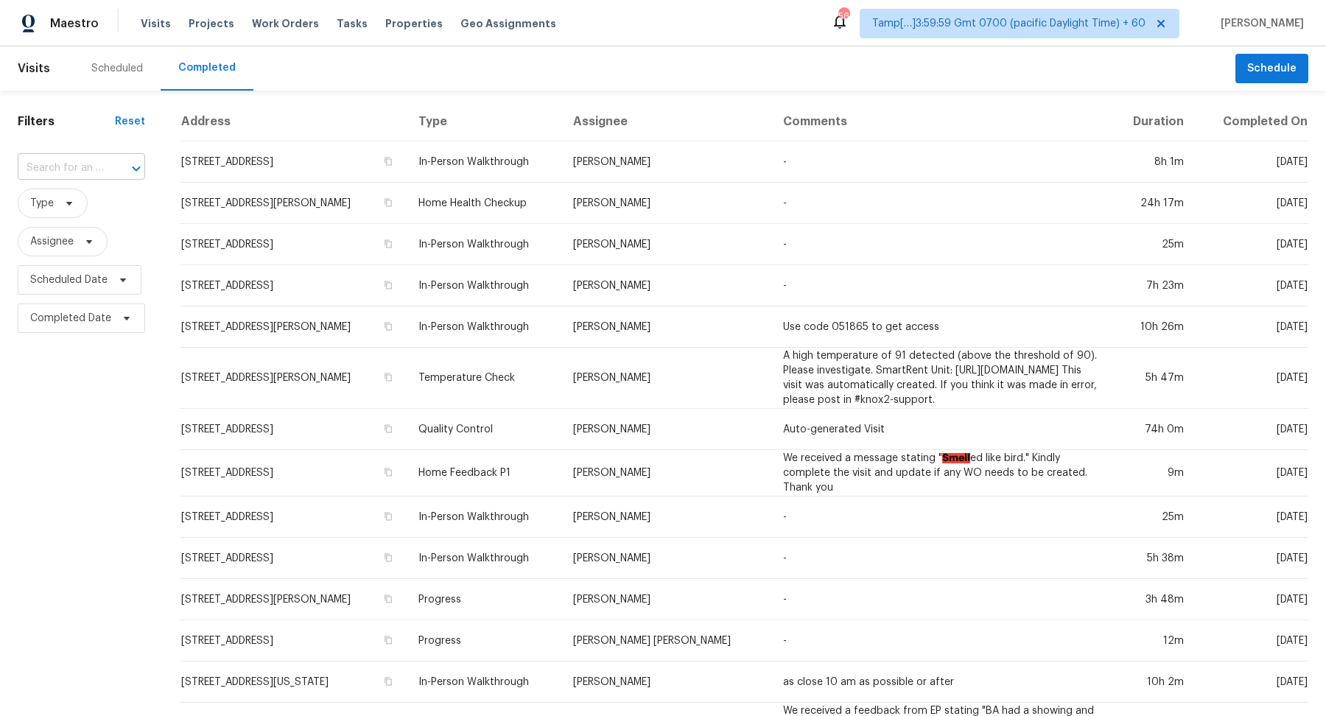
click at [38, 164] on input "text" at bounding box center [61, 168] width 86 height 23
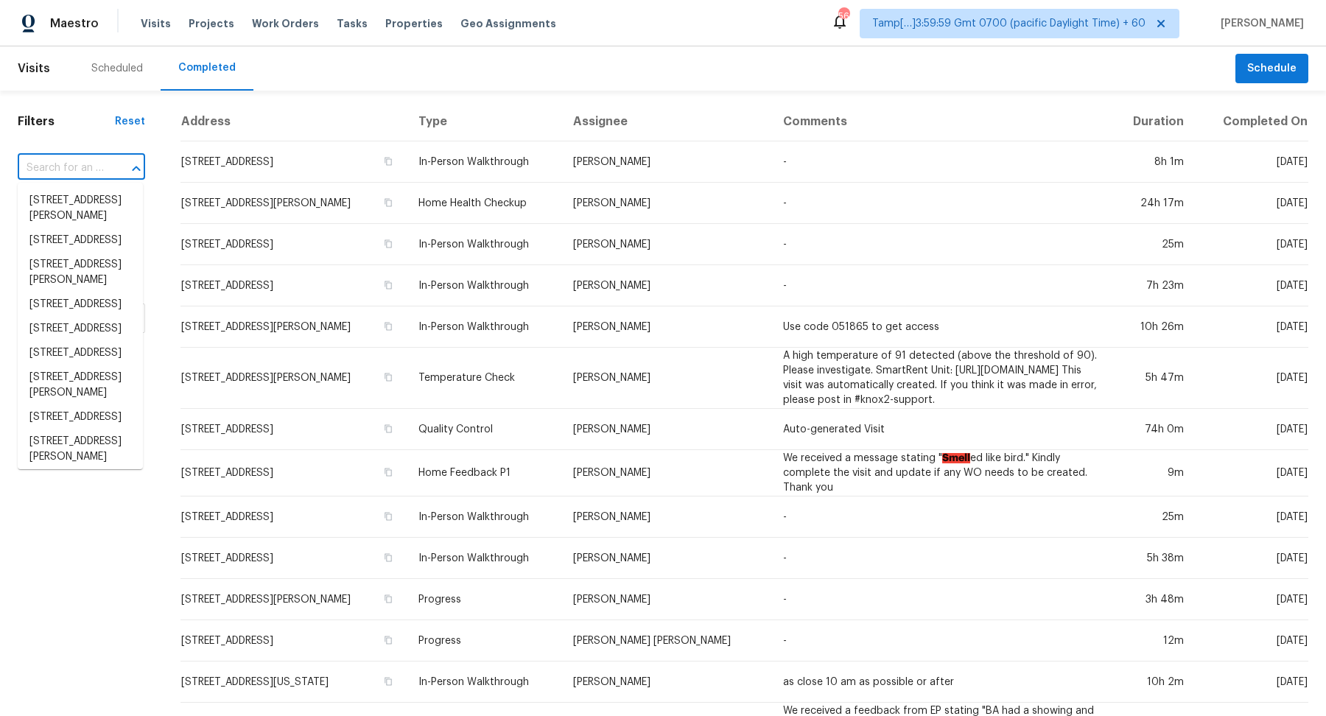
paste input "5840 NW Bates Ave, Port Saint Lucie, FL 34986"
type input "5840 NW Bates Ave, Port Saint Lucie, FL 34986"
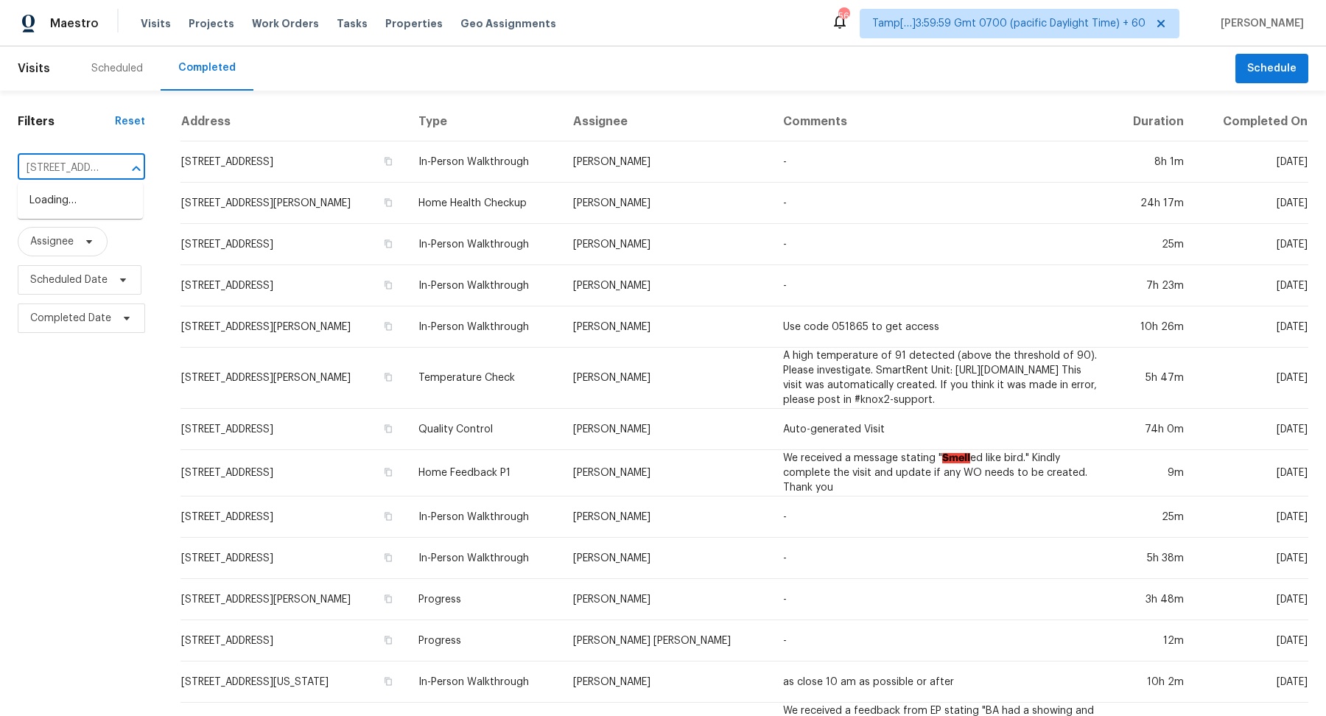
scroll to position [0, 152]
click at [95, 210] on li "5840 NW Bates Ave, Port Saint Lucie, FL 34986" at bounding box center [80, 209] width 125 height 40
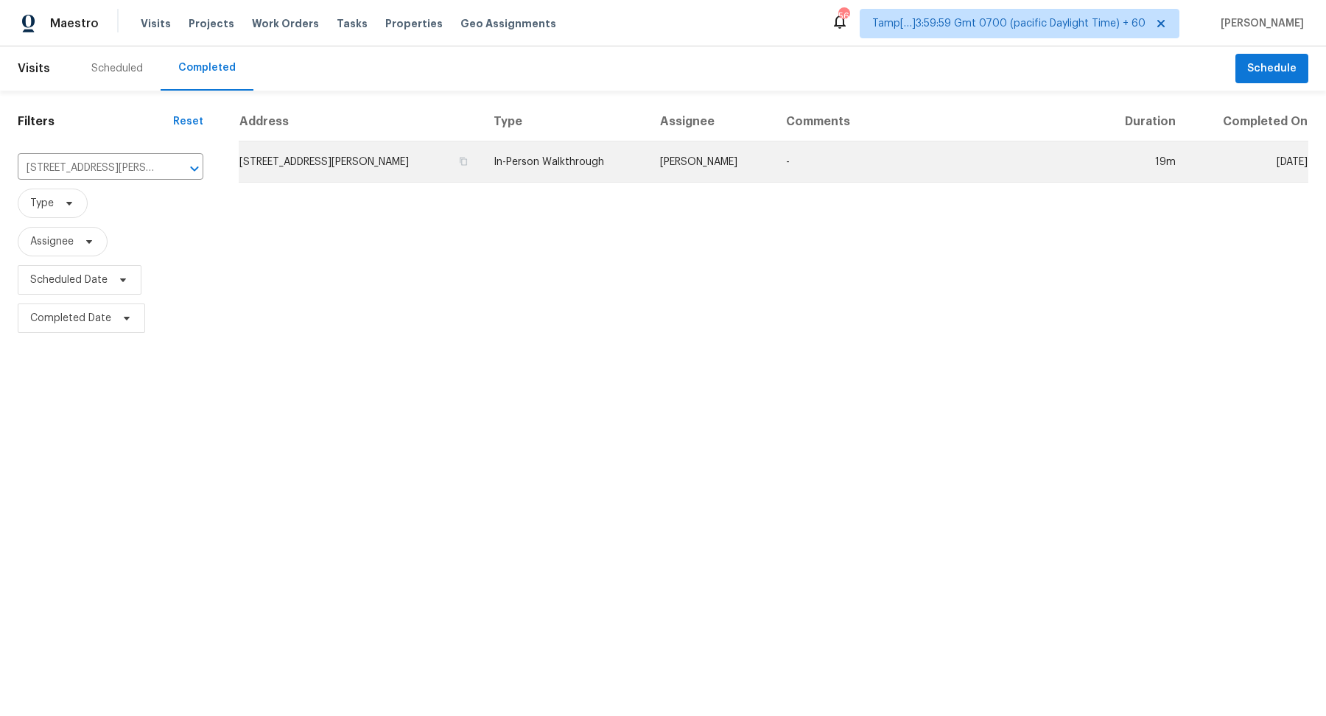
click at [320, 169] on td "5840 NW Bates Ave, Port Saint Lucie, FL 34986" at bounding box center [360, 161] width 243 height 41
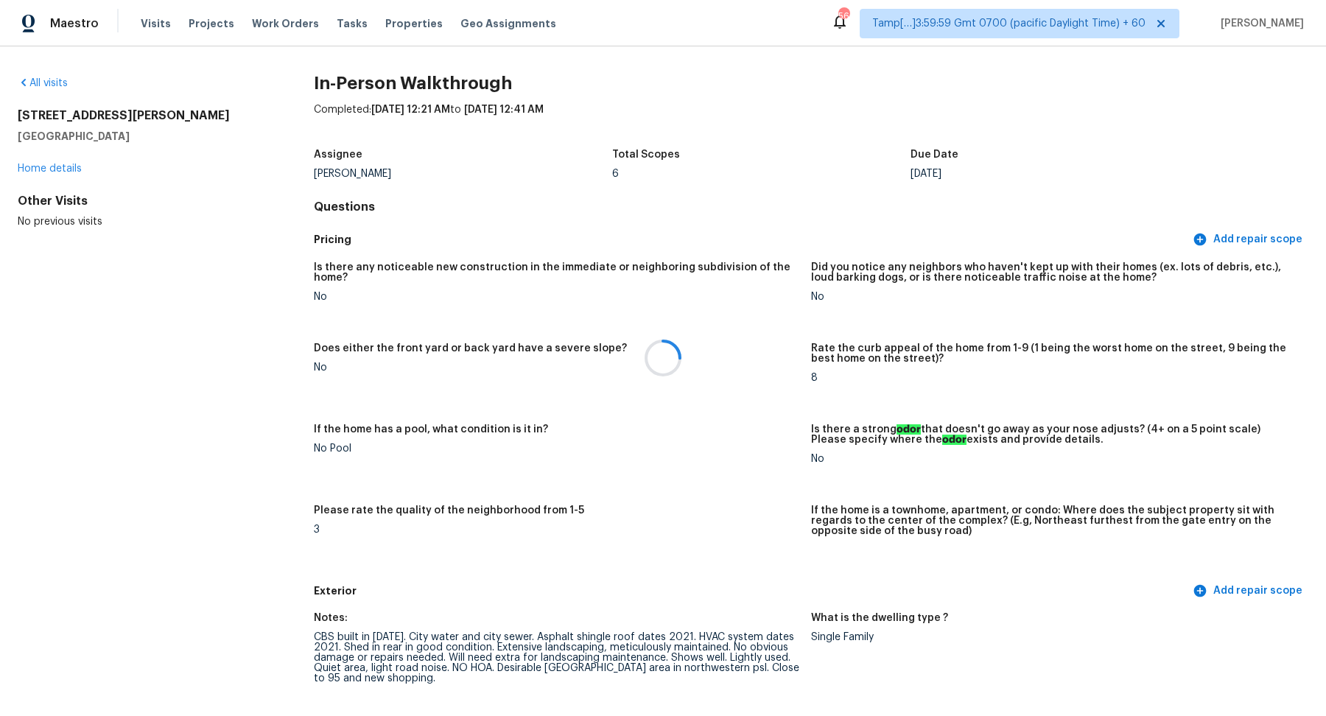
click at [724, 443] on div at bounding box center [663, 358] width 1326 height 716
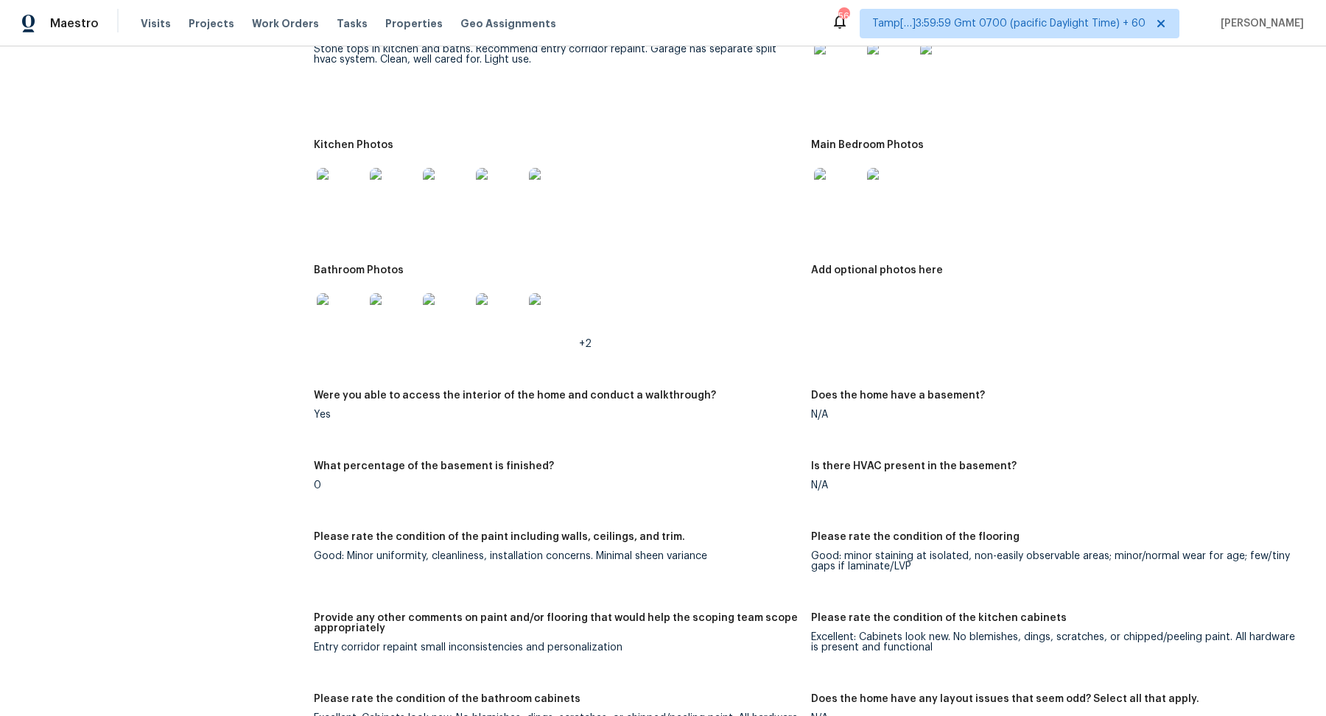
scroll to position [1505, 0]
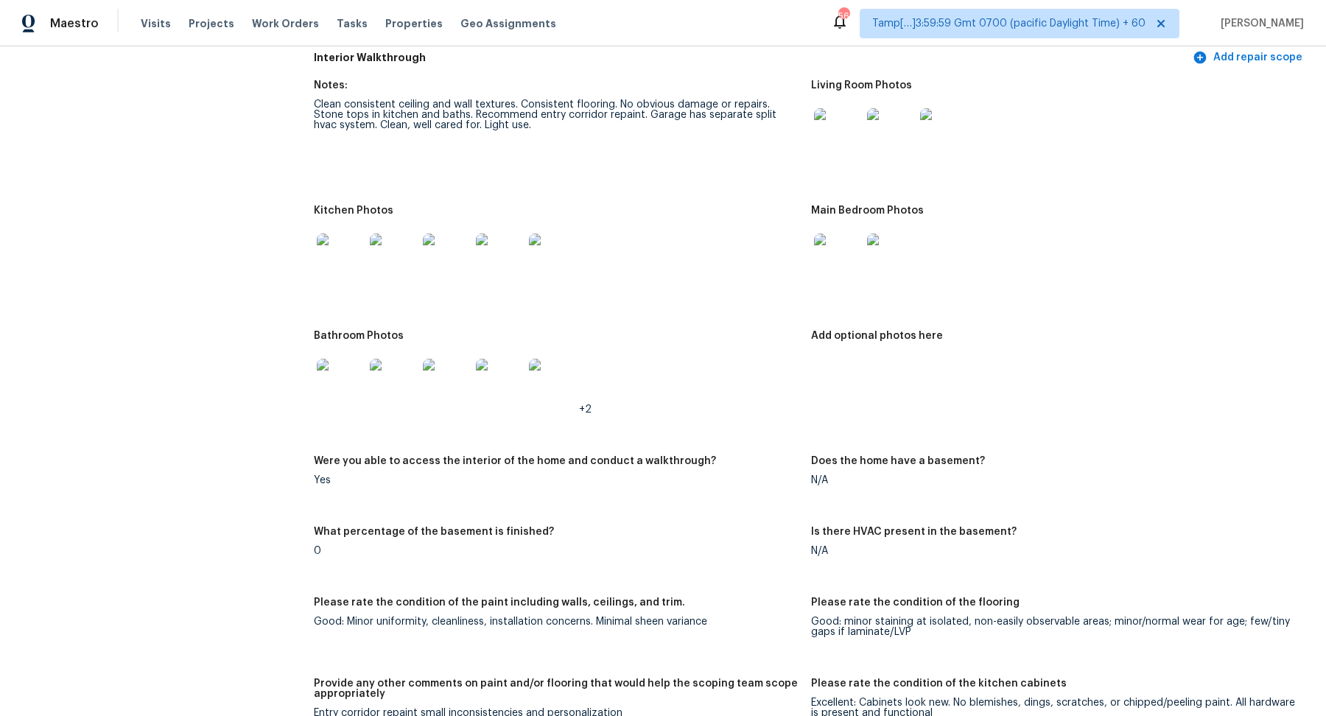
click at [362, 261] on img at bounding box center [340, 256] width 47 height 47
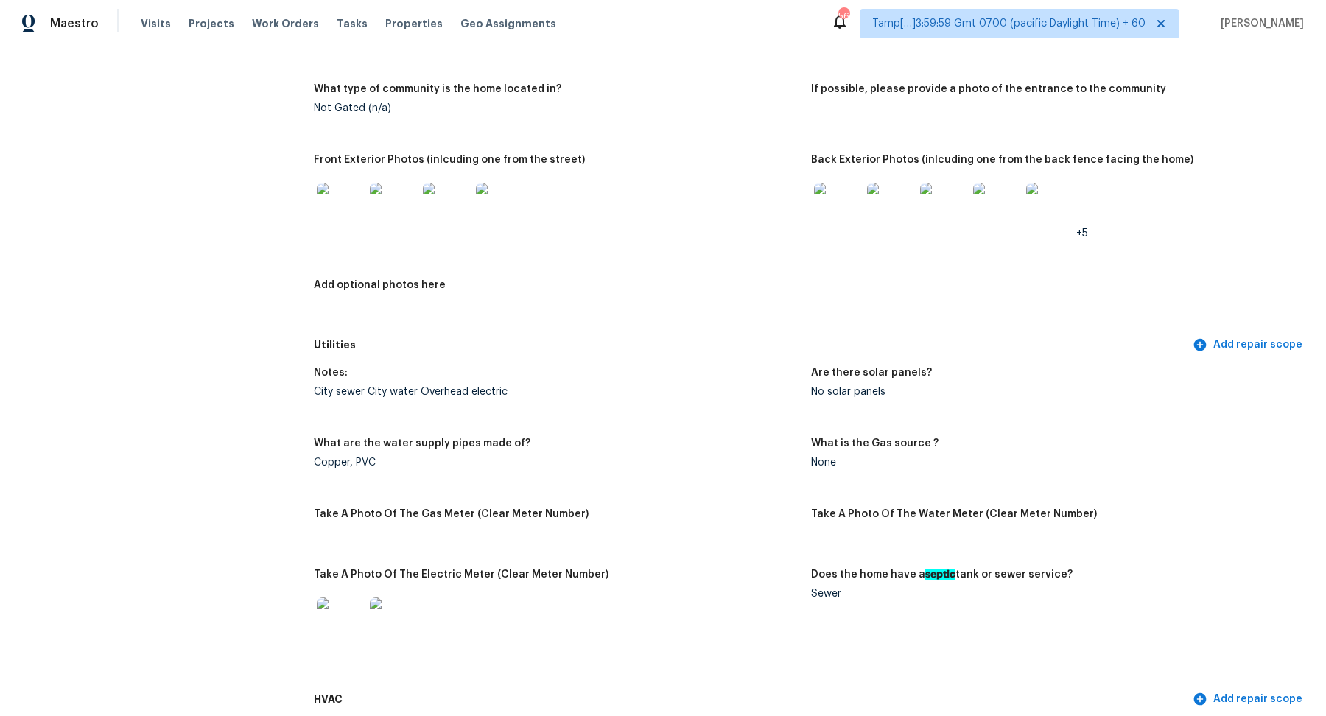
scroll to position [623, 0]
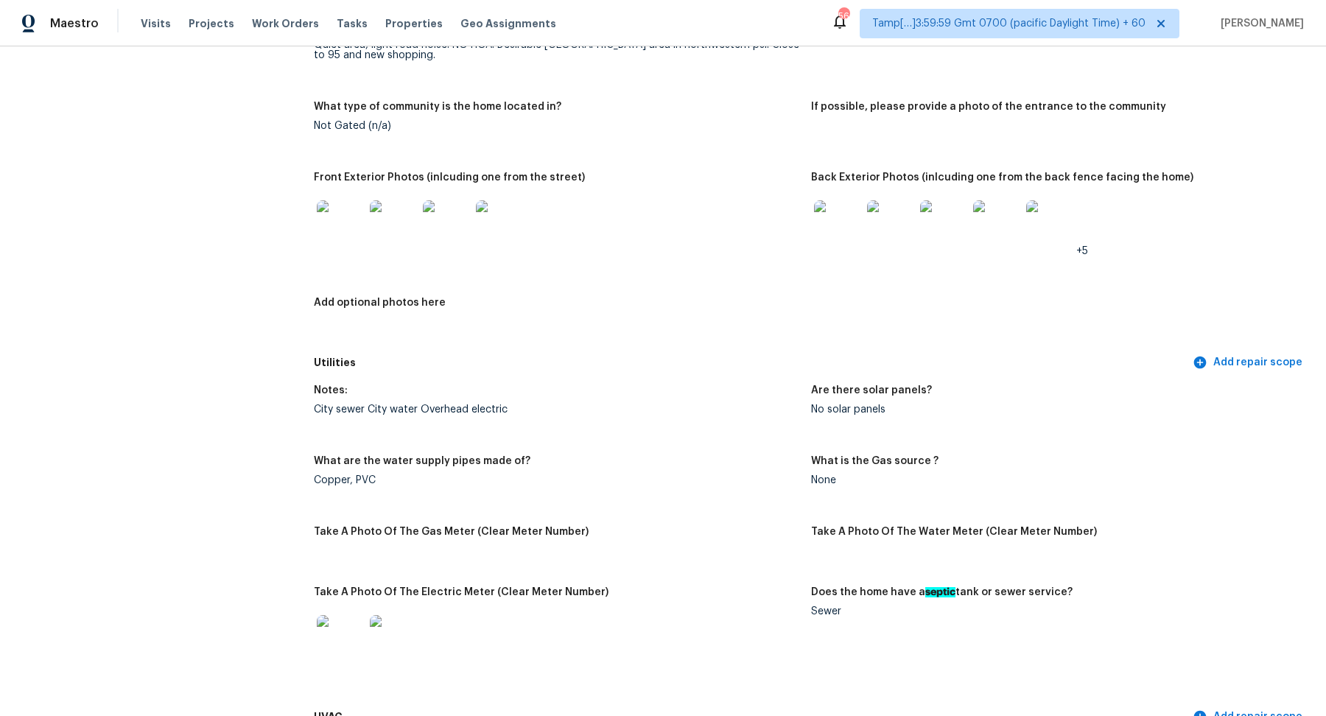
click at [358, 218] on img at bounding box center [340, 223] width 47 height 47
click at [850, 236] on img at bounding box center [837, 223] width 47 height 47
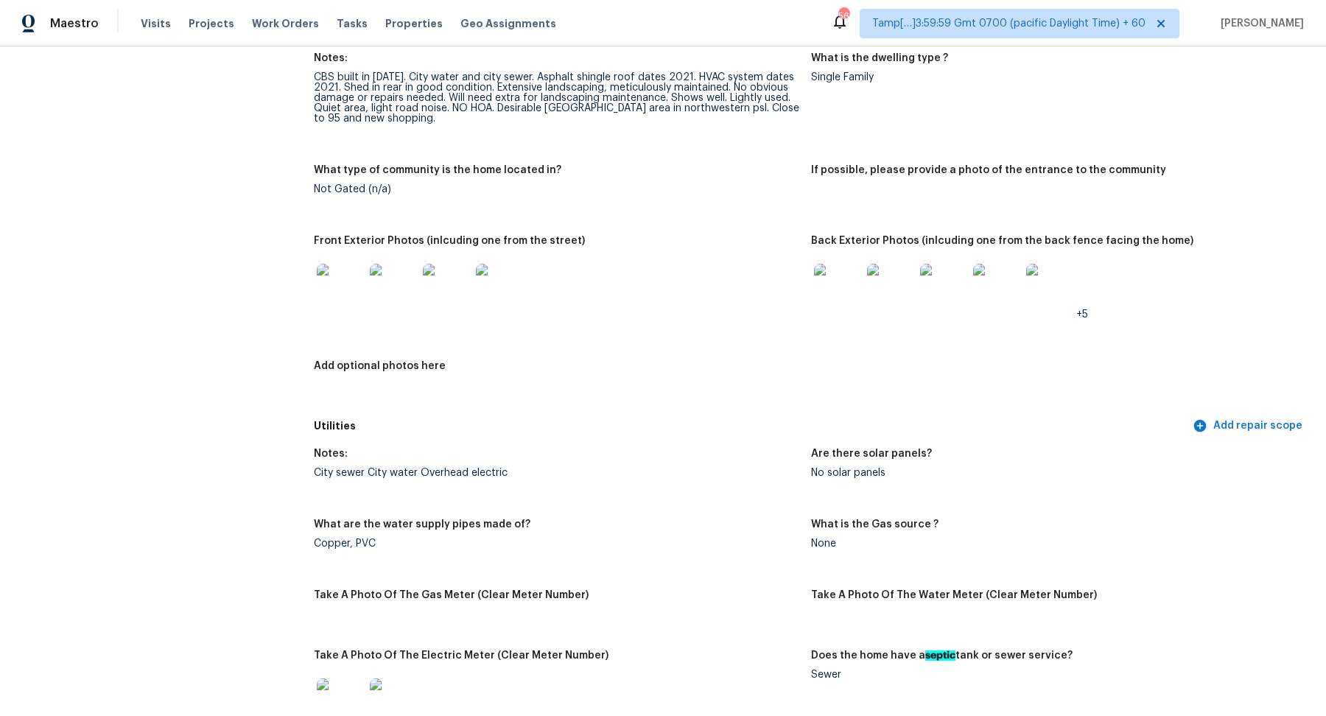
scroll to position [433, 0]
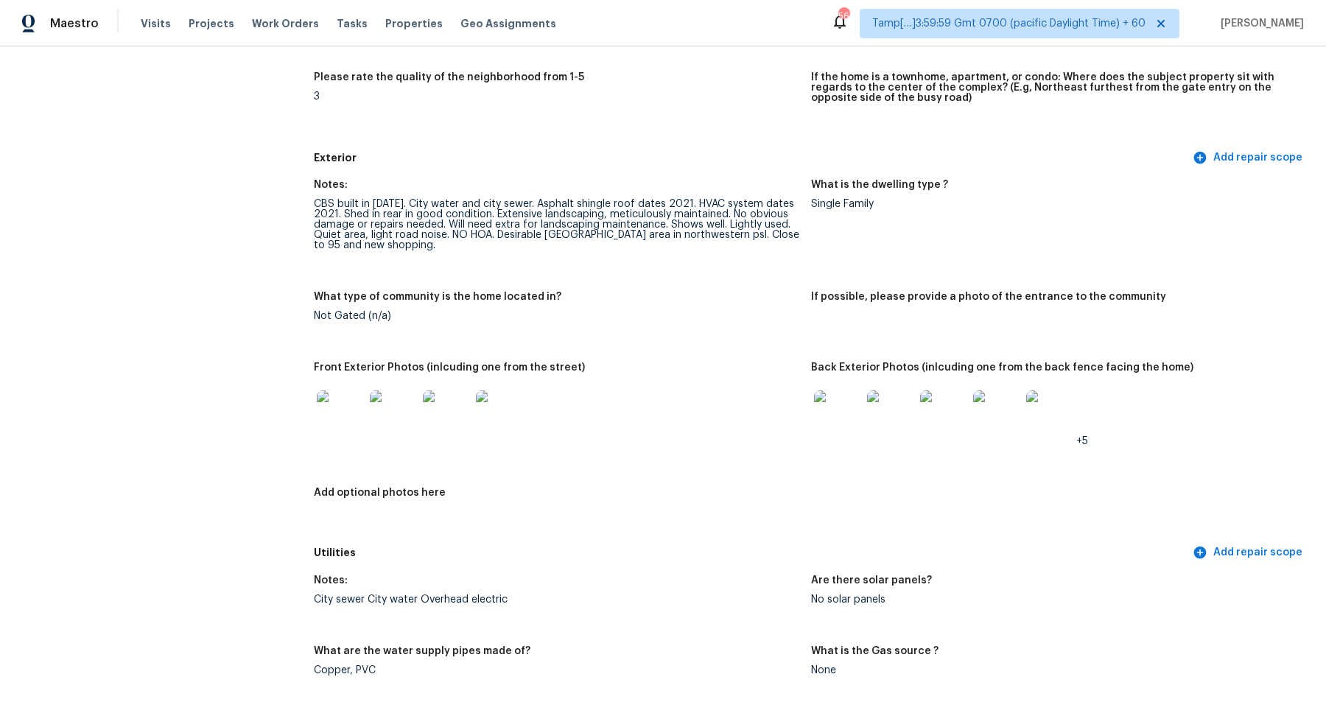
click at [848, 423] on img at bounding box center [837, 413] width 47 height 47
click at [344, 398] on img at bounding box center [340, 413] width 47 height 47
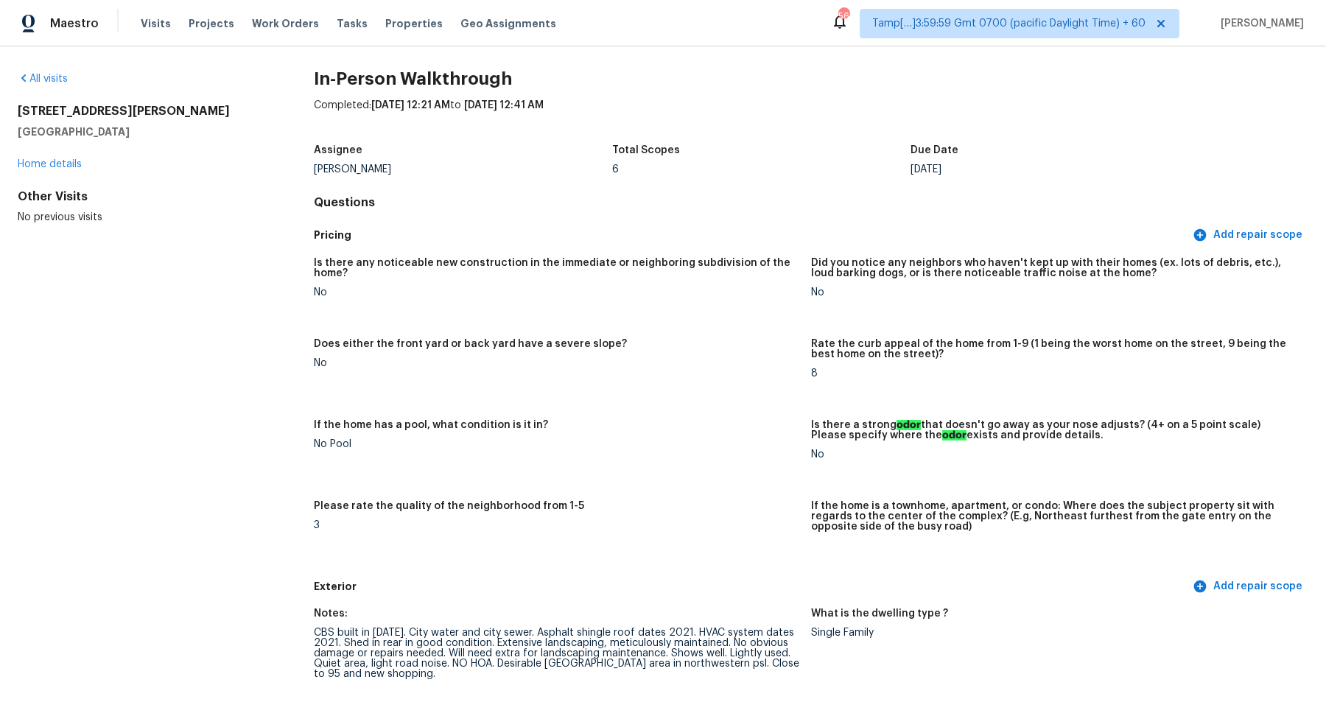
scroll to position [0, 0]
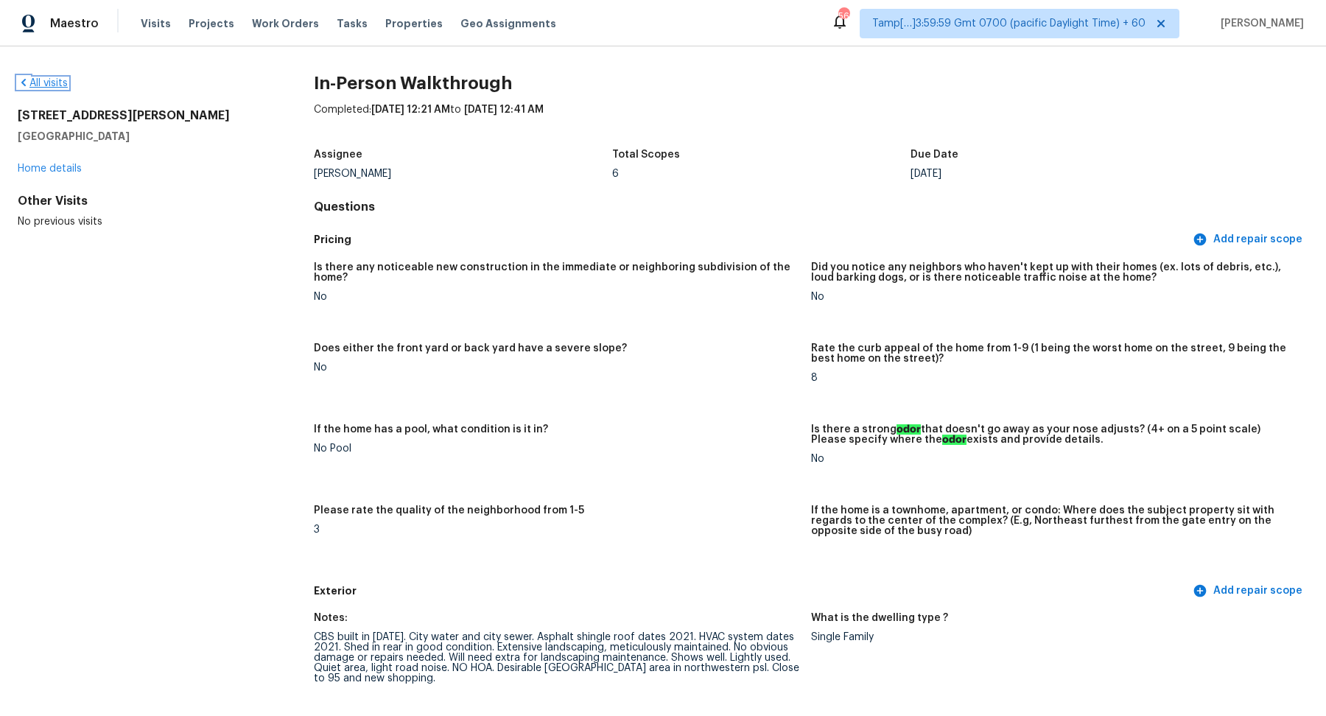
click at [34, 85] on link "All visits" at bounding box center [43, 83] width 50 height 10
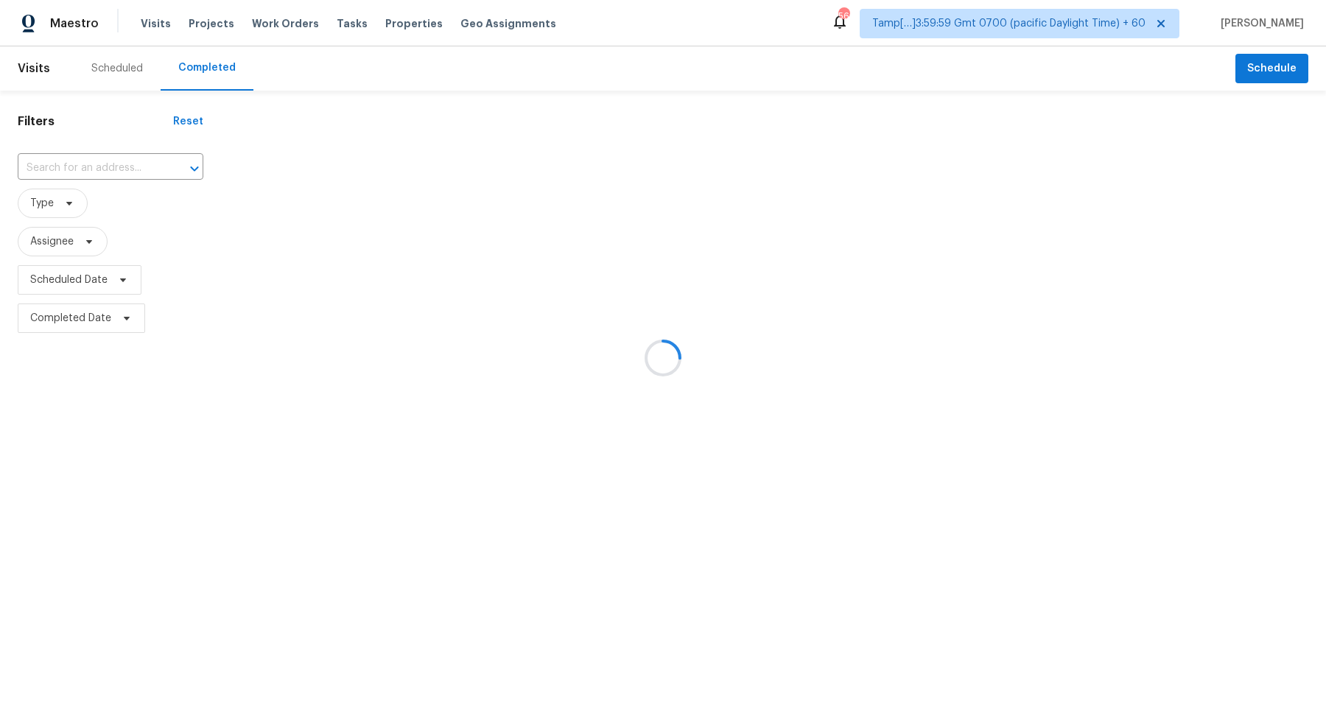
click at [83, 175] on div at bounding box center [663, 358] width 1326 height 716
click at [108, 158] on div at bounding box center [663, 358] width 1326 height 716
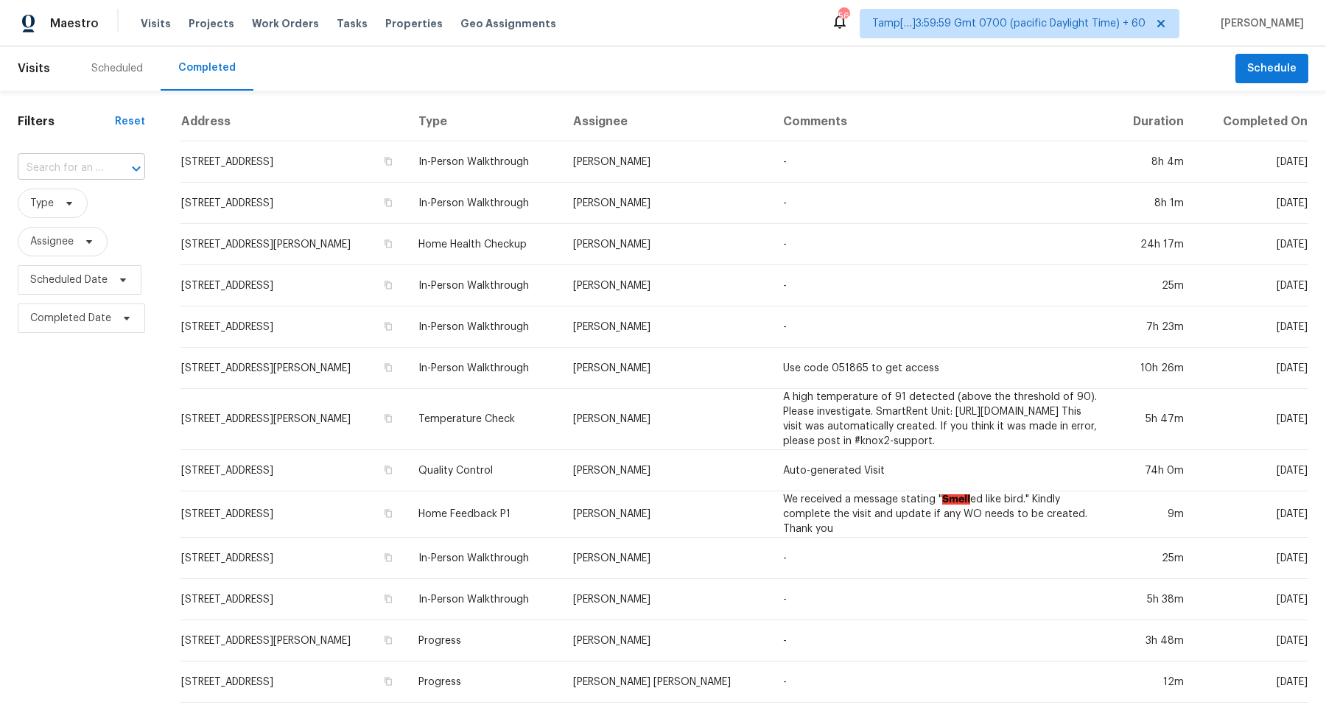
click at [86, 179] on div "​" at bounding box center [81, 168] width 127 height 32
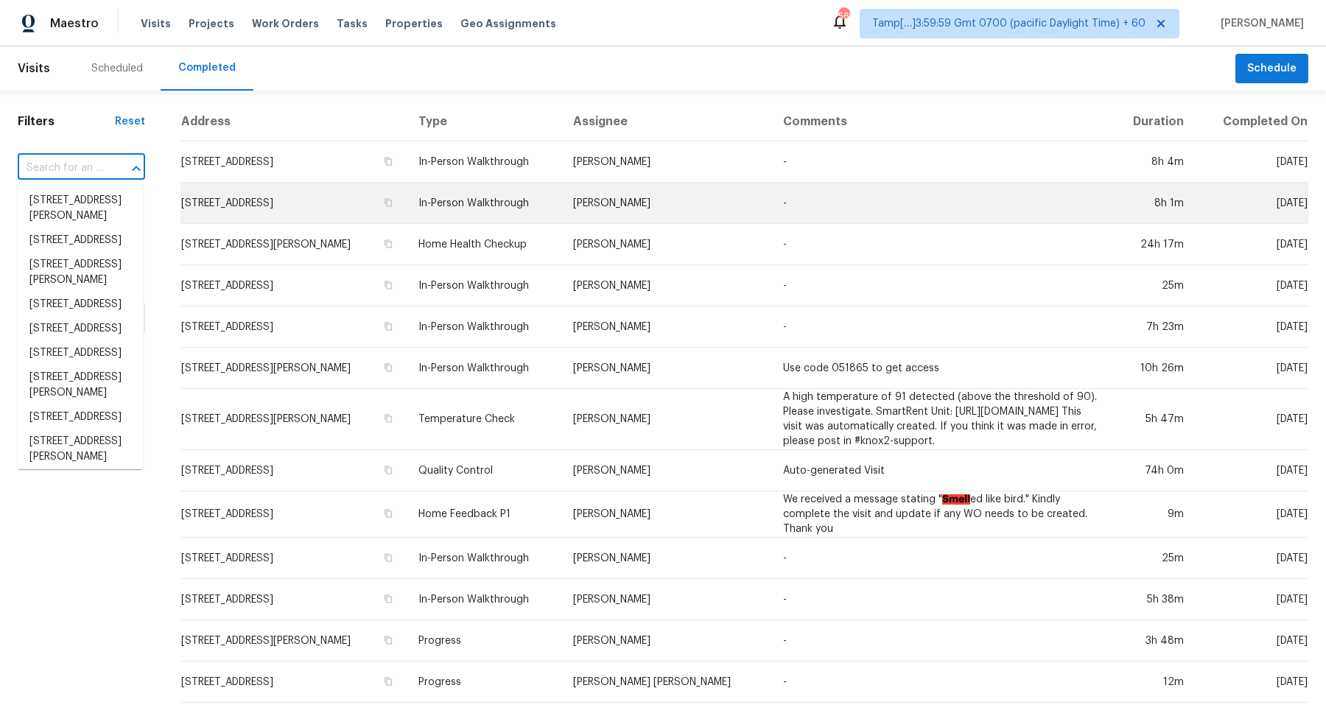
paste input "669 Big Pine Ave, Minneola, FL 34715"
type input "669 Big Pine Ave, Minneola, FL 34715"
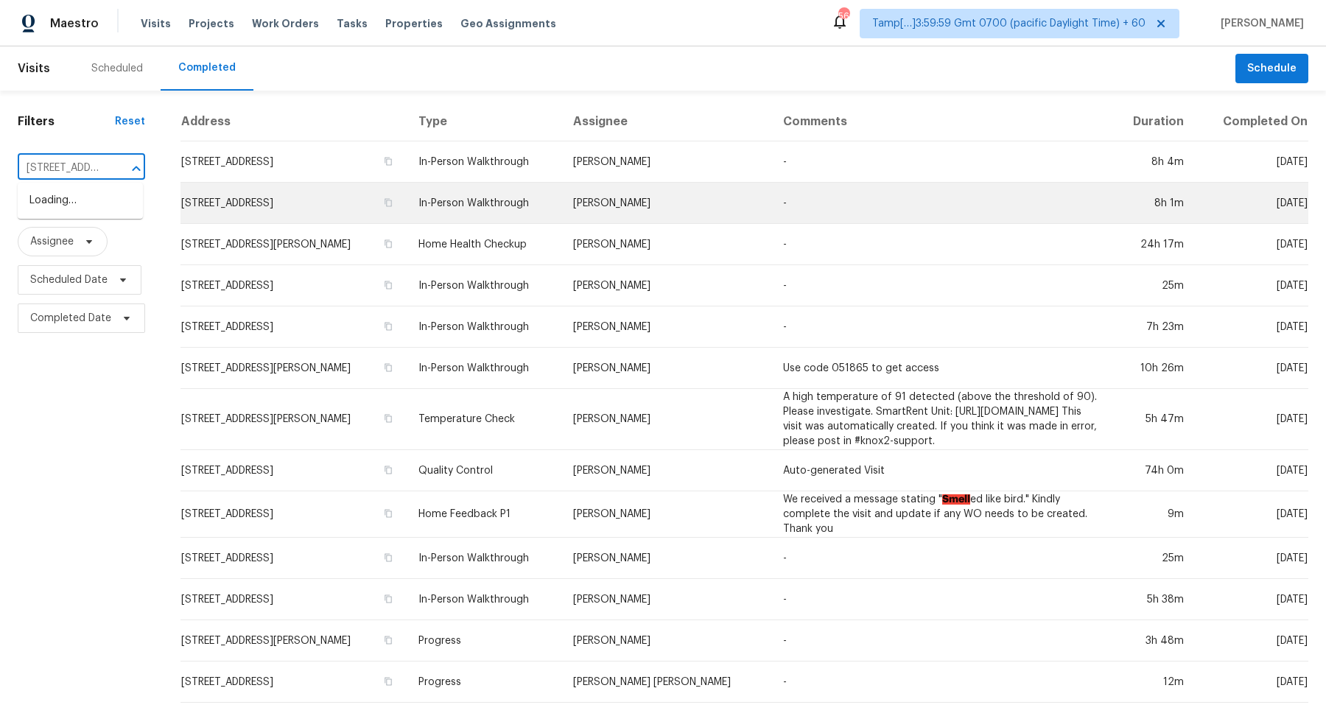
scroll to position [0, 103]
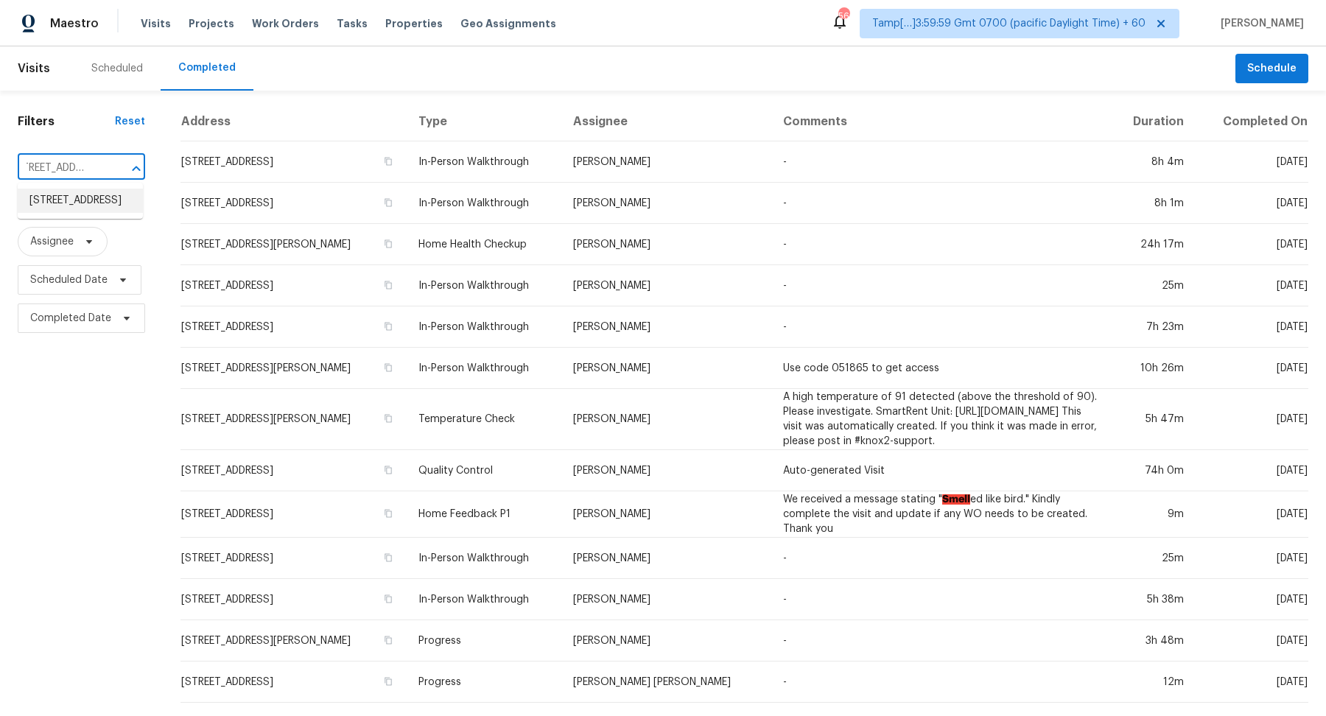
click at [33, 200] on li "669 Big Pine Ave, Minneola, FL 34715" at bounding box center [80, 201] width 125 height 24
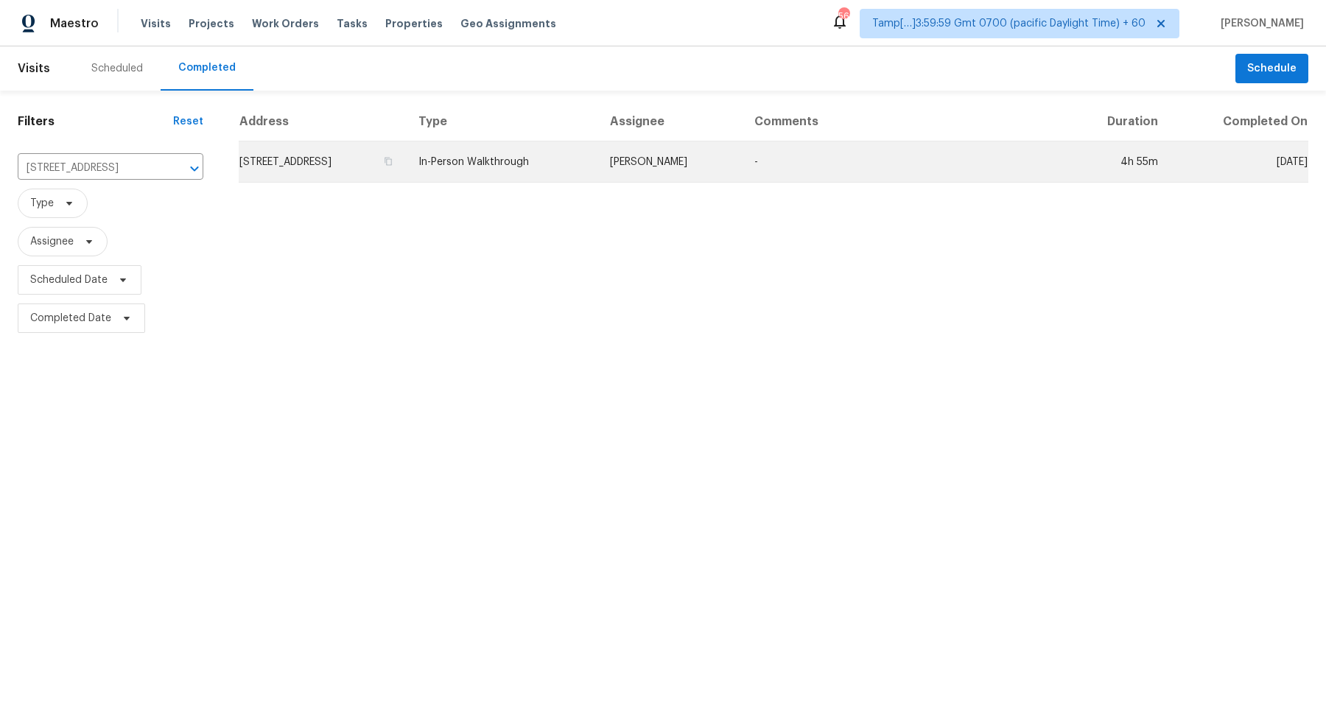
click at [356, 174] on td "669 Big Pine Ave, Minneola, FL 34715" at bounding box center [323, 161] width 168 height 41
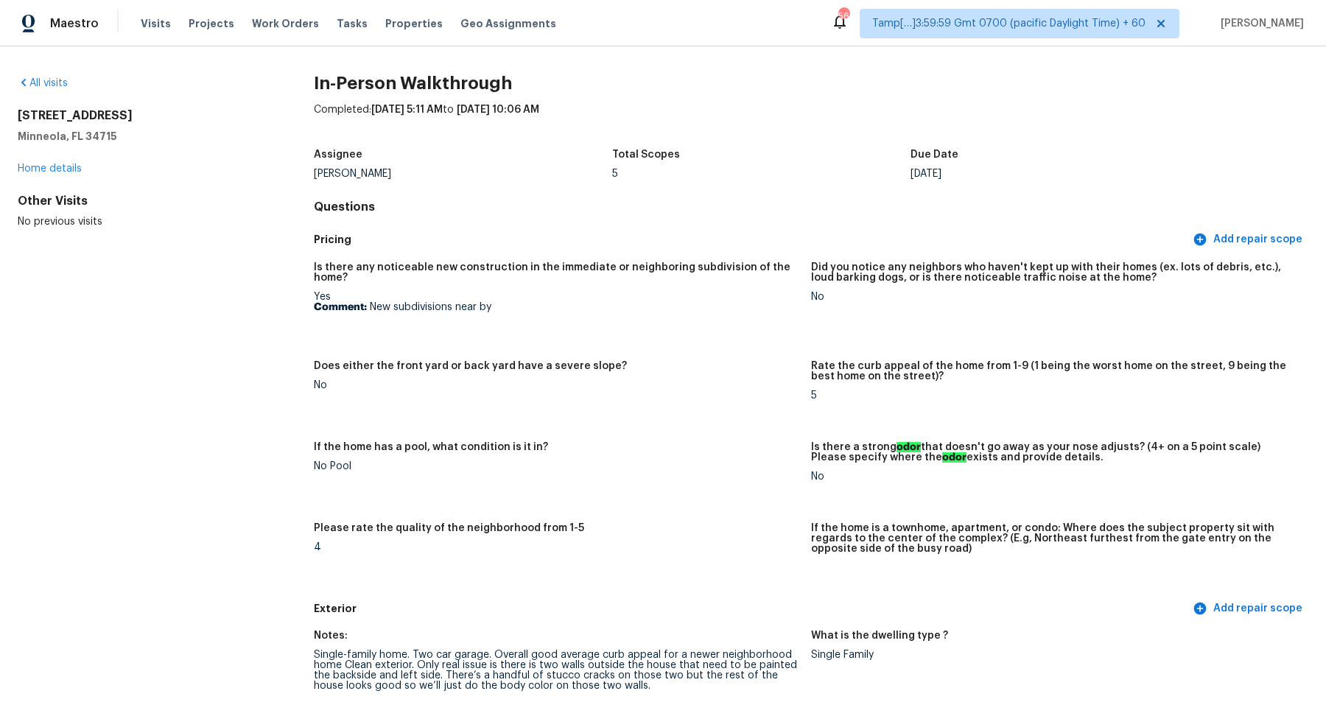
click at [686, 445] on div "If the home has a pool, what condition is it in?" at bounding box center [556, 451] width 485 height 19
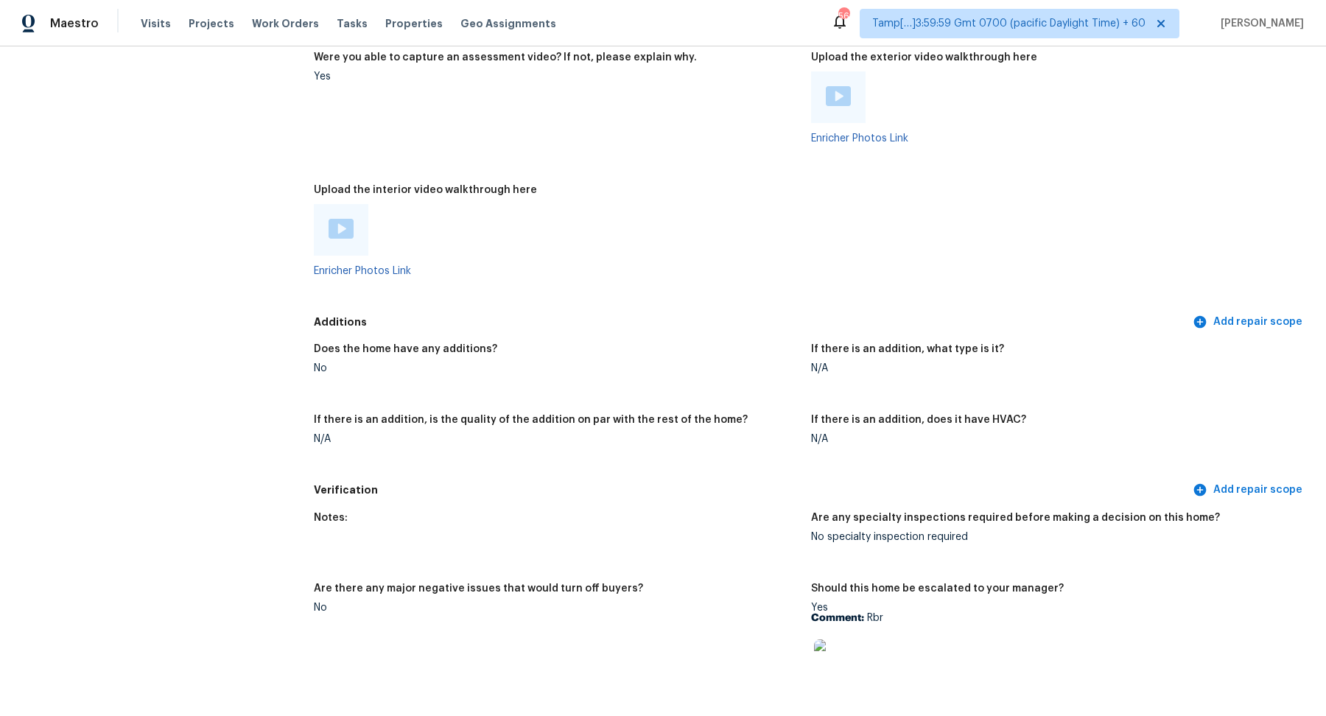
scroll to position [2226, 0]
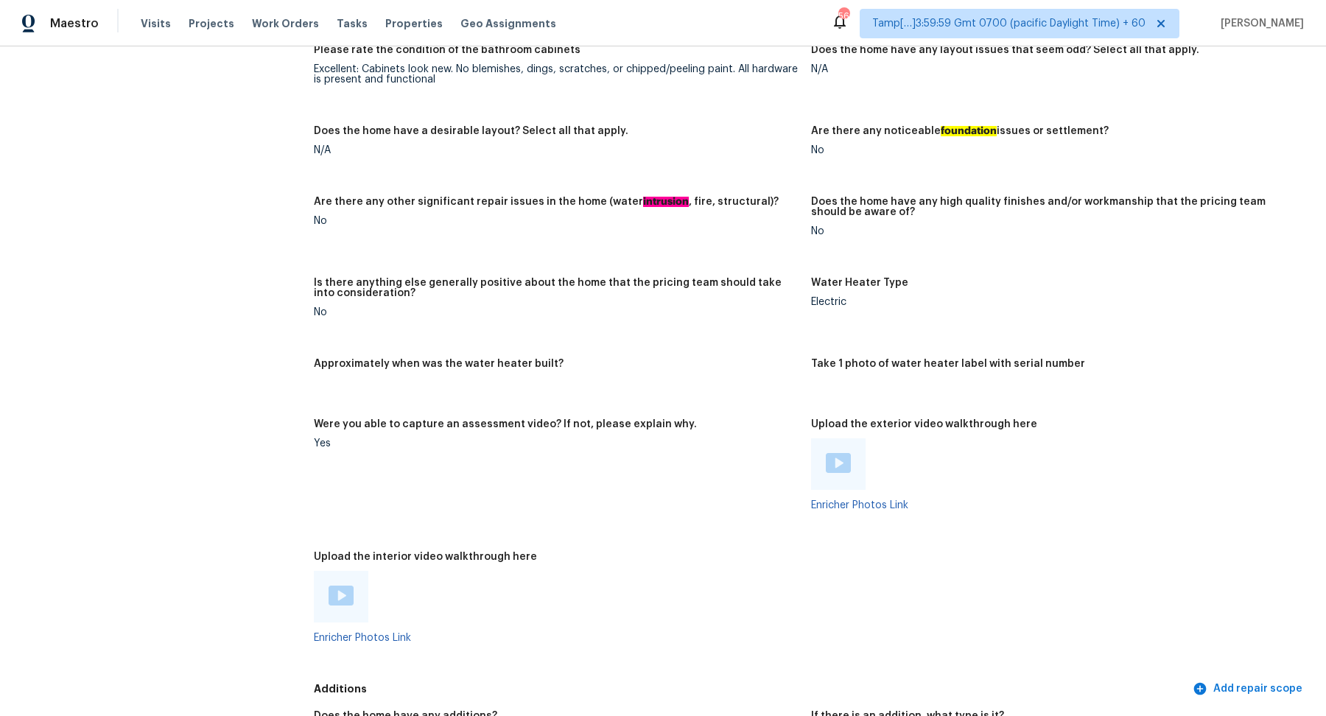
click at [344, 602] on img at bounding box center [340, 596] width 25 height 20
click at [737, 41] on div "Maestro Visits Projects Work Orders Tasks Properties Geo Assignments 562 Tamp[……" at bounding box center [663, 23] width 1326 height 46
click at [1006, 267] on div "Notes: Interior overall and good shape. Yes the resident just finished having t…" at bounding box center [811, 16] width 994 height 1318
click at [905, 265] on div "Notes: Interior overall and good shape. Yes the resident just finished having t…" at bounding box center [811, 16] width 994 height 1318
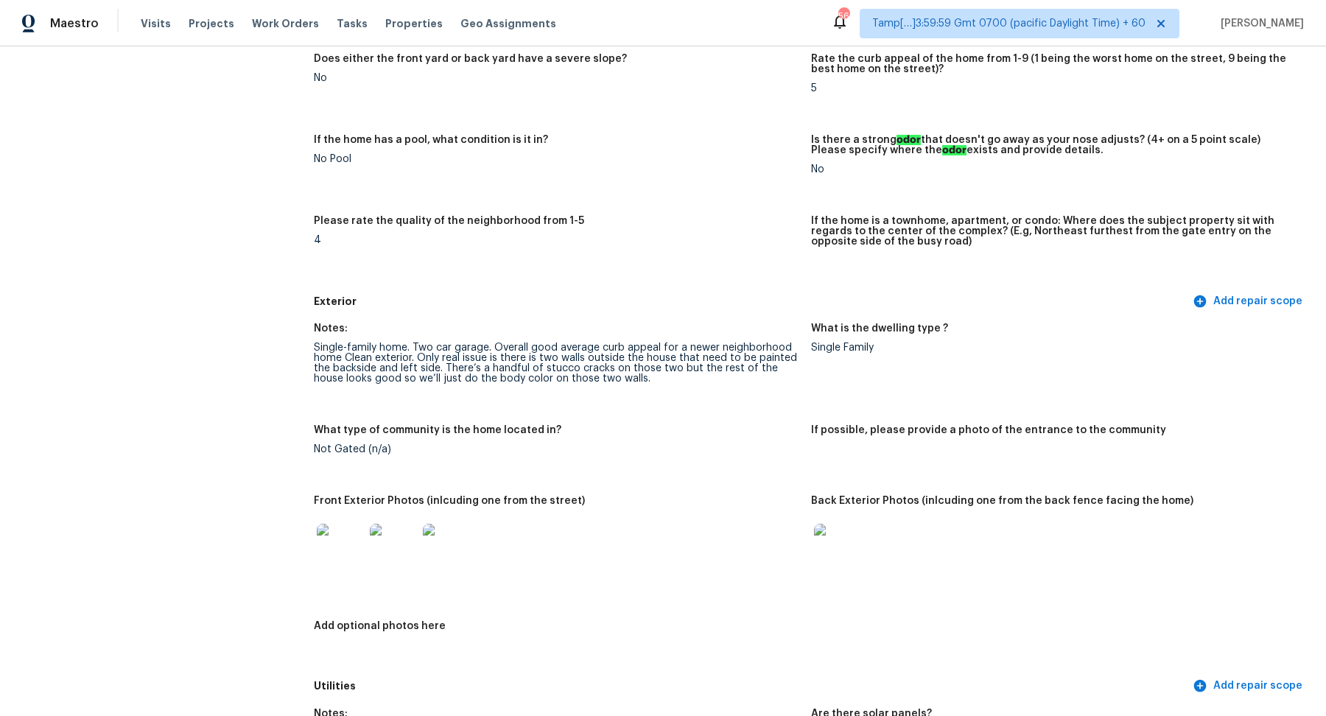
scroll to position [591, 0]
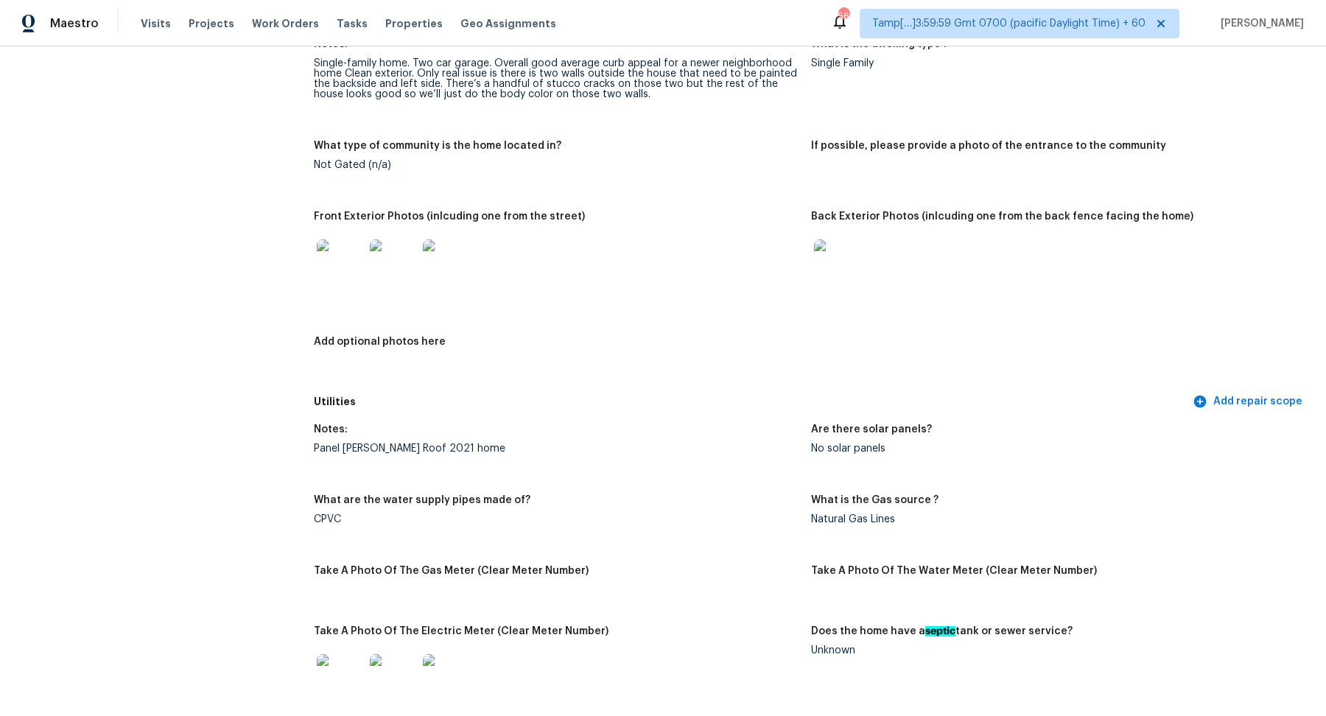
click at [356, 270] on img at bounding box center [340, 262] width 47 height 47
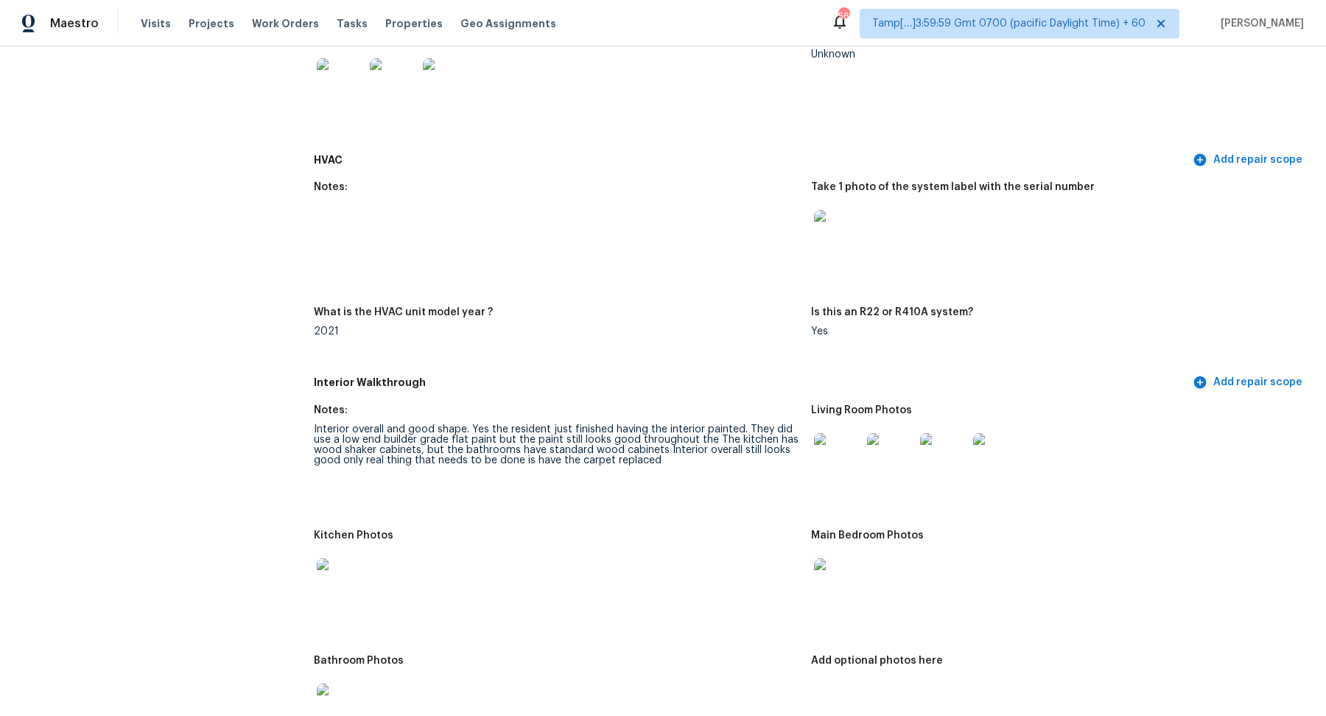
scroll to position [1212, 0]
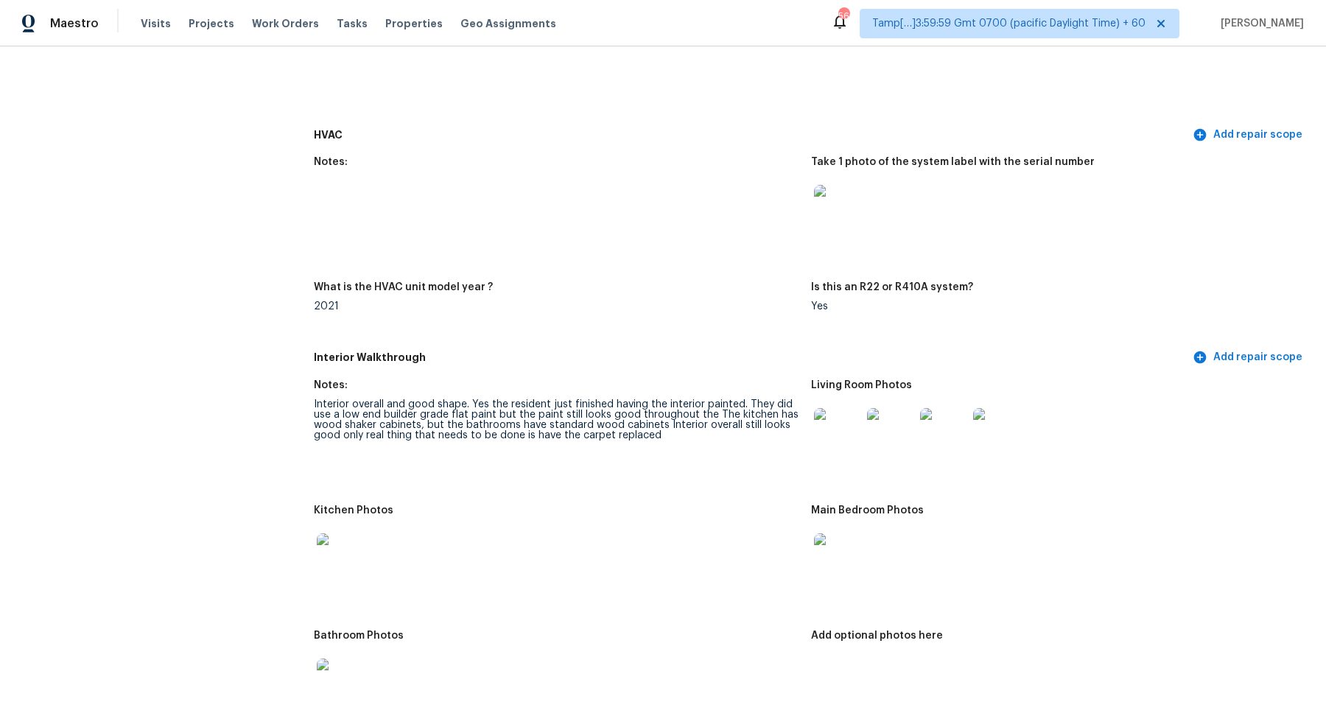
click at [835, 432] on img at bounding box center [837, 431] width 47 height 47
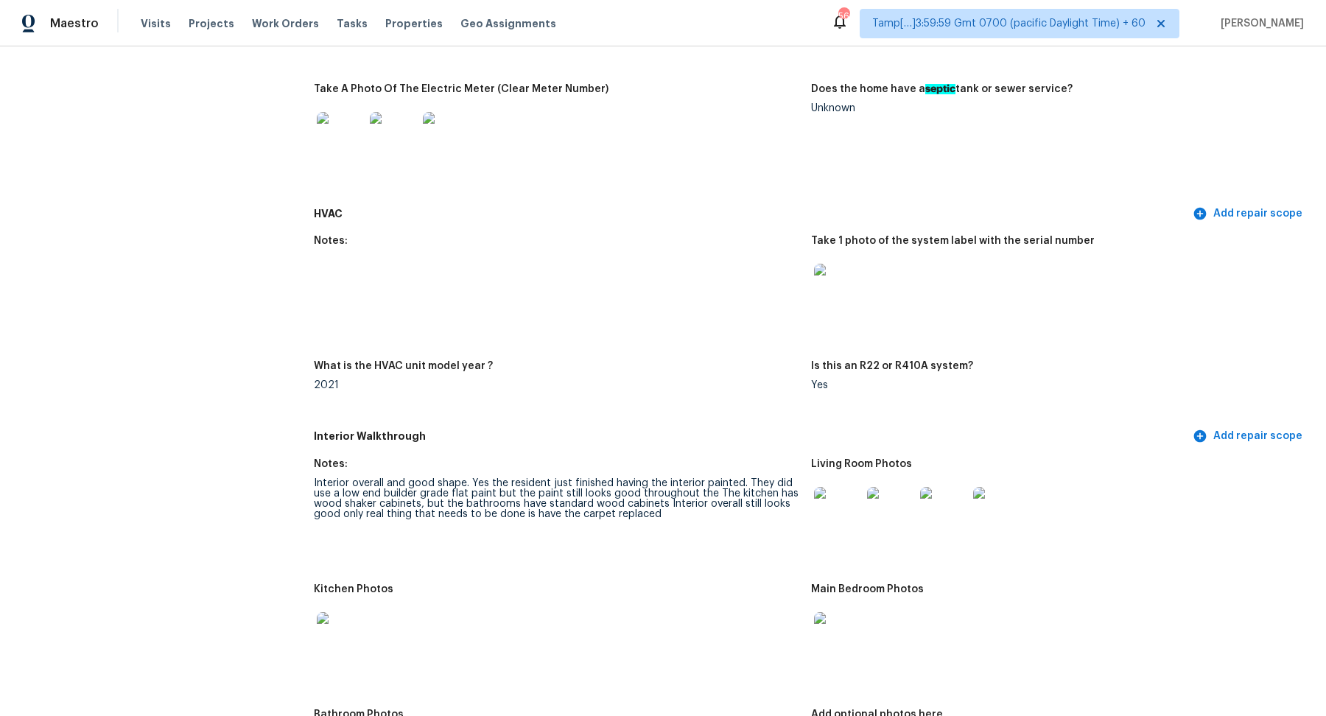
scroll to position [1223, 0]
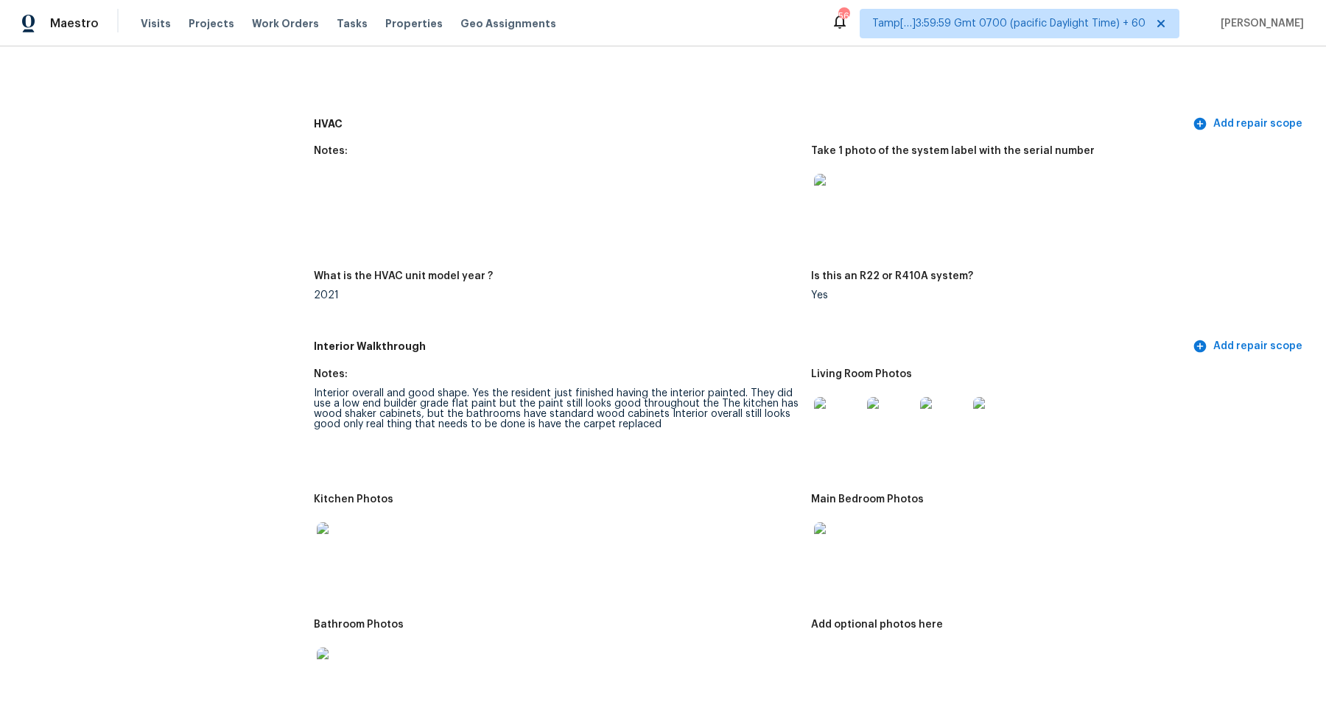
drag, startPoint x: 588, startPoint y: 406, endPoint x: 728, endPoint y: 407, distance: 140.7
click at [655, 406] on div "Interior overall and good shape. Yes the resident just finished having the inte…" at bounding box center [556, 408] width 485 height 41
drag, startPoint x: 618, startPoint y: 417, endPoint x: 683, endPoint y: 417, distance: 65.5
click at [673, 417] on div "Interior overall and good shape. Yes the resident just finished having the inte…" at bounding box center [556, 408] width 485 height 41
drag, startPoint x: 421, startPoint y: 412, endPoint x: 561, endPoint y: 412, distance: 140.7
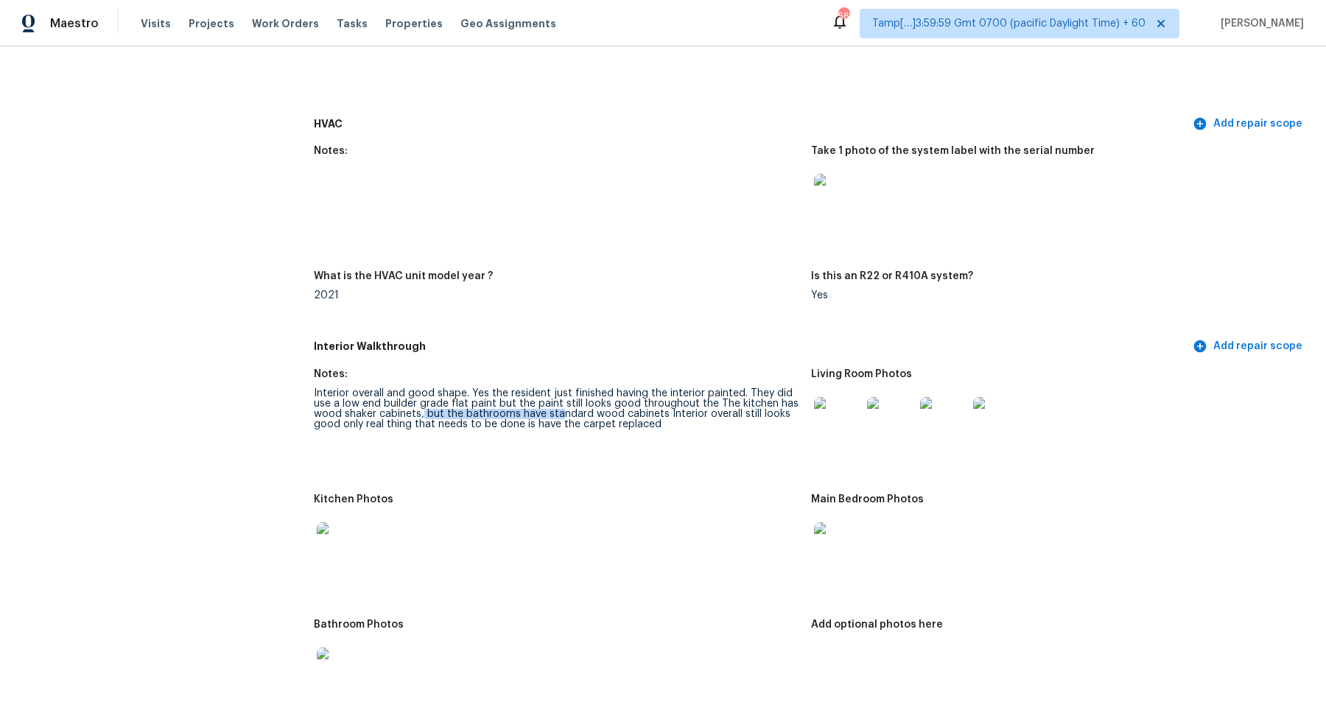
click at [561, 412] on div "Interior overall and good shape. Yes the resident just finished having the inte…" at bounding box center [556, 408] width 485 height 41
click at [642, 413] on div "Interior overall and good shape. Yes the resident just finished having the inte…" at bounding box center [556, 408] width 485 height 41
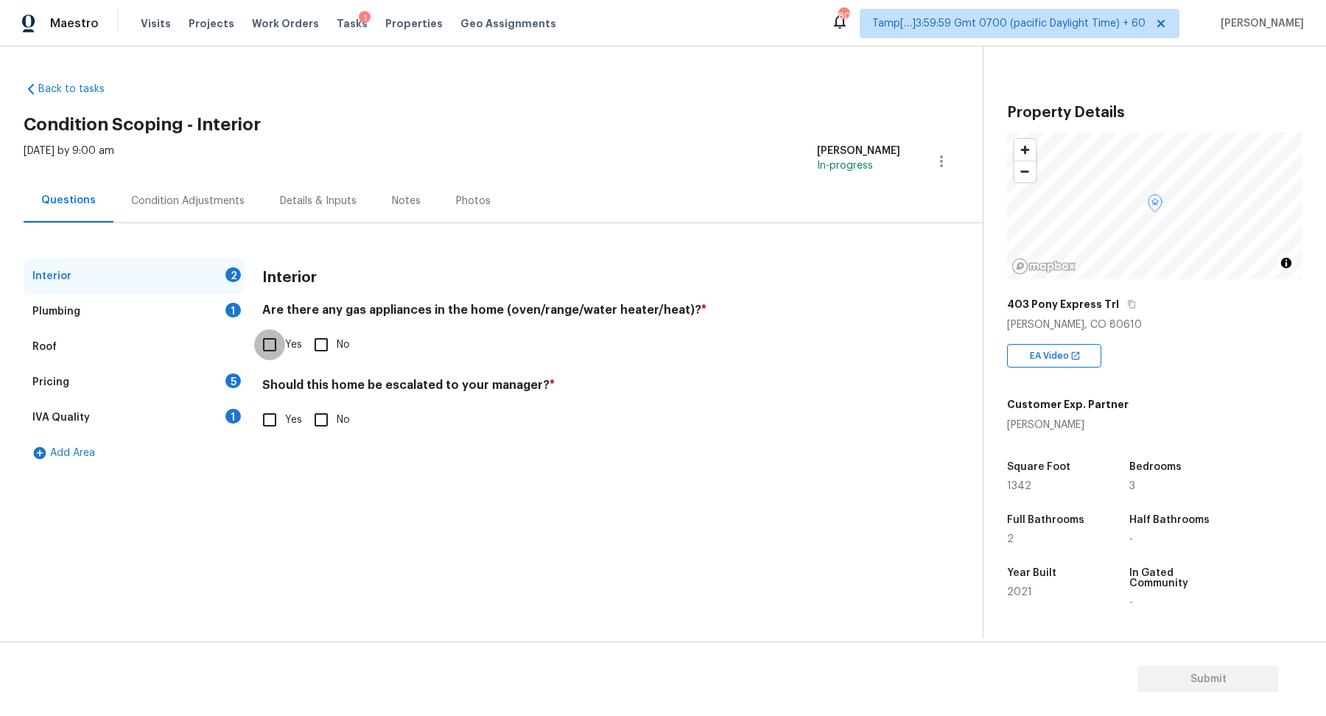
click at [279, 342] on input "Yes" at bounding box center [269, 344] width 31 height 31
checkbox input "true"
click at [320, 402] on div "Should this home be escalated to your manager? * Yes No" at bounding box center [581, 406] width 638 height 57
click at [320, 418] on input "No" at bounding box center [321, 419] width 31 height 31
checkbox input "true"
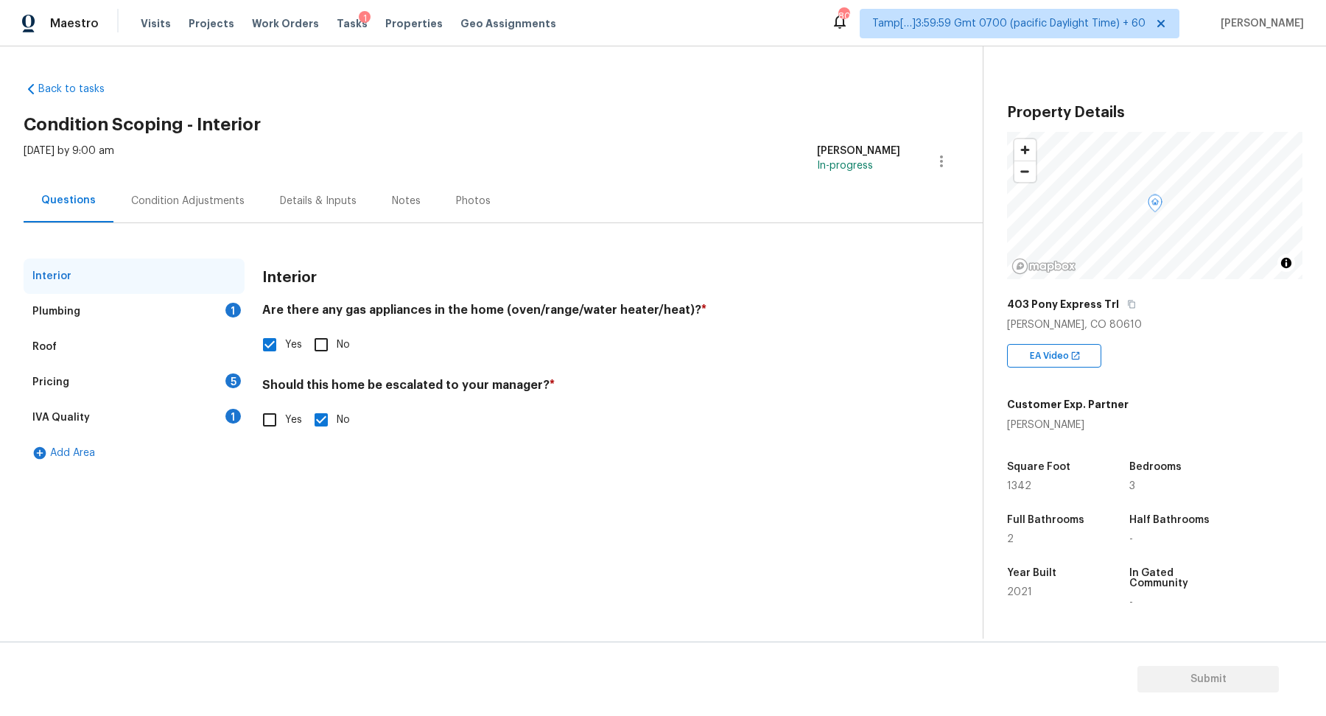
click at [191, 306] on div "Plumbing 1" at bounding box center [134, 311] width 221 height 35
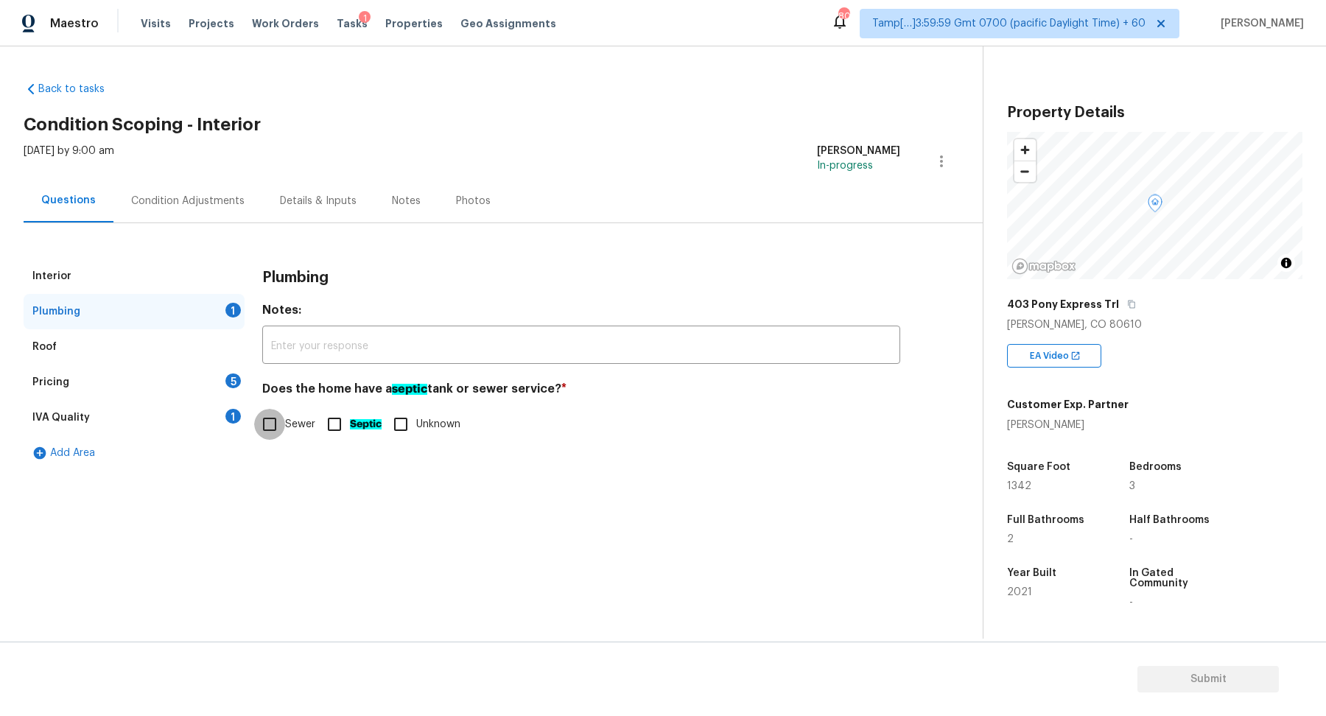
click at [275, 411] on input "Sewer" at bounding box center [269, 424] width 31 height 31
checkbox input "true"
click at [183, 384] on div "Pricing 5" at bounding box center [134, 382] width 221 height 35
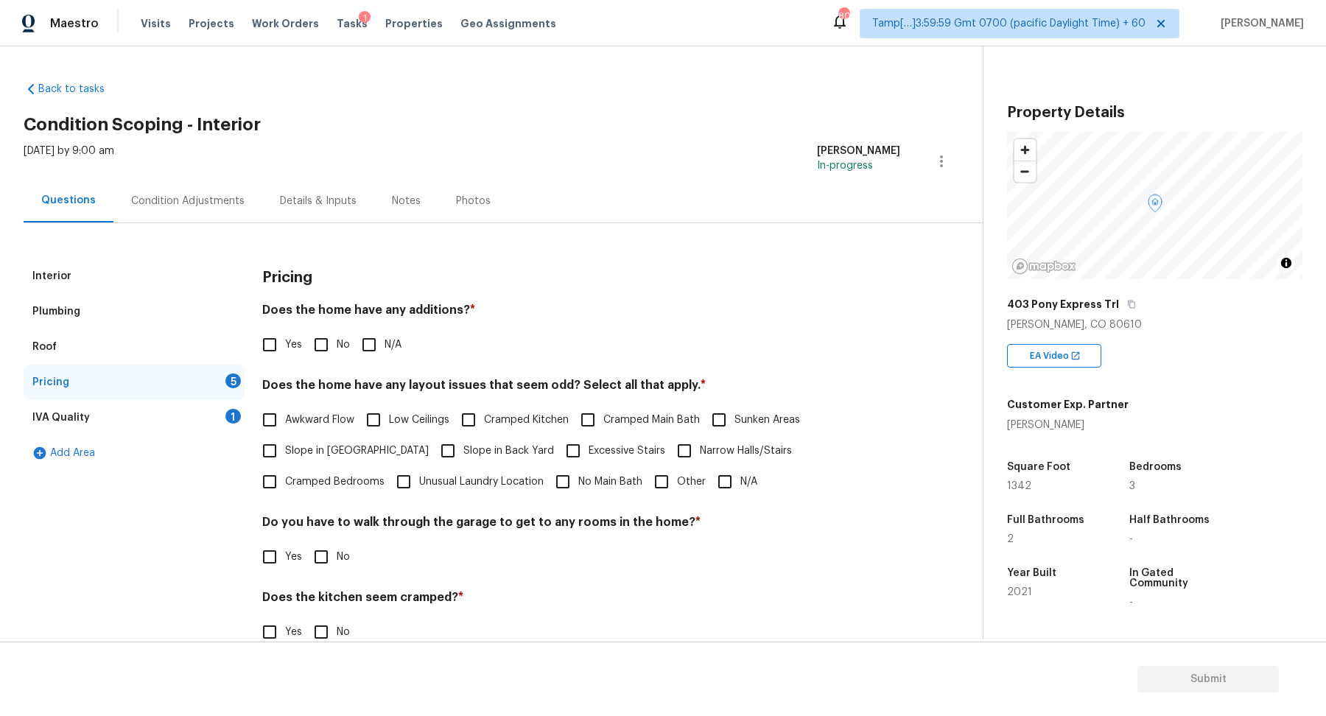
click at [361, 342] on input "N/A" at bounding box center [369, 344] width 31 height 31
checkbox input "true"
click at [331, 342] on input "No" at bounding box center [321, 346] width 31 height 31
checkbox input "true"
checkbox input "false"
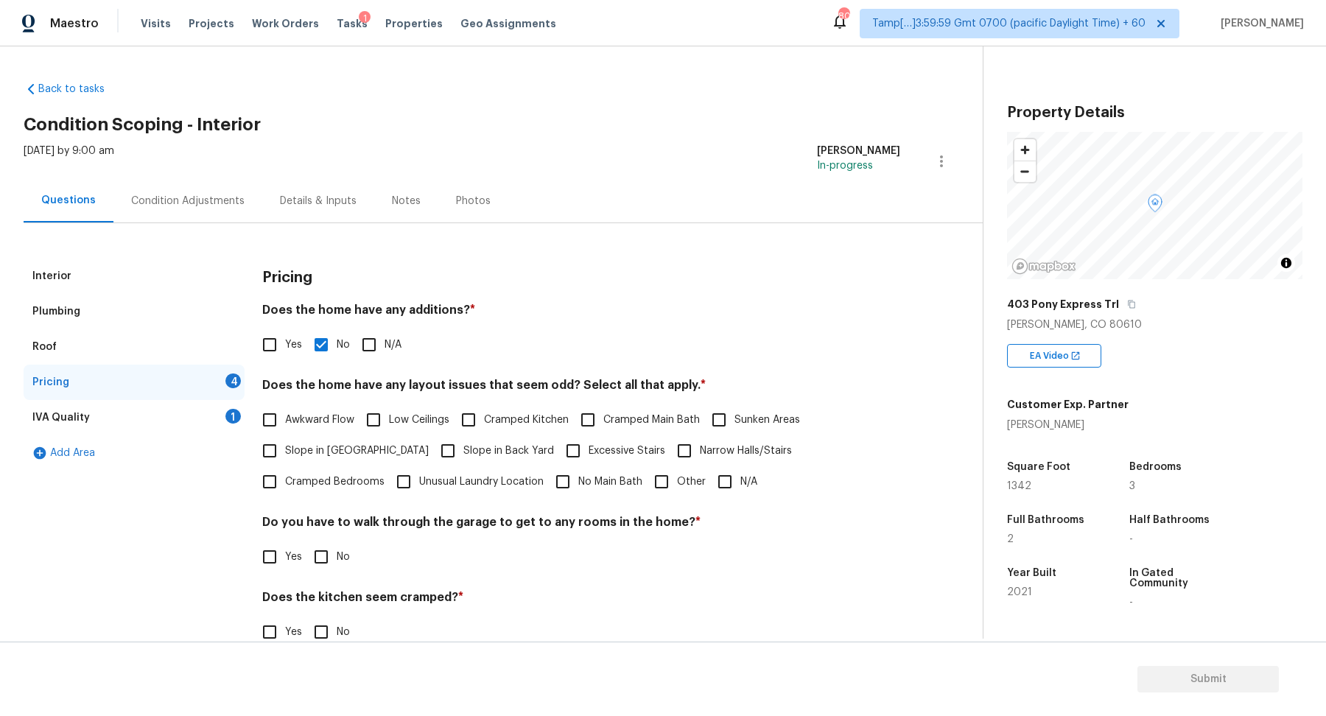
click at [320, 449] on span "Slope in [GEOGRAPHIC_DATA]" at bounding box center [357, 450] width 144 height 15
click at [285, 449] on input "Slope in [GEOGRAPHIC_DATA]" at bounding box center [269, 450] width 31 height 31
checkbox input "true"
click at [463, 449] on span "Slope in Back Yard" at bounding box center [508, 452] width 91 height 15
click at [432, 449] on input "Slope in Back Yard" at bounding box center [447, 452] width 31 height 31
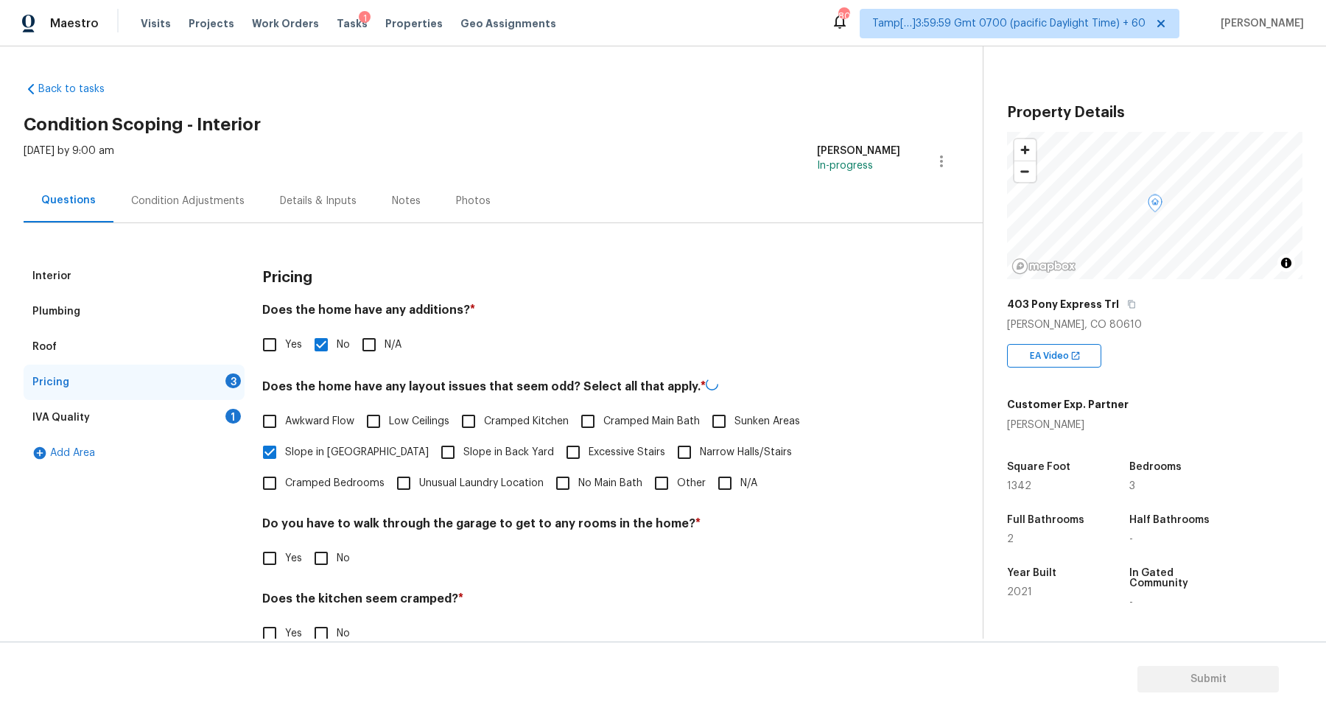
checkbox input "true"
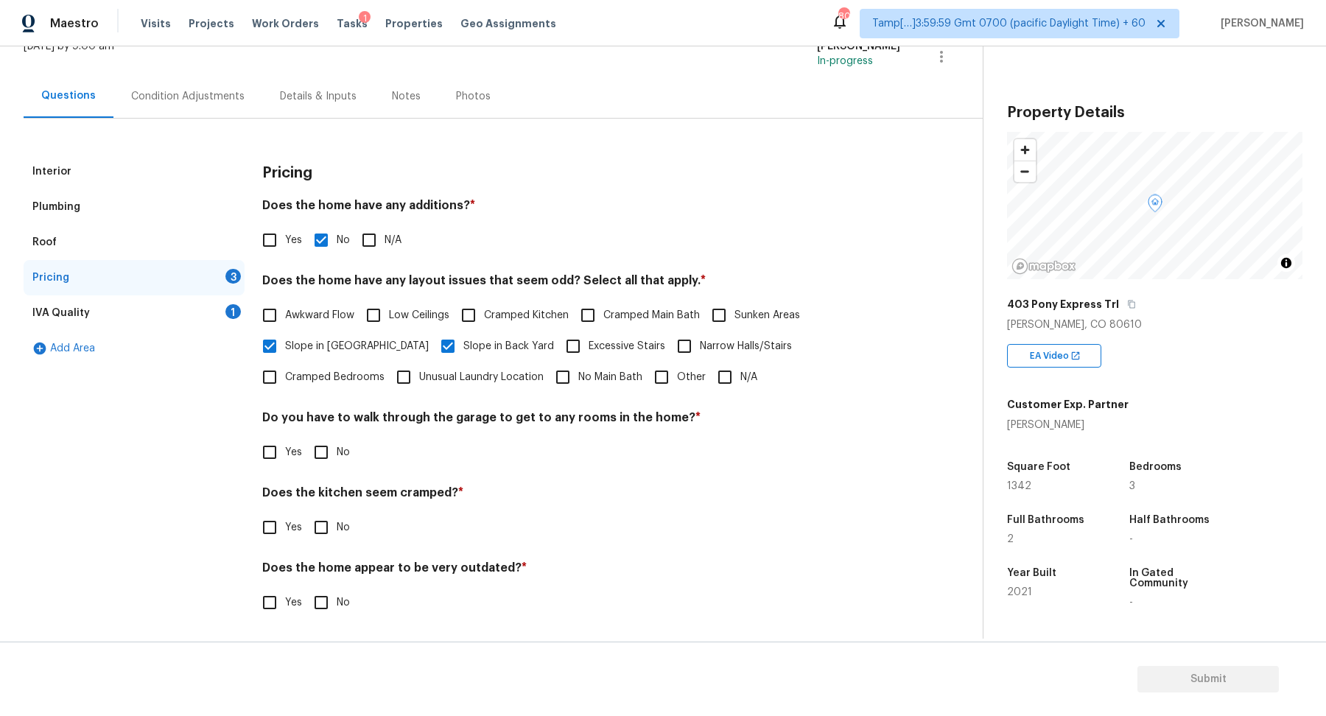
click at [312, 467] on div "Pricing Does the home have any additions? * Yes No N/A Does the home have any l…" at bounding box center [581, 395] width 638 height 482
click at [327, 454] on input "No" at bounding box center [321, 452] width 31 height 31
checkbox input "true"
click at [306, 512] on input "No" at bounding box center [321, 527] width 31 height 31
checkbox input "true"
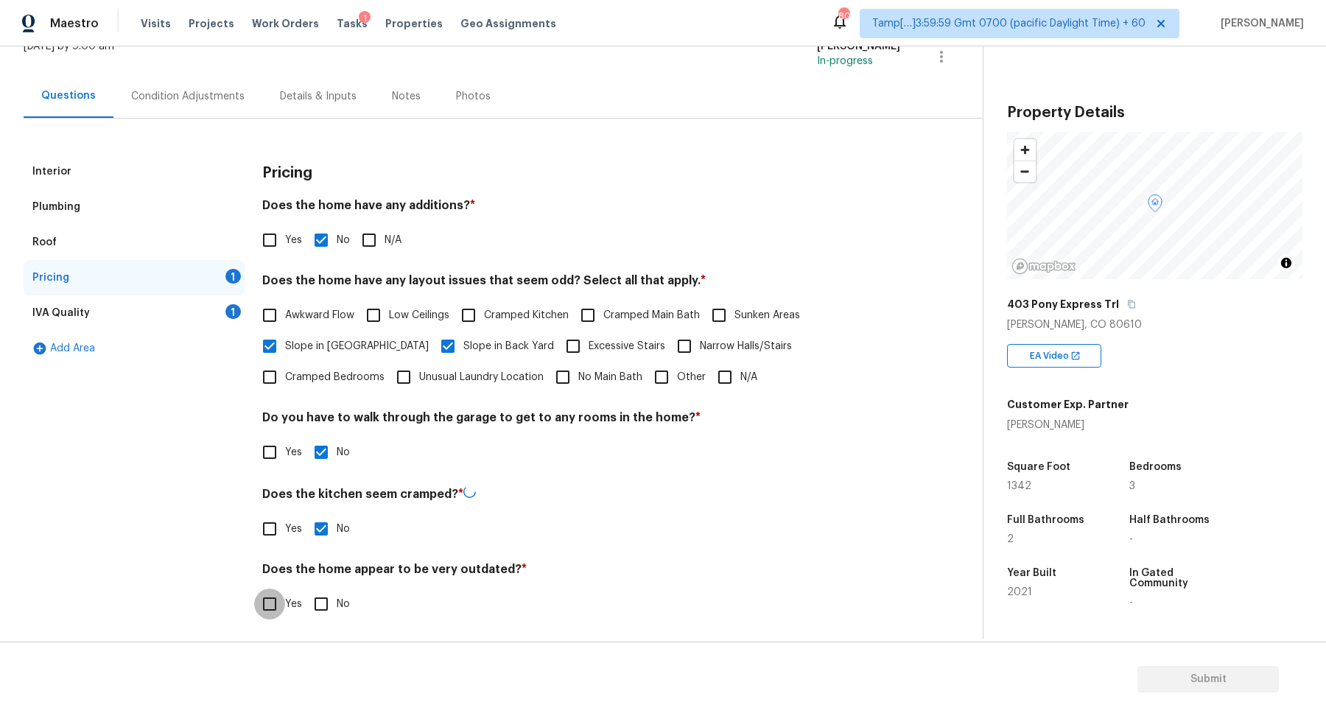
click at [306, 588] on input "No" at bounding box center [321, 603] width 31 height 31
checkbox input "true"
click at [219, 320] on div "IVA Quality 1" at bounding box center [134, 312] width 221 height 35
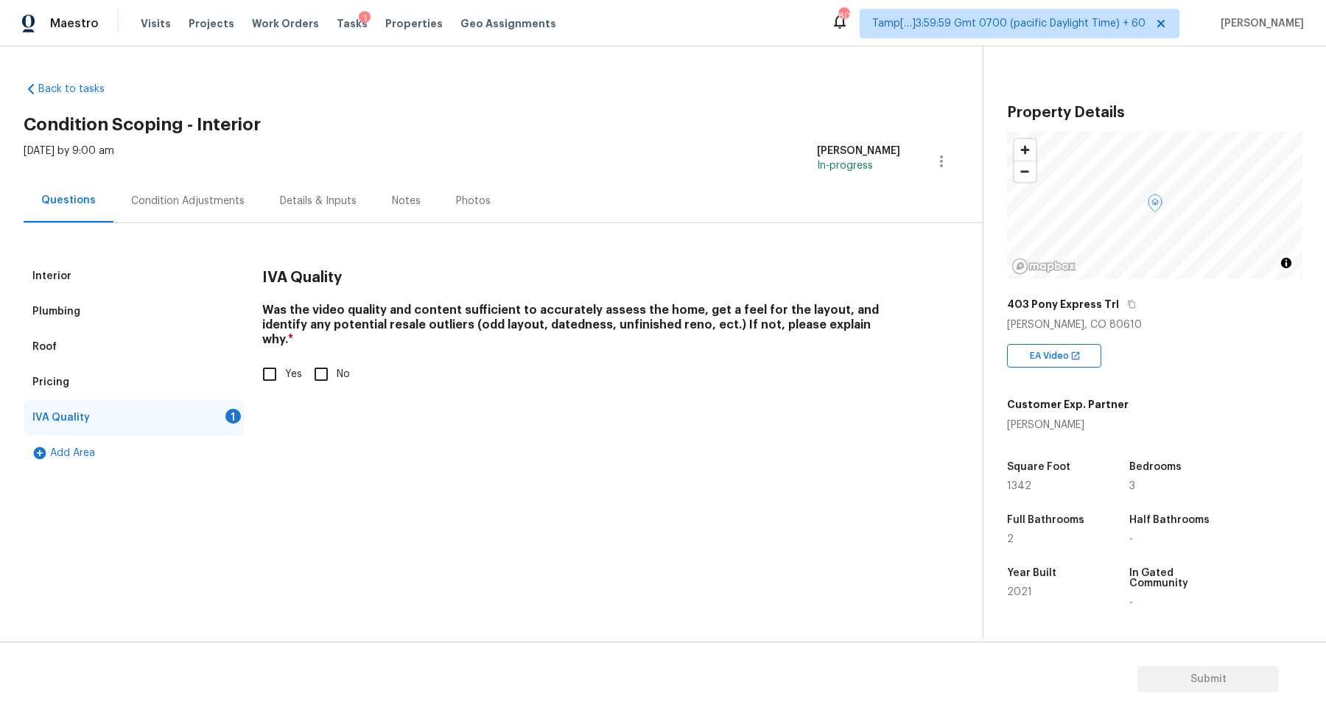
scroll to position [0, 0]
click at [281, 369] on input "Yes" at bounding box center [269, 374] width 31 height 31
checkbox input "true"
click at [213, 210] on div "Condition Adjustments" at bounding box center [187, 200] width 149 height 43
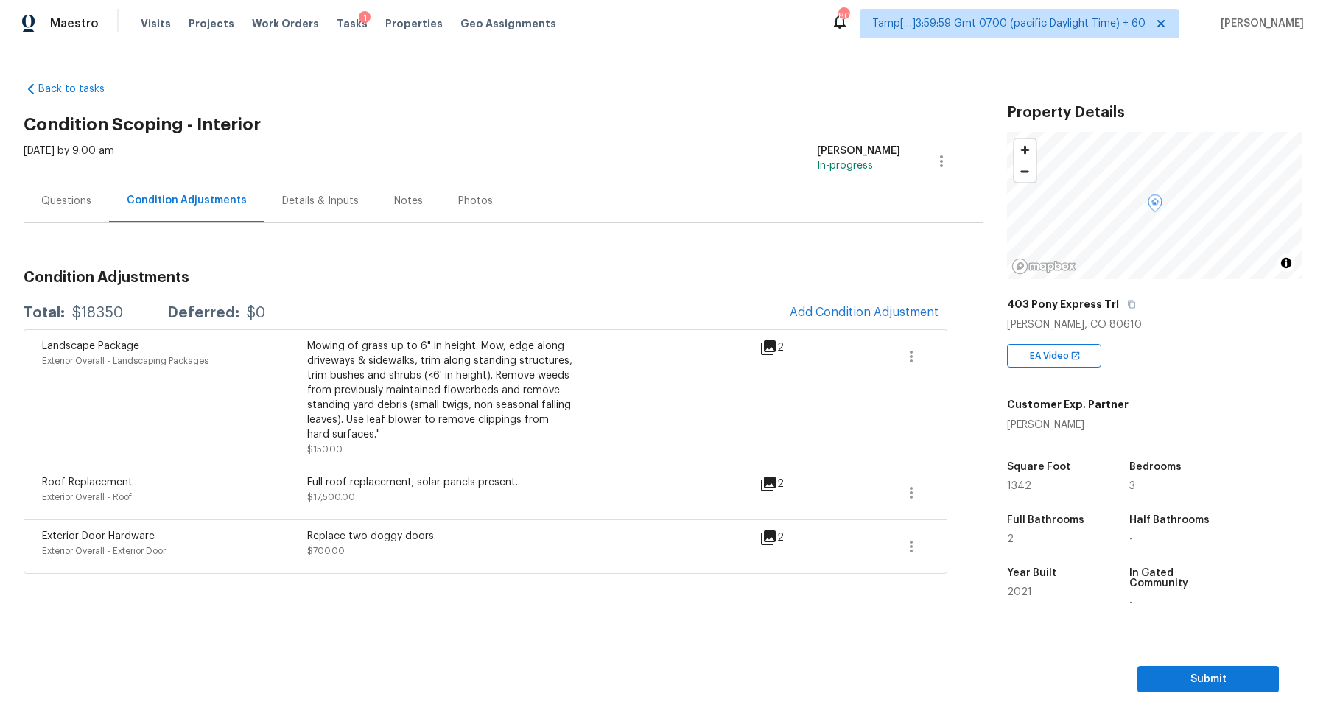
click at [771, 541] on icon at bounding box center [768, 537] width 15 height 15
click at [801, 324] on span "Add Condition Adjustment" at bounding box center [864, 313] width 166 height 32
click at [848, 303] on button "Add Condition Adjustment" at bounding box center [864, 312] width 166 height 31
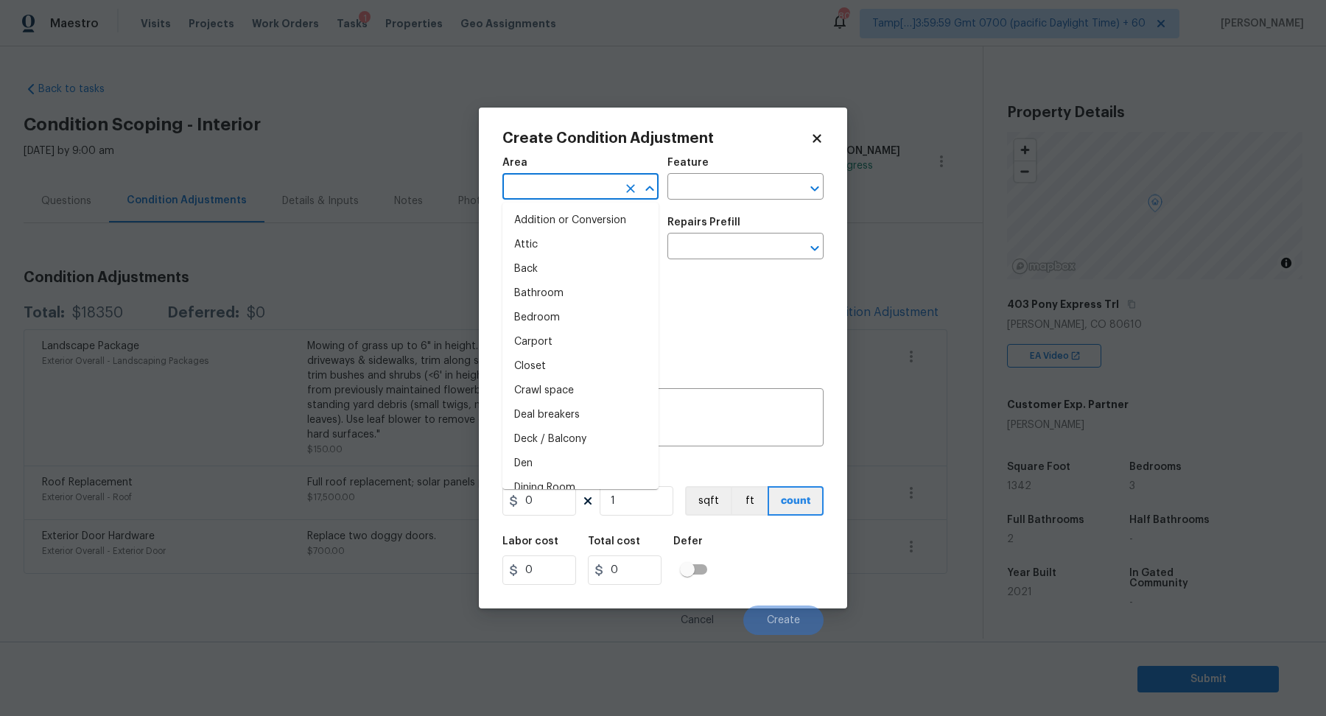
click at [546, 183] on input "text" at bounding box center [559, 188] width 115 height 23
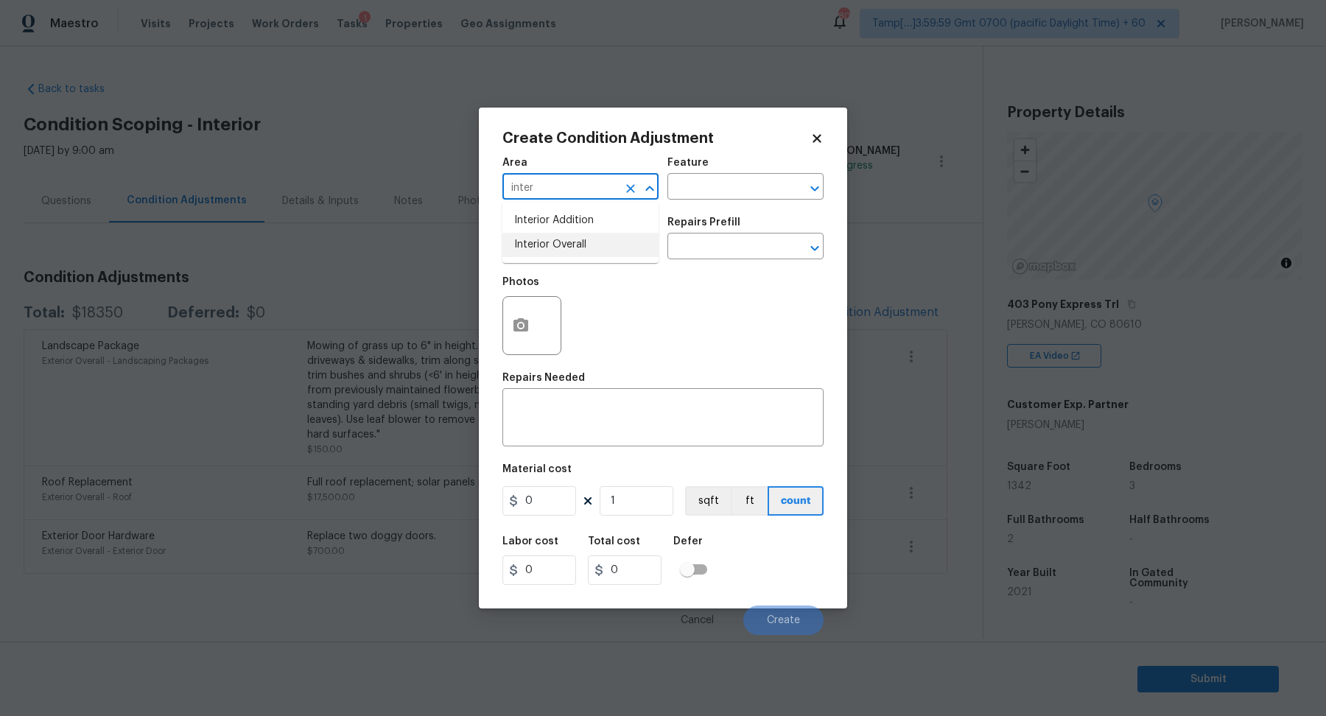
click at [563, 253] on li "Interior Overall" at bounding box center [580, 245] width 156 height 24
type input "Interior Overall"
click at [563, 253] on input "text" at bounding box center [559, 247] width 115 height 23
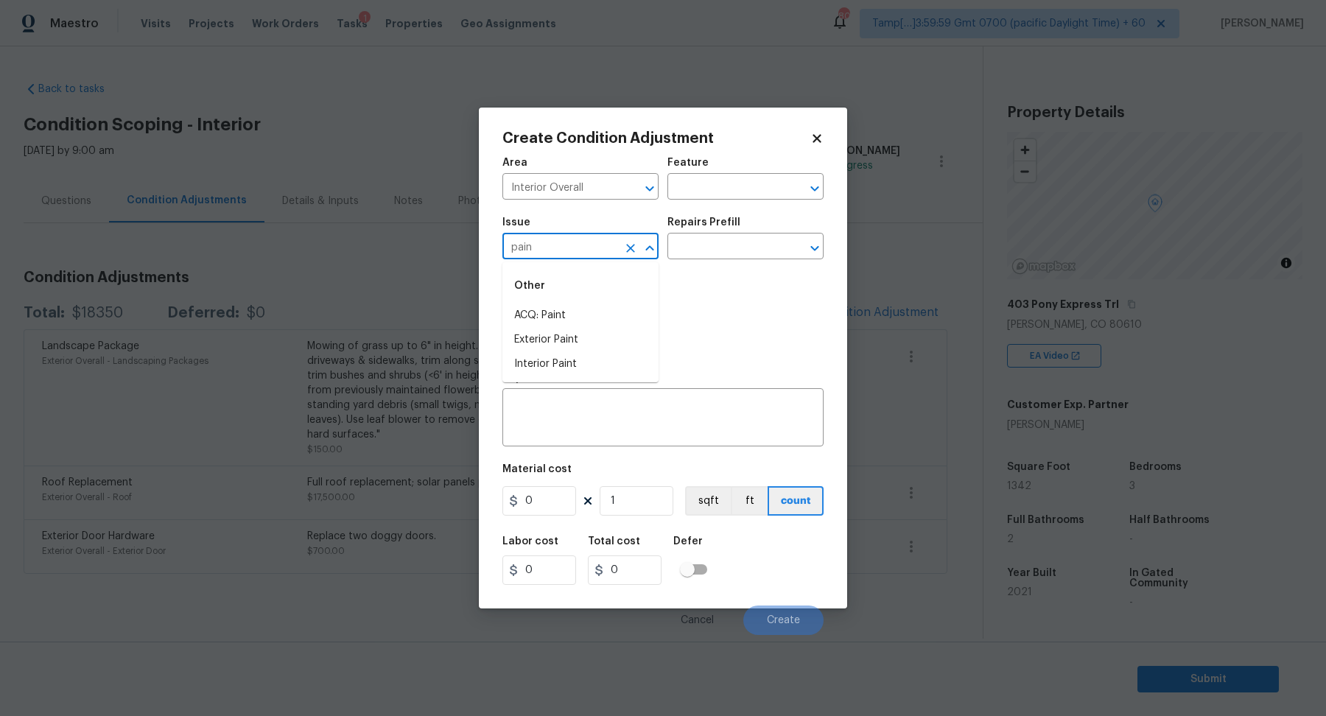
click at [563, 317] on li "ACQ: Paint" at bounding box center [580, 315] width 156 height 24
type input "ACQ: Paint"
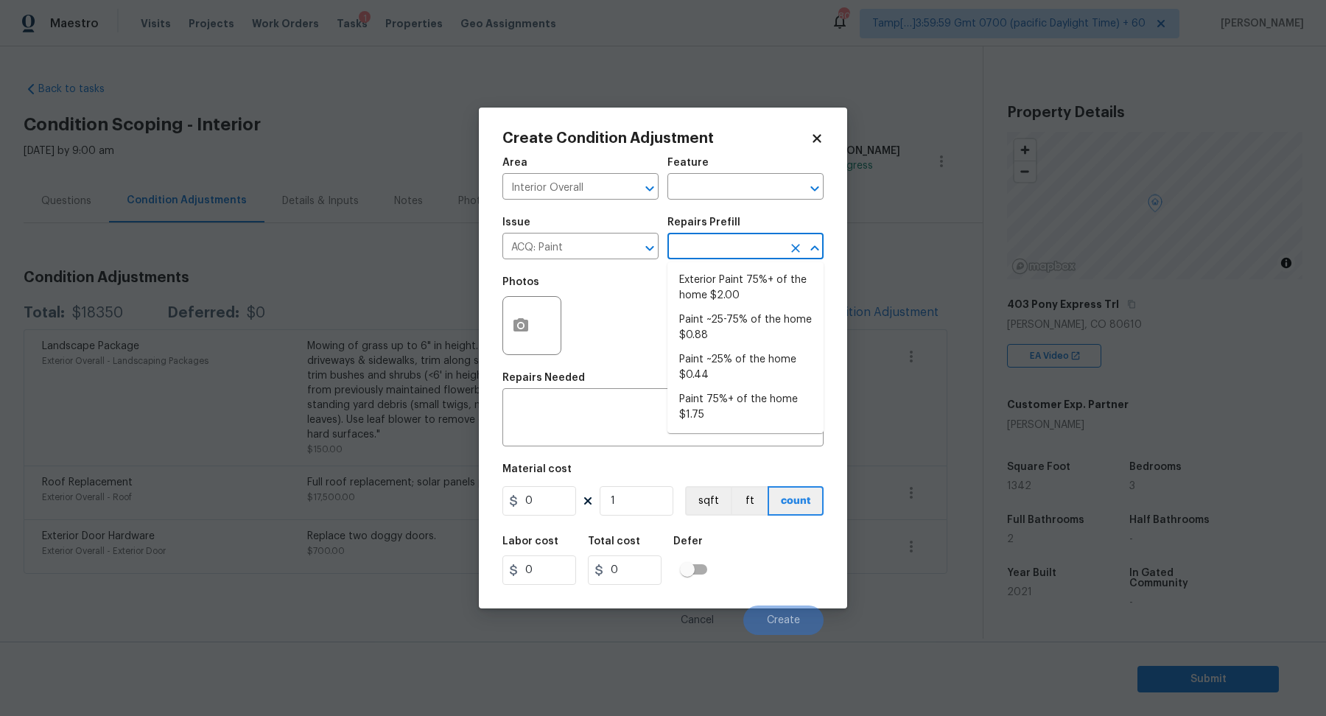
click at [735, 250] on input "text" at bounding box center [724, 247] width 115 height 23
click at [747, 407] on li "Paint 75%+ of the home $1.75" at bounding box center [745, 407] width 156 height 40
type input "Acquisition"
type textarea "Acquisition Scope: 75%+ of the home will likely require interior paint"
type input "1.75"
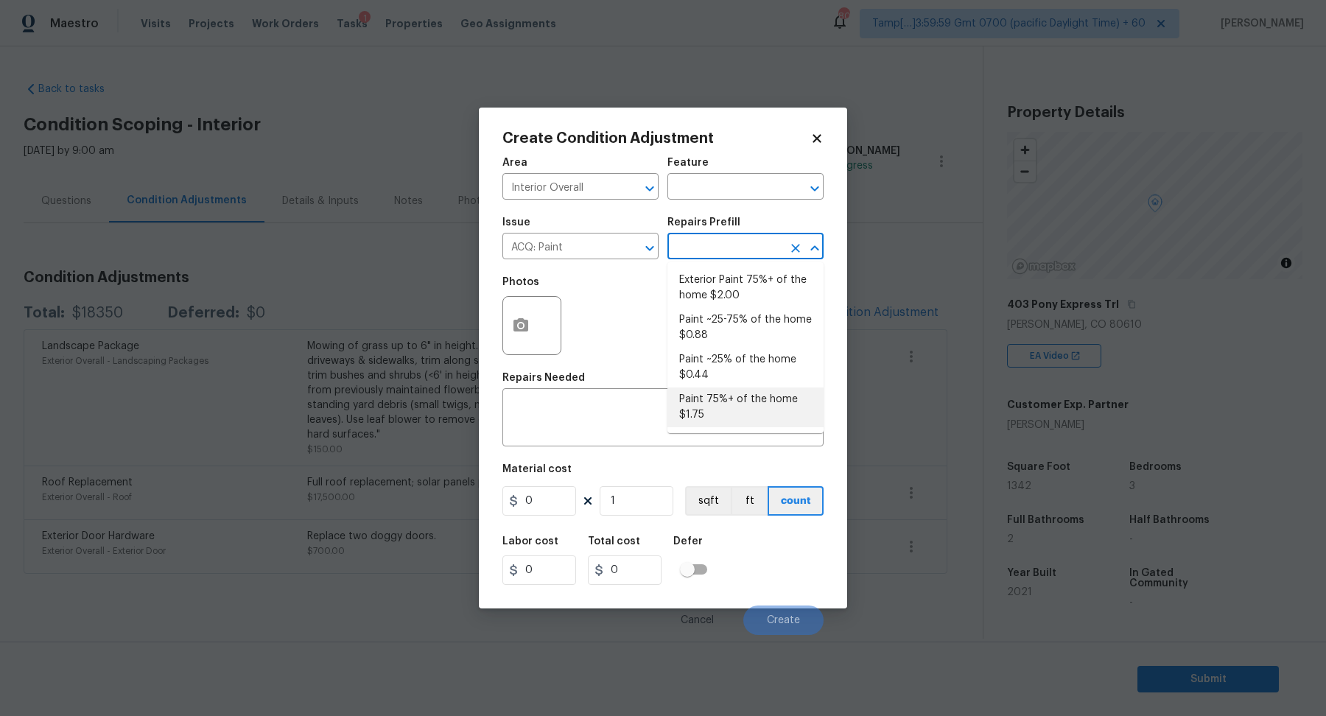
type input "1.75"
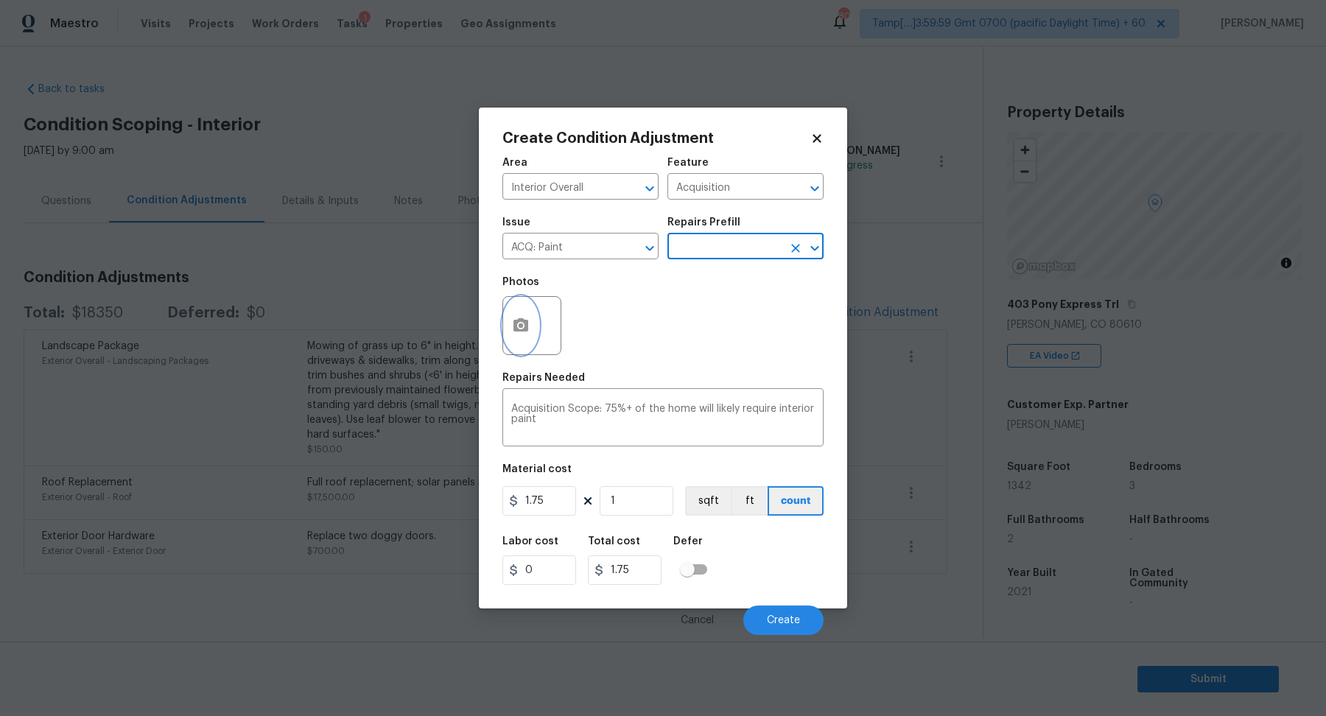
click at [505, 334] on button "button" at bounding box center [520, 325] width 35 height 57
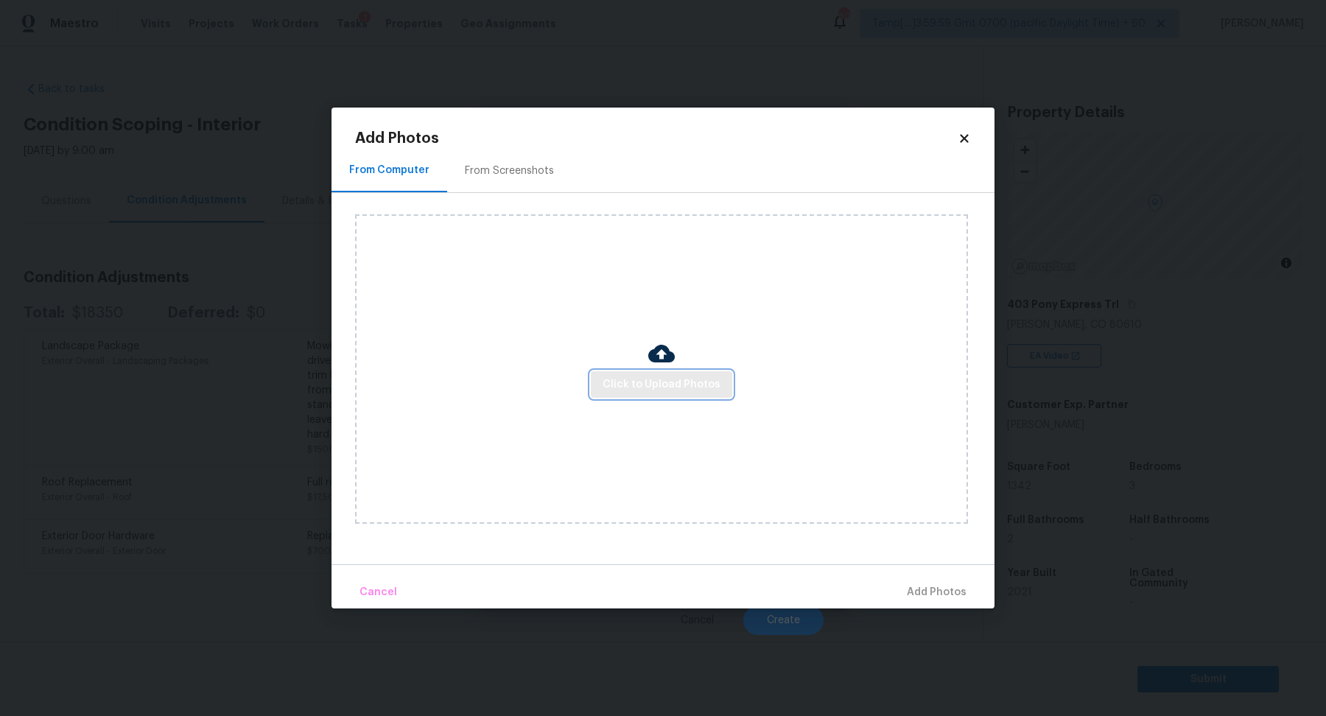
click at [650, 376] on span "Click to Upload Photos" at bounding box center [661, 385] width 118 height 18
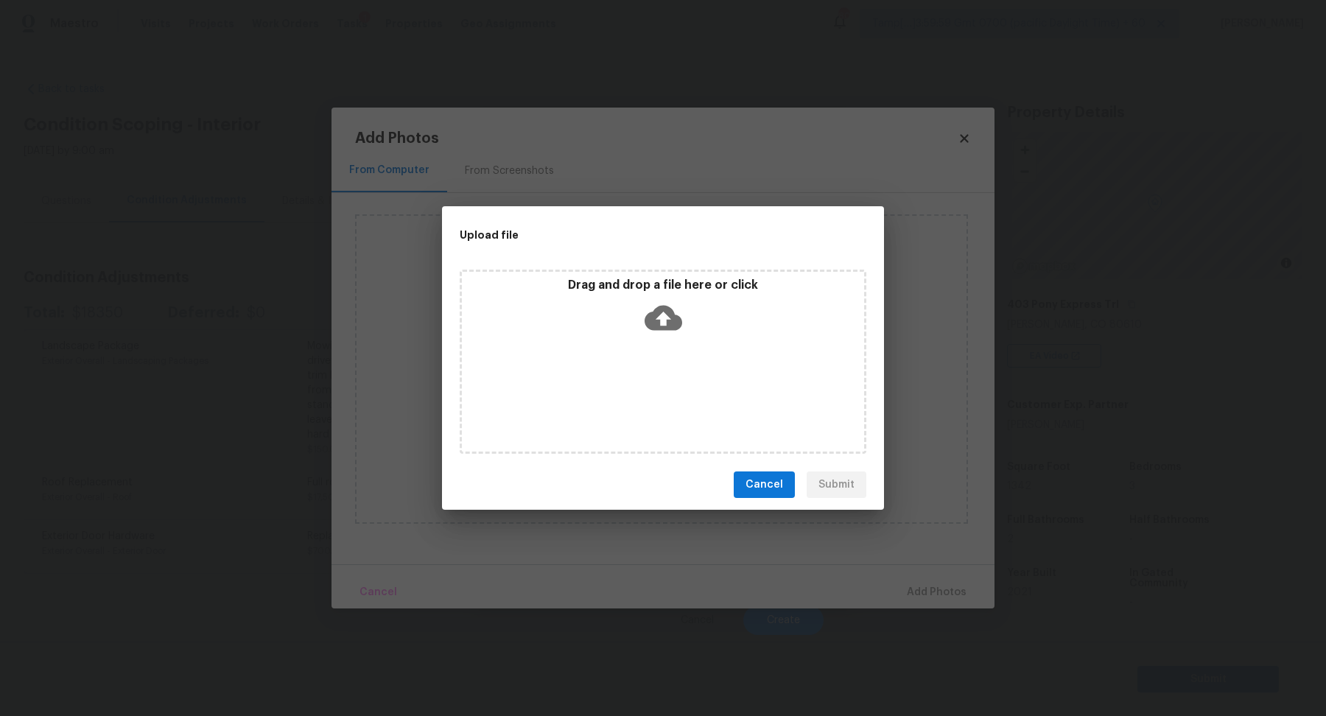
click at [692, 326] on div "Drag and drop a file here or click" at bounding box center [663, 309] width 402 height 63
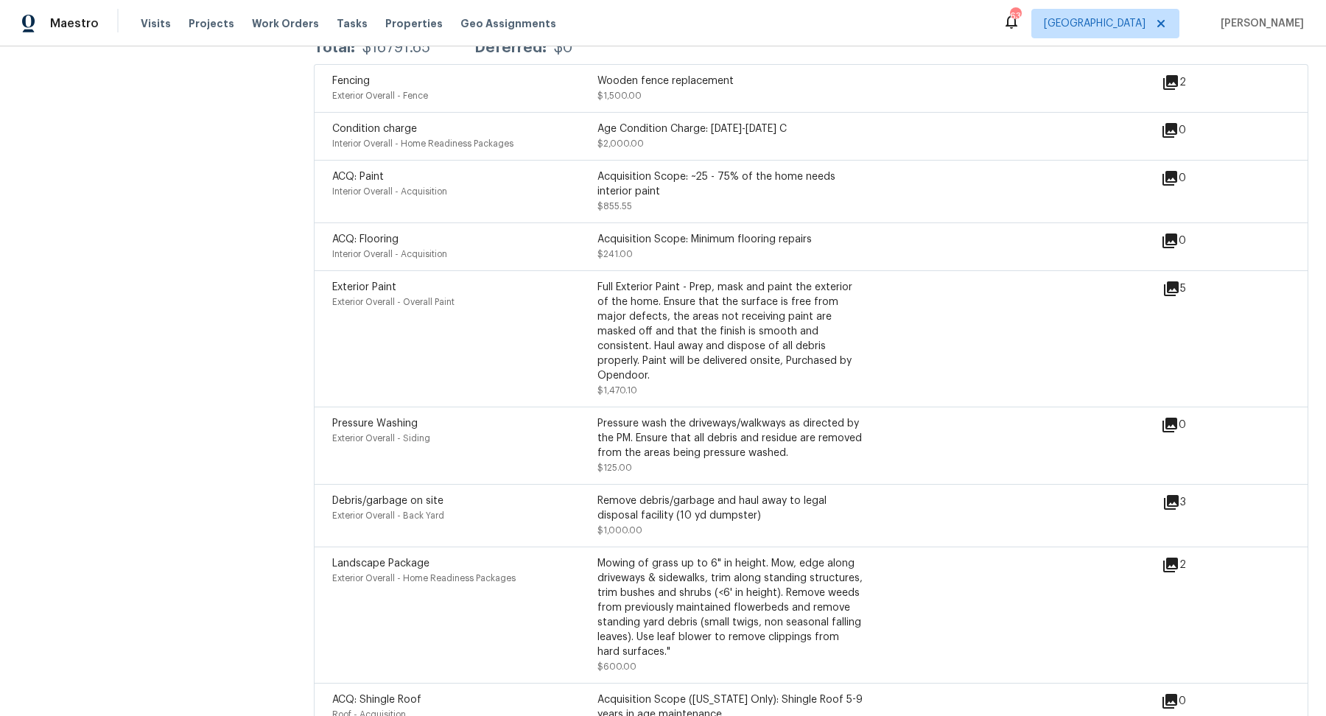
scroll to position [1660, 0]
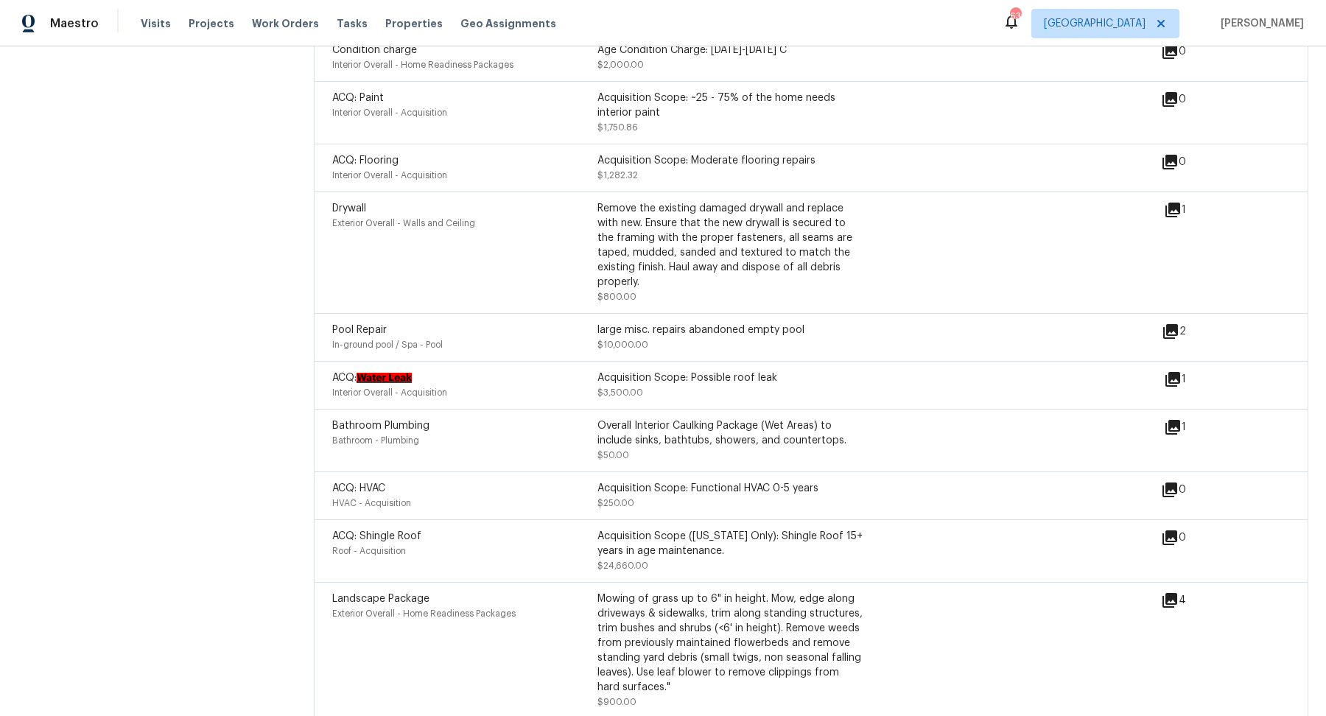
scroll to position [2272, 0]
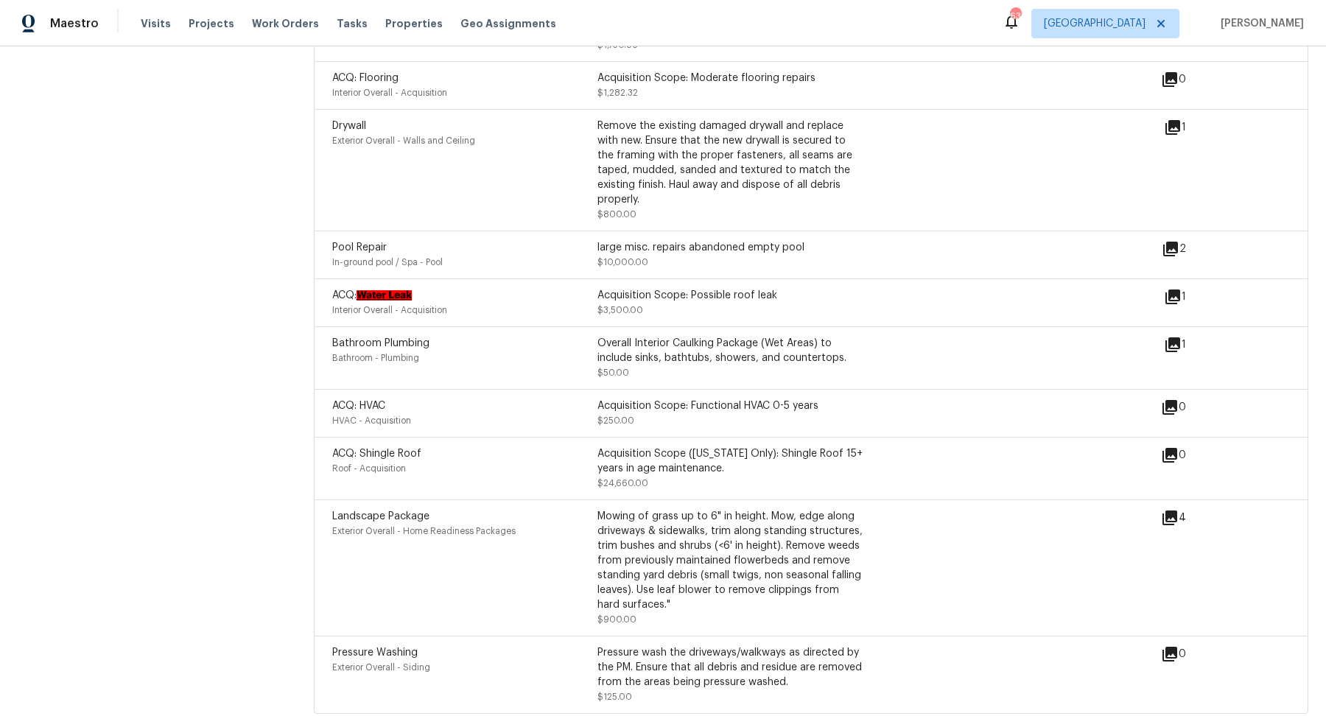
click at [1172, 289] on icon at bounding box center [1172, 296] width 15 height 15
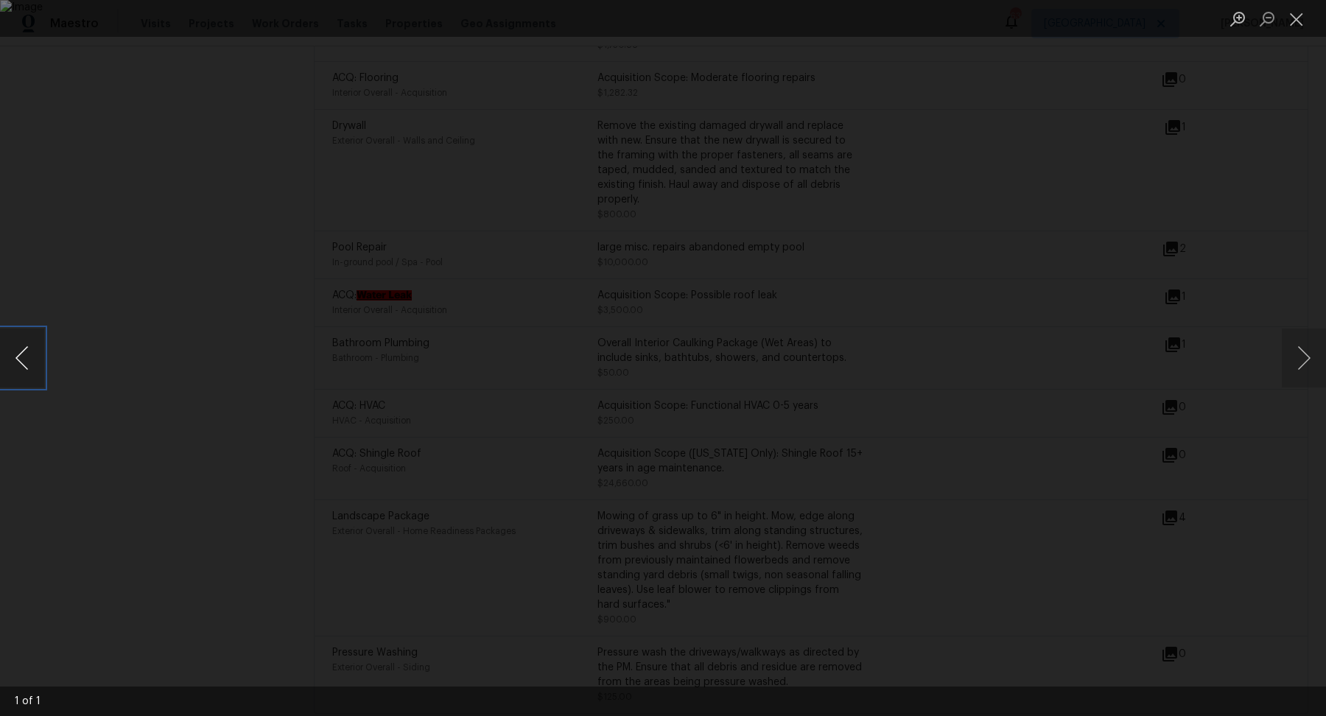
click at [0, 334] on button "Previous image" at bounding box center [22, 357] width 44 height 59
click at [155, 381] on div "Lightbox" at bounding box center [663, 358] width 1326 height 716
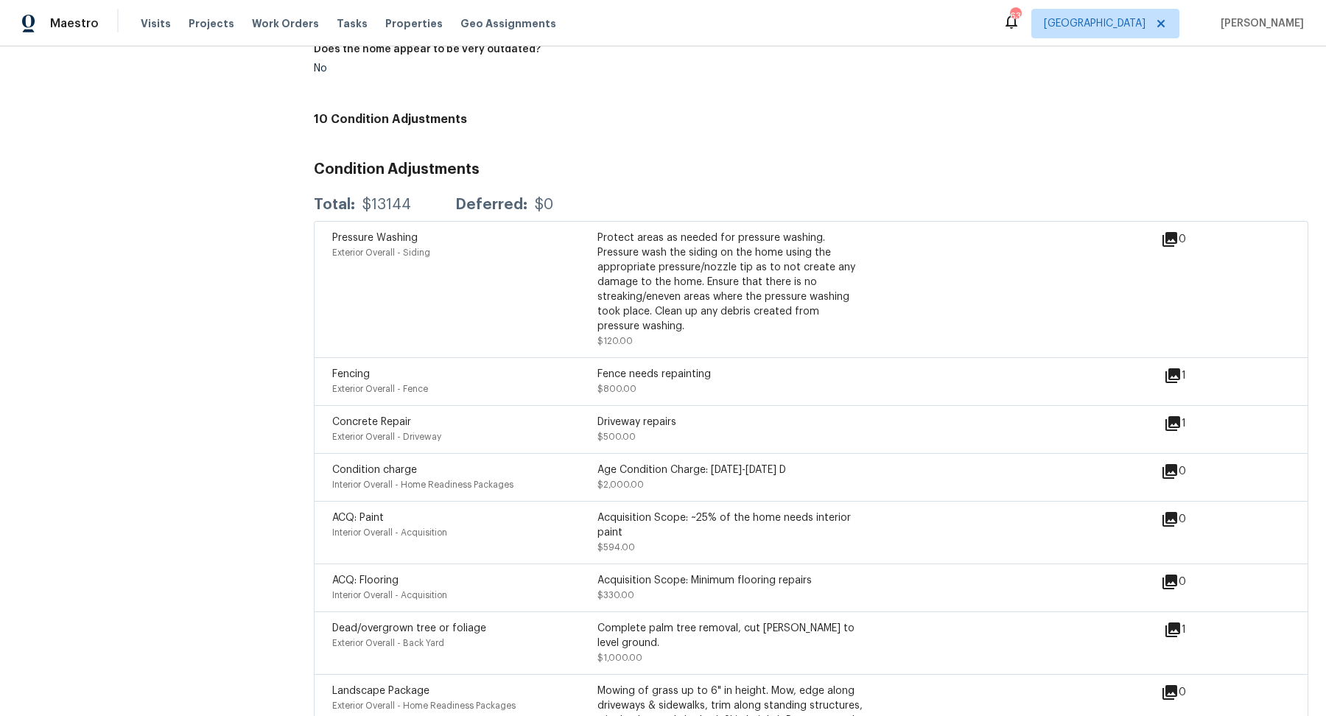
scroll to position [1372, 0]
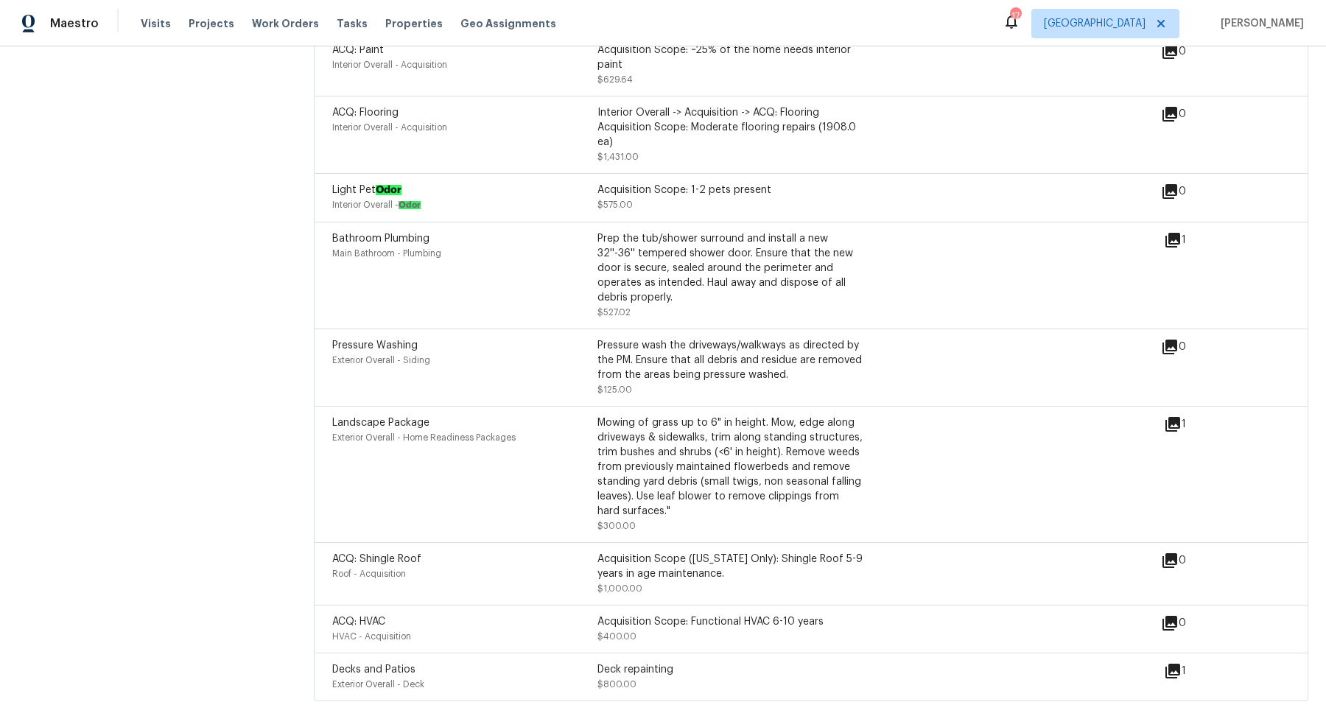
scroll to position [1513, 0]
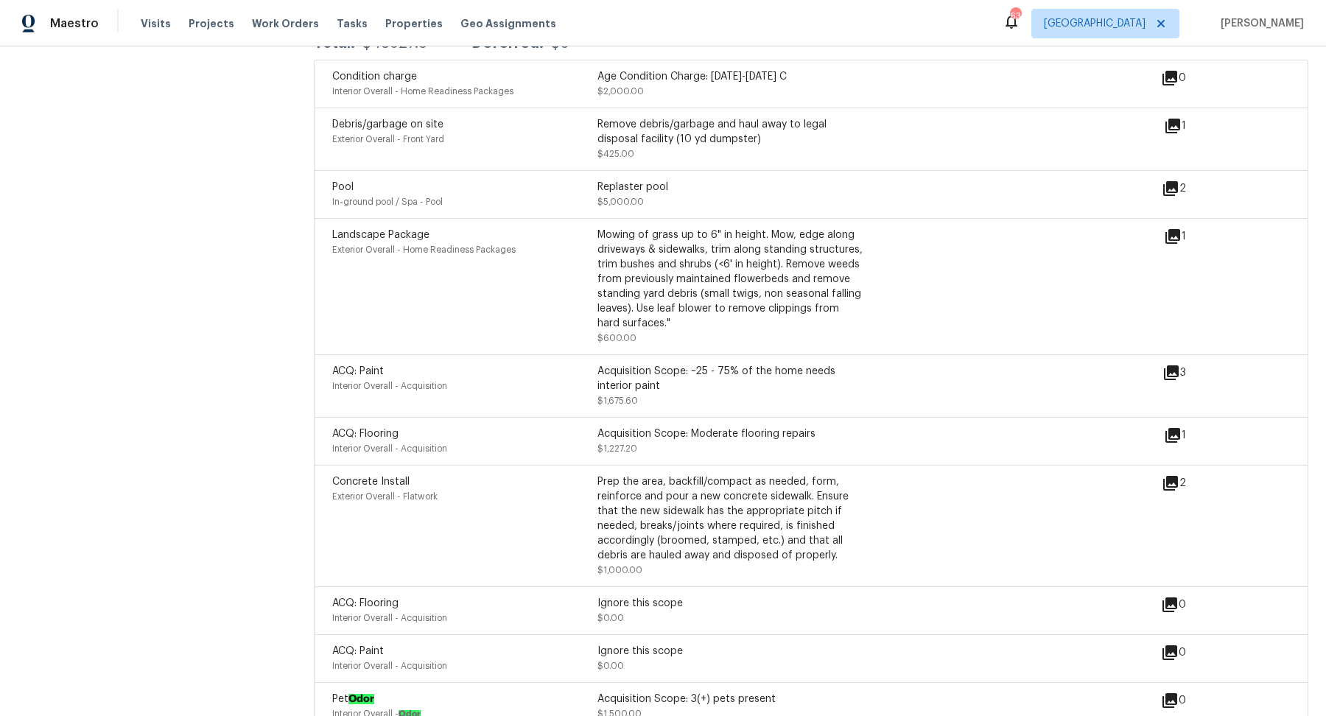
scroll to position [2164, 0]
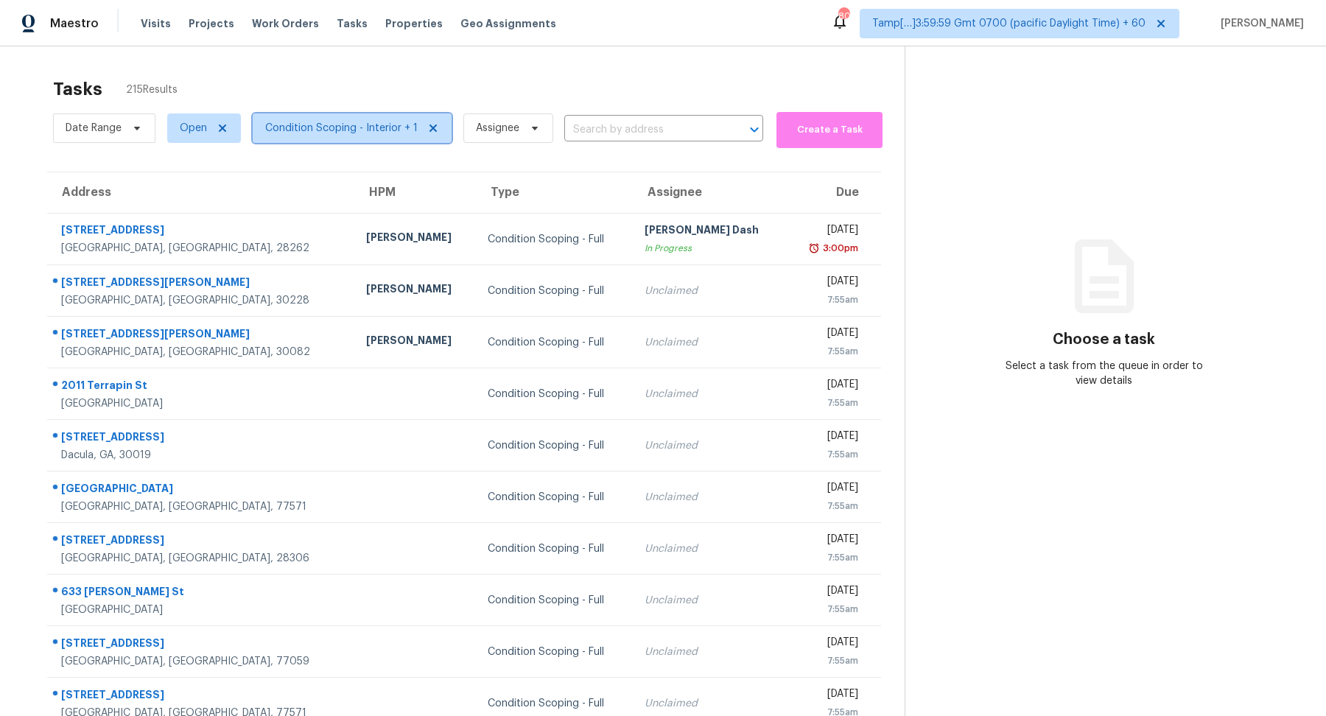
click at [326, 128] on span "Condition Scoping - Interior + 1" at bounding box center [341, 128] width 152 height 15
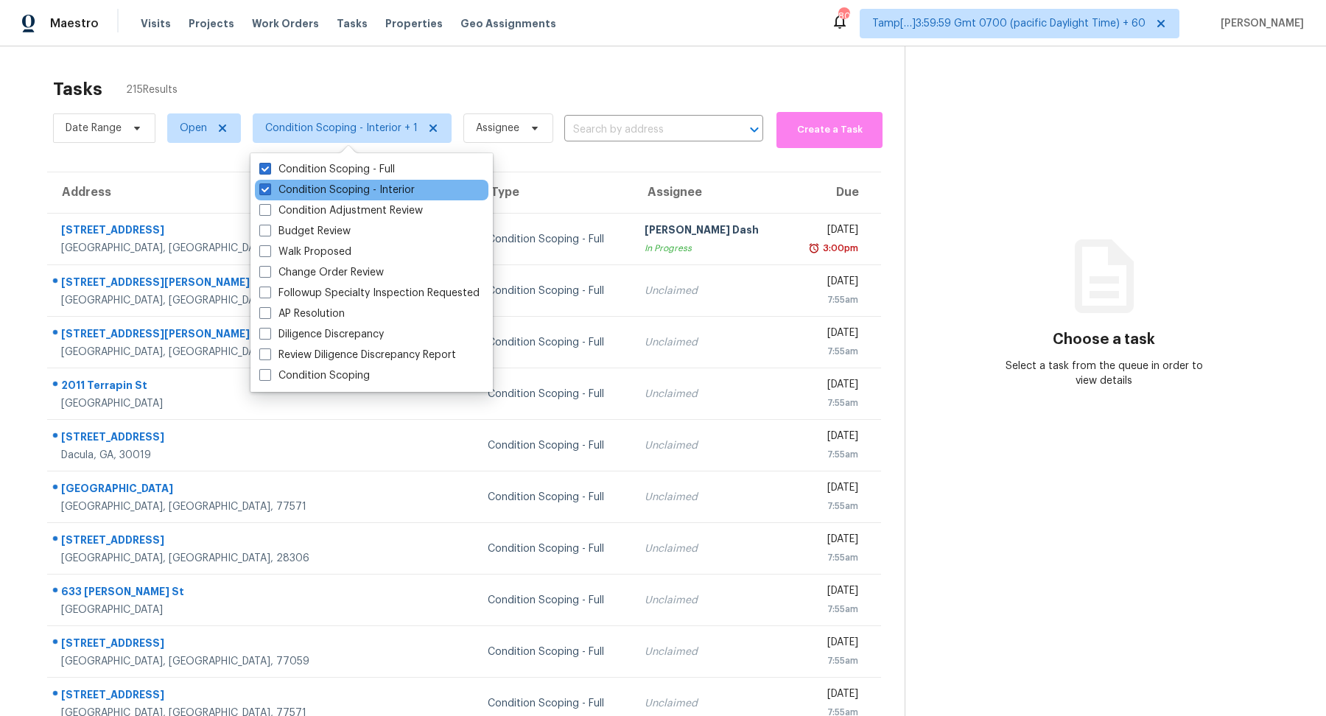
click at [341, 182] on div "Condition Scoping - Interior" at bounding box center [371, 190] width 233 height 21
click at [379, 192] on label "Condition Scoping - Interior" at bounding box center [336, 190] width 155 height 15
click at [269, 192] on input "Condition Scoping - Interior" at bounding box center [264, 188] width 10 height 10
checkbox input "false"
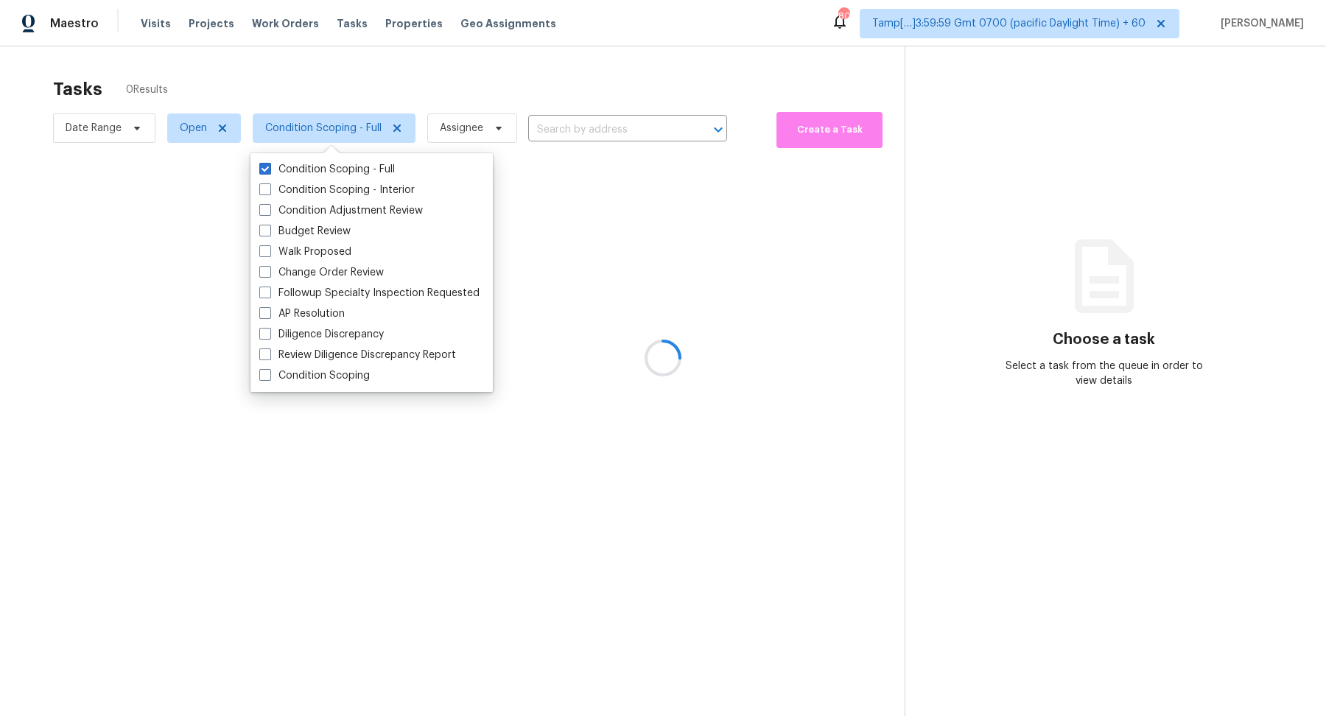
click at [493, 85] on div at bounding box center [663, 358] width 1326 height 716
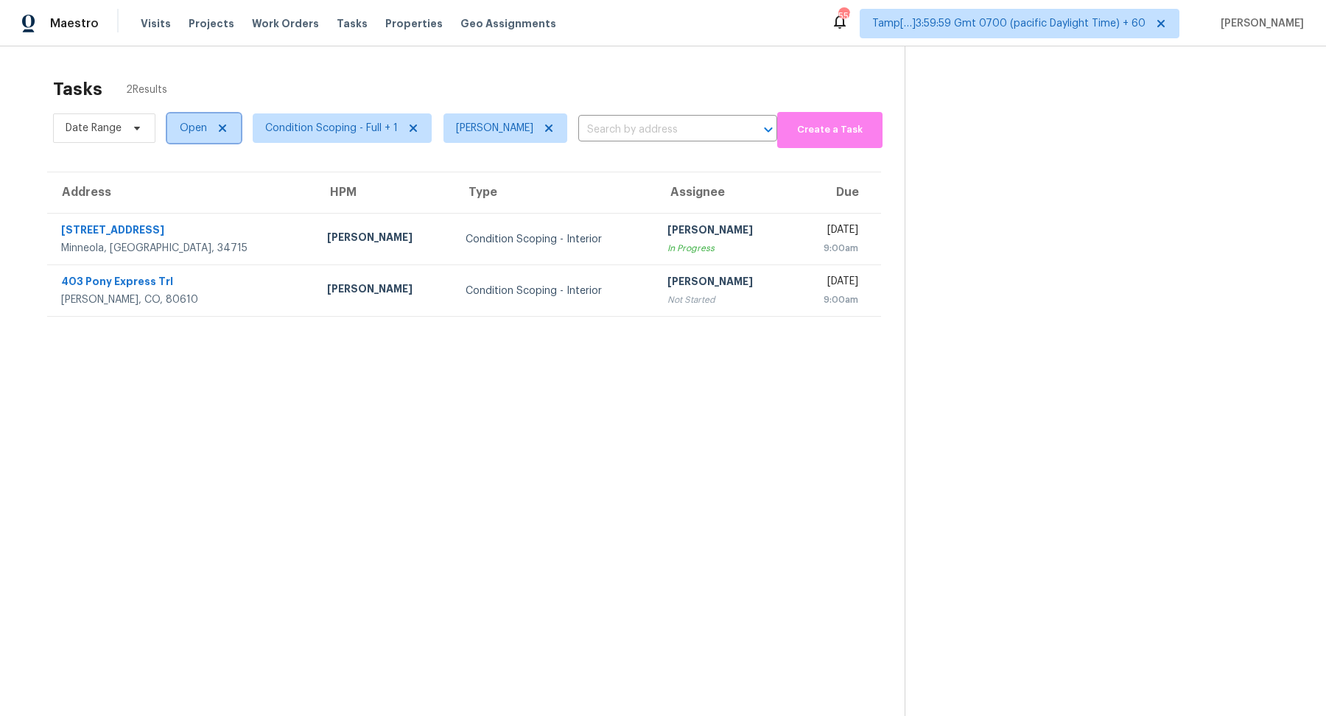
click at [201, 132] on span "Open" at bounding box center [193, 128] width 27 height 15
click at [201, 207] on label "Blocked" at bounding box center [204, 210] width 58 height 15
click at [185, 207] on input "Blocked" at bounding box center [180, 208] width 10 height 10
checkbox input "true"
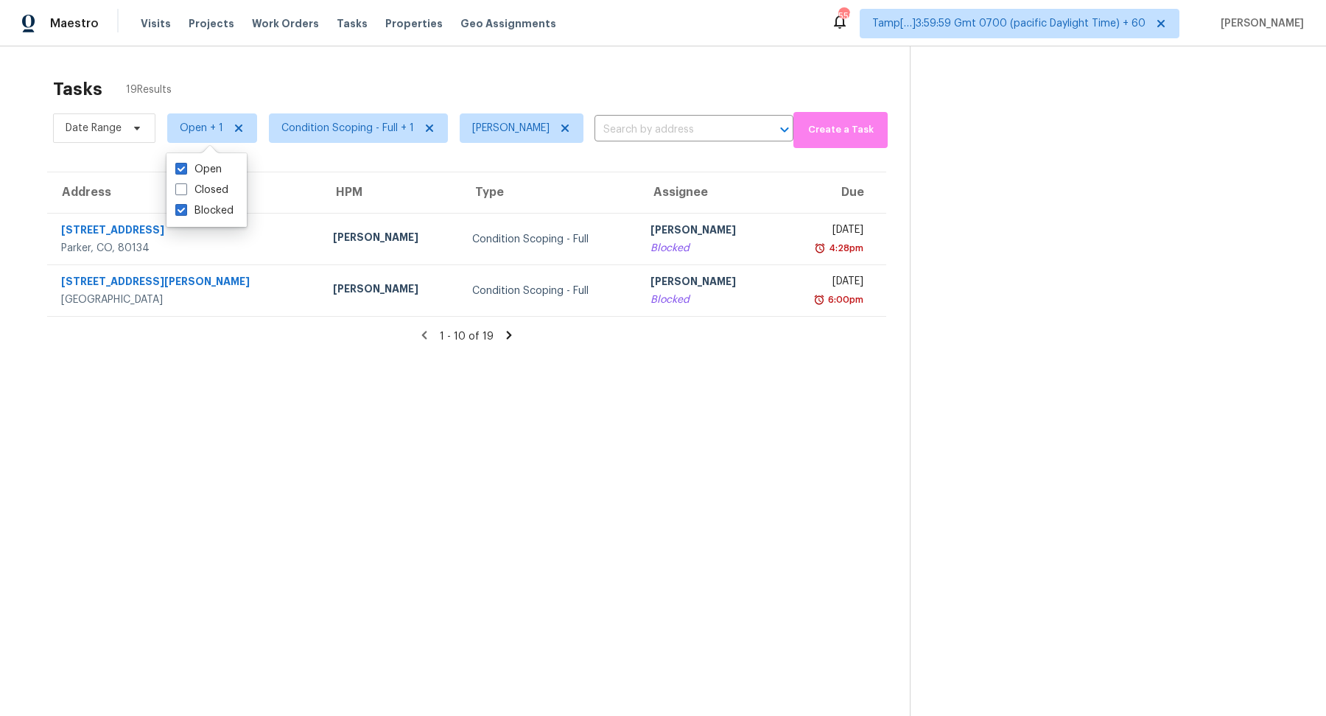
click at [490, 92] on div "Tasks 19 Results" at bounding box center [481, 89] width 857 height 38
